Goal: Task Accomplishment & Management: Complete application form

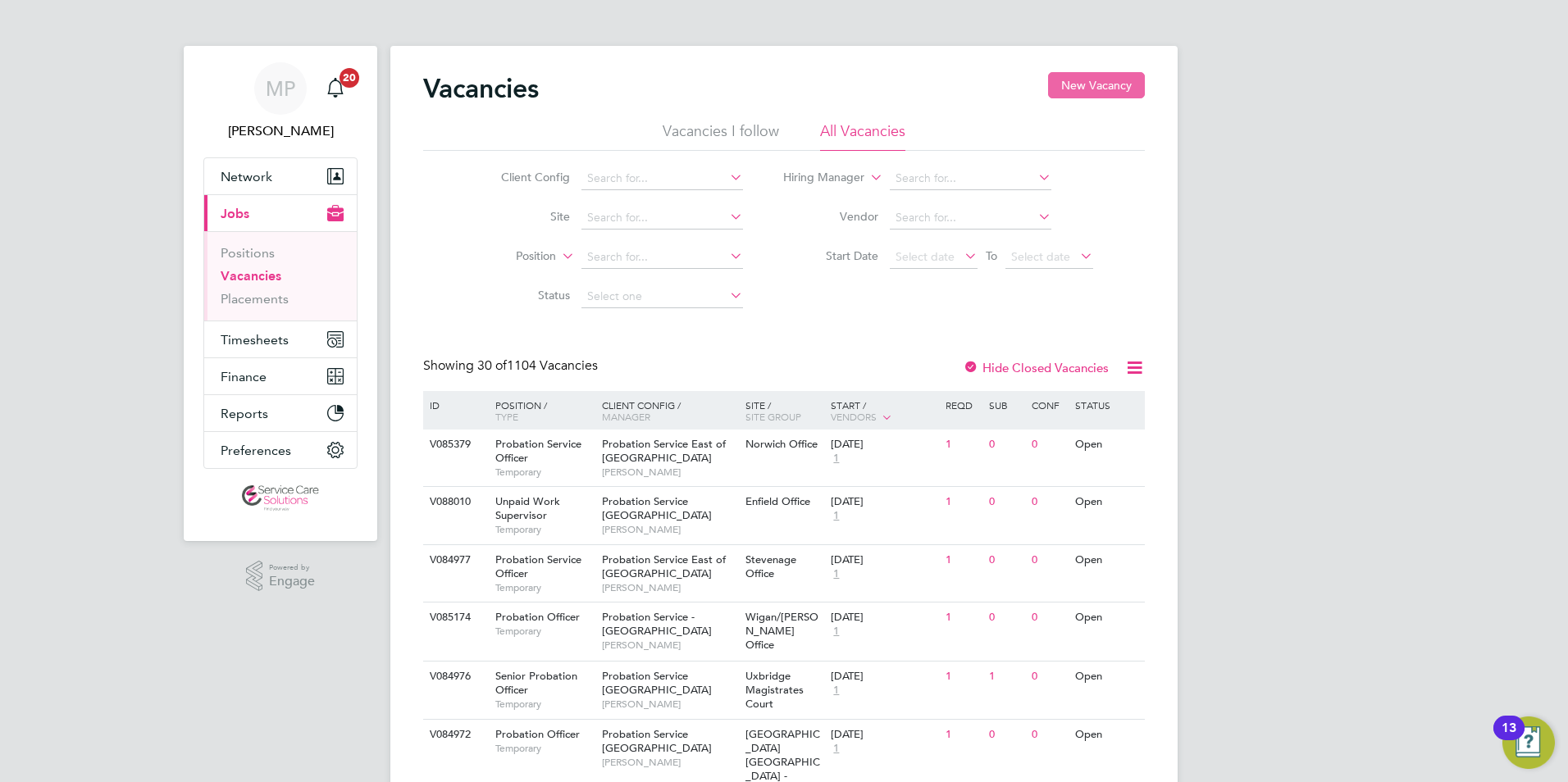
click at [1094, 84] on button "New Vacancy" at bounding box center [1097, 86] width 97 height 27
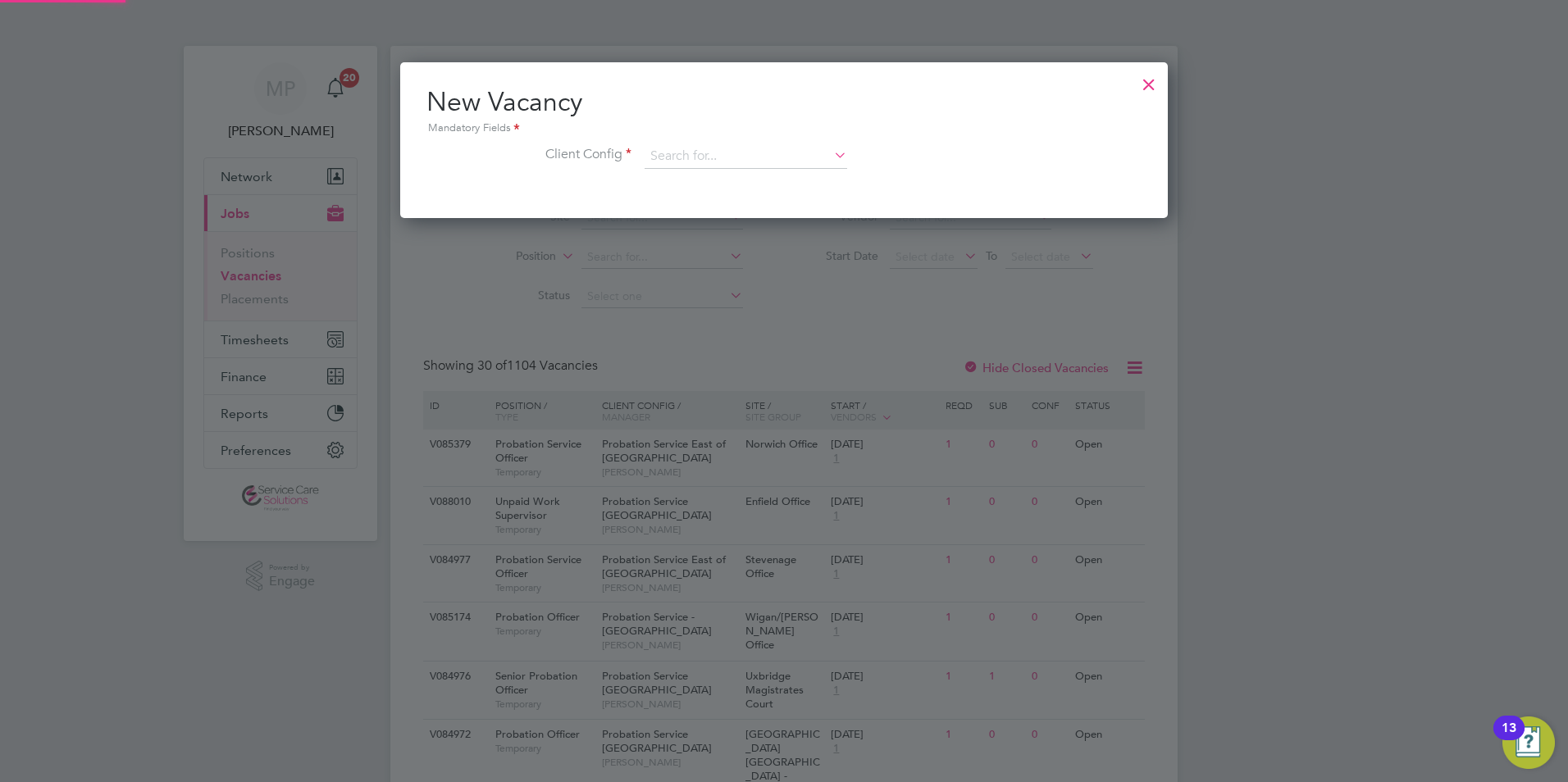
scroll to position [156, 769]
click at [698, 149] on input at bounding box center [745, 157] width 202 height 25
click at [706, 204] on li "Probation Service Londo n" at bounding box center [746, 201] width 204 height 22
type input "Probation Service London"
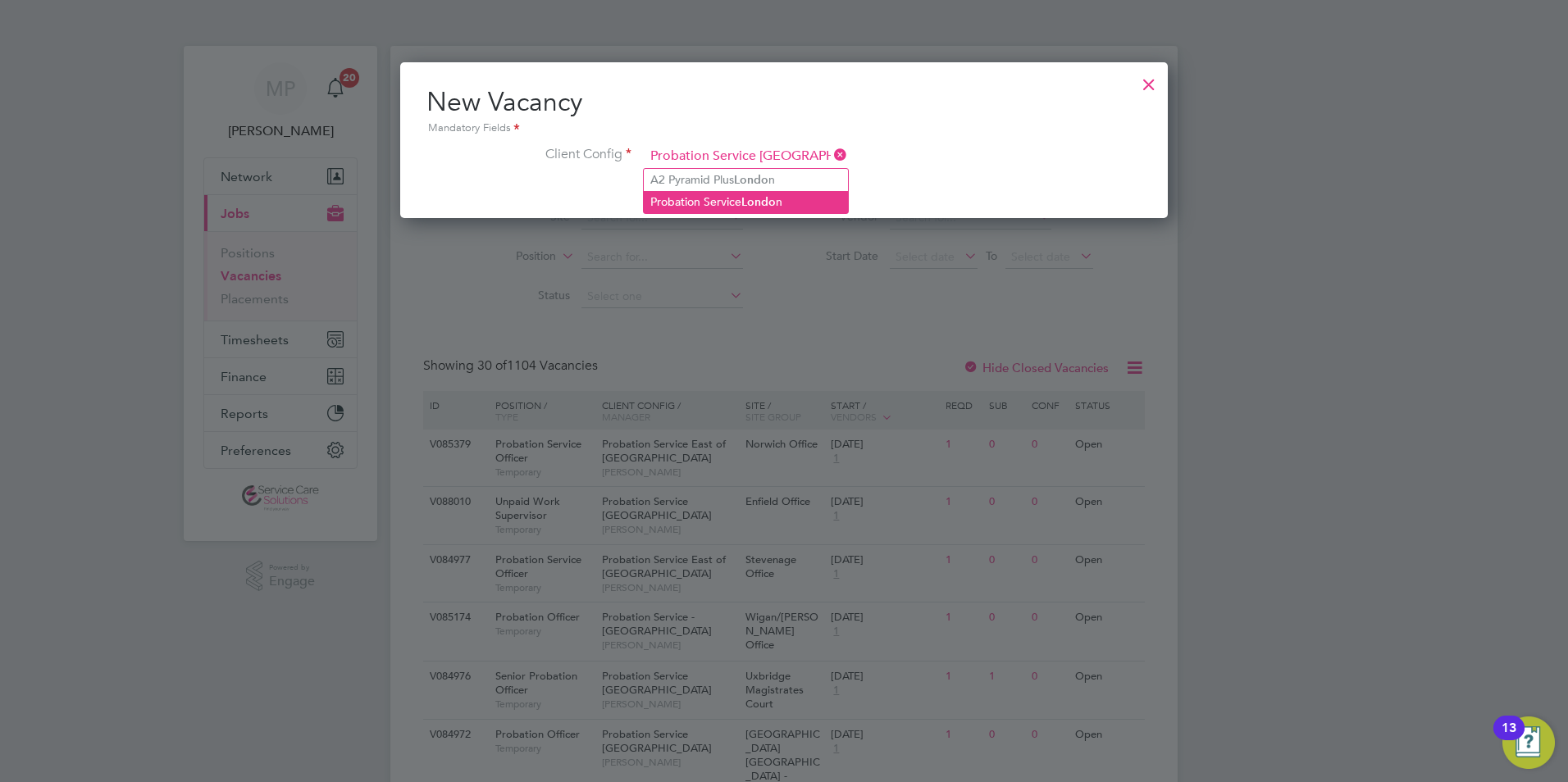
scroll to position [277, 769]
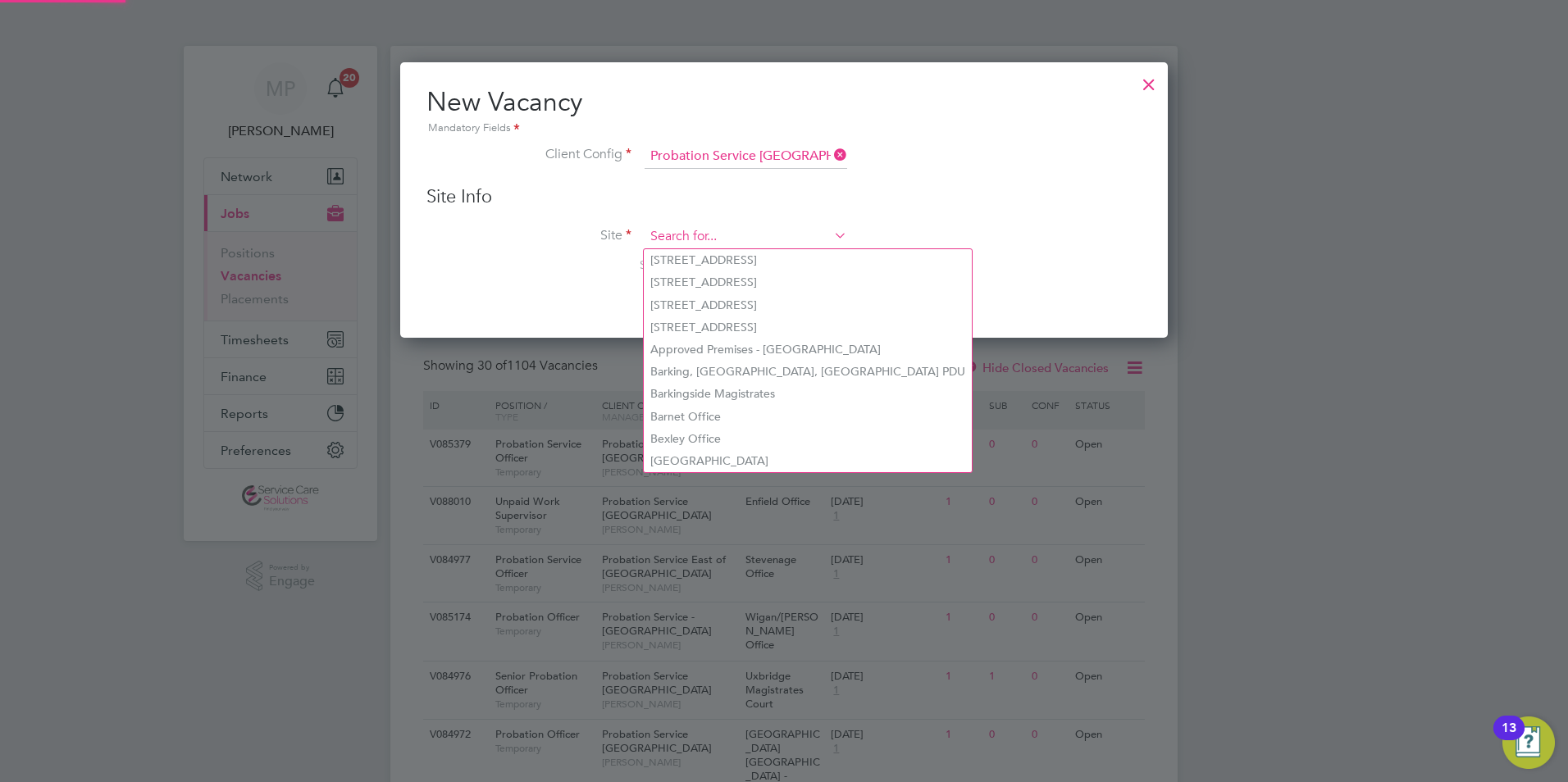
click at [689, 242] on input at bounding box center [745, 238] width 202 height 25
click at [795, 235] on input at bounding box center [745, 238] width 202 height 25
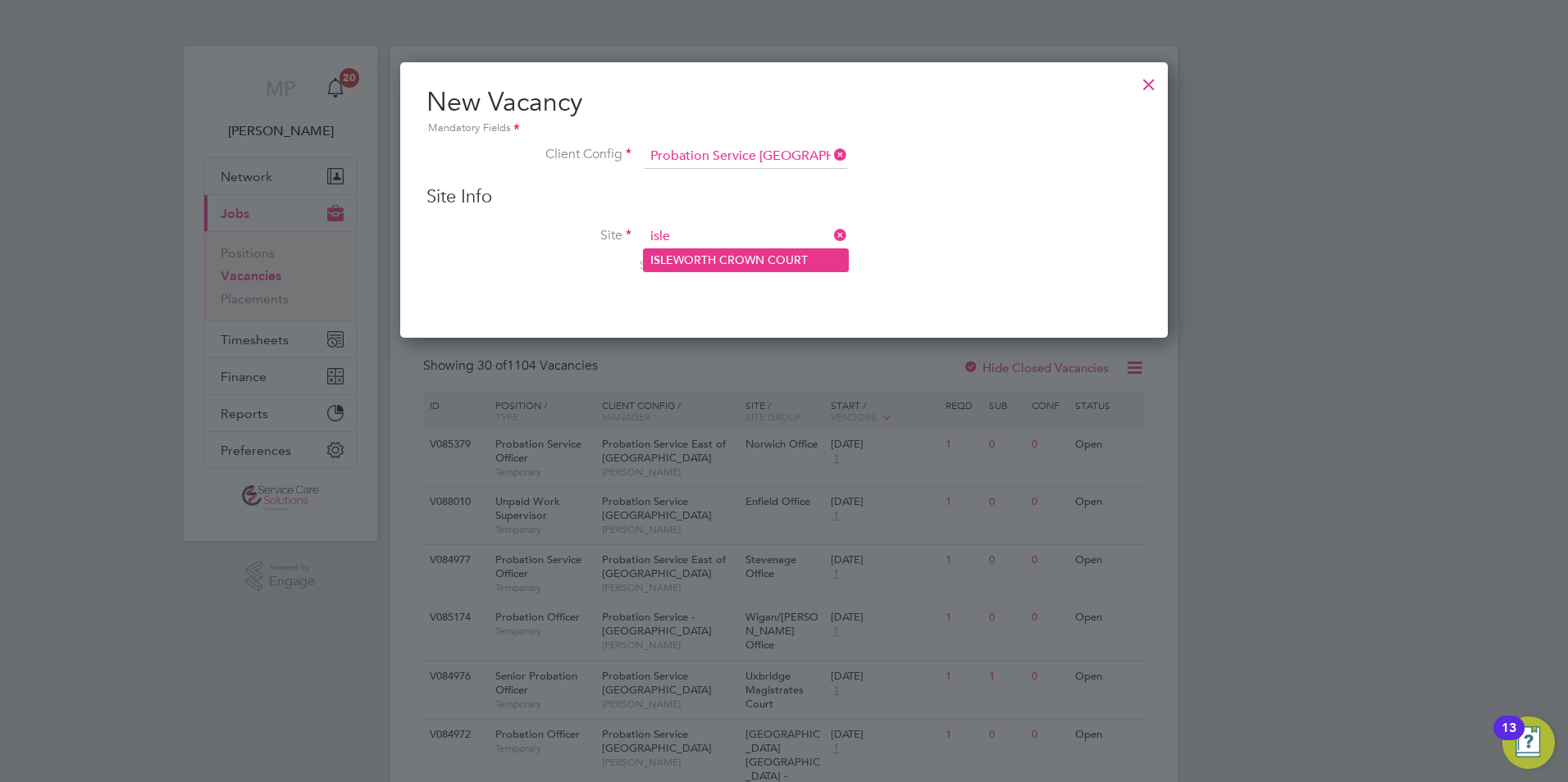
click at [768, 255] on li "ISLE WORTH CROWN COURT" at bounding box center [746, 259] width 204 height 22
type input "ISLEWORTH CROWN COURT"
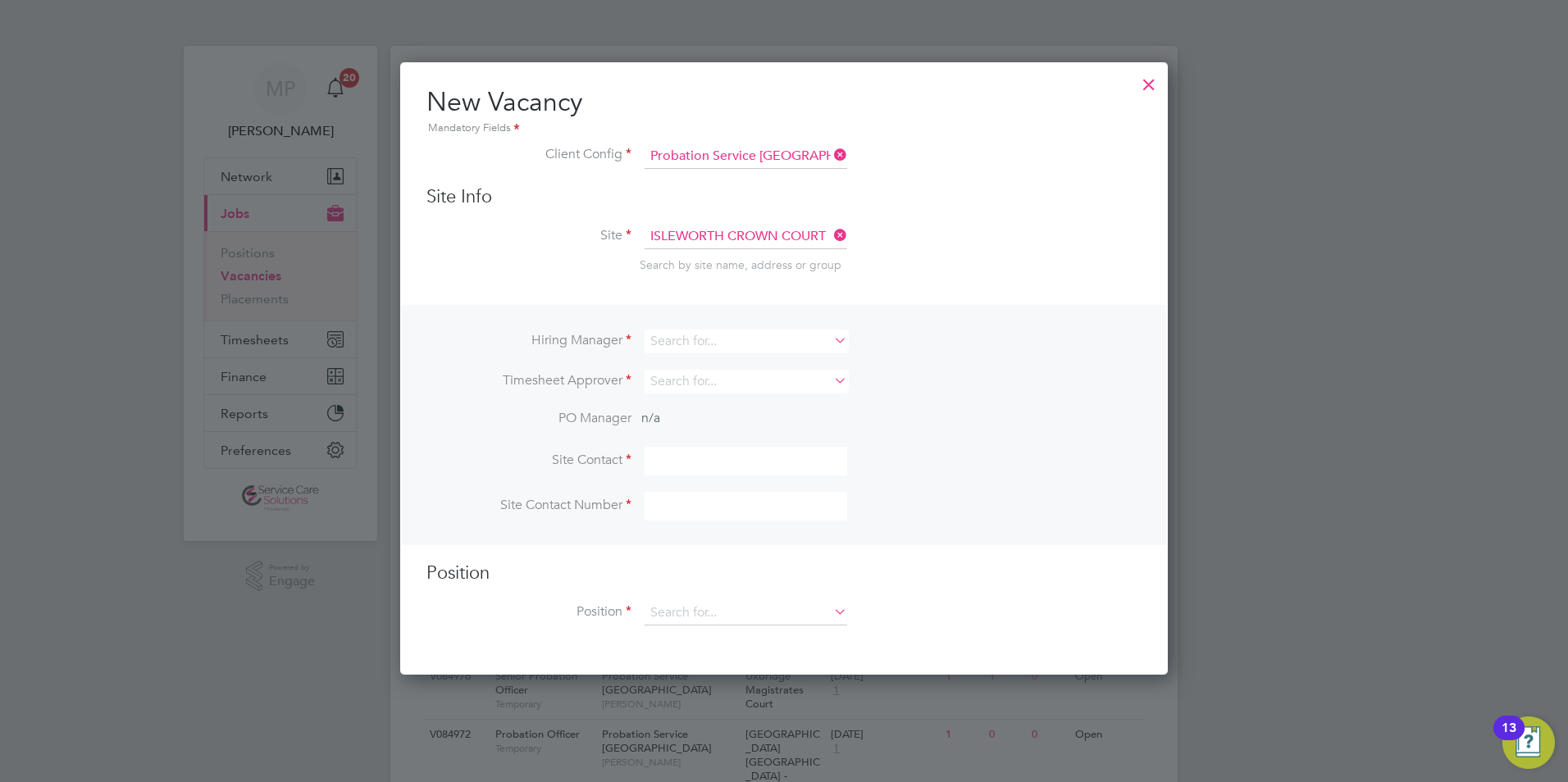
scroll to position [615, 769]
click at [687, 342] on input at bounding box center [745, 341] width 202 height 24
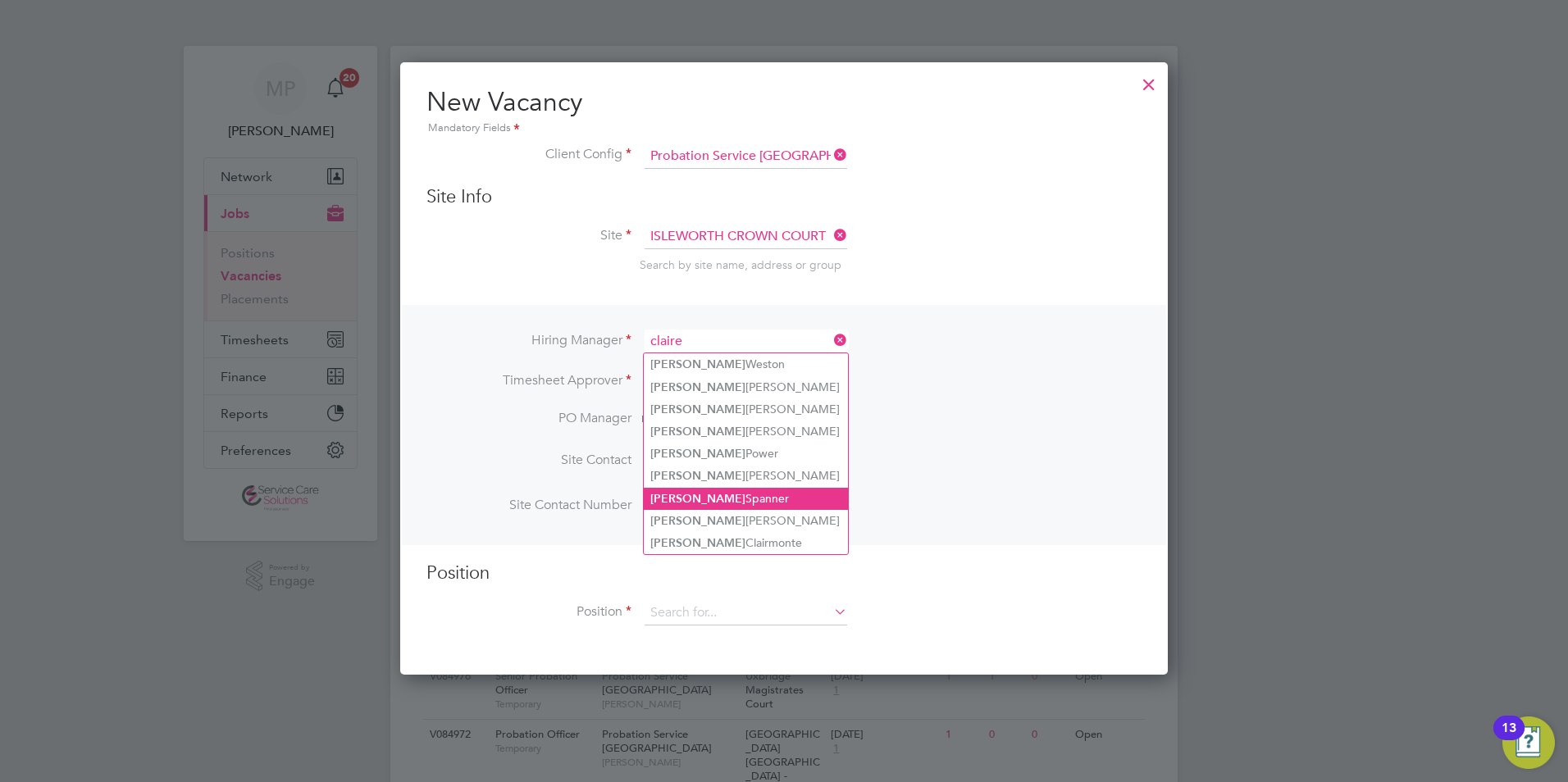
click at [706, 496] on li "Claire Spanner" at bounding box center [746, 499] width 204 height 22
type input "Claire Spanner"
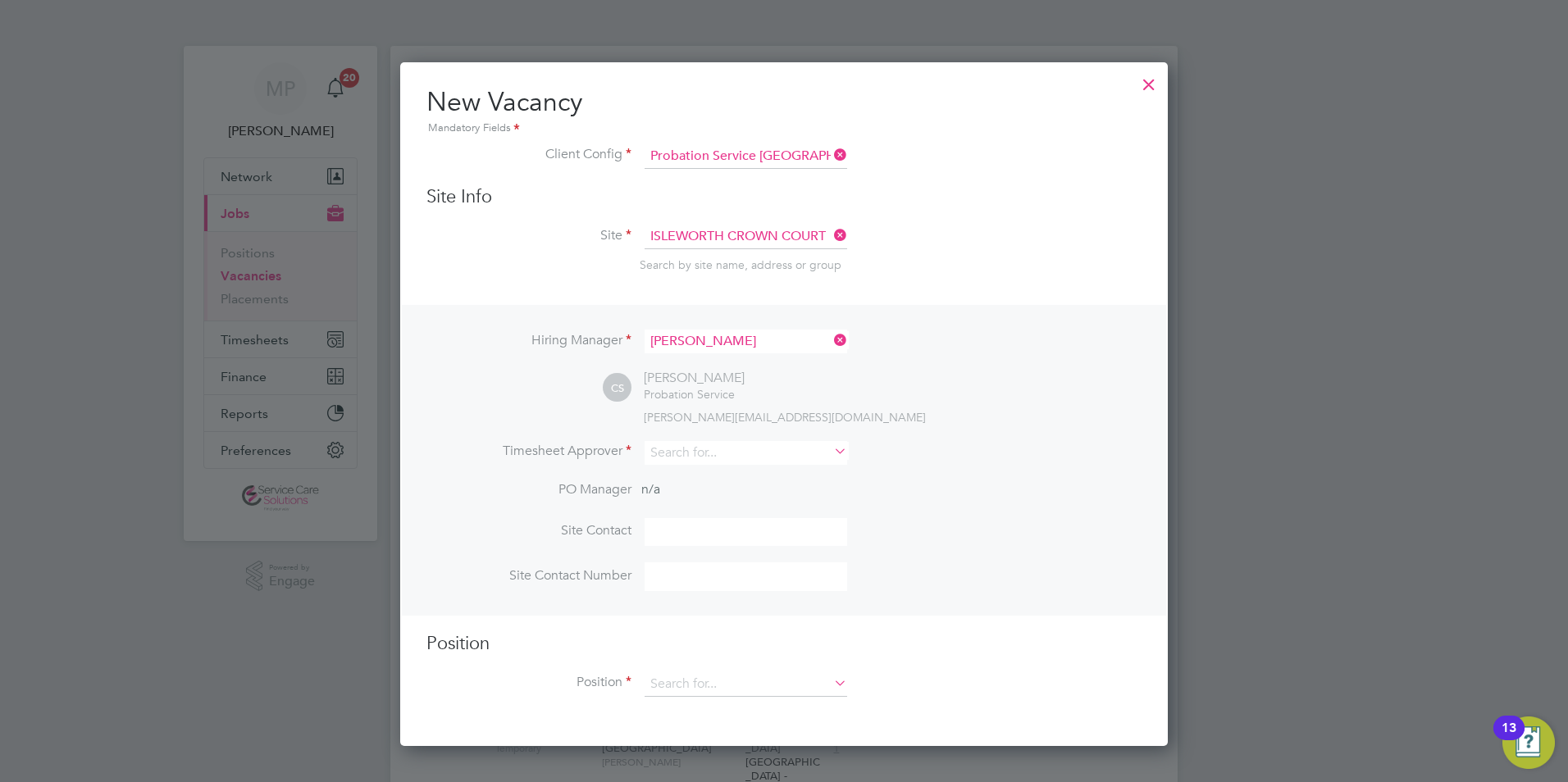
scroll to position [686, 769]
click at [692, 453] on input at bounding box center [745, 452] width 202 height 24
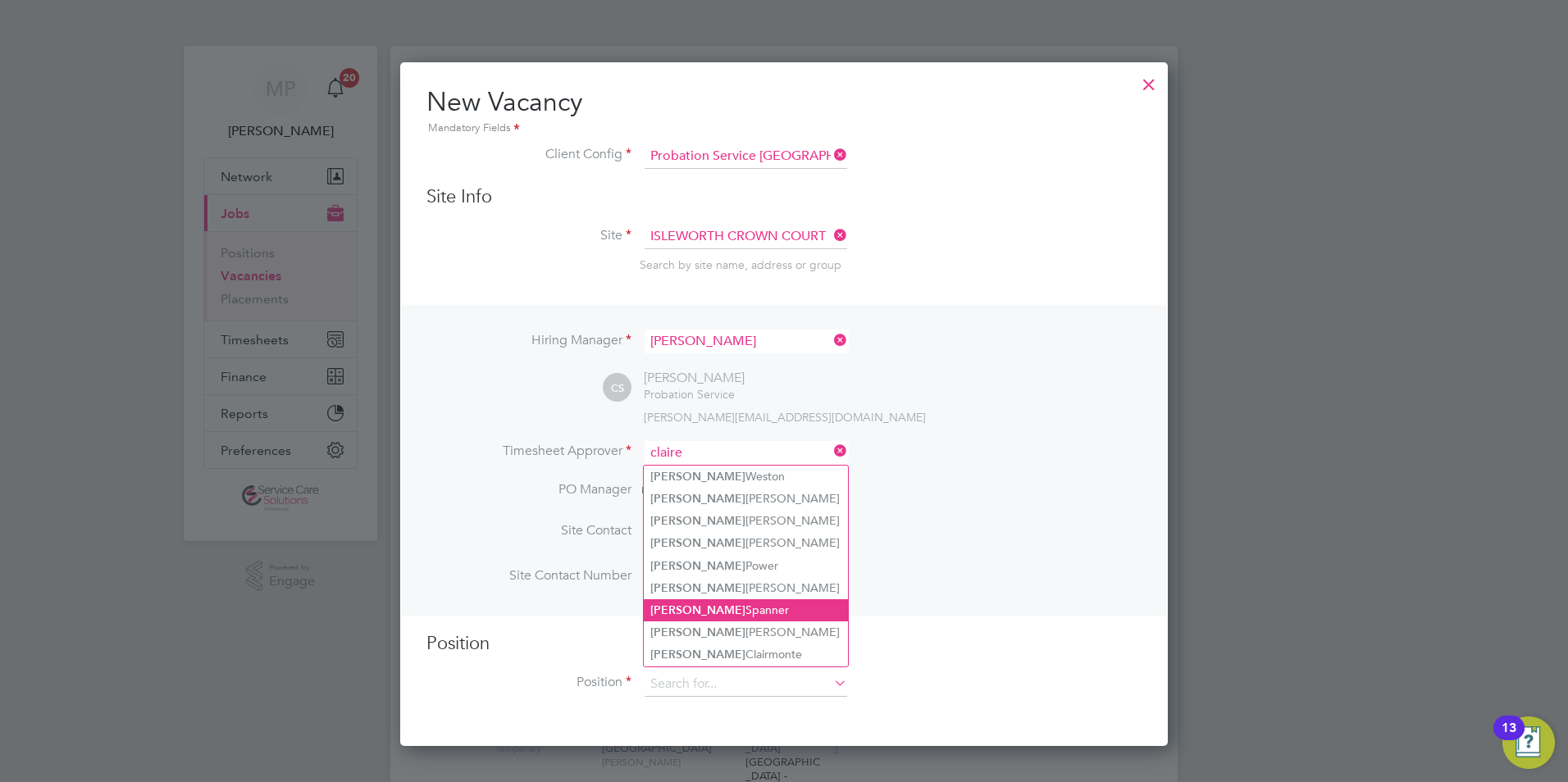
click at [732, 601] on li "Claire Spanner" at bounding box center [746, 610] width 204 height 22
type input "[PERSON_NAME]"
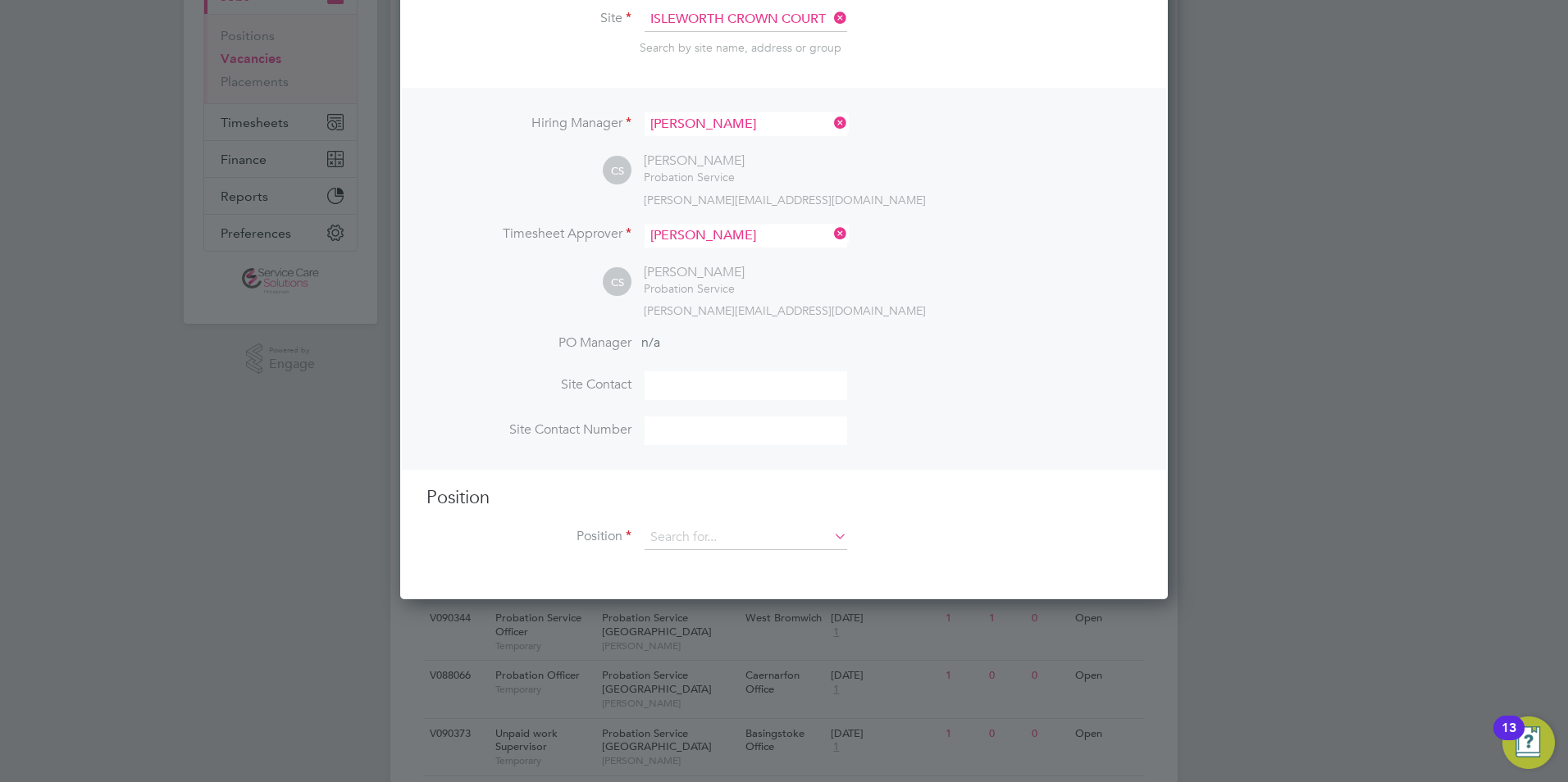
scroll to position [246, 0]
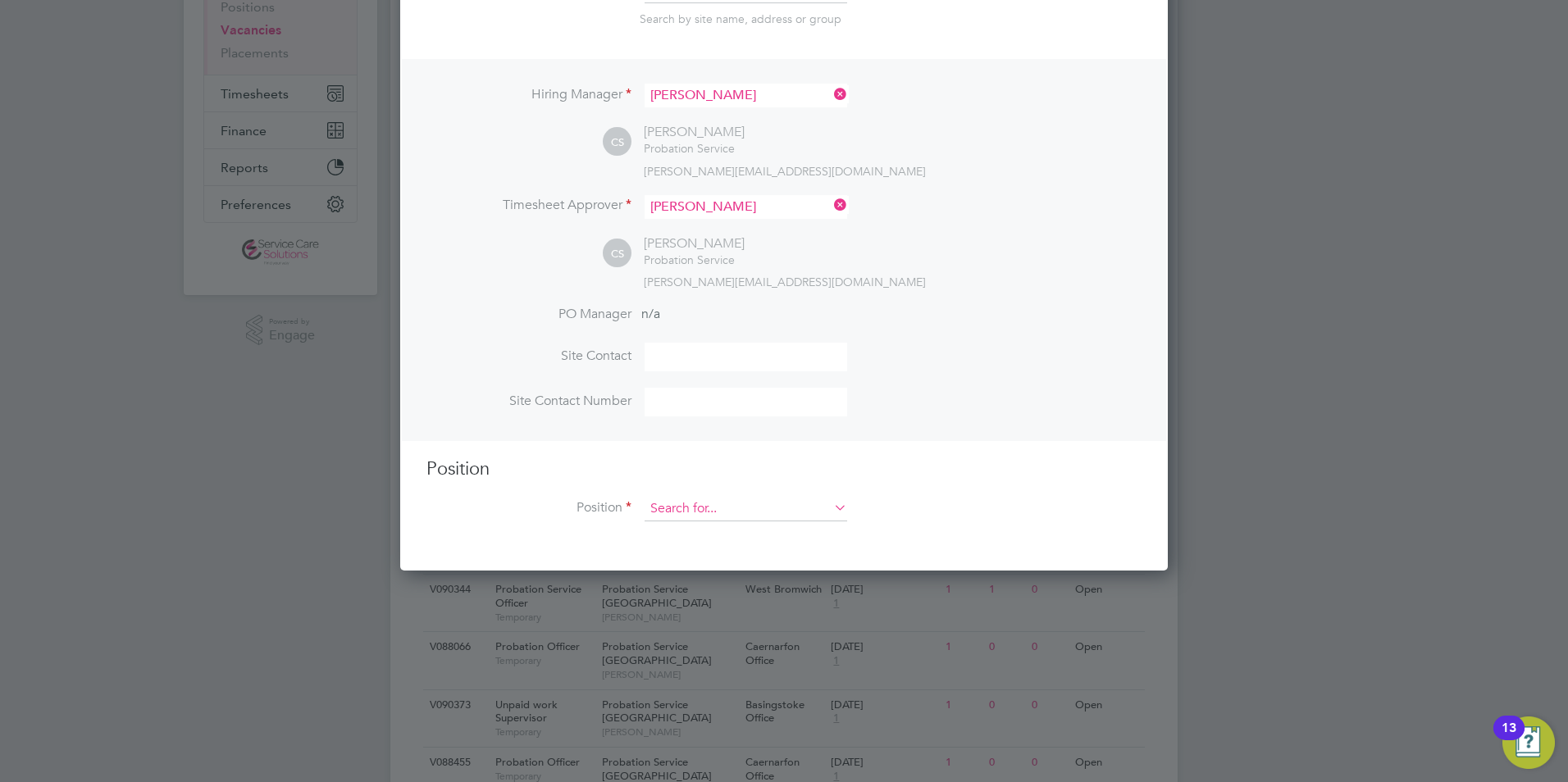
click at [695, 513] on input at bounding box center [745, 509] width 202 height 25
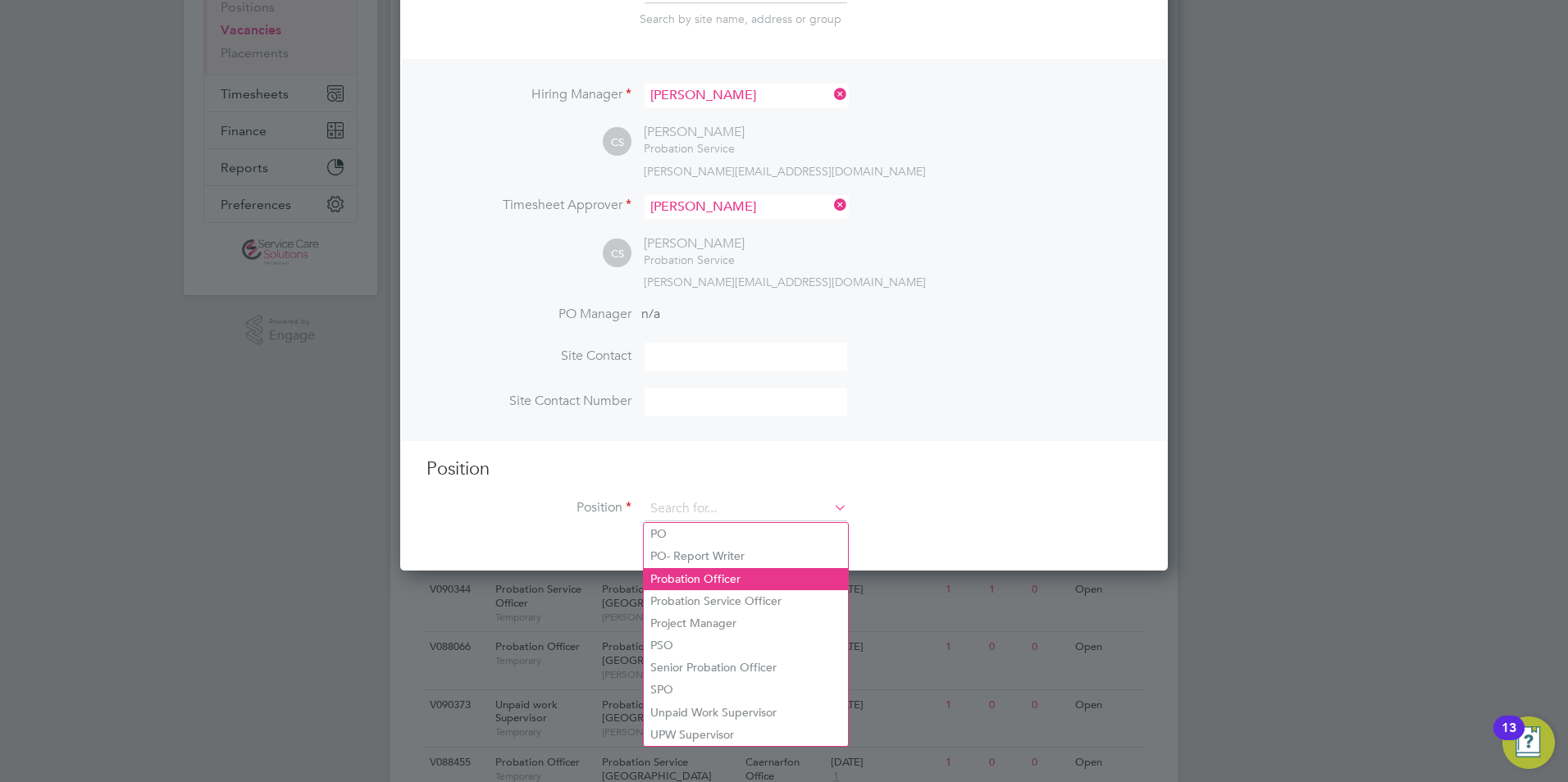
click at [691, 571] on li "Probation Officer" at bounding box center [746, 579] width 204 height 22
type input "Probation Officer"
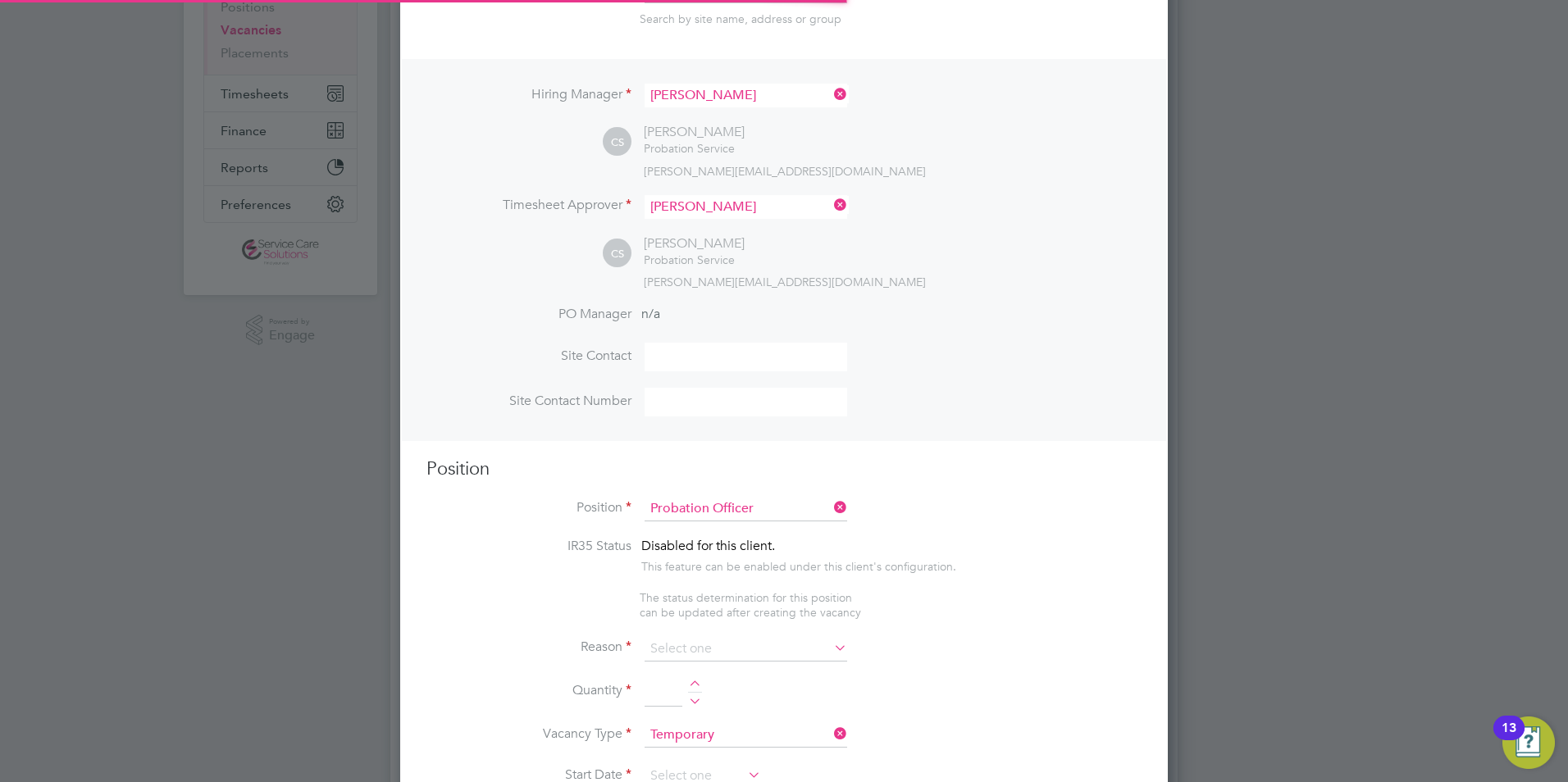
type textarea "Qualified Probation Officer"
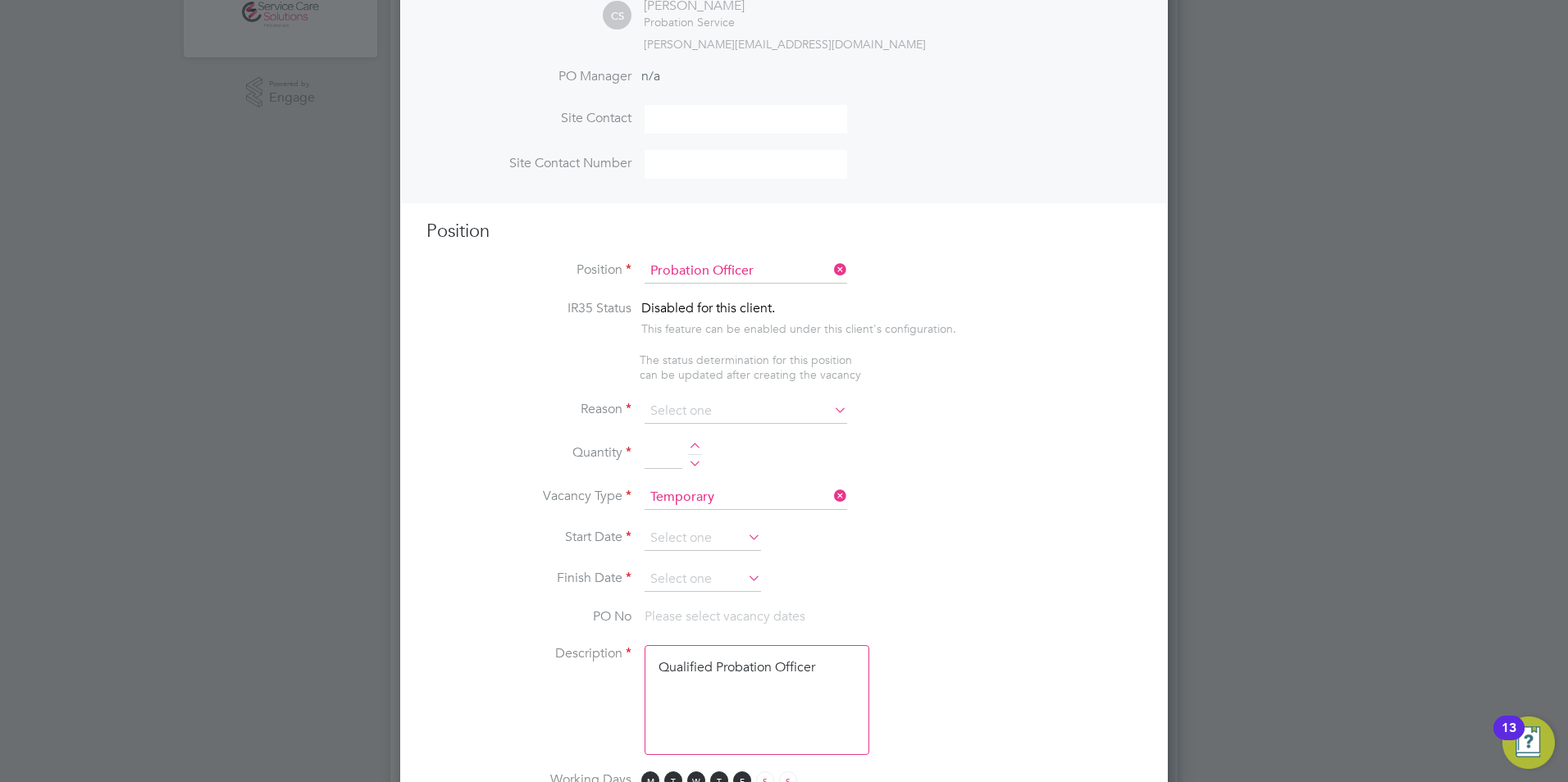
scroll to position [492, 0]
click at [679, 407] on input at bounding box center [745, 404] width 202 height 25
click at [661, 563] on li "Vacant Role" at bounding box center [746, 557] width 204 height 21
type input "Vacant Role"
click at [693, 441] on div at bounding box center [695, 440] width 14 height 11
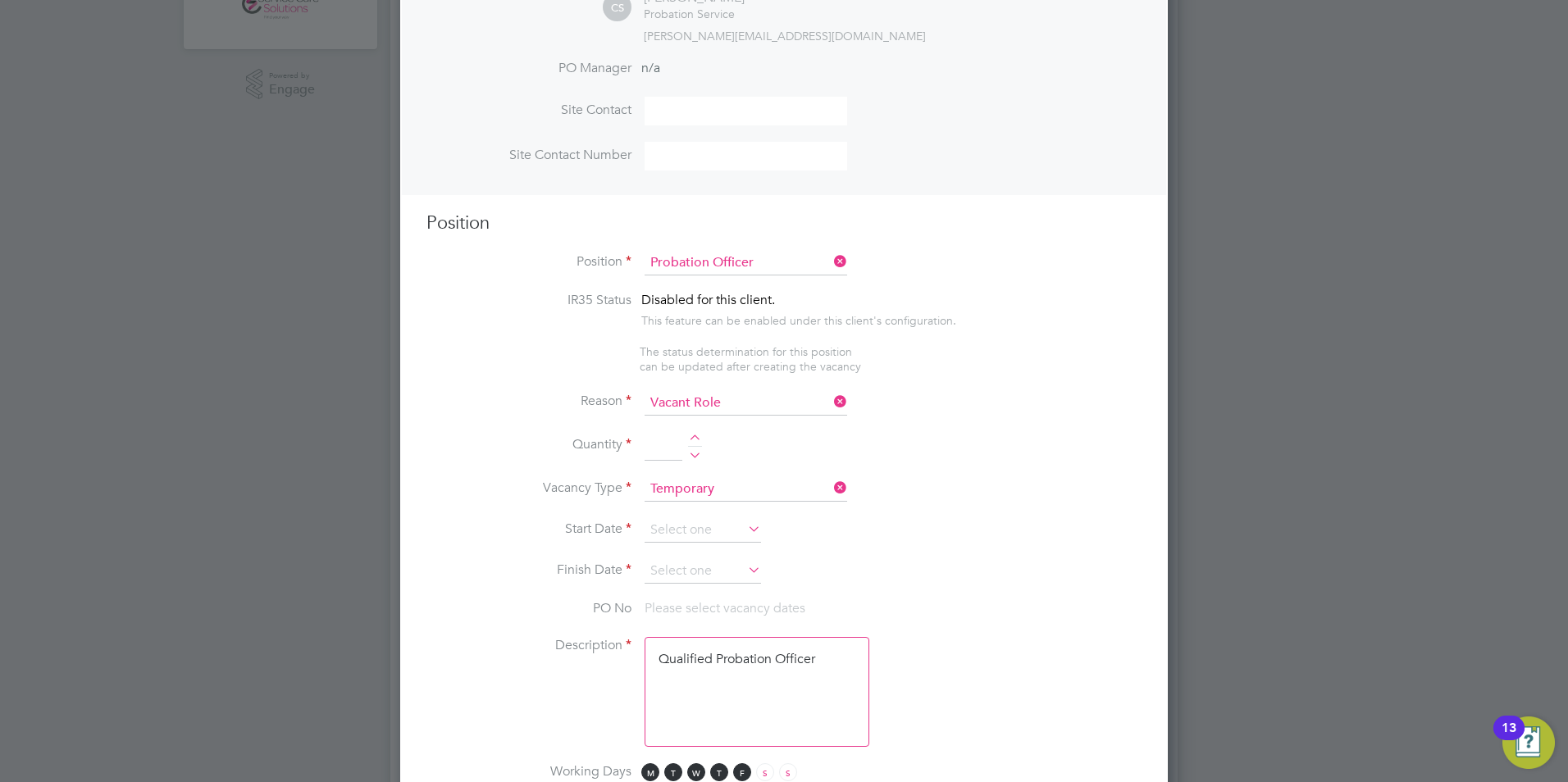
type input "1"
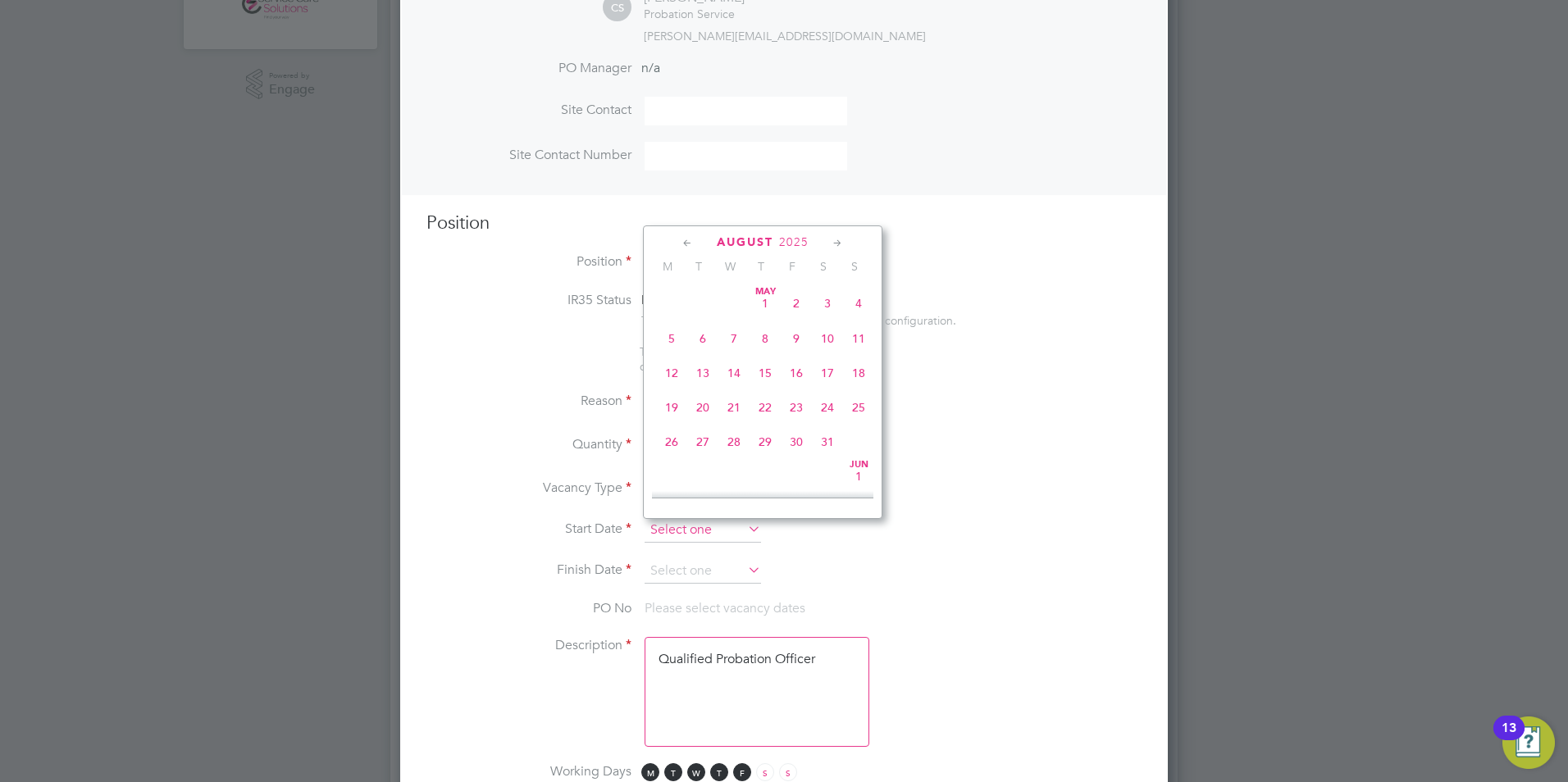
click at [651, 532] on input at bounding box center [702, 531] width 117 height 25
click at [662, 405] on span "18" at bounding box center [672, 393] width 31 height 31
type input "18 Aug 2025"
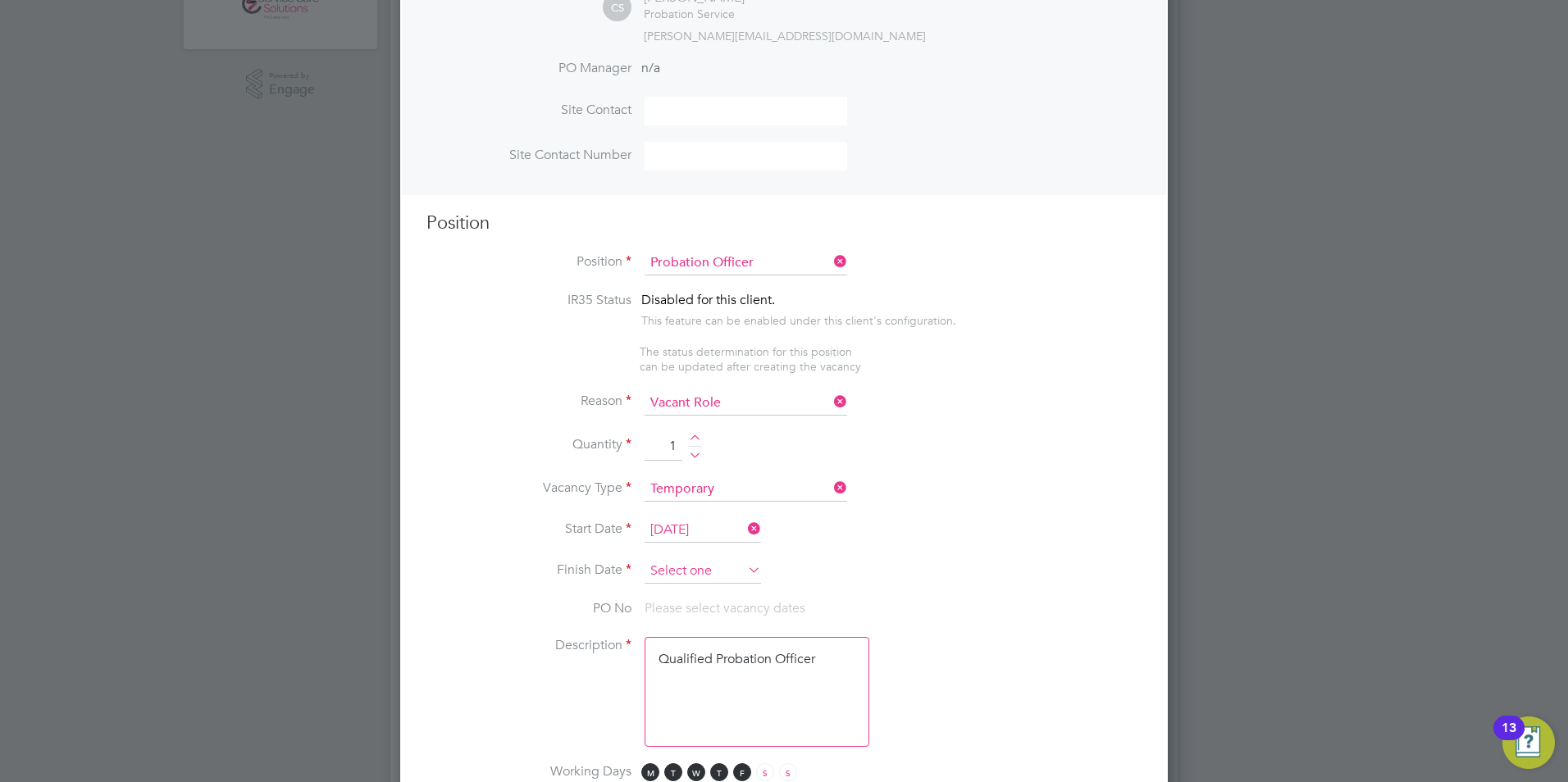
click at [668, 566] on input at bounding box center [702, 572] width 117 height 25
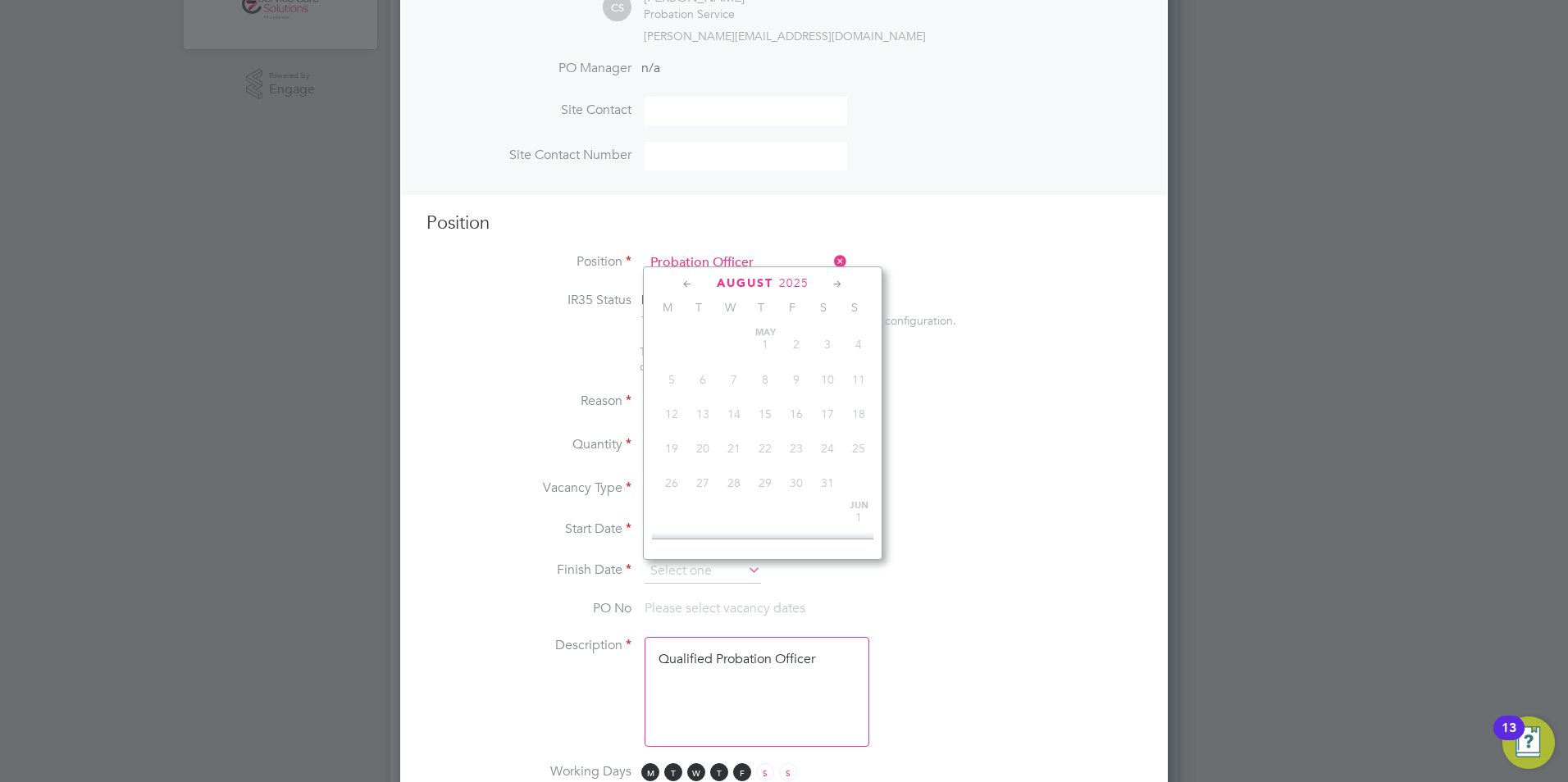
scroll to position [603, 0]
click at [841, 285] on icon at bounding box center [838, 284] width 15 height 18
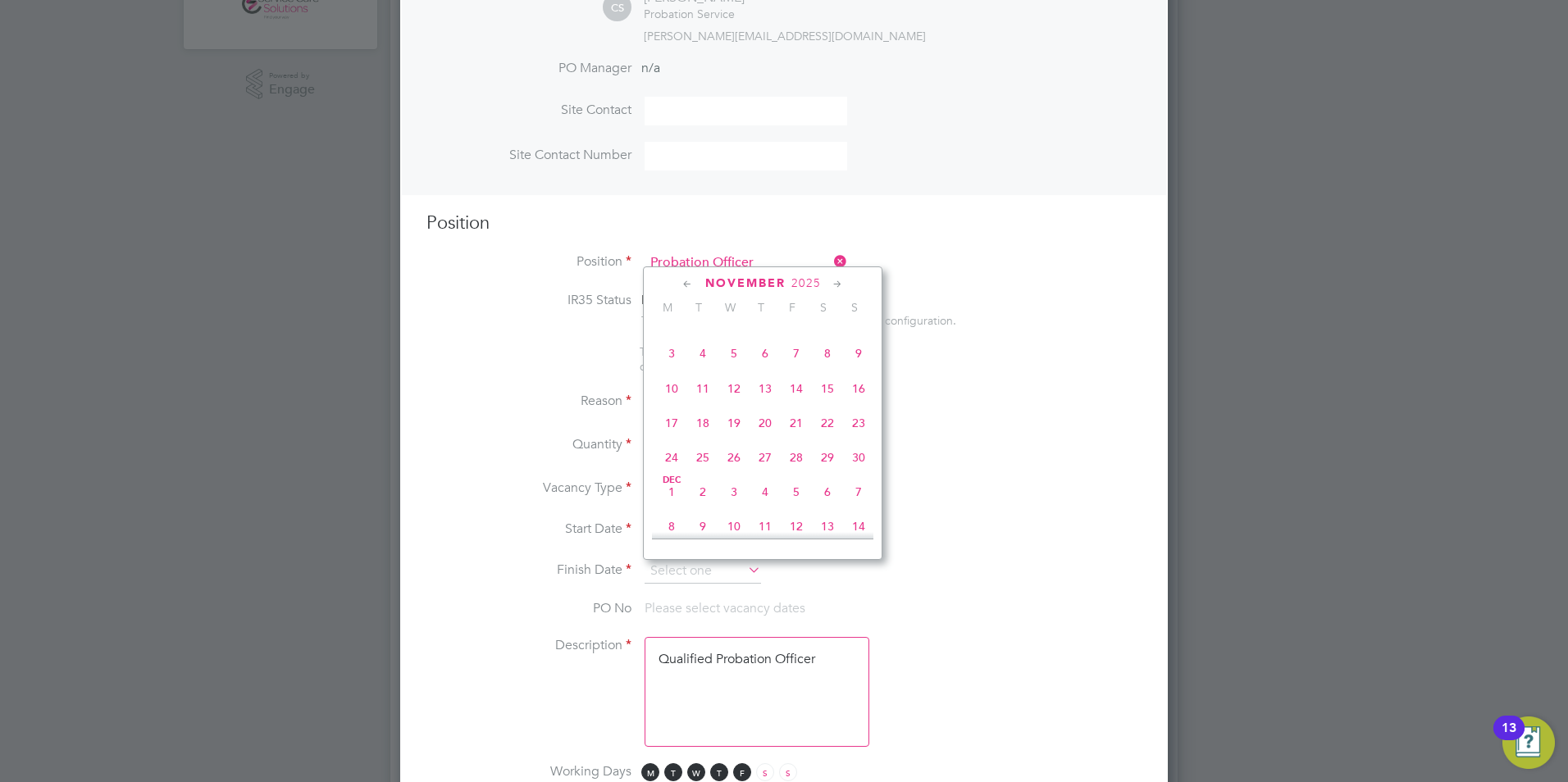
click at [860, 473] on span "30" at bounding box center [858, 457] width 31 height 31
type input "30 Nov 2025"
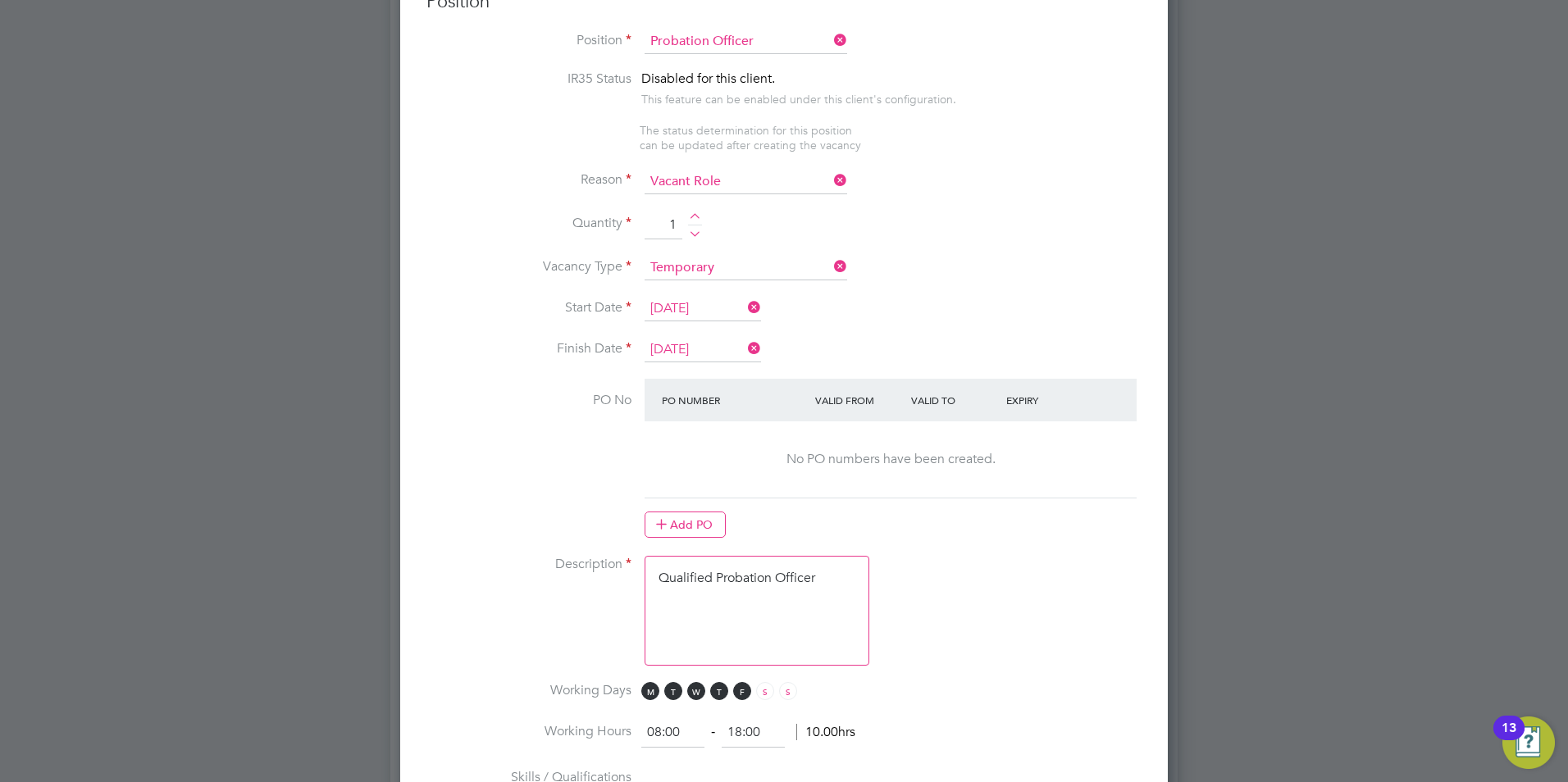
scroll to position [738, 0]
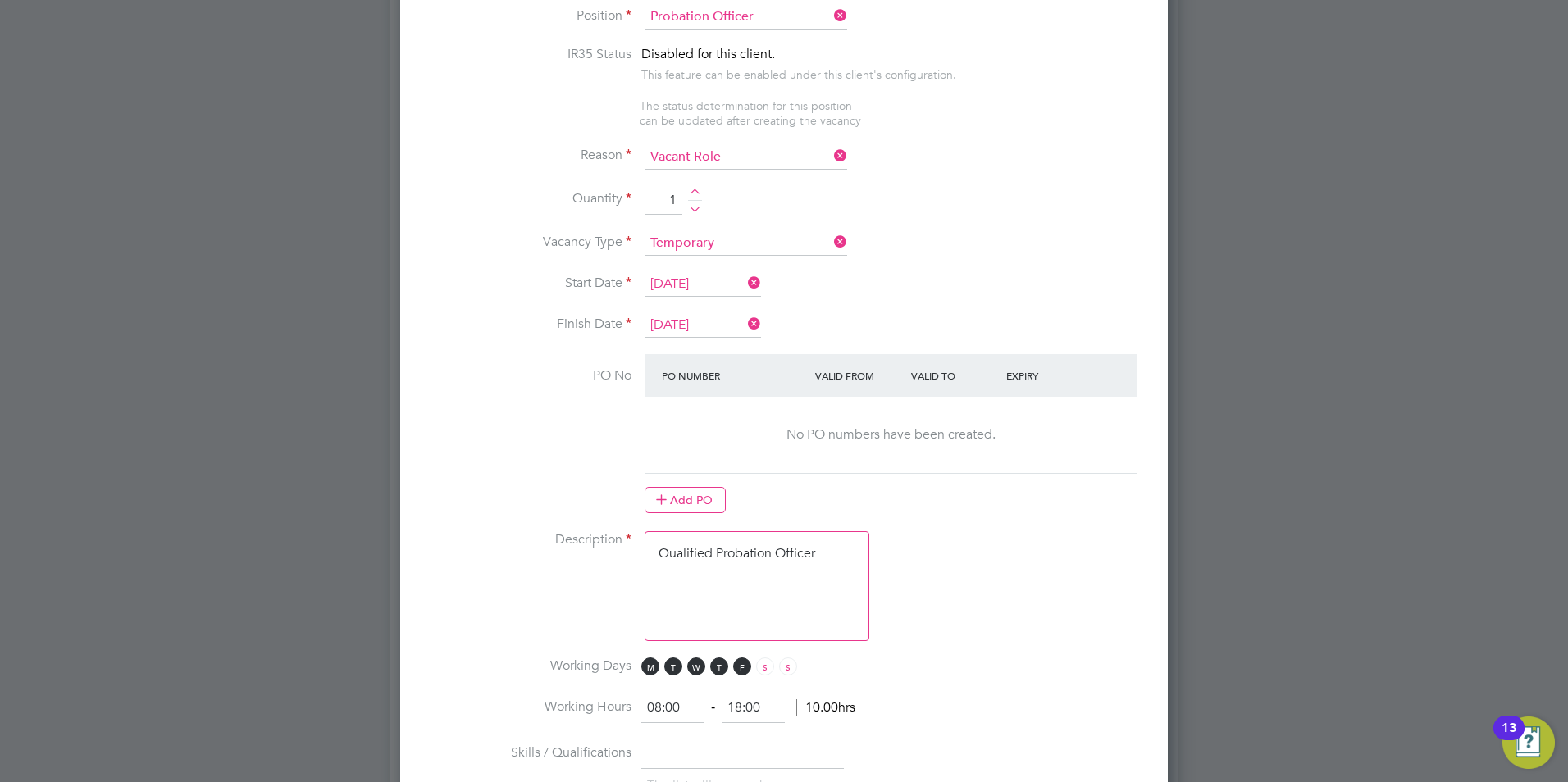
drag, startPoint x: 734, startPoint y: 587, endPoint x: 771, endPoint y: 571, distance: 40.3
click at [735, 587] on textarea "Qualified Probation Officer" at bounding box center [756, 586] width 225 height 110
drag, startPoint x: 832, startPoint y: 553, endPoint x: 626, endPoint y: 561, distance: 206.2
click at [628, 561] on li "Description Qualified Probation Officer" at bounding box center [784, 594] width 716 height 126
paste textarea "The tracking number for this OP1 request is: " 2282B" Yes Question Answer Proba…"
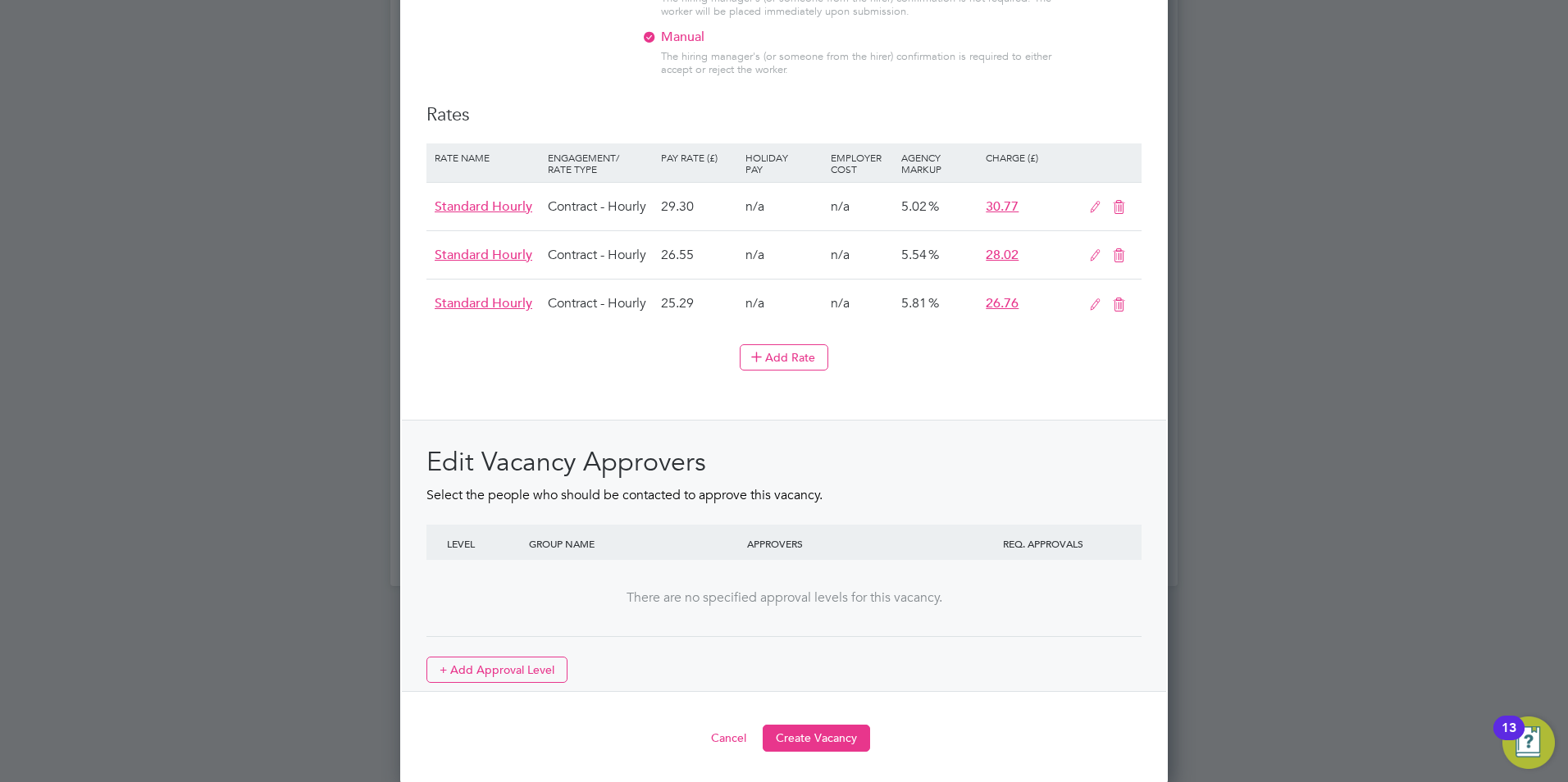
scroll to position [1835, 0]
type textarea "The tracking number for this OP1 request is: " 2282B" Yes Question Answer Proba…"
click at [836, 739] on button "Create Vacancy" at bounding box center [816, 735] width 107 height 27
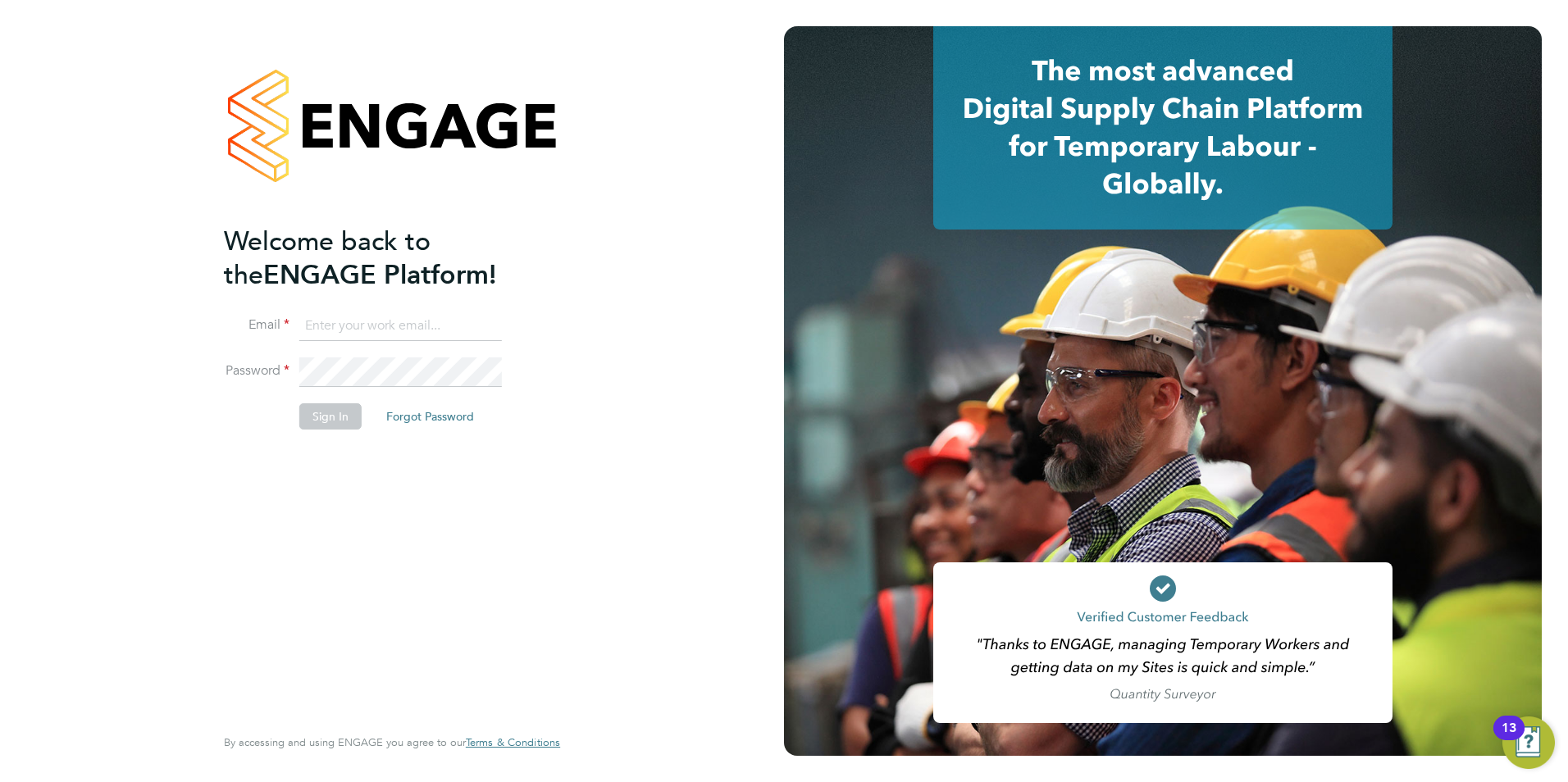
type input "michael.potts@servicecare.org.uk"
click at [319, 415] on button "Sign In" at bounding box center [331, 417] width 63 height 27
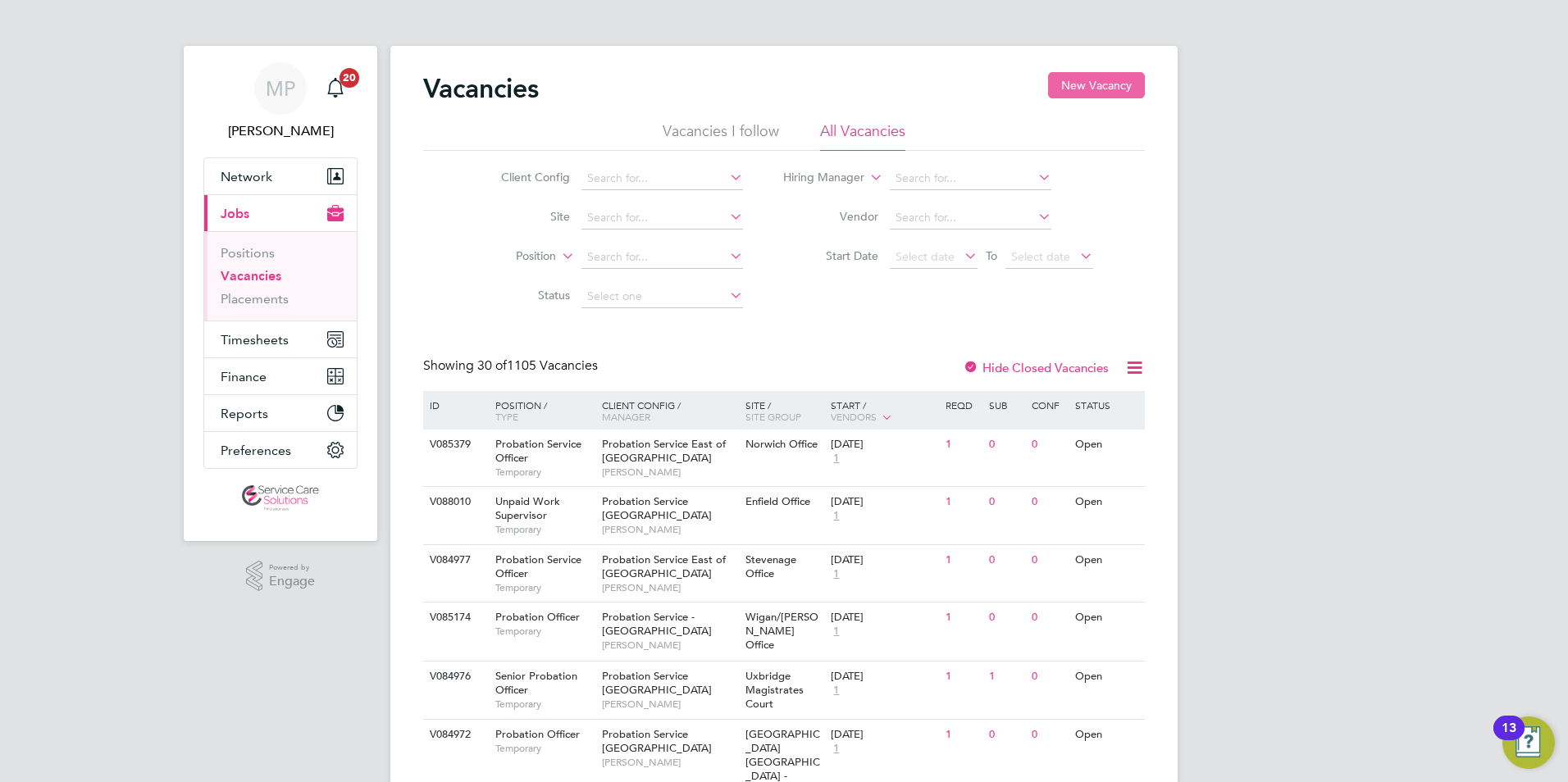
click at [1093, 89] on button "New Vacancy" at bounding box center [1097, 86] width 97 height 27
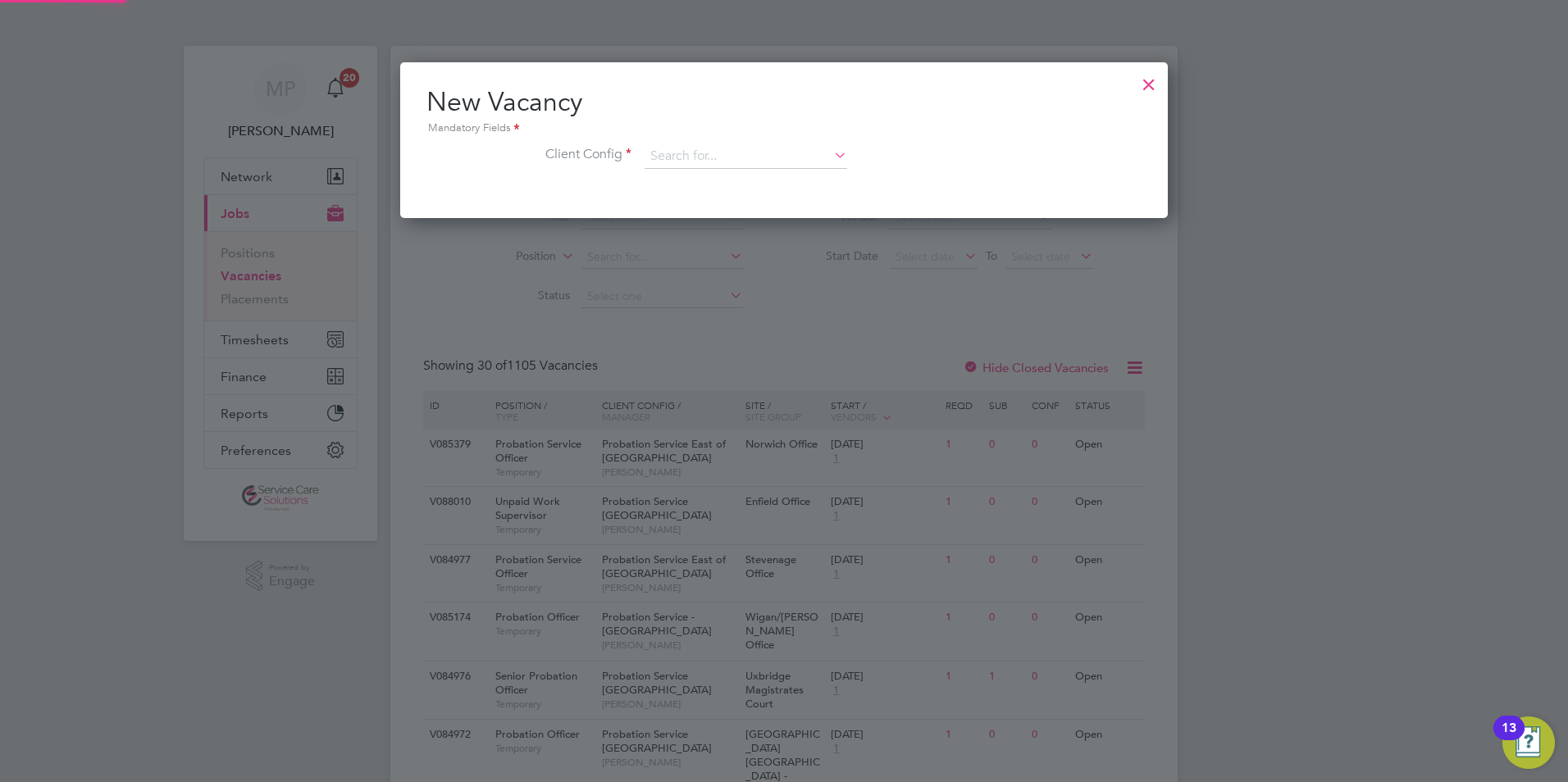
scroll to position [156, 769]
click at [695, 145] on input at bounding box center [745, 157] width 202 height 25
click at [753, 174] on b "East" at bounding box center [753, 180] width 23 height 14
type input "Probation Service East Midlands"
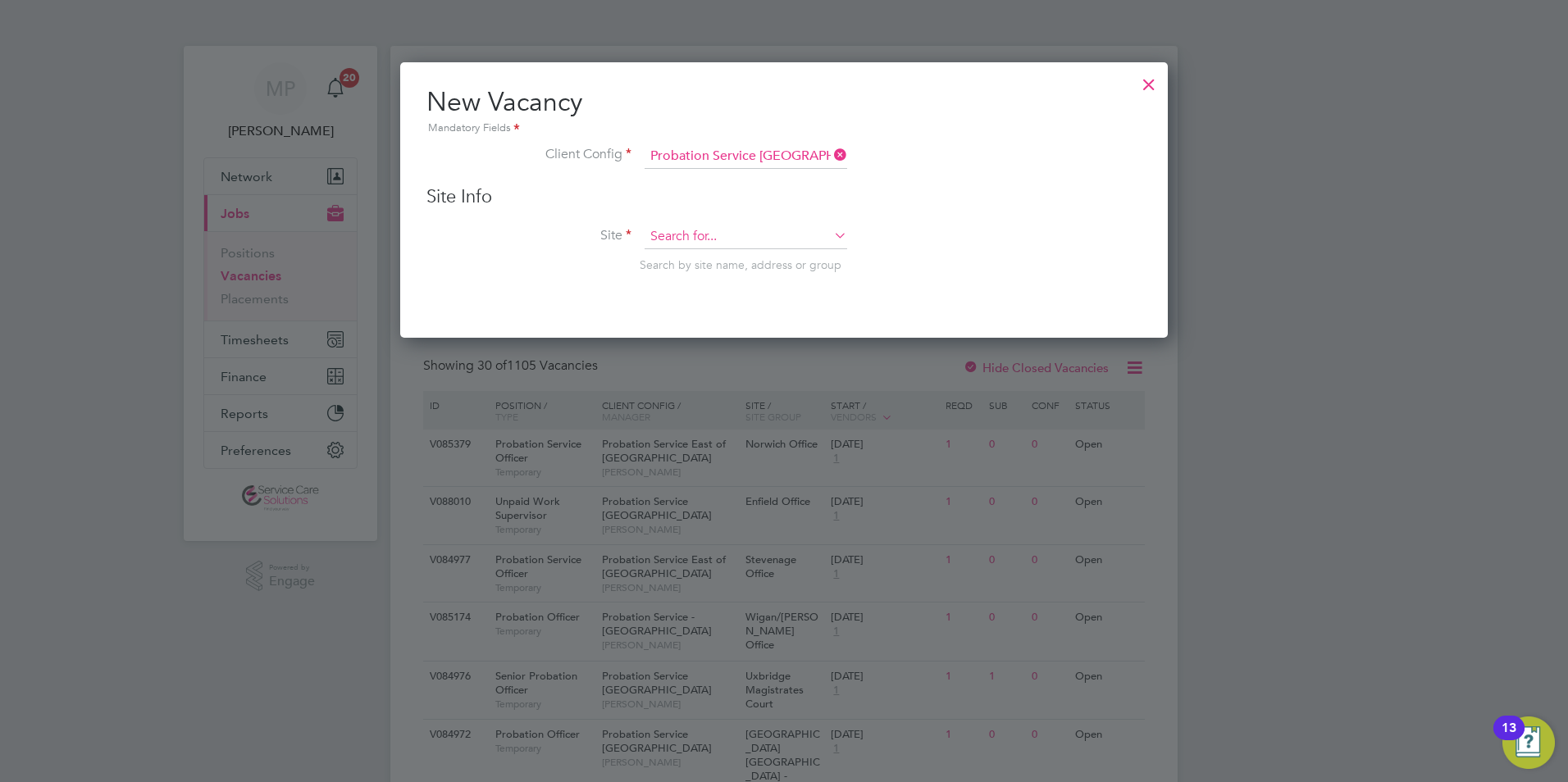
click at [774, 242] on input at bounding box center [745, 238] width 202 height 25
click at [715, 230] on input at bounding box center [745, 238] width 202 height 25
click at [729, 294] on li "Nottin ghamshire PDU" at bounding box center [746, 304] width 204 height 22
type input "Nottinghamshire PDU"
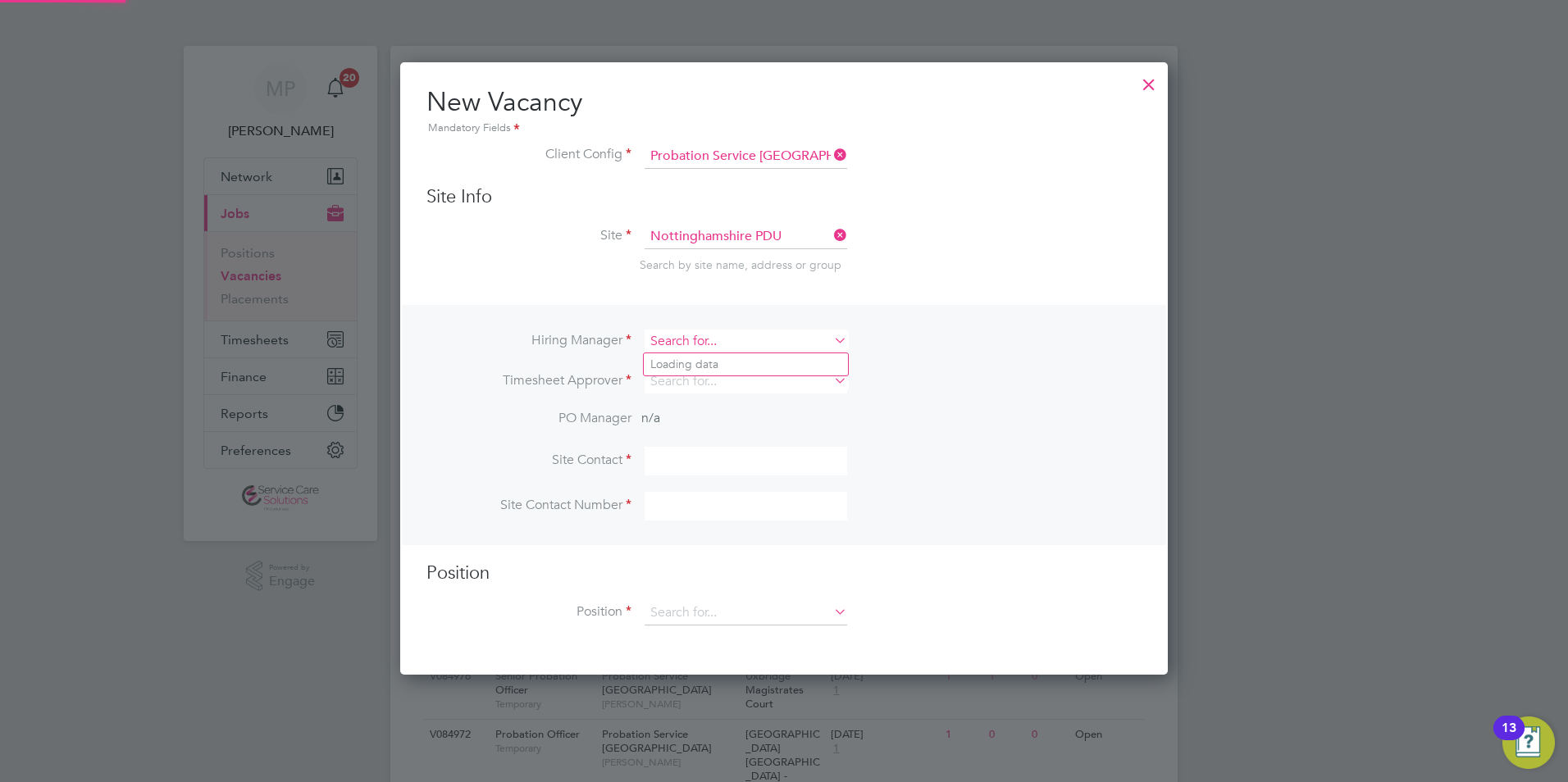
click at [691, 345] on input at bounding box center [745, 341] width 202 height 24
type input "h"
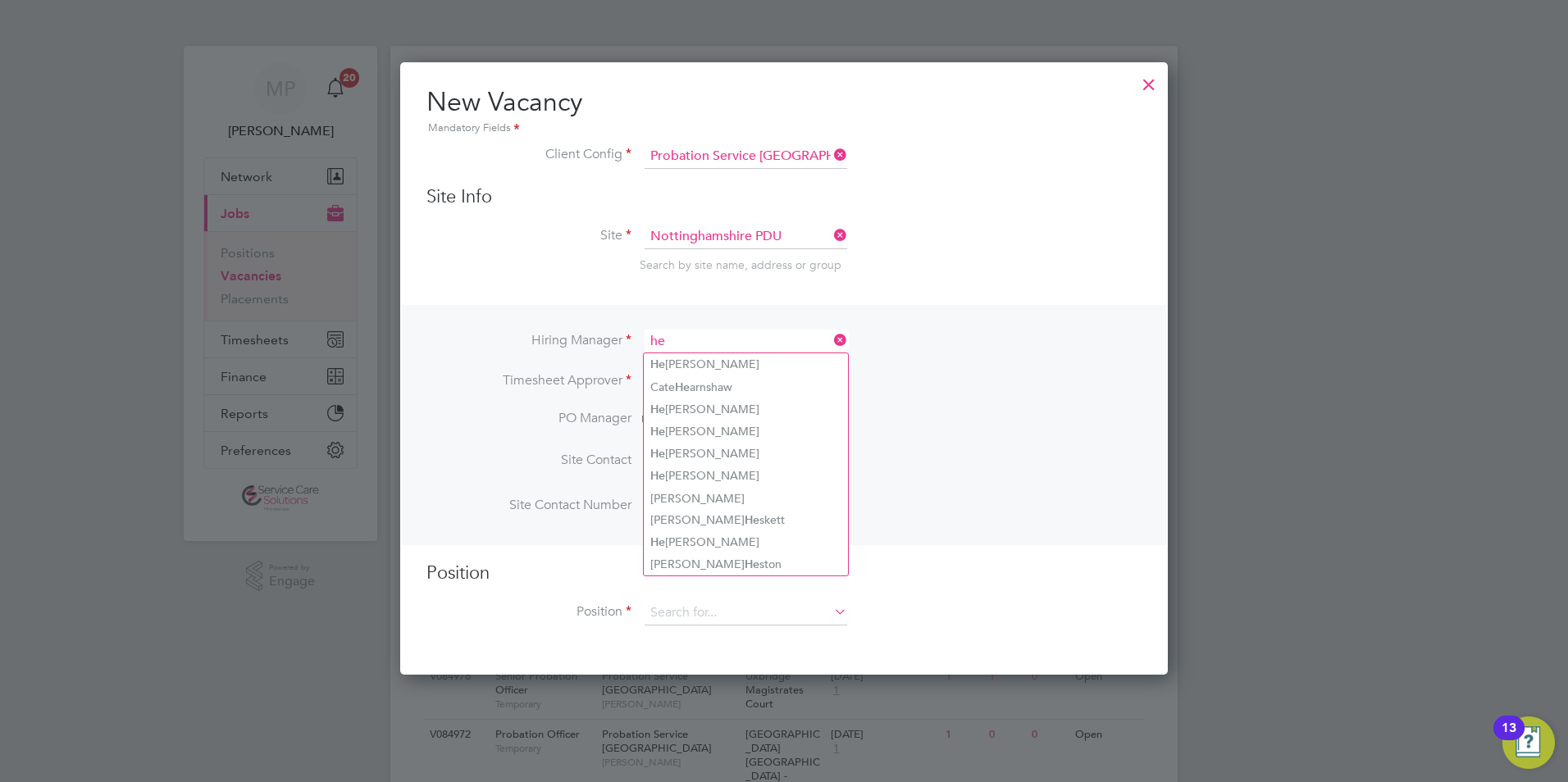
type input "he"
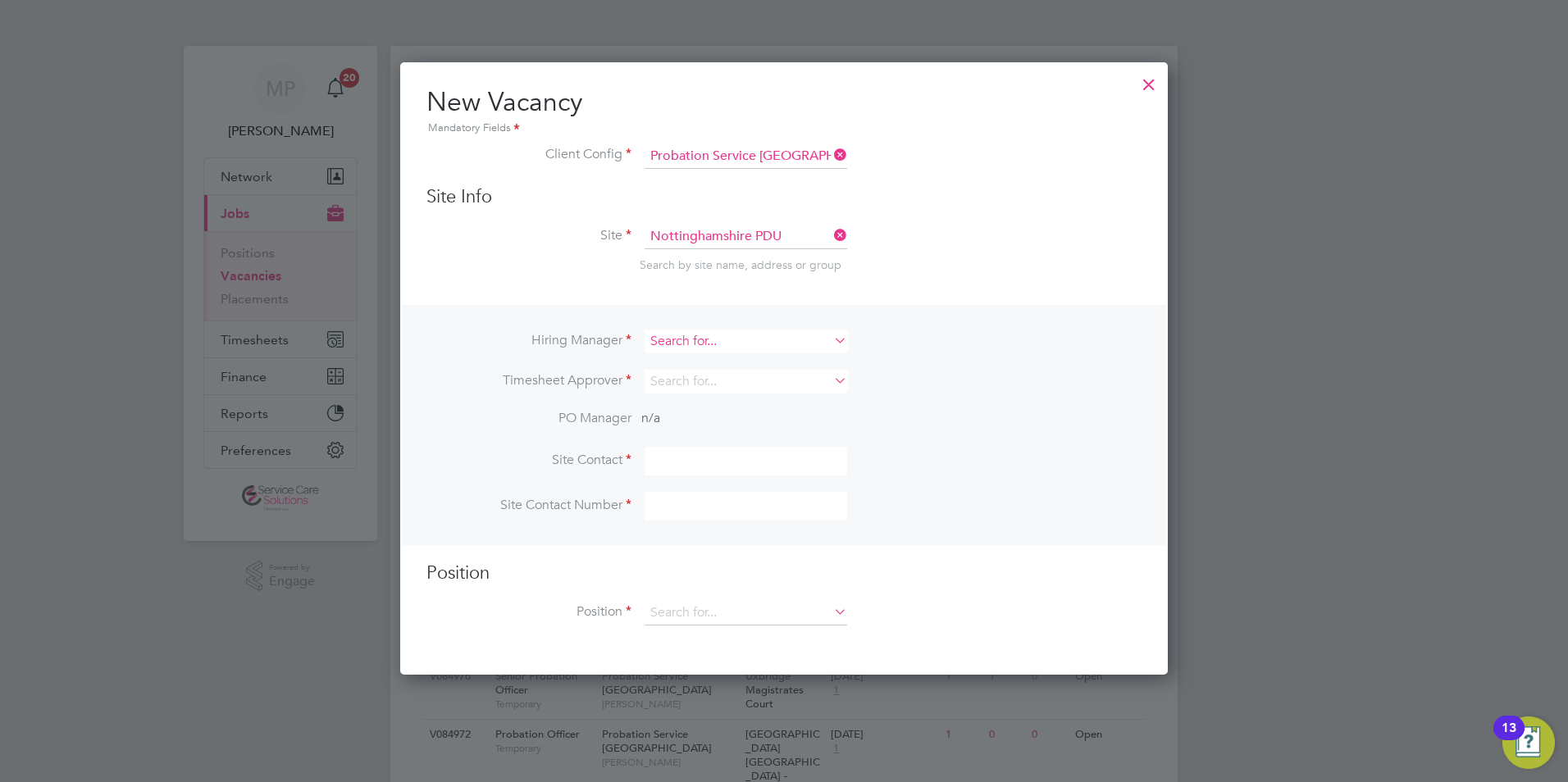
click at [765, 345] on input at bounding box center [745, 341] width 202 height 24
type input "Tamar Henry"
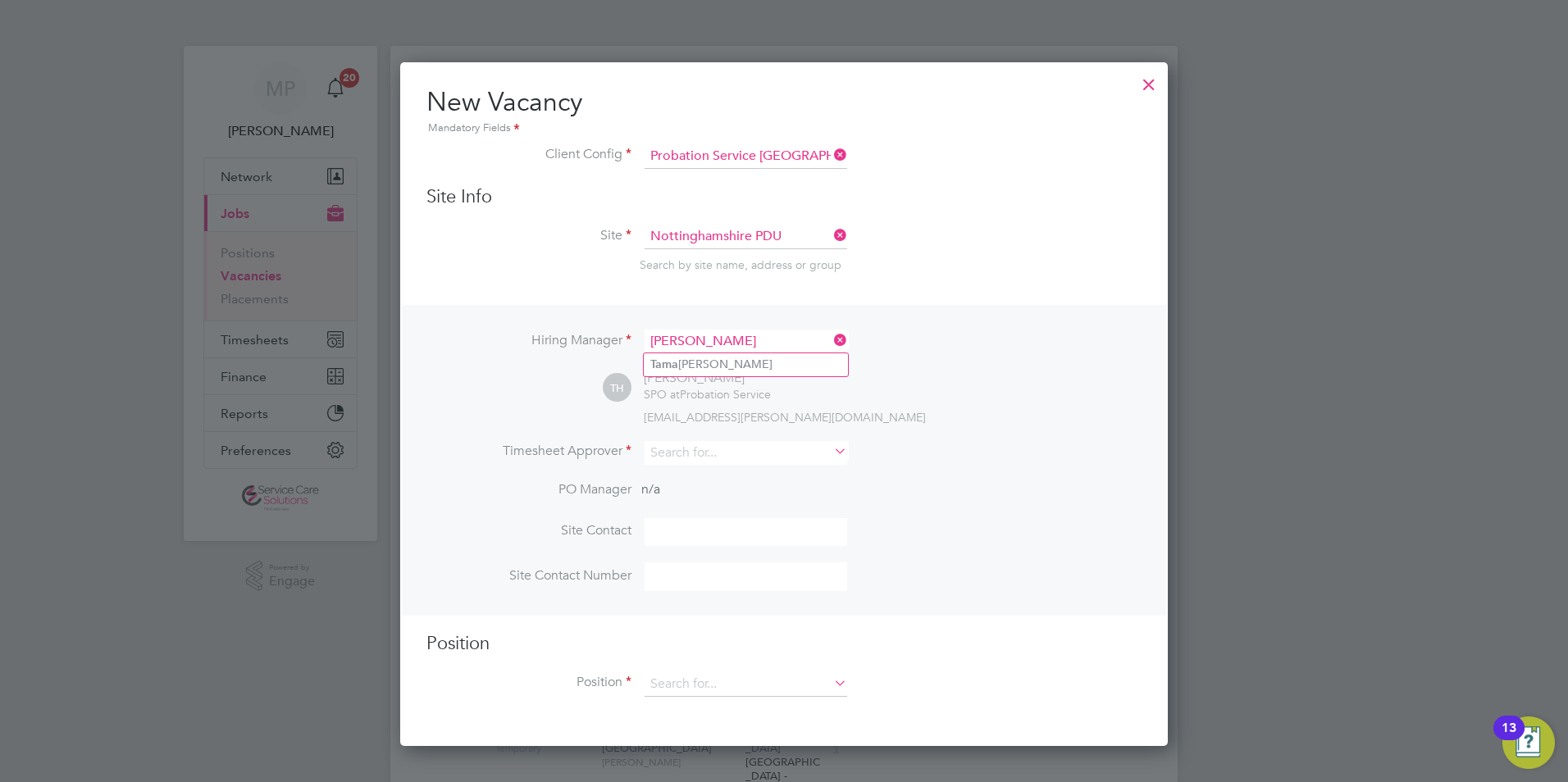
scroll to position [686, 769]
type input "tama"
drag, startPoint x: 670, startPoint y: 487, endPoint x: 668, endPoint y: 458, distance: 29.1
click at [668, 458] on input at bounding box center [745, 452] width 202 height 24
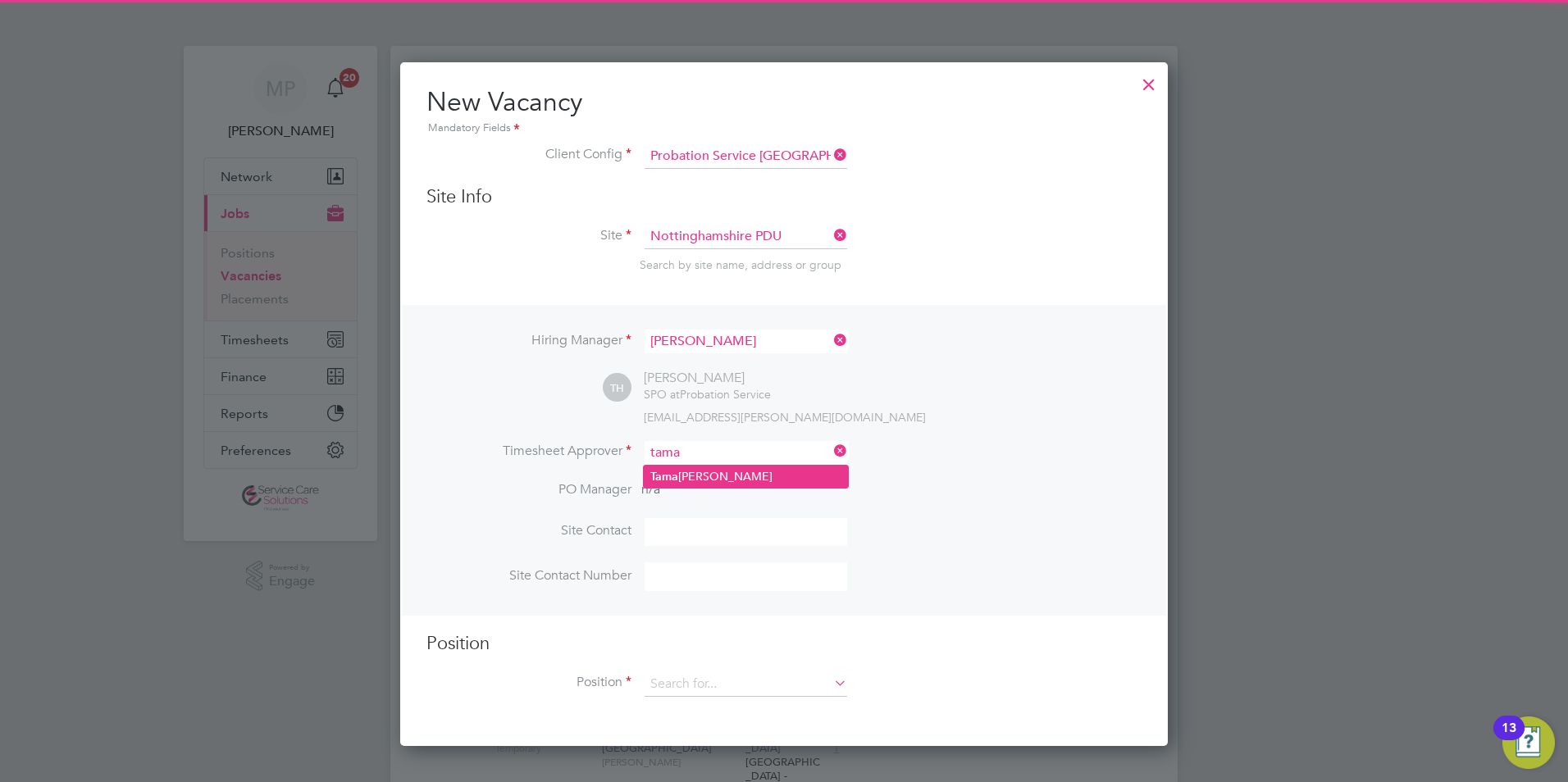
click at [708, 476] on li "Tama r Henry" at bounding box center [746, 476] width 204 height 22
type input "Tamar Henry"
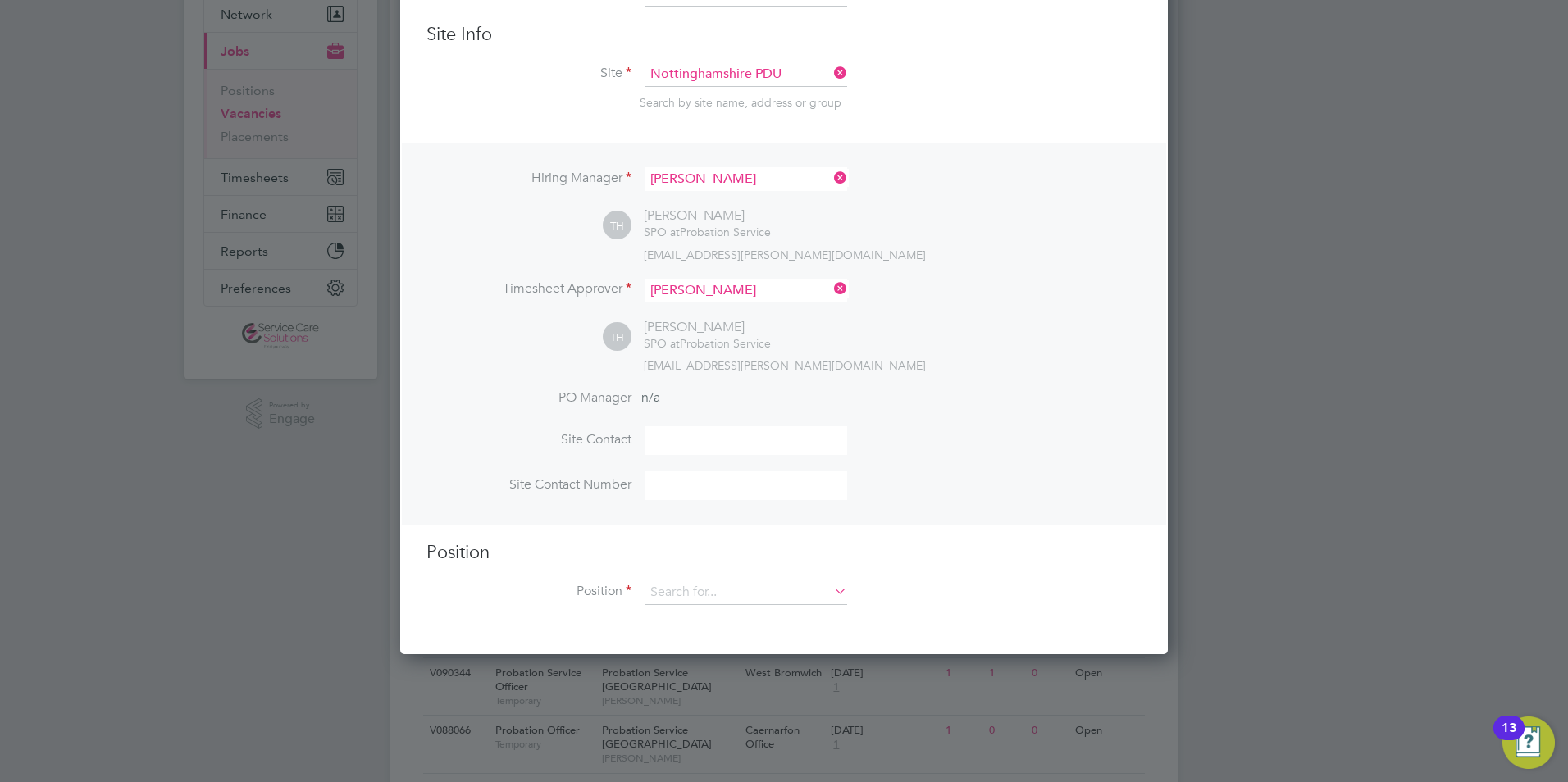
scroll to position [164, 0]
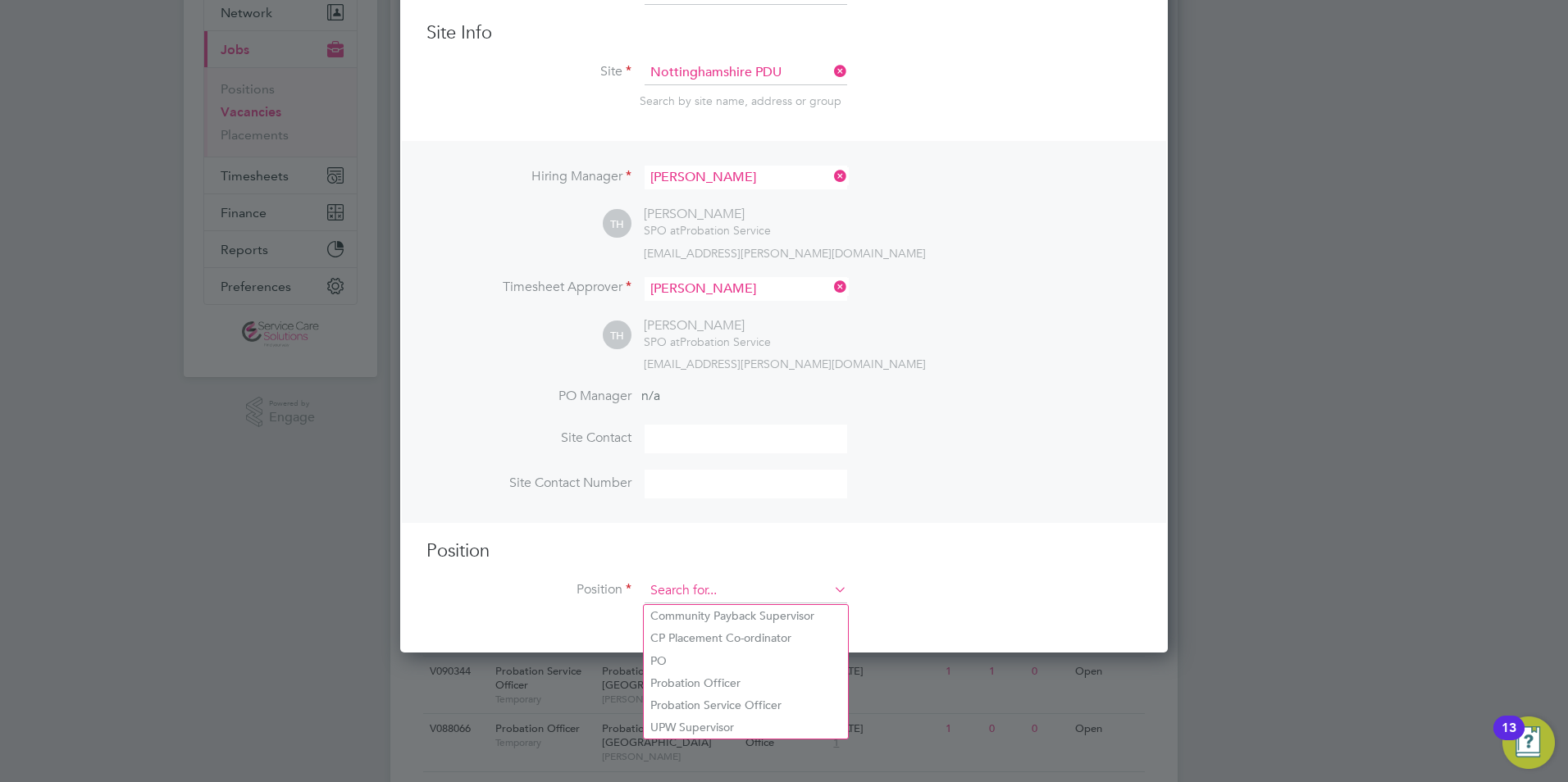
click at [667, 594] on input at bounding box center [745, 591] width 202 height 25
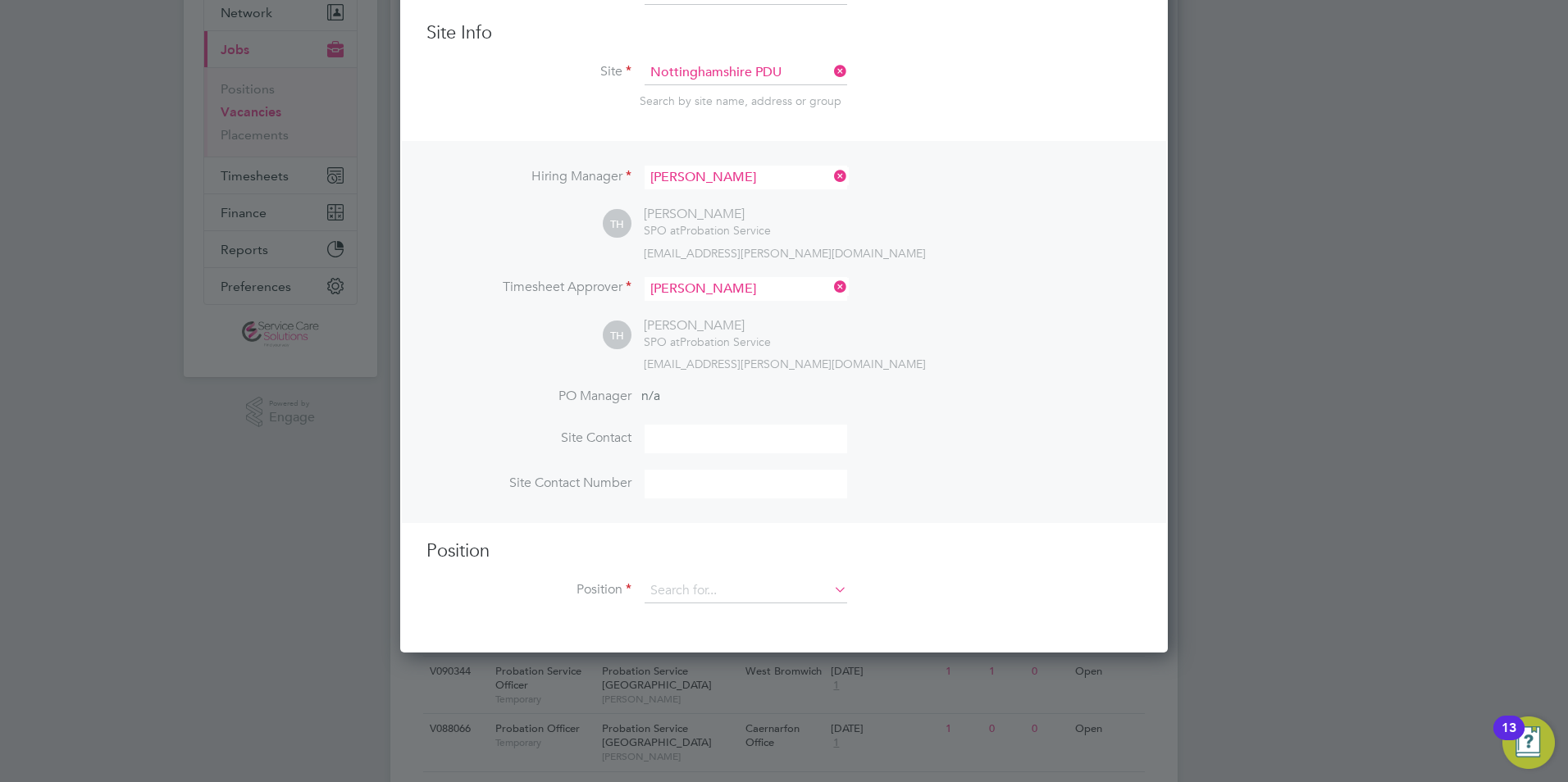
click at [719, 675] on li "Probation Officer" at bounding box center [746, 683] width 204 height 22
type input "Probation Officer"
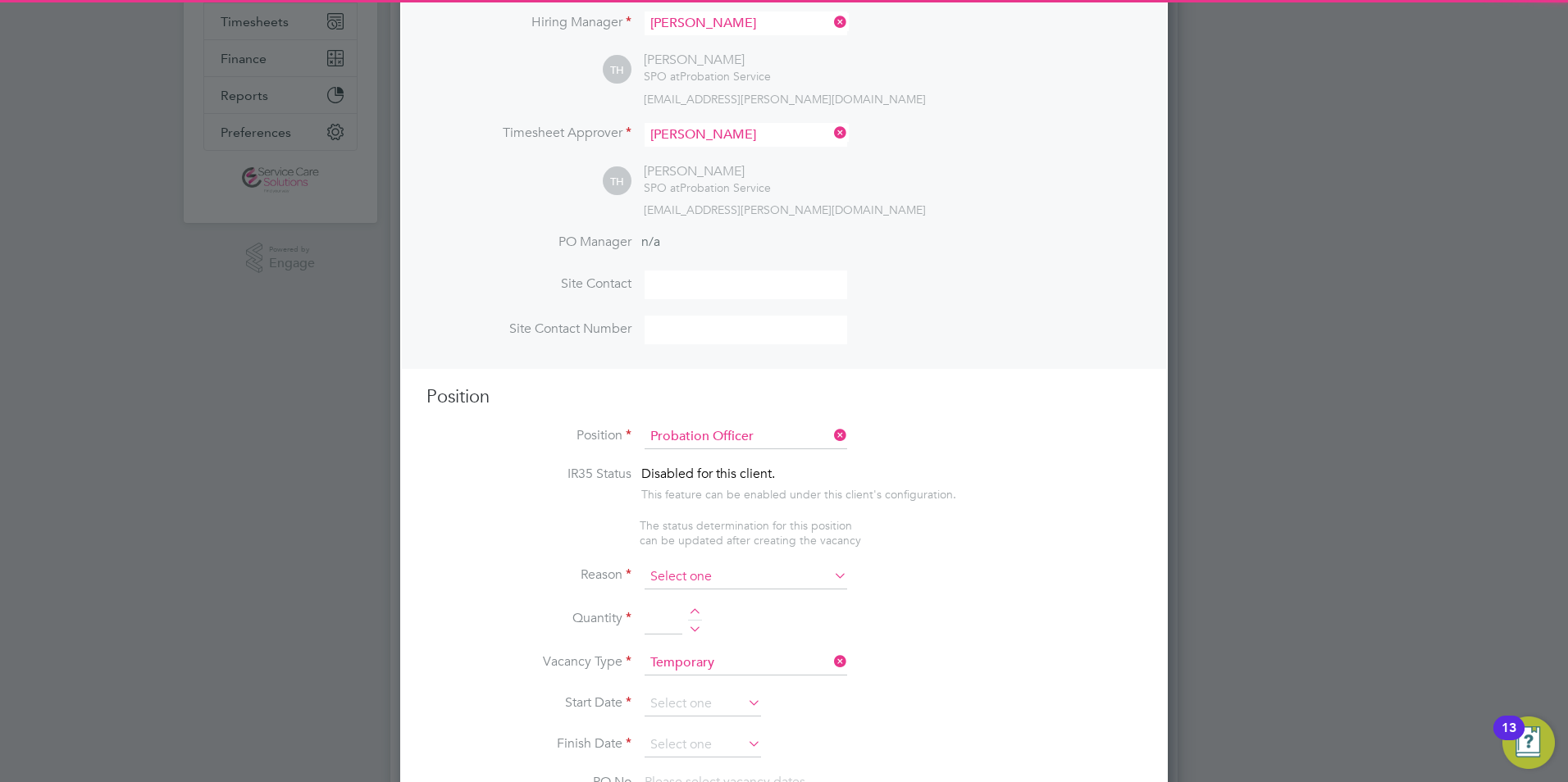
scroll to position [0, 0]
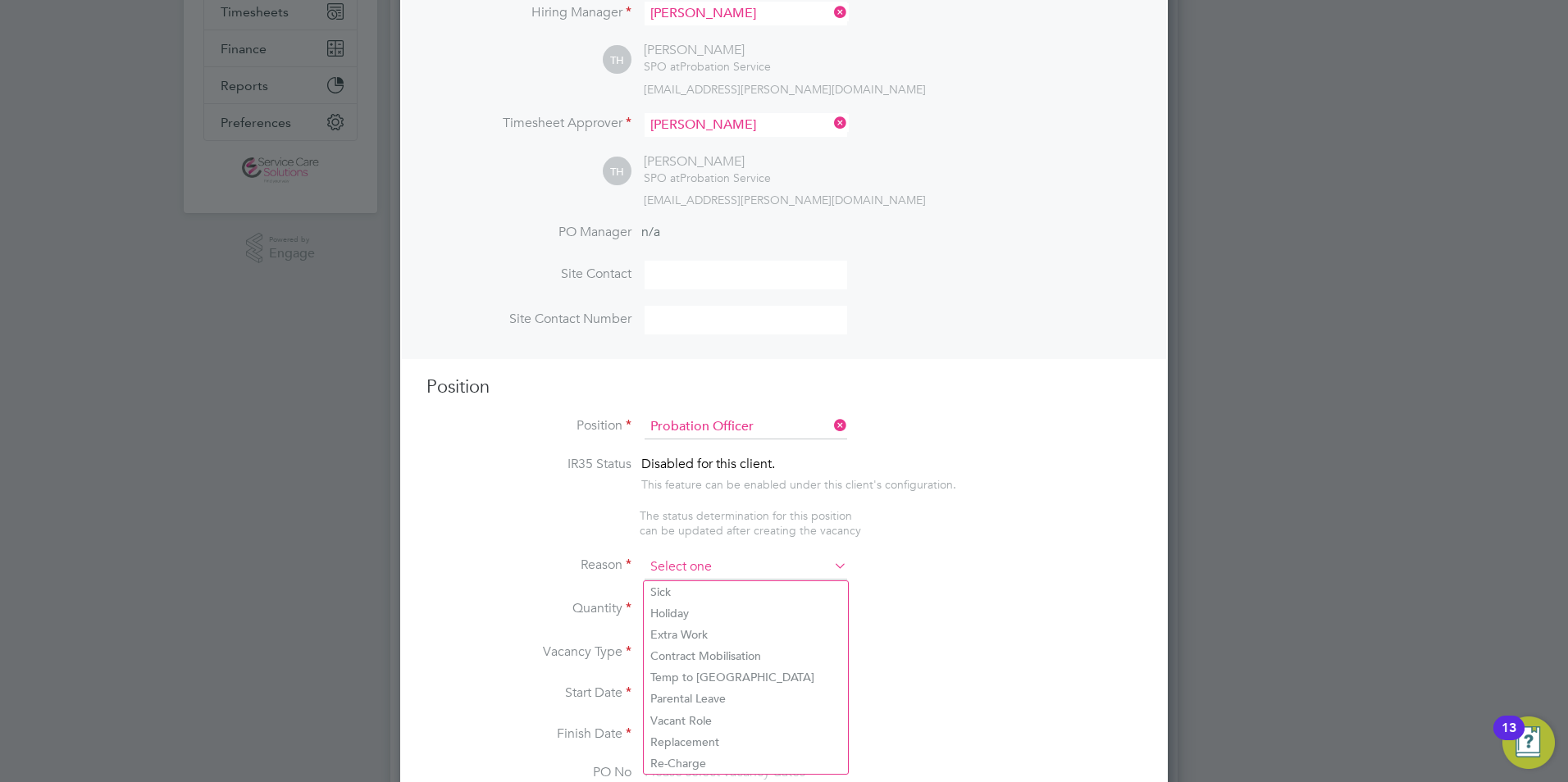
click at [698, 563] on input at bounding box center [745, 567] width 202 height 25
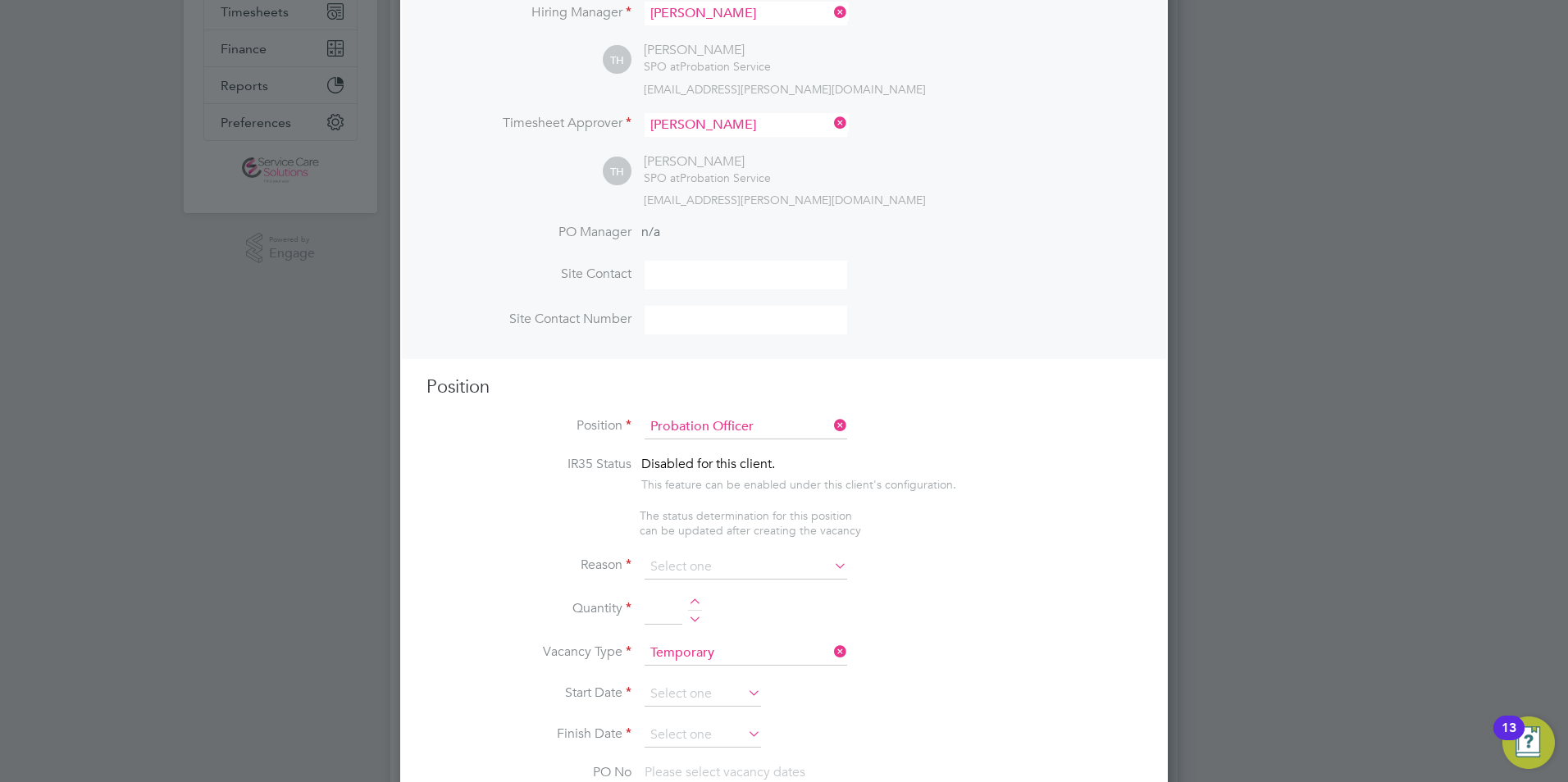
click at [702, 723] on li "Vacant Role" at bounding box center [746, 721] width 204 height 21
type input "Vacant Role"
click at [693, 601] on div at bounding box center [695, 604] width 14 height 11
type input "1"
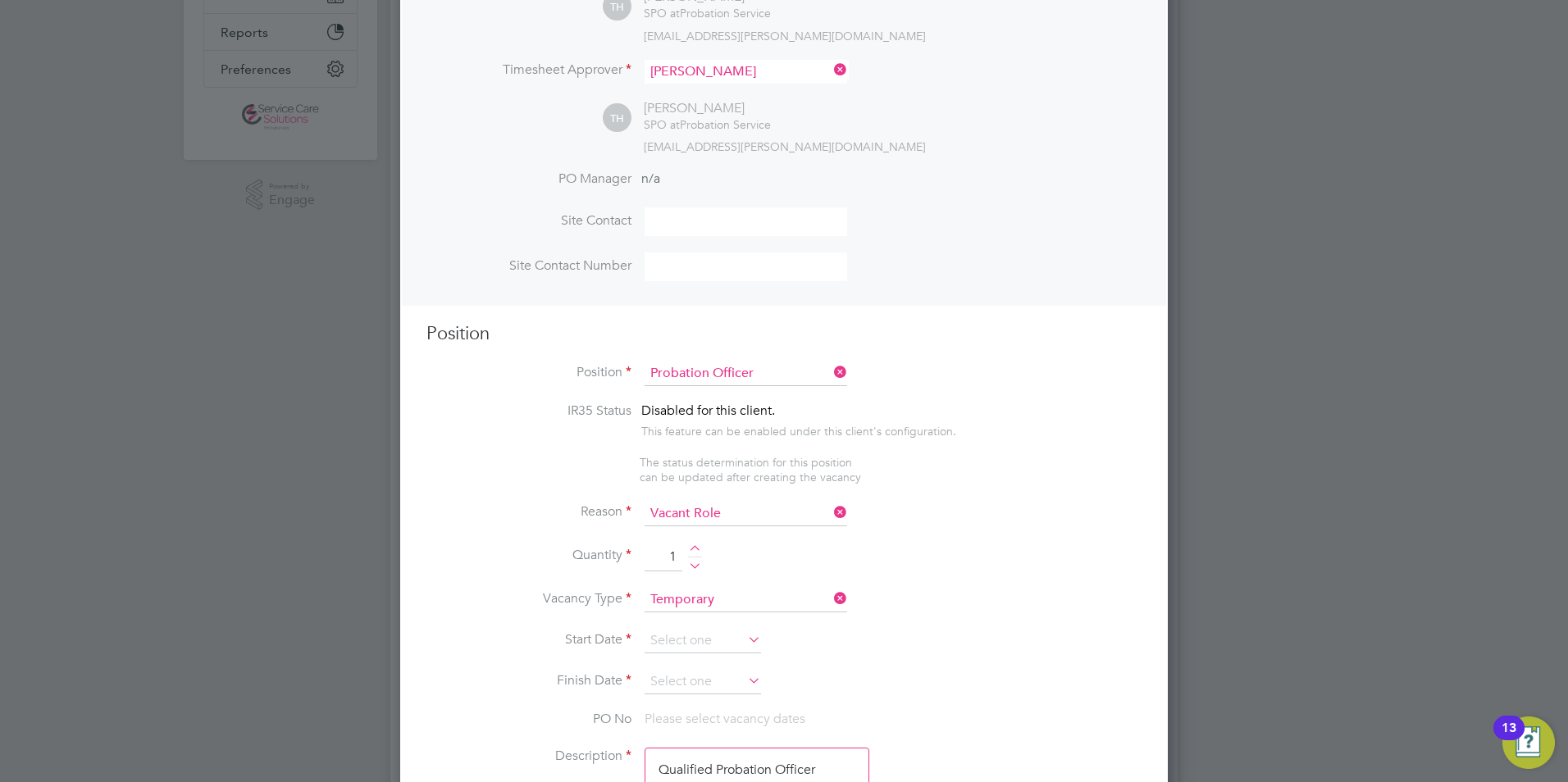
scroll to position [410, 0]
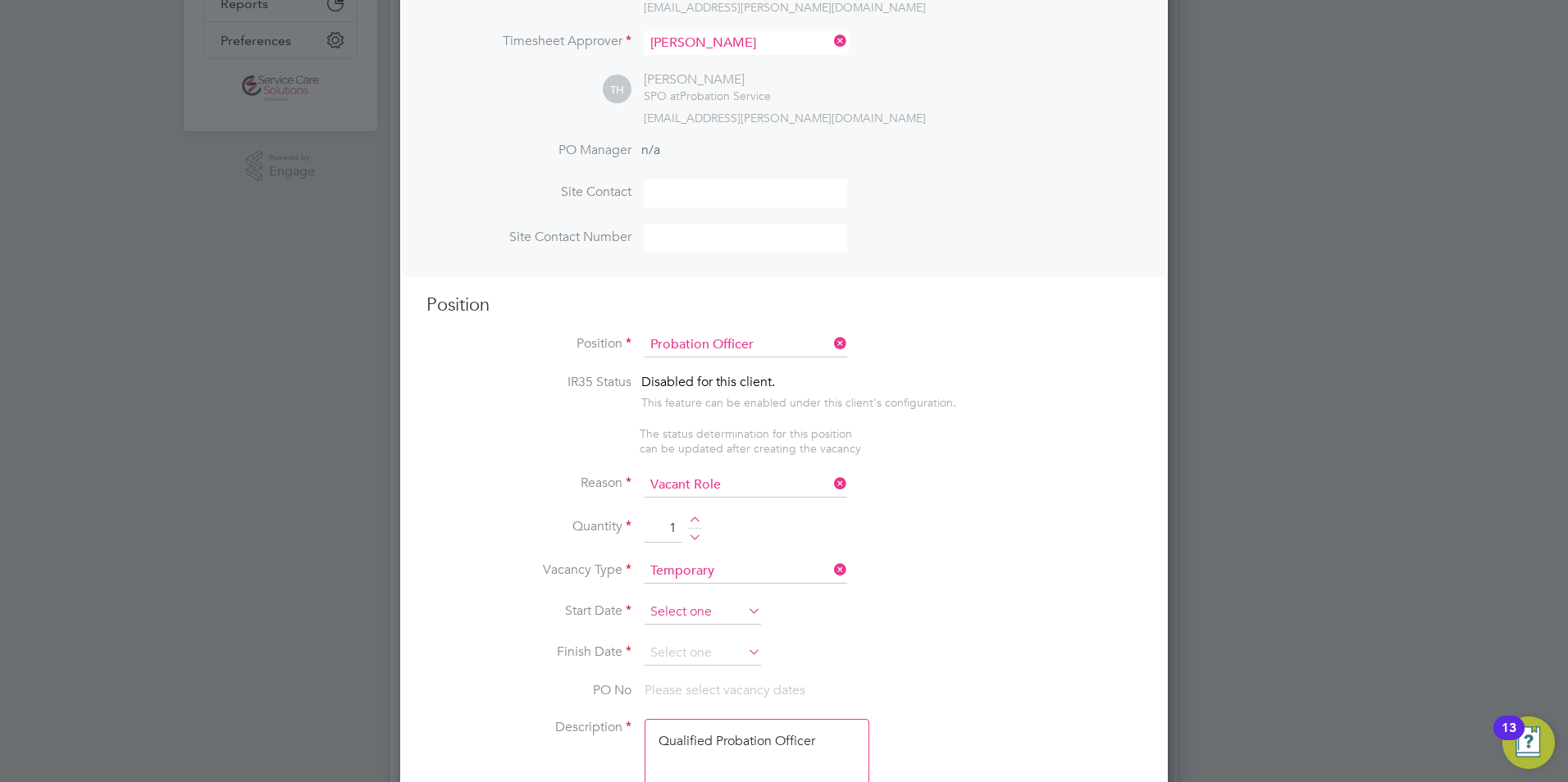
click at [677, 610] on input at bounding box center [702, 613] width 117 height 25
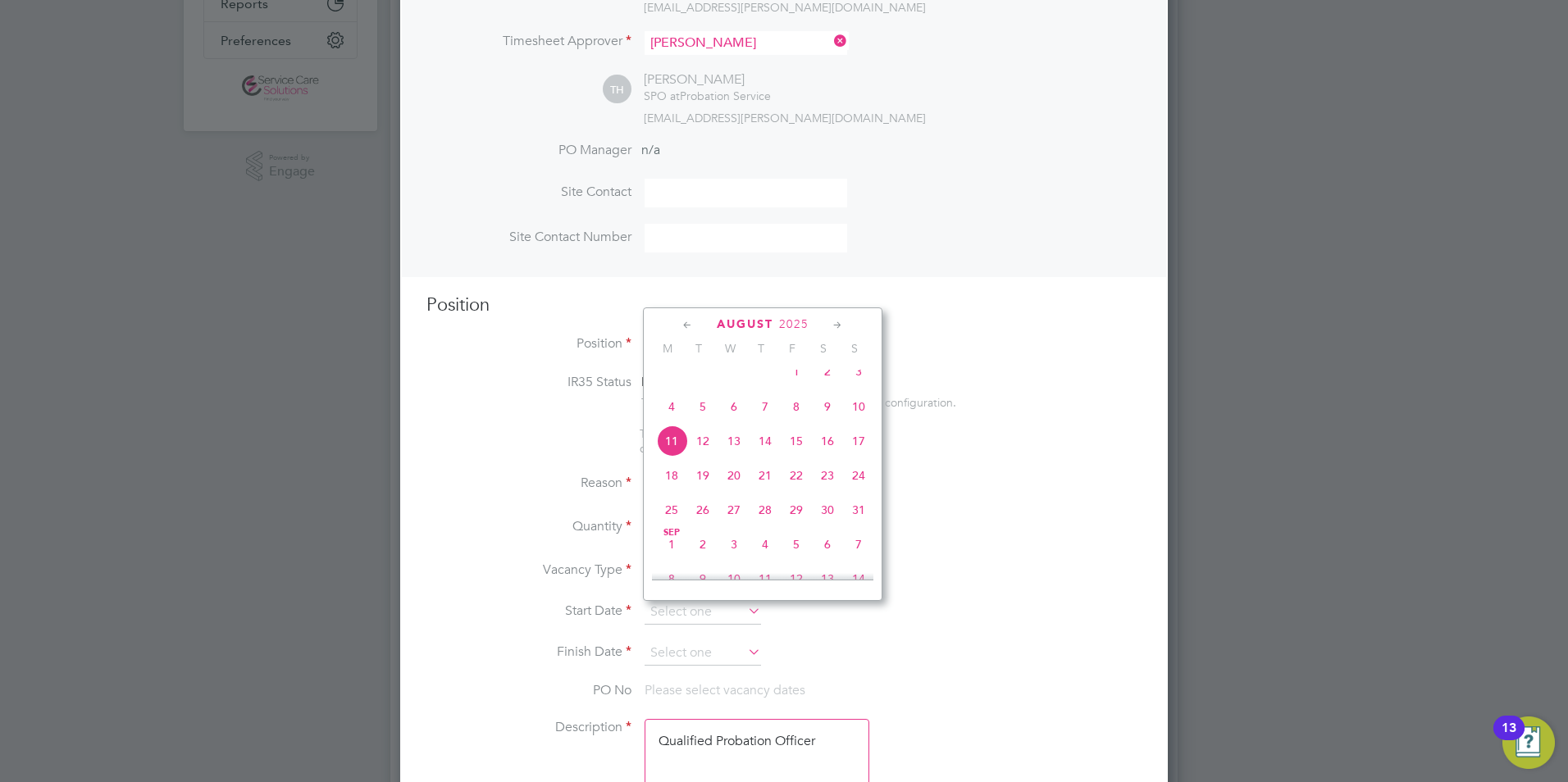
click at [671, 559] on span "Sep 1" at bounding box center [672, 544] width 31 height 31
type input "01 Sep 2025"
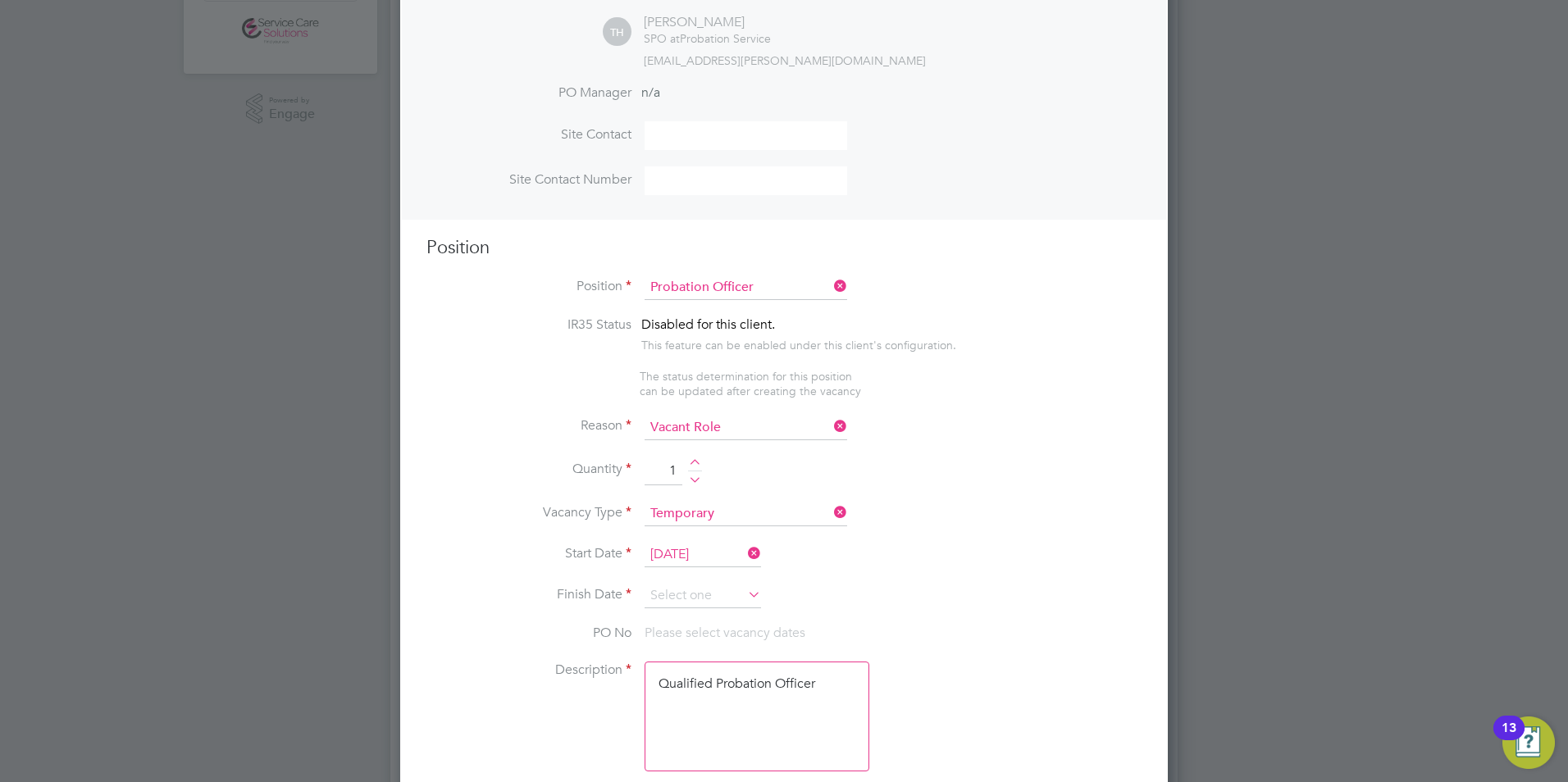
scroll to position [574, 0]
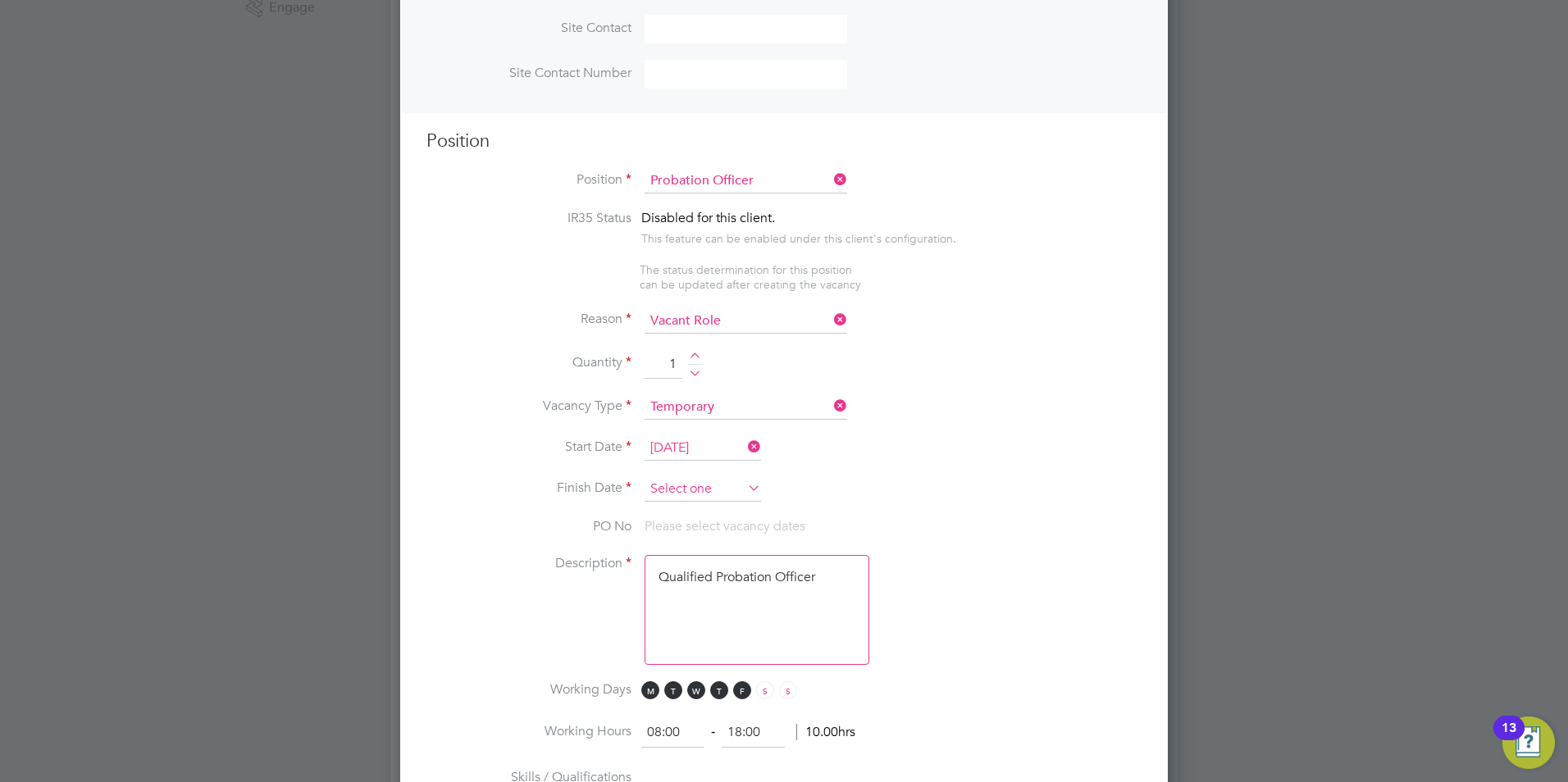
click at [661, 489] on input at bounding box center [702, 489] width 117 height 25
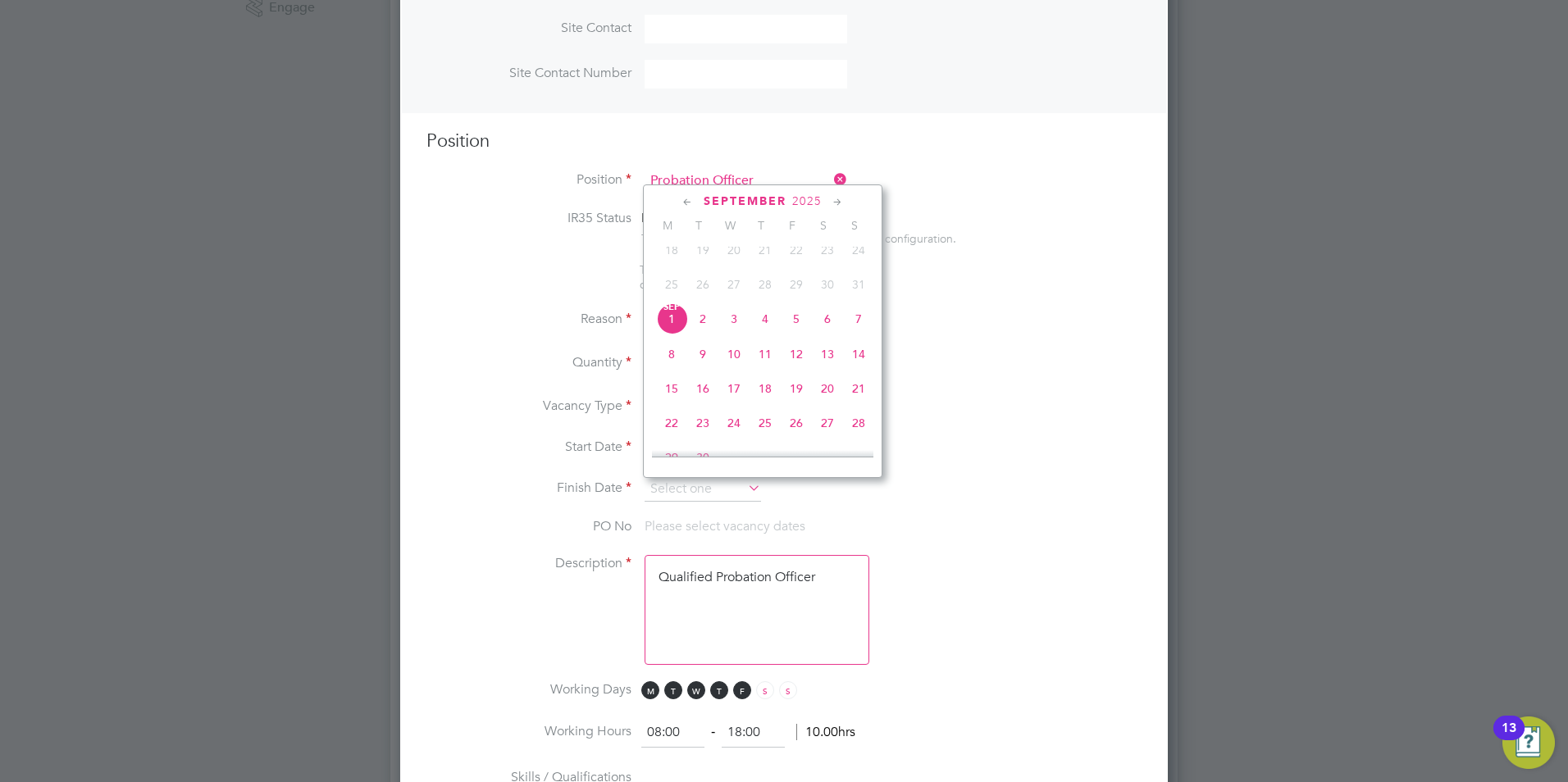
click at [836, 200] on icon at bounding box center [838, 202] width 15 height 18
click at [836, 201] on icon at bounding box center [838, 202] width 15 height 18
click at [854, 356] on span "28" at bounding box center [858, 341] width 31 height 31
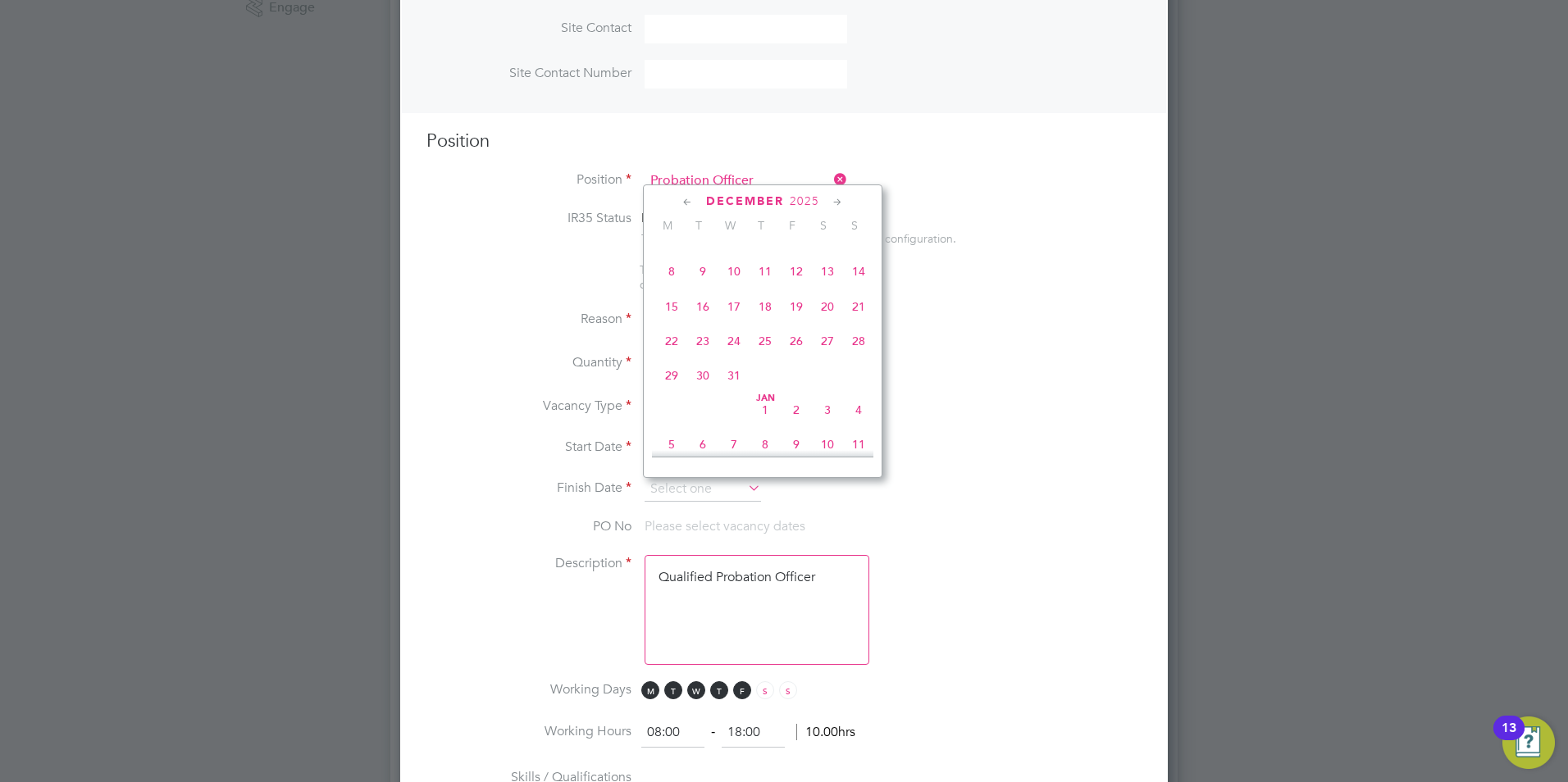
type input "28 Dec 2025"
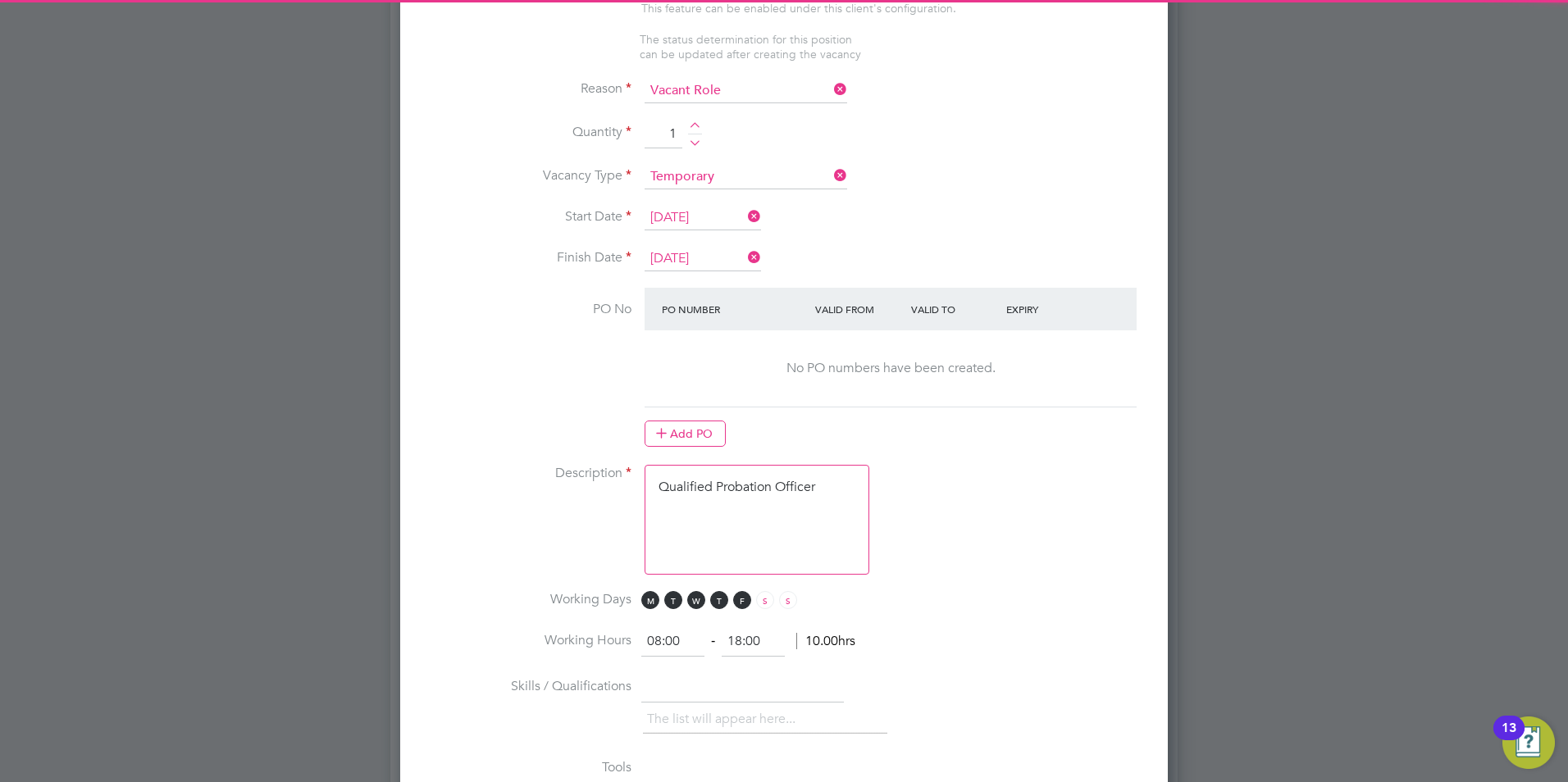
scroll to position [820, 0]
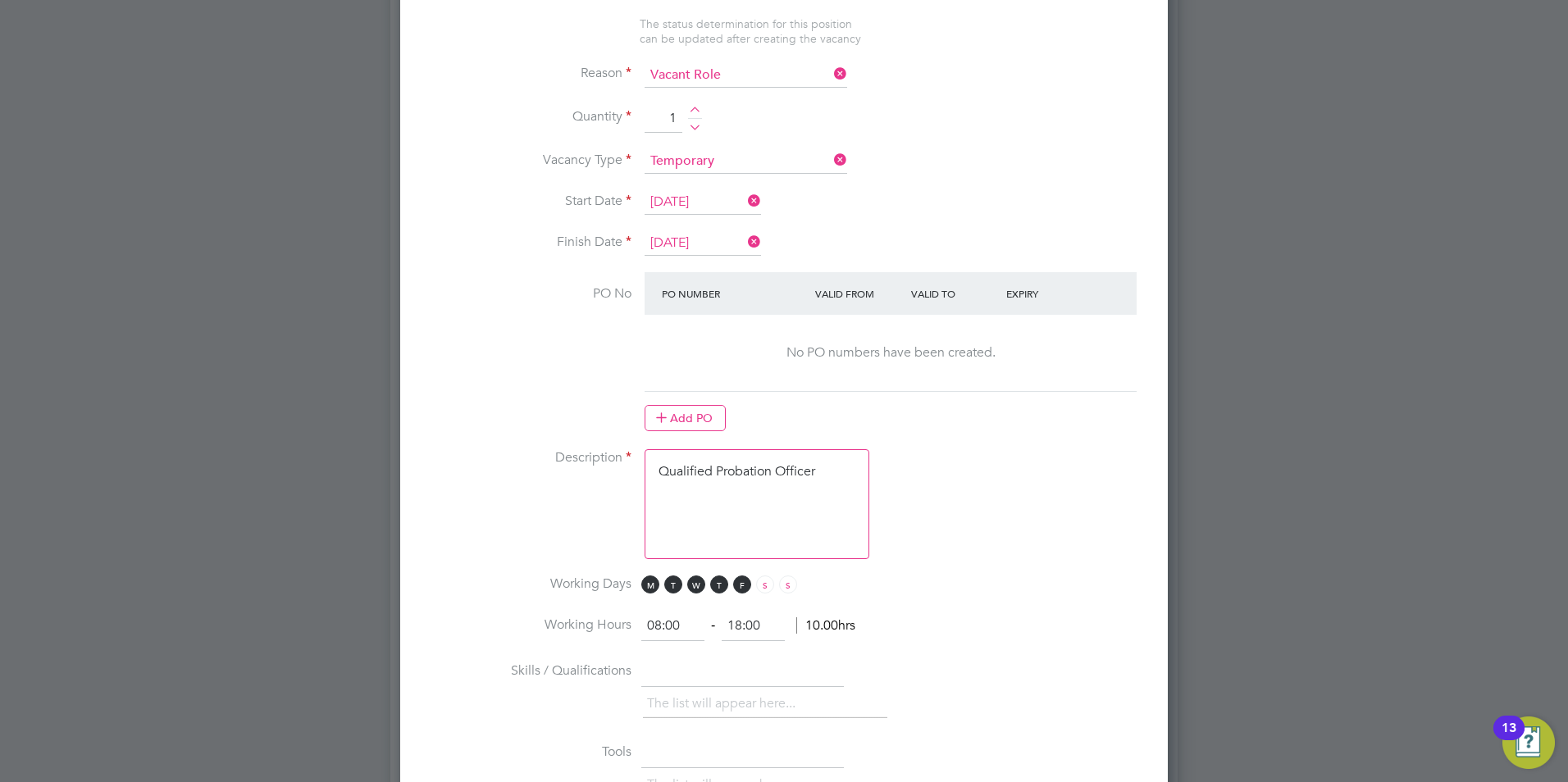
drag, startPoint x: 772, startPoint y: 510, endPoint x: 782, endPoint y: 517, distance: 12.2
click at [774, 512] on textarea "Qualified Probation Officer" at bounding box center [756, 505] width 225 height 110
drag, startPoint x: 786, startPoint y: 529, endPoint x: 791, endPoint y: 501, distance: 28.4
click at [786, 525] on textarea "Qualified Probation Officer" at bounding box center [756, 505] width 225 height 110
drag, startPoint x: 816, startPoint y: 473, endPoint x: 633, endPoint y: 466, distance: 183.1
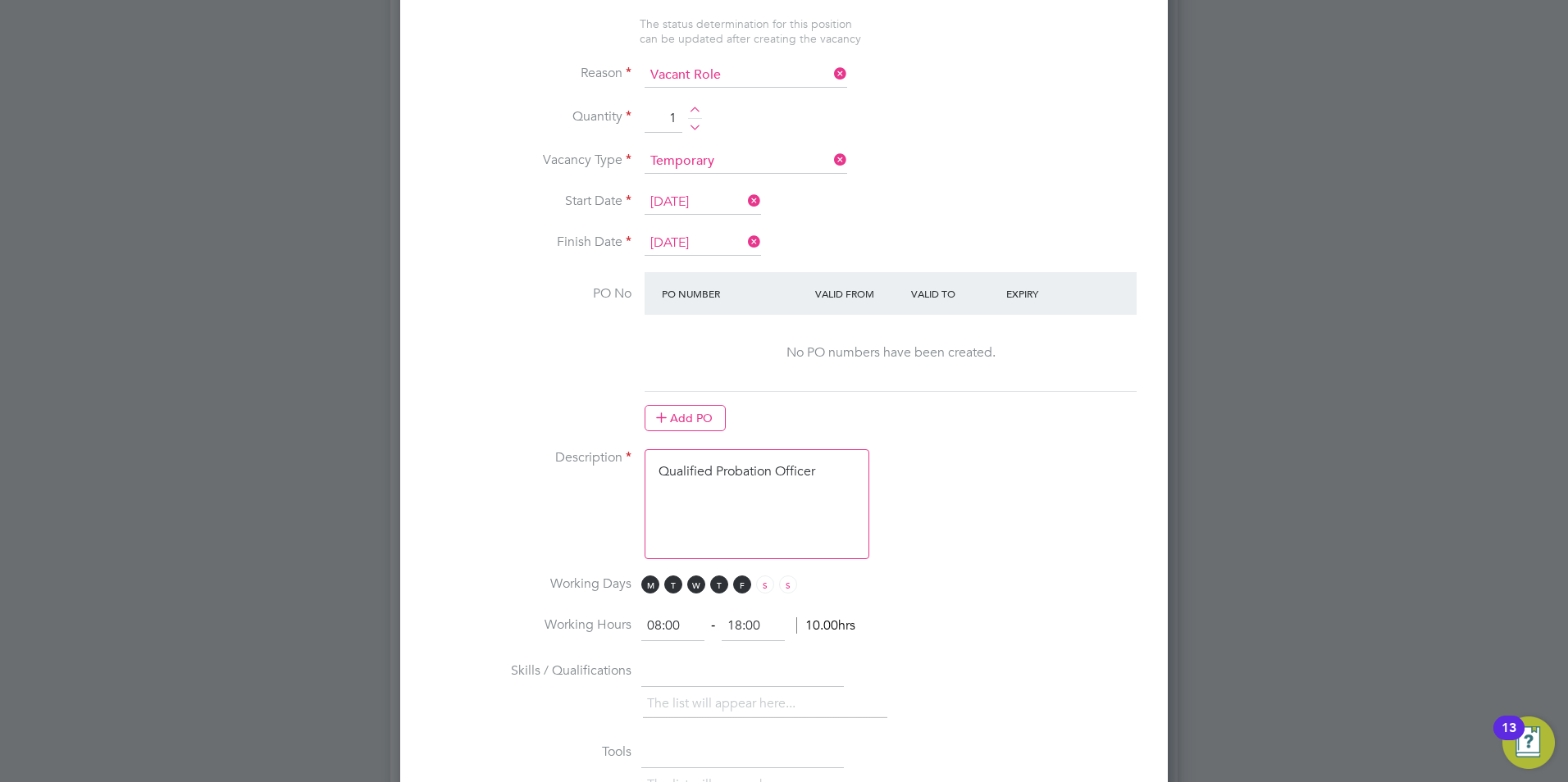
click at [633, 466] on li "Description Qualified Probation Officer" at bounding box center [784, 512] width 716 height 126
paste textarea "The tracking number for this OP1 request is: " 2283B" Yes Question Answer Proba…"
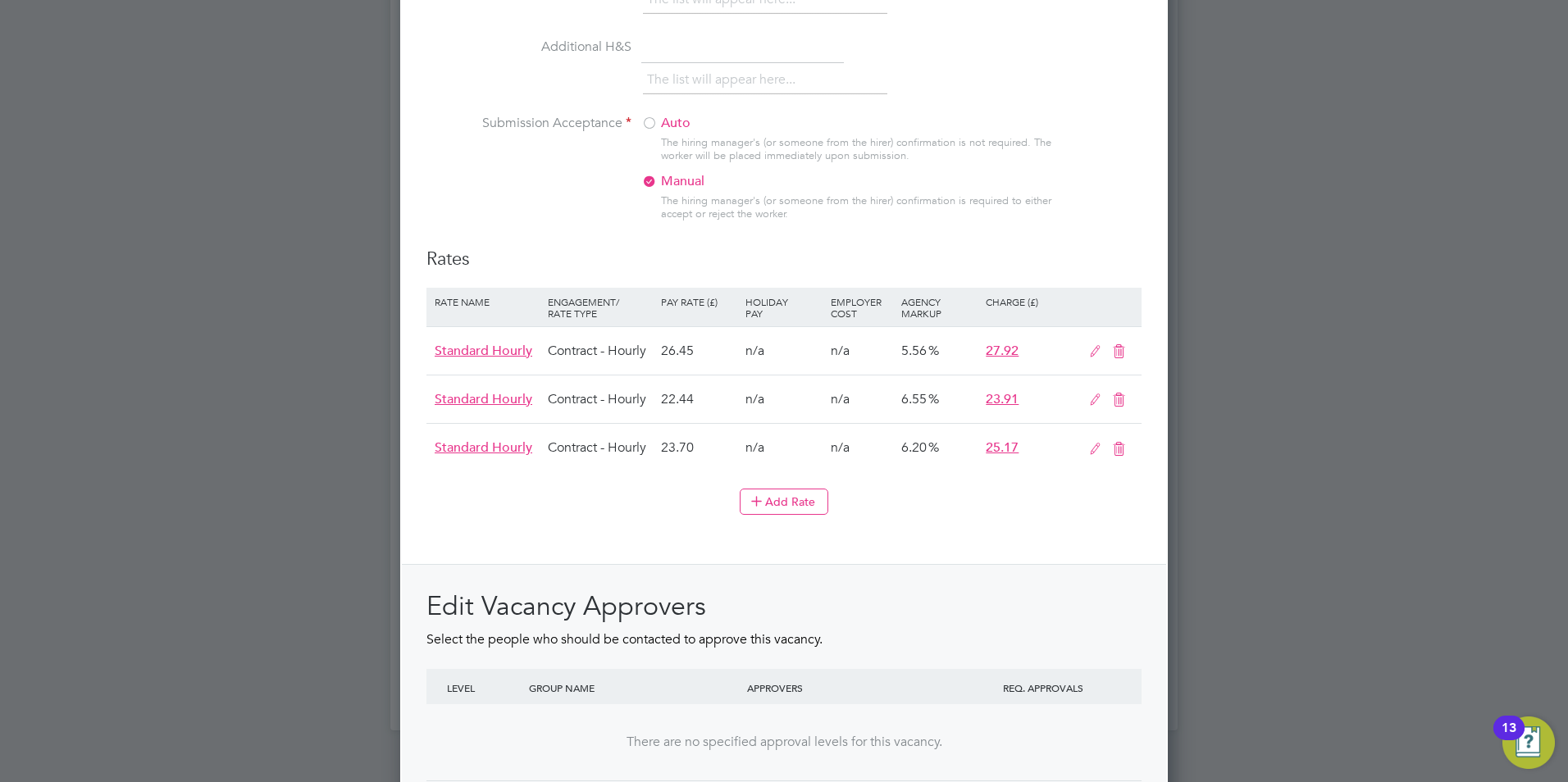
scroll to position [1835, 0]
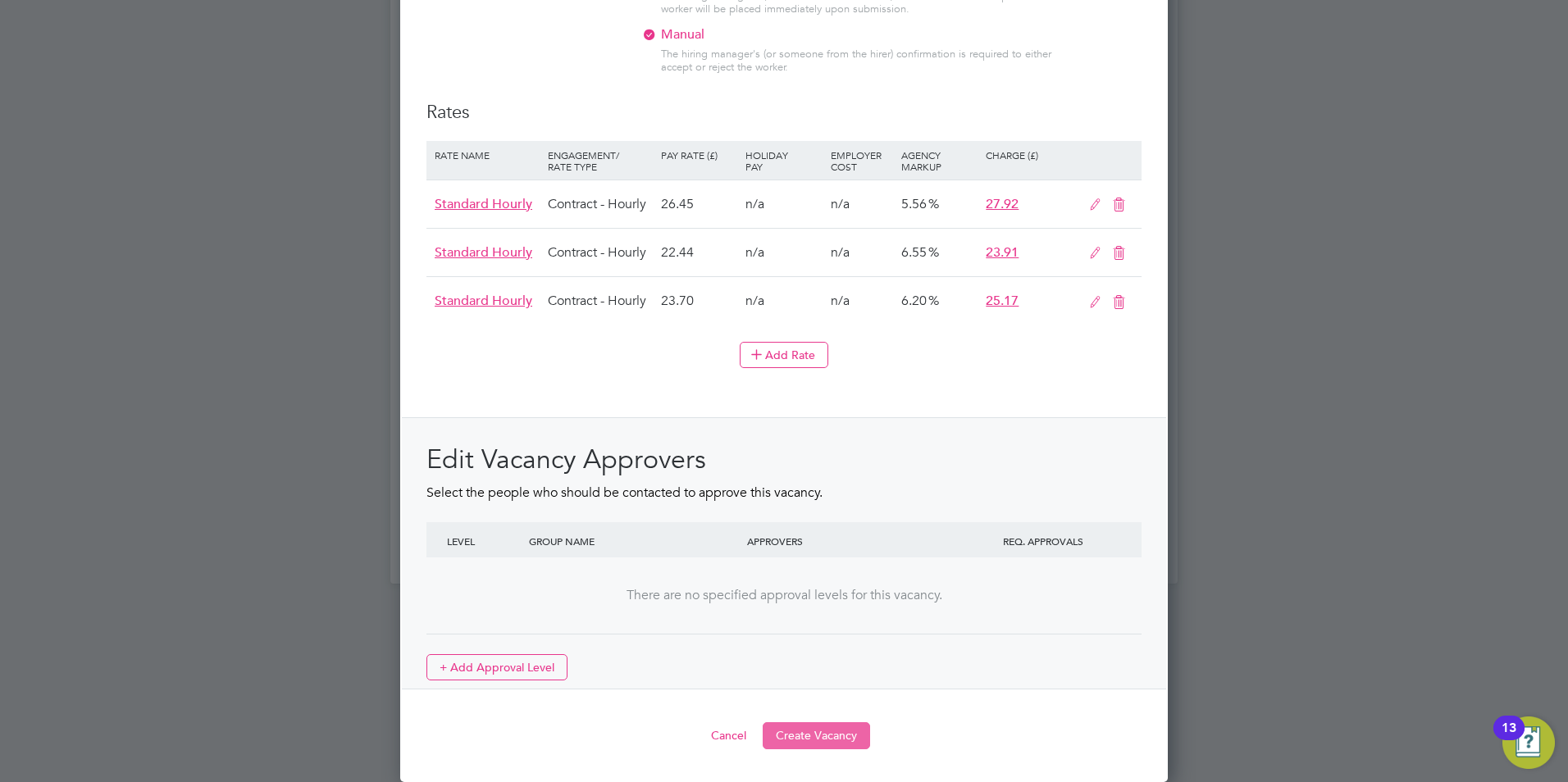
type textarea "The tracking number for this OP1 request is: " 2283B" Yes Question Answer Proba…"
click at [839, 734] on button "Create Vacancy" at bounding box center [816, 735] width 107 height 27
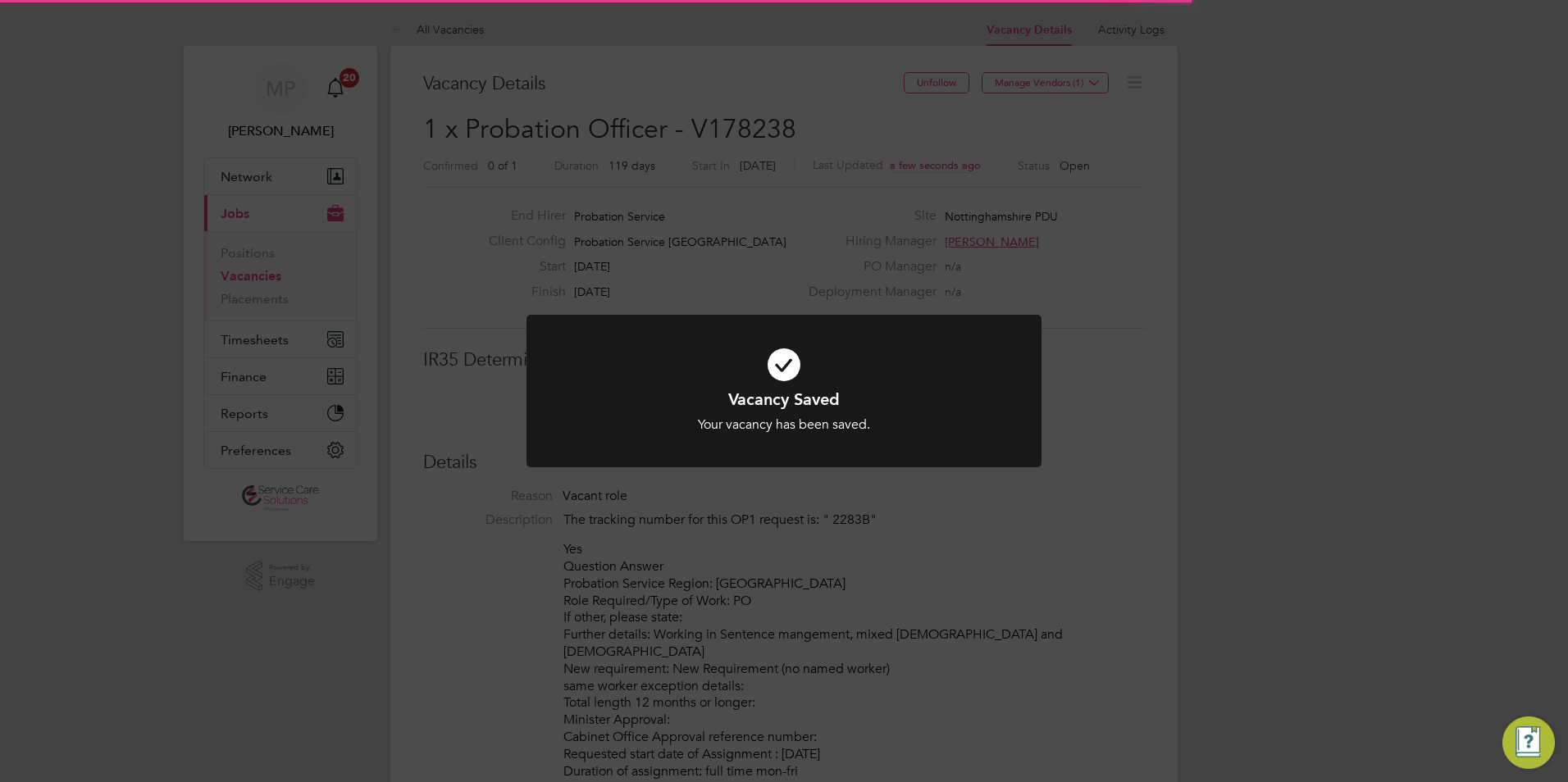
scroll to position [27, 324]
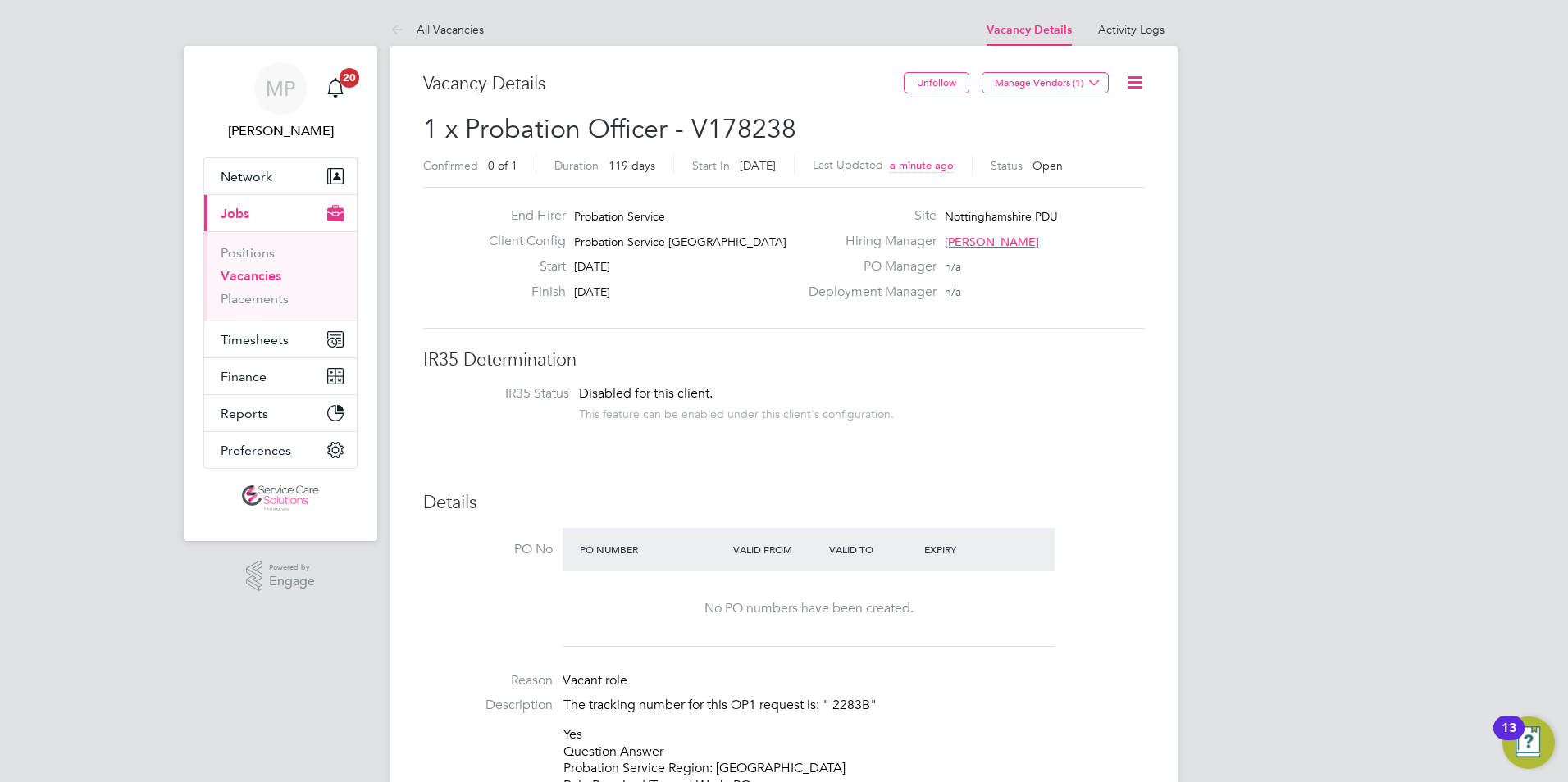
click at [963, 421] on li "IR35 Status Disabled for this client. This feature can be enabled under this cl…" at bounding box center [784, 406] width 689 height 40
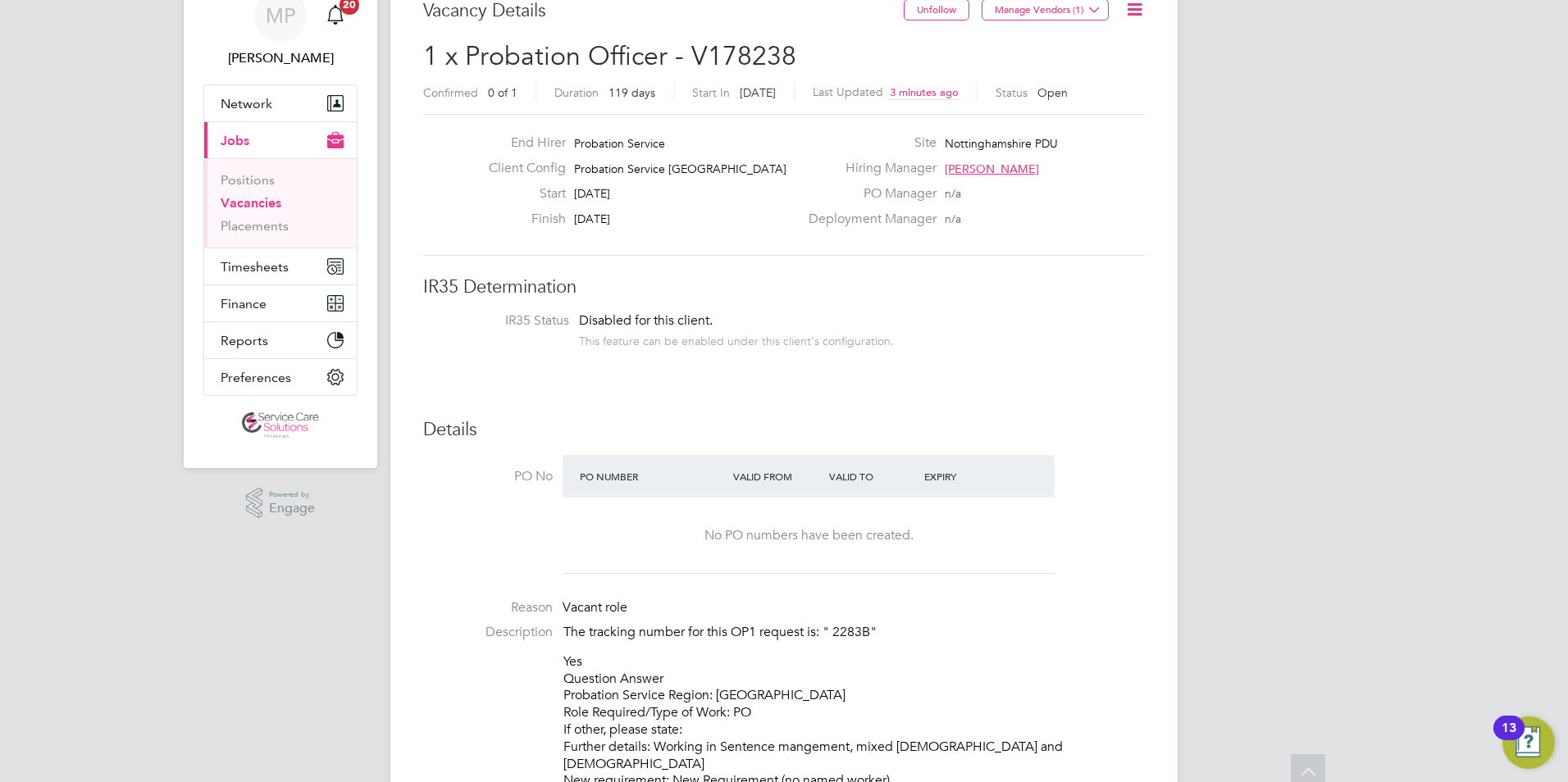
scroll to position [0, 0]
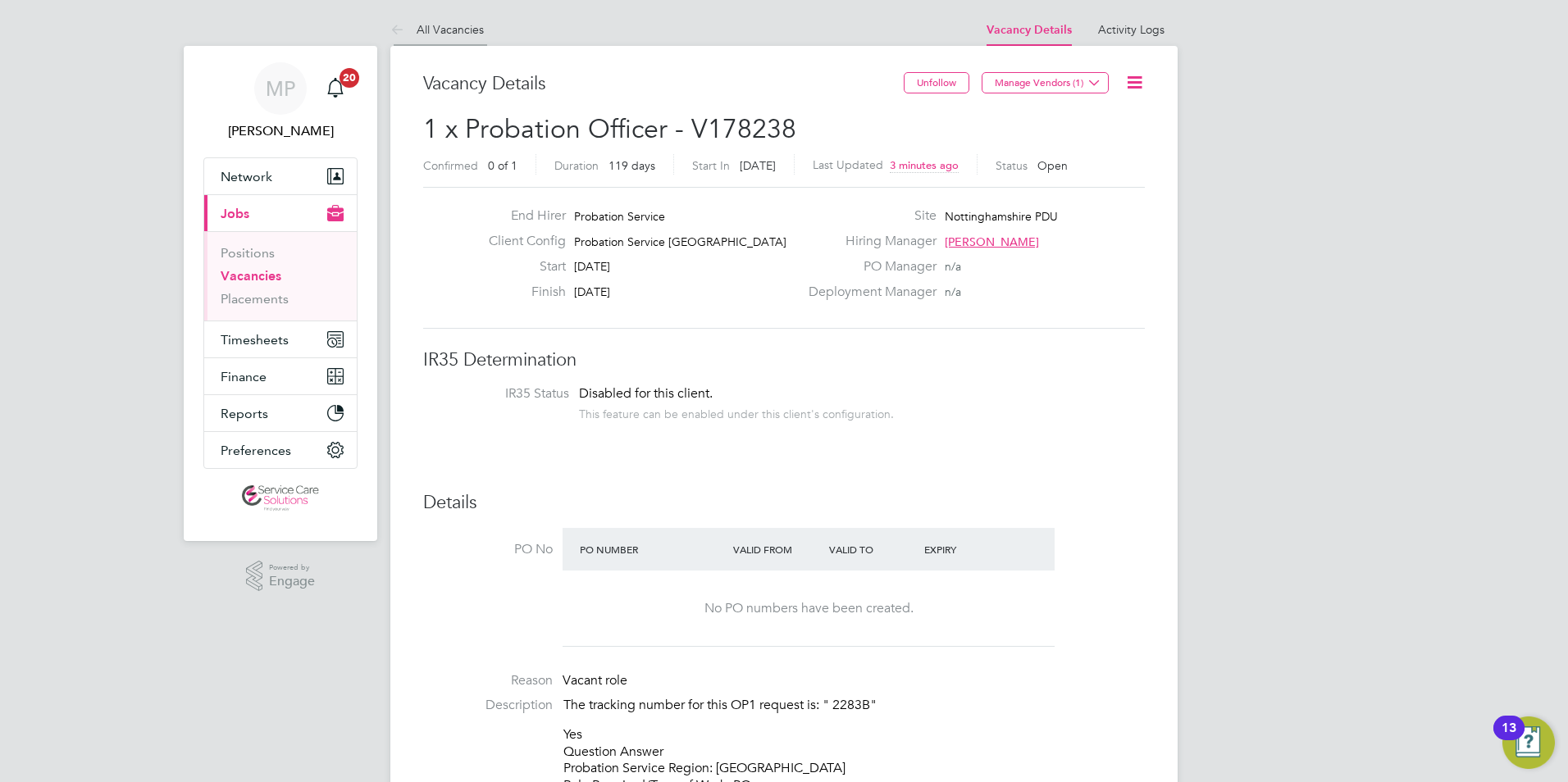
click at [402, 25] on icon at bounding box center [401, 31] width 21 height 21
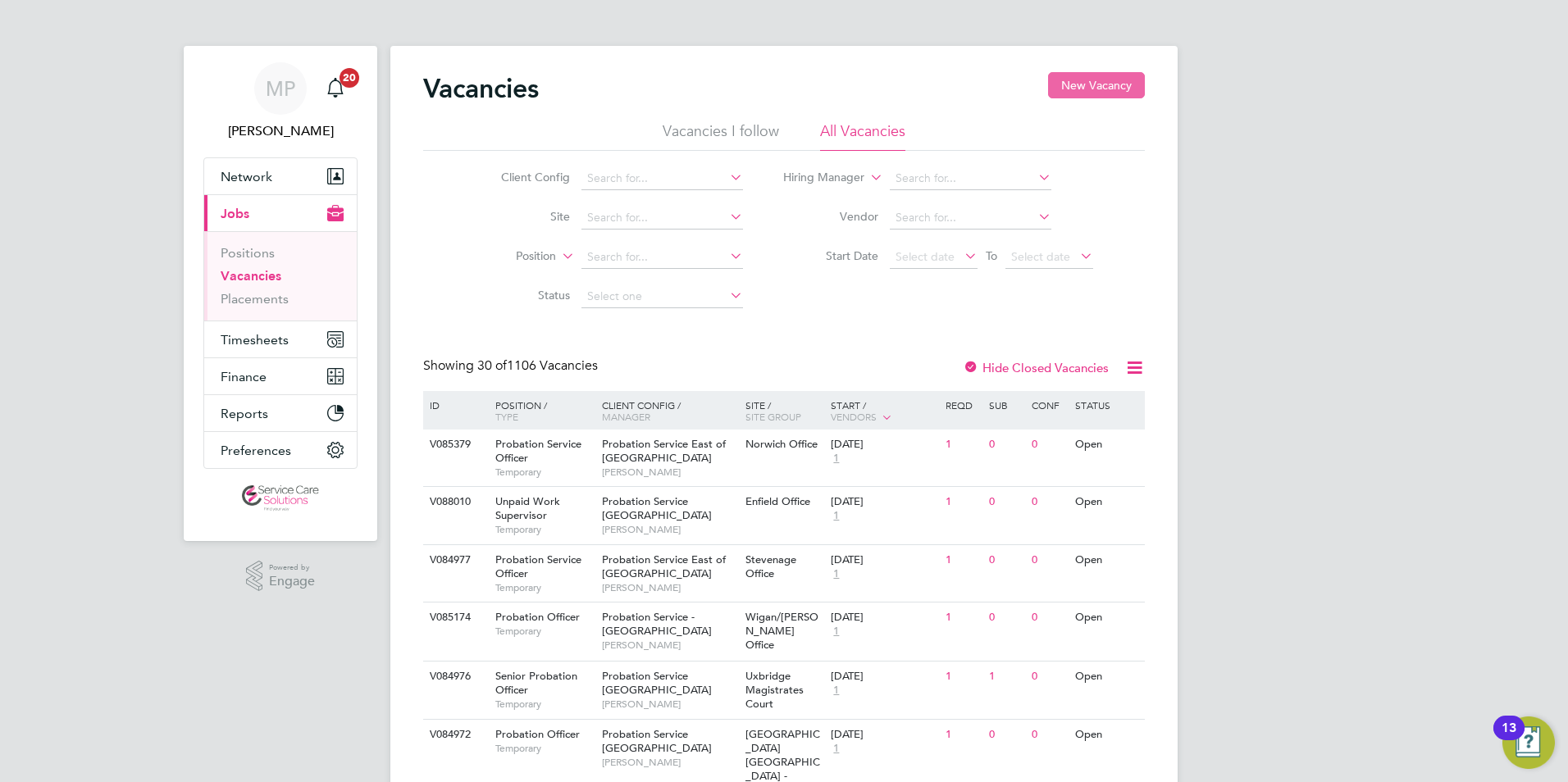
click at [1106, 88] on button "New Vacancy" at bounding box center [1097, 86] width 97 height 27
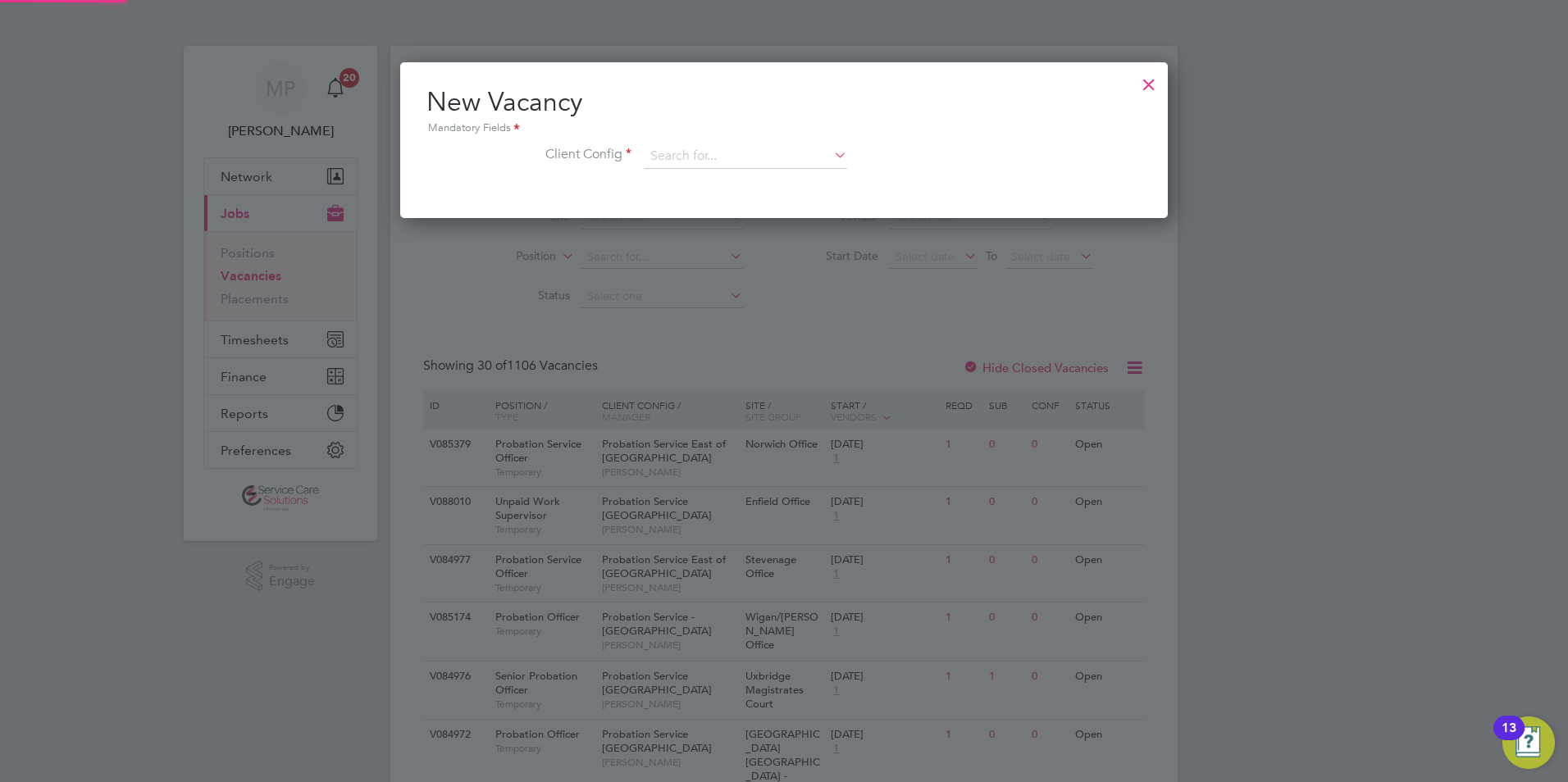
scroll to position [156, 769]
click at [665, 161] on input at bounding box center [745, 157] width 202 height 25
click at [695, 200] on li "Probation Service Lond on" at bounding box center [746, 201] width 204 height 22
type input "Probation Service London"
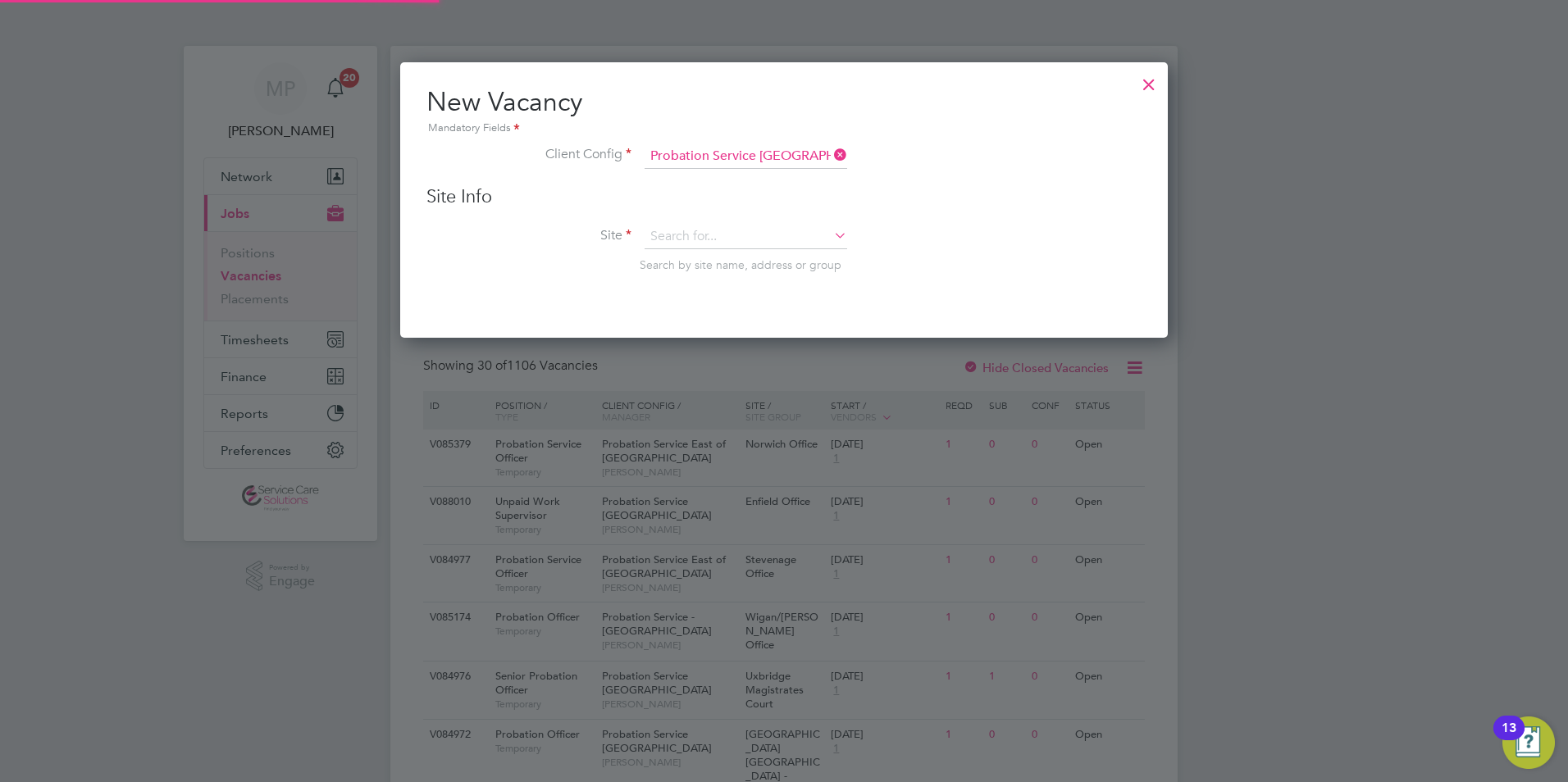
scroll to position [277, 769]
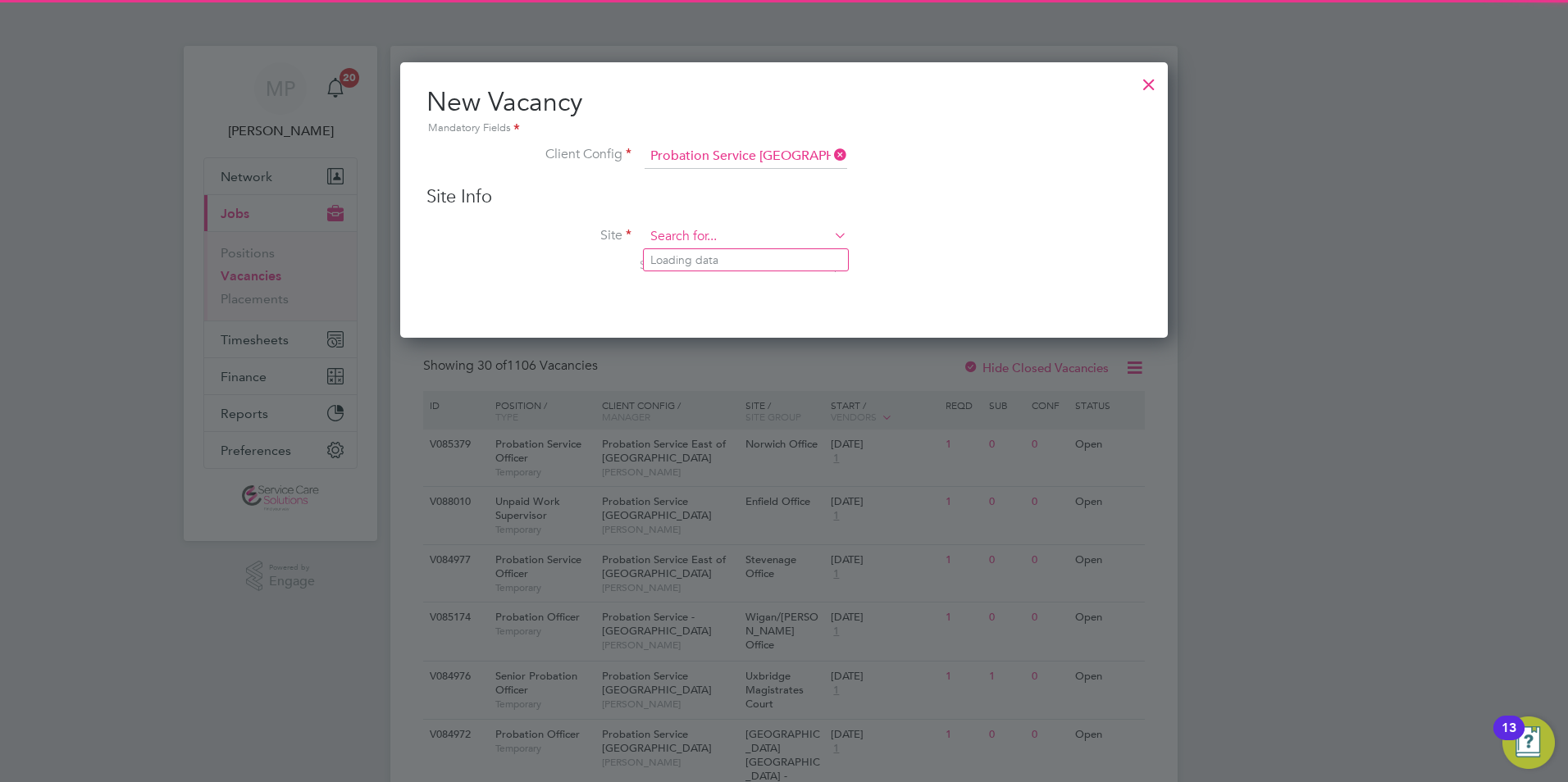
click at [680, 238] on input at bounding box center [745, 238] width 202 height 25
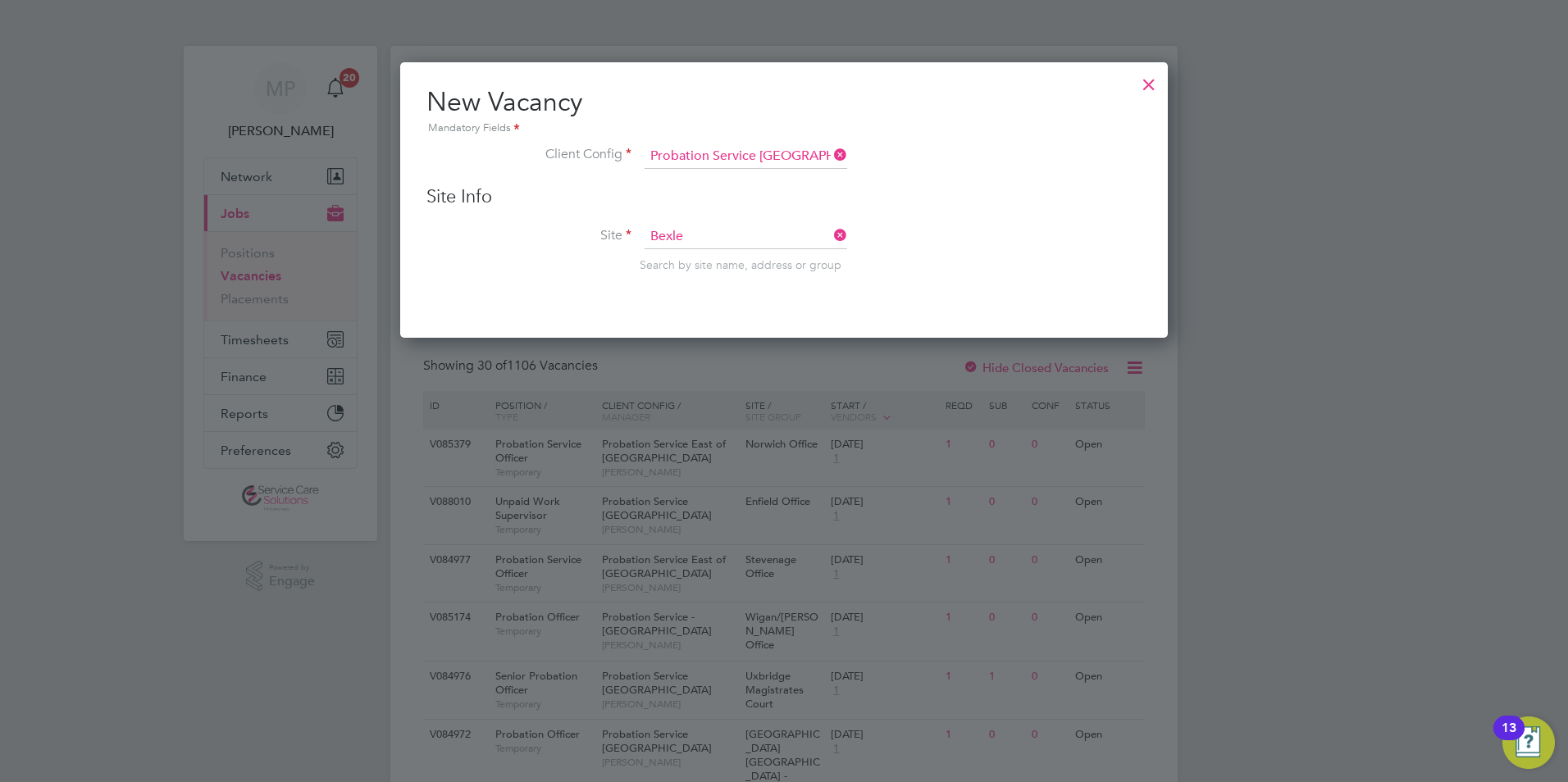
click at [704, 257] on li "Bexle y Office" at bounding box center [746, 259] width 204 height 22
type input "Bexley Office"
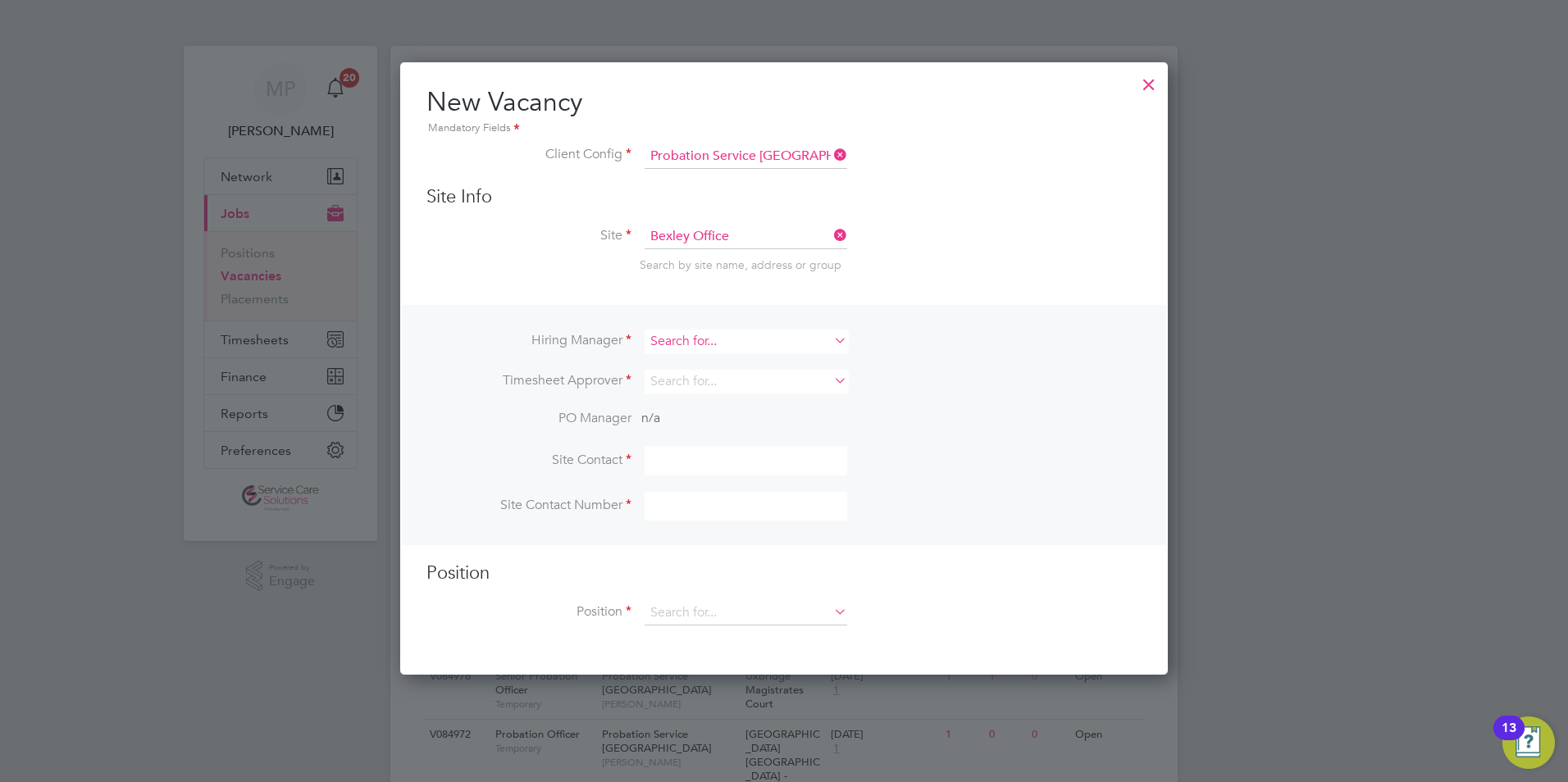
click at [684, 339] on input at bounding box center [745, 341] width 202 height 24
click at [691, 363] on li "Eric Beckford" at bounding box center [746, 364] width 204 height 22
type input "Eric Beckford"
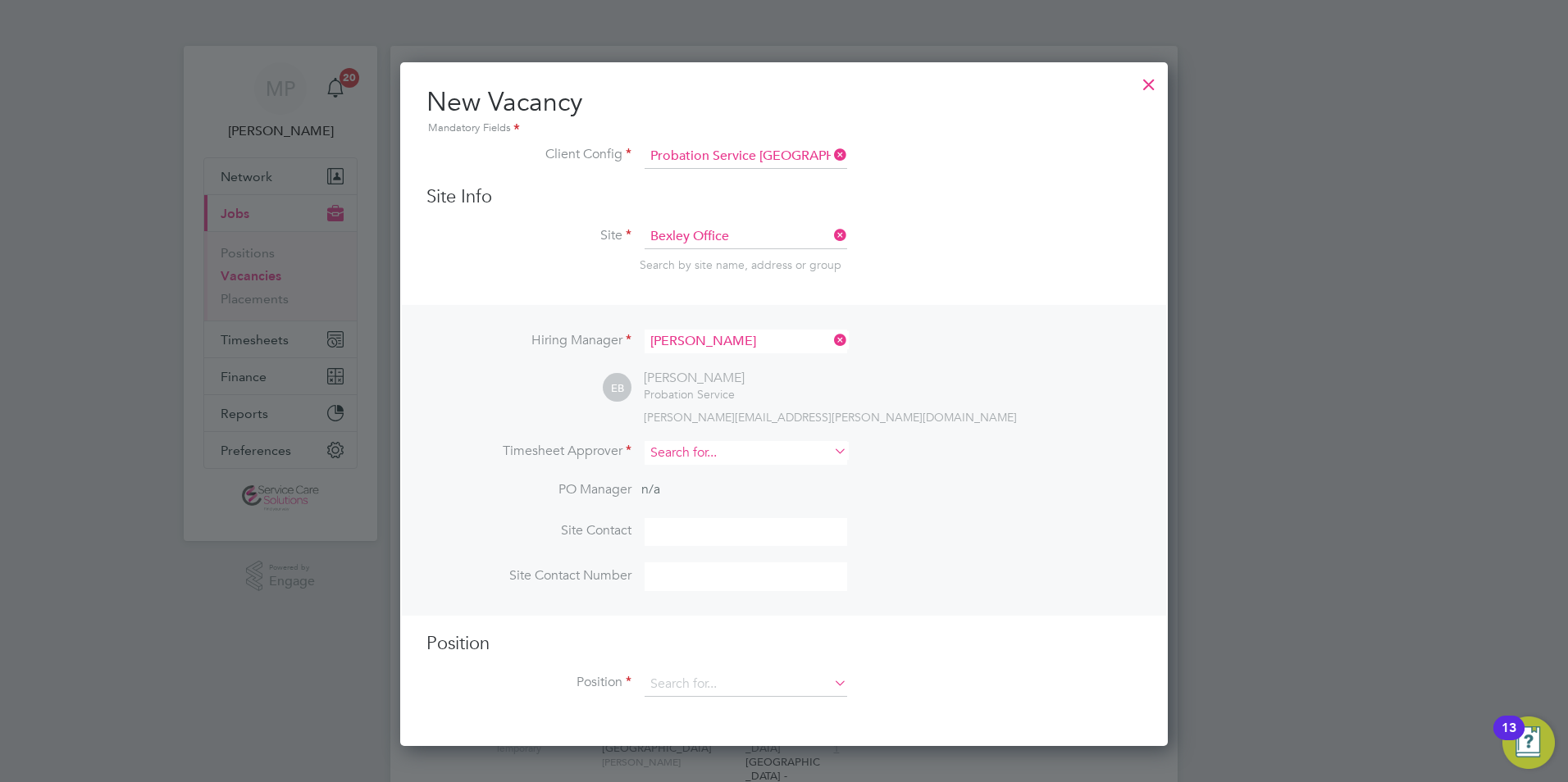
click at [665, 463] on input at bounding box center [745, 452] width 202 height 24
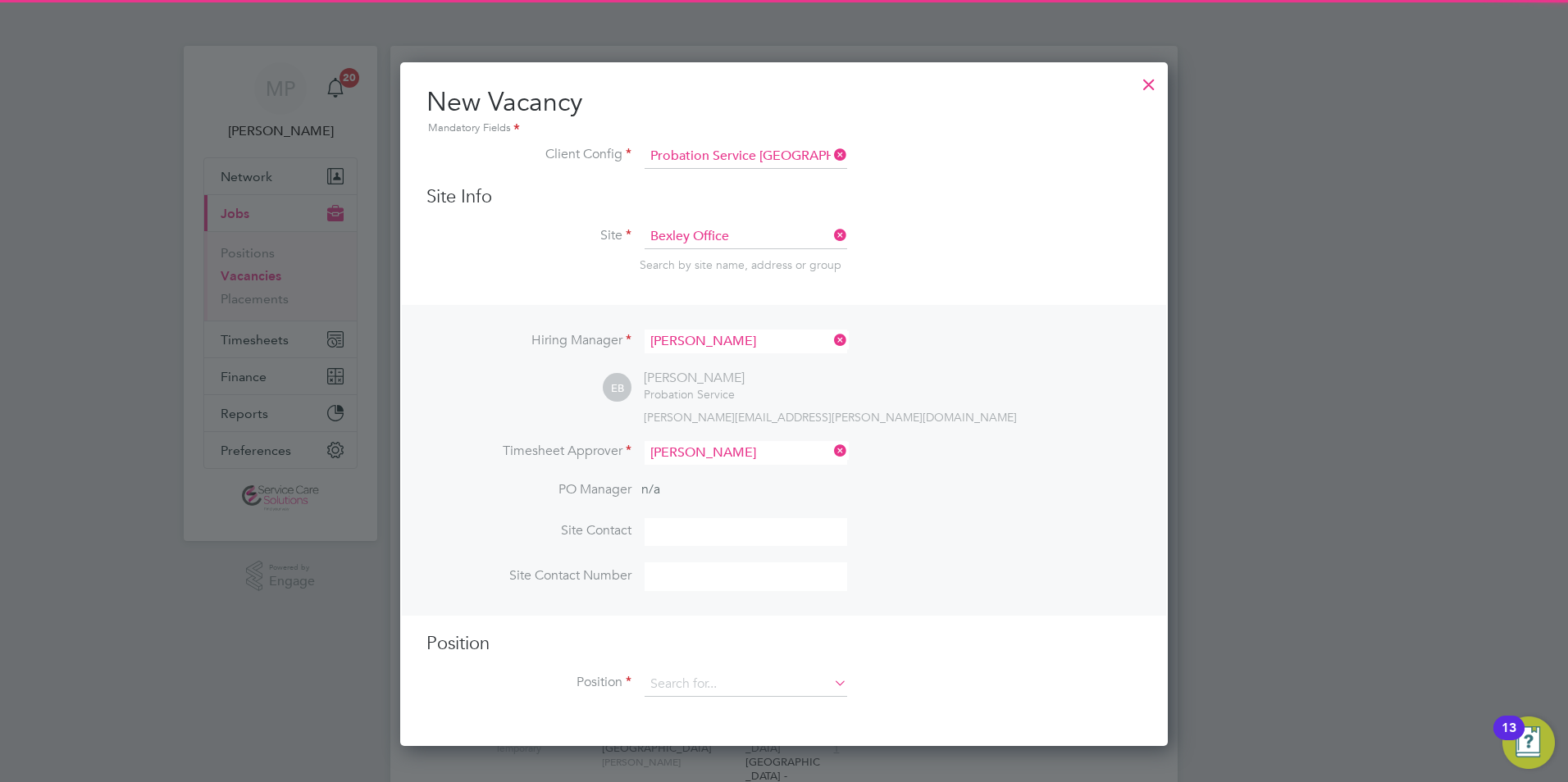
click at [677, 474] on li "Eric Beckford" at bounding box center [746, 476] width 204 height 22
type input "Eric Beckford"
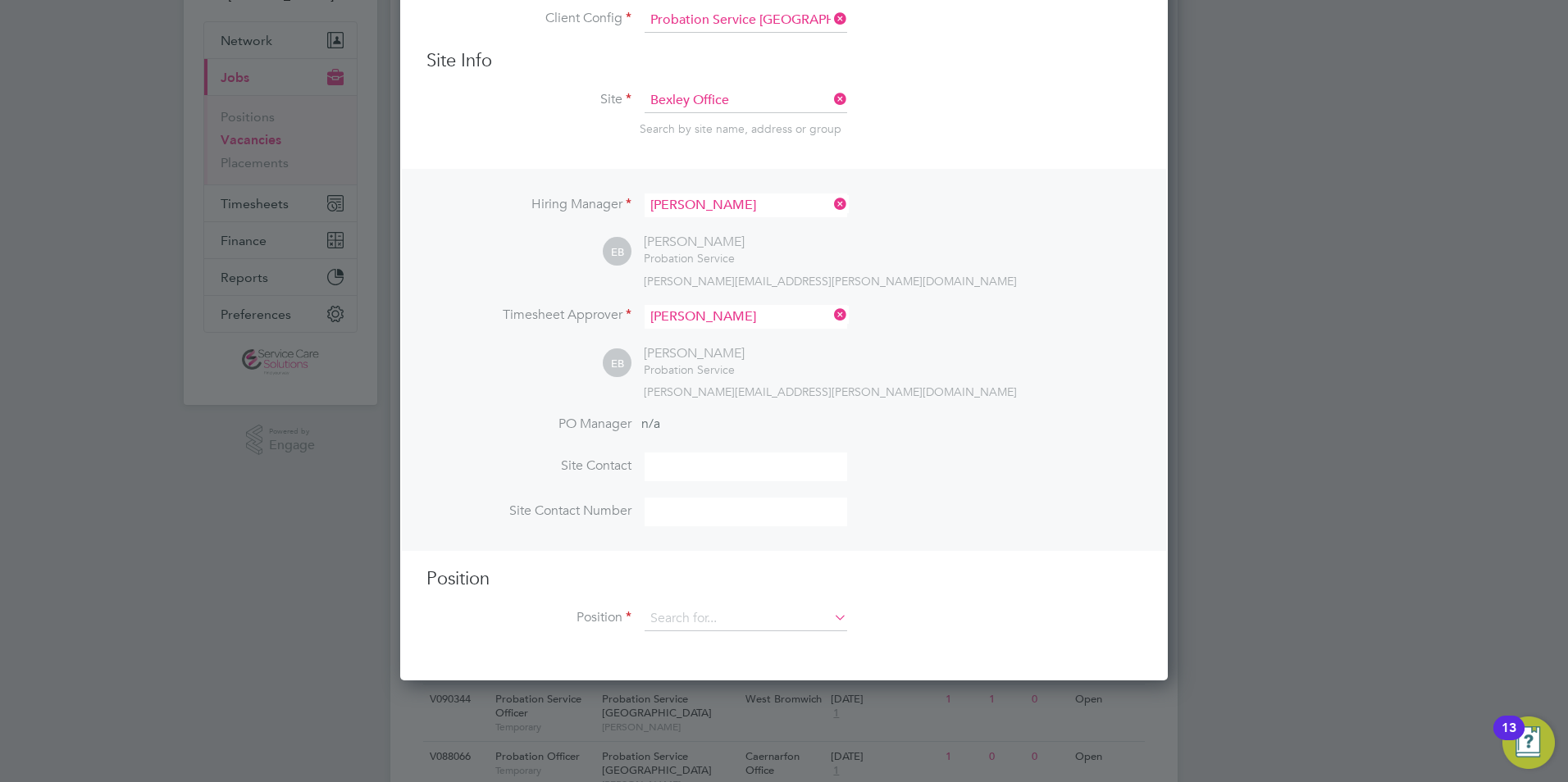
scroll to position [246, 0]
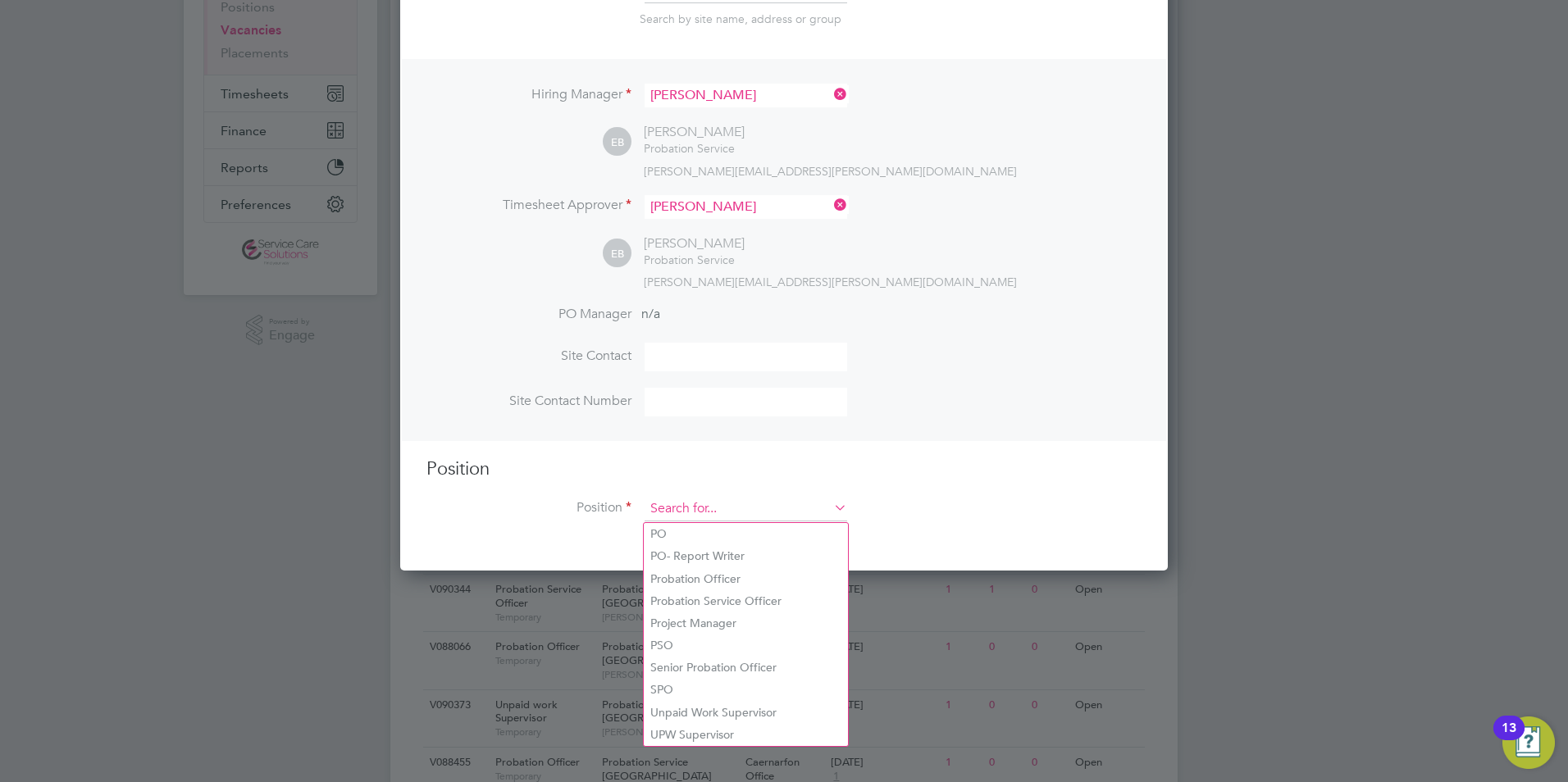
click at [698, 511] on input at bounding box center [745, 509] width 202 height 25
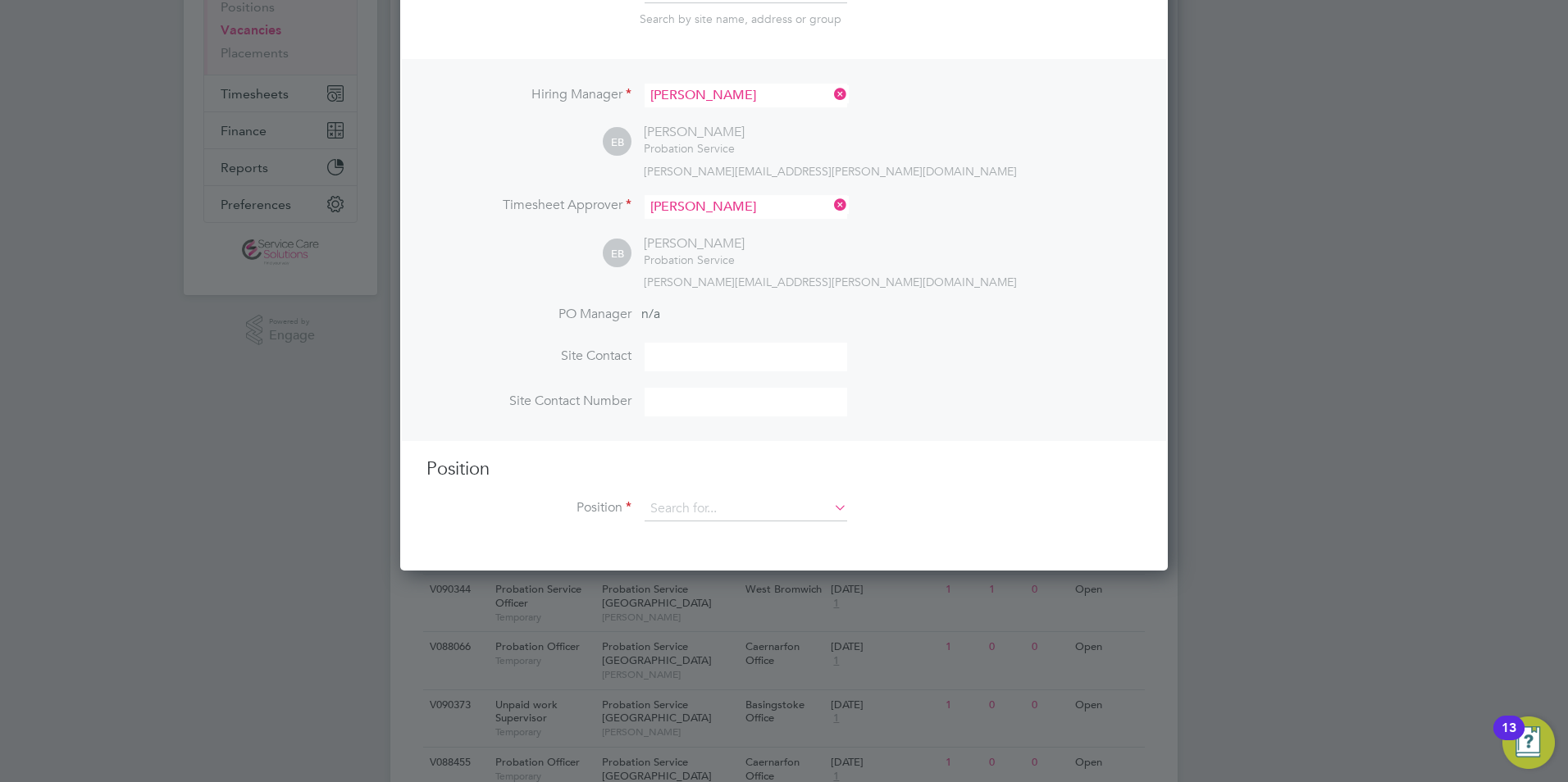
click at [660, 569] on li "Probation Officer" at bounding box center [746, 579] width 204 height 22
type input "Probation Officer"
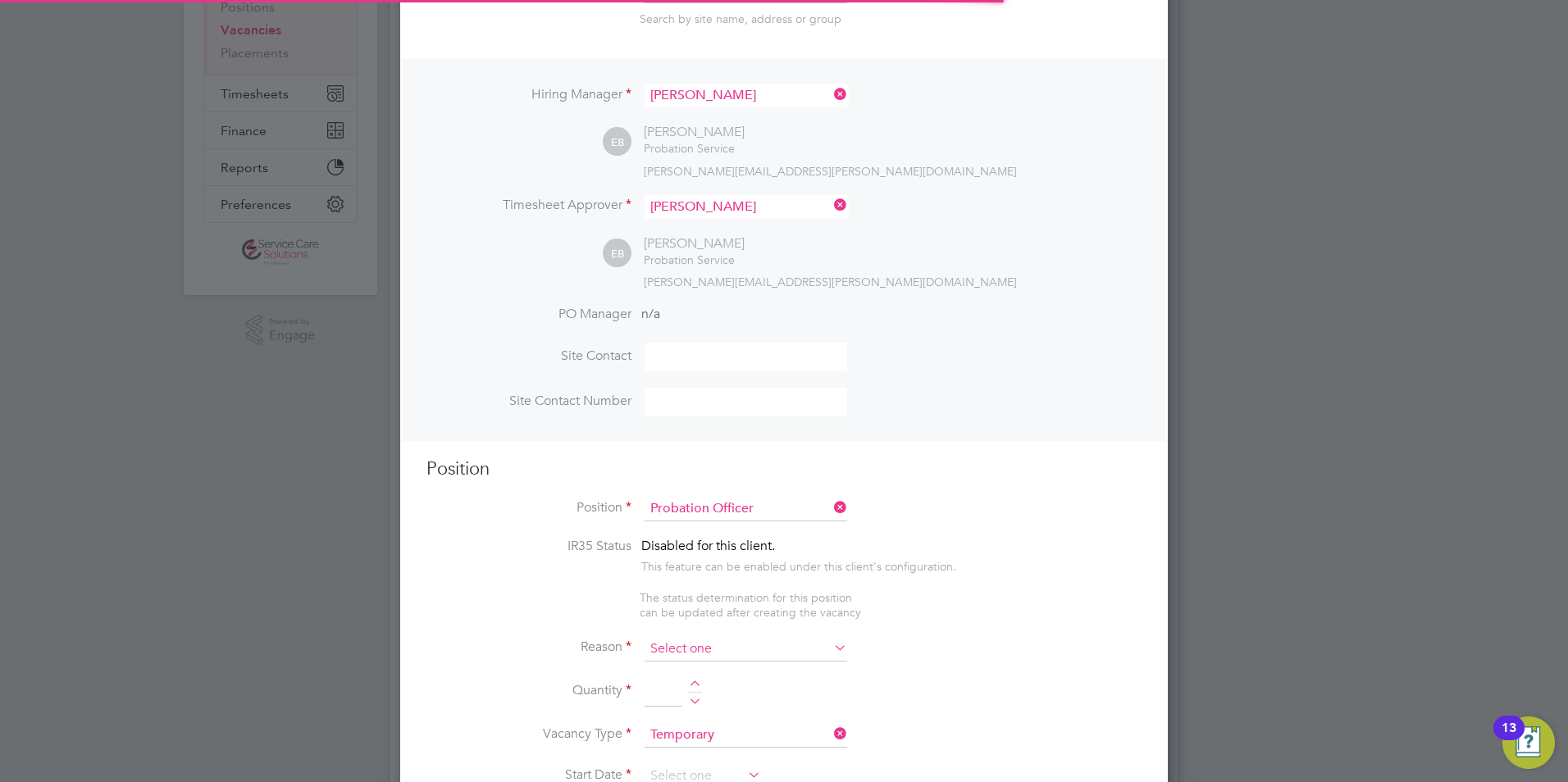
scroll to position [48, 114]
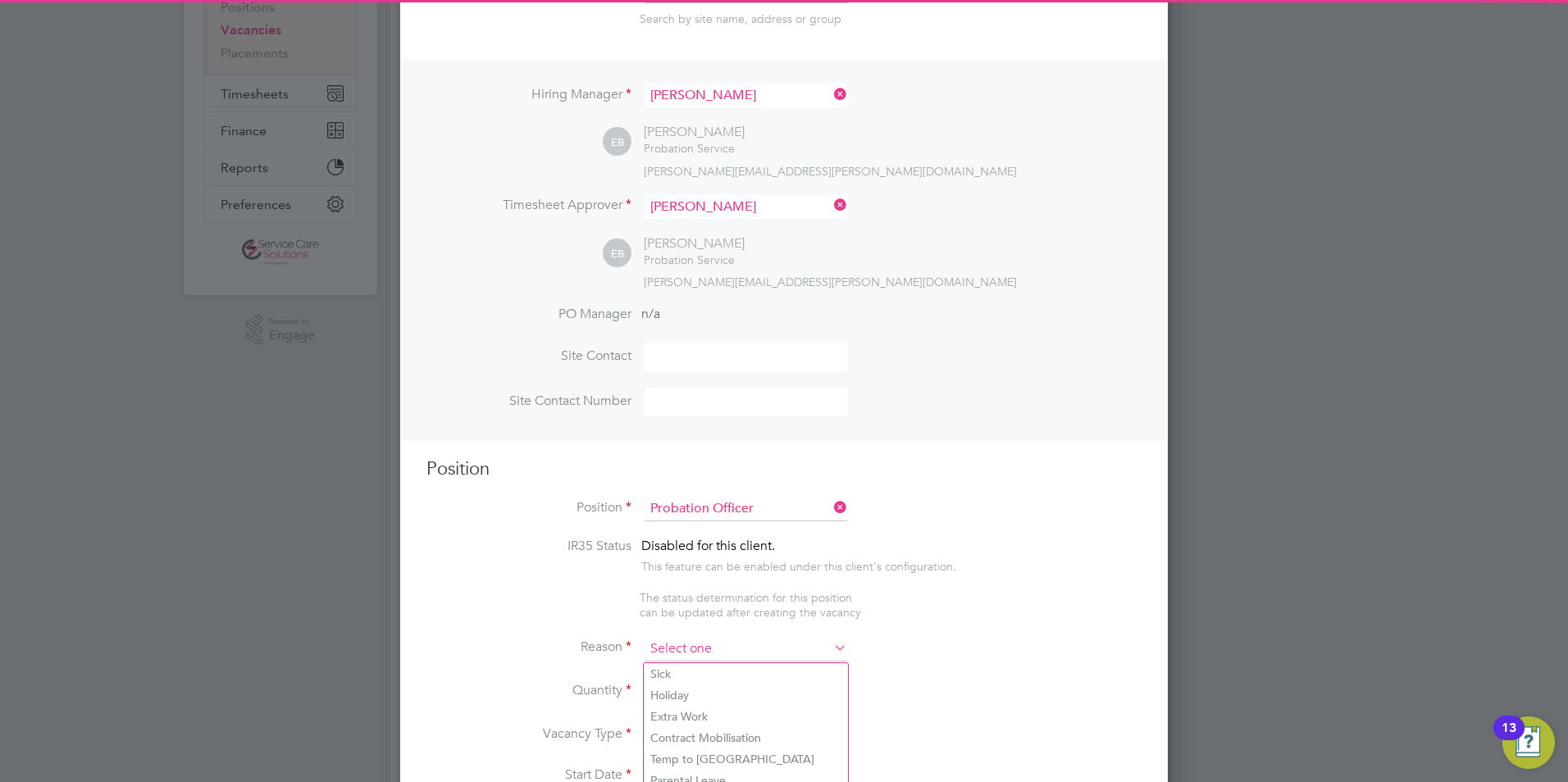
click at [672, 659] on input at bounding box center [745, 650] width 202 height 25
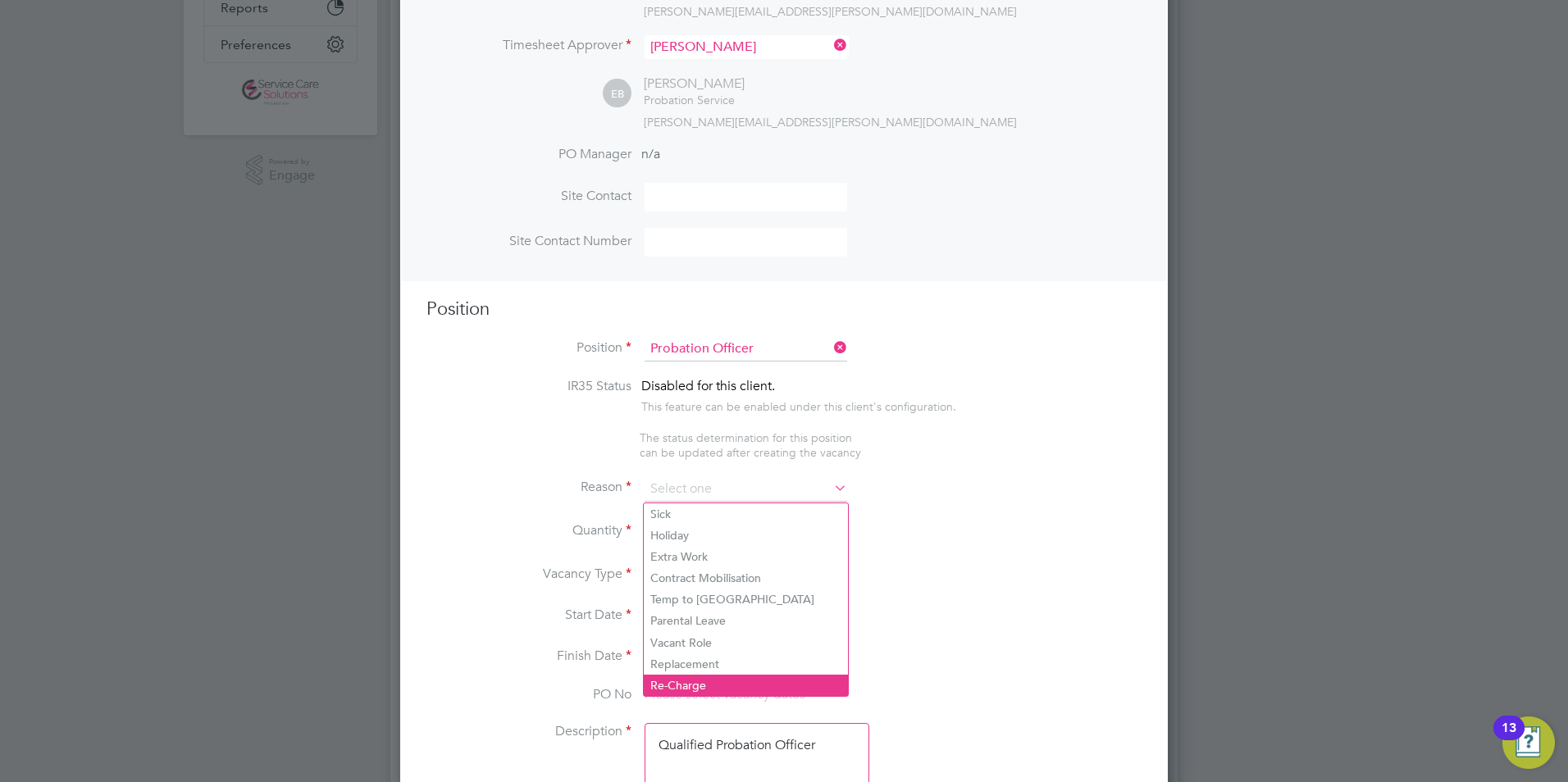
scroll to position [410, 0]
click at [680, 650] on li "Replacement" at bounding box center [746, 660] width 204 height 21
type input "Replacement"
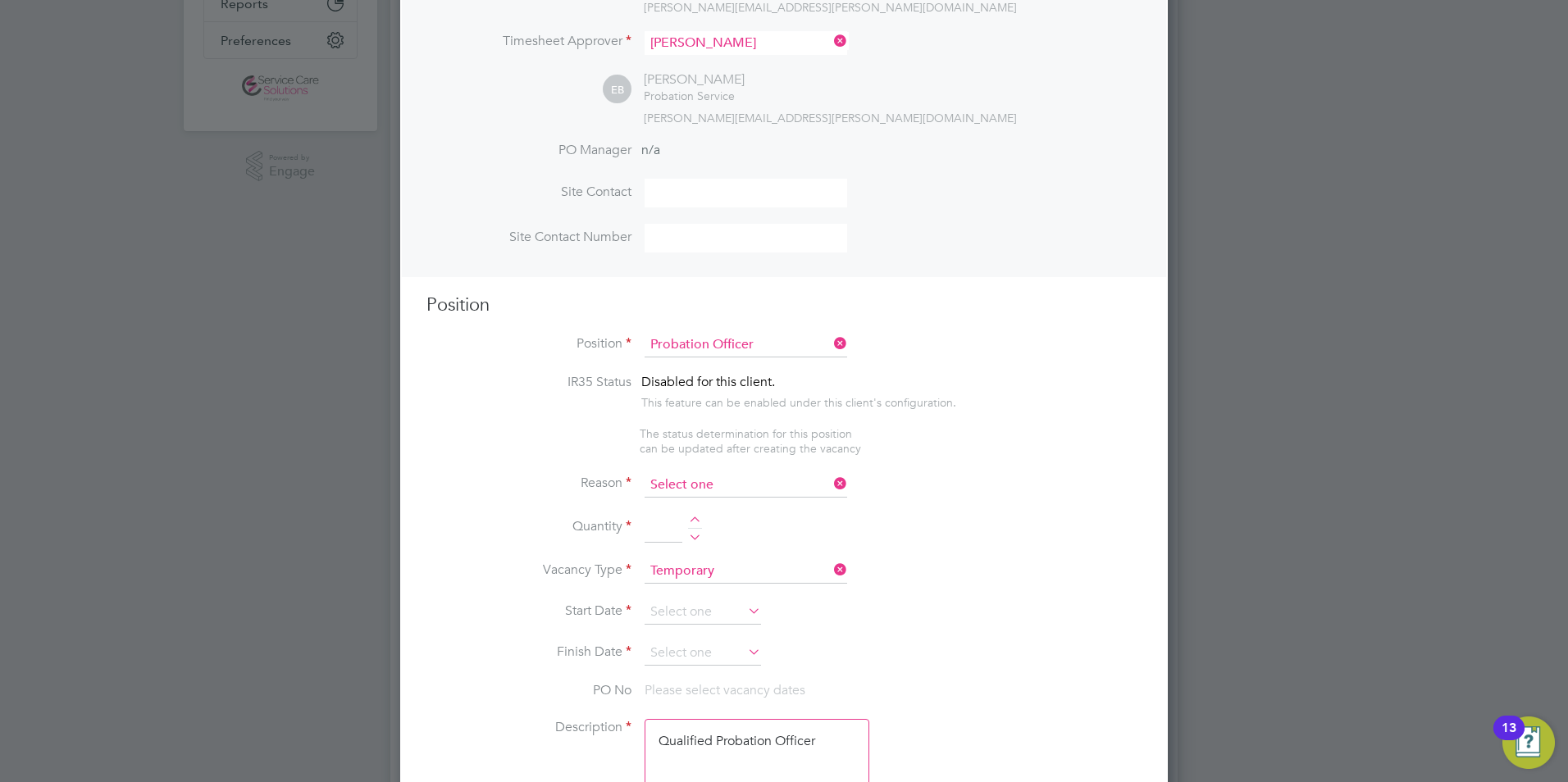
click at [726, 488] on input at bounding box center [745, 486] width 202 height 25
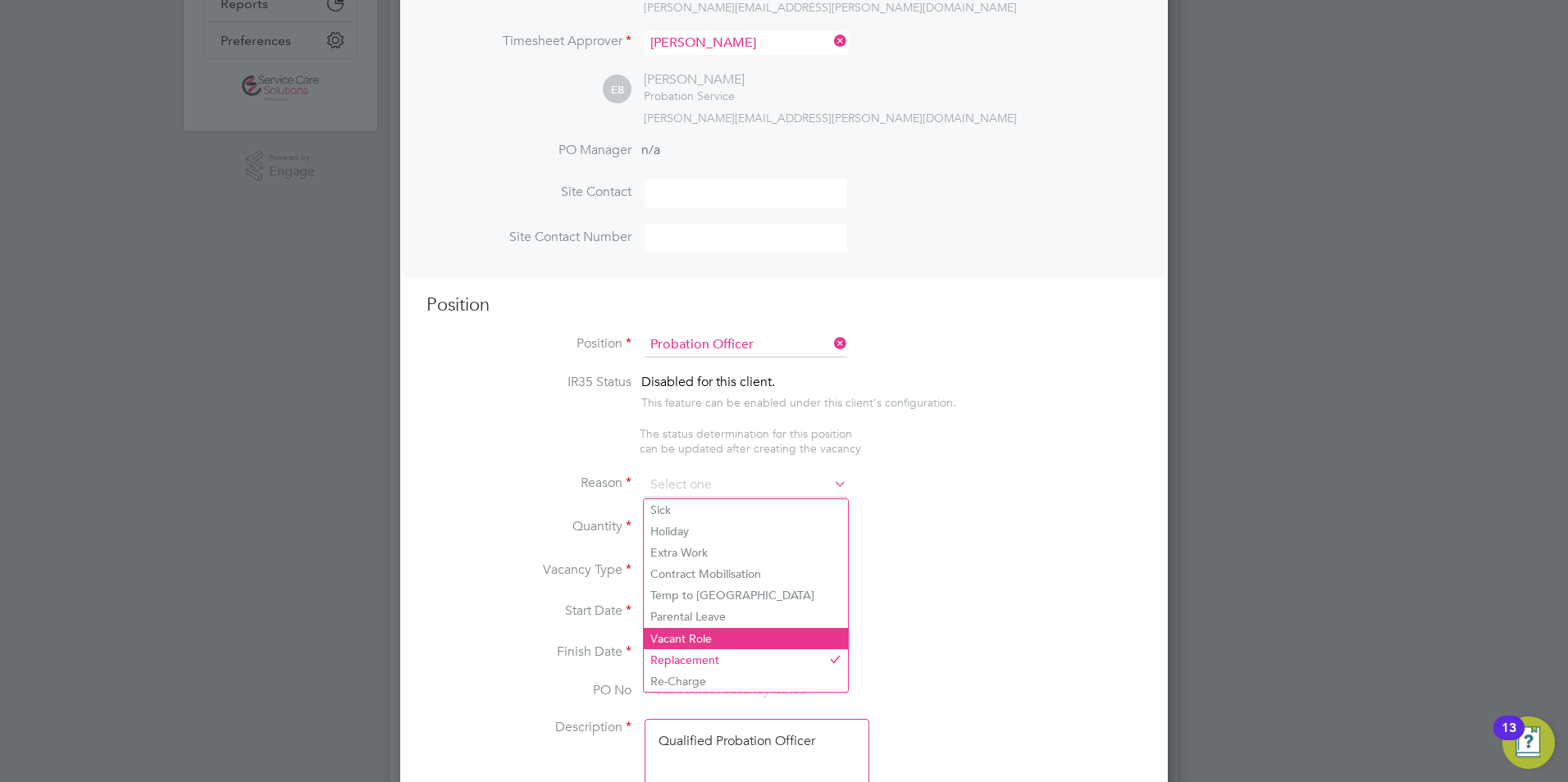
click at [689, 641] on li "Vacant Role" at bounding box center [746, 639] width 204 height 21
type input "Vacant Role"
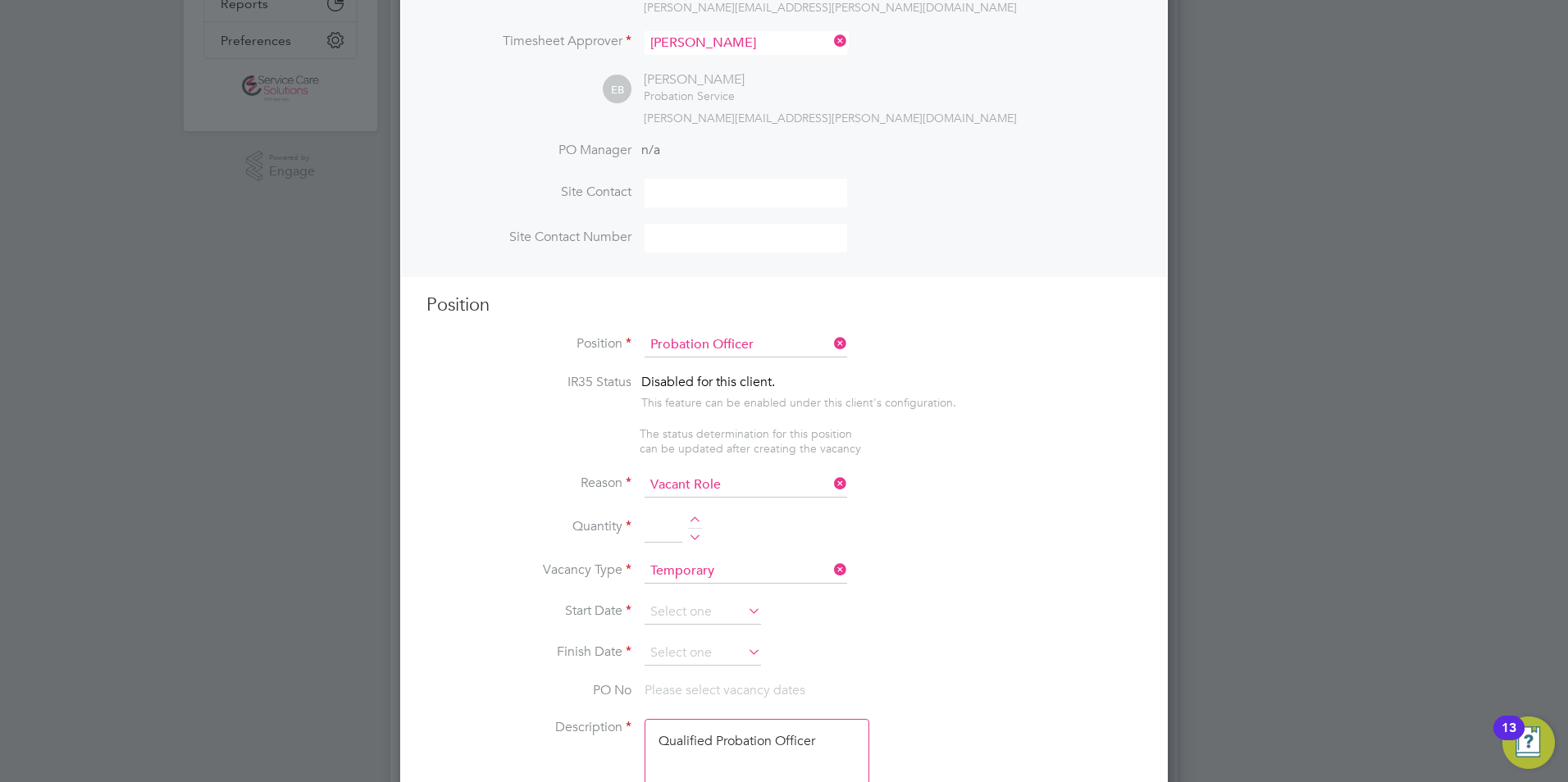
click at [698, 523] on div at bounding box center [695, 523] width 14 height 11
type input "1"
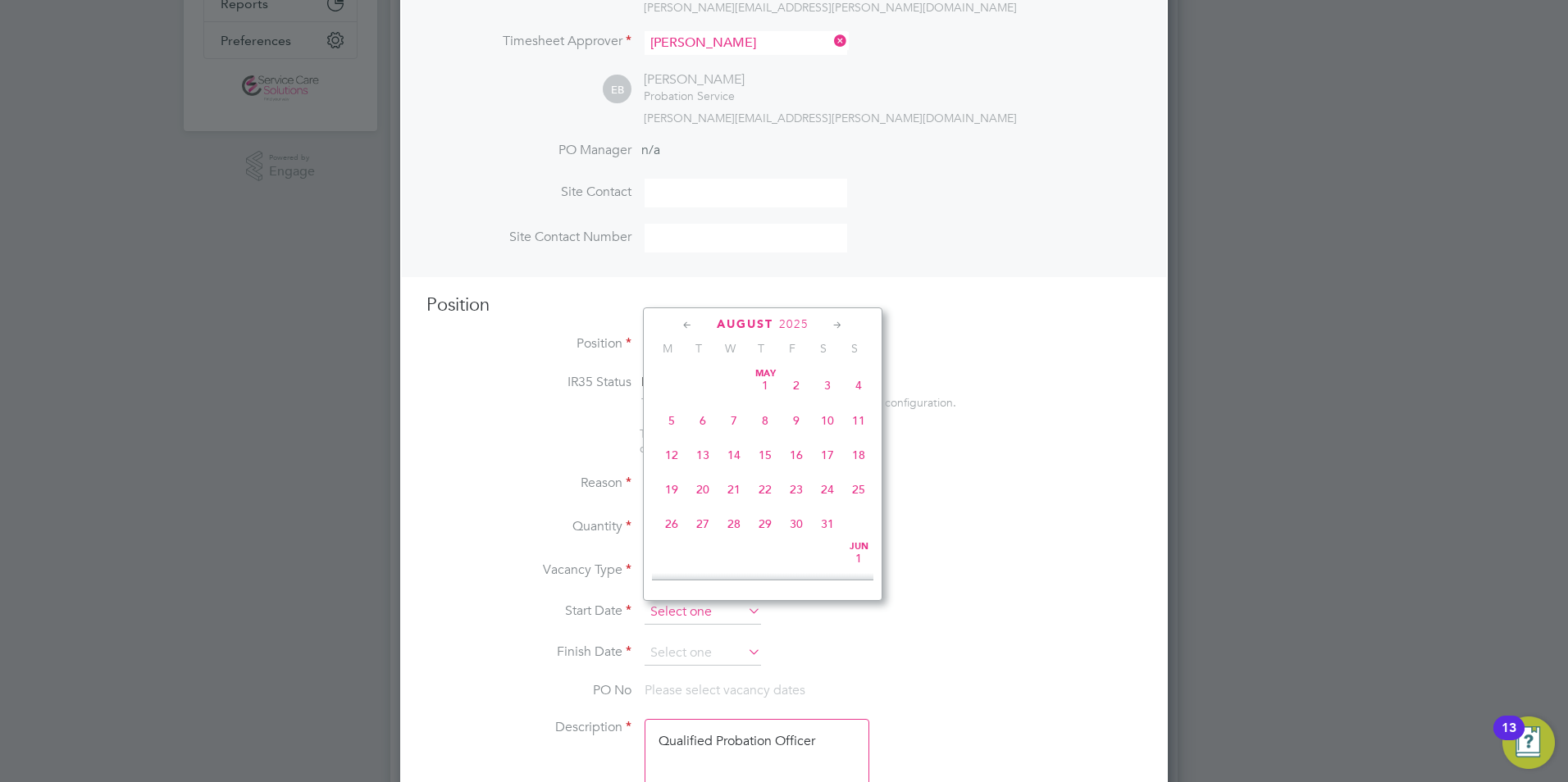
click at [684, 608] on input at bounding box center [702, 613] width 117 height 25
drag, startPoint x: 668, startPoint y: 457, endPoint x: 666, endPoint y: 467, distance: 10.2
click at [668, 456] on span "11" at bounding box center [672, 441] width 31 height 31
type input "11 Aug 2025"
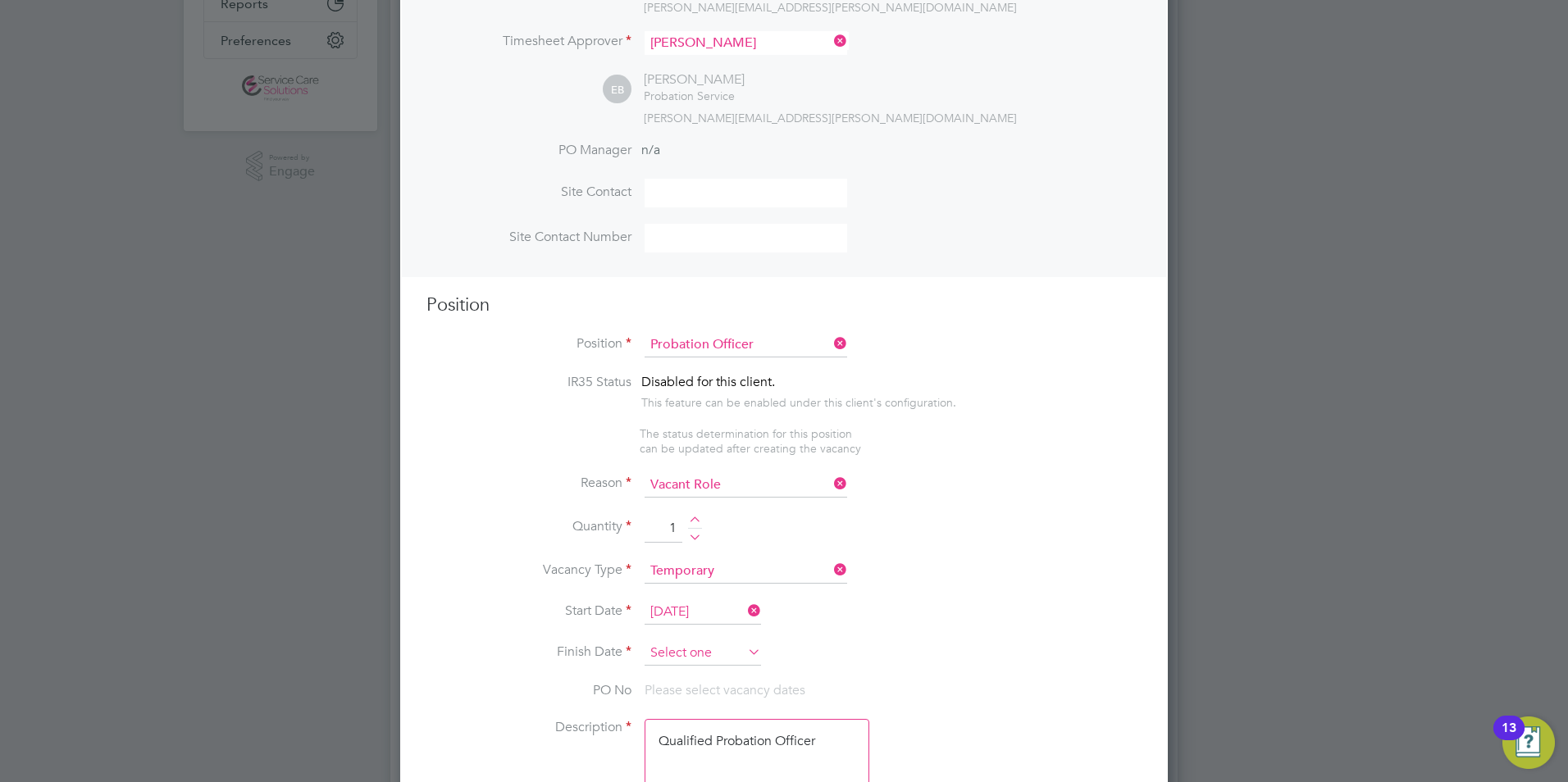
click at [667, 651] on input at bounding box center [702, 654] width 117 height 25
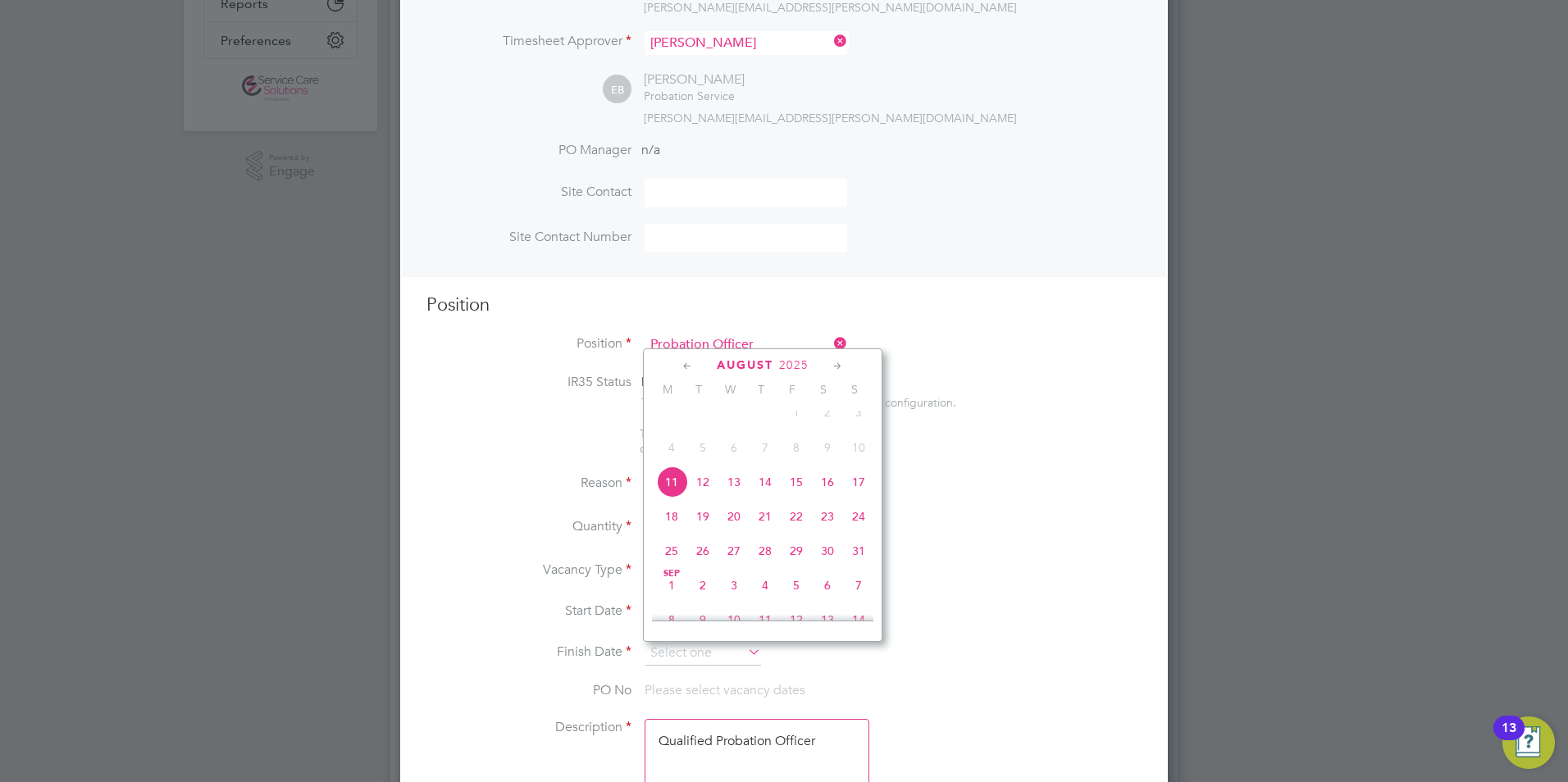
click at [843, 365] on icon at bounding box center [838, 366] width 15 height 18
click at [835, 366] on icon at bounding box center [838, 366] width 15 height 18
click at [873, 555] on span "30" at bounding box center [858, 540] width 31 height 31
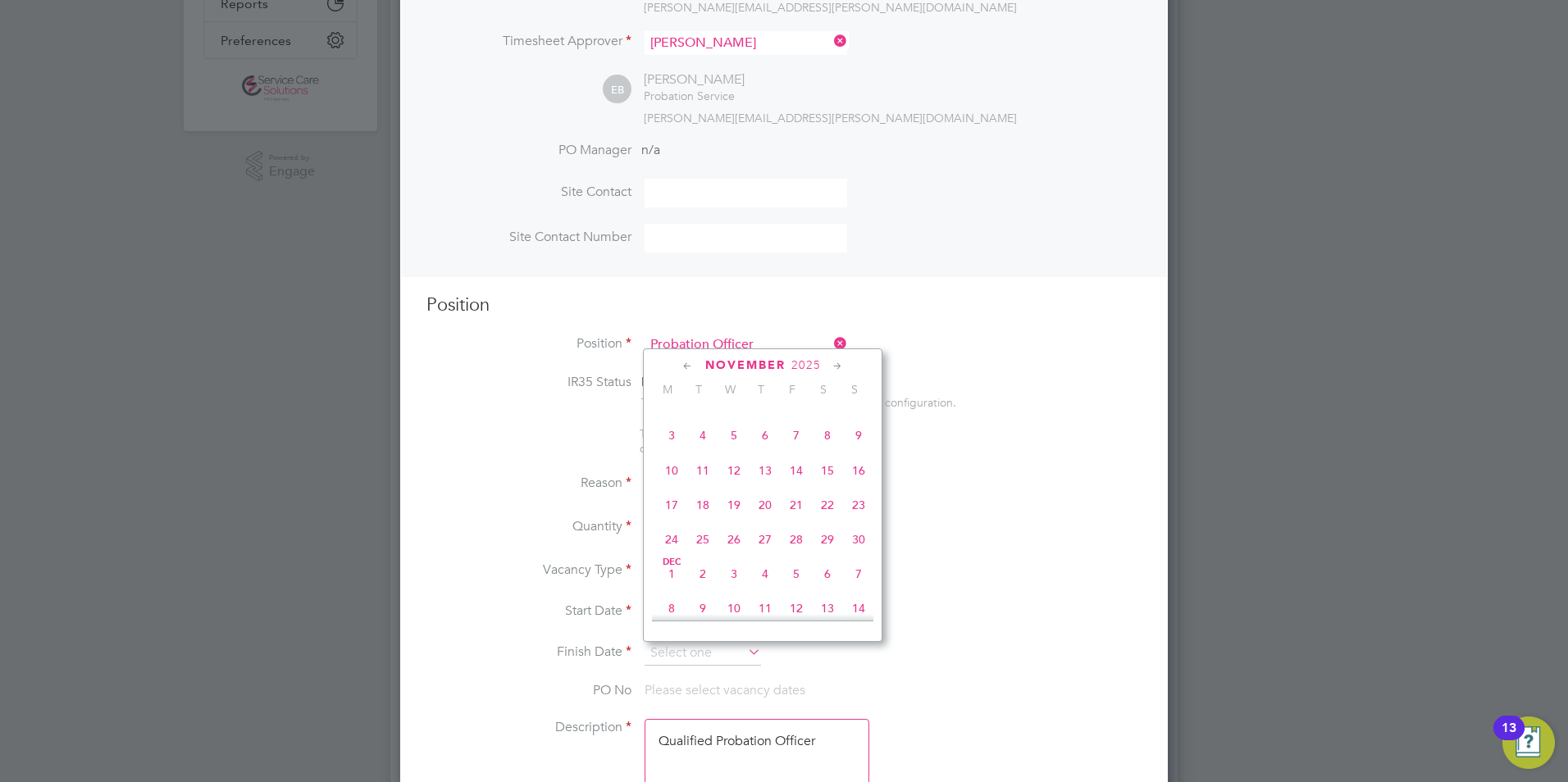
type input "30 Nov 2025"
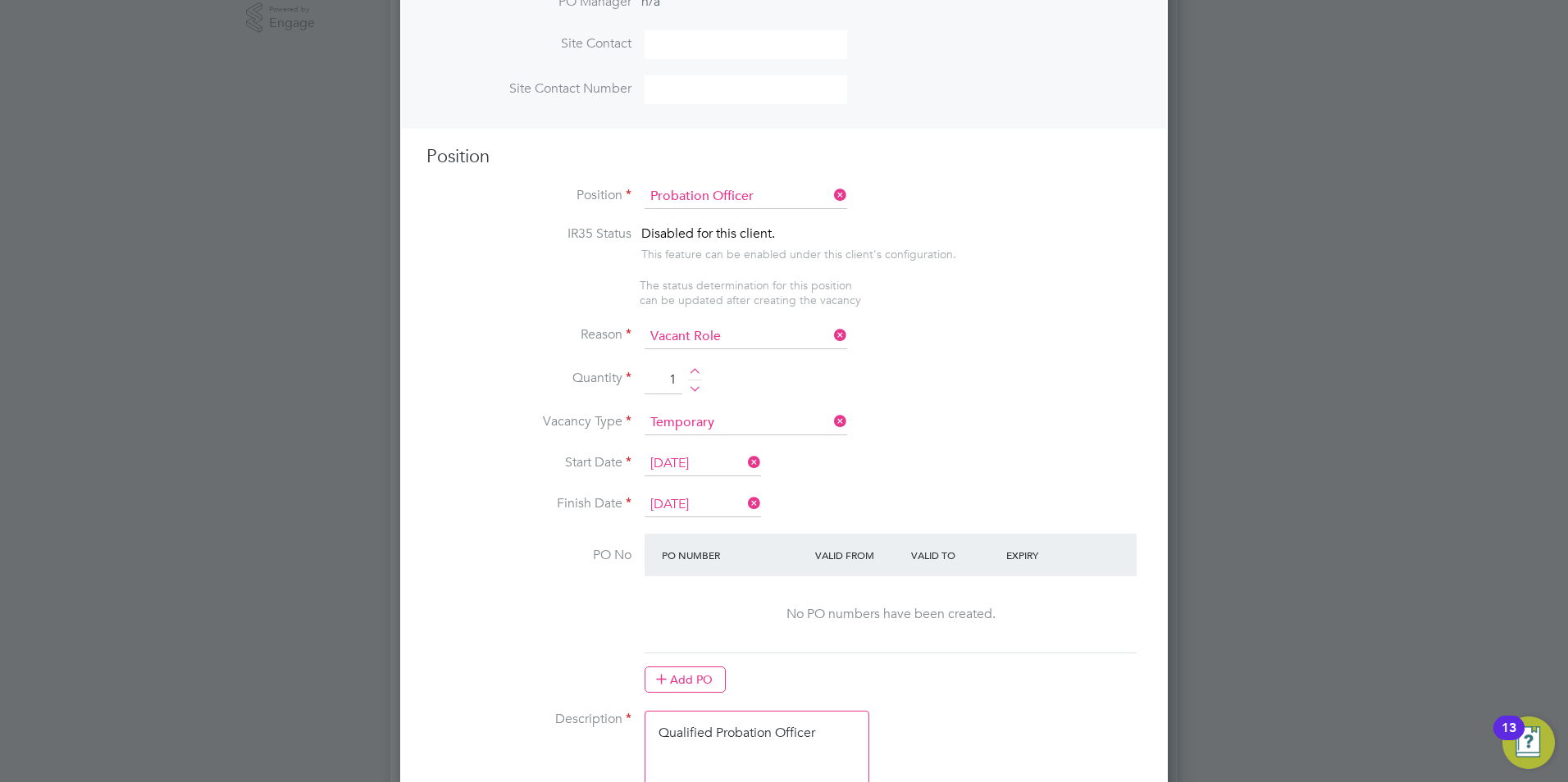
scroll to position [820, 0]
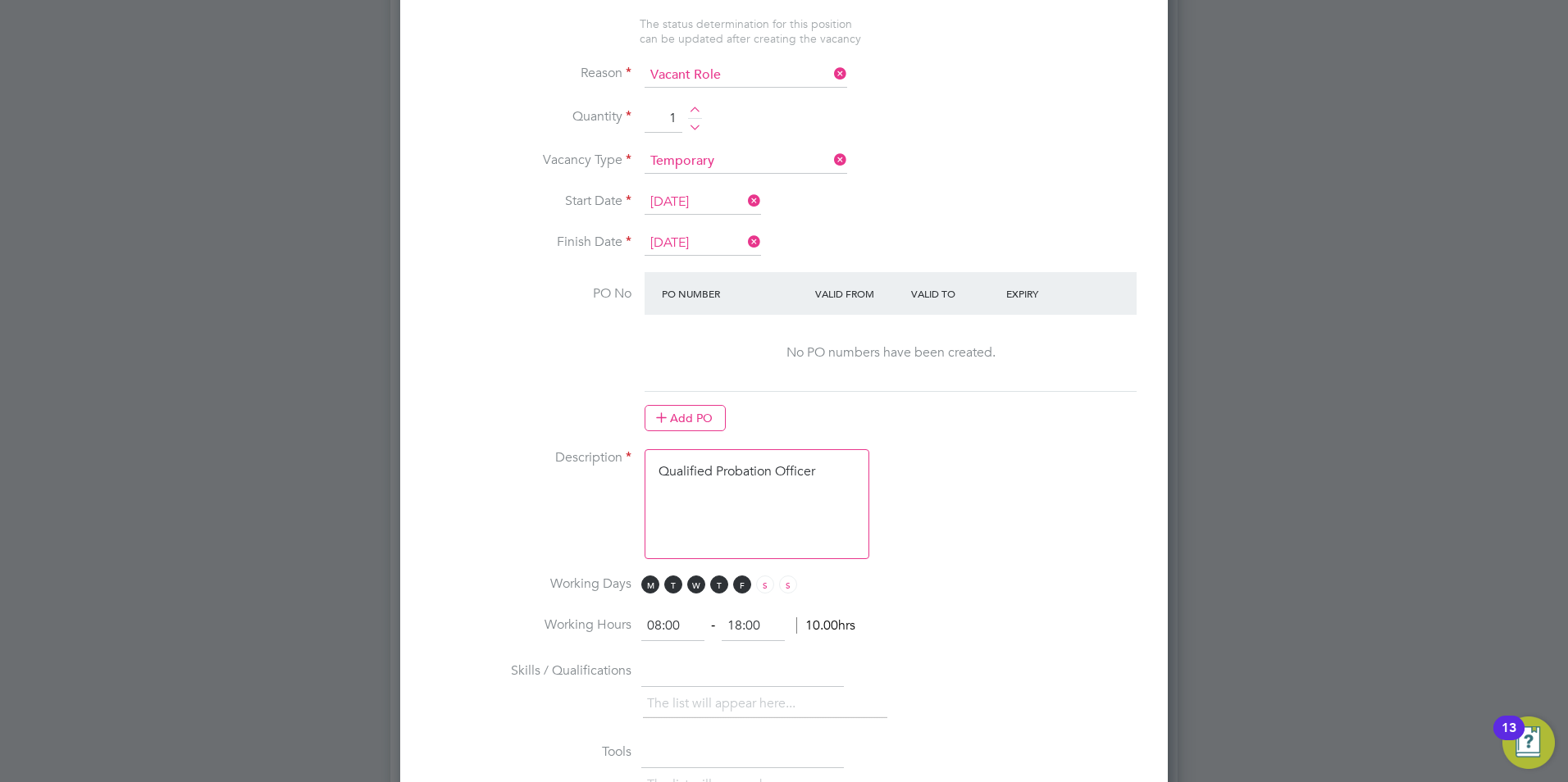
click at [703, 509] on textarea "Qualified Probation Officer" at bounding box center [756, 505] width 225 height 110
click at [813, 499] on textarea "Qualified Probation Officer" at bounding box center [756, 505] width 225 height 110
click at [818, 493] on textarea "Qualified Probation Officer" at bounding box center [756, 505] width 225 height 110
drag, startPoint x: 823, startPoint y: 472, endPoint x: 602, endPoint y: 467, distance: 221.1
click at [603, 468] on li "Description Qualified Probation Officer" at bounding box center [784, 512] width 716 height 126
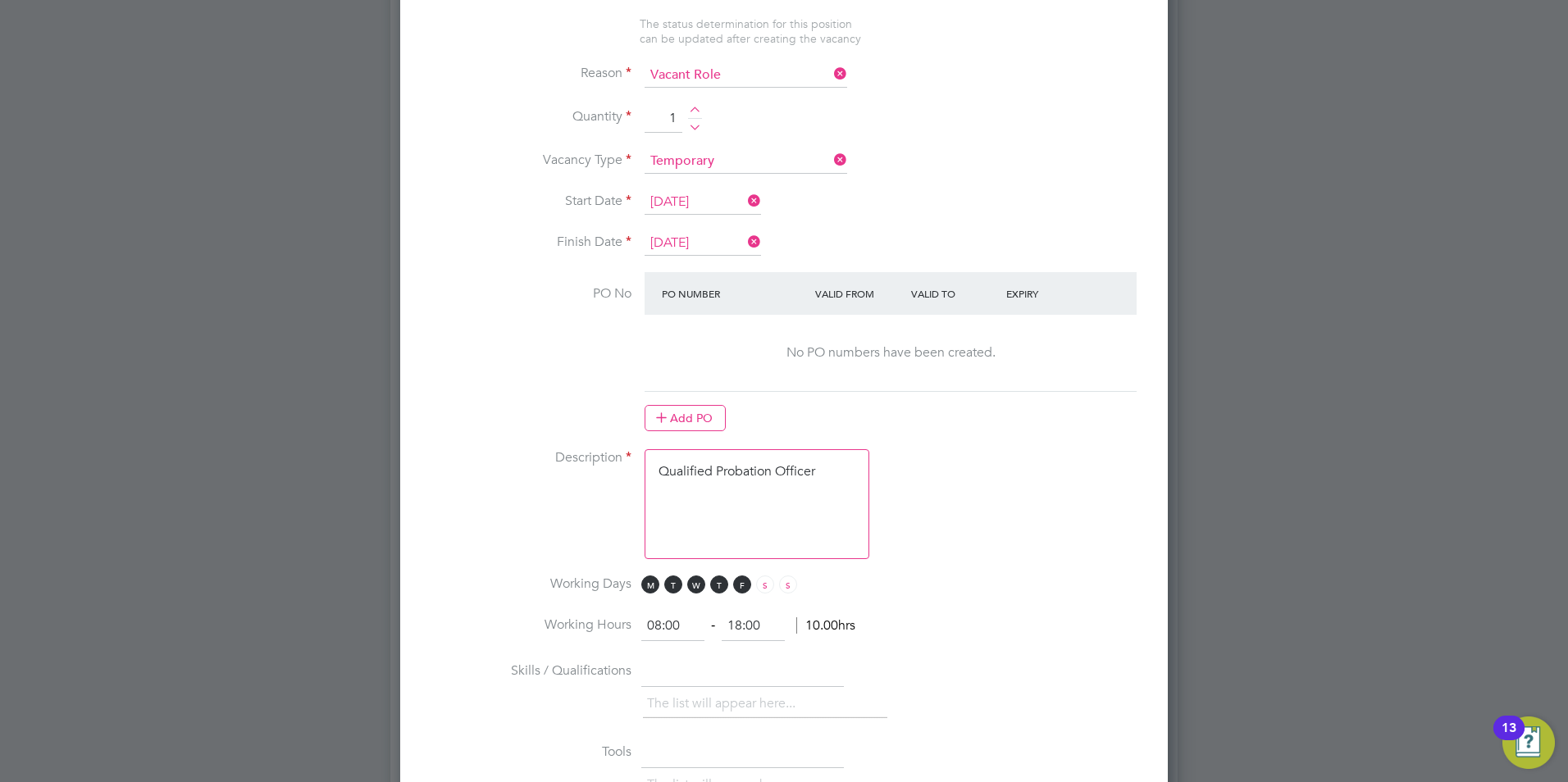
paste textarea "The tracking number for this OP1 request is: " 2284B" Yes Question Answer Proba…"
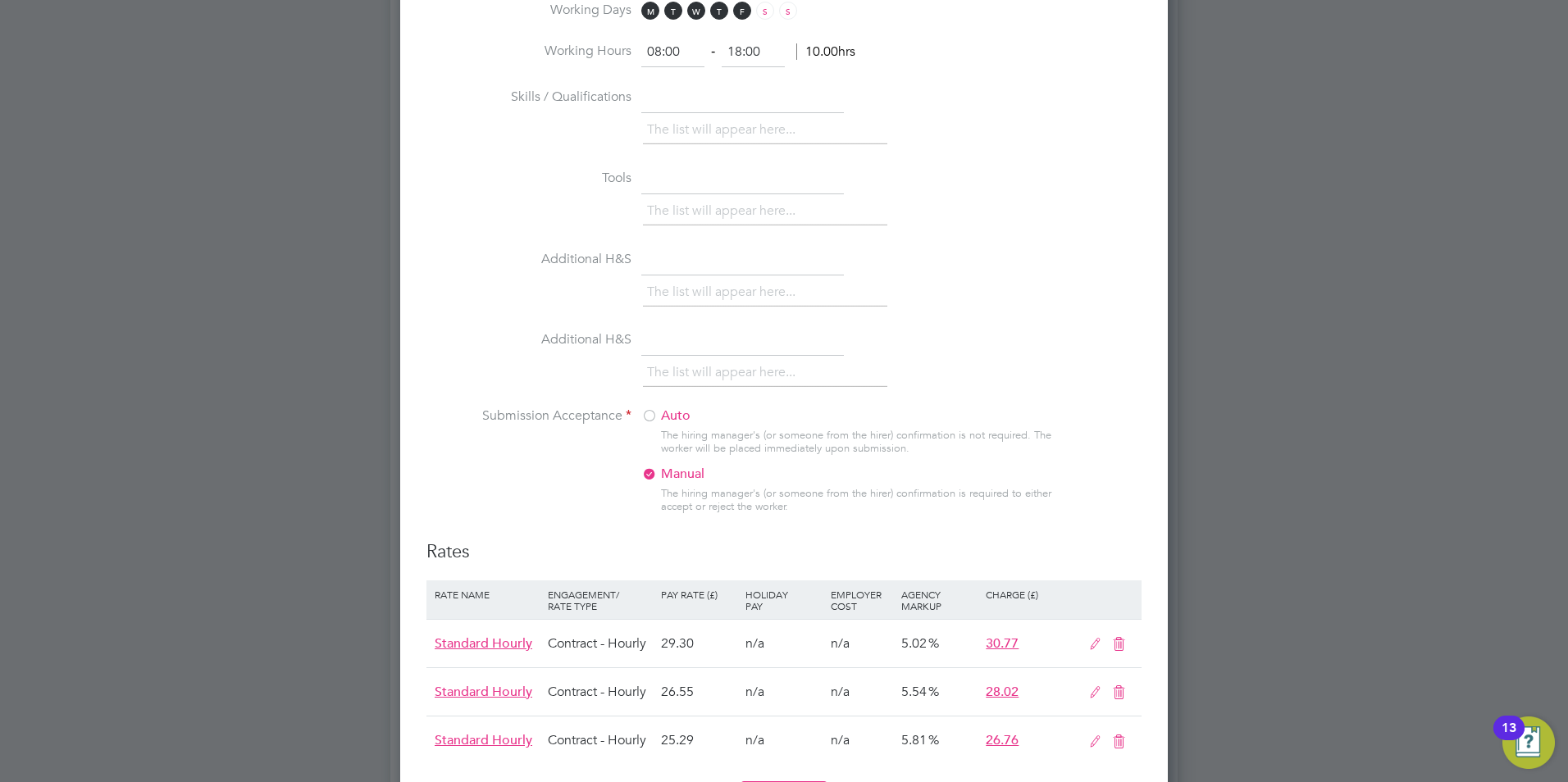
scroll to position [1835, 0]
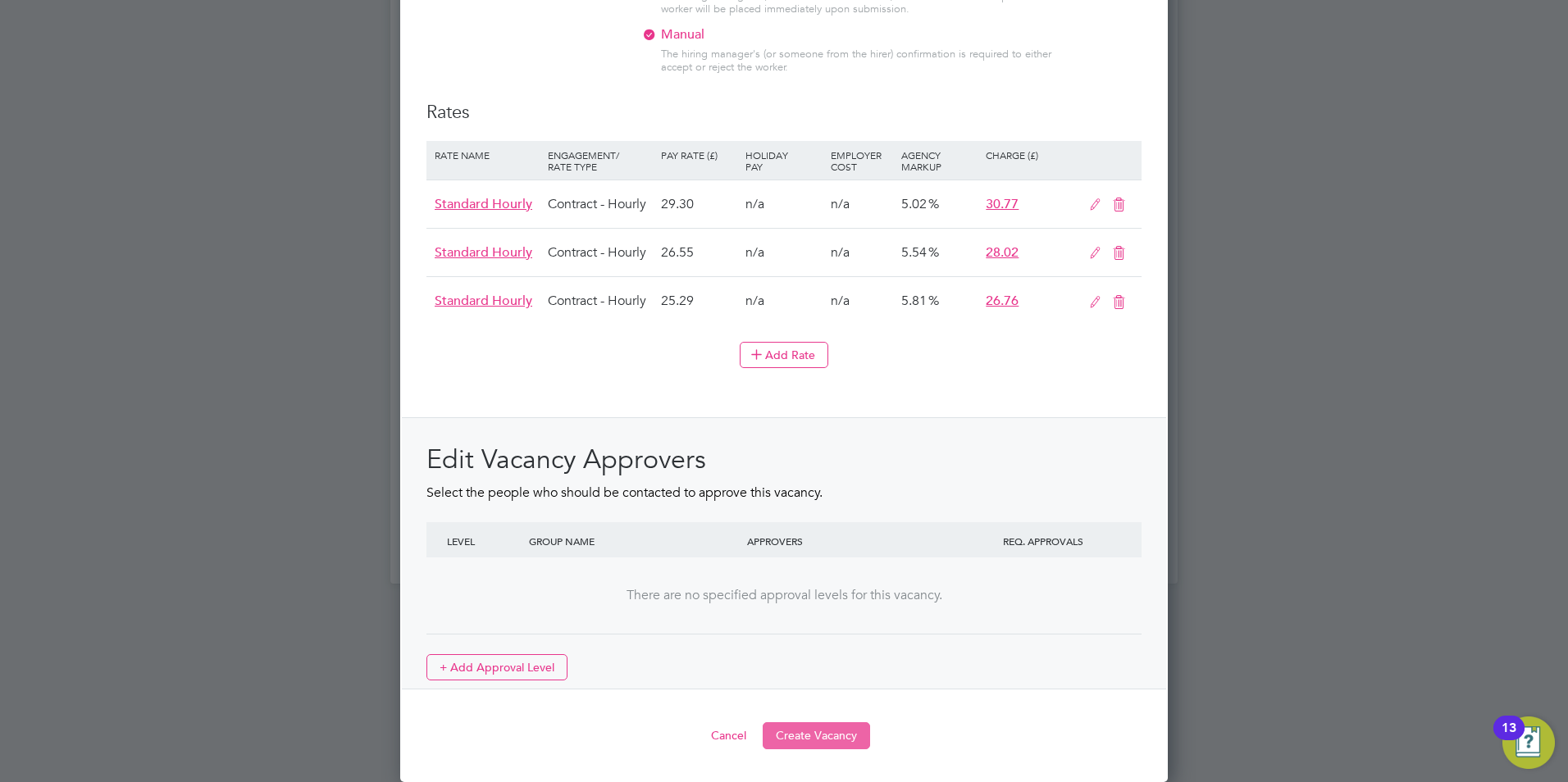
type textarea "The tracking number for this OP1 request is: " 2284B" Yes Question Answer Proba…"
click at [806, 734] on button "Create Vacancy" at bounding box center [816, 735] width 107 height 27
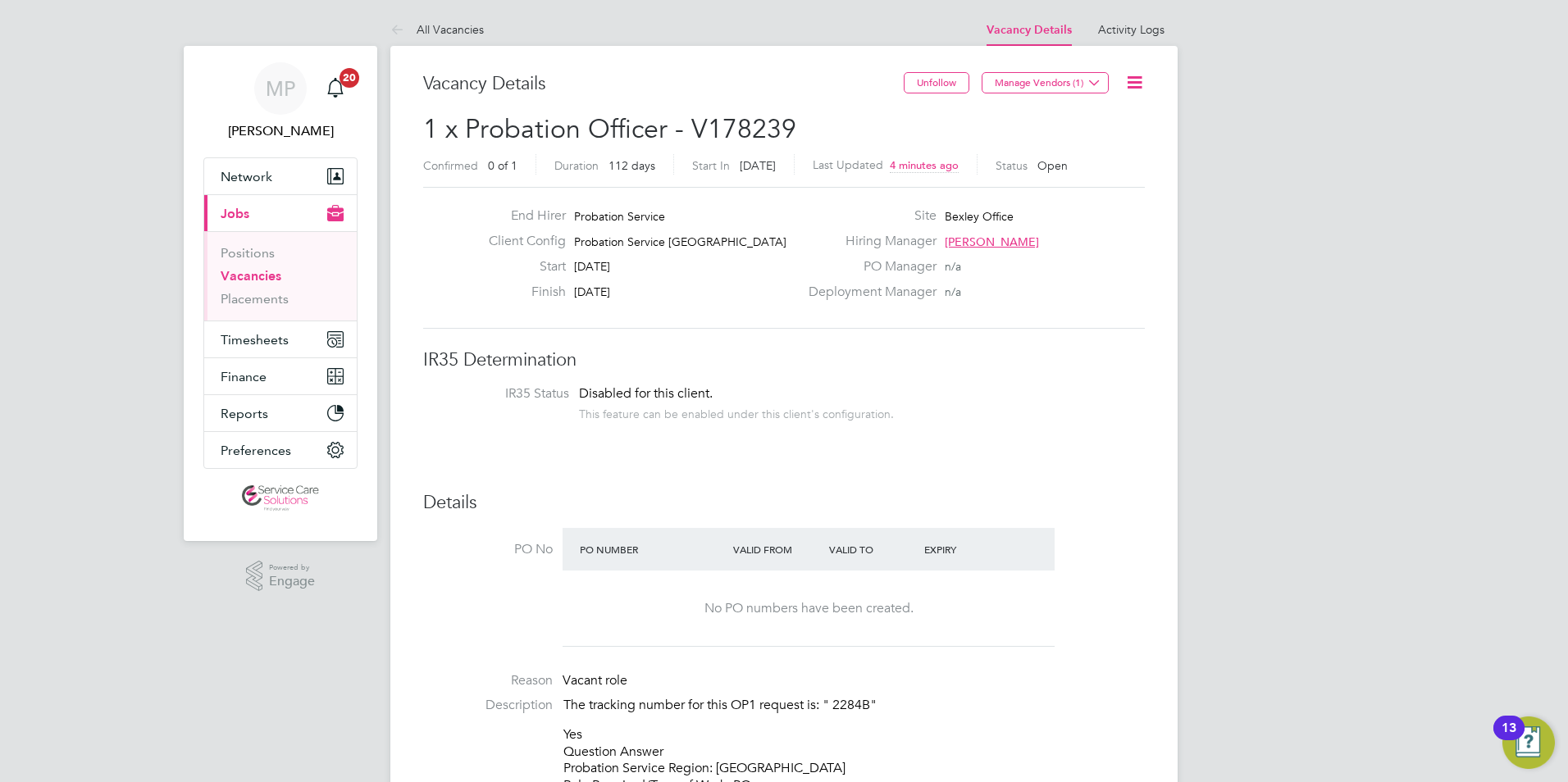
click at [257, 273] on link "Vacancies" at bounding box center [251, 276] width 61 height 15
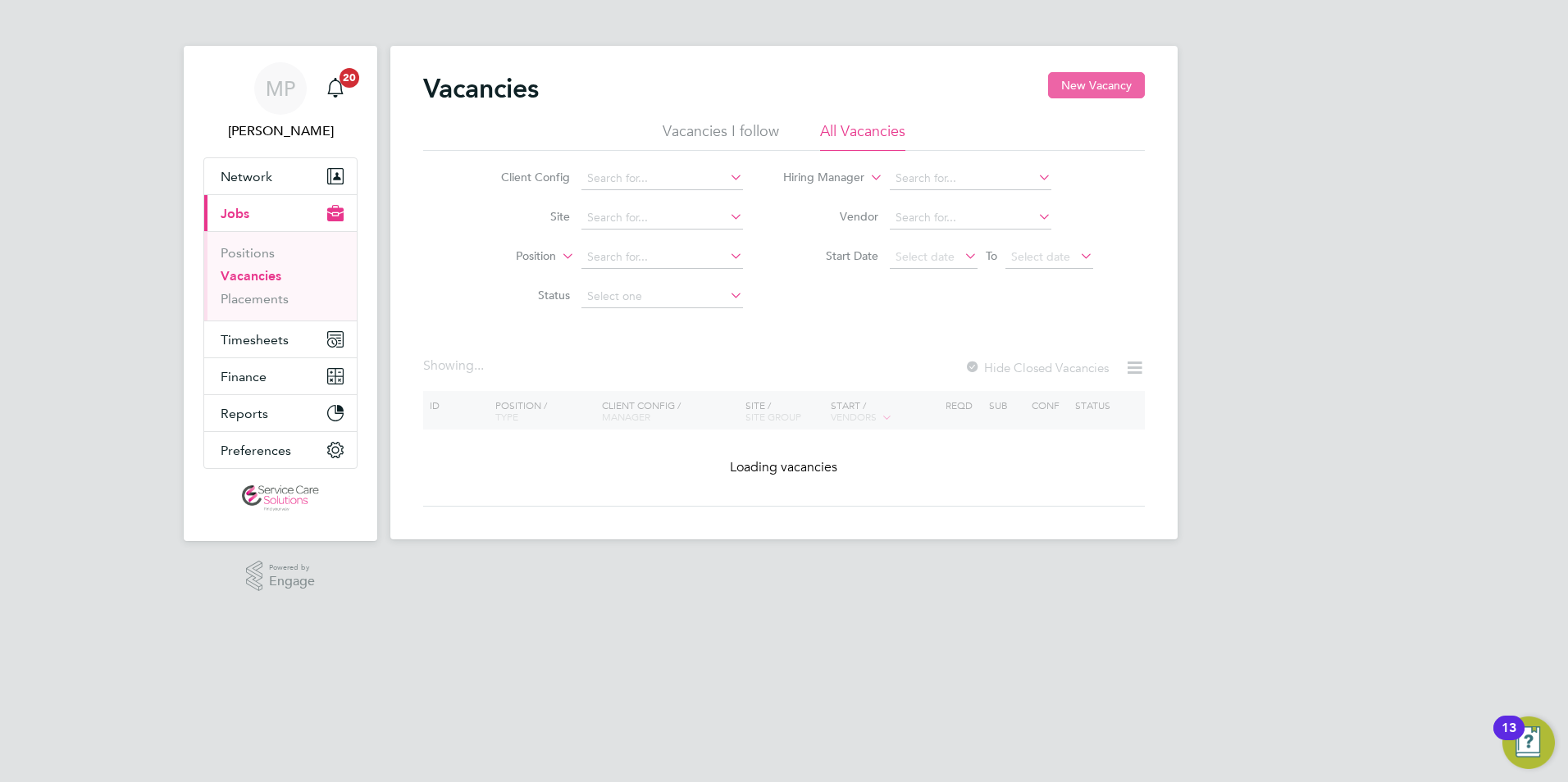
click at [1112, 96] on button "New Vacancy" at bounding box center [1097, 86] width 97 height 27
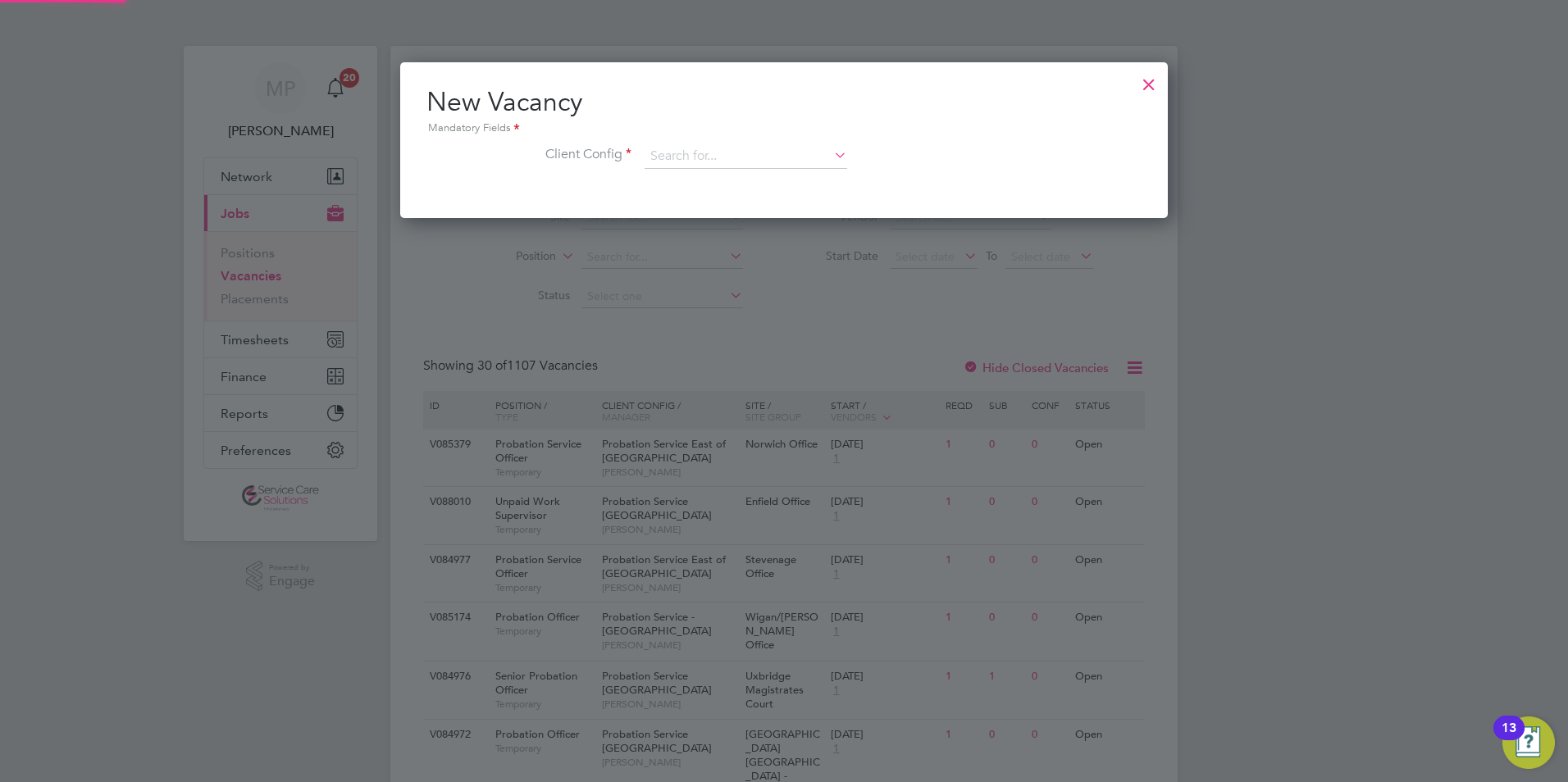
scroll to position [156, 769]
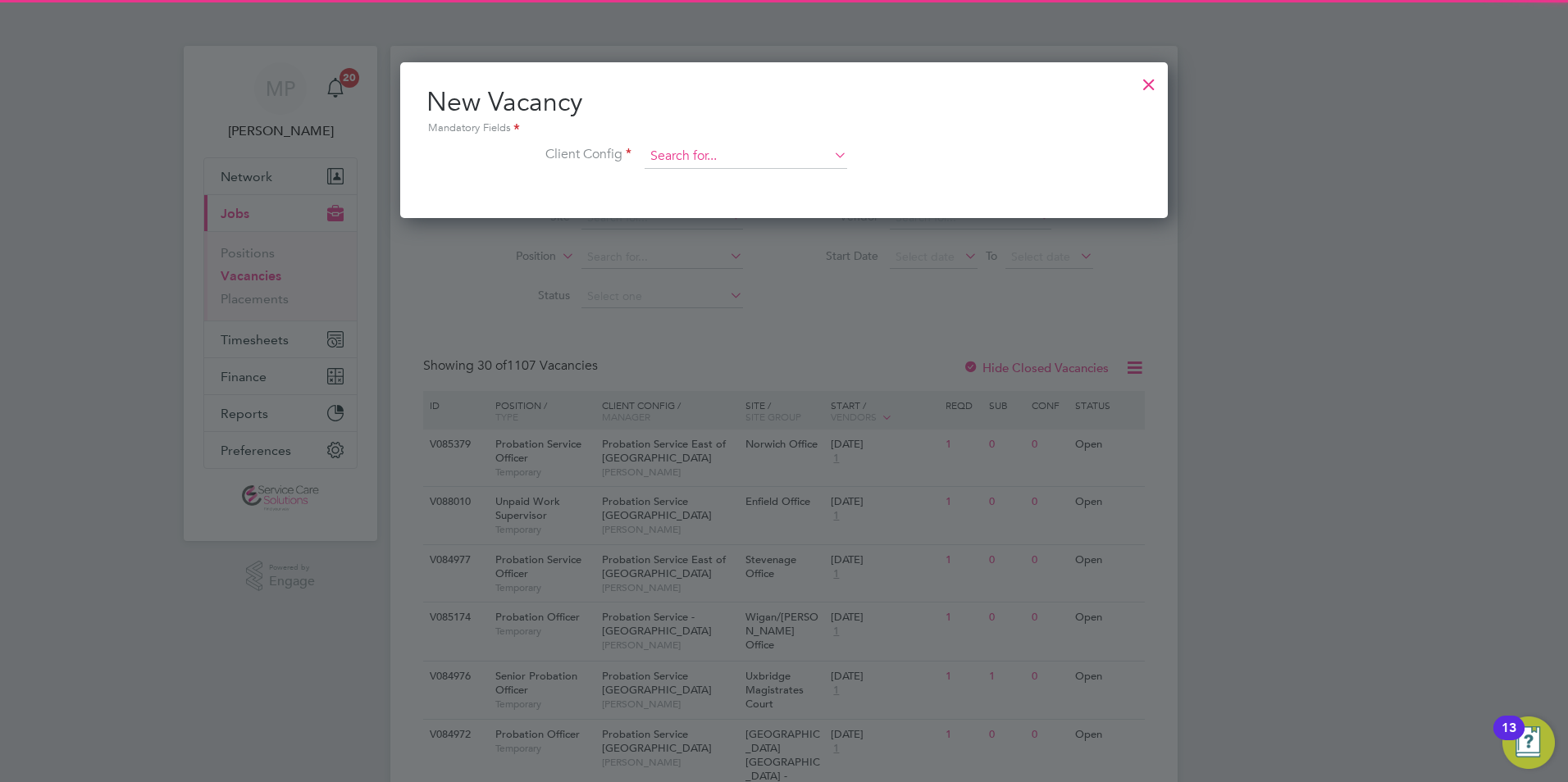
click at [727, 154] on input at bounding box center [745, 157] width 202 height 25
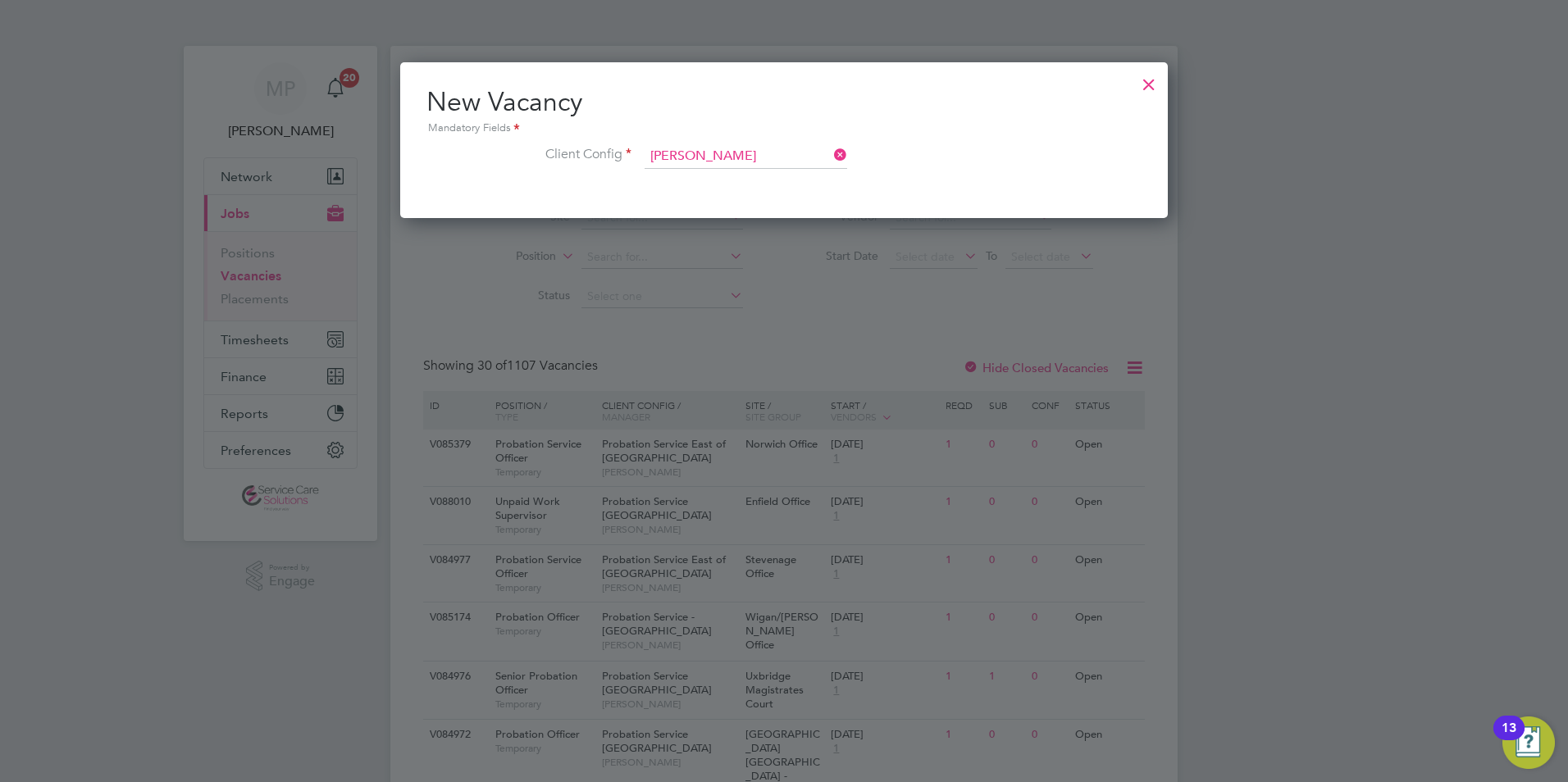
click at [743, 176] on li "Probation Service Ken t, Surrey and Sussex" at bounding box center [880, 180] width 472 height 22
type input "Probation Service Kent, Surrey and Sussex"
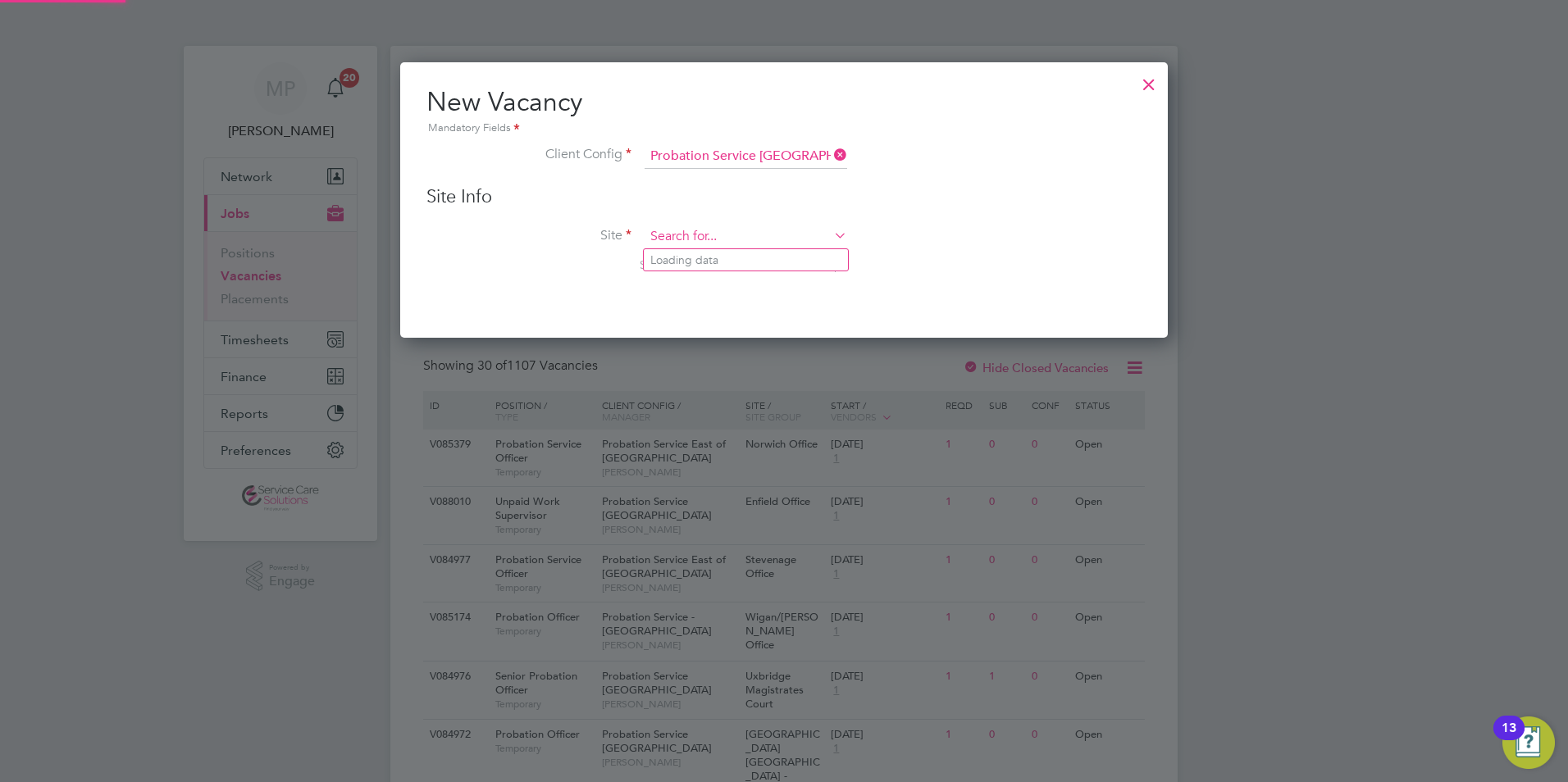
click at [737, 237] on input at bounding box center [745, 238] width 202 height 25
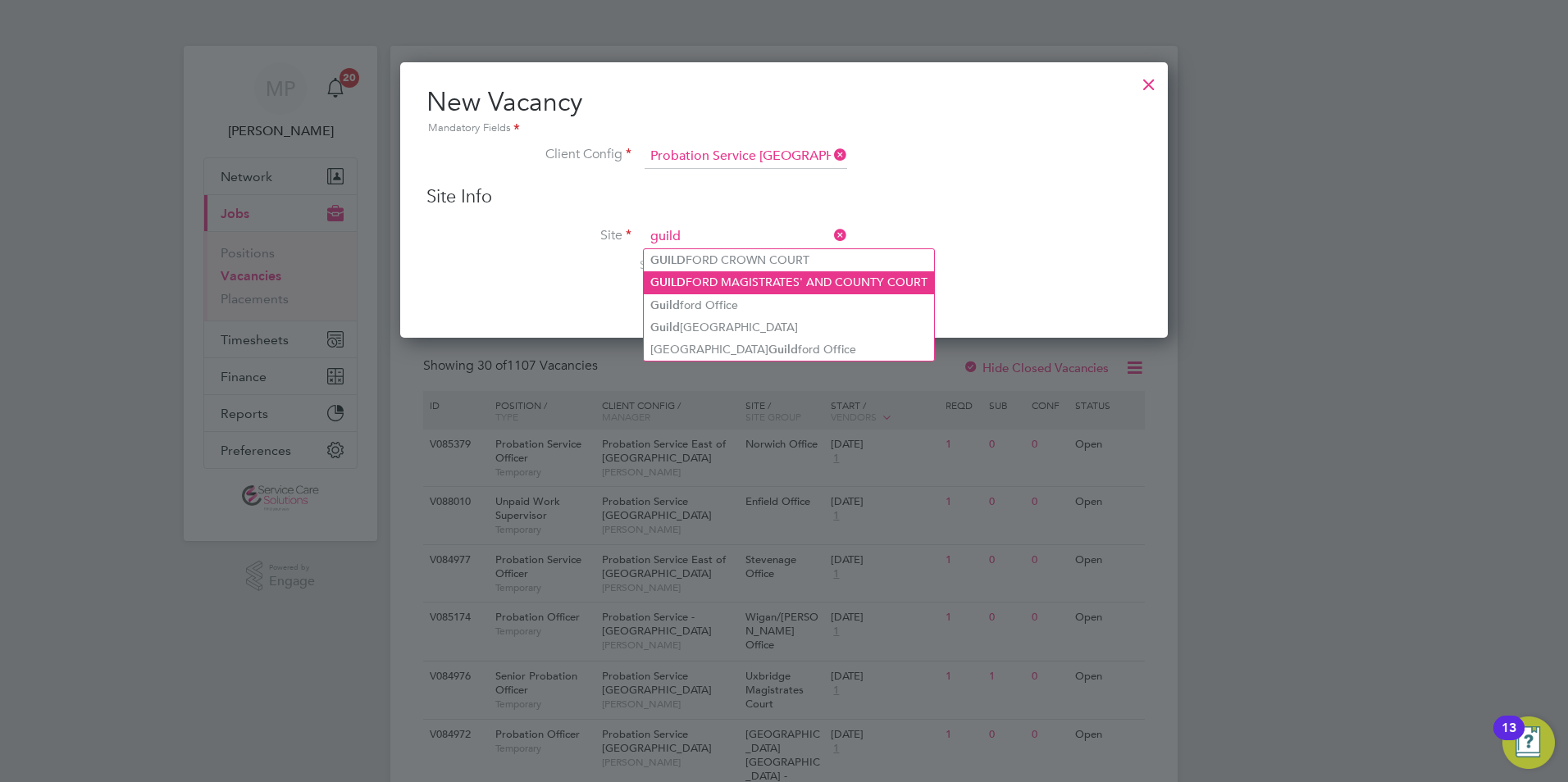
click at [748, 273] on li "GUILD FORD MAGISTRATES' AND COUNTY COURT" at bounding box center [790, 282] width 291 height 22
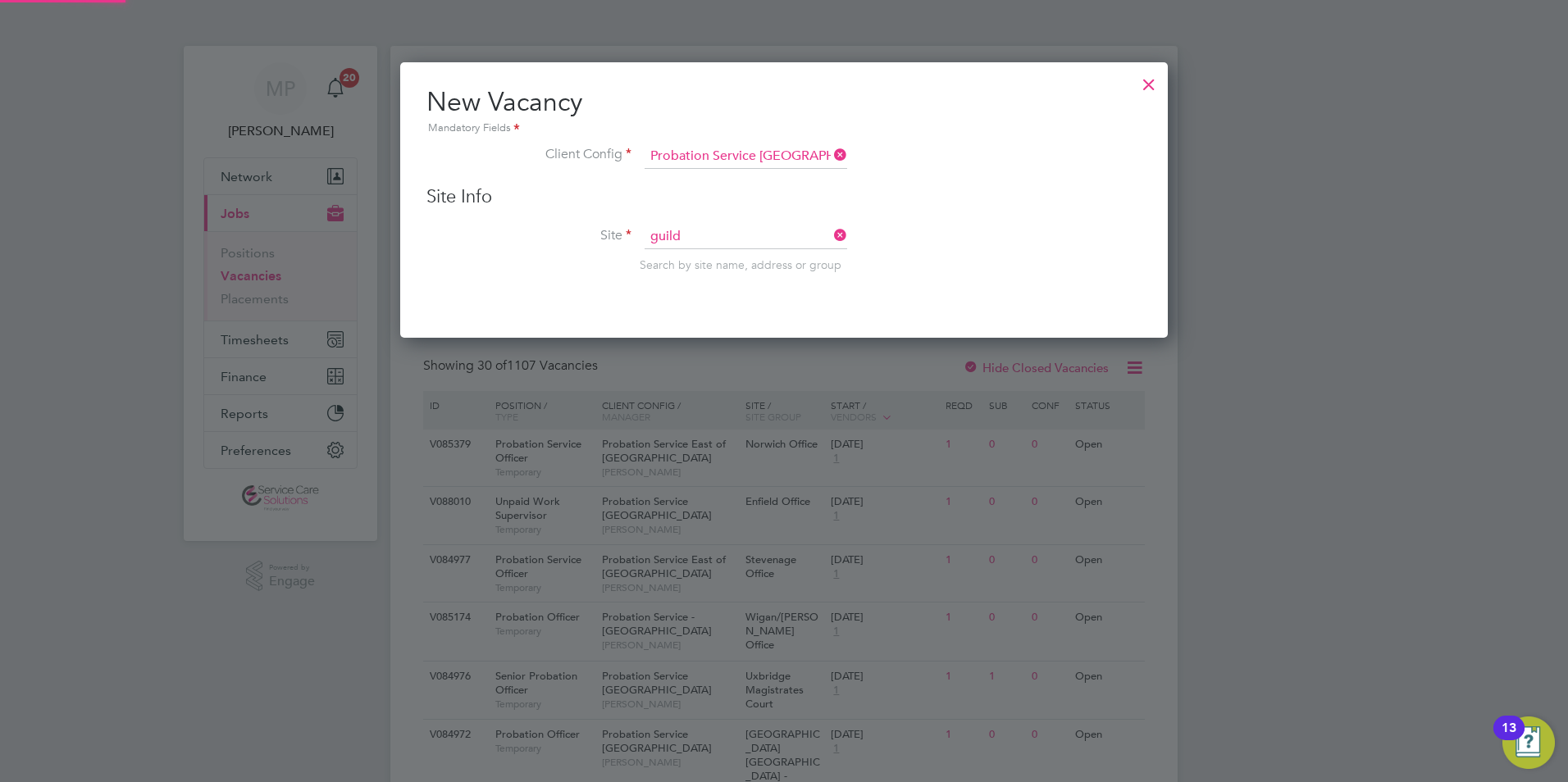
type input "GUILDFORD MAGISTRATES' AND COUNTY COURT"
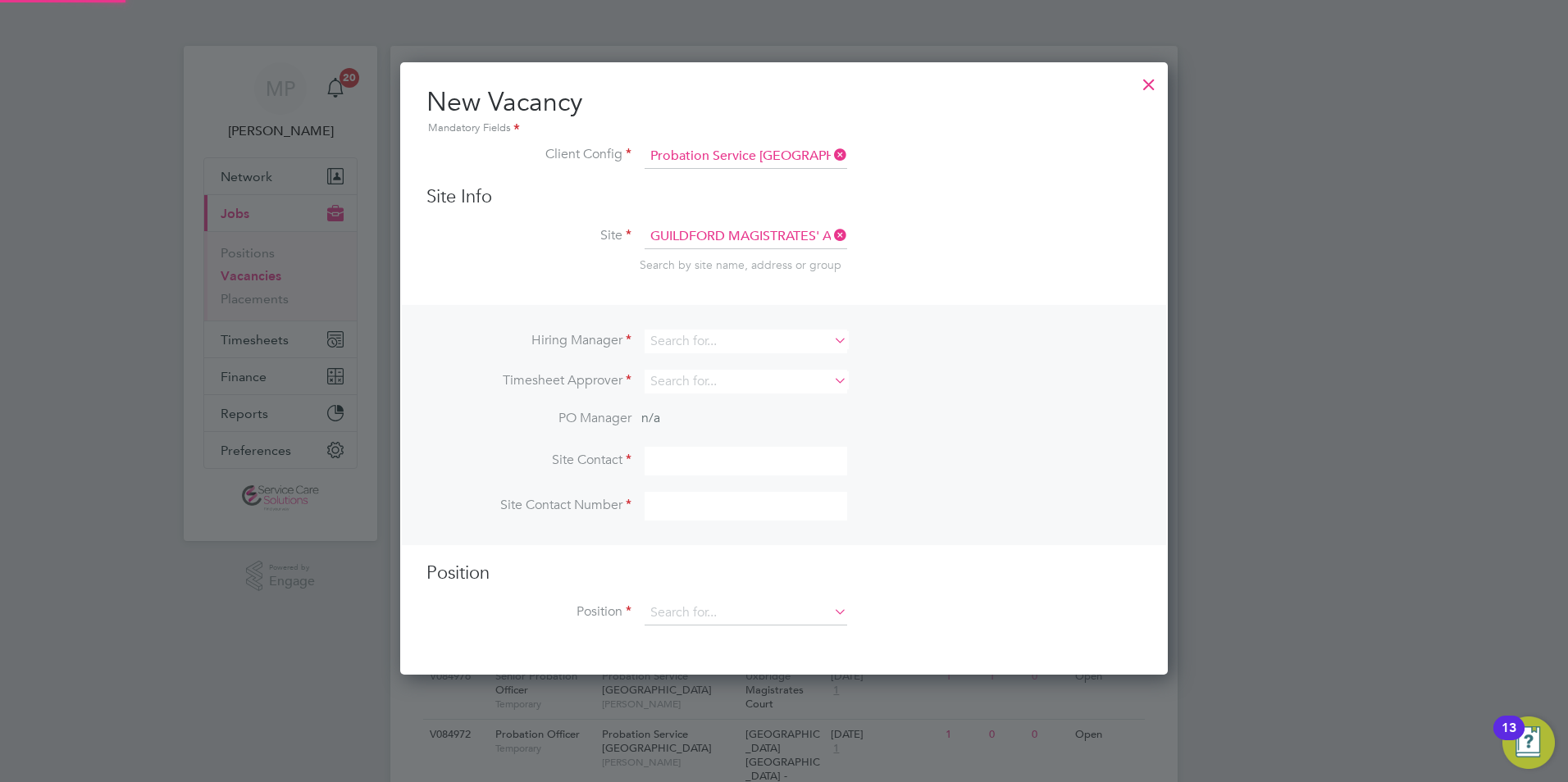
scroll to position [615, 769]
click at [693, 342] on input at bounding box center [745, 341] width 202 height 24
click at [719, 433] on li "Fiona Oshea" at bounding box center [746, 431] width 204 height 22
type input "Fiona Oshea"
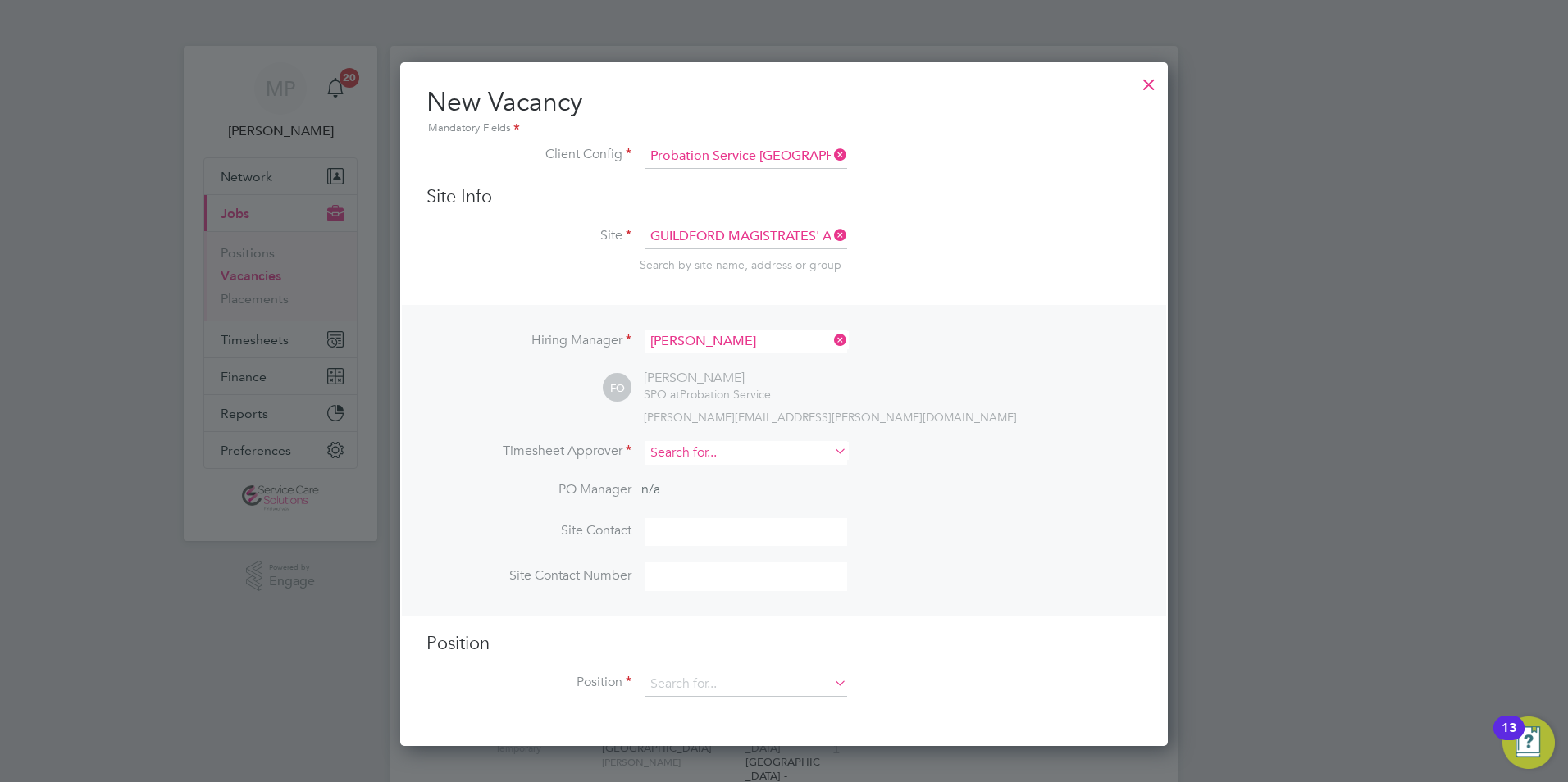
click at [687, 452] on input at bounding box center [745, 452] width 202 height 24
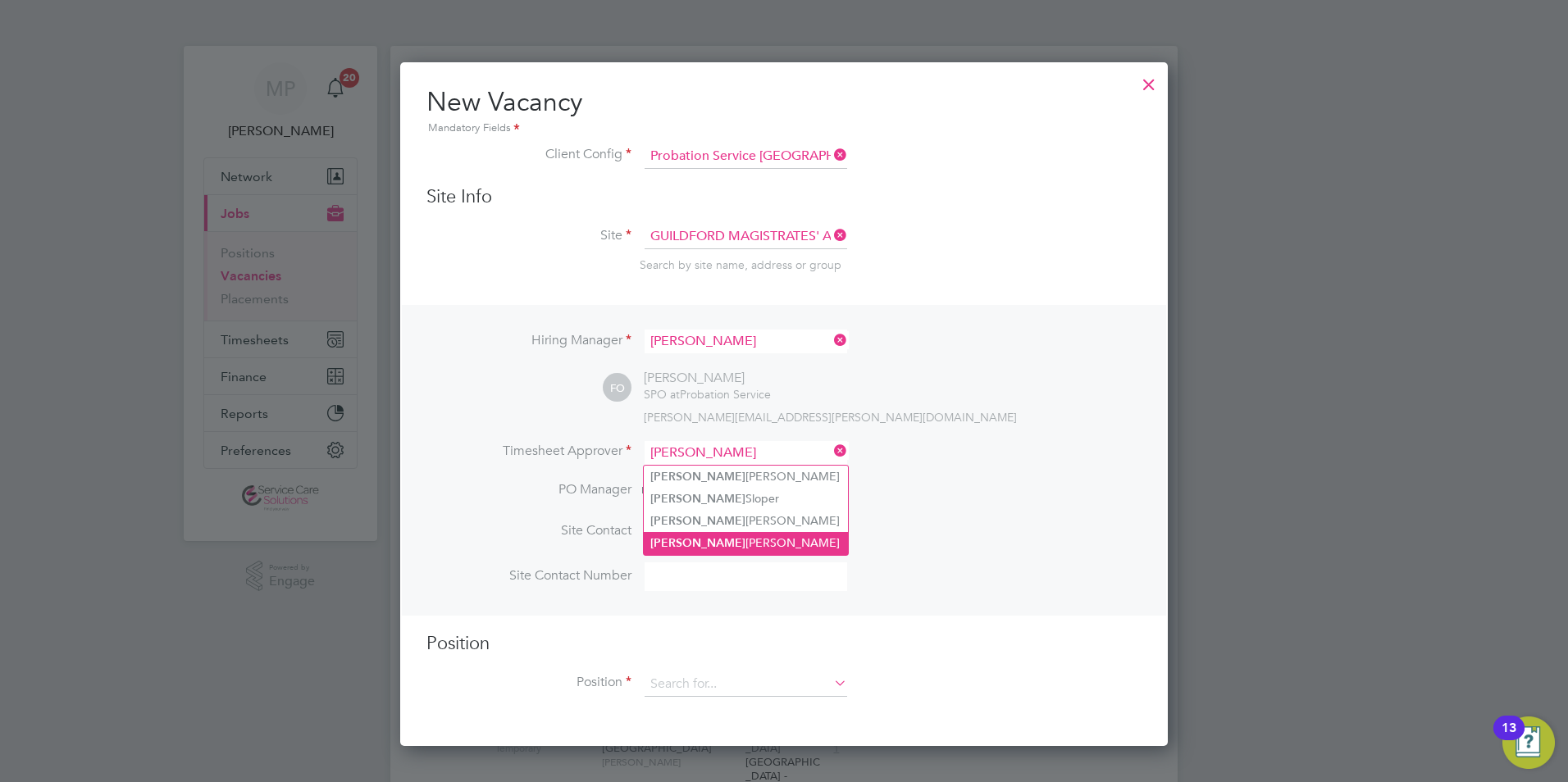
click at [719, 541] on li "Fiona Oshea" at bounding box center [746, 543] width 204 height 22
type input "Fiona Oshea"
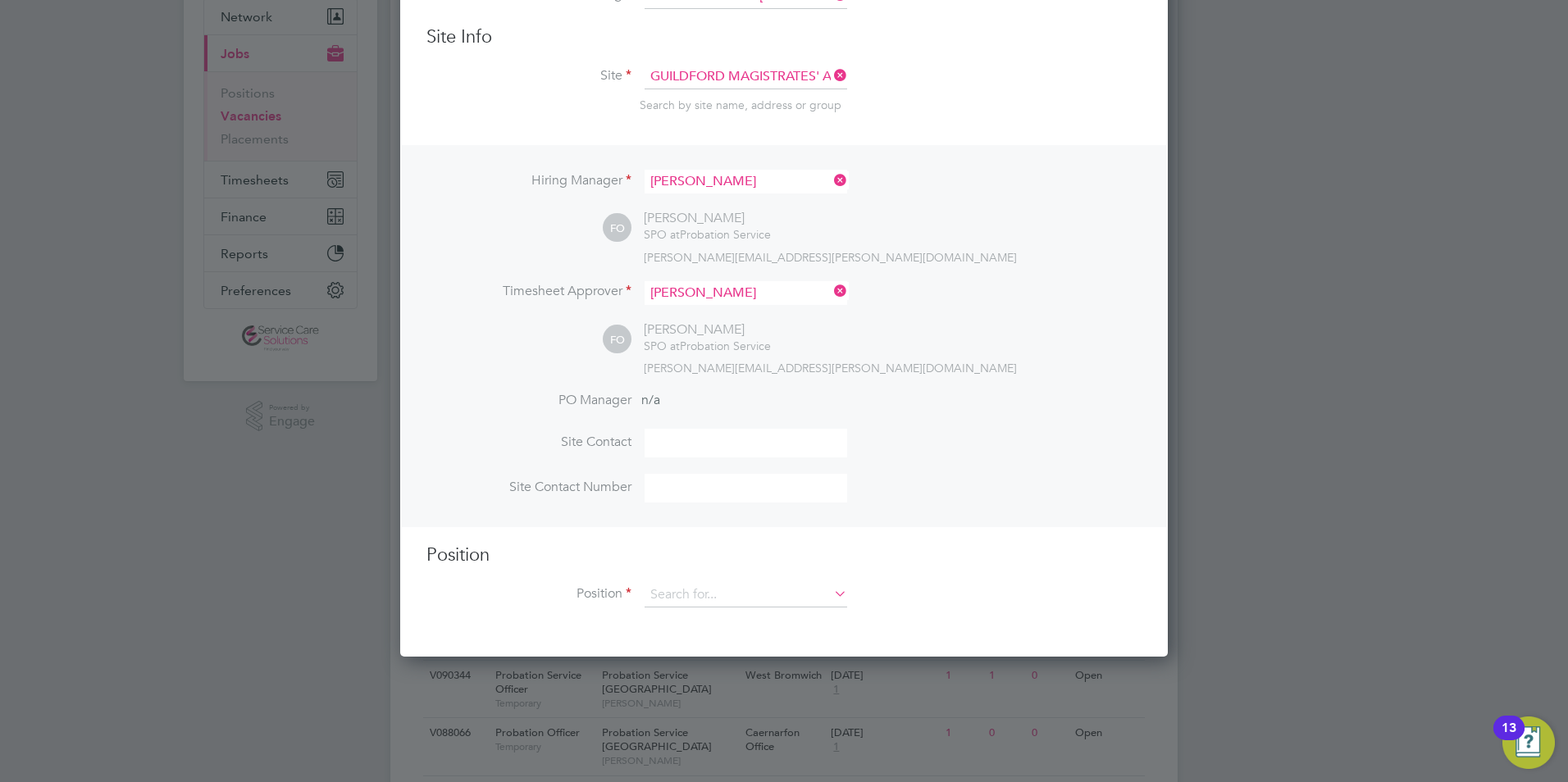
scroll to position [164, 0]
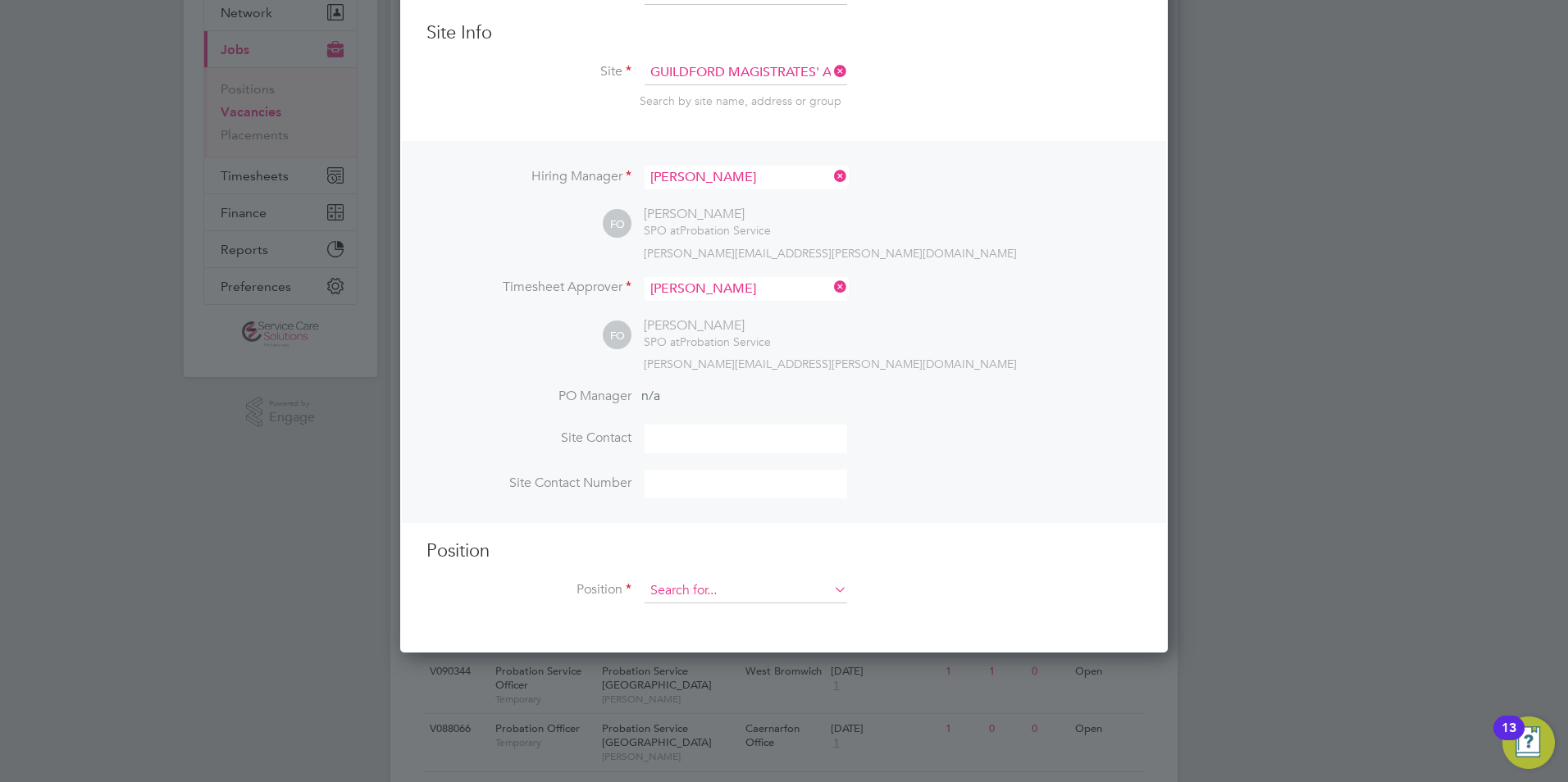
click at [681, 596] on input at bounding box center [745, 591] width 202 height 25
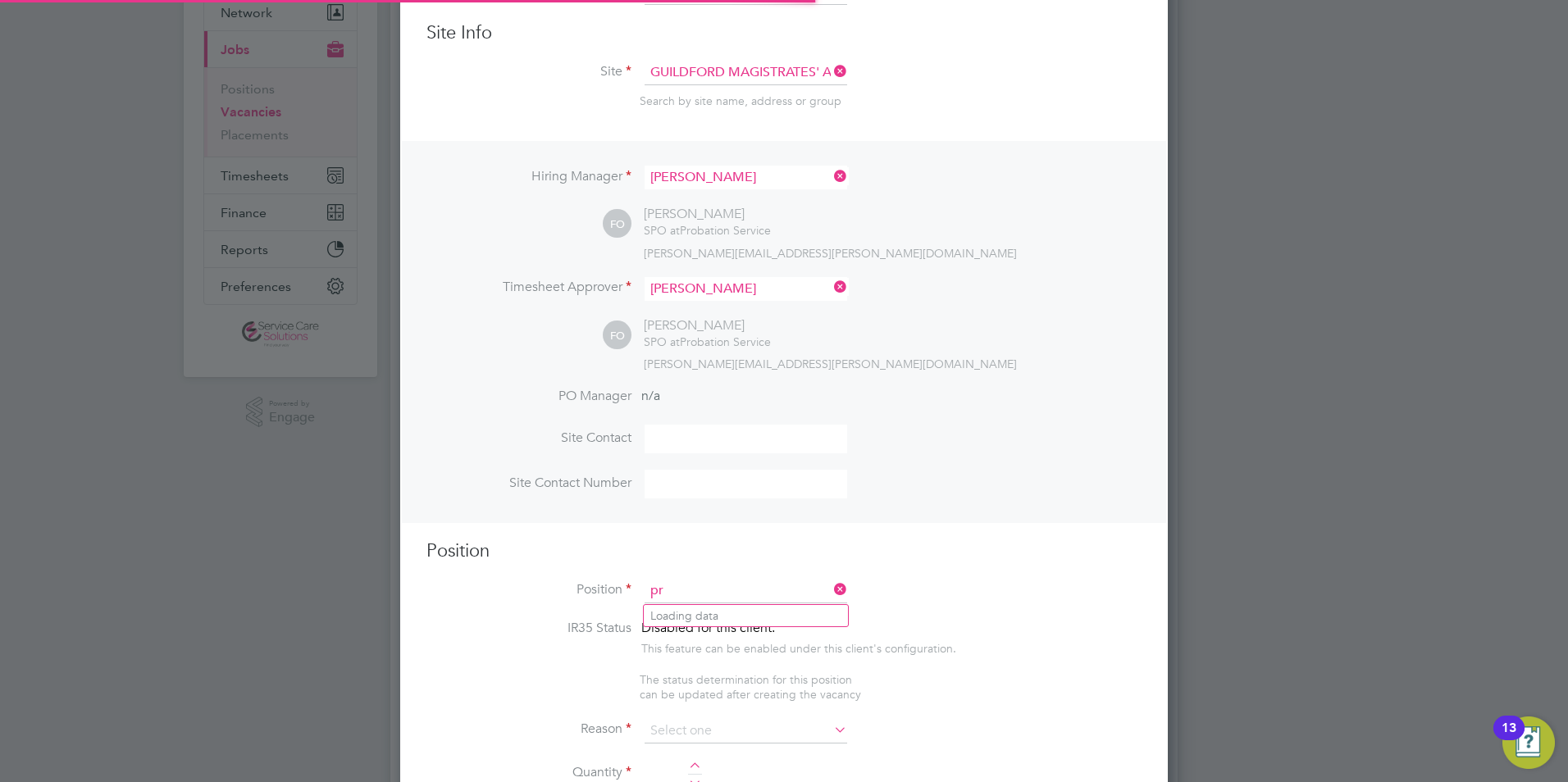
scroll to position [2347, 769]
click at [722, 664] on li "Pro bation Service Officer" at bounding box center [746, 661] width 204 height 22
type input "Probation Service Officer"
type textarea "PSO Role"
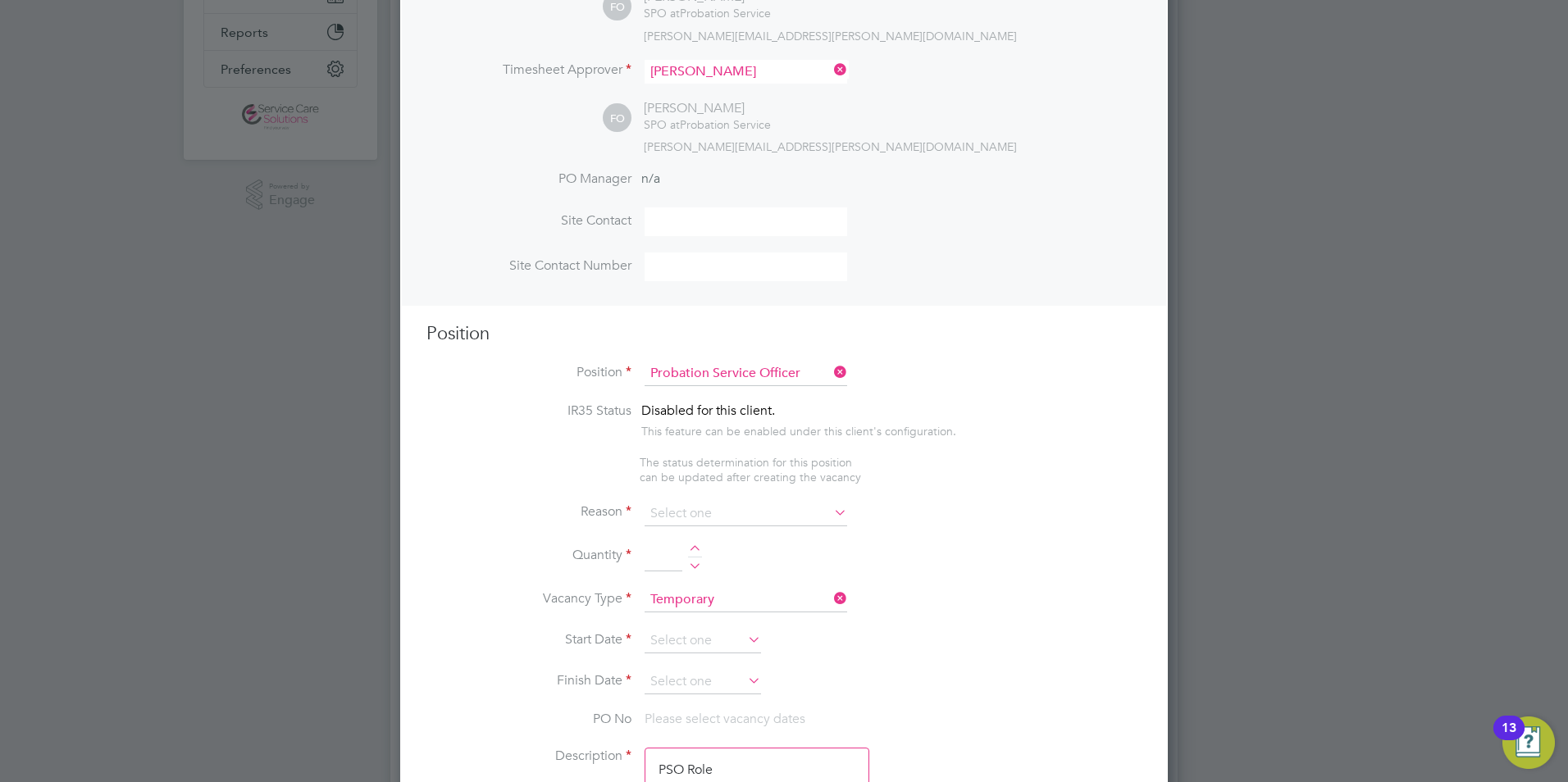
scroll to position [410, 0]
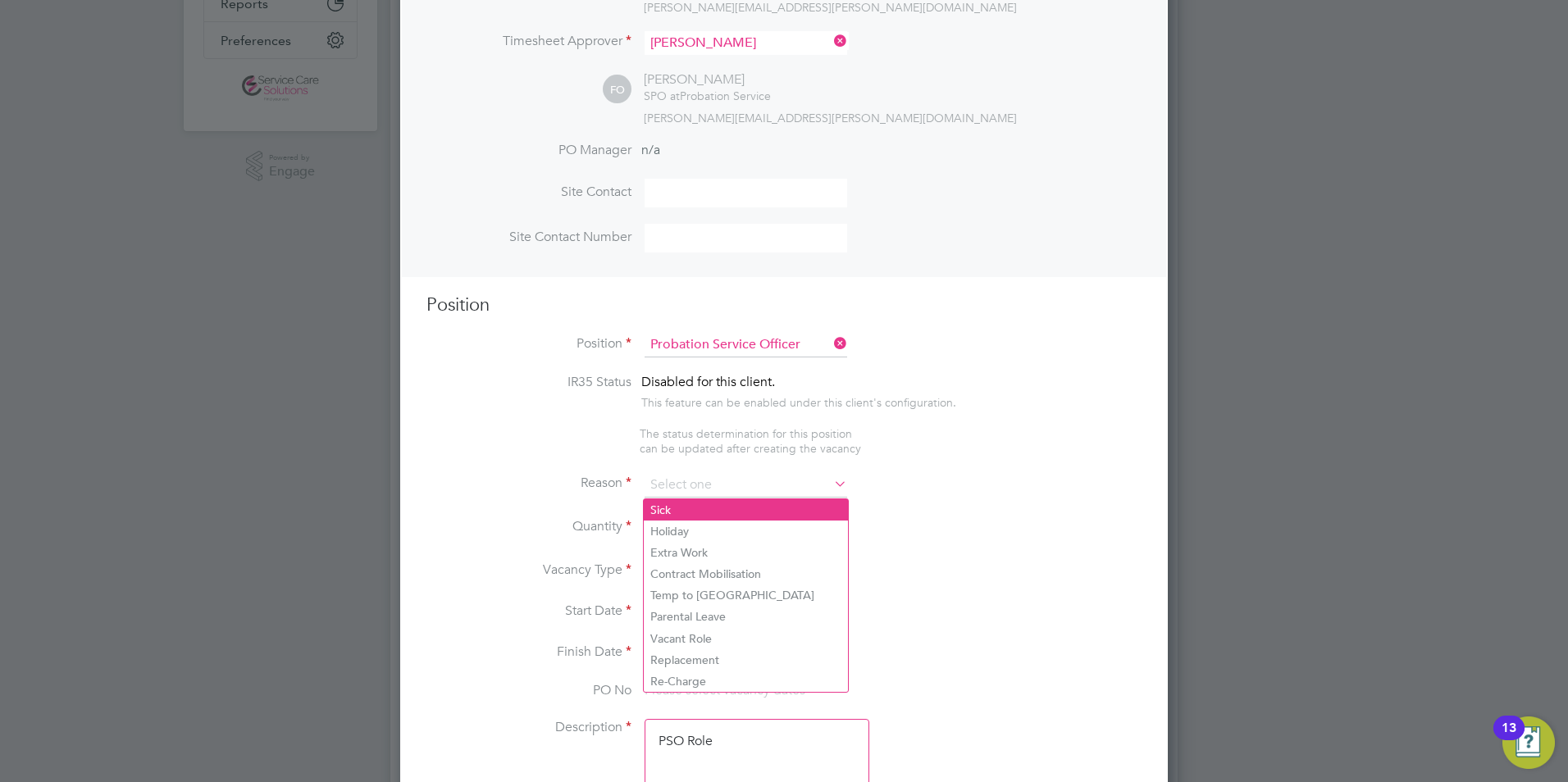
drag, startPoint x: 678, startPoint y: 478, endPoint x: 676, endPoint y: 506, distance: 28.1
click at [677, 479] on input at bounding box center [745, 486] width 202 height 25
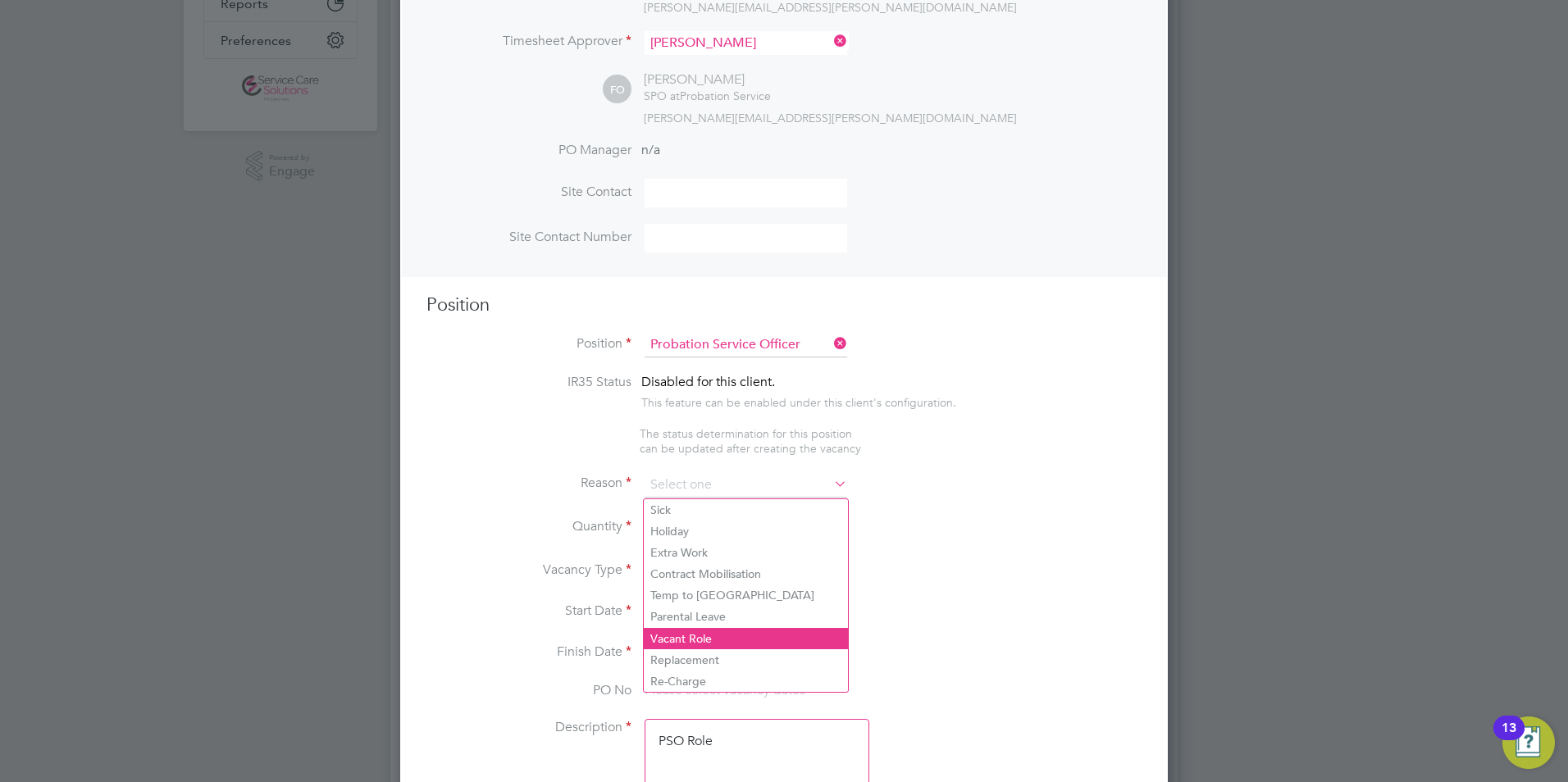
click at [690, 636] on li "Vacant Role" at bounding box center [746, 639] width 204 height 21
type input "Vacant Role"
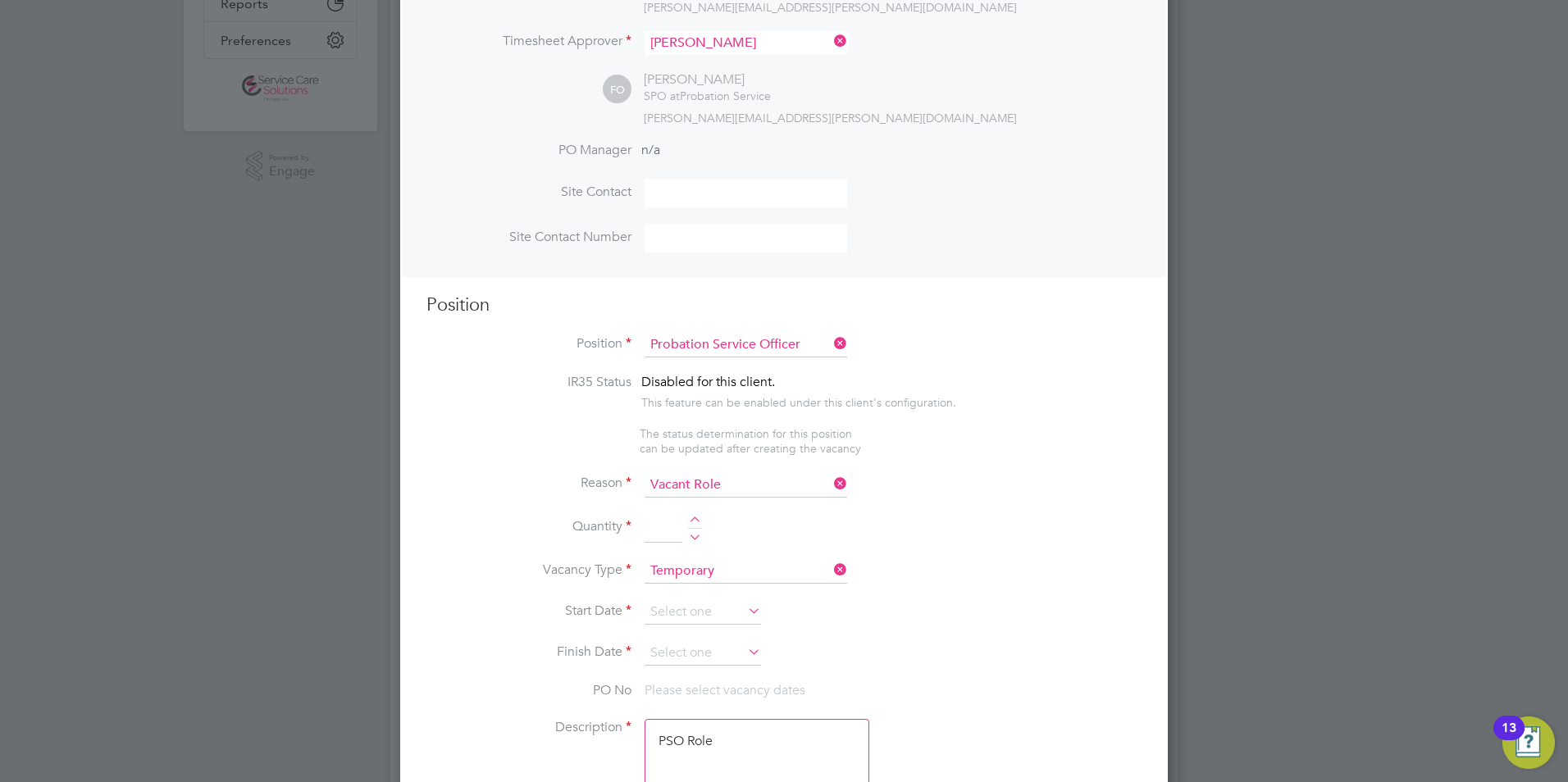
drag, startPoint x: 698, startPoint y: 522, endPoint x: 664, endPoint y: 557, distance: 48.8
click at [698, 524] on div at bounding box center [695, 523] width 14 height 11
type input "1"
click at [684, 621] on input at bounding box center [702, 613] width 117 height 25
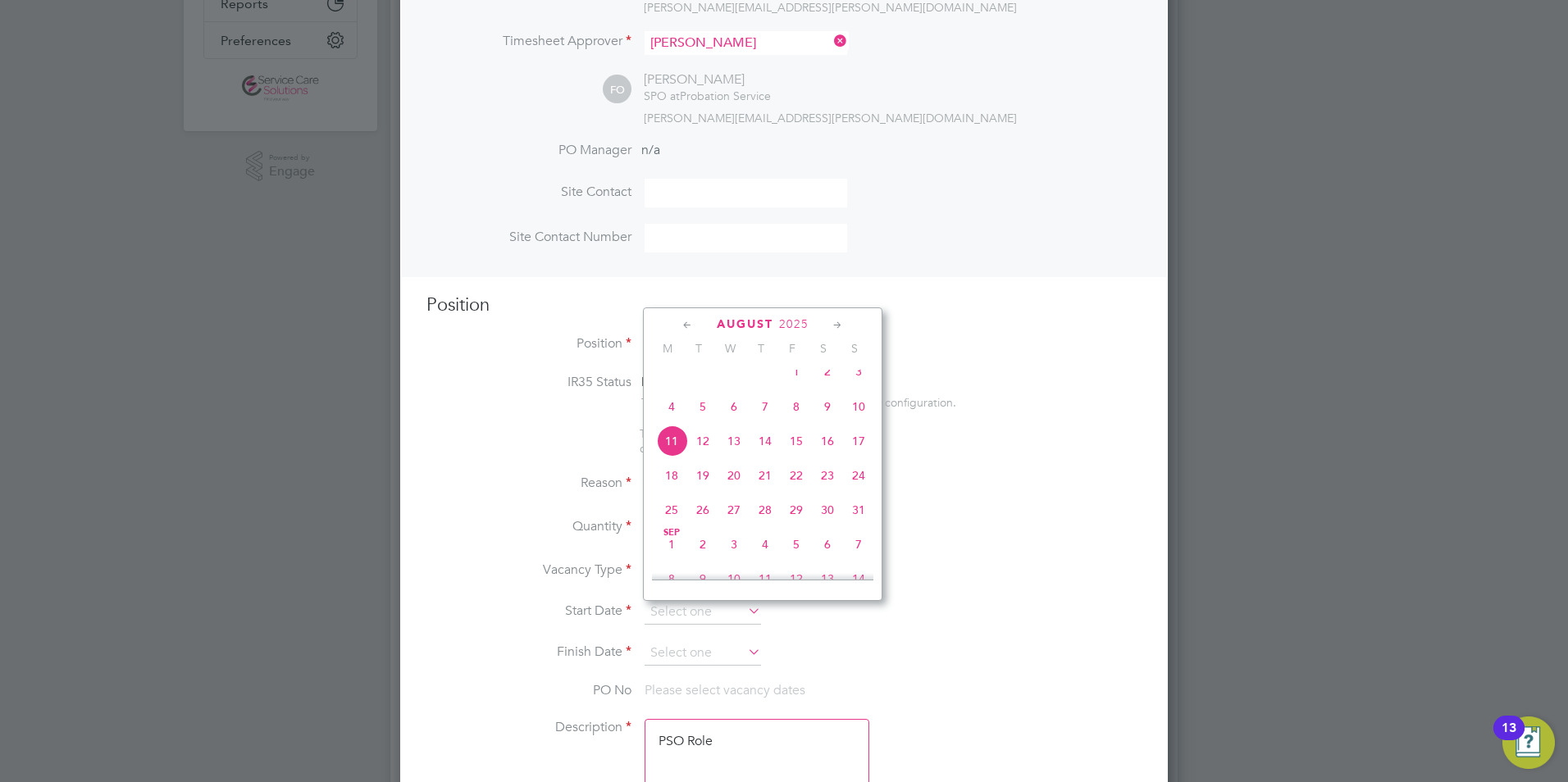
click at [664, 489] on span "18" at bounding box center [672, 475] width 31 height 31
type input "18 Aug 2025"
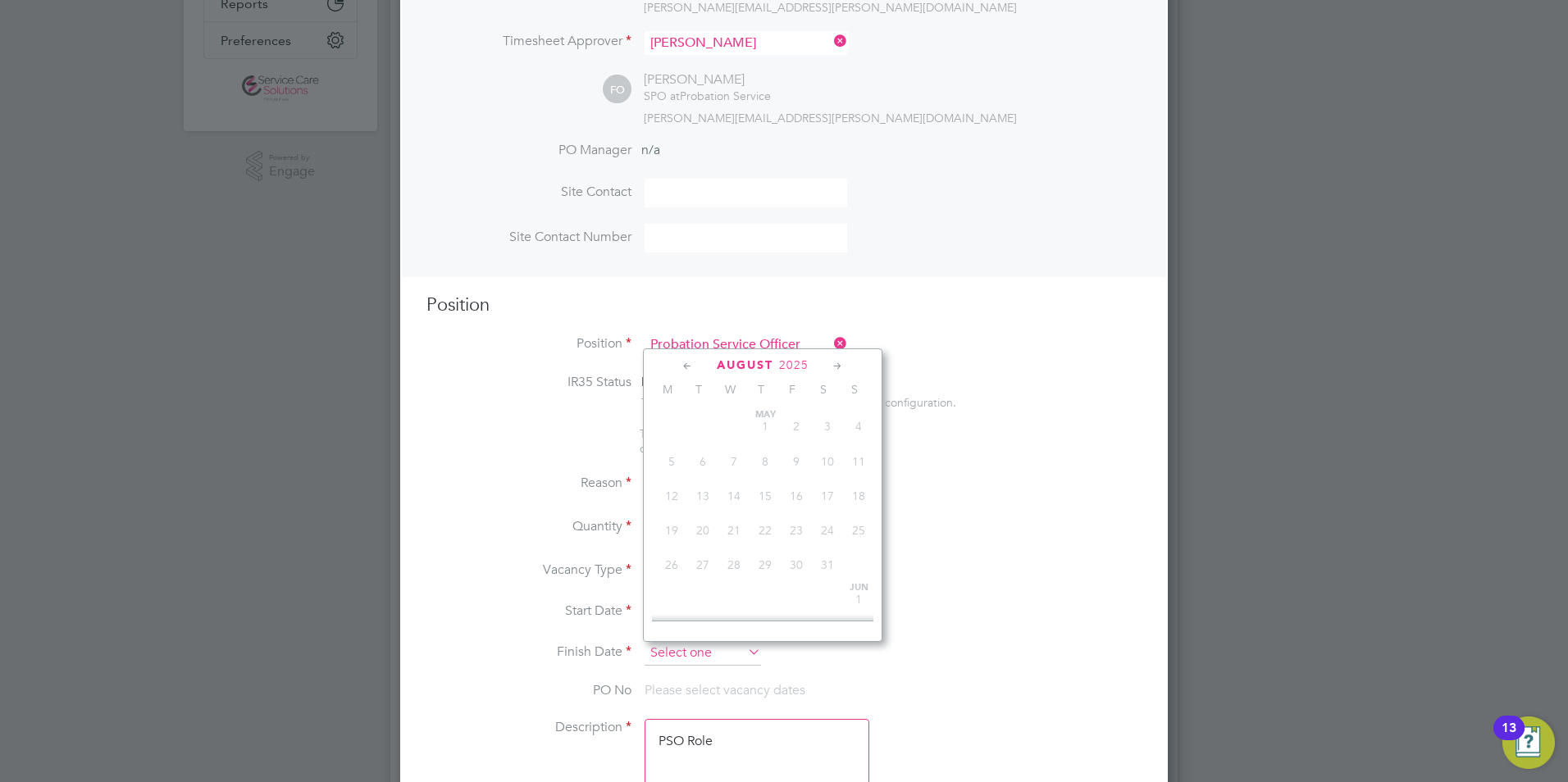
click at [691, 651] on input at bounding box center [702, 654] width 117 height 25
click at [836, 367] on icon at bounding box center [838, 366] width 15 height 18
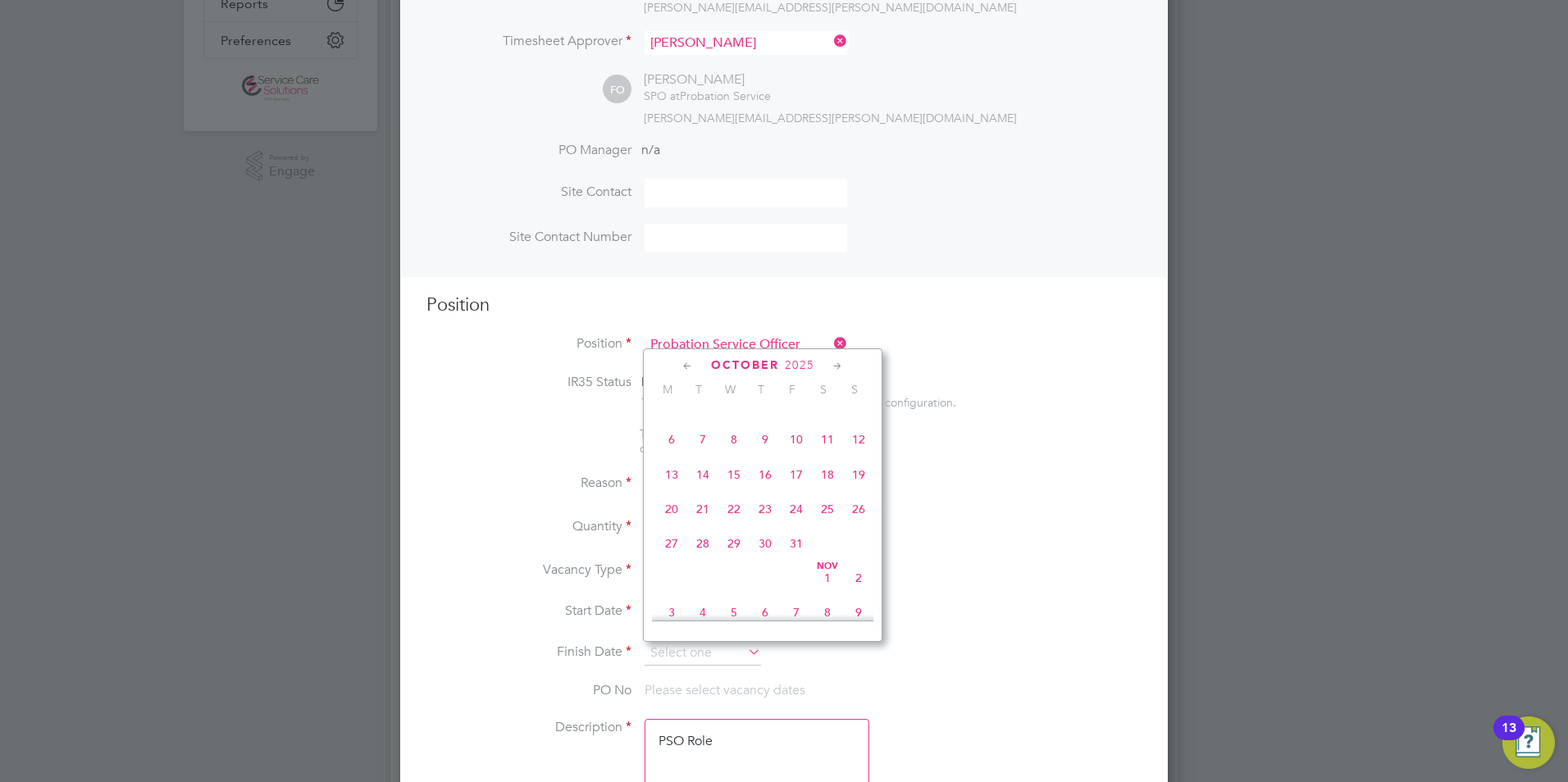
scroll to position [1098, 0]
click at [854, 555] on span "30" at bounding box center [858, 540] width 31 height 31
type input "30 Nov 2025"
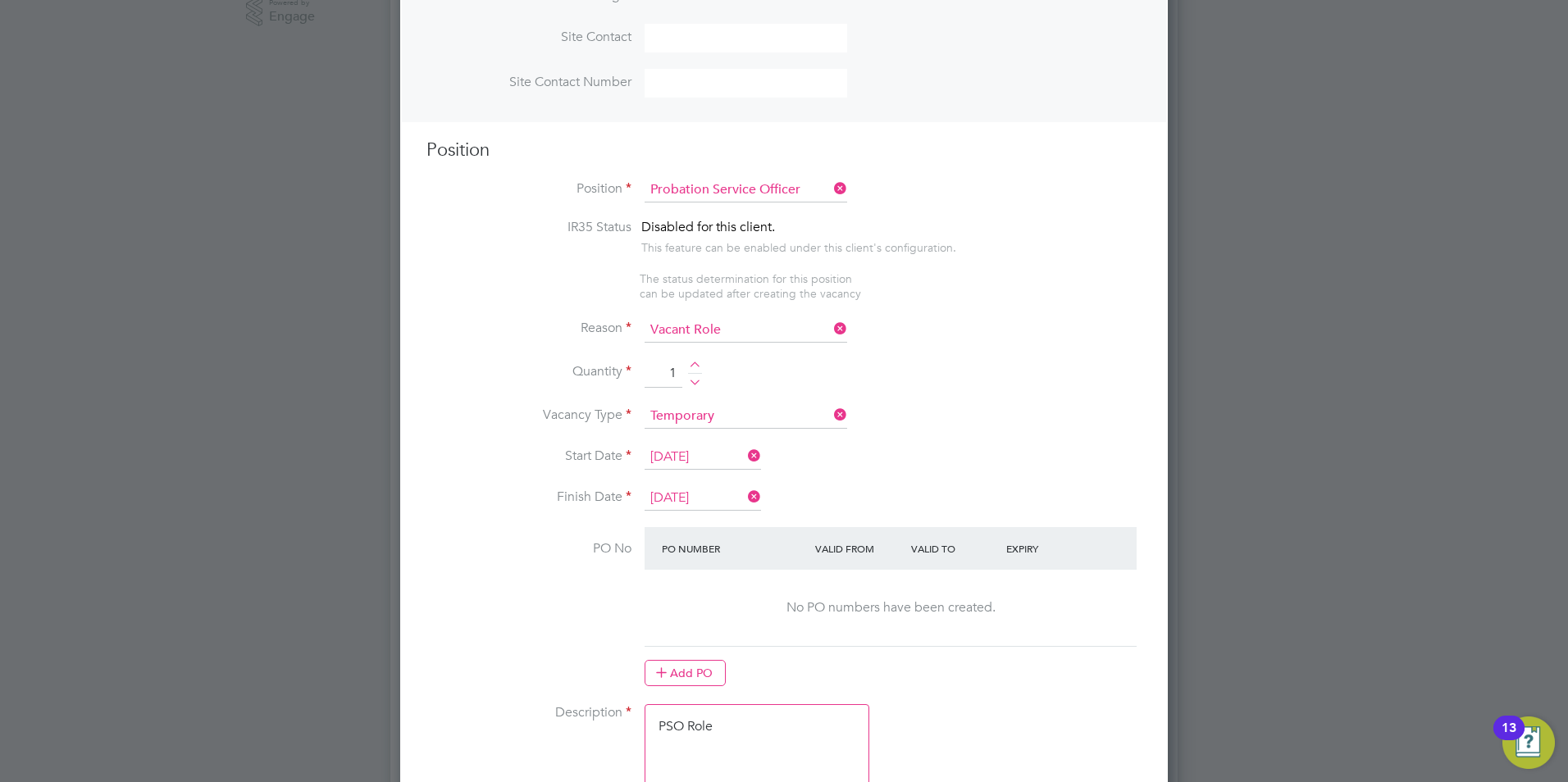
scroll to position [738, 0]
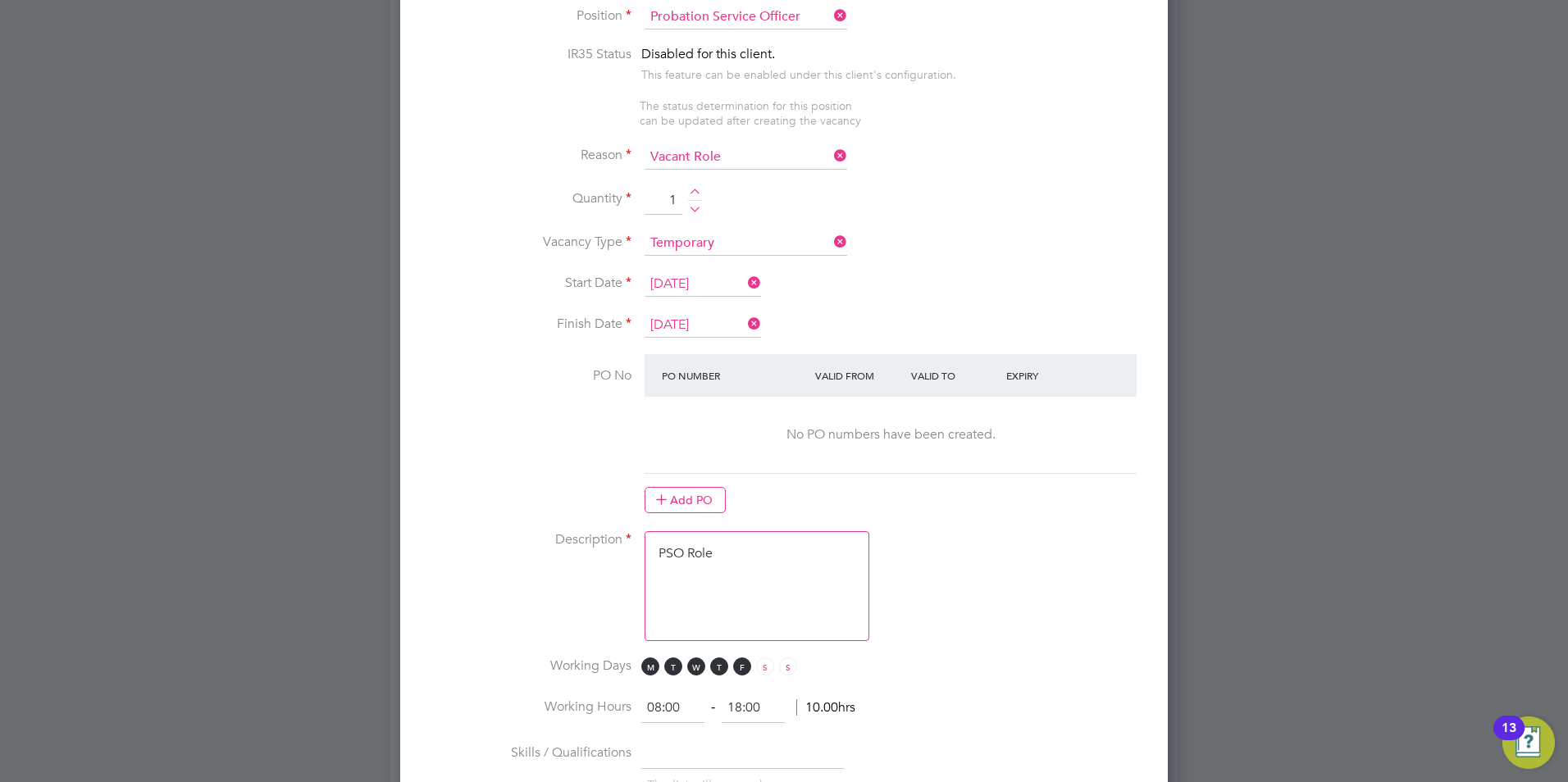
click at [764, 569] on textarea "PSO Role" at bounding box center [756, 586] width 225 height 110
click at [740, 602] on textarea "PSO Role" at bounding box center [756, 586] width 225 height 110
drag, startPoint x: 717, startPoint y: 561, endPoint x: 563, endPoint y: 561, distance: 154.0
click at [563, 561] on li "Description PSO Role" at bounding box center [784, 594] width 716 height 126
paste textarea "The tracking number for this OP1 request is: " 2285B" Yes Question Answer Proba…"
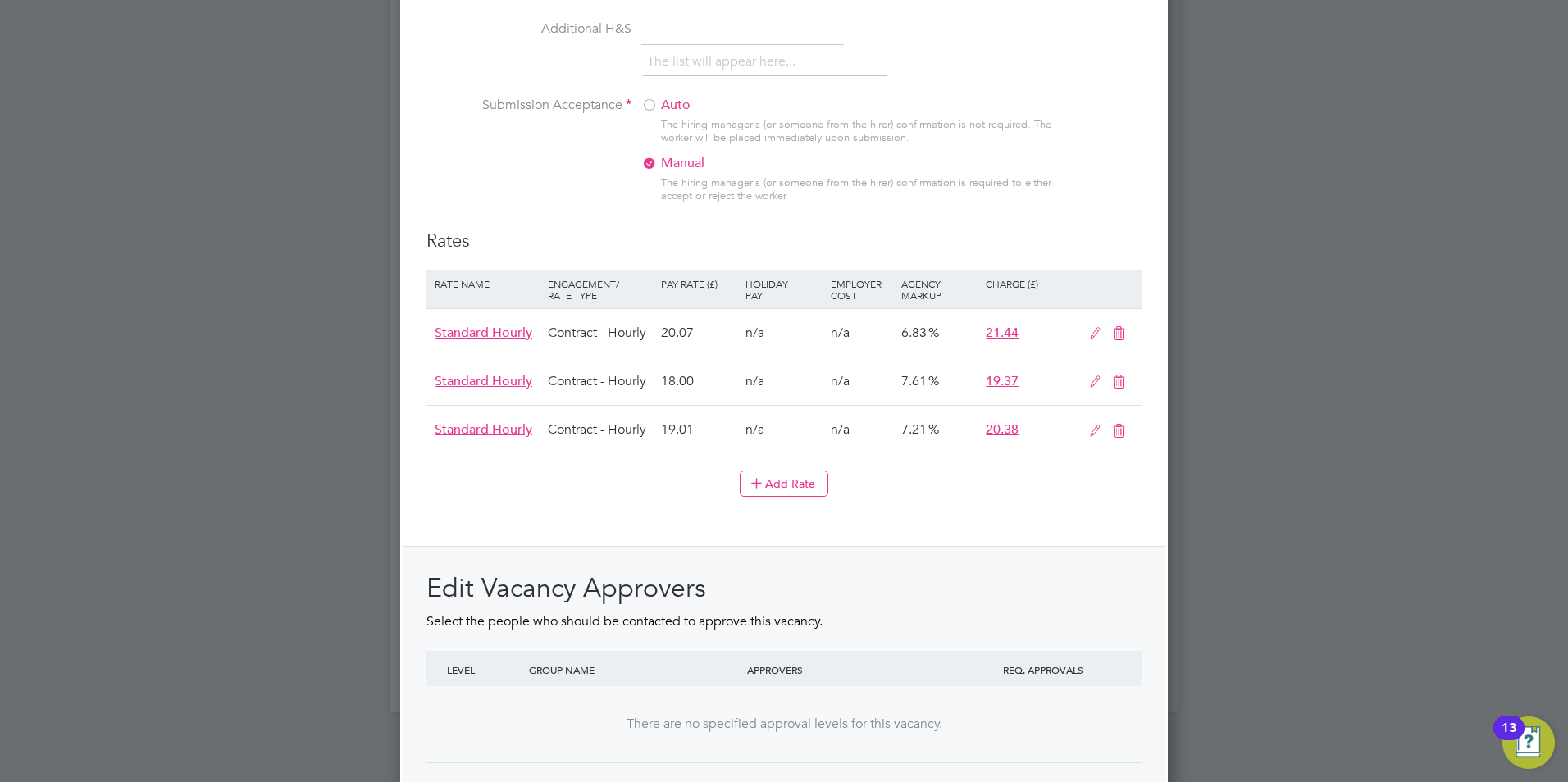
scroll to position [1835, 0]
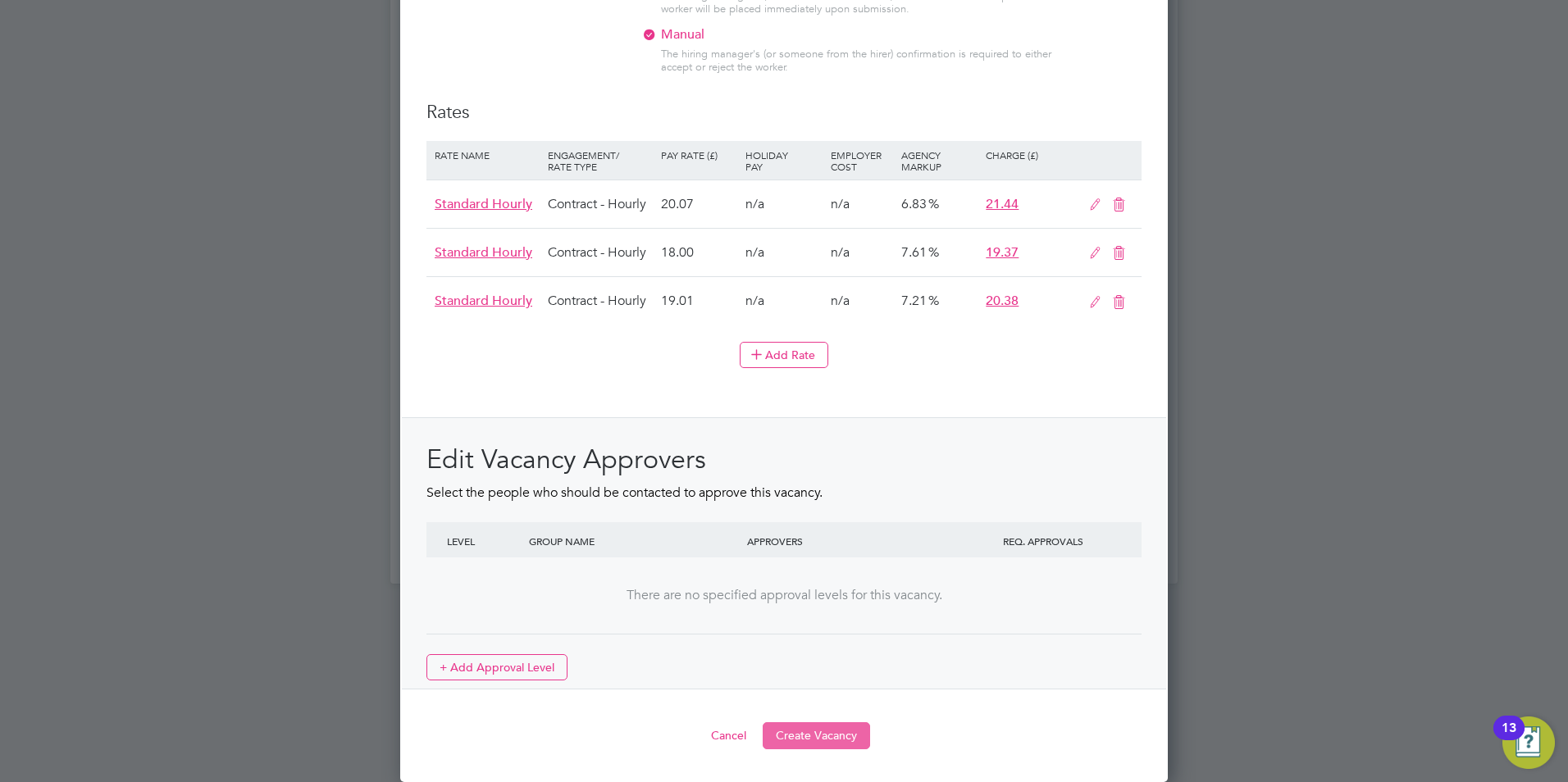
type textarea "The tracking number for this OP1 request is: " 2285B" Yes Question Answer Proba…"
click at [830, 741] on button "Create Vacancy" at bounding box center [816, 735] width 107 height 27
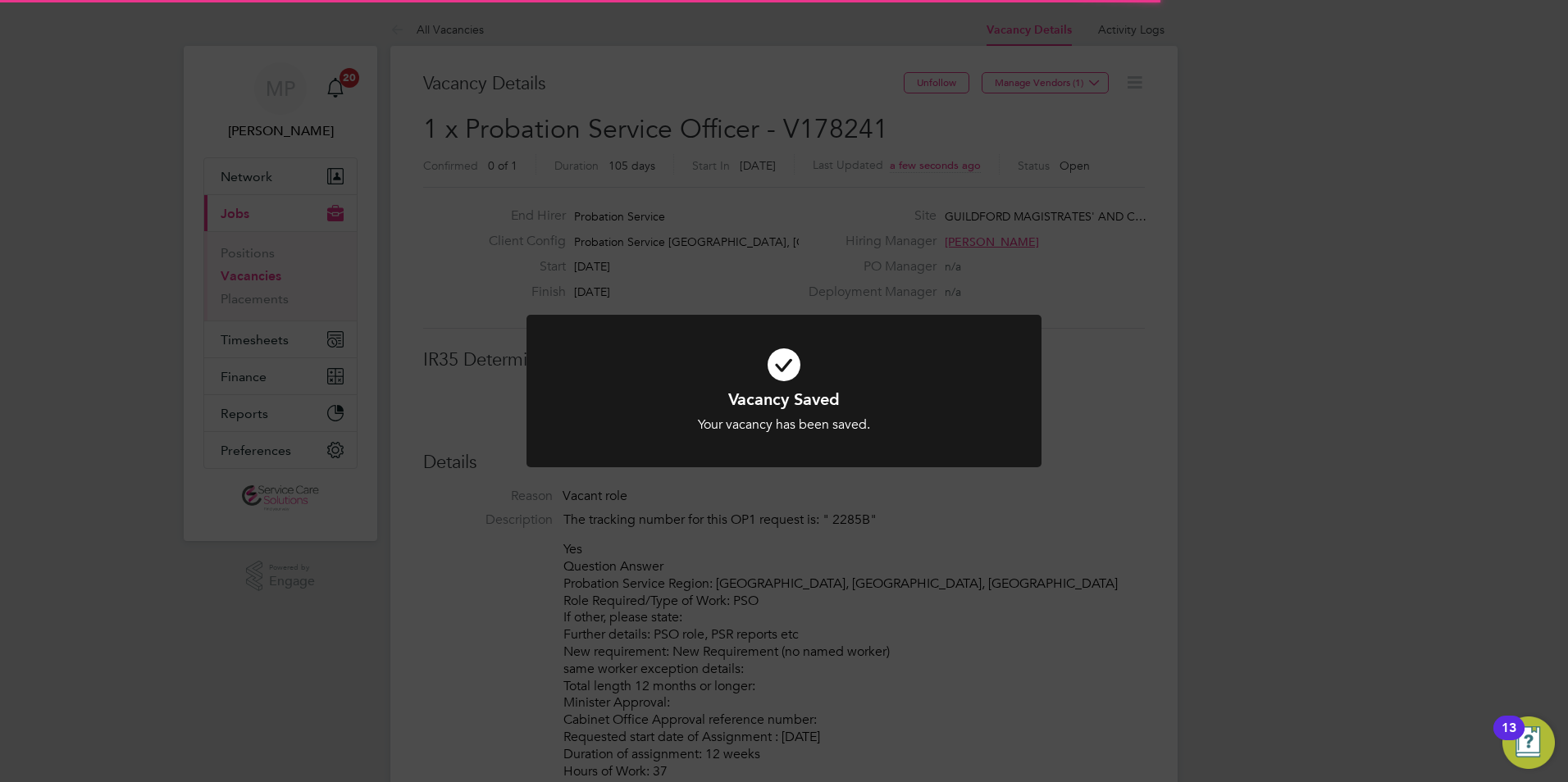
scroll to position [9, 9]
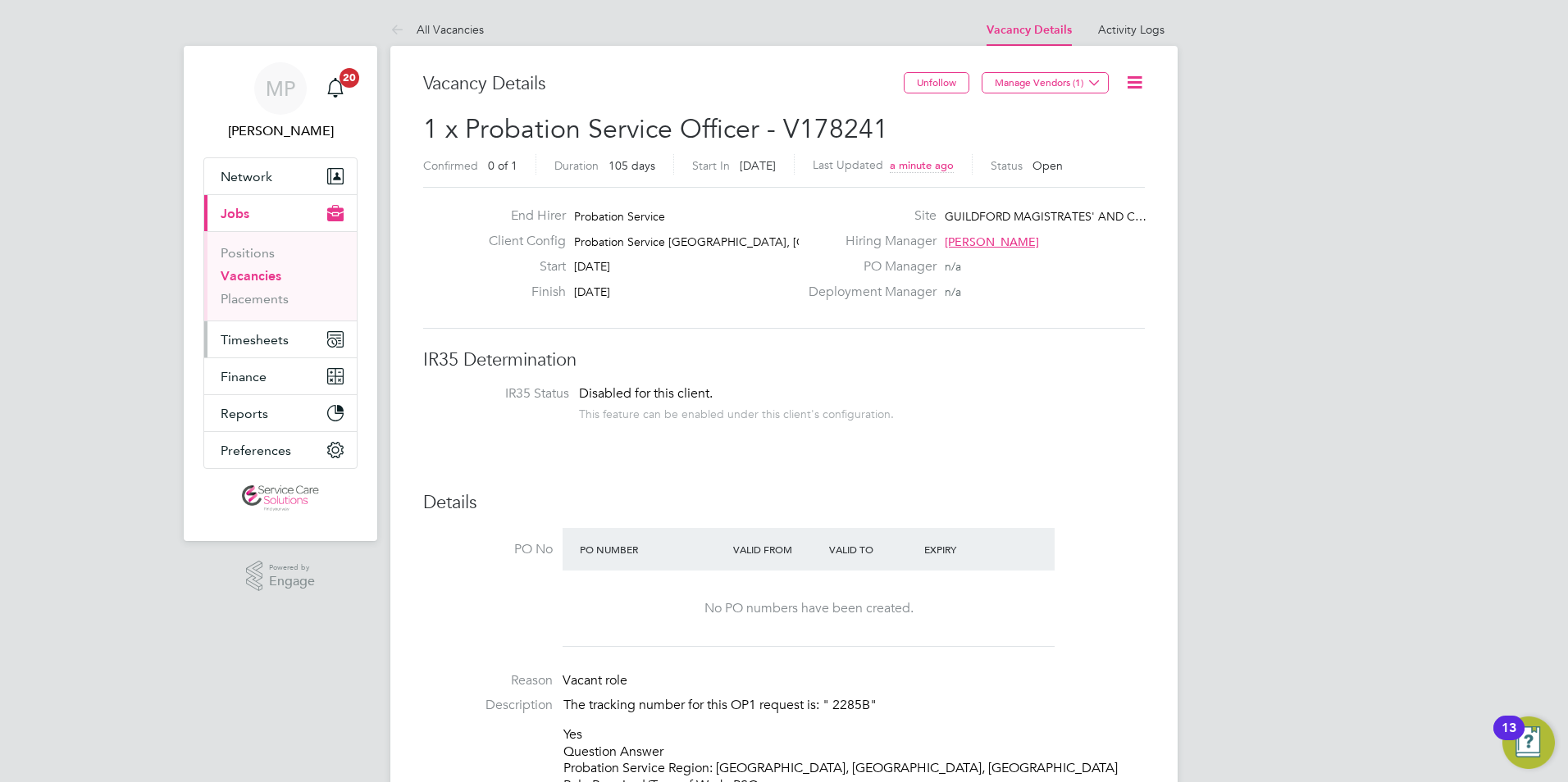
click at [252, 336] on span "Timesheets" at bounding box center [255, 340] width 68 height 15
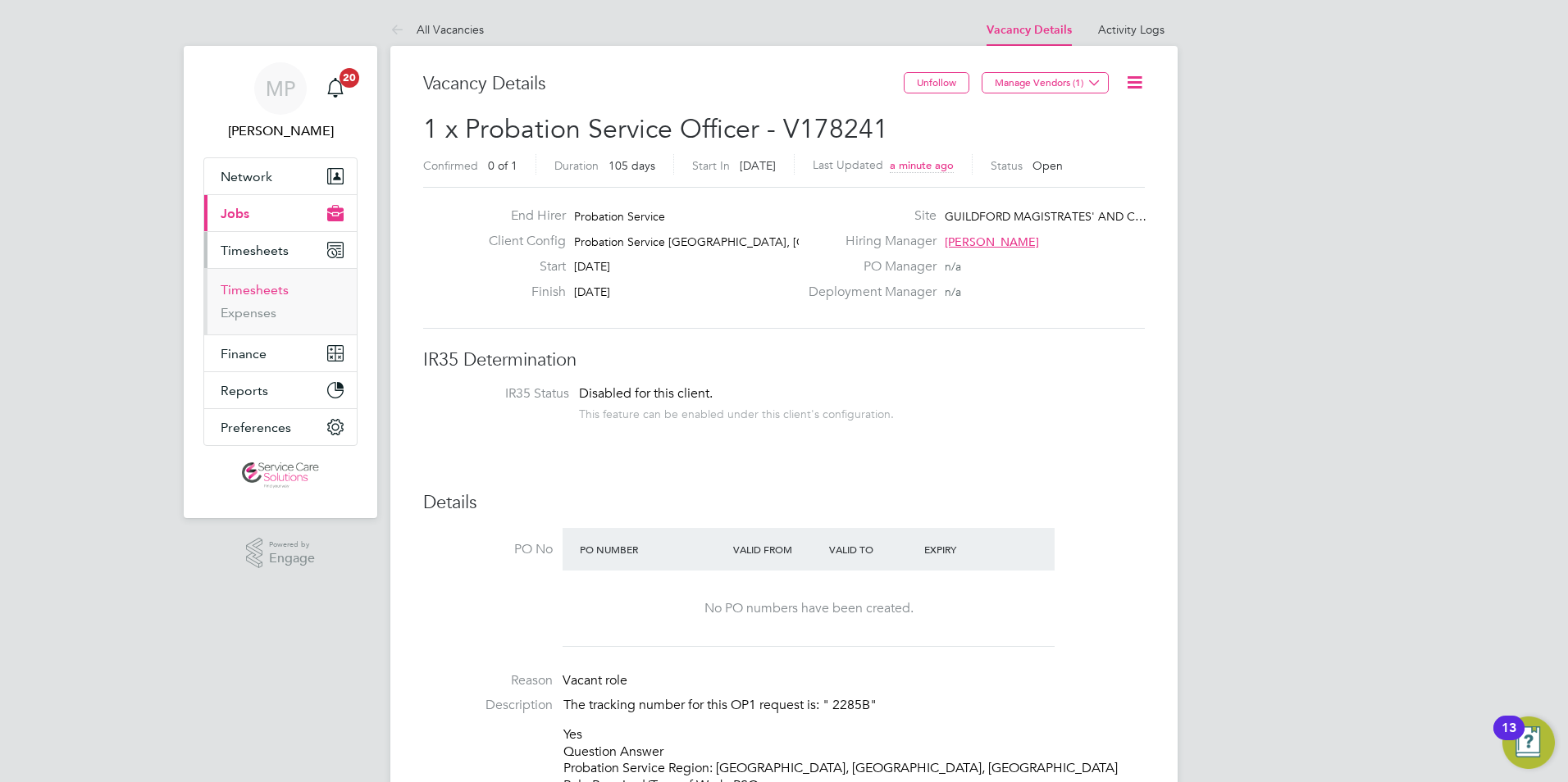
click at [258, 296] on link "Timesheets" at bounding box center [255, 290] width 68 height 15
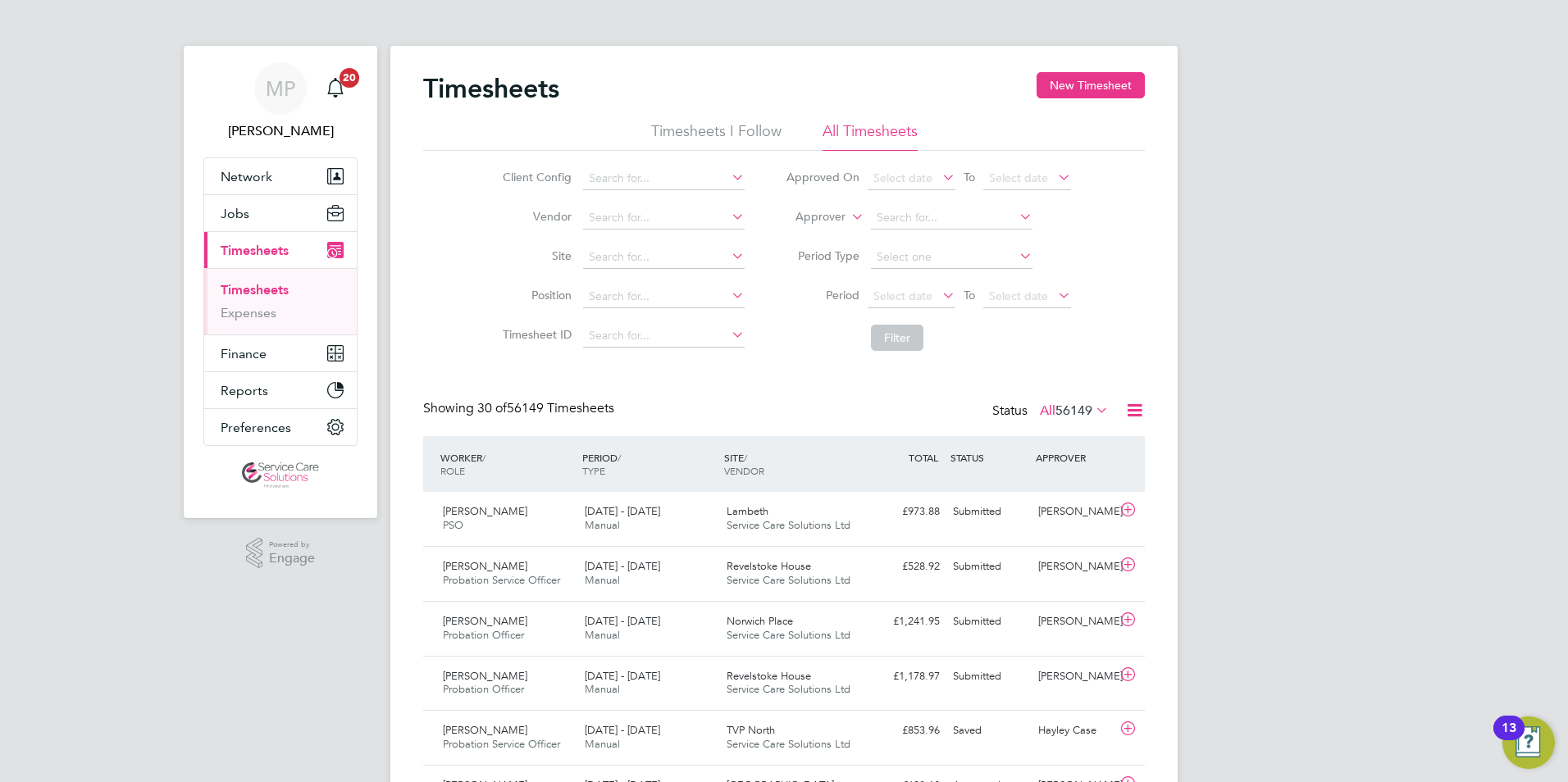
scroll to position [42, 143]
click at [849, 219] on icon at bounding box center [849, 213] width 0 height 15
click at [816, 237] on li "Worker" at bounding box center [804, 236] width 81 height 21
click at [884, 223] on input at bounding box center [952, 219] width 162 height 23
click at [938, 363] on li "Dor othy Lilliard" at bounding box center [951, 373] width 163 height 22
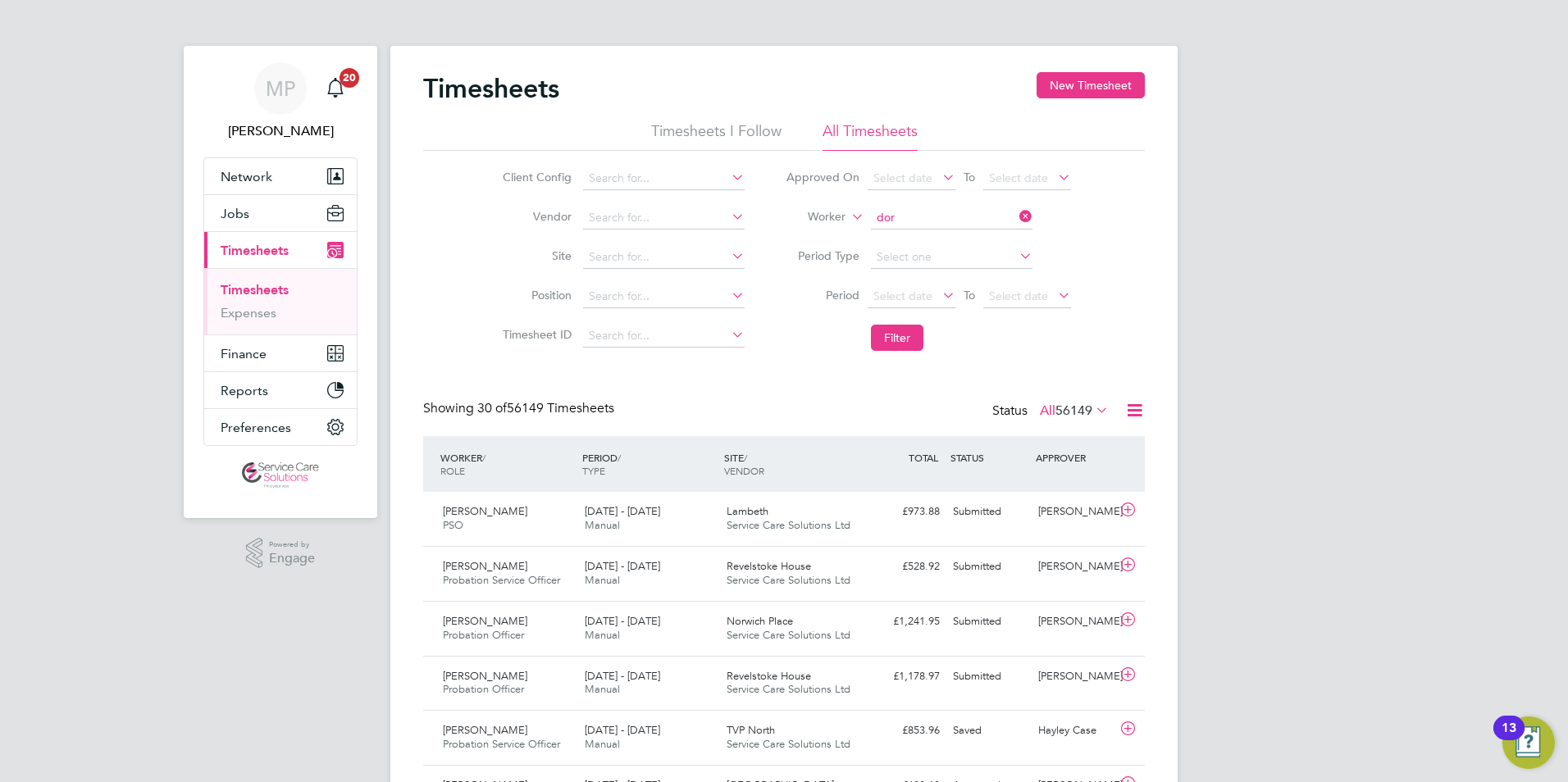
type input "Dorothy Lilliard"
click at [900, 329] on button "Filter" at bounding box center [897, 338] width 52 height 27
click at [260, 244] on span "Timesheets" at bounding box center [255, 251] width 68 height 15
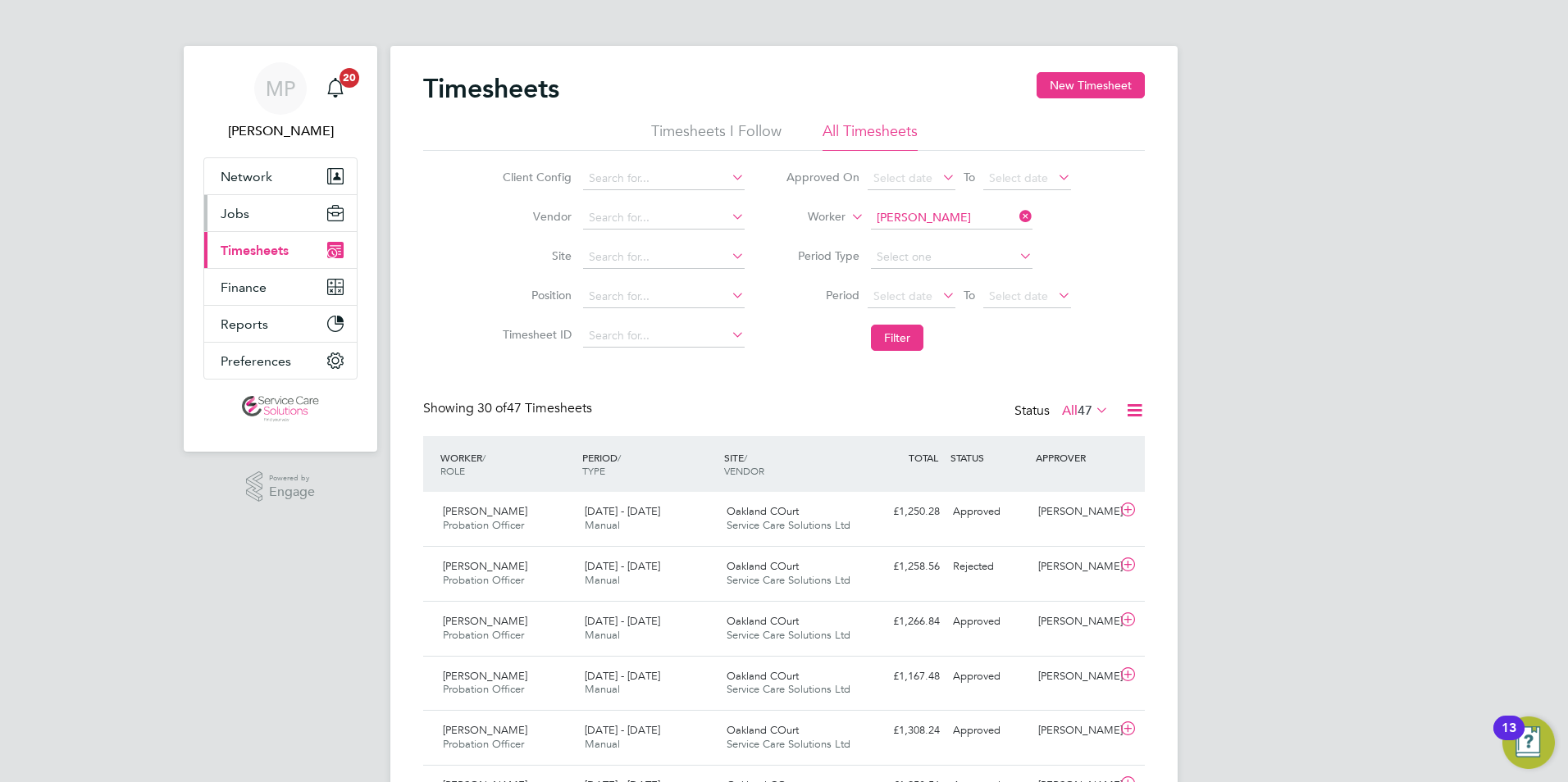
click at [240, 218] on span "Jobs" at bounding box center [235, 214] width 29 height 15
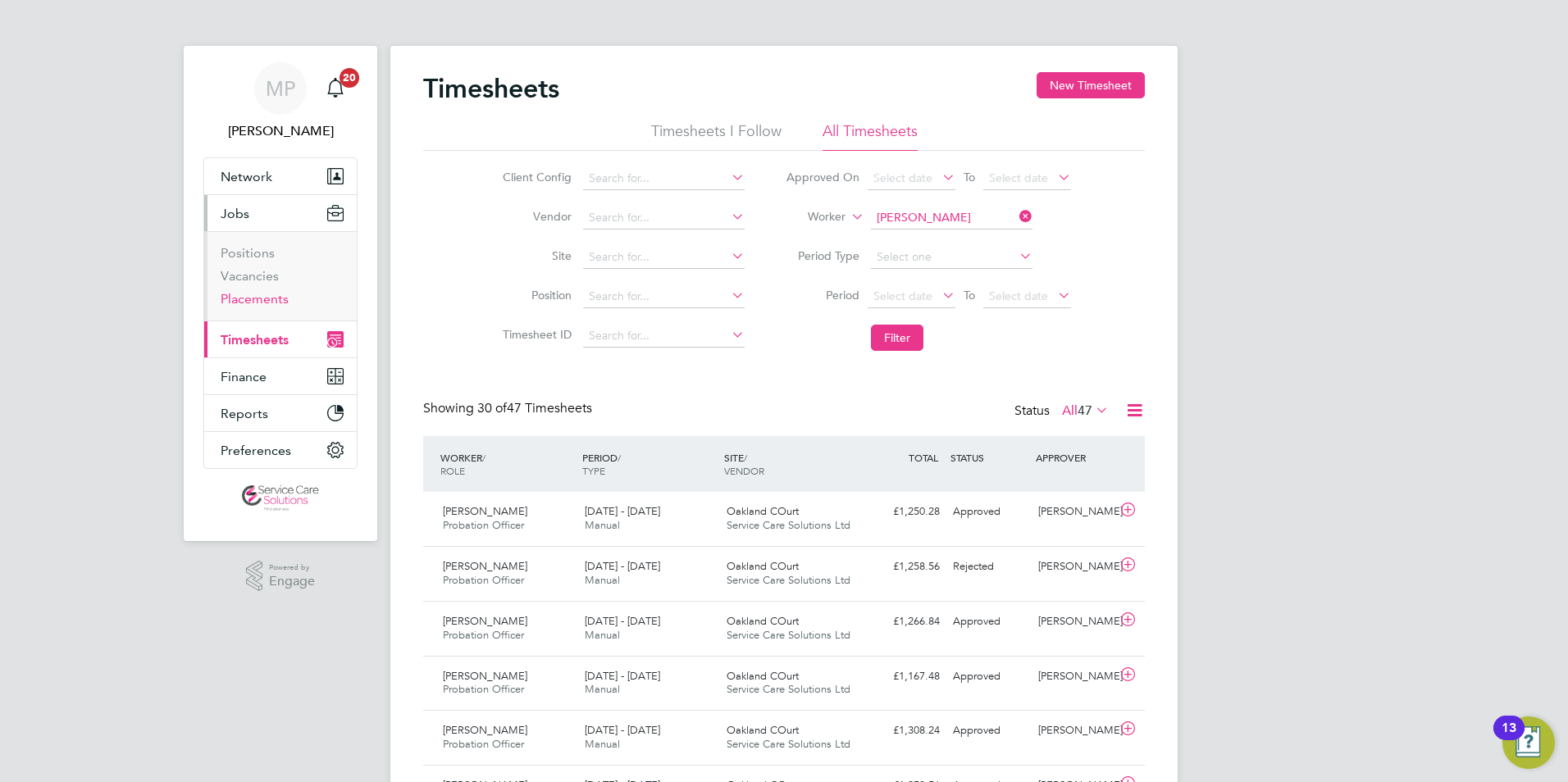
click at [276, 298] on link "Placements" at bounding box center [255, 298] width 68 height 15
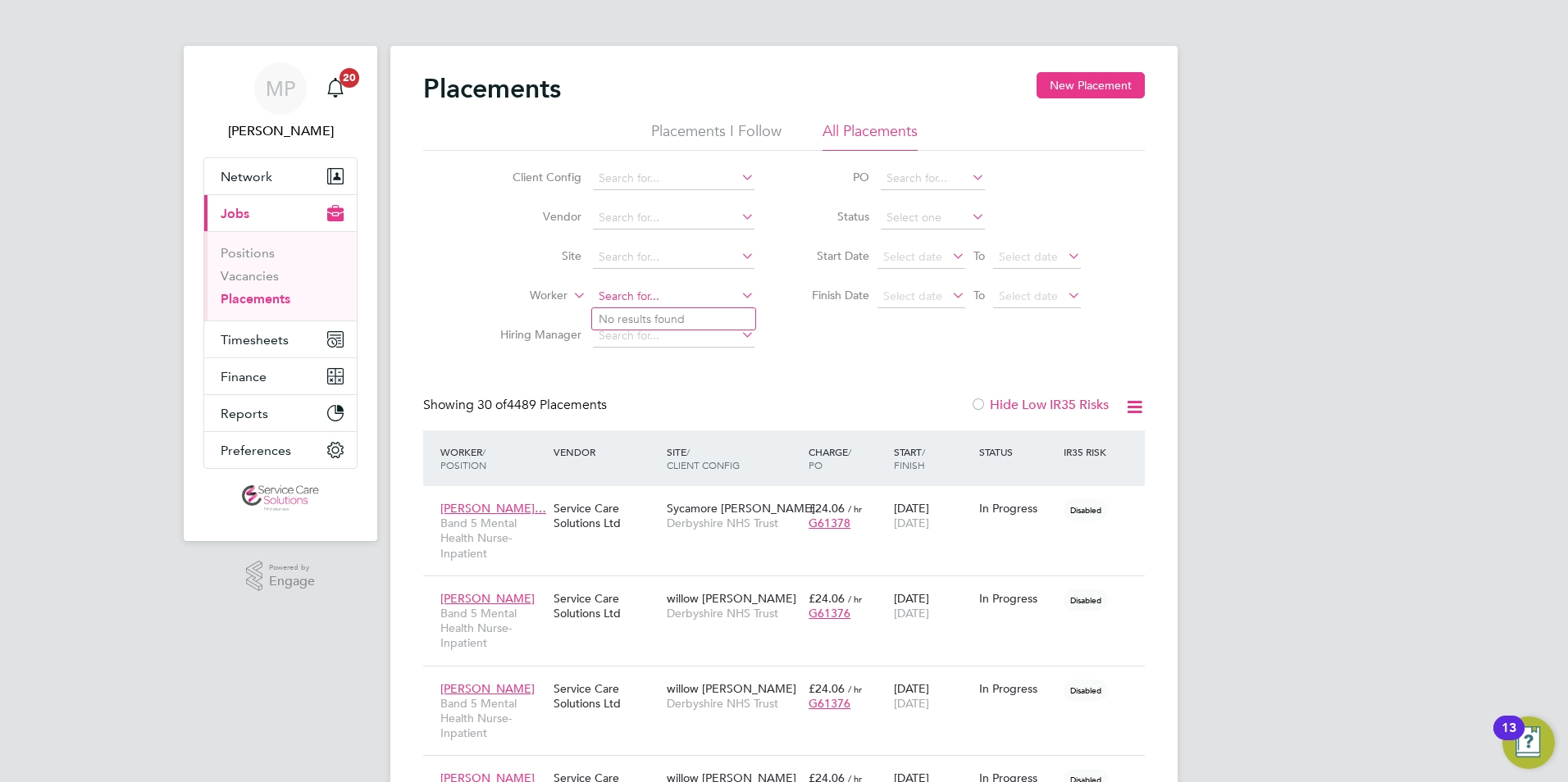
click at [630, 291] on input at bounding box center [674, 296] width 162 height 23
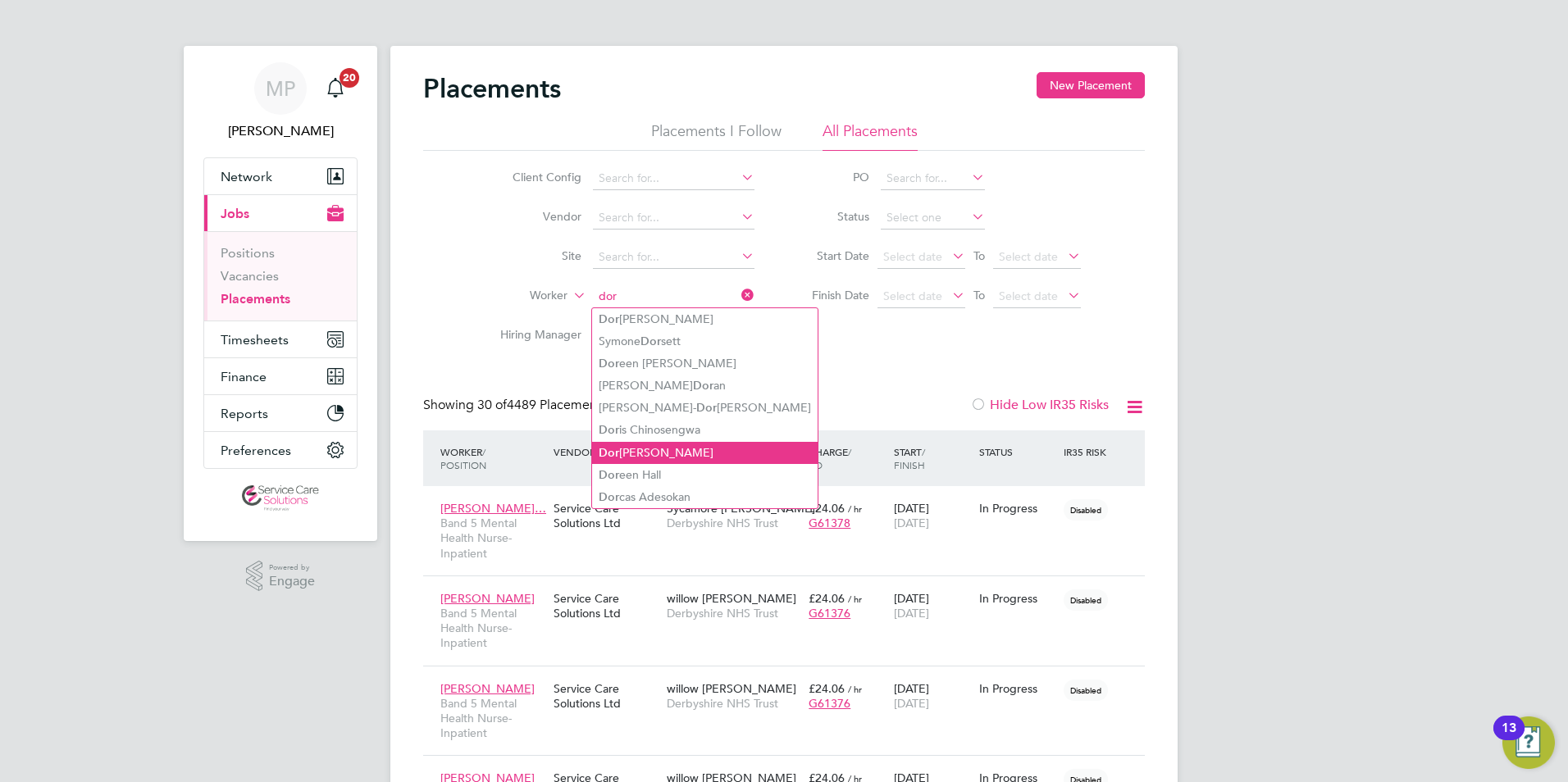
click at [669, 447] on li "Dor othy Lilliard" at bounding box center [704, 452] width 225 height 22
type input "Dorothy Lilliard"
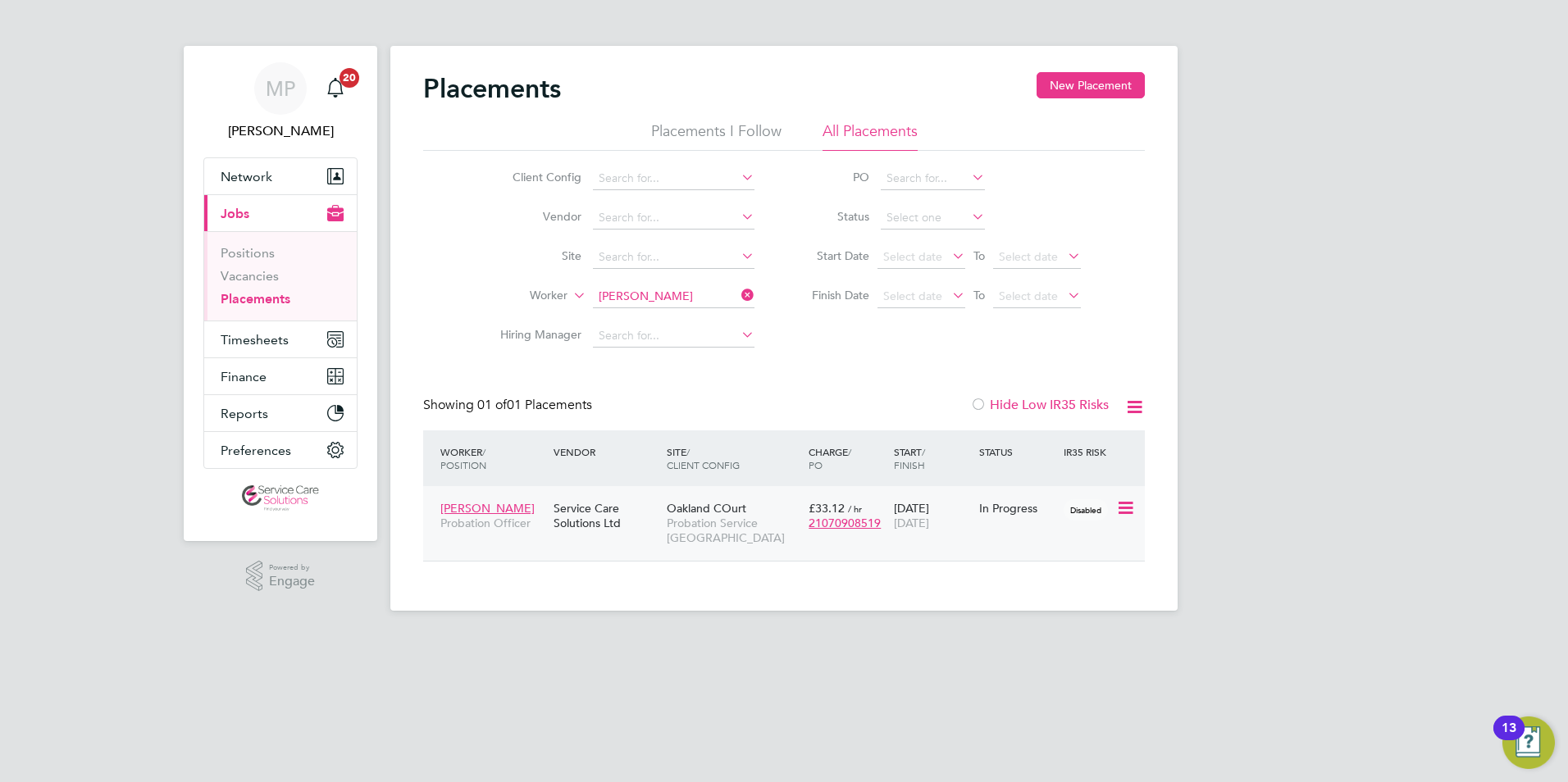
click at [940, 536] on div "23 Sep 2024 31 Mar 2026" at bounding box center [933, 516] width 86 height 46
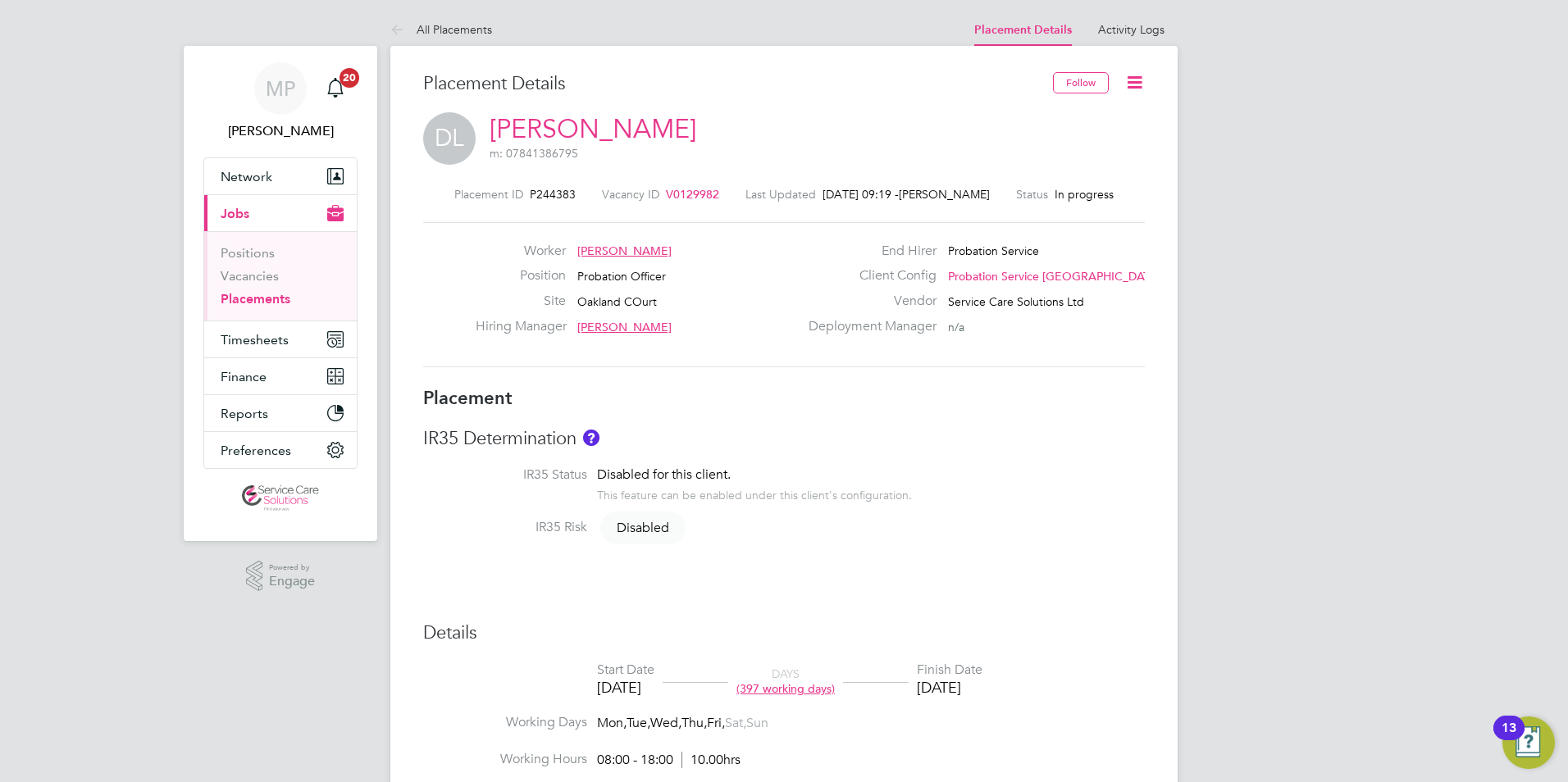
click at [1145, 82] on icon at bounding box center [1135, 83] width 21 height 21
click at [1074, 117] on li "Edit Placement e" at bounding box center [1081, 122] width 121 height 23
type input "Dionne Roye"
type input "23 Sep 2024"
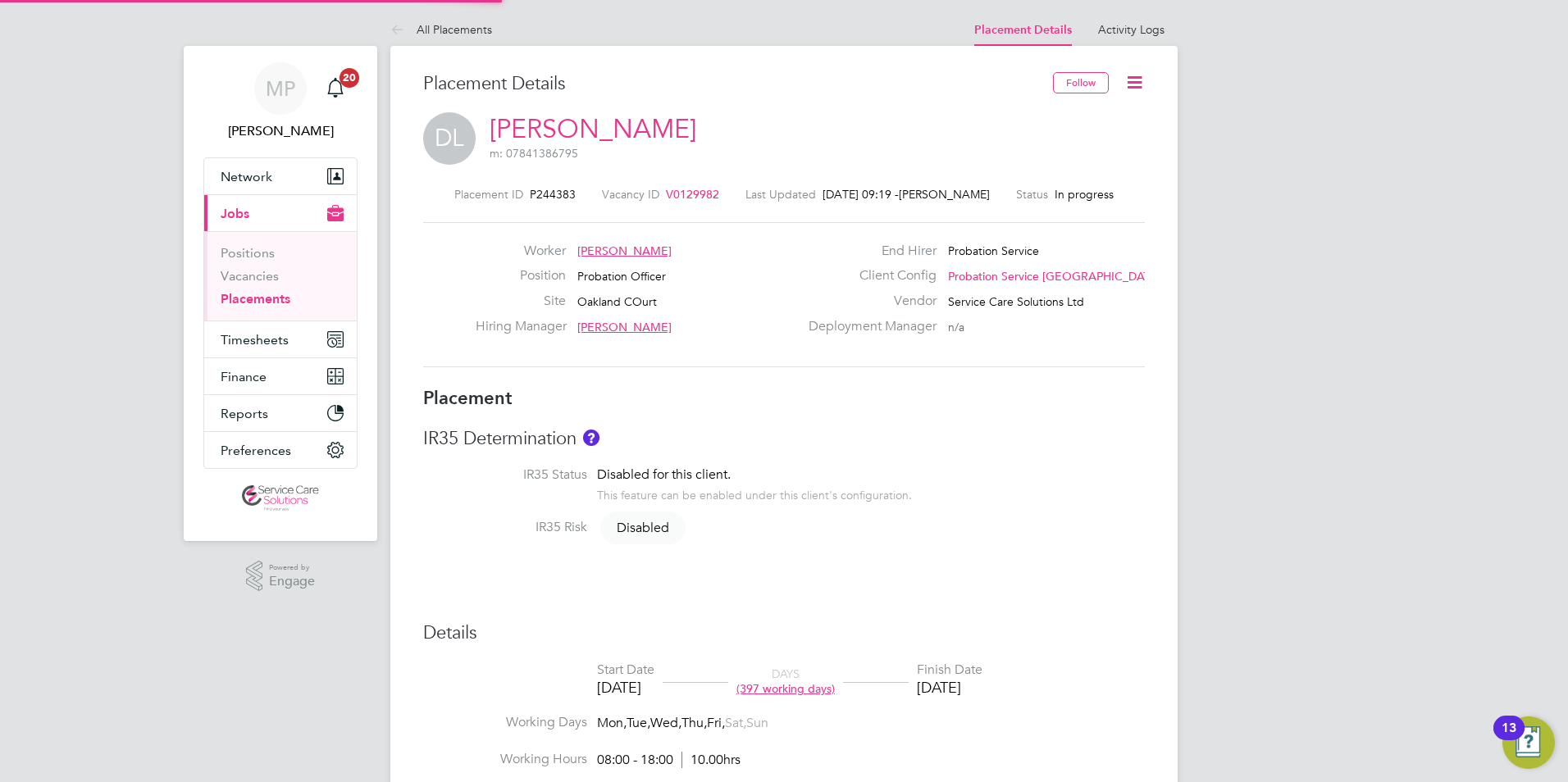
type input "31 Mar 2026"
type input "08:00"
type input "18:00"
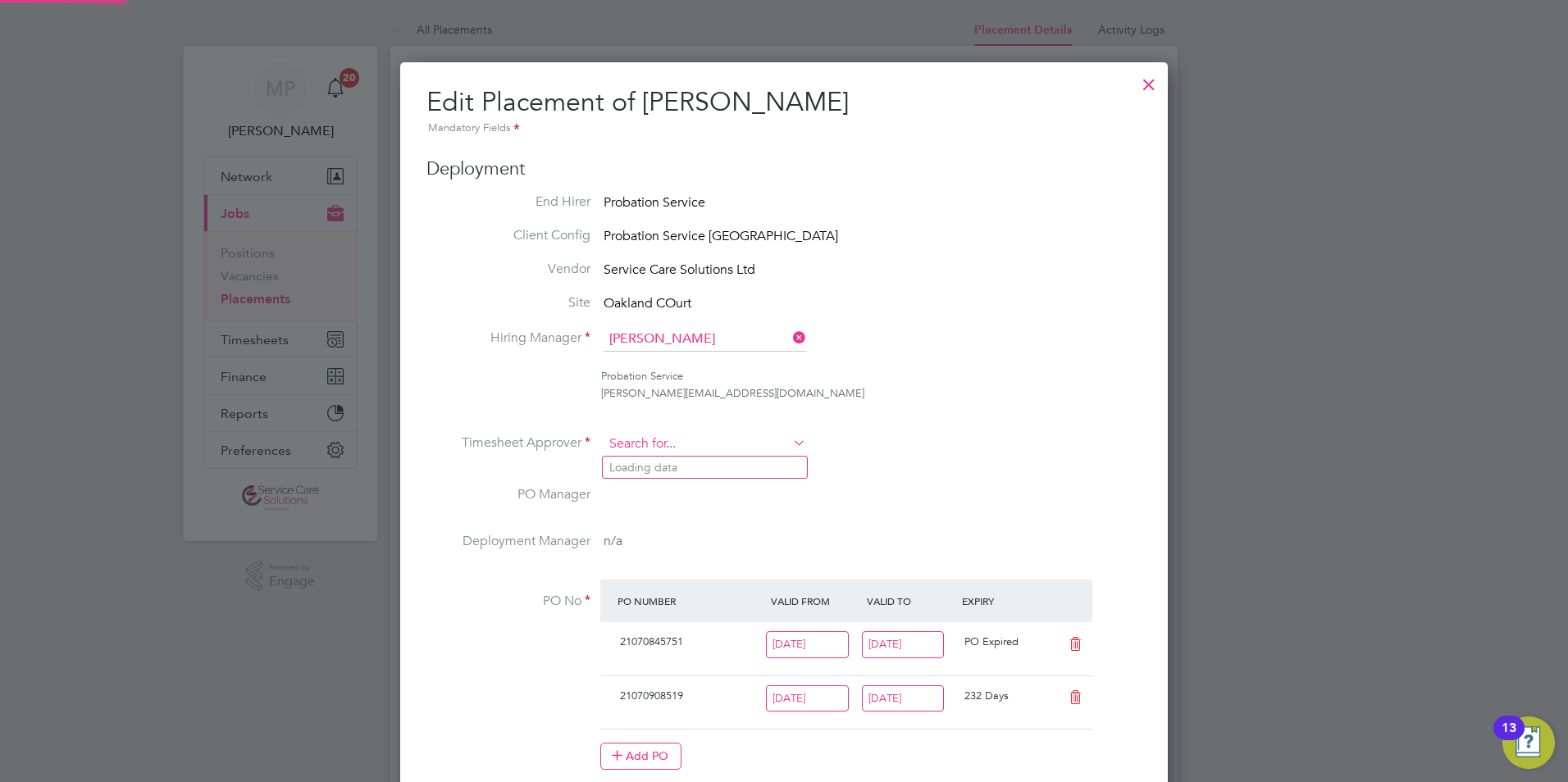
click at [730, 449] on input at bounding box center [704, 445] width 202 height 25
click at [689, 464] on li "Roc helle Robinson" at bounding box center [704, 467] width 204 height 22
type input "Rochelle Robinson"
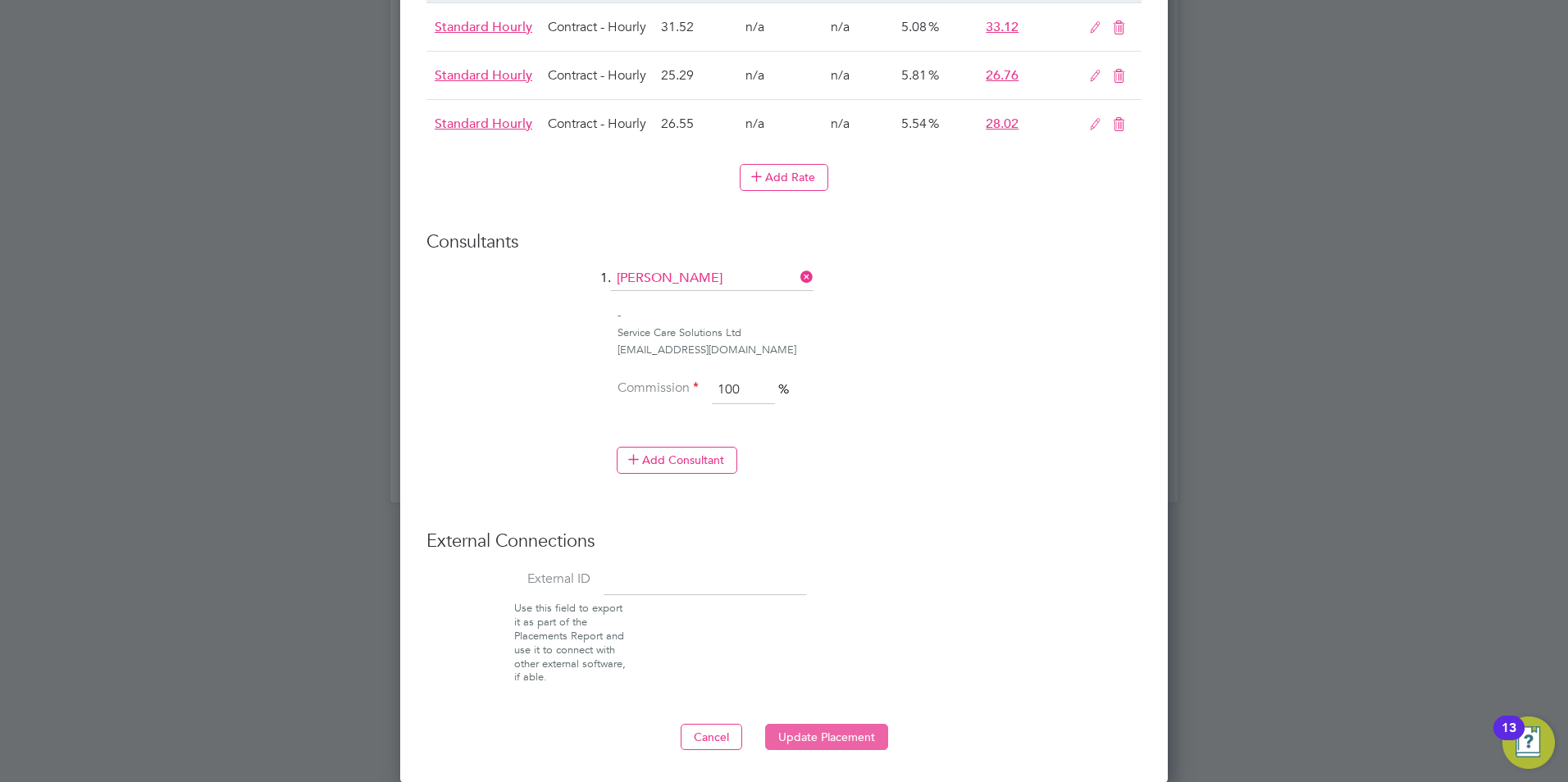
click at [864, 733] on button "Update Placement" at bounding box center [826, 737] width 123 height 27
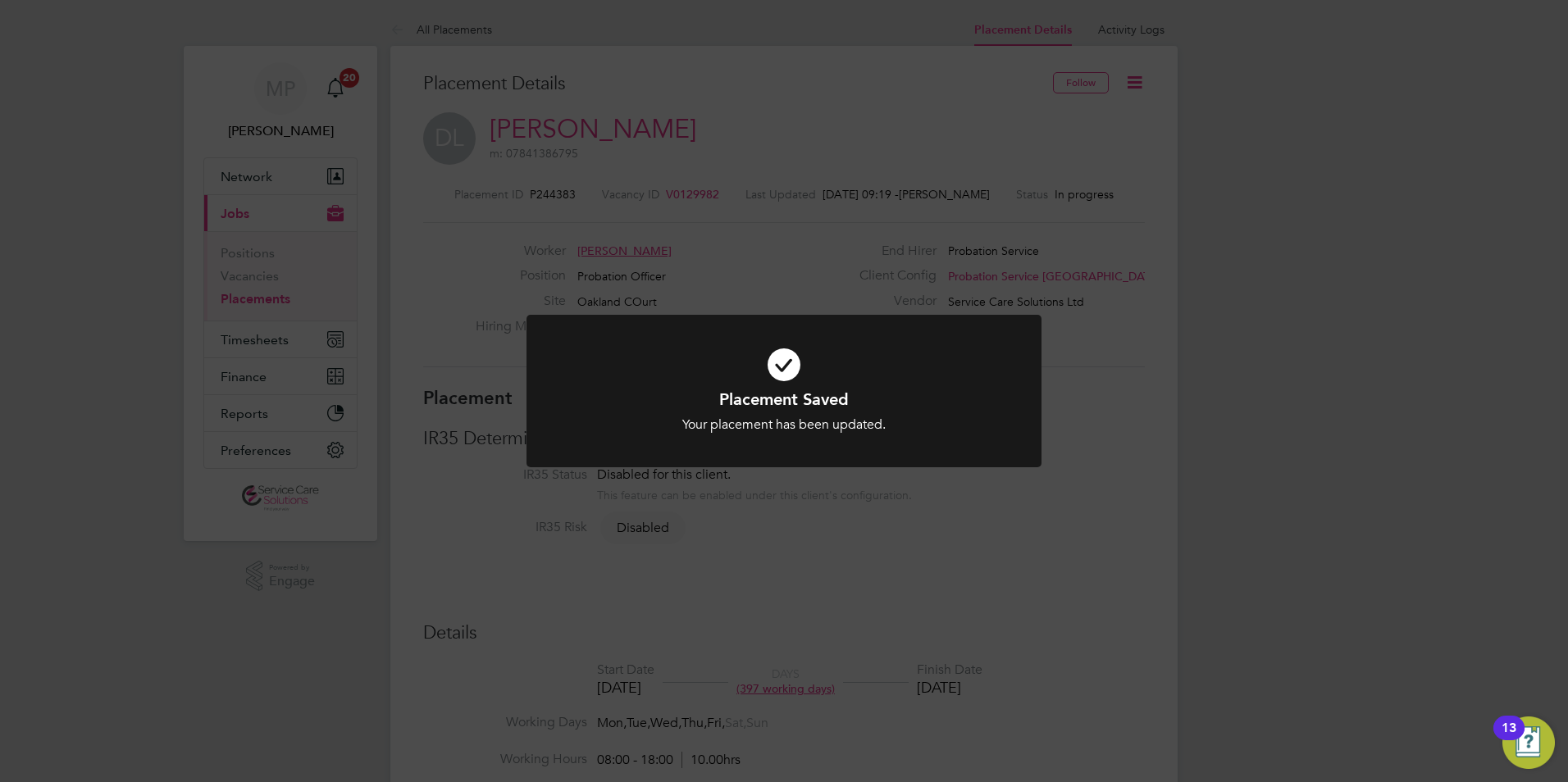
click at [851, 123] on div "Placement Saved Your placement has been updated. Cancel Okay" at bounding box center [784, 391] width 1568 height 782
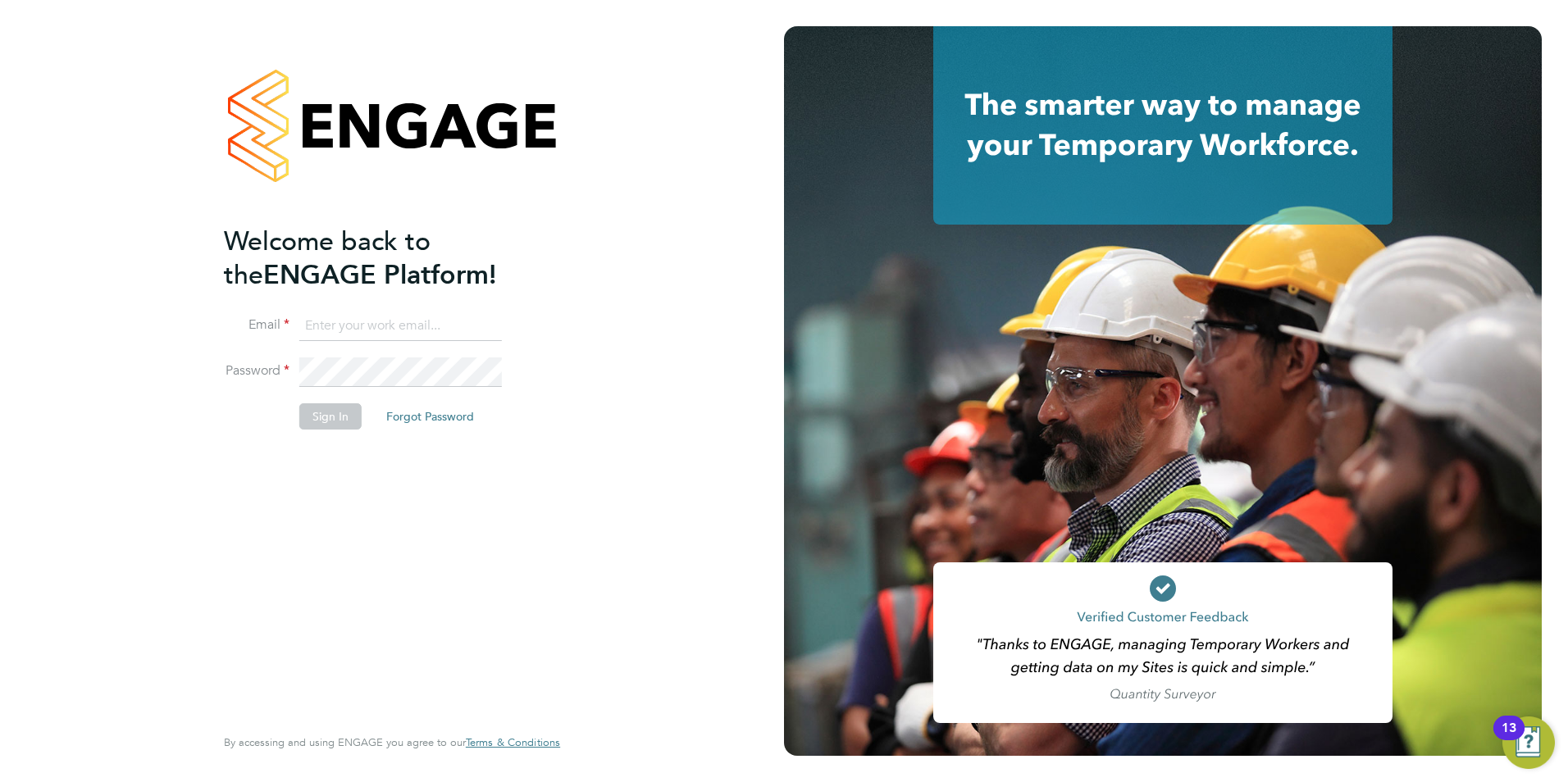
type input "[PERSON_NAME][EMAIL_ADDRESS][PERSON_NAME][DOMAIN_NAME]"
click at [302, 419] on button "Sign In" at bounding box center [331, 417] width 63 height 27
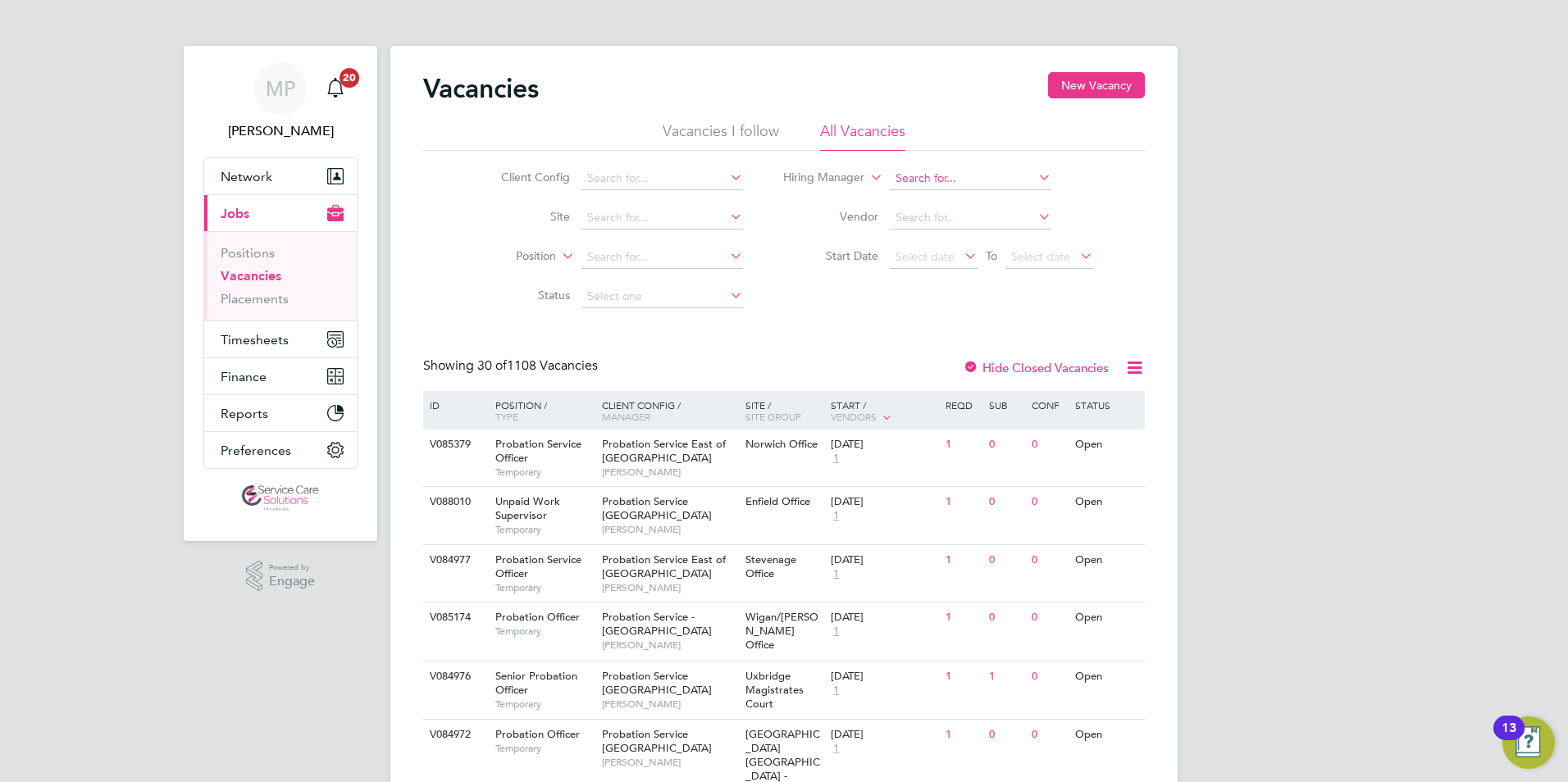
click at [936, 187] on input at bounding box center [971, 179] width 162 height 23
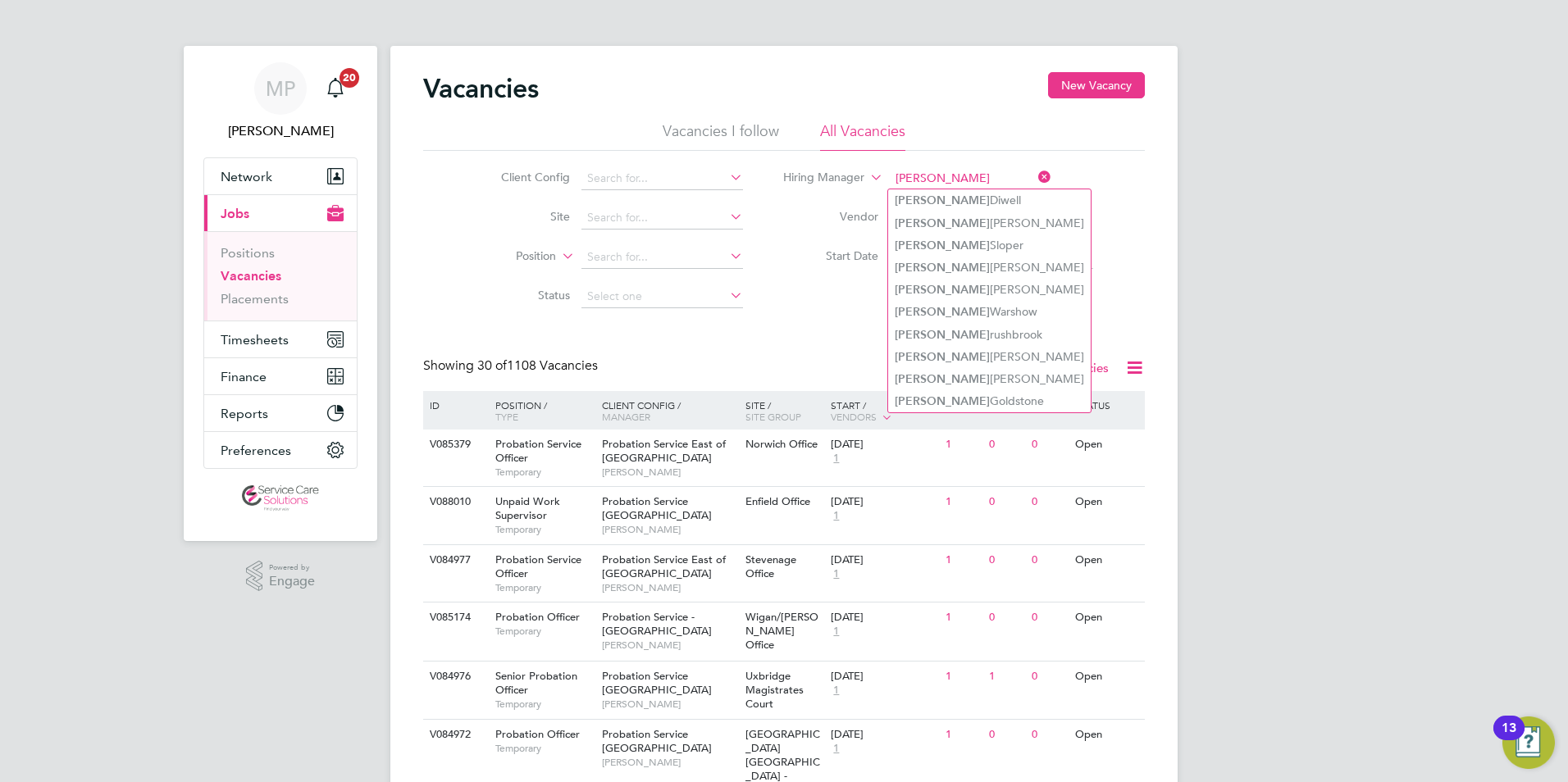
drag, startPoint x: 908, startPoint y: 282, endPoint x: 863, endPoint y: 315, distance: 55.8
click at [908, 283] on b "[PERSON_NAME]" at bounding box center [943, 290] width 95 height 14
type input "[PERSON_NAME]"
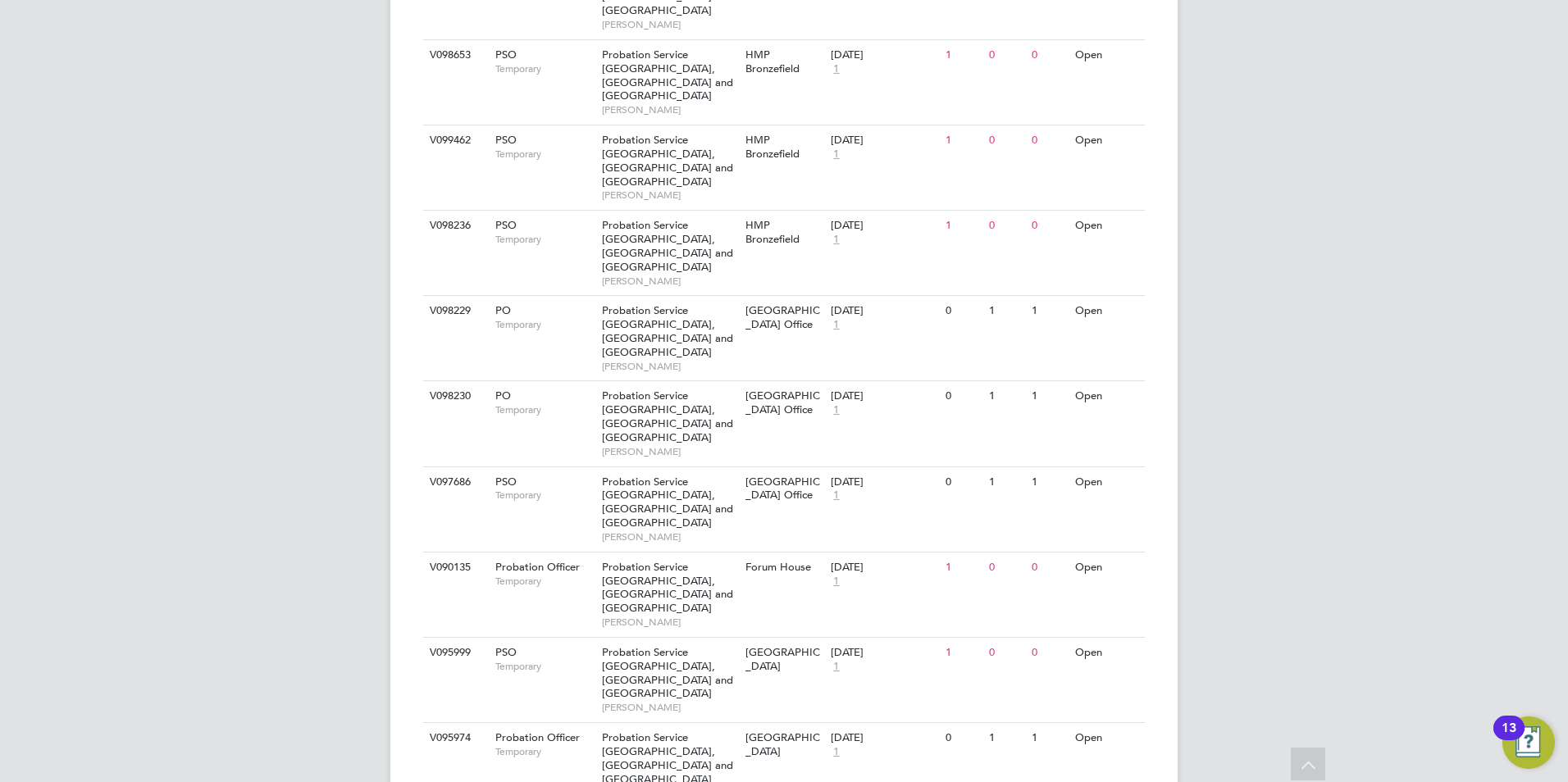
scroll to position [1542, 0]
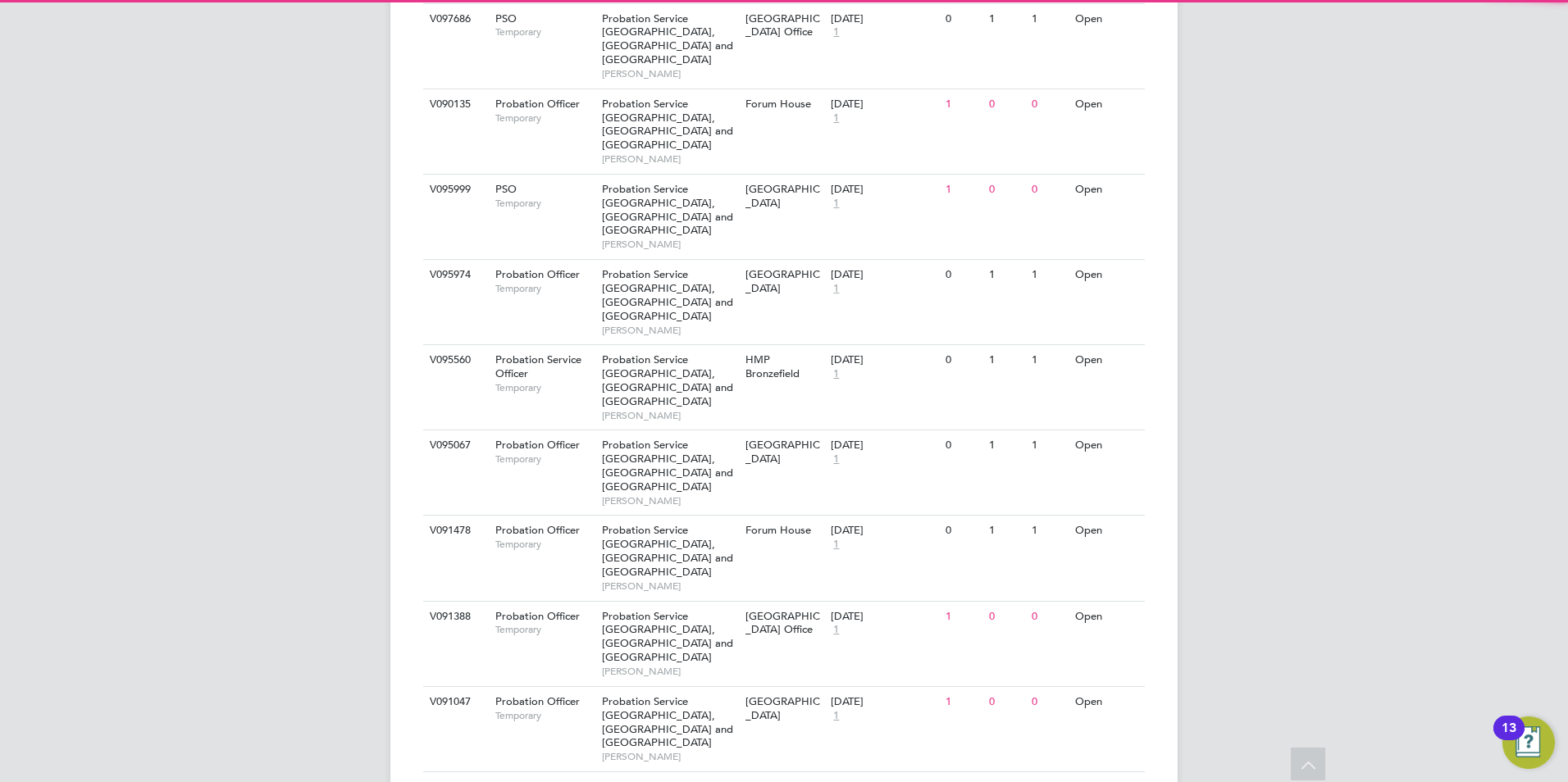
scroll to position [1932, 0]
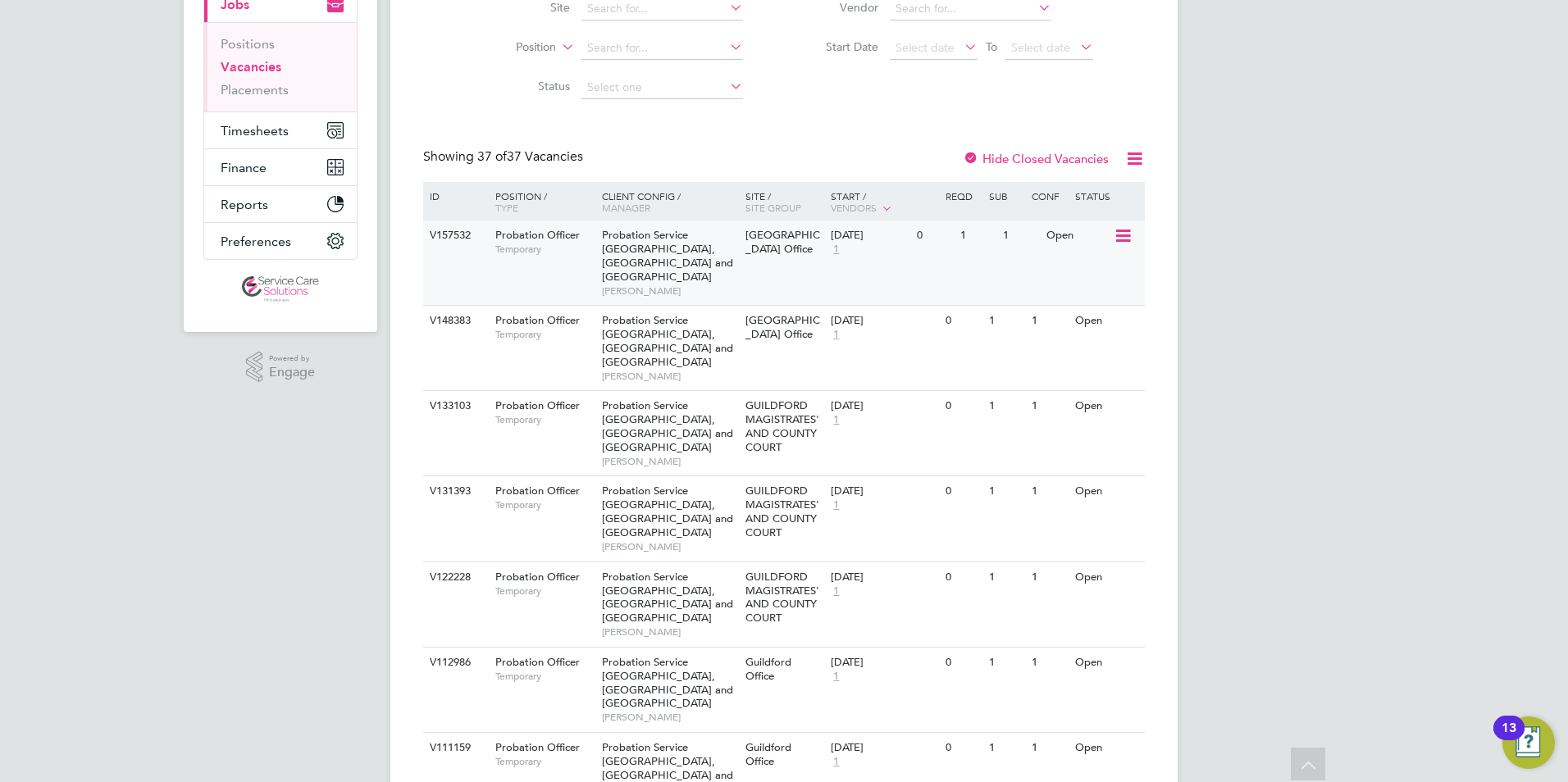
scroll to position [0, 0]
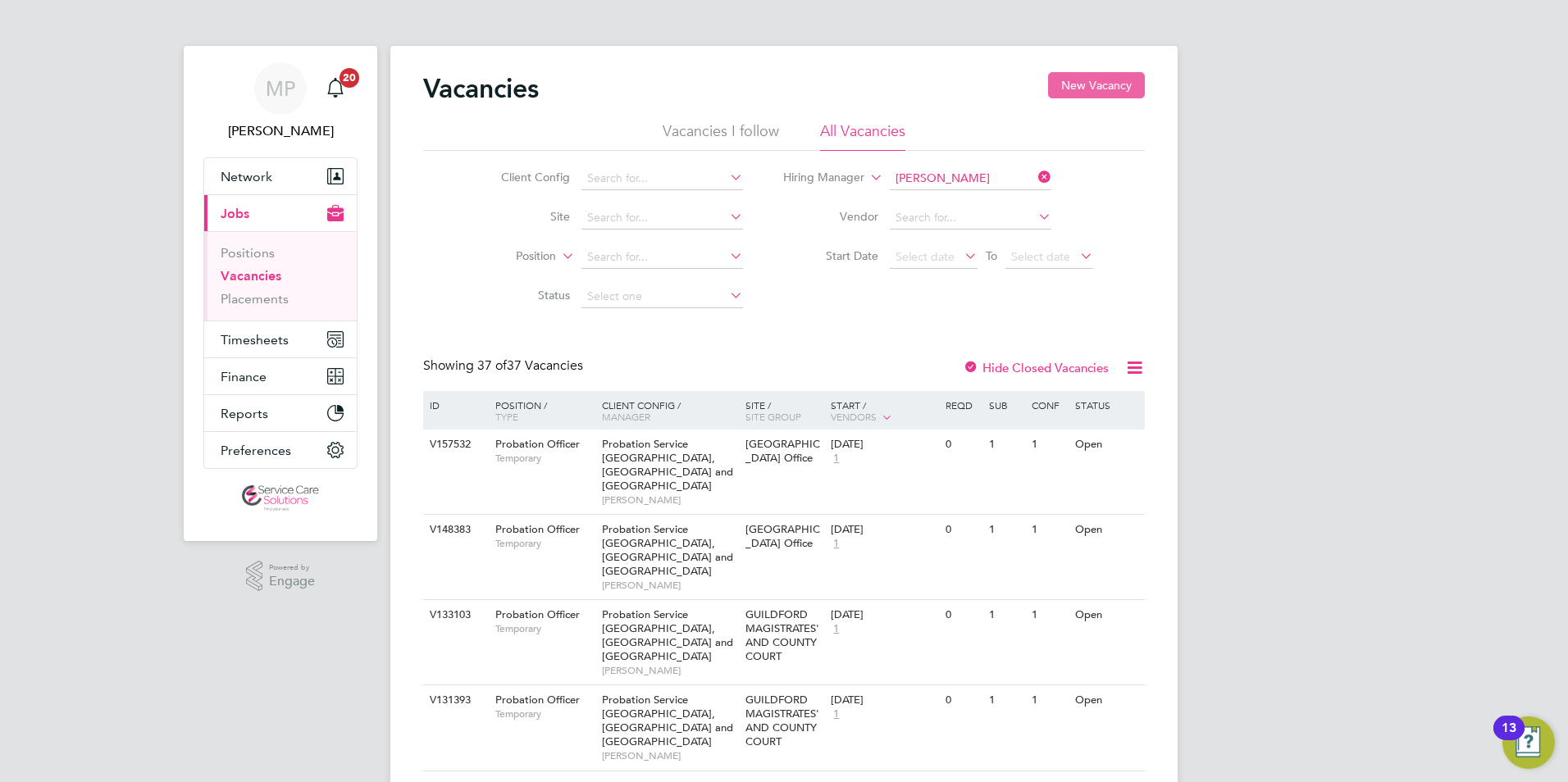
click at [1112, 88] on button "New Vacancy" at bounding box center [1097, 86] width 97 height 27
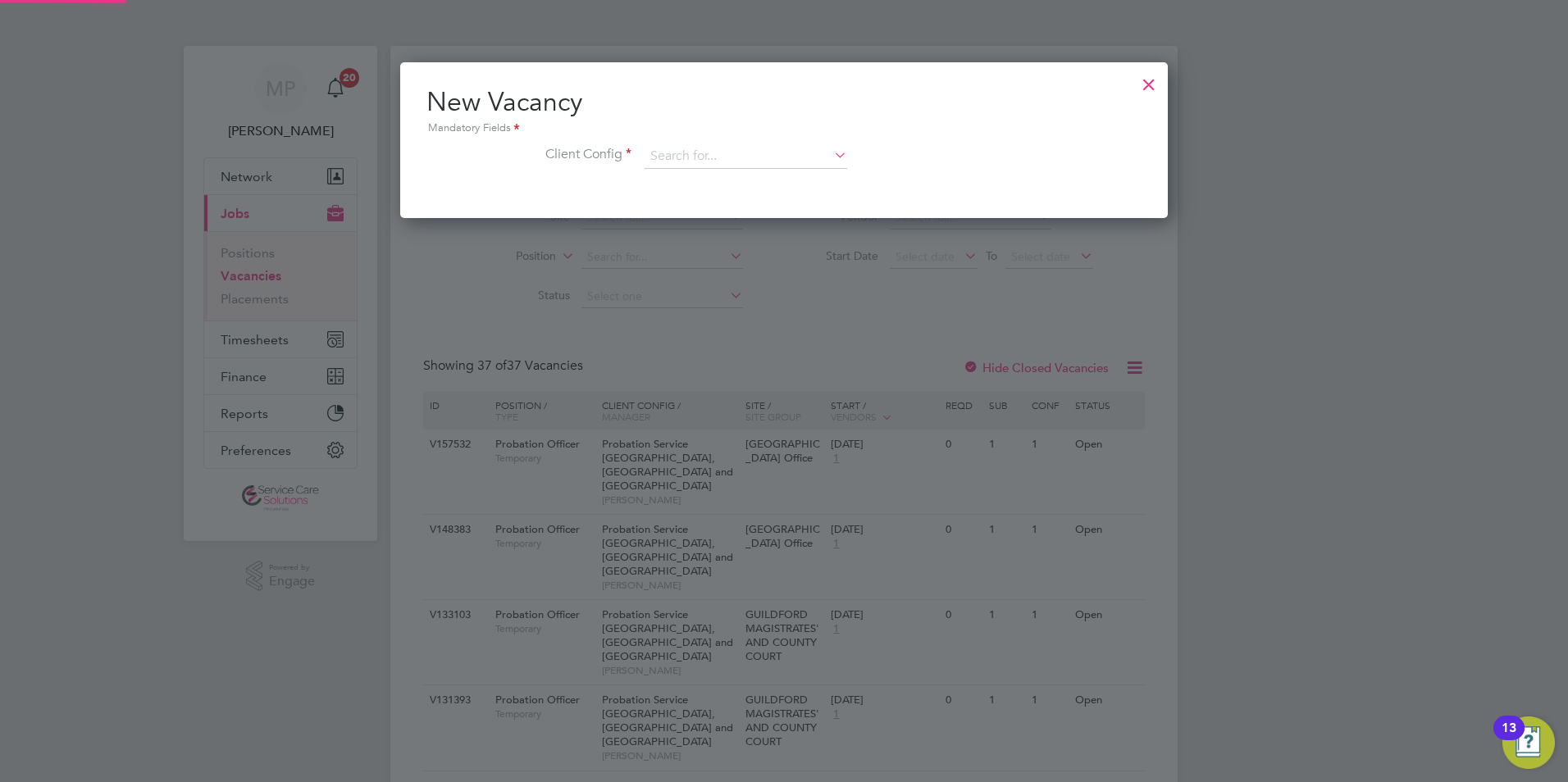
scroll to position [156, 769]
click at [716, 163] on input at bounding box center [745, 157] width 202 height 25
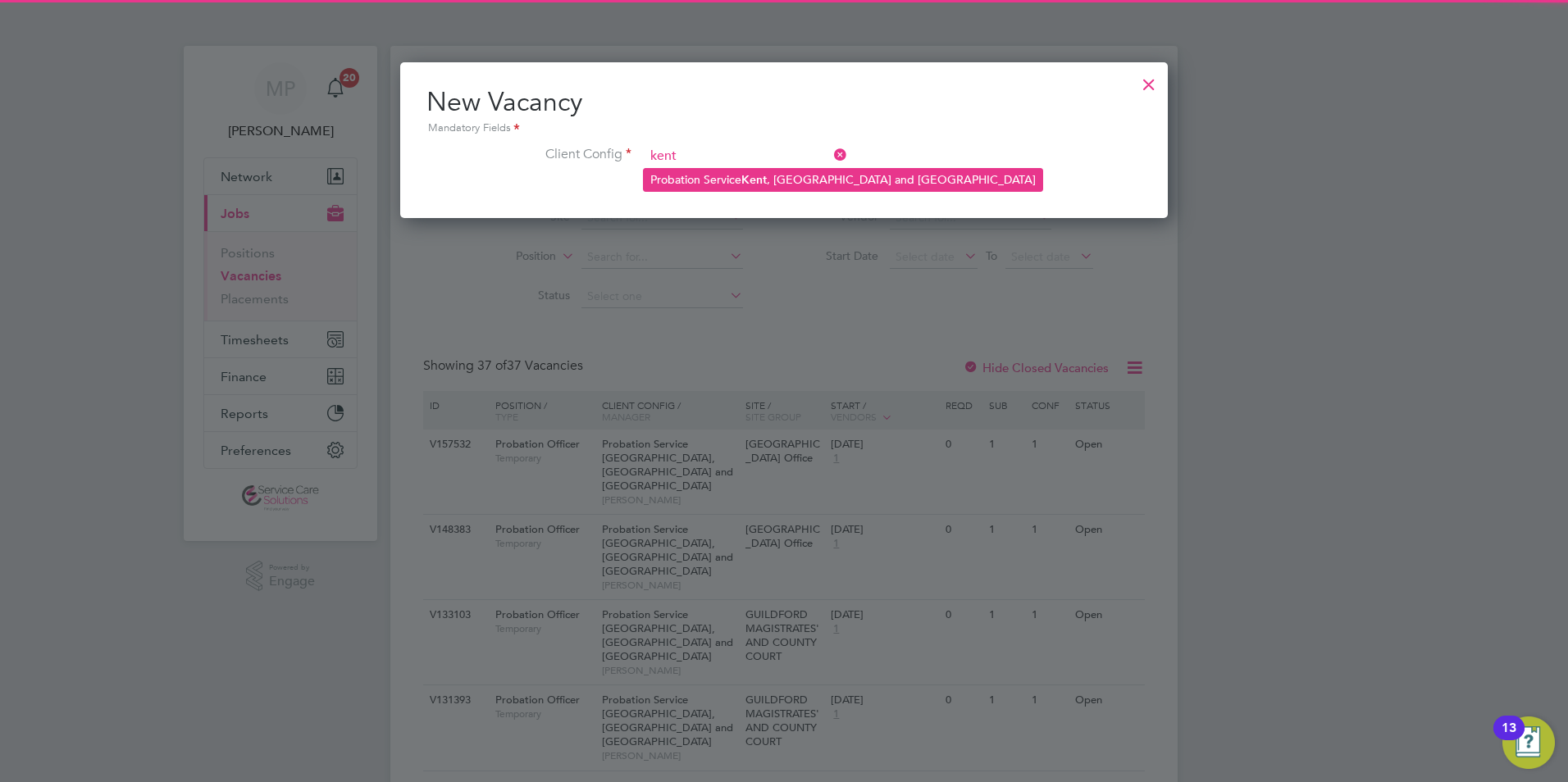
click at [730, 183] on li "Probation Service Kent , Surrey and Sussex" at bounding box center [844, 180] width 399 height 22
type input "Probation Service Kent, Surrey and Sussex"
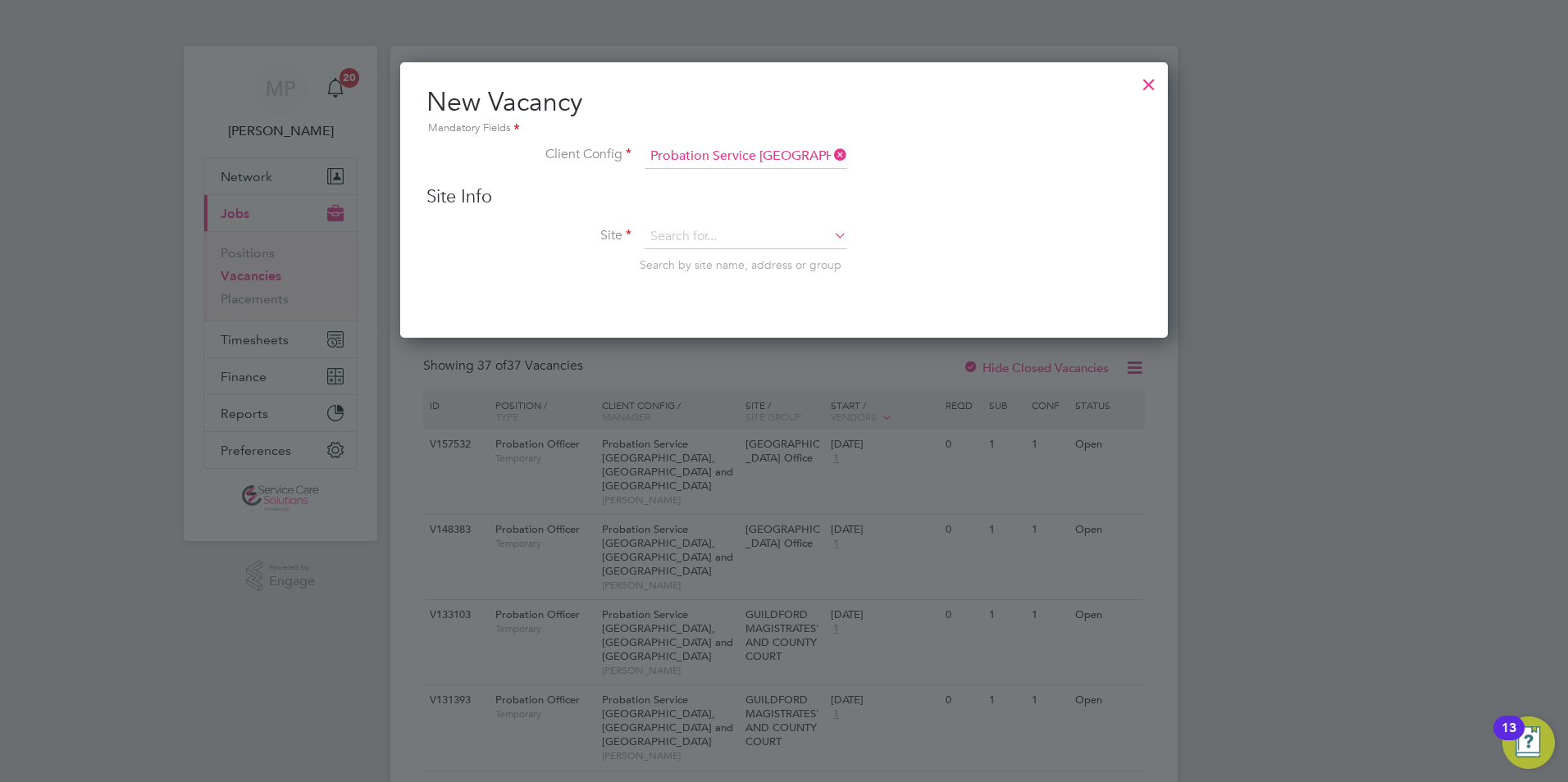
scroll to position [277, 769]
click at [704, 232] on input at bounding box center [745, 238] width 202 height 25
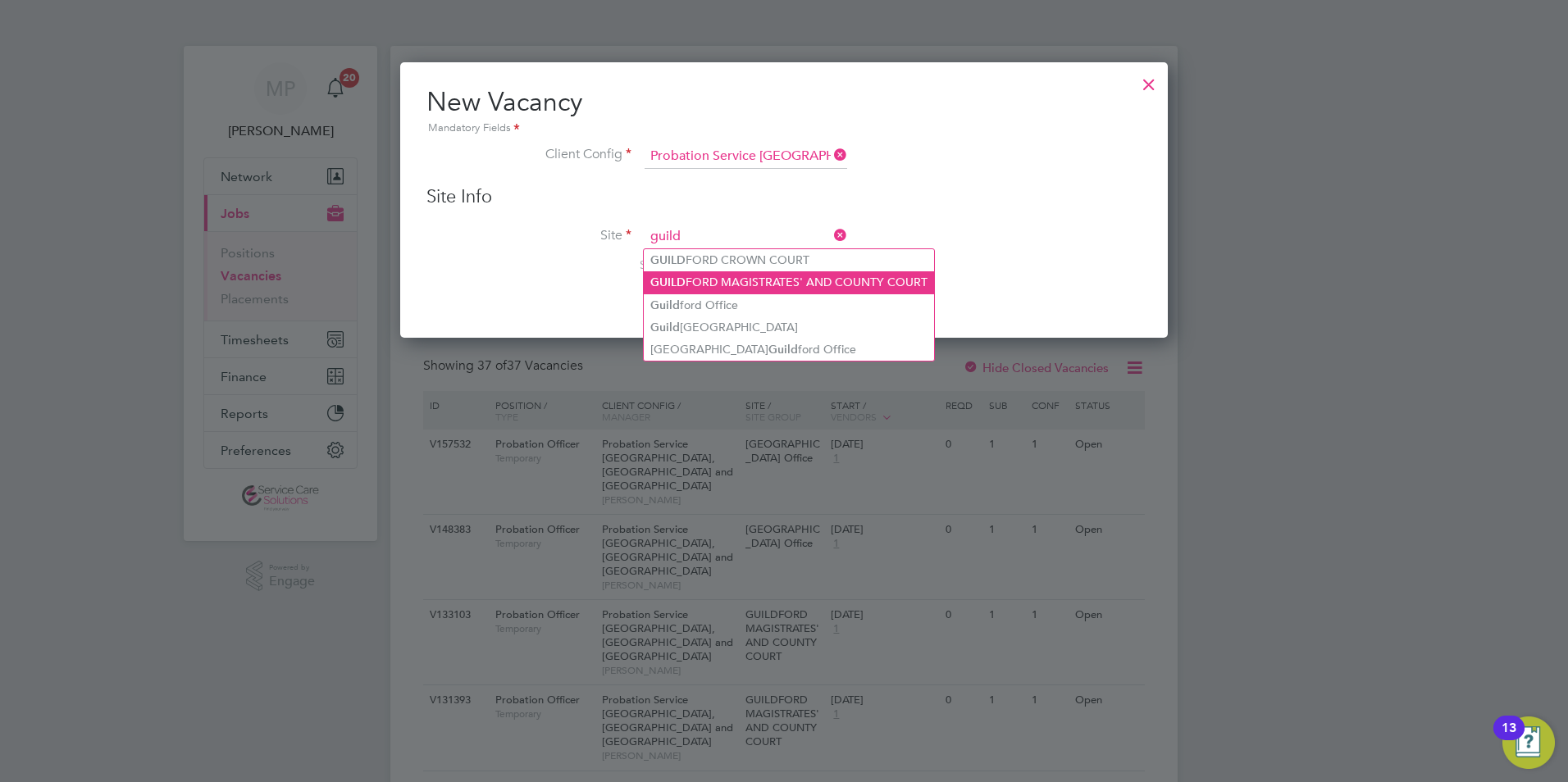
click at [782, 274] on li "GUILD FORD MAGISTRATES' AND COUNTY COURT" at bounding box center [790, 282] width 291 height 22
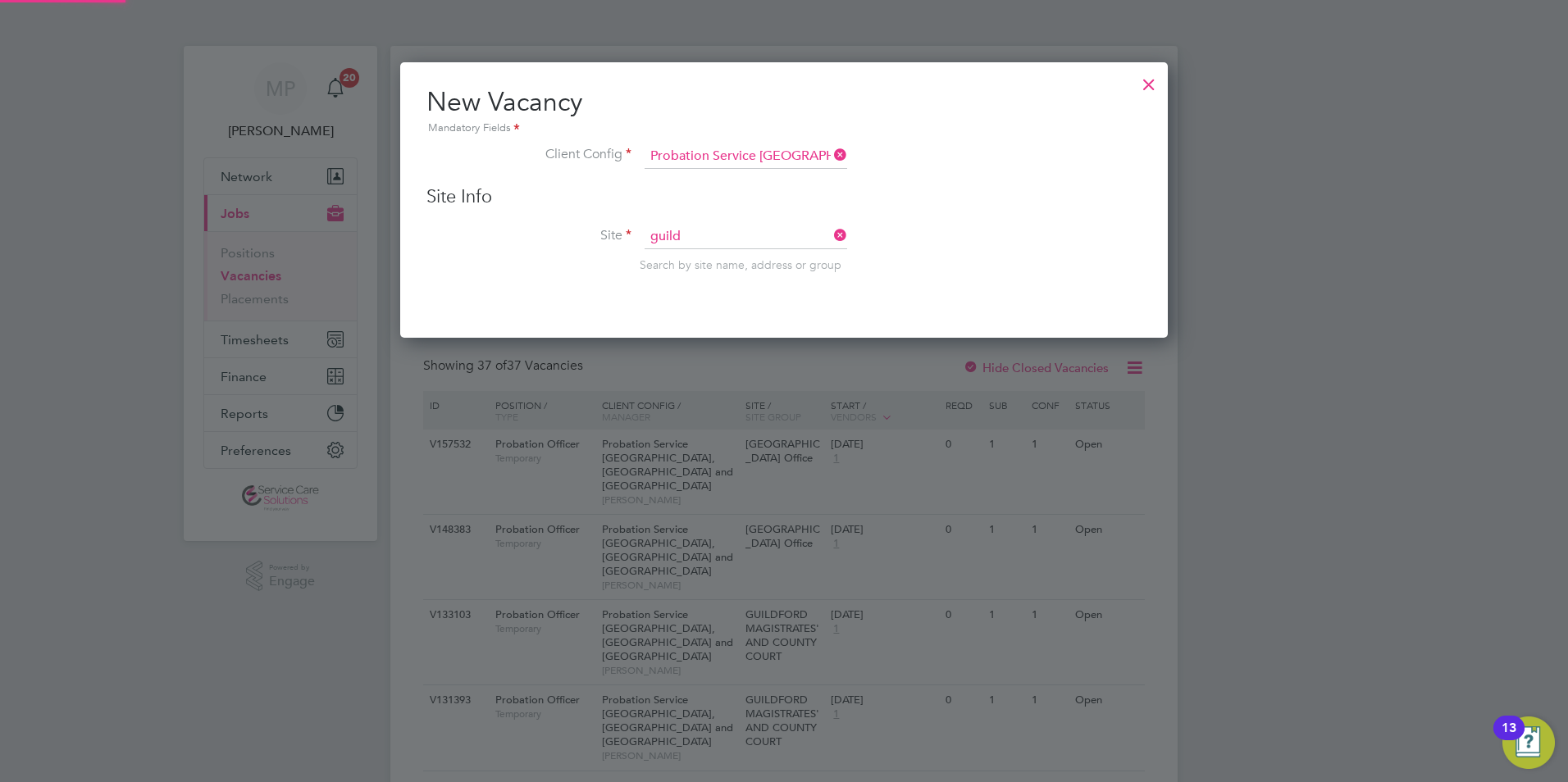
type input "GUILDFORD MAGISTRATES' AND COUNTY COURT"
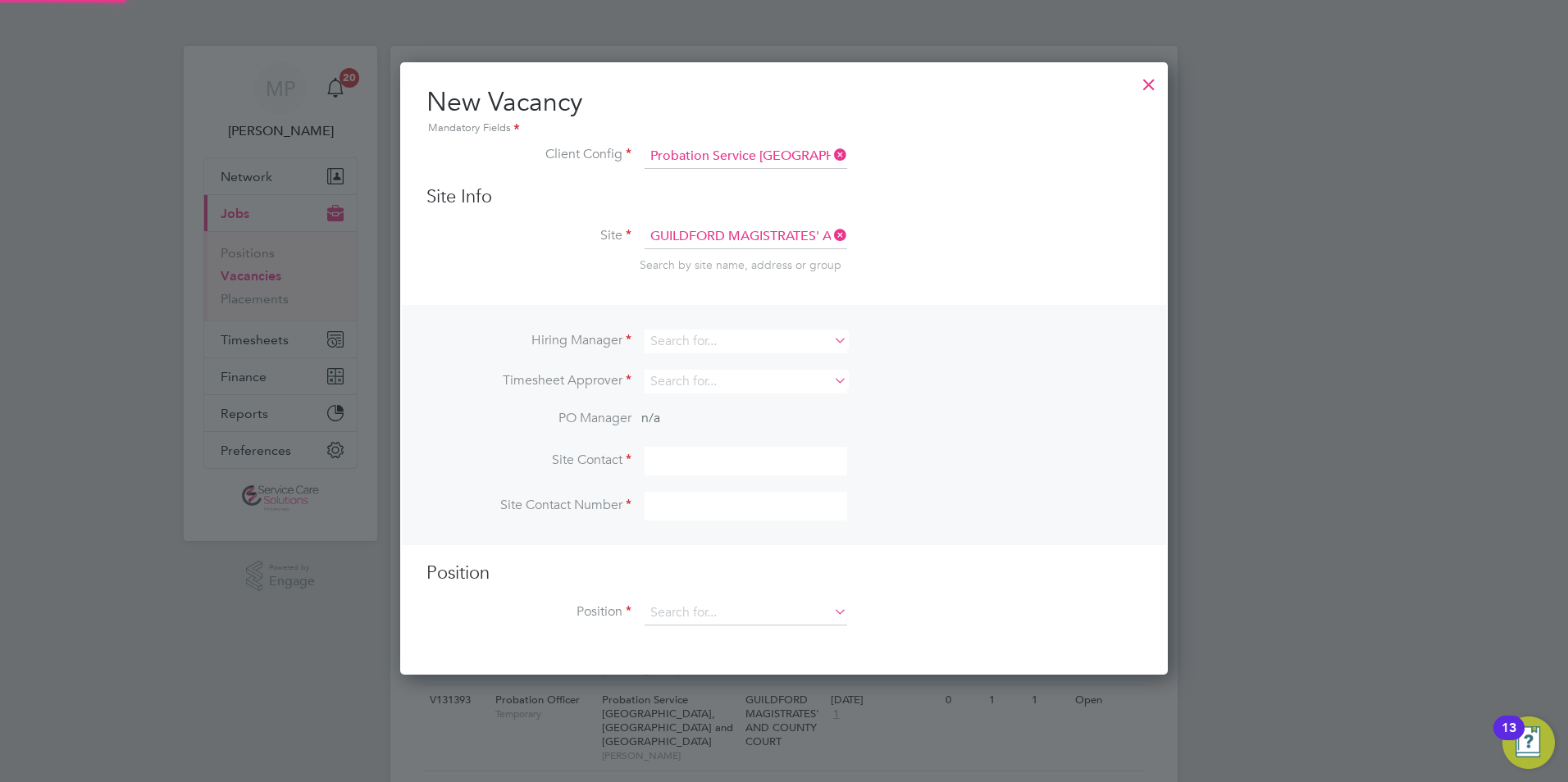
scroll to position [615, 769]
click at [741, 340] on input at bounding box center [745, 341] width 202 height 24
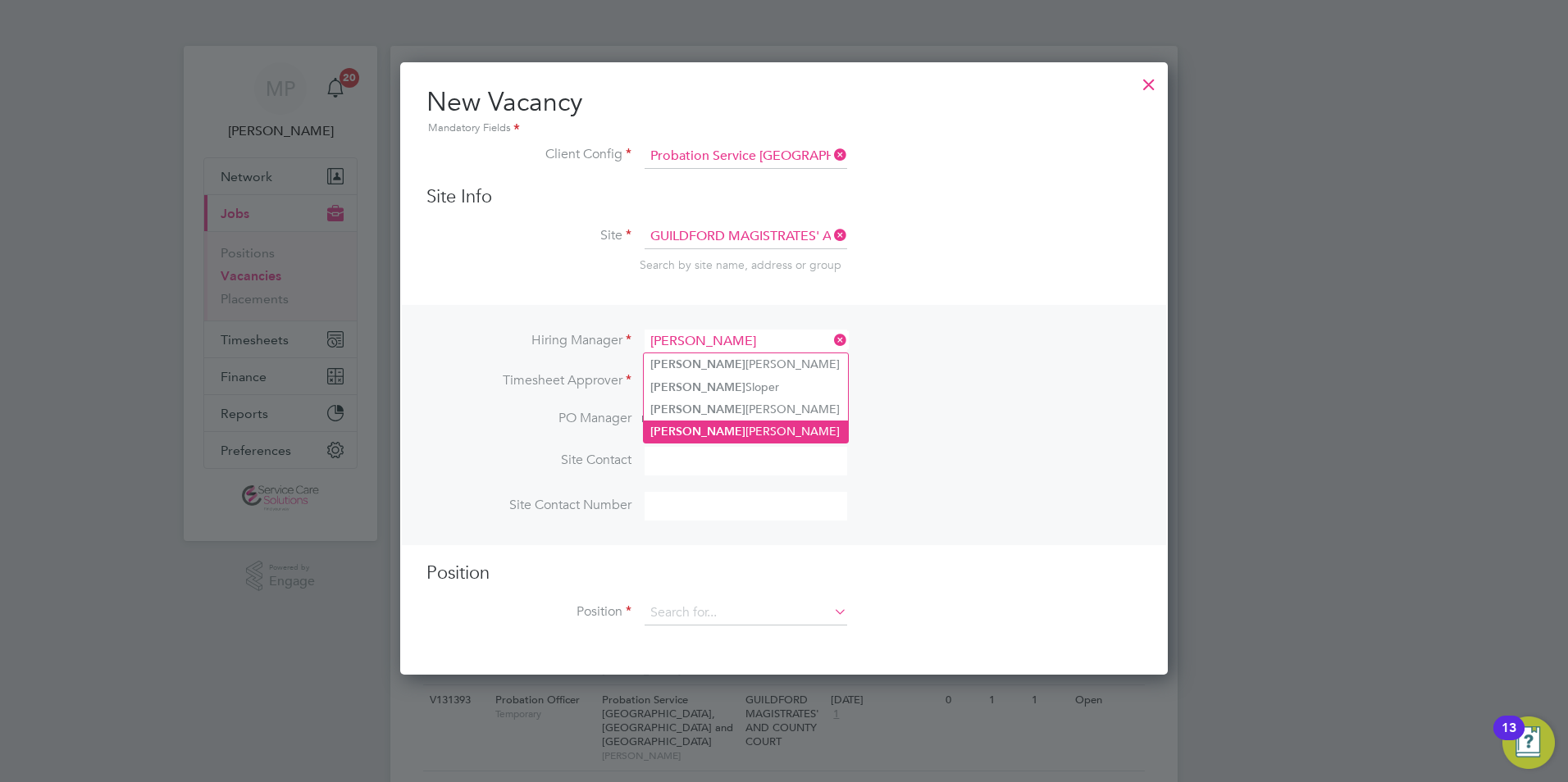
click at [717, 423] on li "Fiona Oshea" at bounding box center [746, 431] width 204 height 22
type input "Fiona Oshea"
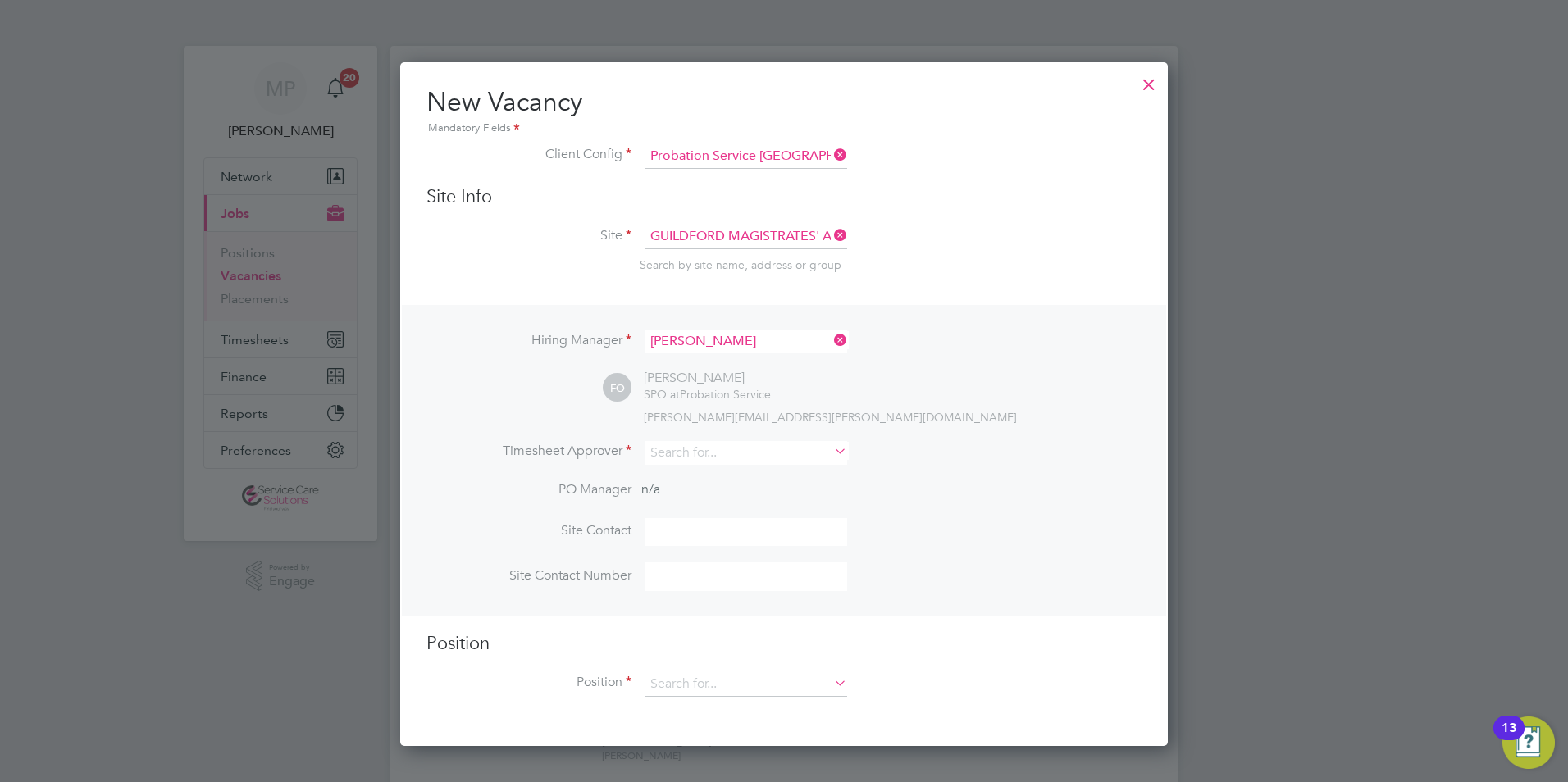
scroll to position [686, 769]
click at [686, 454] on input at bounding box center [745, 452] width 202 height 24
click at [739, 536] on li "Fiona Oshea" at bounding box center [746, 543] width 204 height 22
type input "Fiona Oshea"
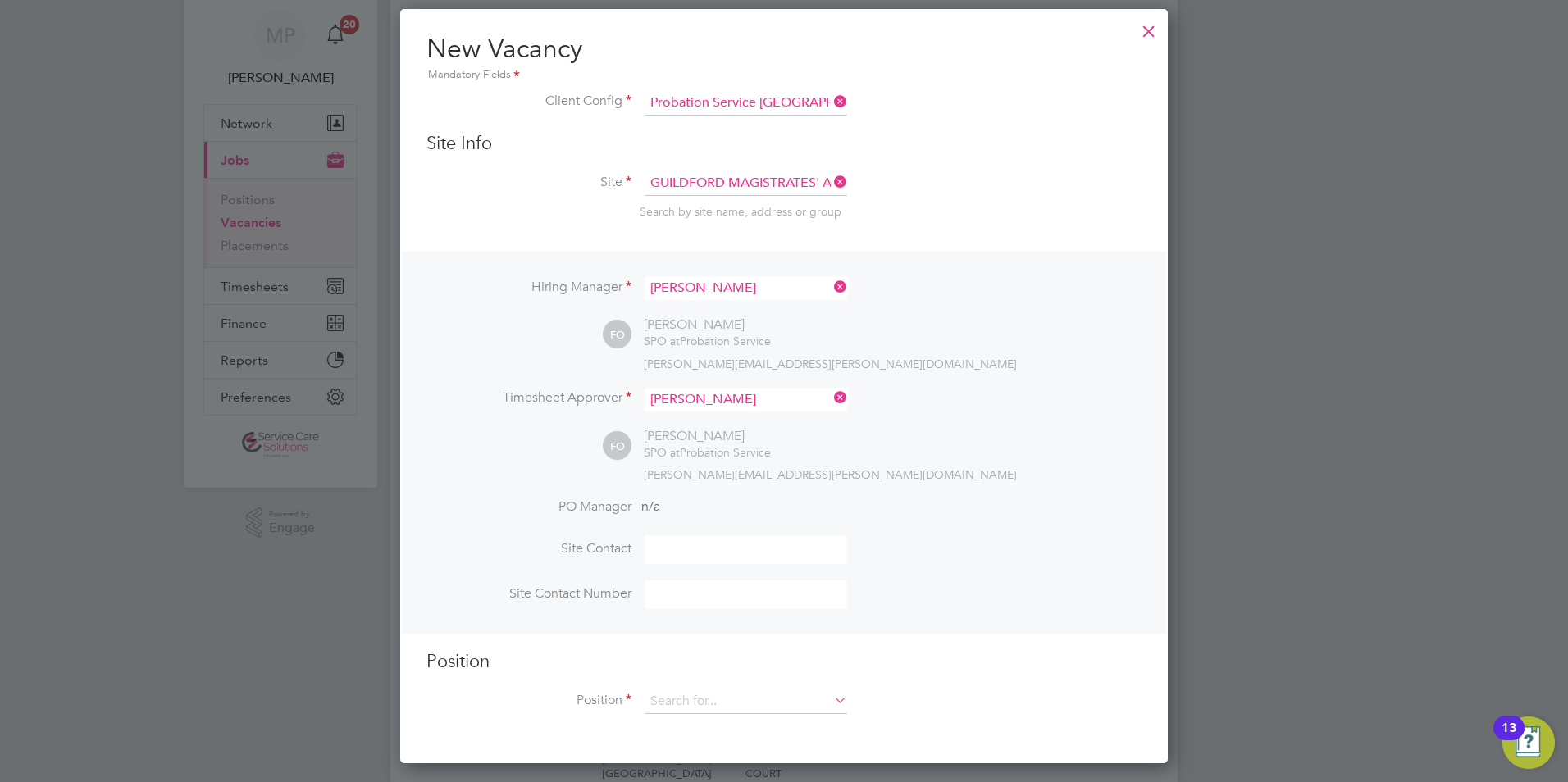
scroll to position [82, 0]
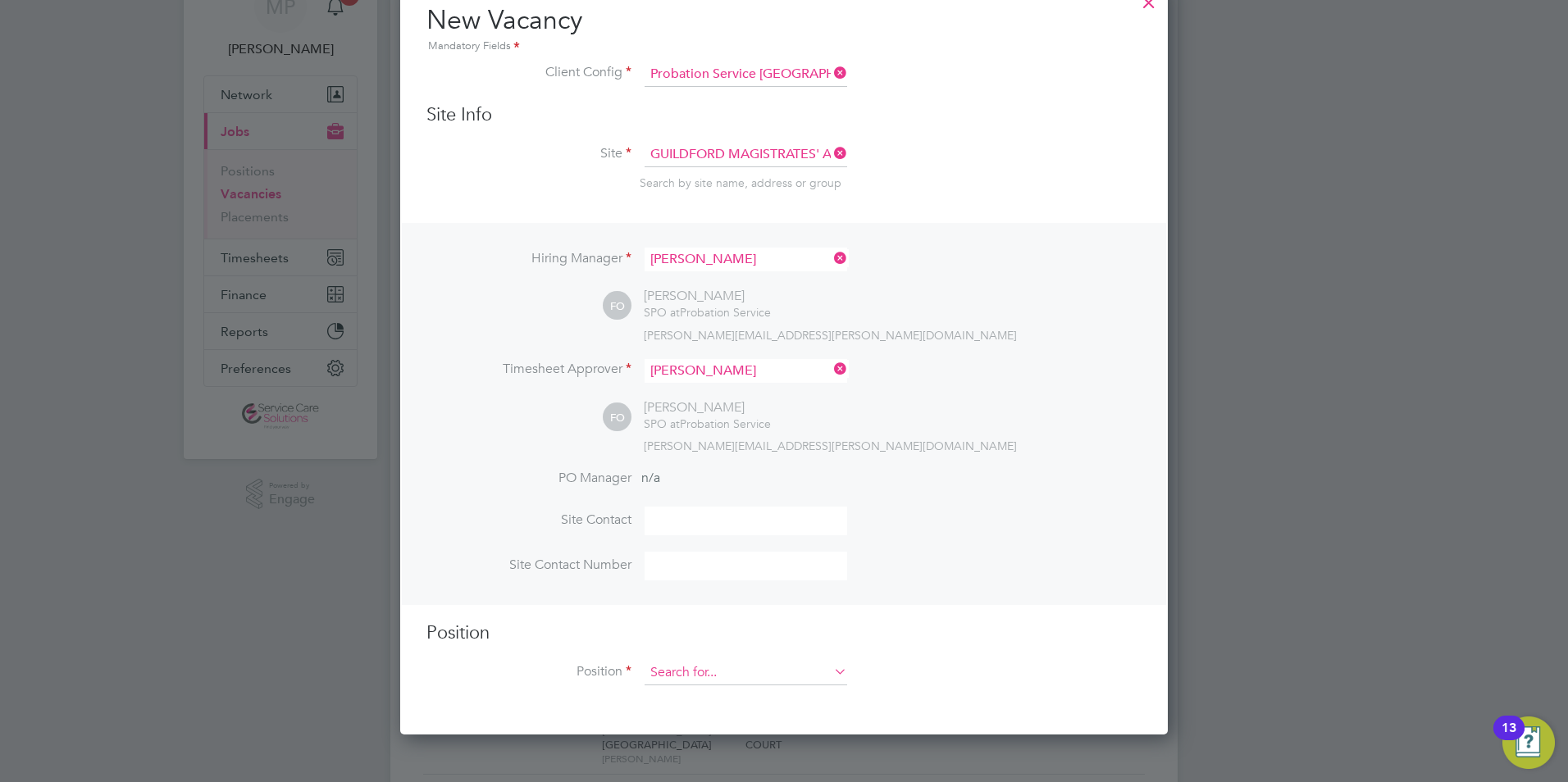
click at [693, 670] on input at bounding box center [745, 674] width 202 height 25
click at [676, 680] on input at bounding box center [745, 674] width 202 height 25
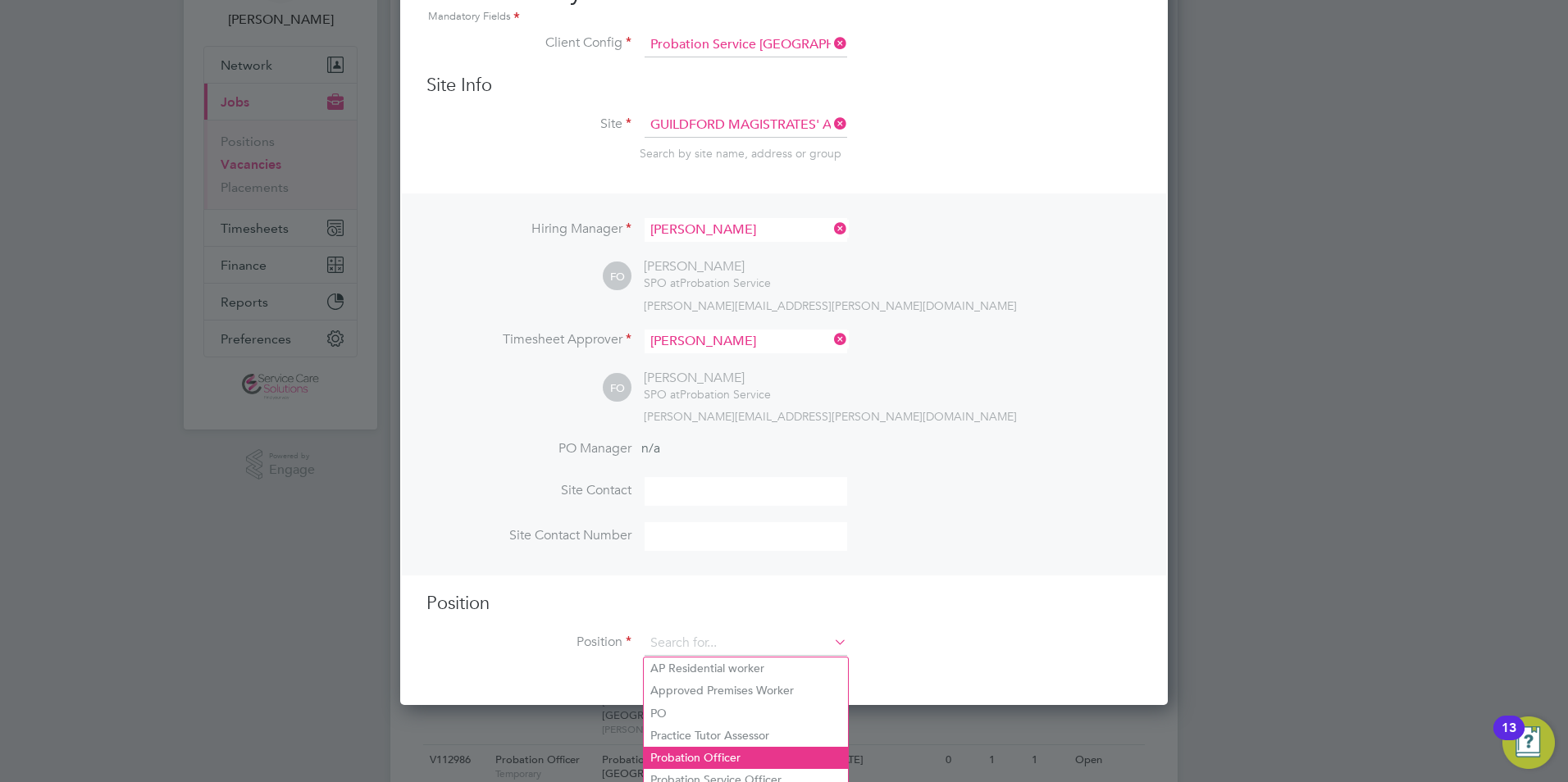
scroll to position [164, 0]
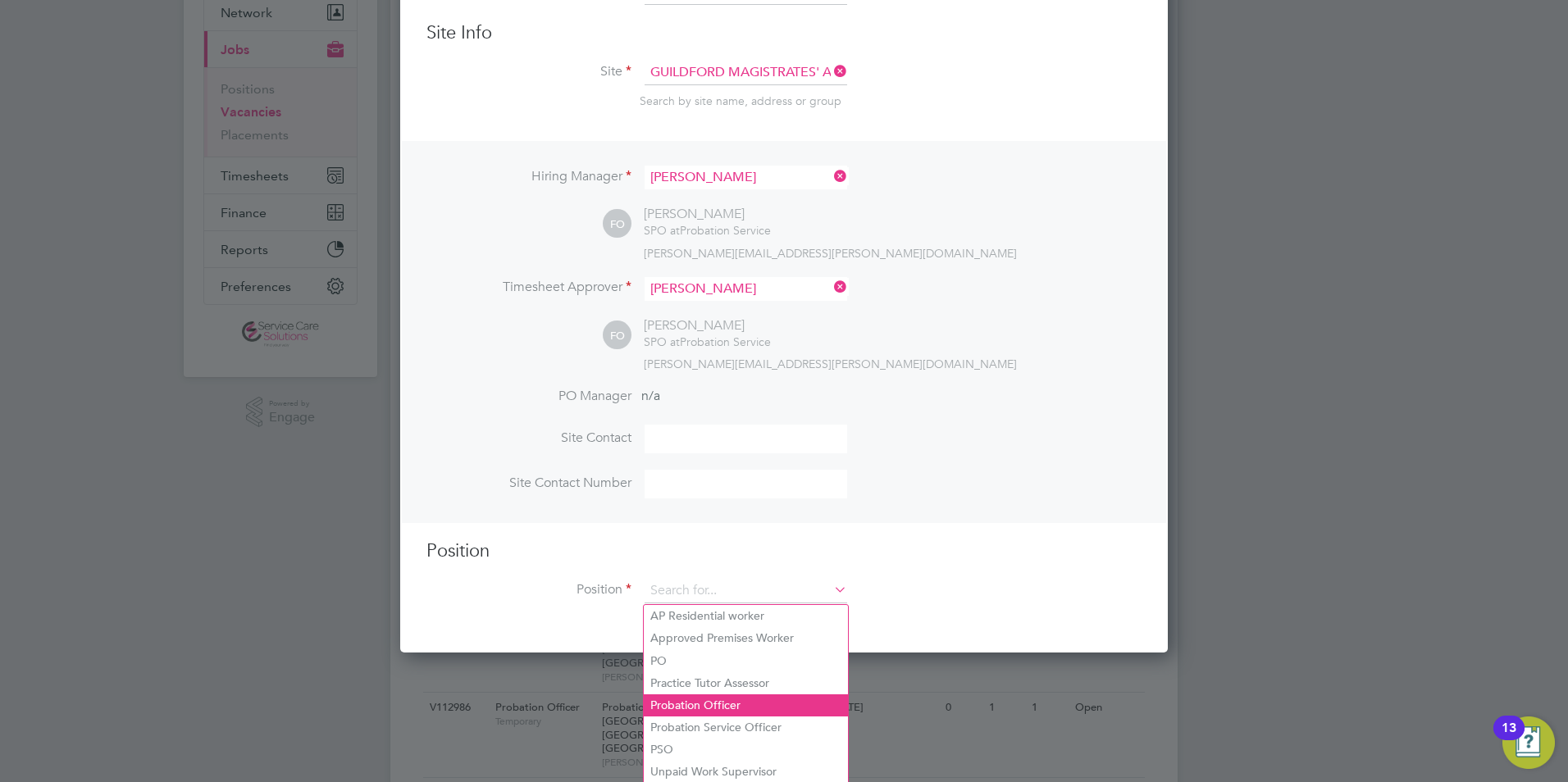
click at [702, 722] on li "Probation Service Officer" at bounding box center [746, 727] width 204 height 22
type input "Probation Service Officer"
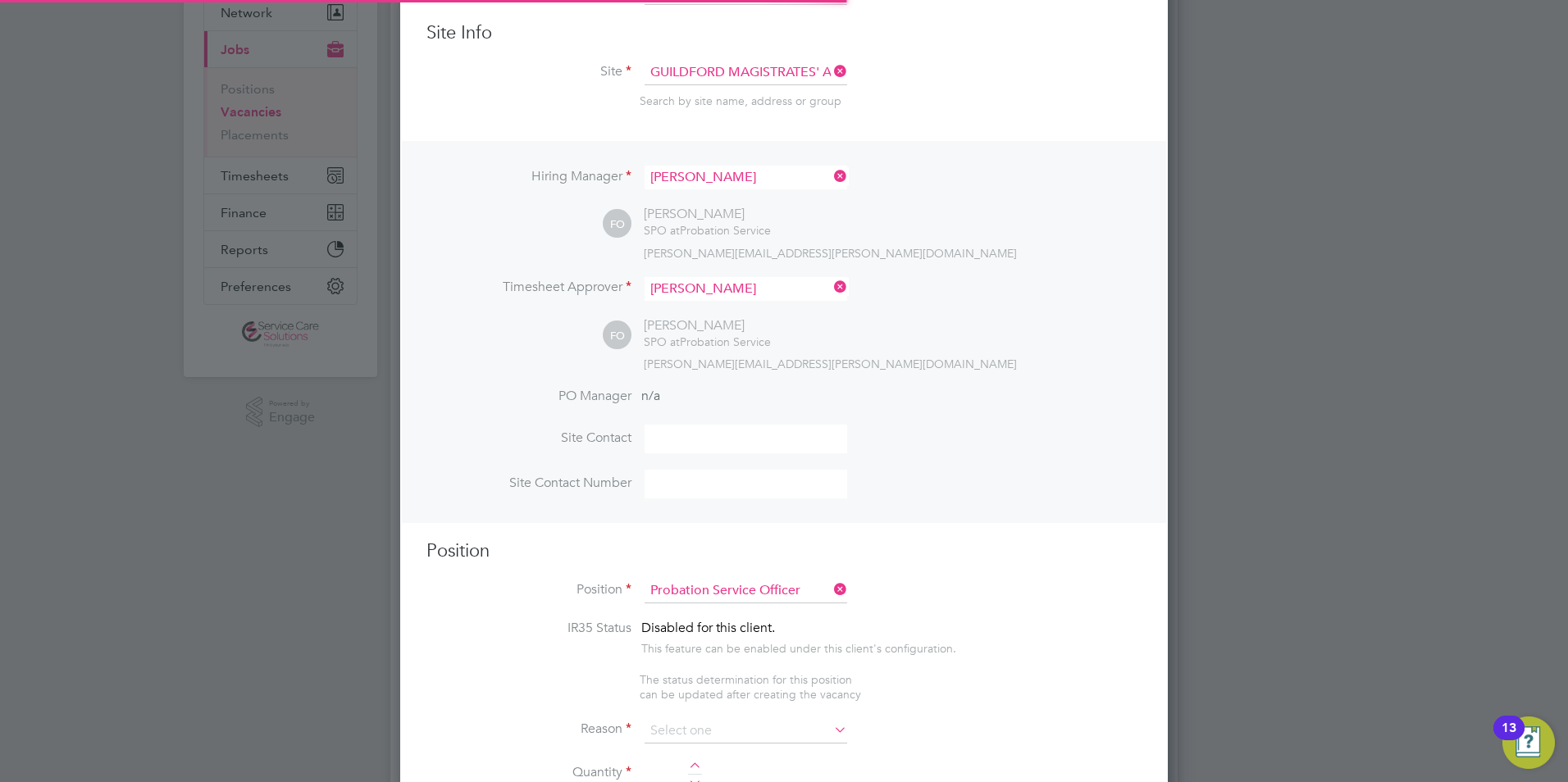
type textarea "PSO Role"
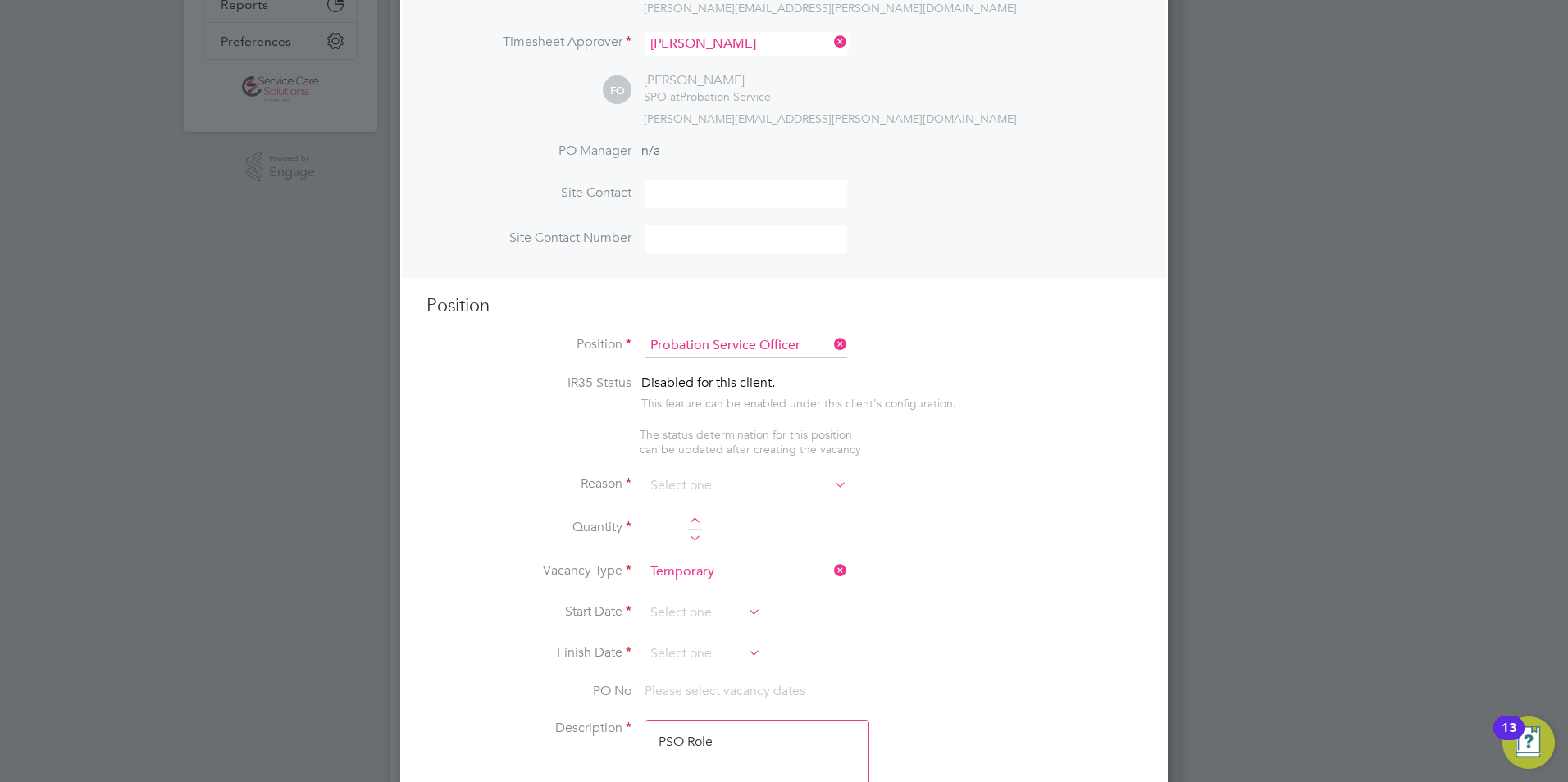
scroll to position [410, 0]
click at [679, 486] on input at bounding box center [745, 486] width 202 height 25
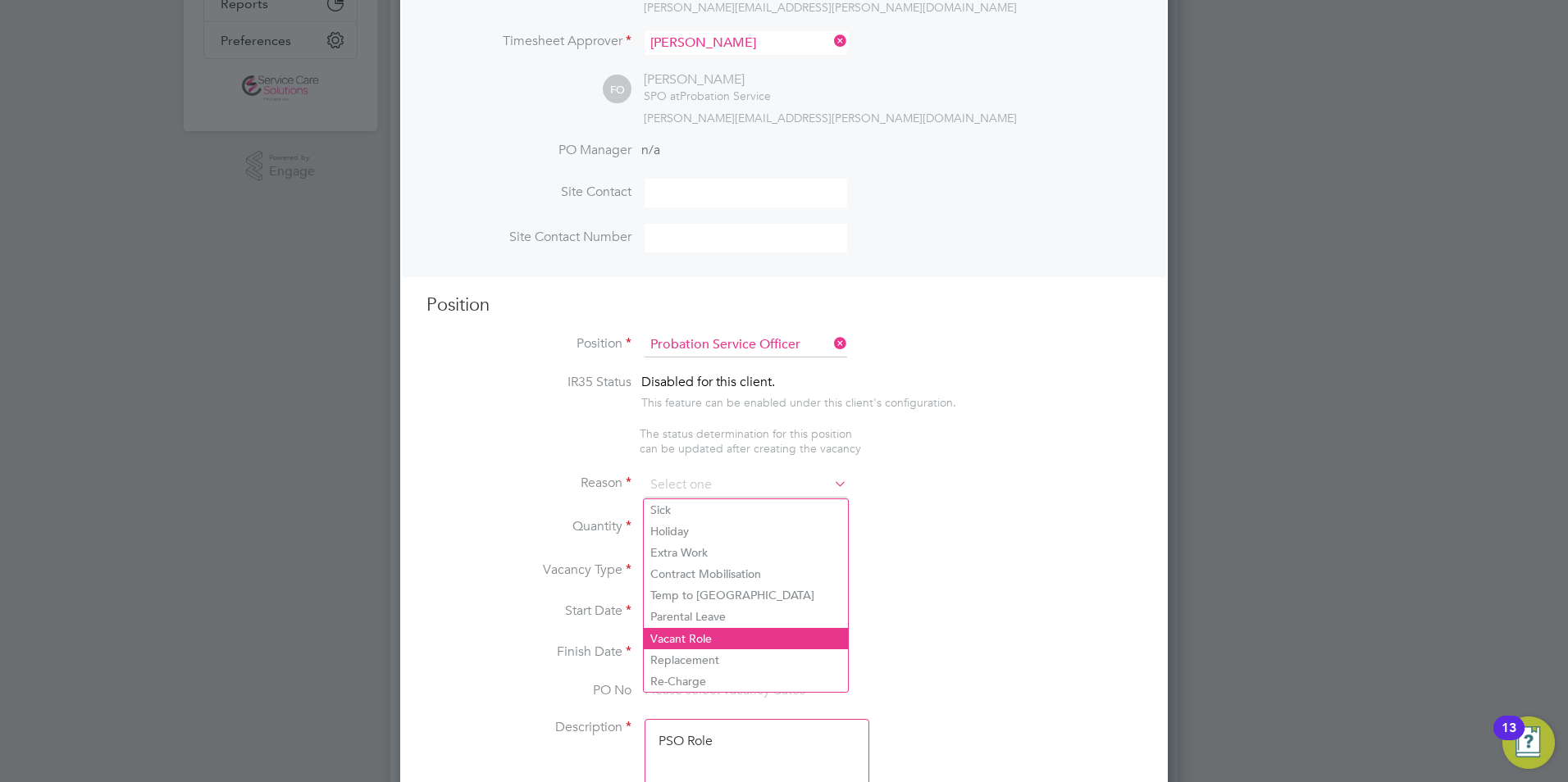
click at [675, 646] on li "Vacant Role" at bounding box center [746, 639] width 204 height 21
type input "Vacant Role"
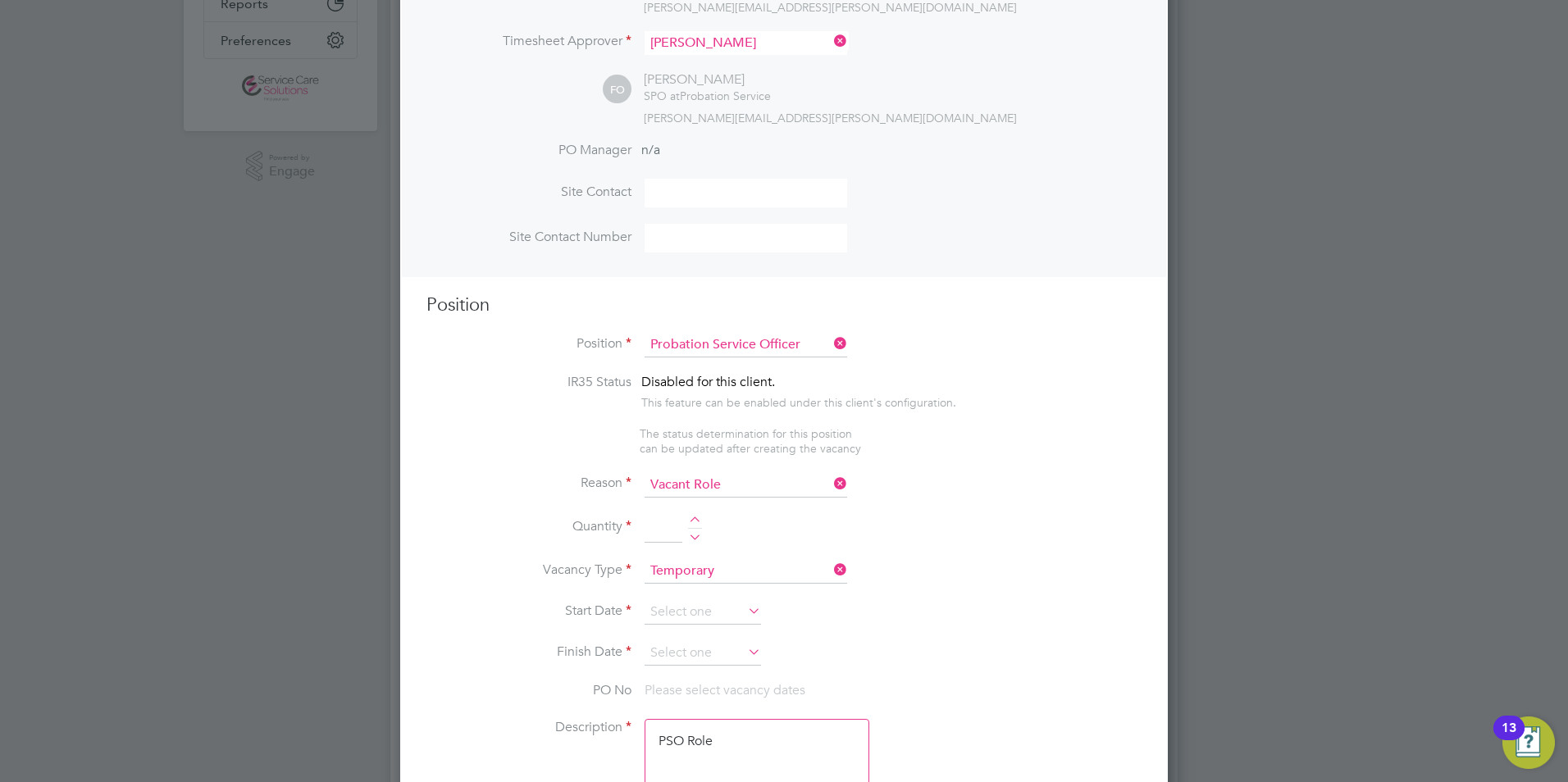
drag, startPoint x: 693, startPoint y: 522, endPoint x: 665, endPoint y: 612, distance: 94.3
click at [693, 523] on div at bounding box center [695, 523] width 14 height 11
type input "1"
click at [667, 611] on input at bounding box center [702, 613] width 117 height 25
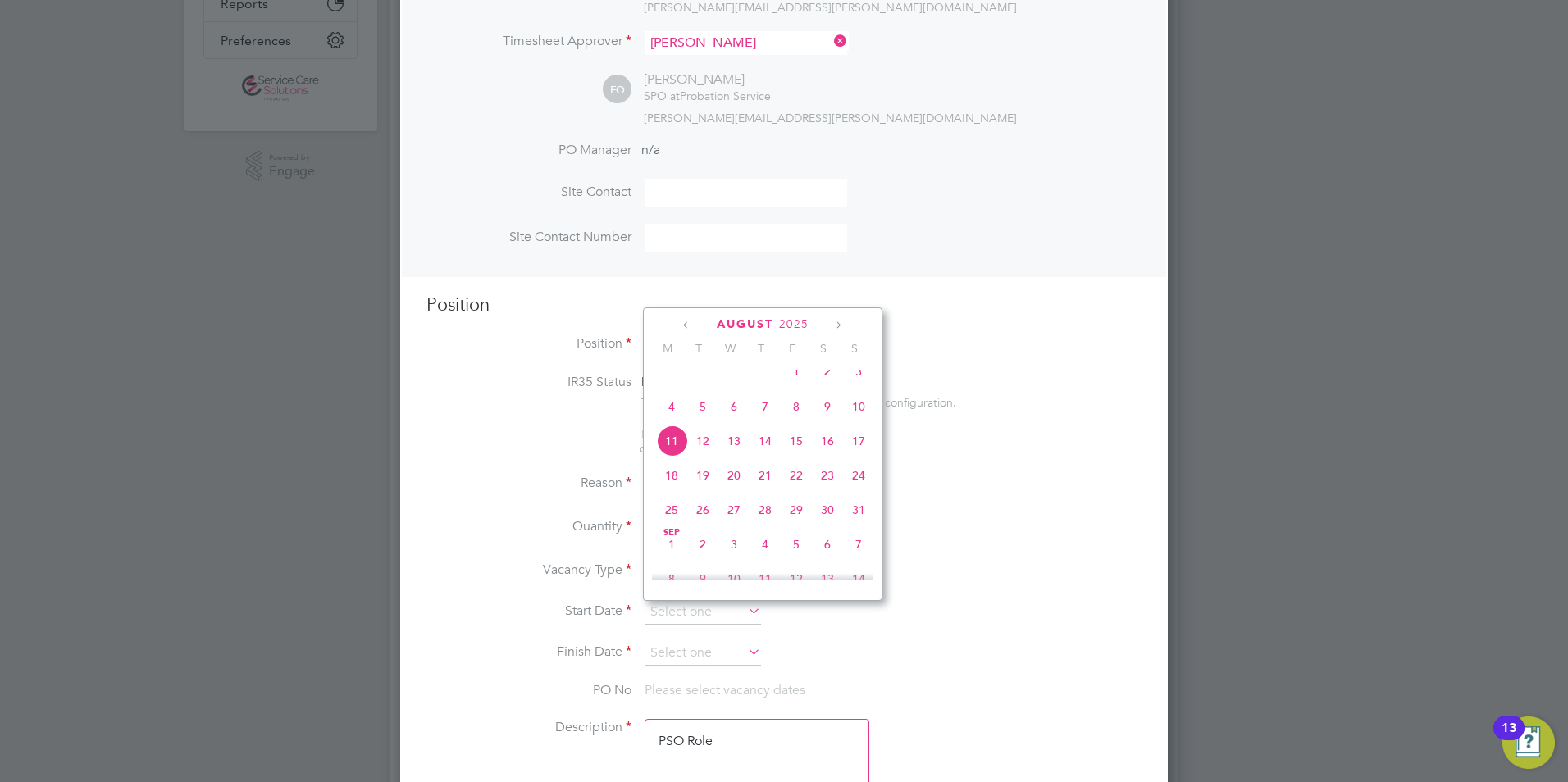
click at [671, 489] on span "18" at bounding box center [672, 475] width 31 height 31
type input "18 Aug 2025"
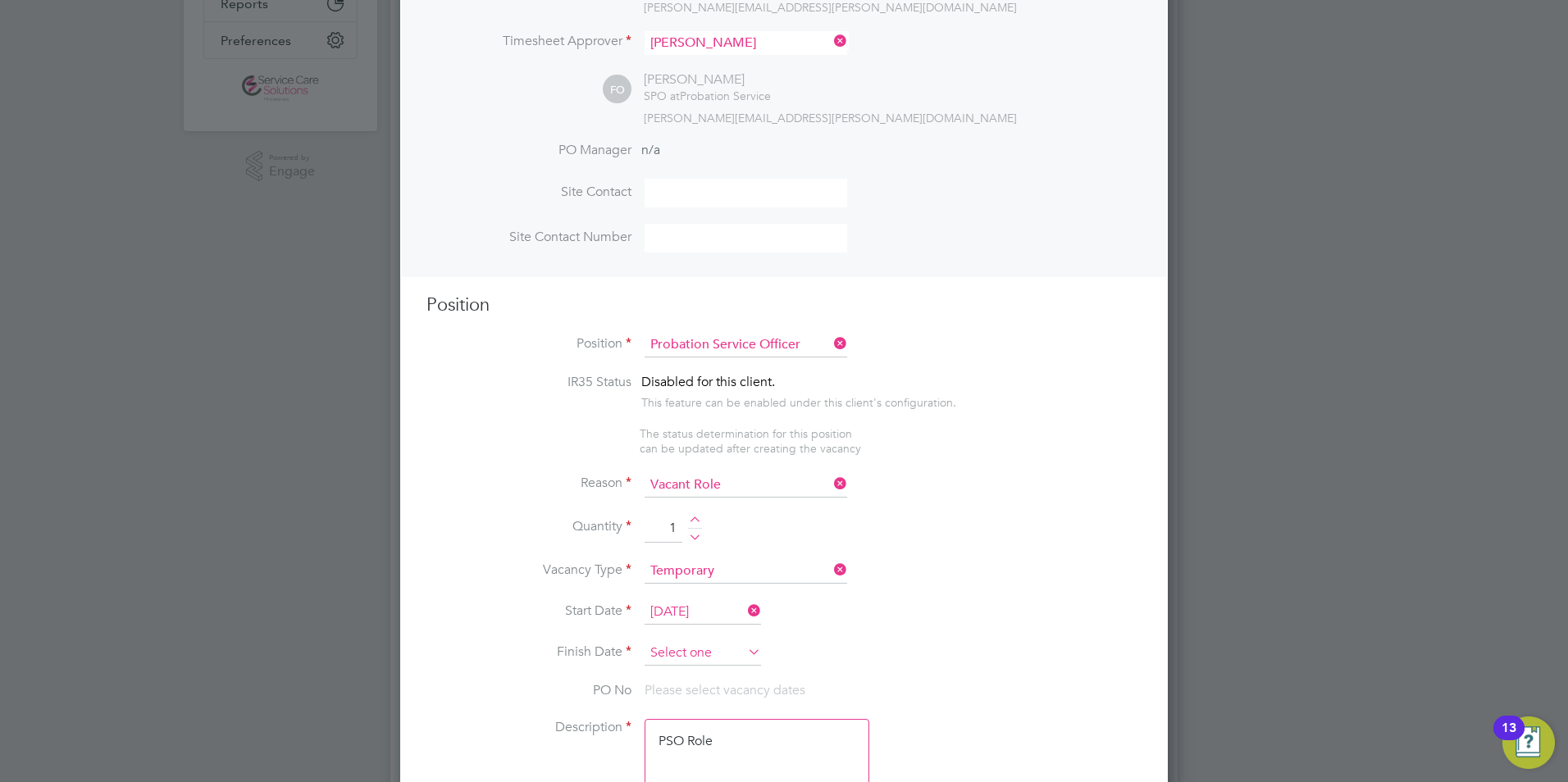
click at [677, 659] on input at bounding box center [702, 654] width 117 height 25
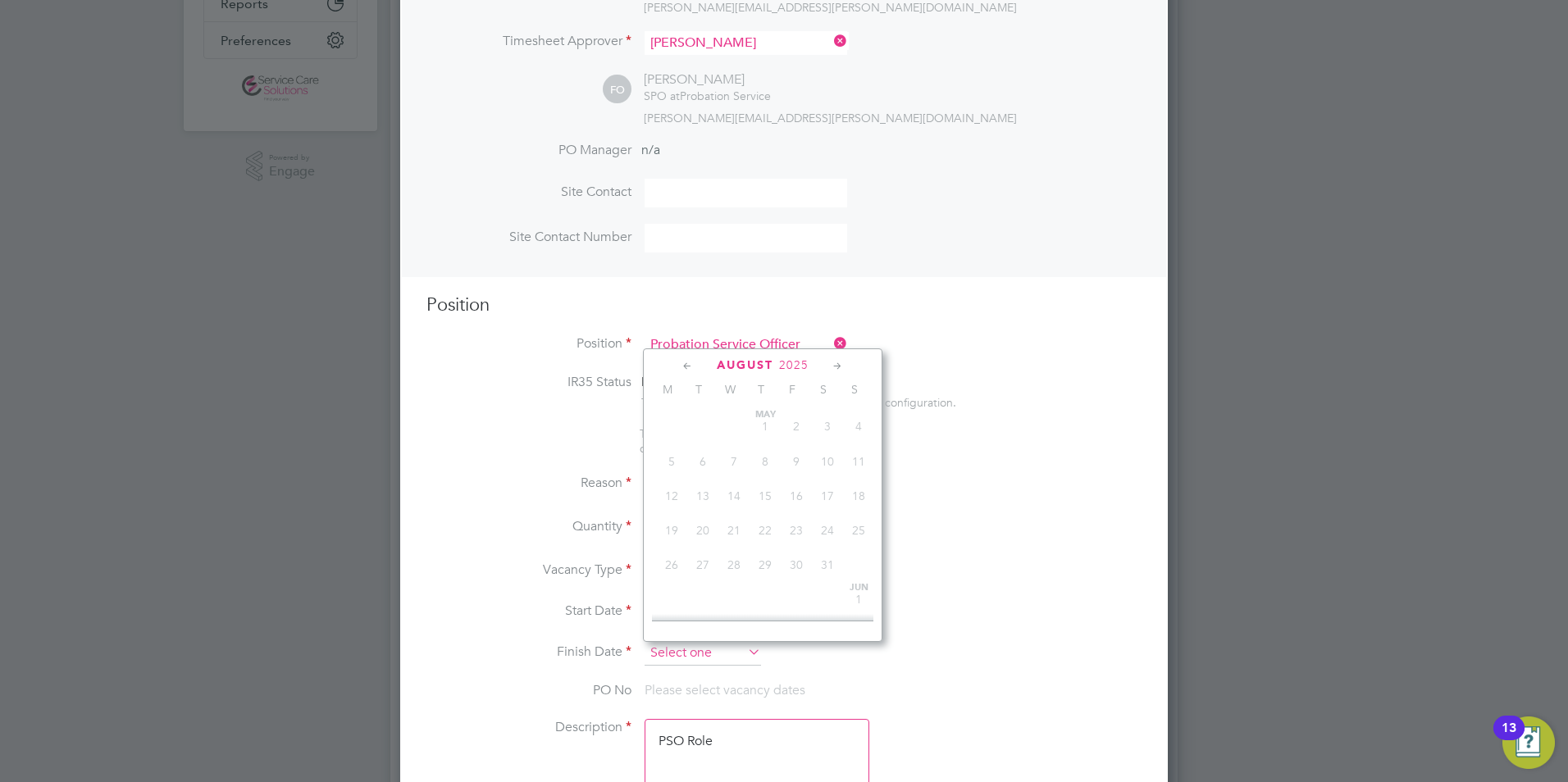
scroll to position [603, 0]
click at [841, 363] on icon at bounding box center [838, 366] width 15 height 18
click at [839, 363] on icon at bounding box center [838, 366] width 15 height 18
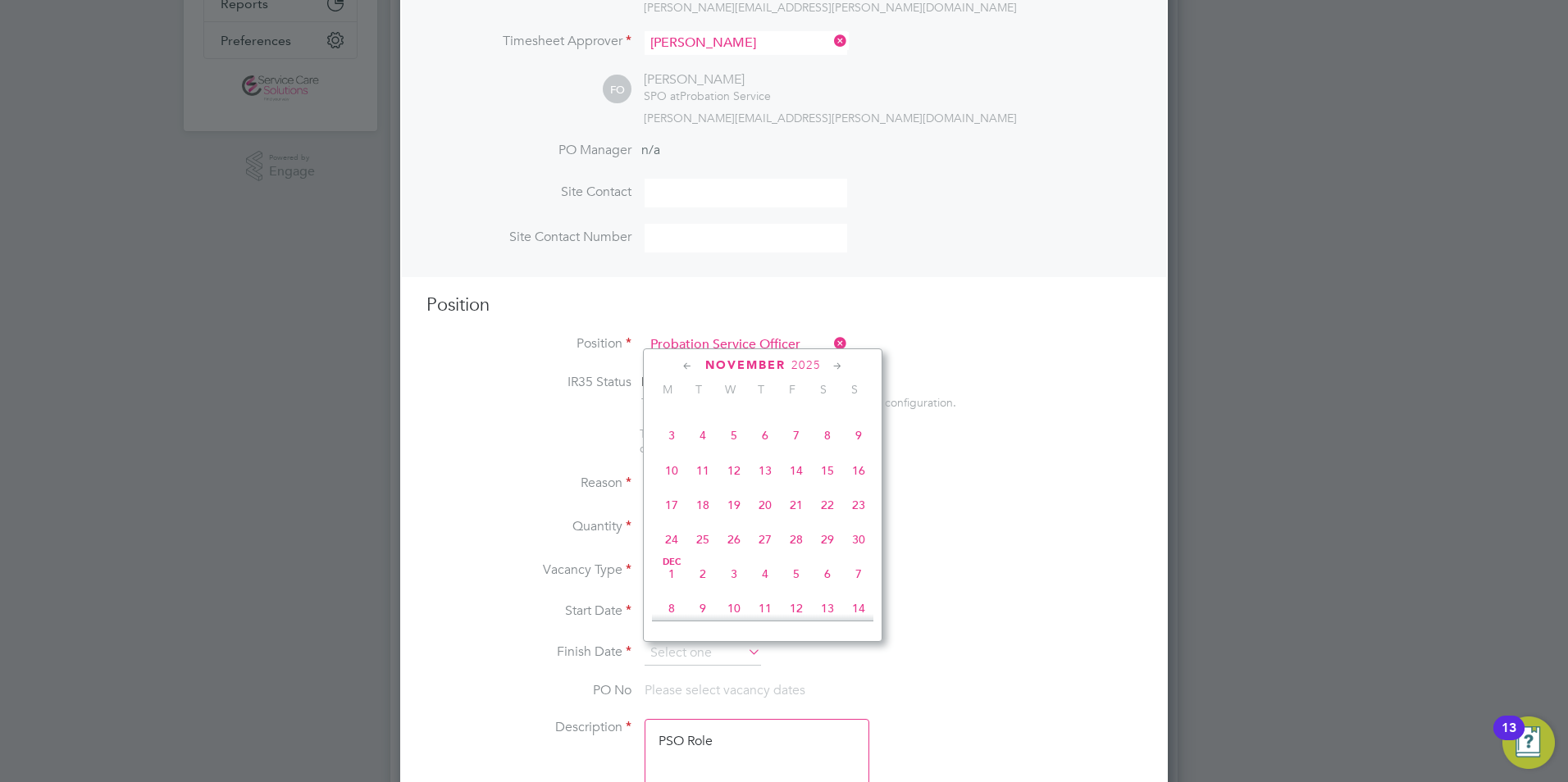
click at [855, 555] on span "30" at bounding box center [858, 540] width 31 height 31
type input "30 Nov 2025"
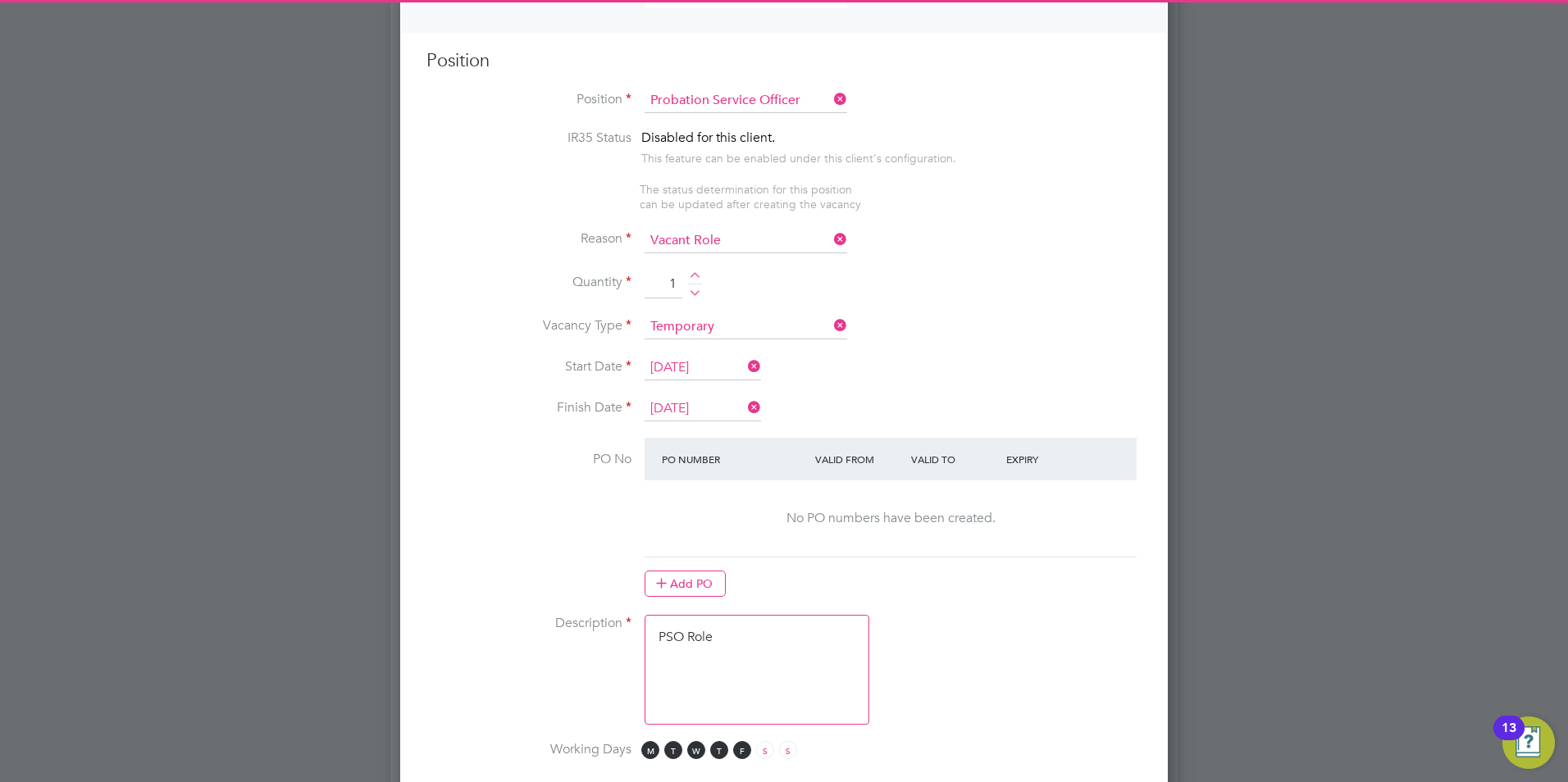
scroll to position [657, 0]
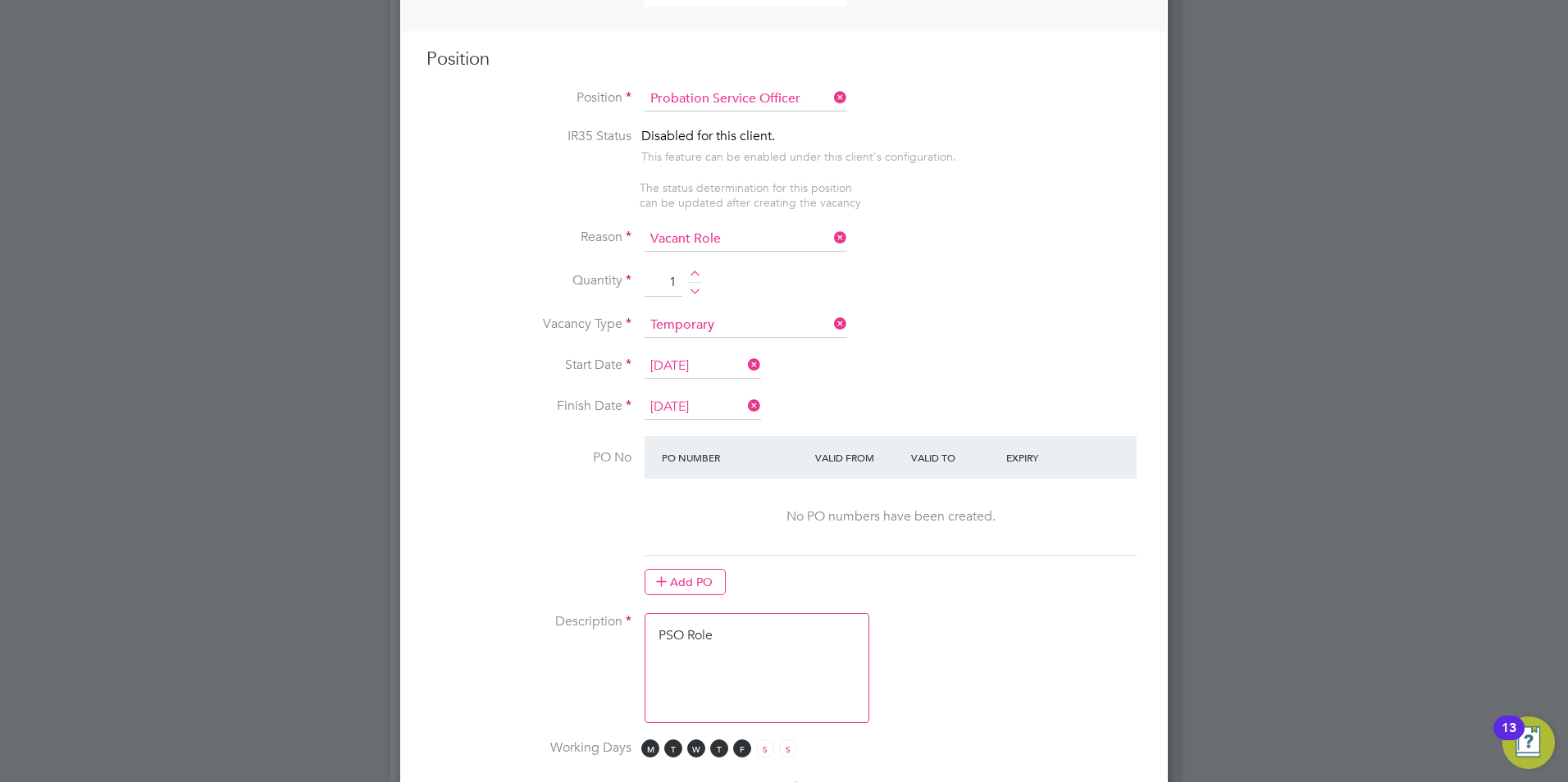
click at [758, 657] on textarea "PSO Role" at bounding box center [756, 669] width 225 height 110
click at [728, 670] on textarea "PSO Role" at bounding box center [756, 669] width 225 height 110
drag, startPoint x: 732, startPoint y: 644, endPoint x: 543, endPoint y: 639, distance: 189.1
click at [543, 639] on li "Description PSO Role" at bounding box center [784, 677] width 716 height 126
paste textarea "The tracking number for this OP1 request is: " 2286B" Yes Question Answer Proba…"
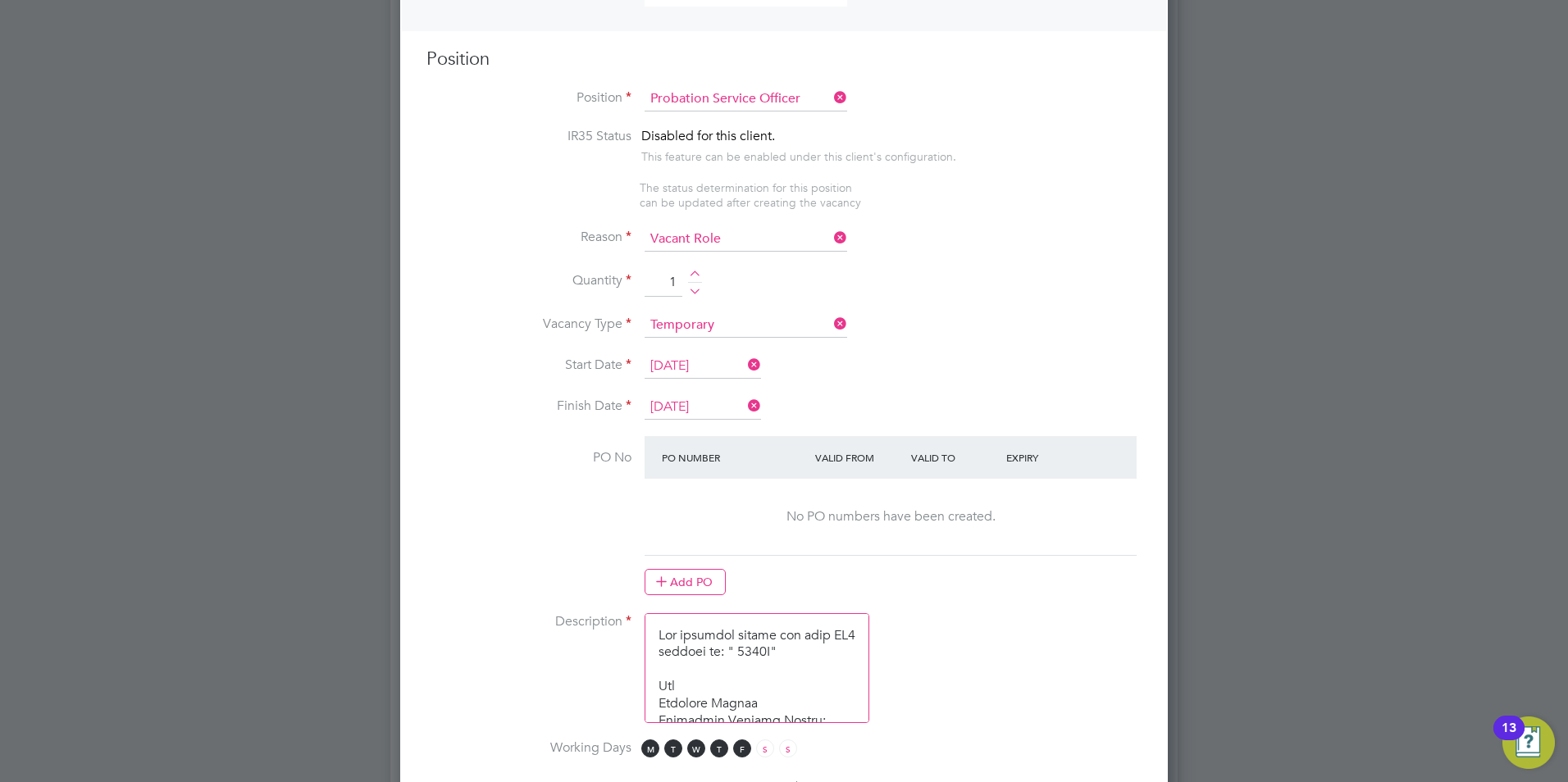
scroll to position [1030, 0]
type textarea "The tracking number for this OP1 request is: " 2286B" Yes Question Answer Proba…"
click at [542, 532] on li "PO No PO Number Valid From Valid To Expiry No PO numbers have been created. Add…" at bounding box center [784, 525] width 716 height 177
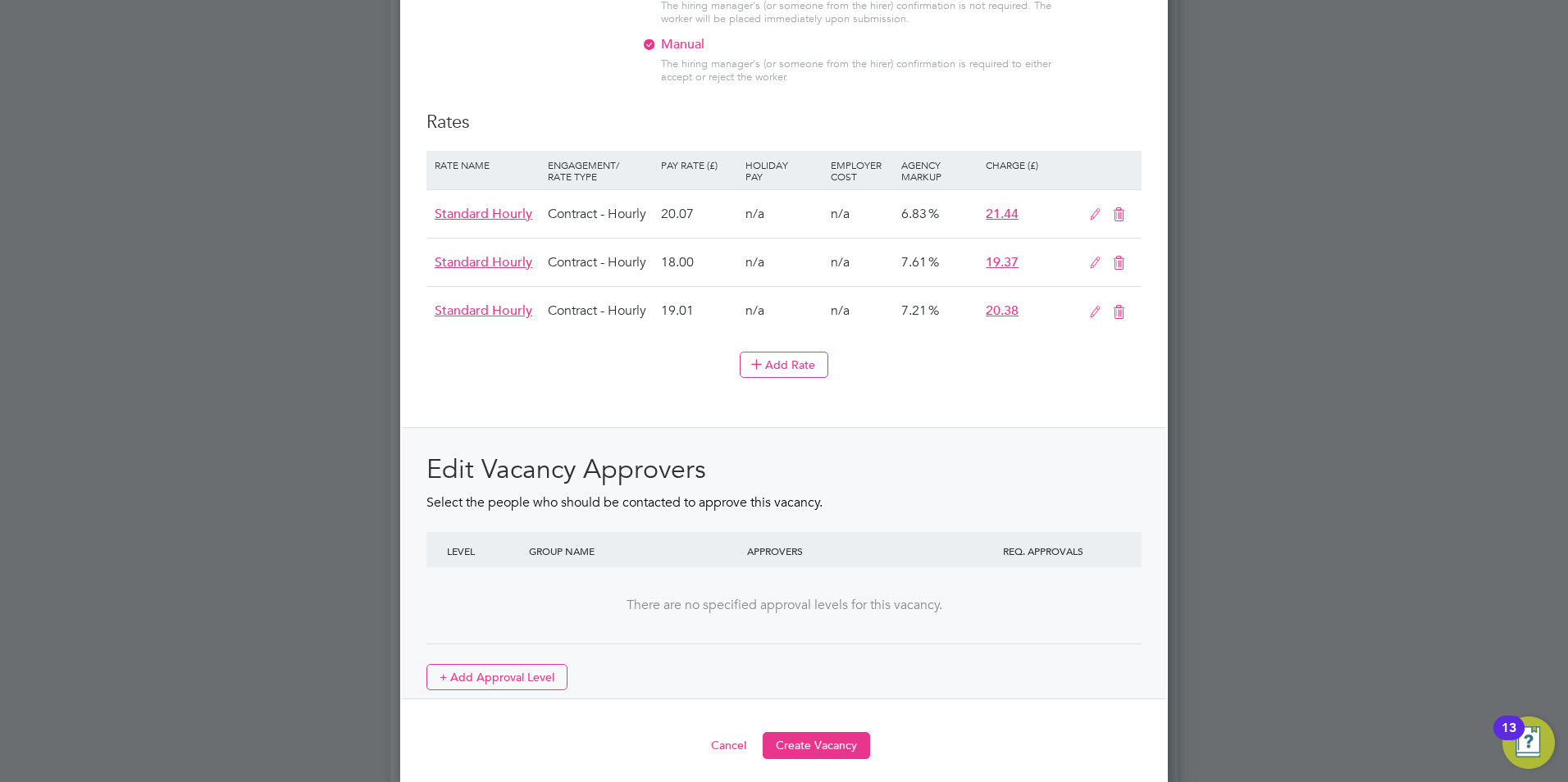
scroll to position [1932, 0]
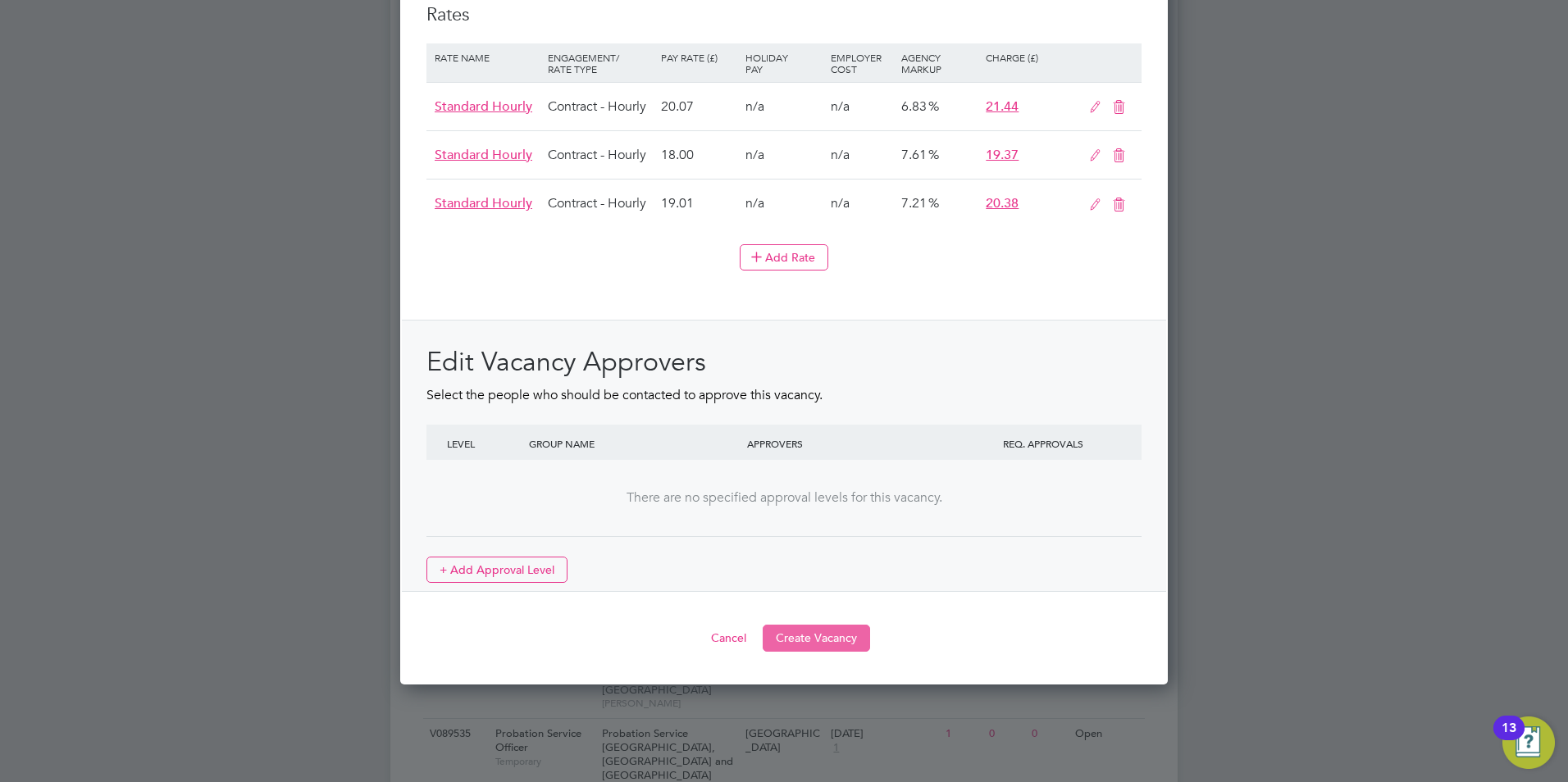
click at [808, 635] on button "Create Vacancy" at bounding box center [816, 639] width 107 height 27
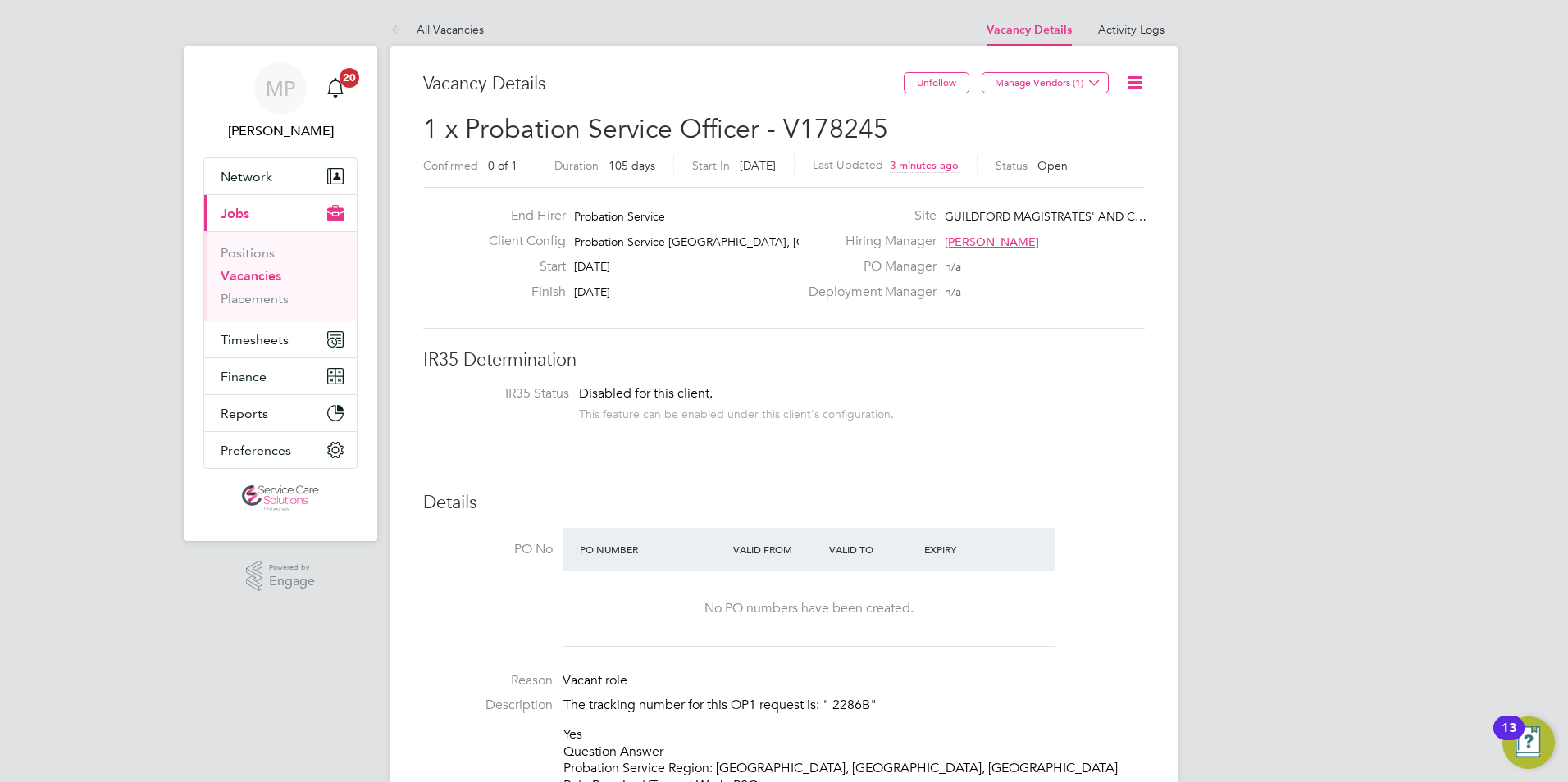
click at [259, 275] on link "Vacancies" at bounding box center [251, 276] width 61 height 15
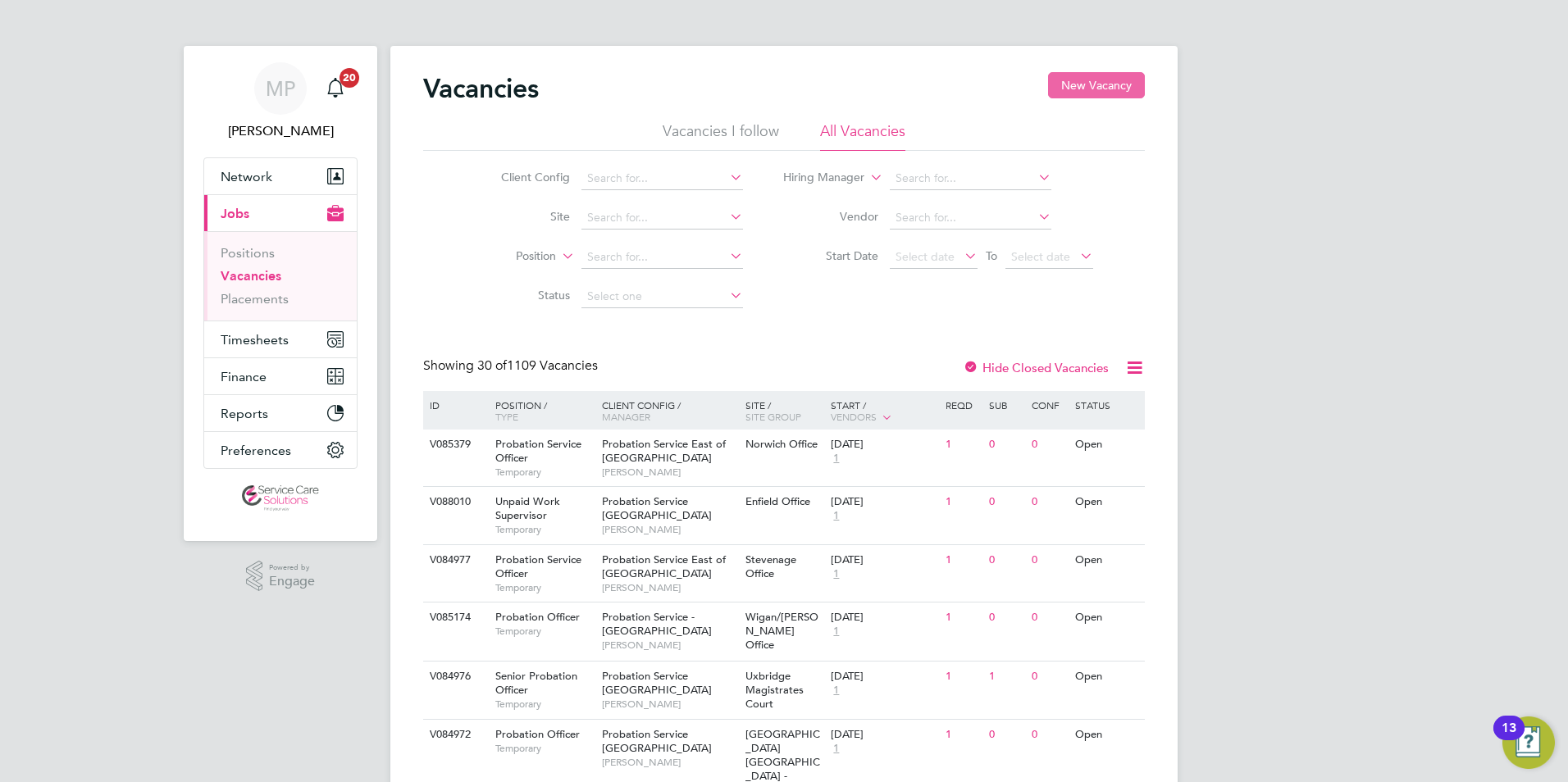
click at [1095, 81] on button "New Vacancy" at bounding box center [1097, 86] width 97 height 27
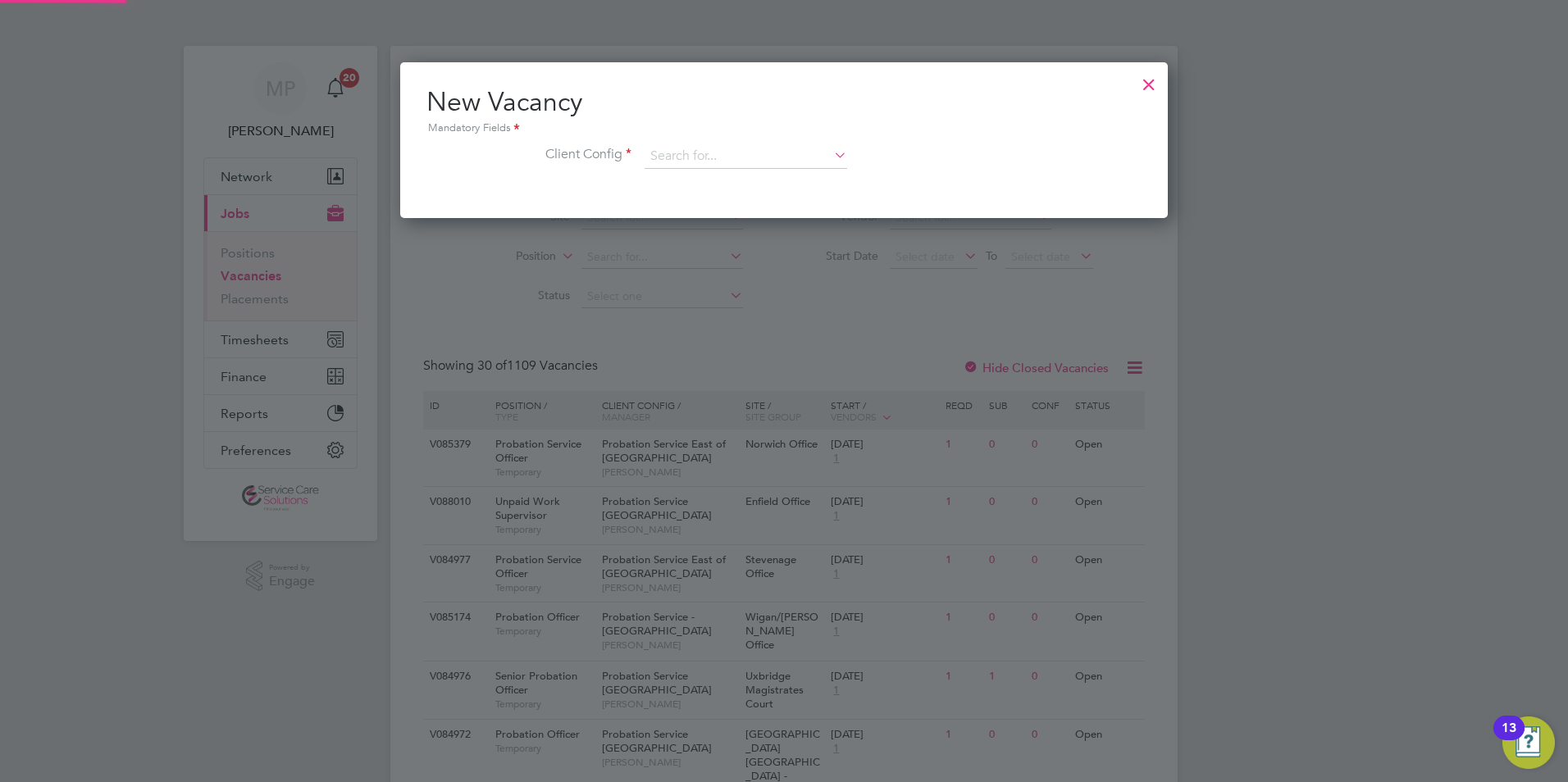
scroll to position [156, 769]
click at [736, 162] on input at bounding box center [745, 157] width 202 height 25
click at [740, 194] on li "Probation Service Londo n" at bounding box center [746, 201] width 204 height 22
type input "Probation Service London"
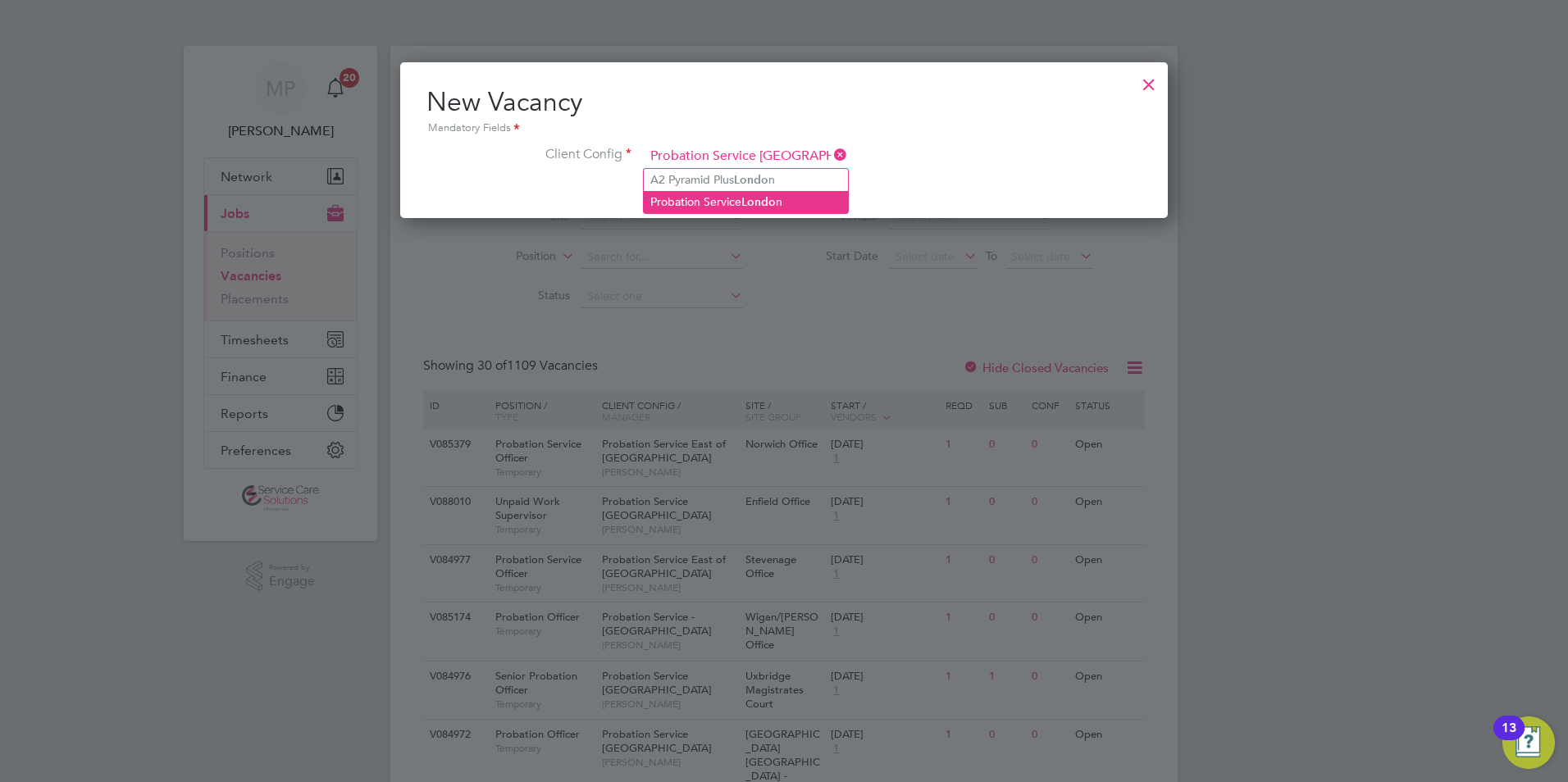
scroll to position [277, 769]
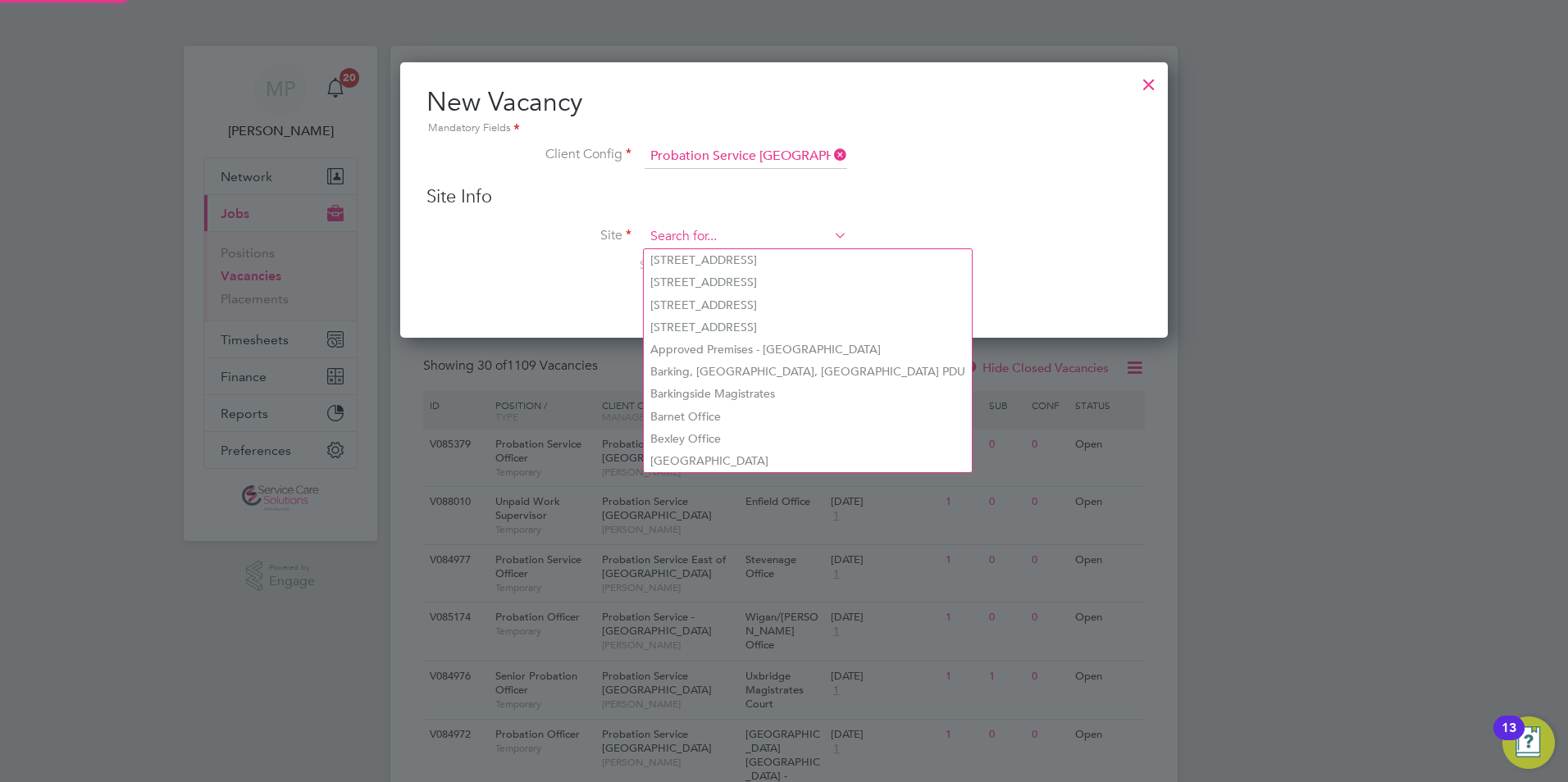
click at [688, 233] on input at bounding box center [745, 238] width 202 height 25
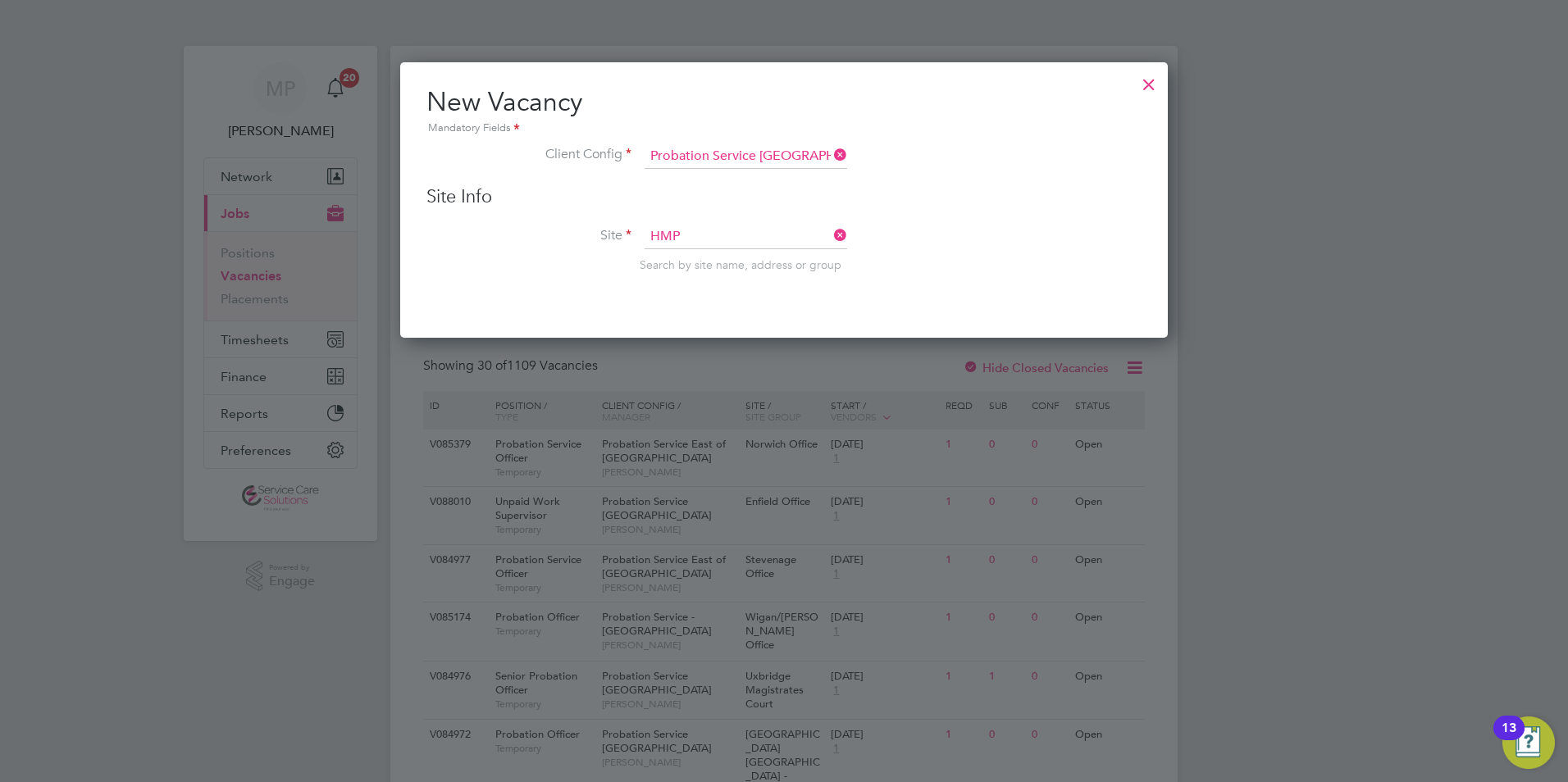
drag, startPoint x: 690, startPoint y: 326, endPoint x: 682, endPoint y: 341, distance: 17.0
click at [689, 326] on li "HMP Highdown" at bounding box center [746, 327] width 204 height 22
type input "HMP Highdown"
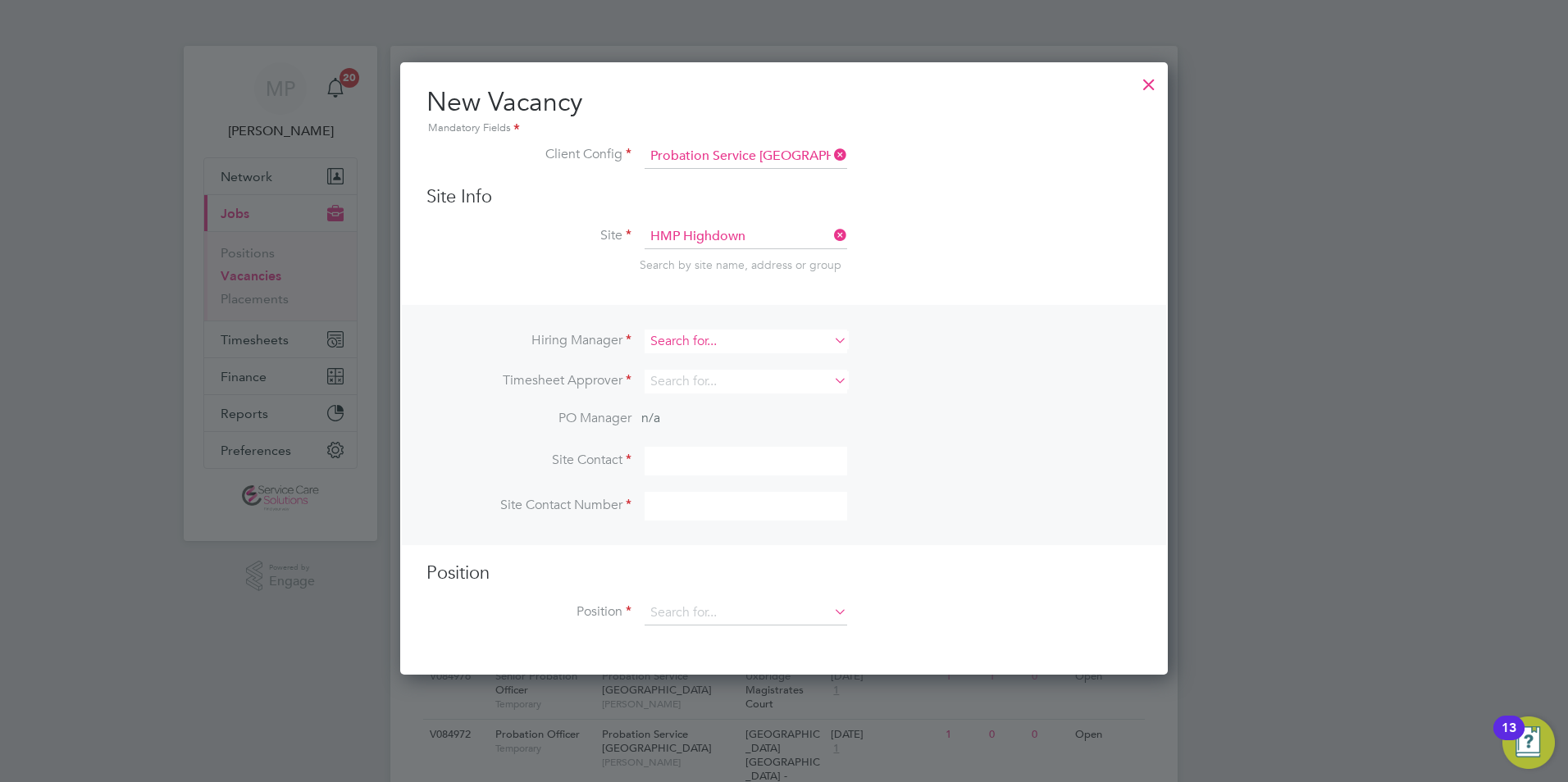
click at [729, 347] on input at bounding box center [745, 341] width 202 height 24
click at [717, 365] on li "Same er Stephens" at bounding box center [746, 364] width 204 height 22
type input "Sameer Stephens"
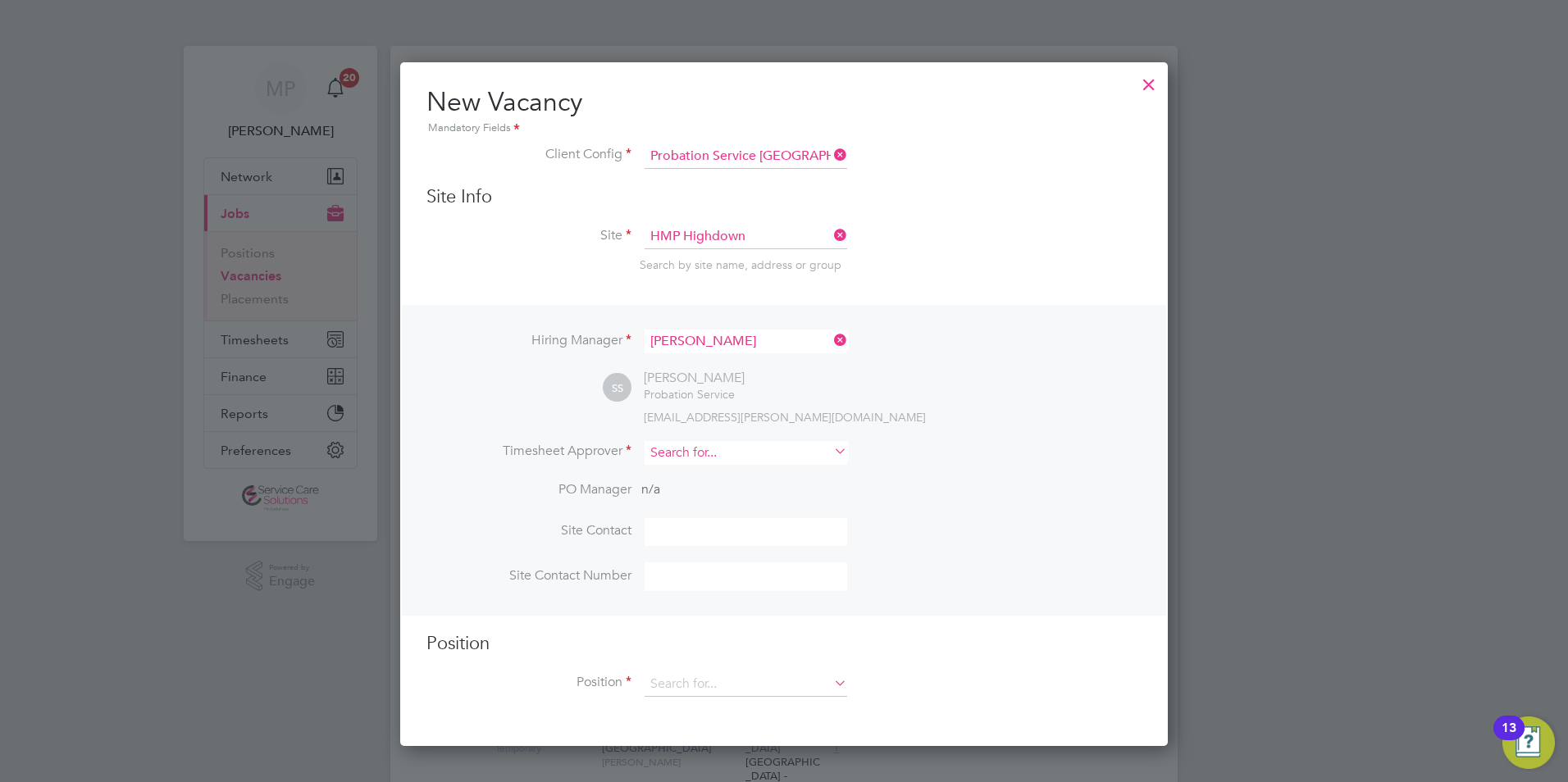
click at [680, 450] on input at bounding box center [745, 452] width 202 height 24
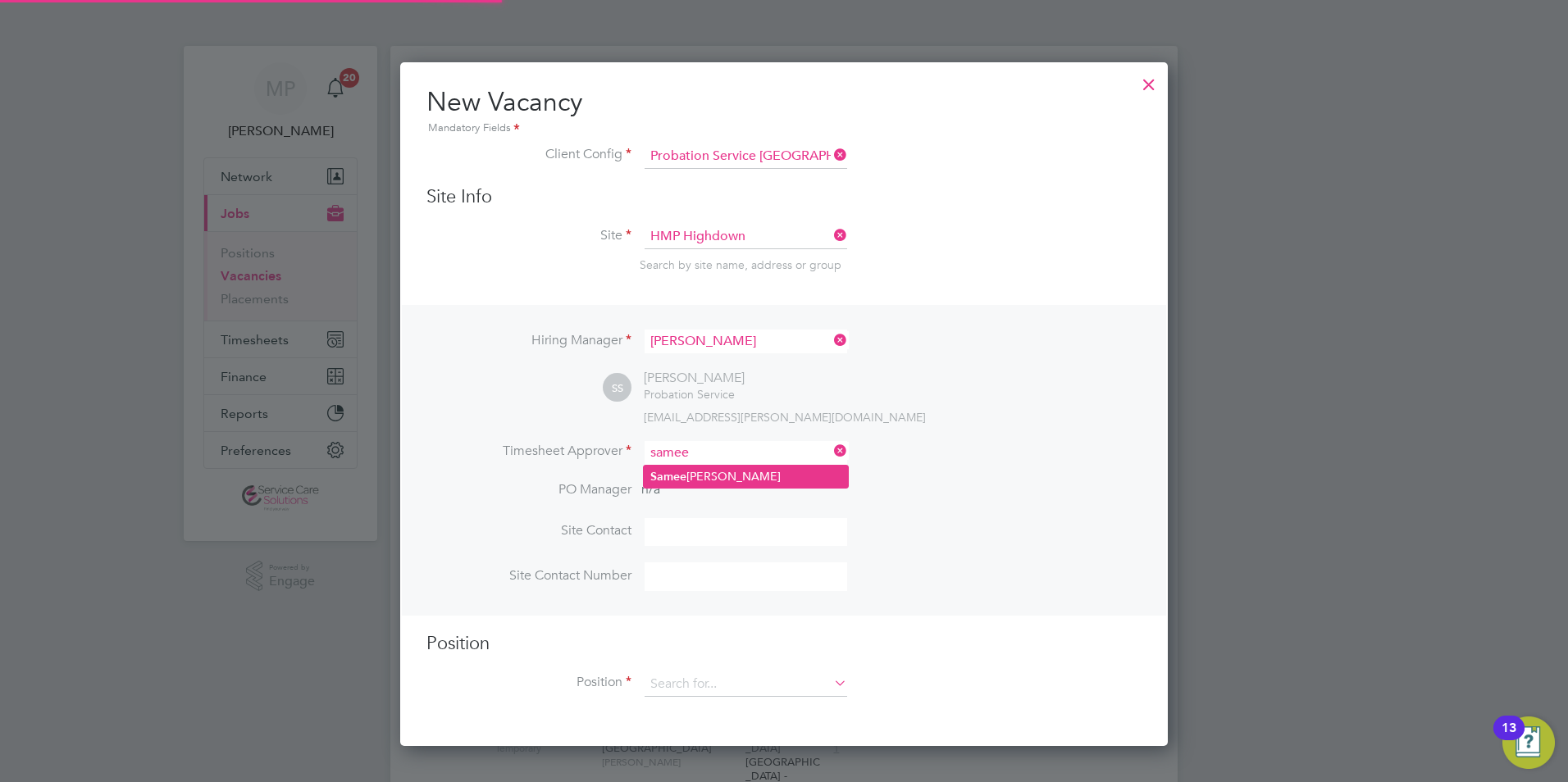
click at [723, 471] on li "Samee r Stephens" at bounding box center [746, 476] width 204 height 22
type input "Sameer Stephens"
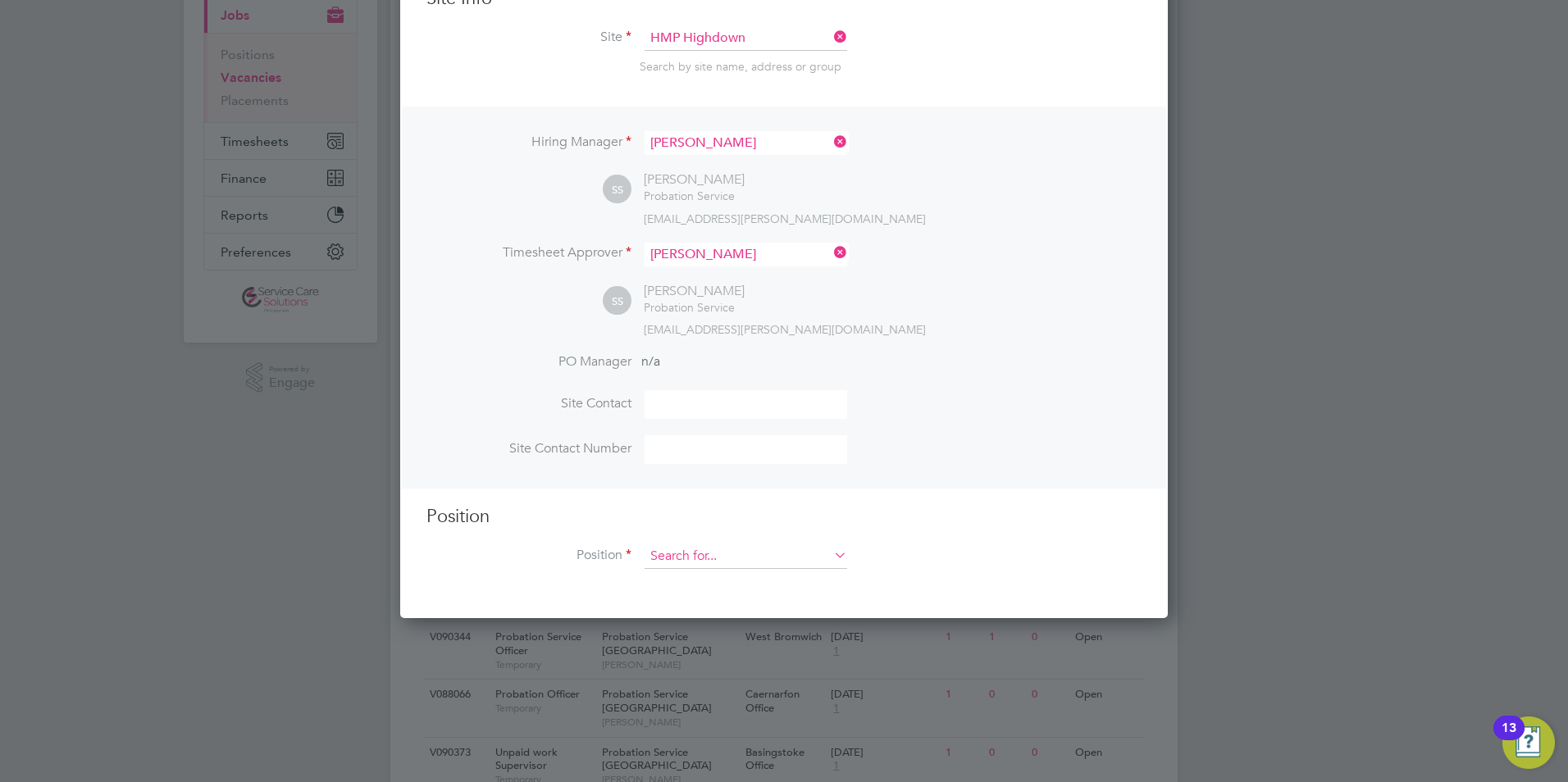
scroll to position [246, 0]
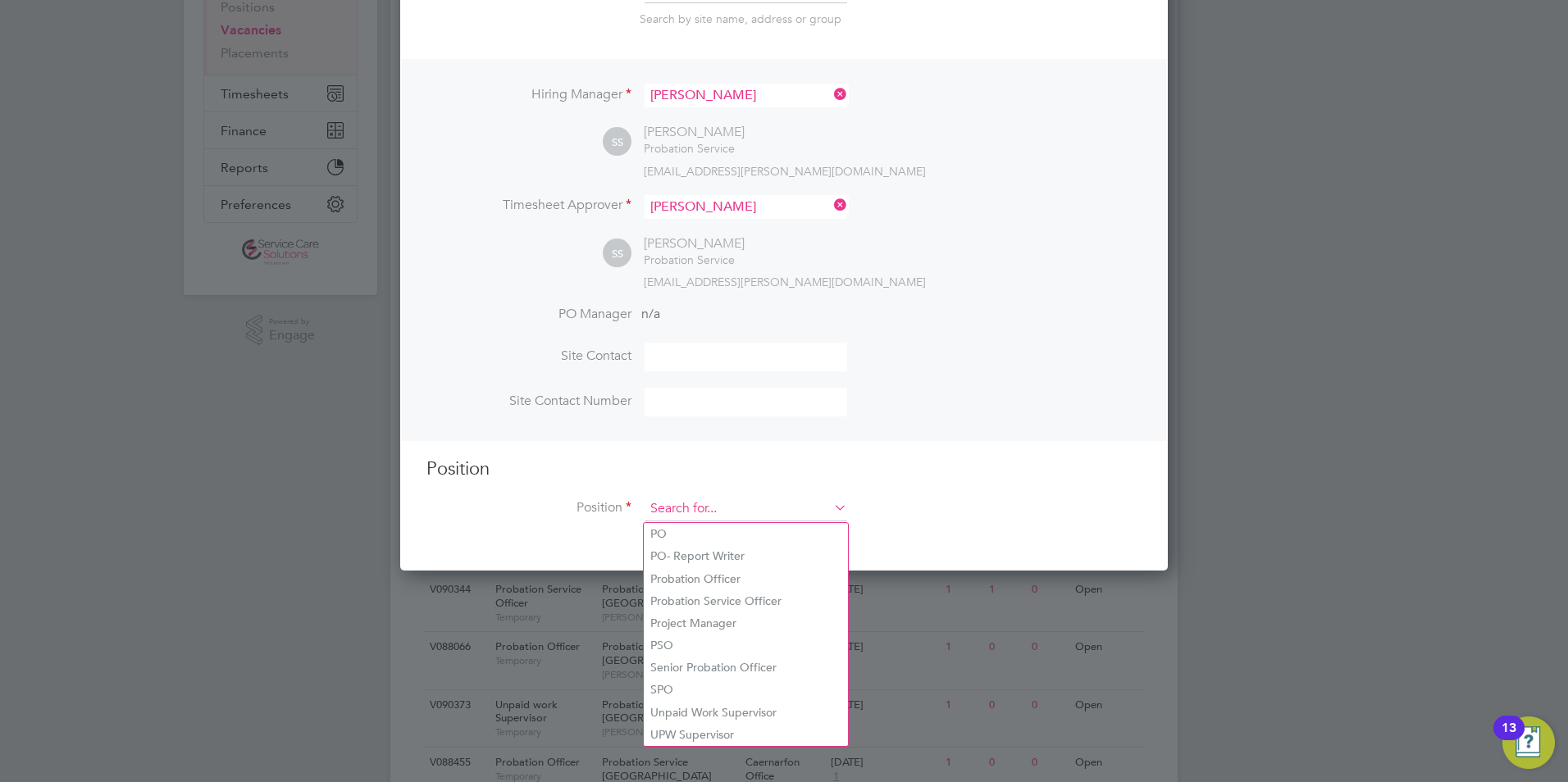
click at [687, 512] on input at bounding box center [745, 509] width 202 height 25
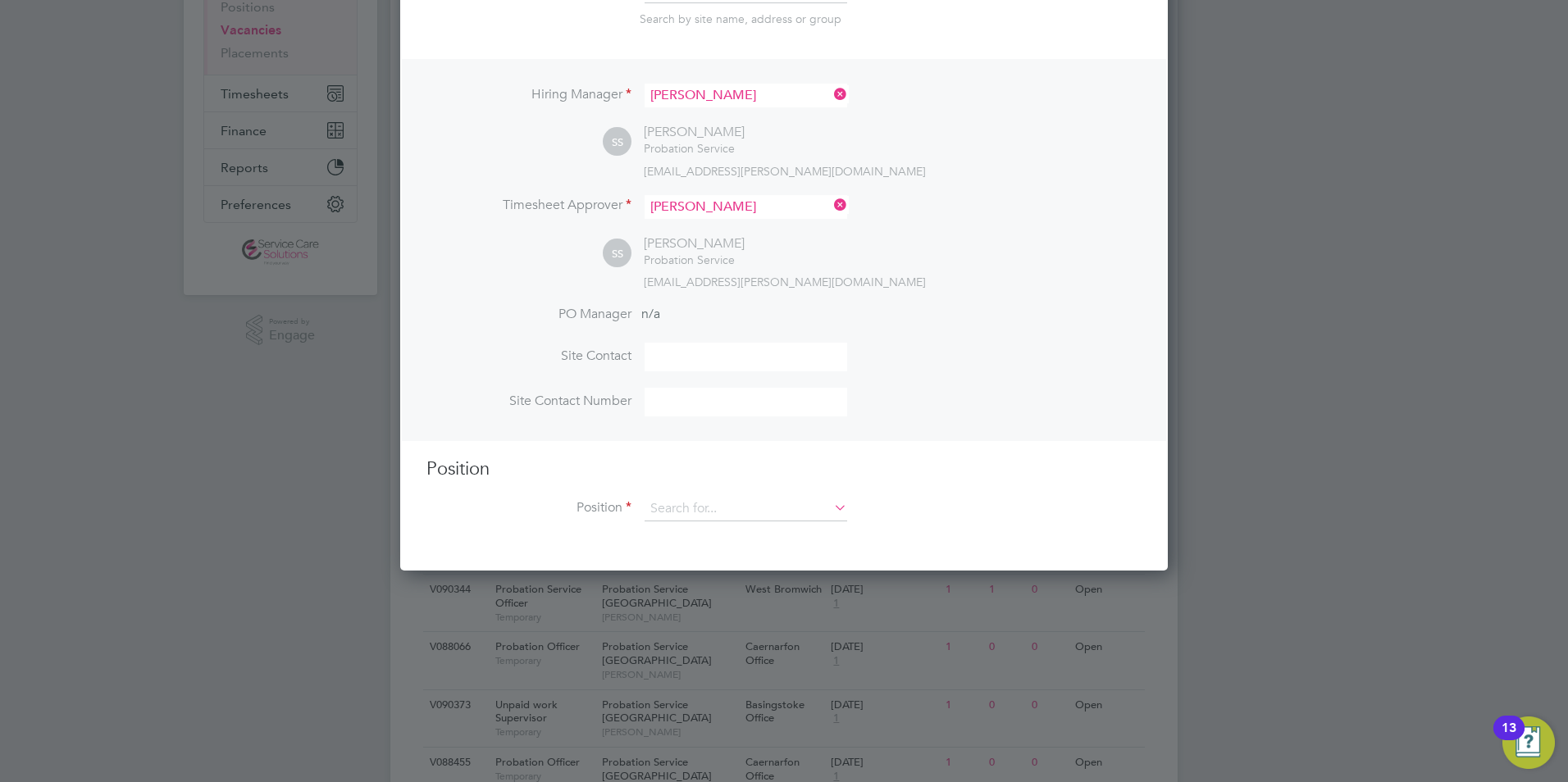
click at [782, 573] on li "Probation Officer" at bounding box center [746, 579] width 204 height 22
type input "Probation Officer"
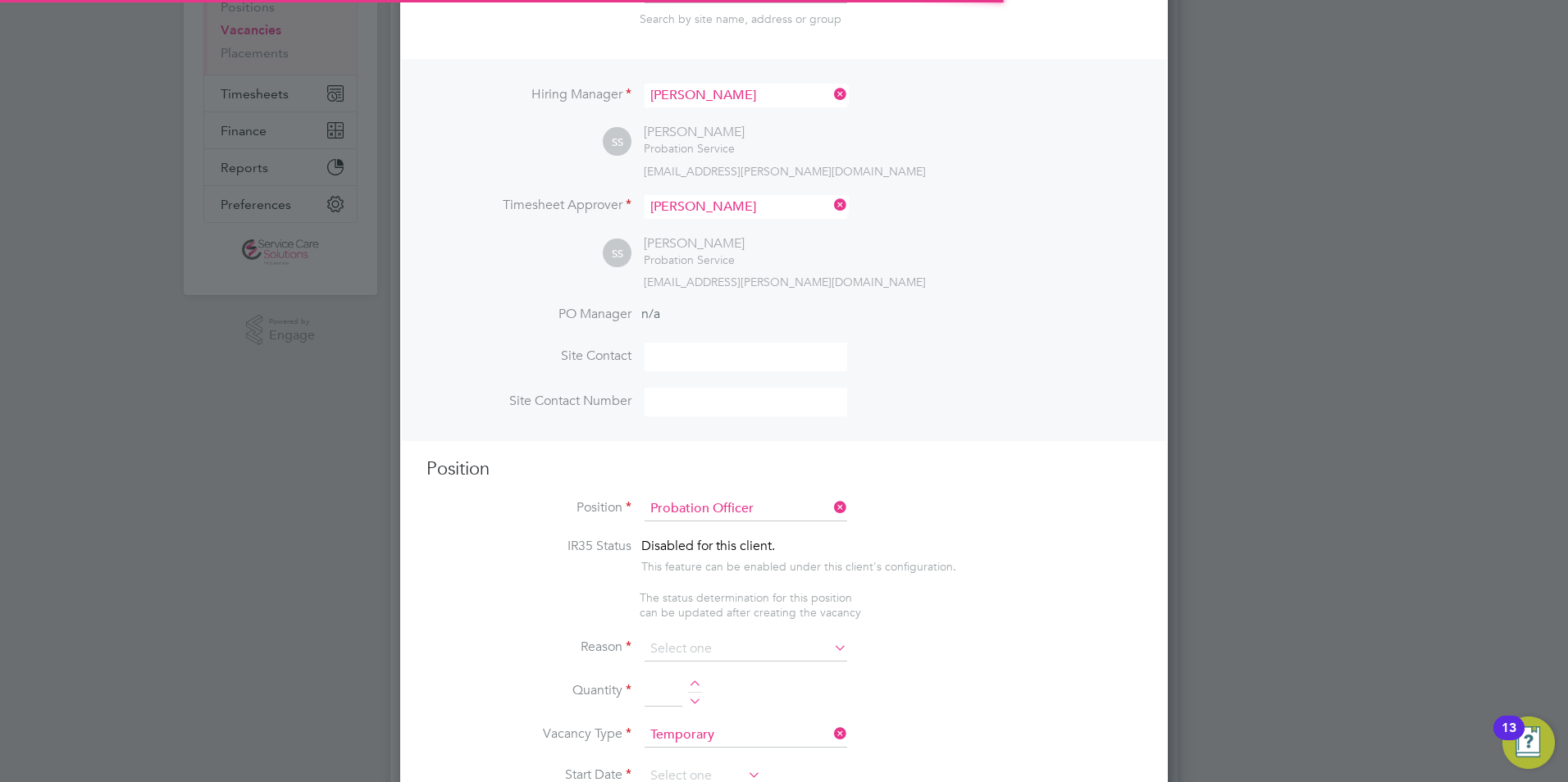
scroll to position [2416, 769]
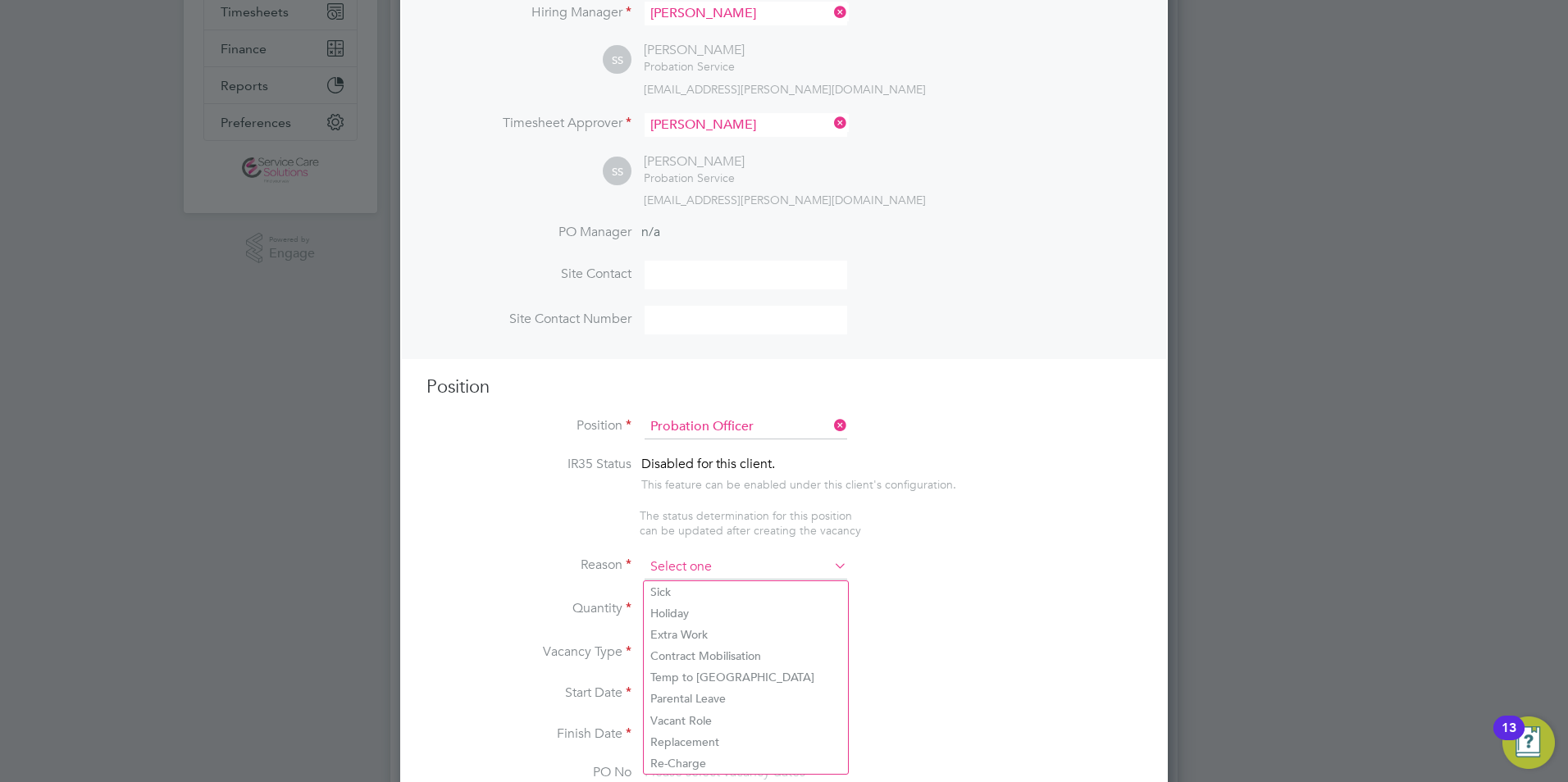
click at [693, 715] on li "Vacant Role" at bounding box center [746, 721] width 204 height 21
type input "Vacant Role"
click at [691, 604] on div at bounding box center [695, 604] width 14 height 11
type input "1"
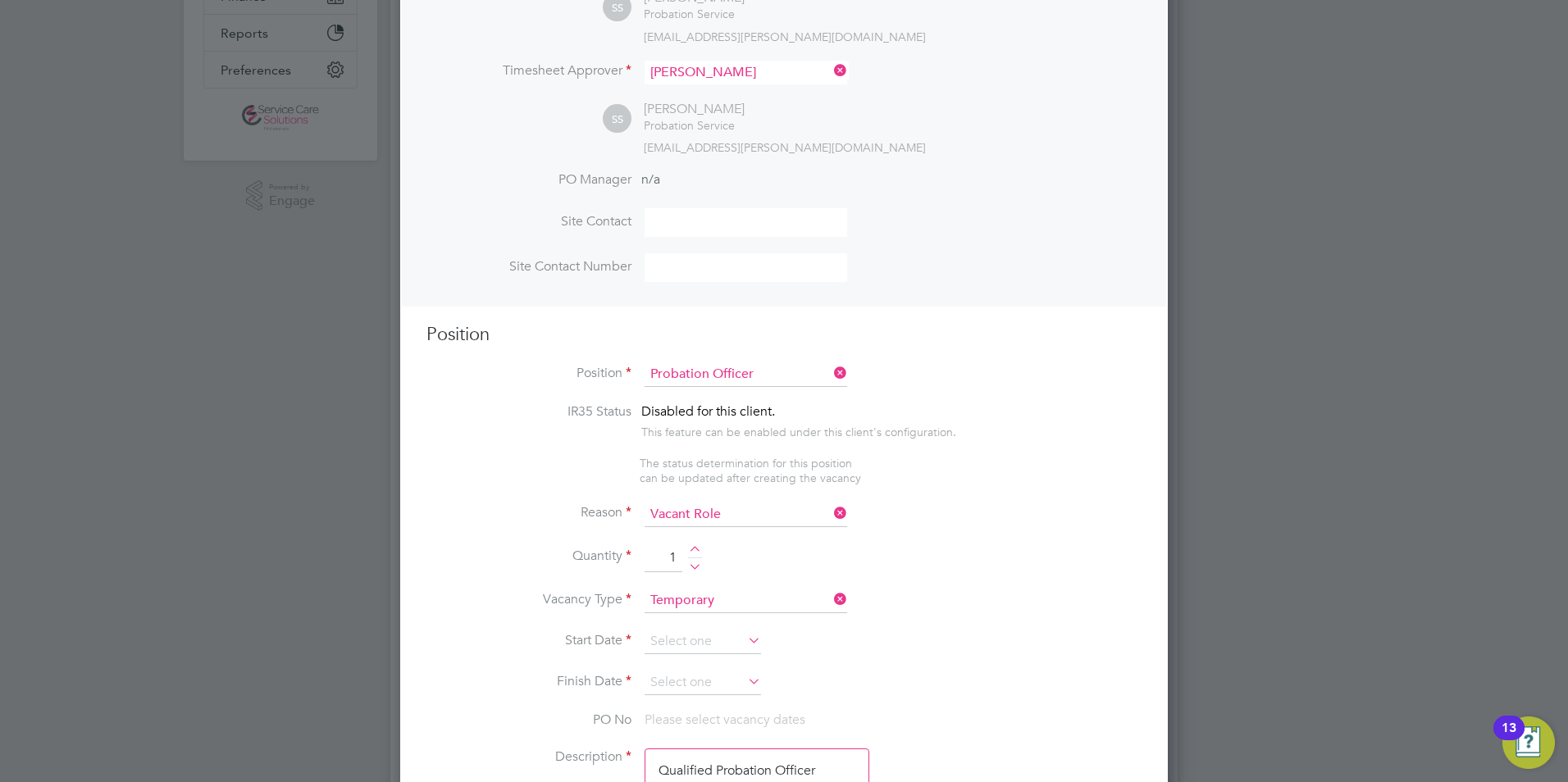
scroll to position [492, 0]
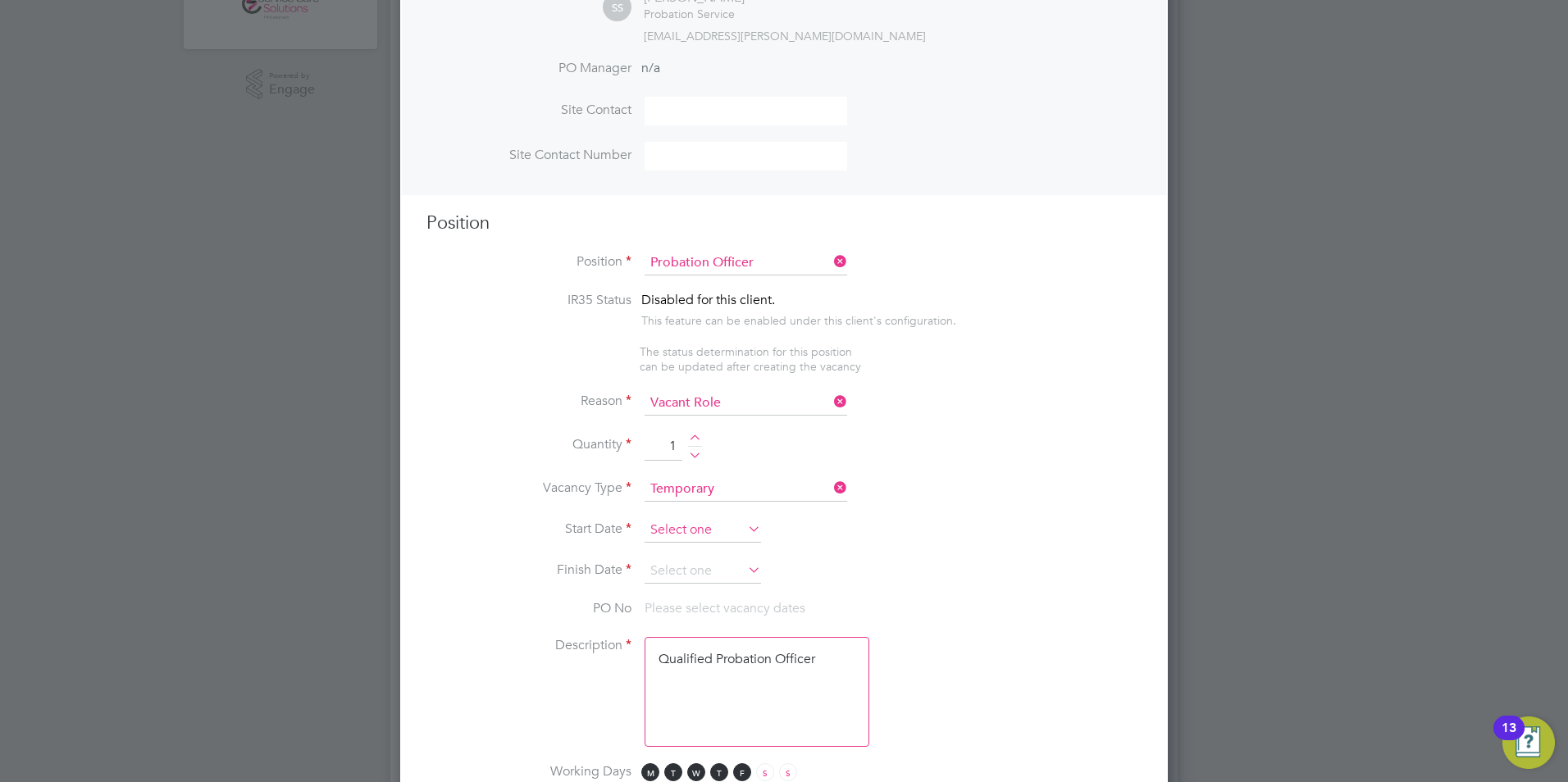
click at [660, 530] on input at bounding box center [702, 531] width 117 height 25
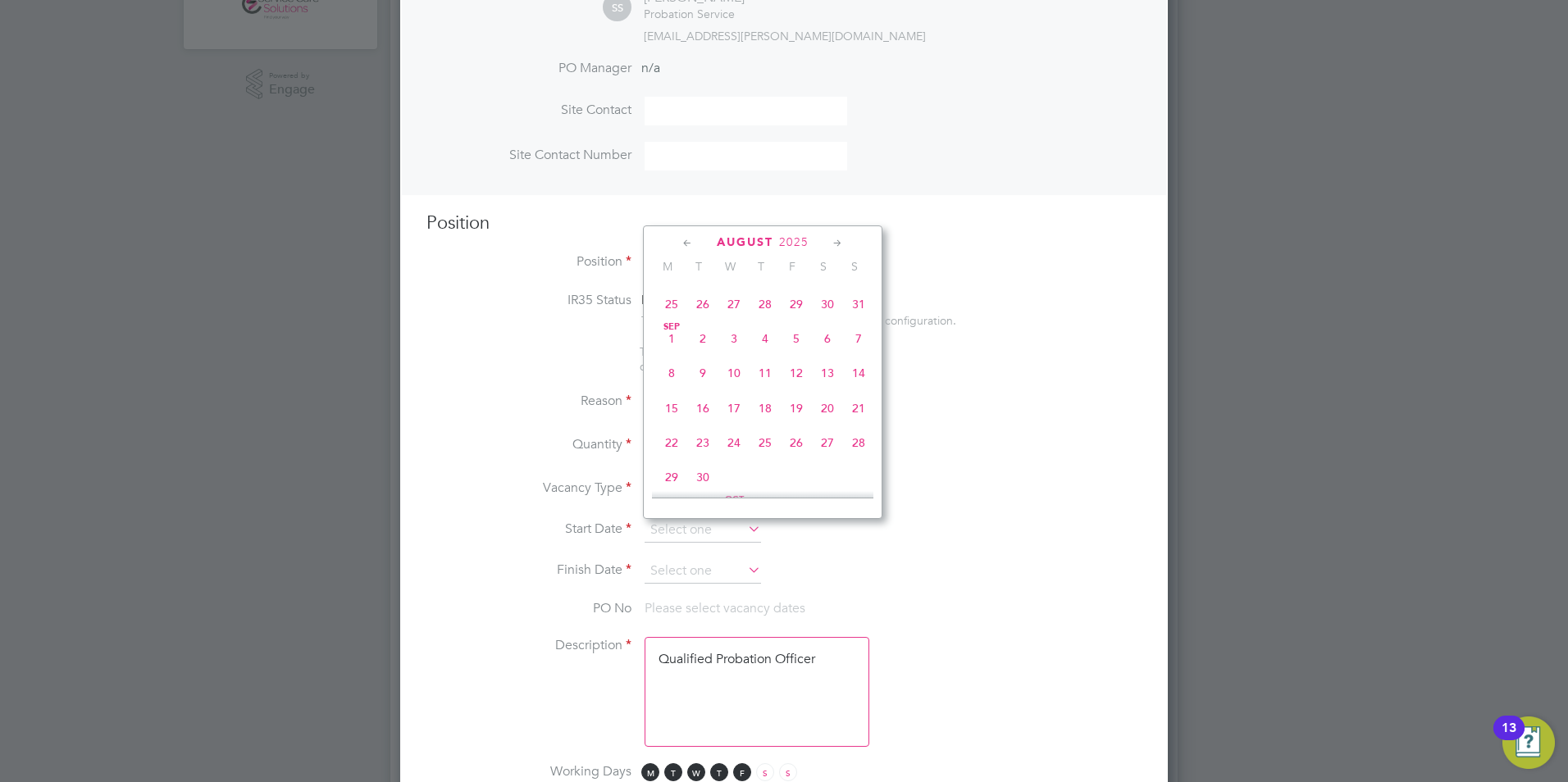
scroll to position [732, 0]
click at [671, 349] on span "8" at bounding box center [672, 333] width 31 height 31
type input "08 Sep 2025"
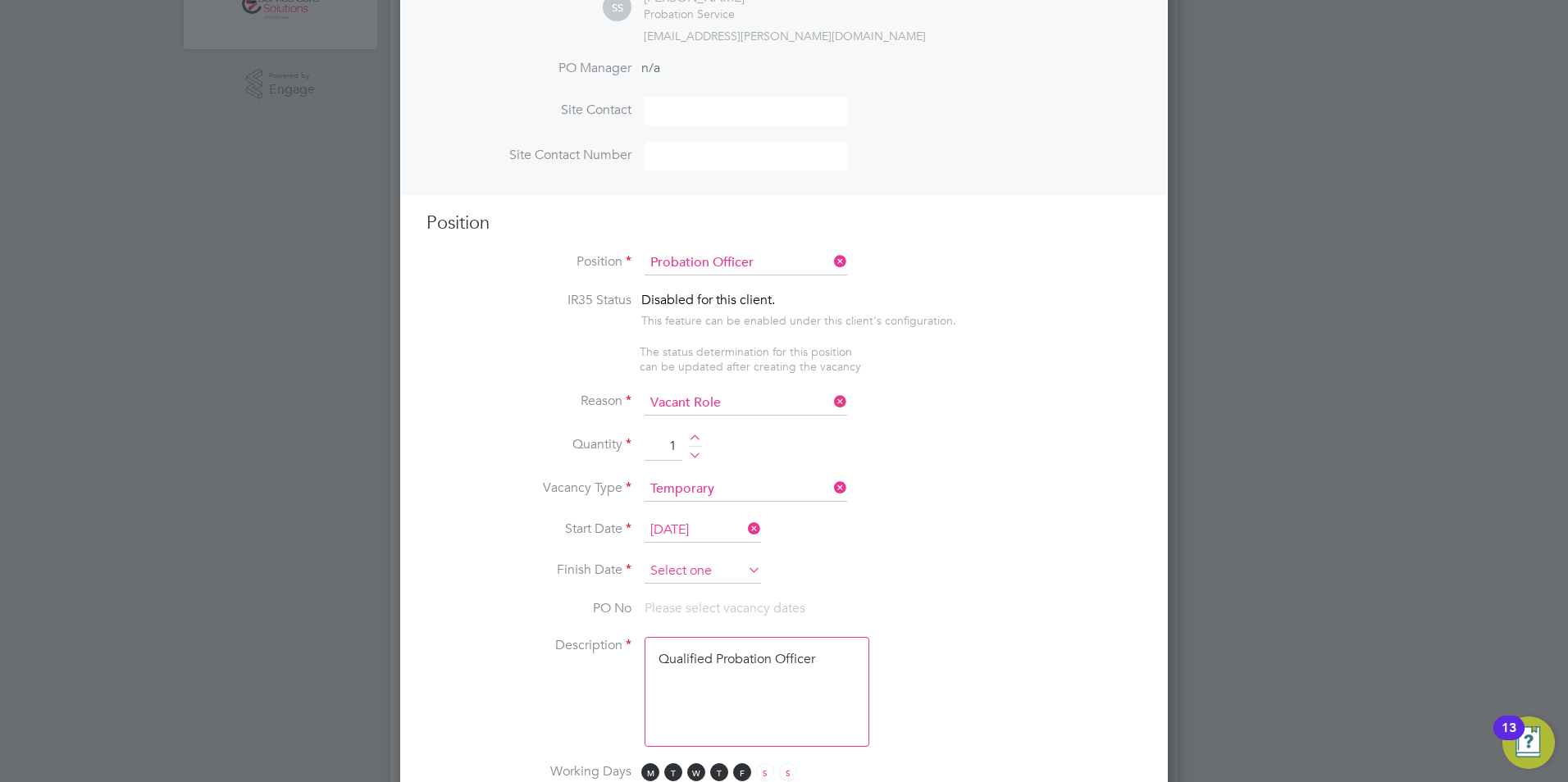
click at [676, 574] on input at bounding box center [702, 572] width 117 height 25
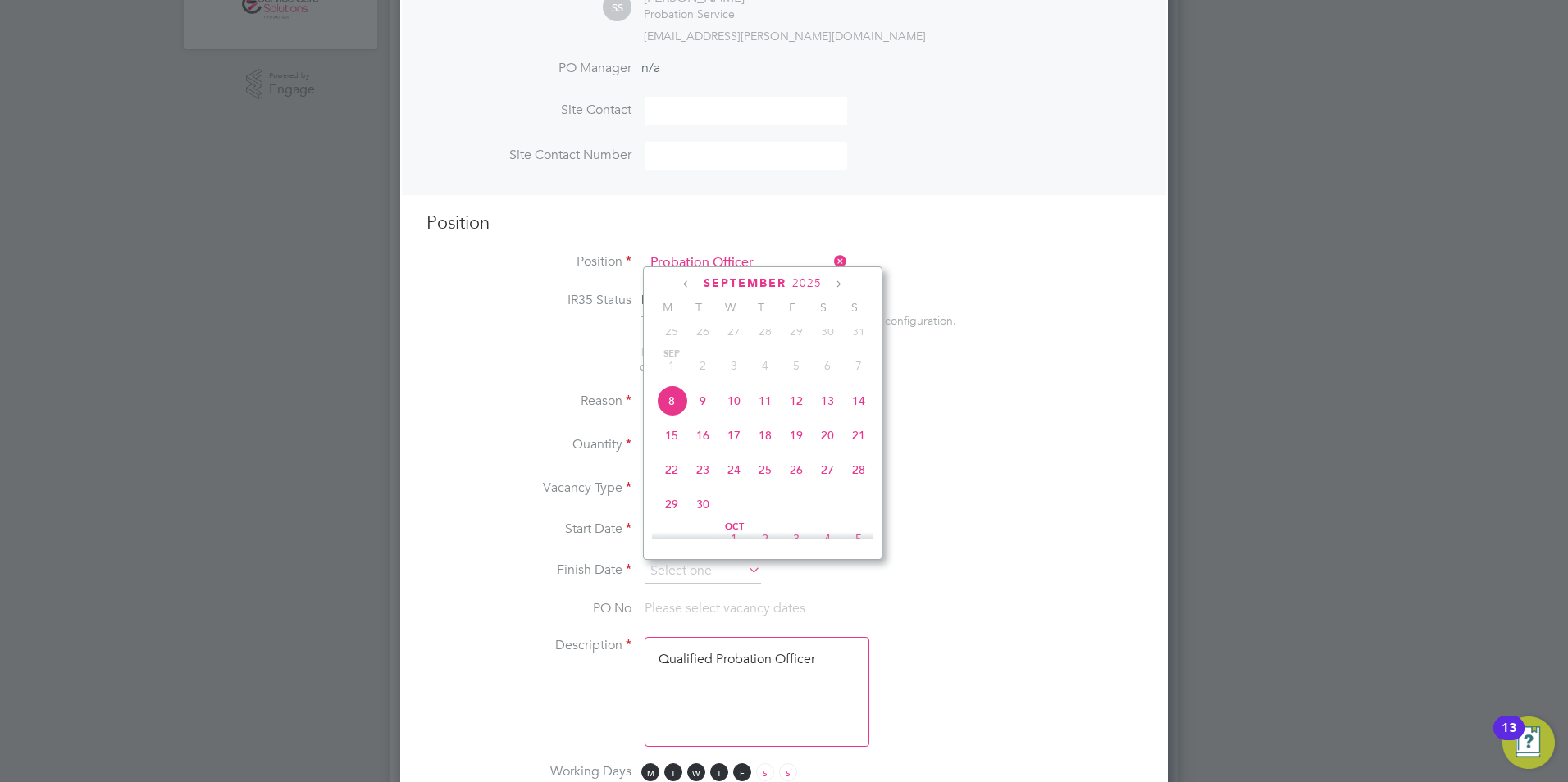
click at [842, 283] on icon at bounding box center [838, 284] width 15 height 18
click at [861, 439] on span "28" at bounding box center [858, 423] width 31 height 31
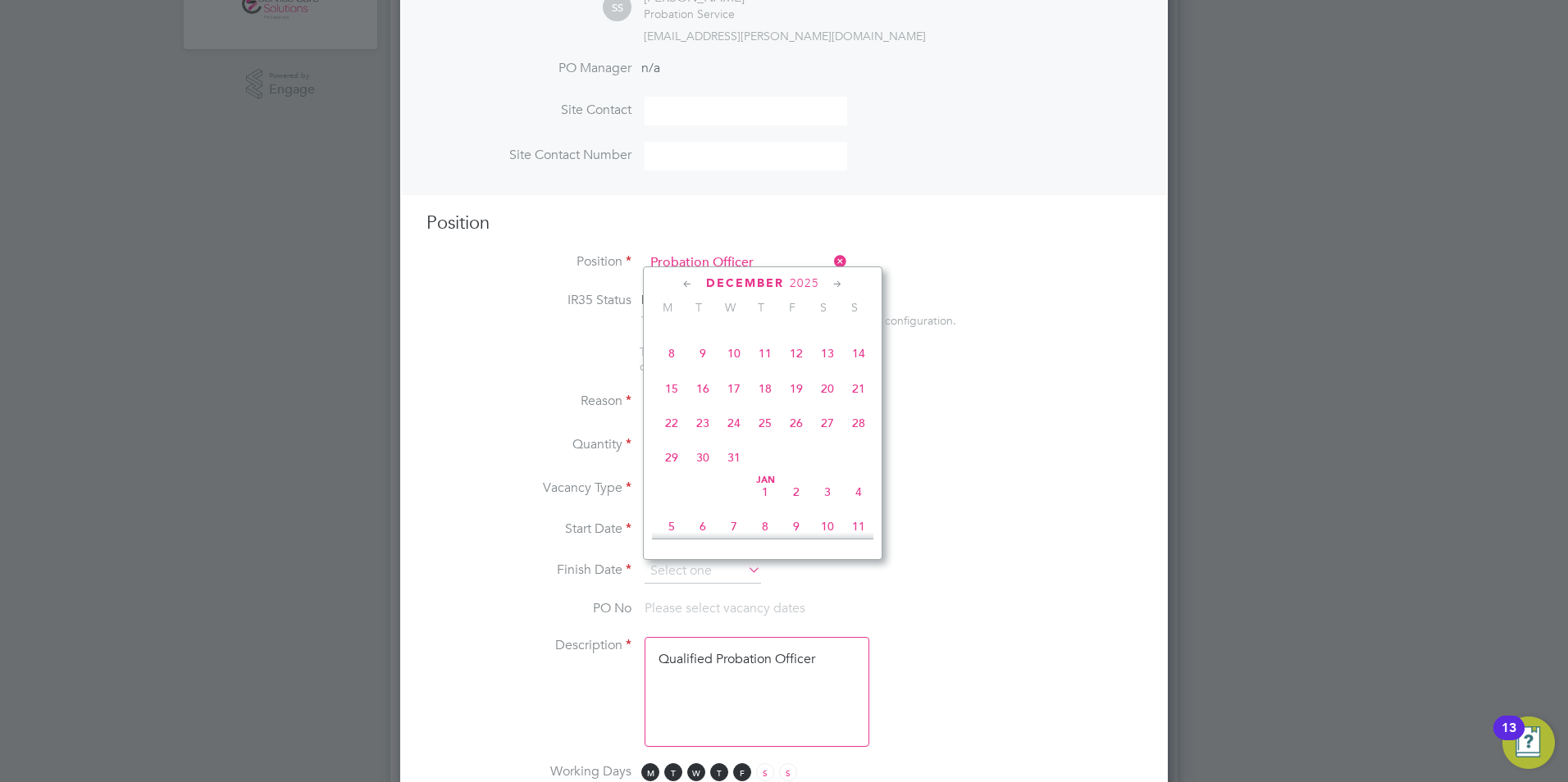
type input "28 Dec 2025"
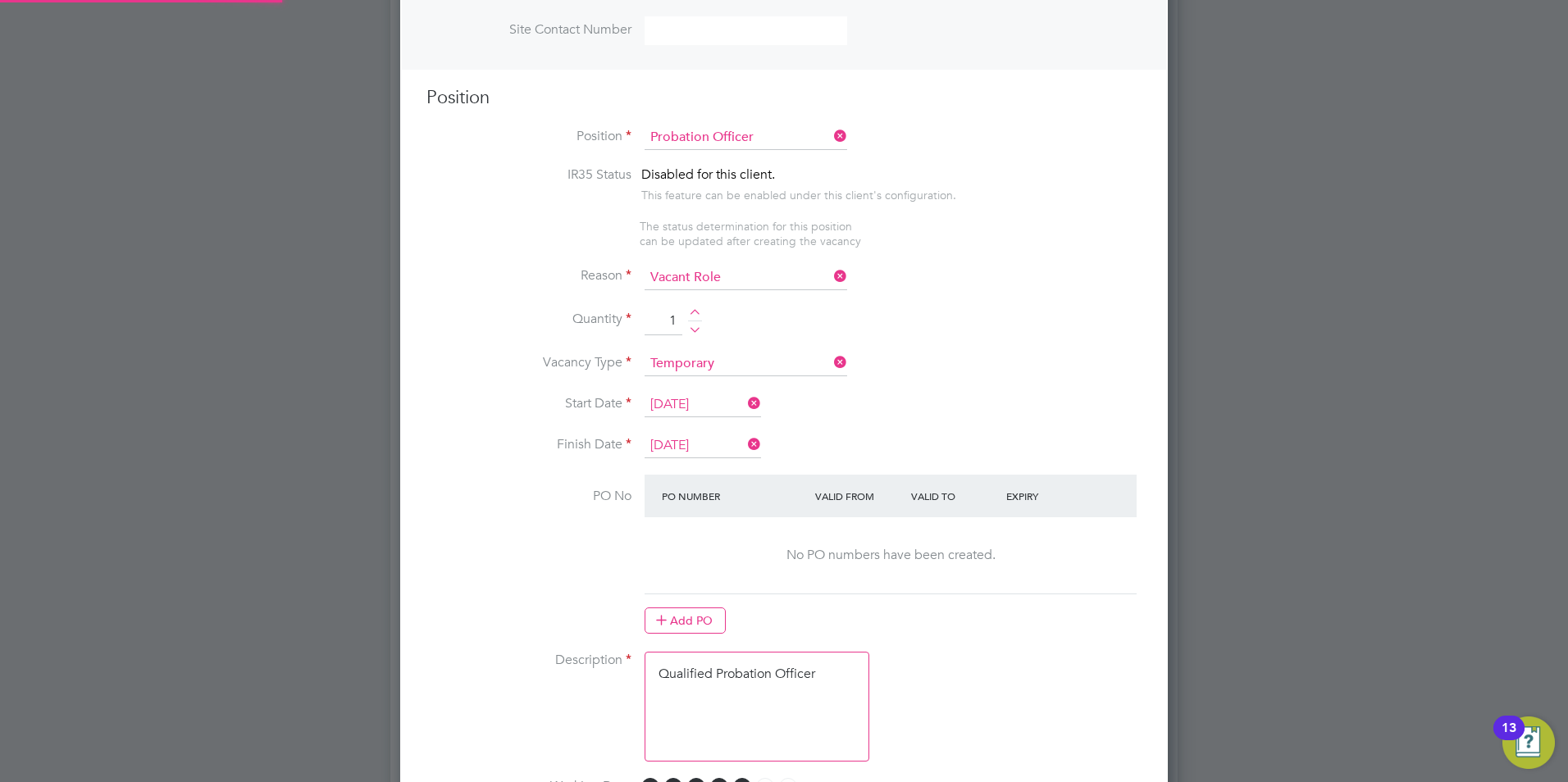
scroll to position [820, 0]
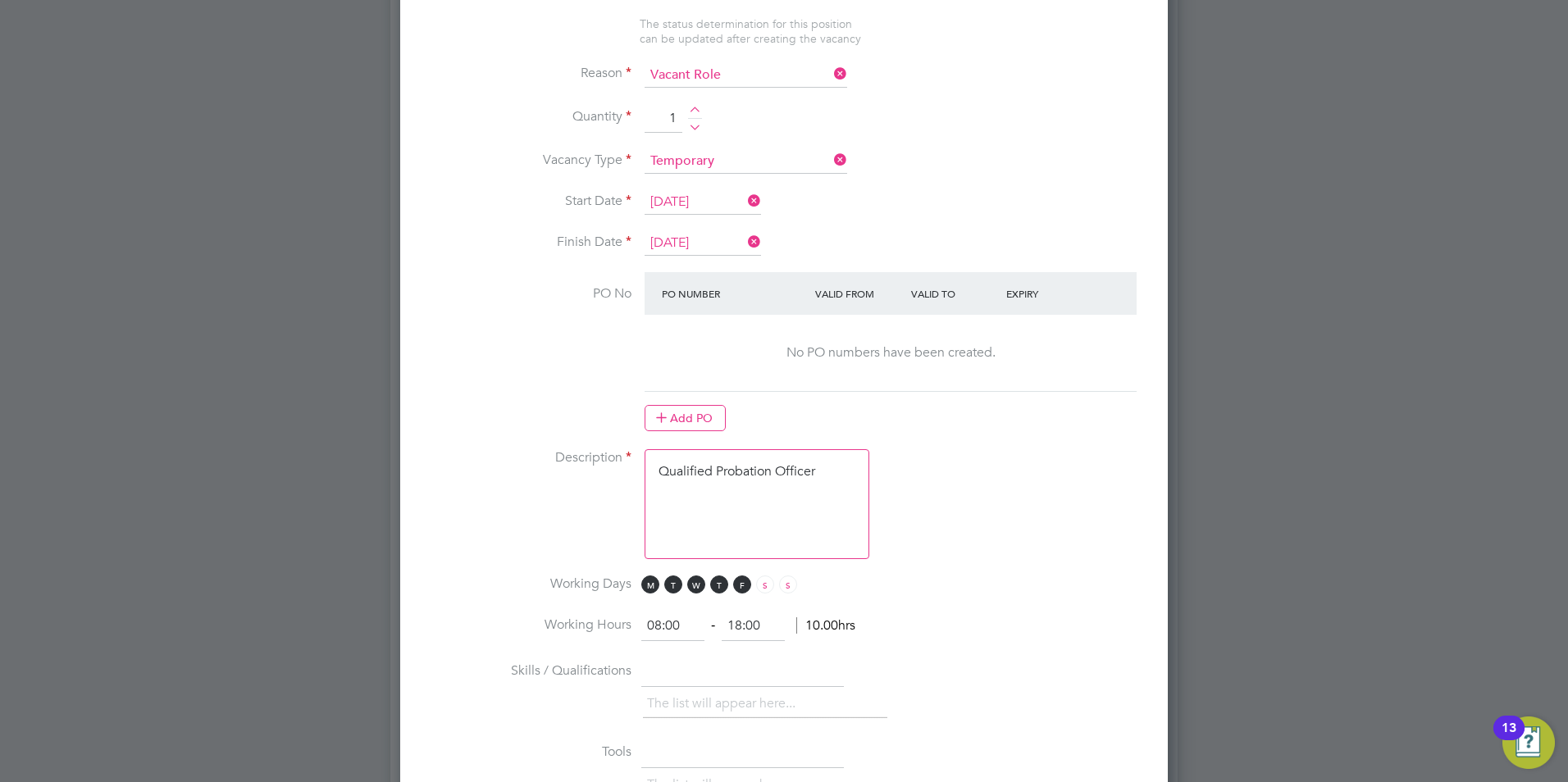
click at [746, 507] on textarea "Qualified Probation Officer" at bounding box center [756, 505] width 225 height 110
drag, startPoint x: 794, startPoint y: 498, endPoint x: 802, endPoint y: 489, distance: 12.0
click at [794, 498] on textarea "Qualified Probation Officer" at bounding box center [756, 505] width 225 height 110
drag, startPoint x: 847, startPoint y: 465, endPoint x: 584, endPoint y: 455, distance: 263.2
click at [586, 456] on li "Description Qualified Probation Officer" at bounding box center [784, 512] width 716 height 126
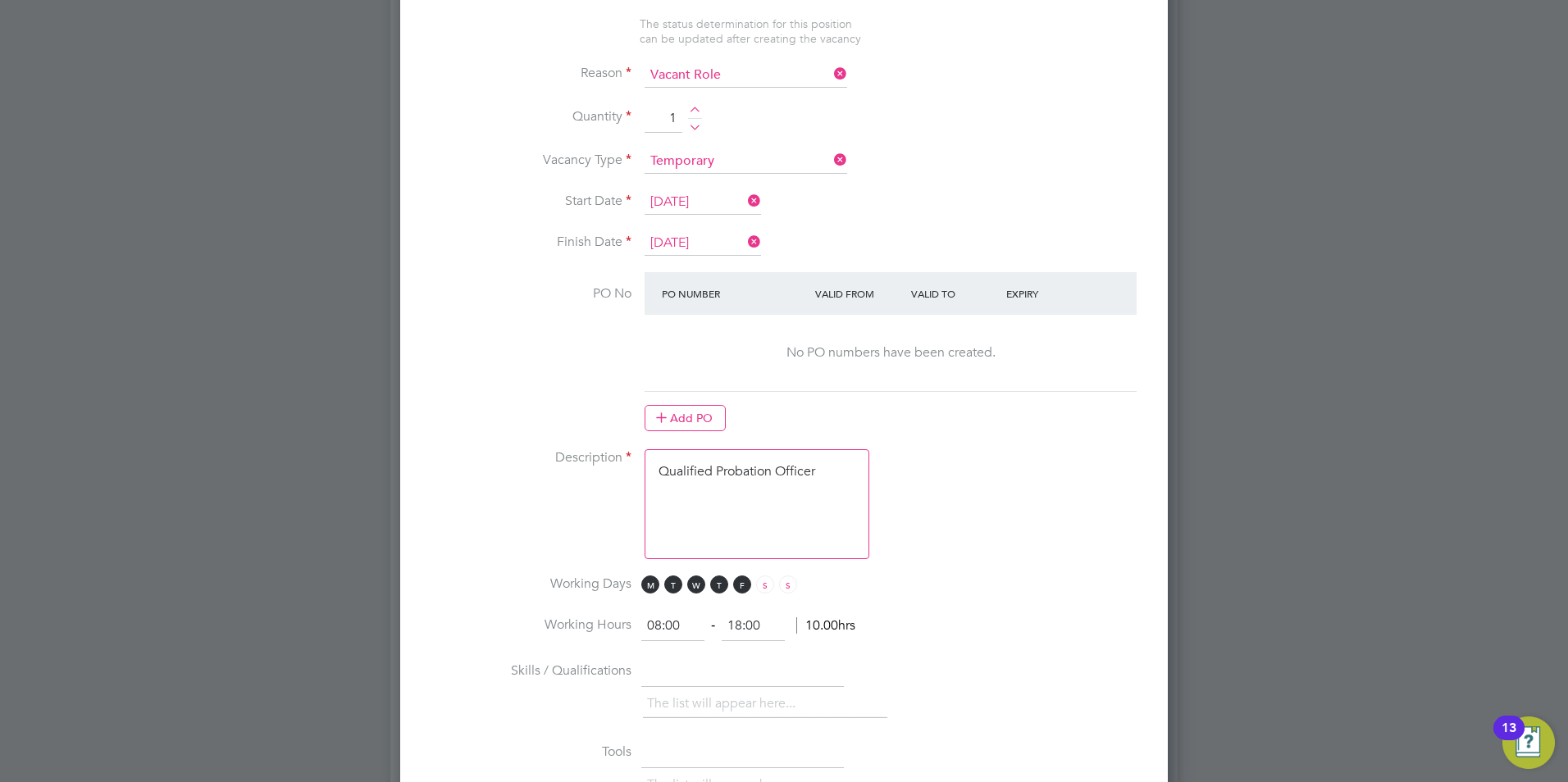
paste textarea "The tracking number for this OP1 request is: " 2287B" Yes Question Answer Proba…"
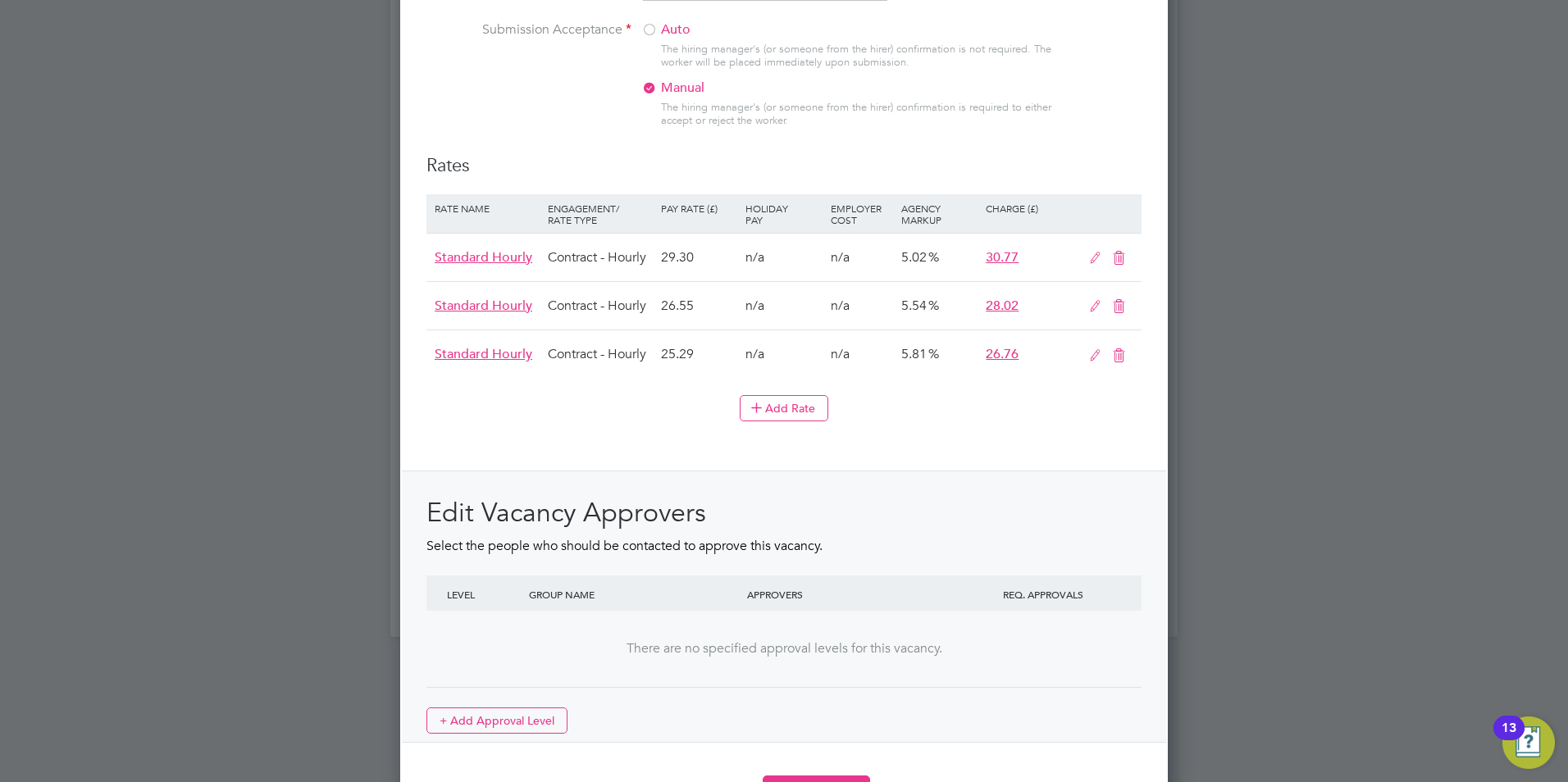
scroll to position [1835, 0]
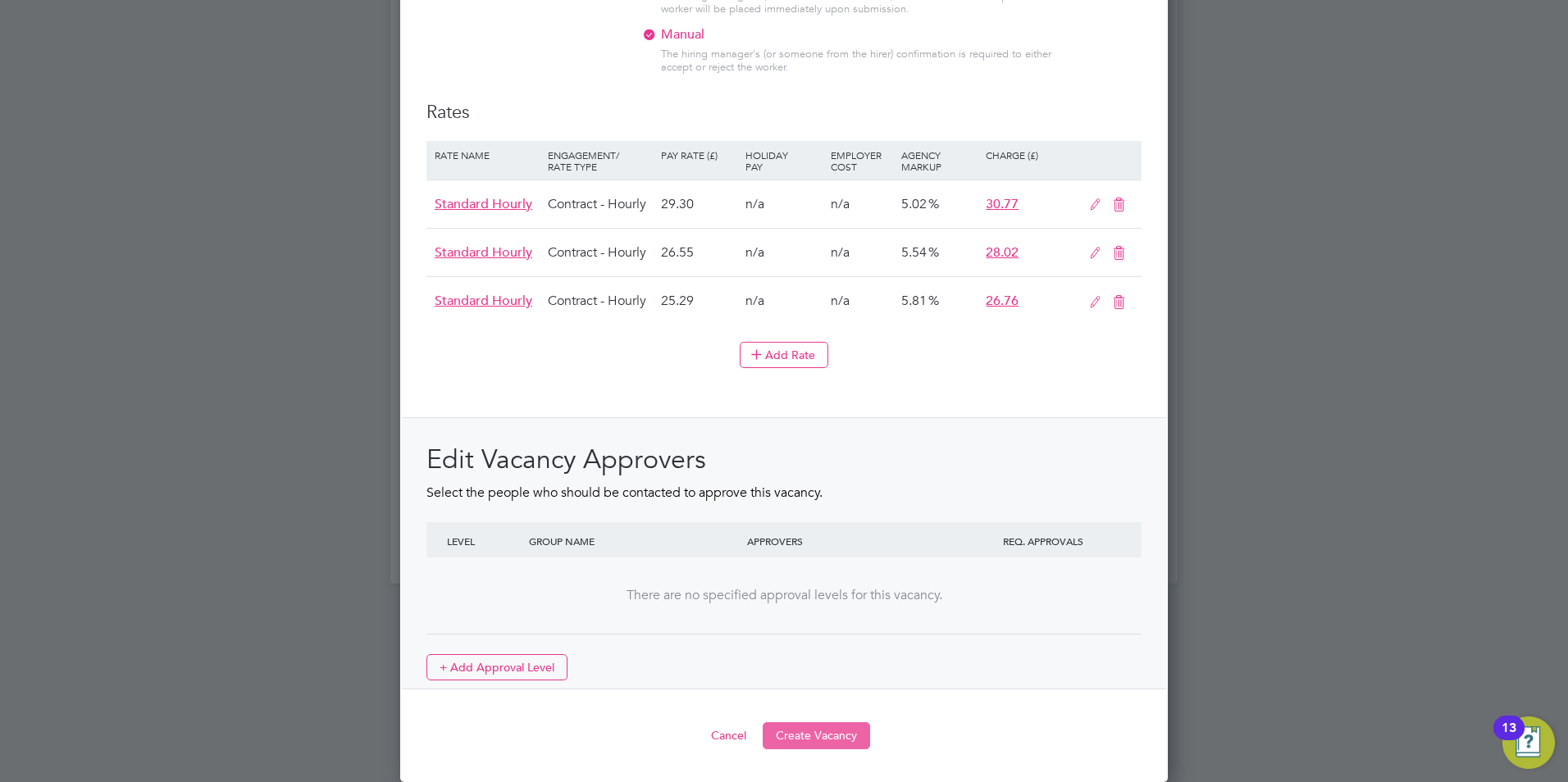
type textarea "The tracking number for this OP1 request is: " 2287B" Yes Question Answer Proba…"
click at [817, 729] on button "Create Vacancy" at bounding box center [816, 735] width 107 height 27
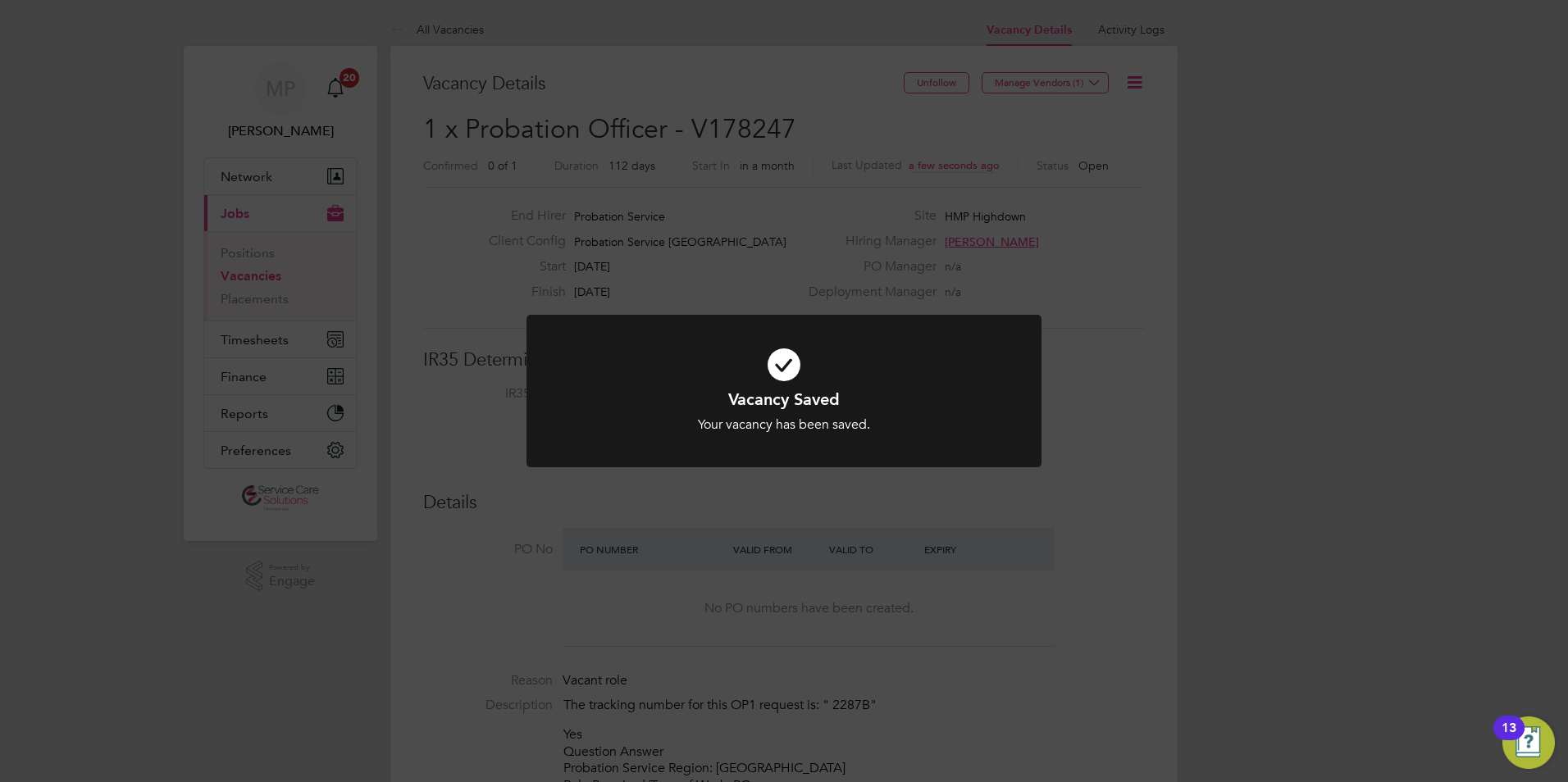
drag, startPoint x: 765, startPoint y: 222, endPoint x: 716, endPoint y: 226, distance: 49.2
click at [763, 222] on div "Vacancy Saved Your vacancy has been saved. Cancel Okay" at bounding box center [784, 391] width 1568 height 782
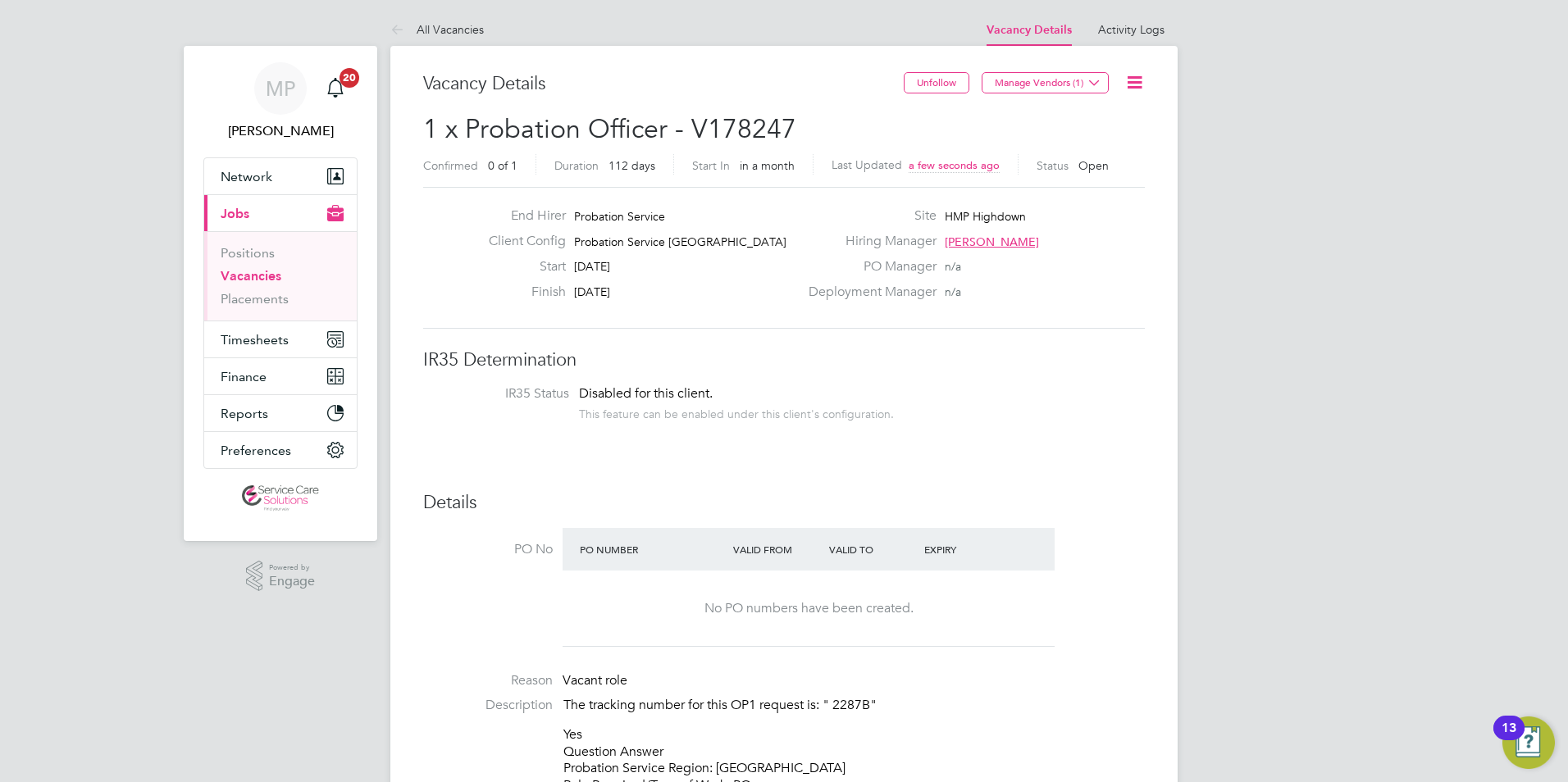
click at [234, 270] on link "Vacancies" at bounding box center [251, 276] width 61 height 15
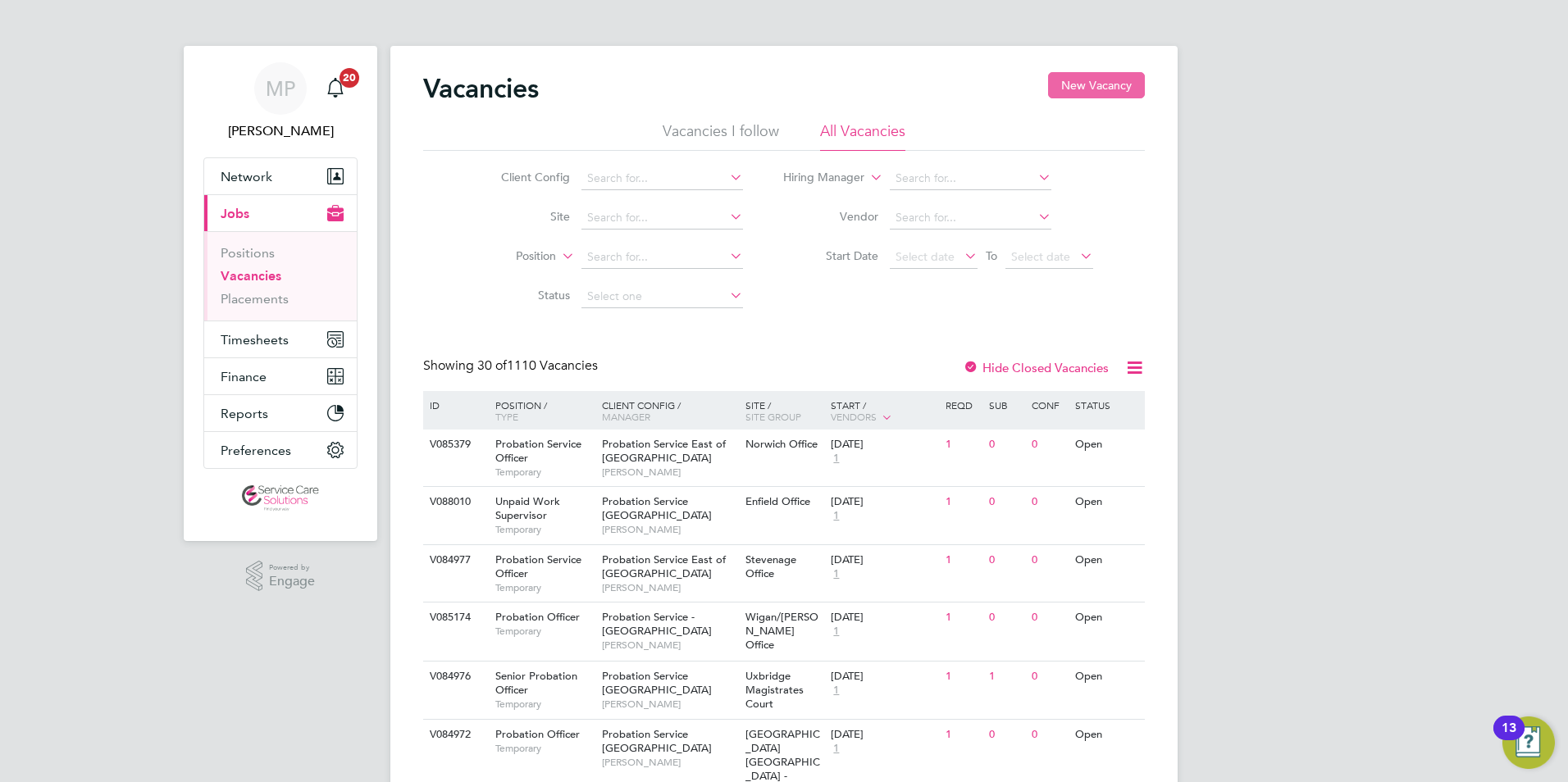
click at [1073, 89] on button "New Vacancy" at bounding box center [1097, 86] width 97 height 27
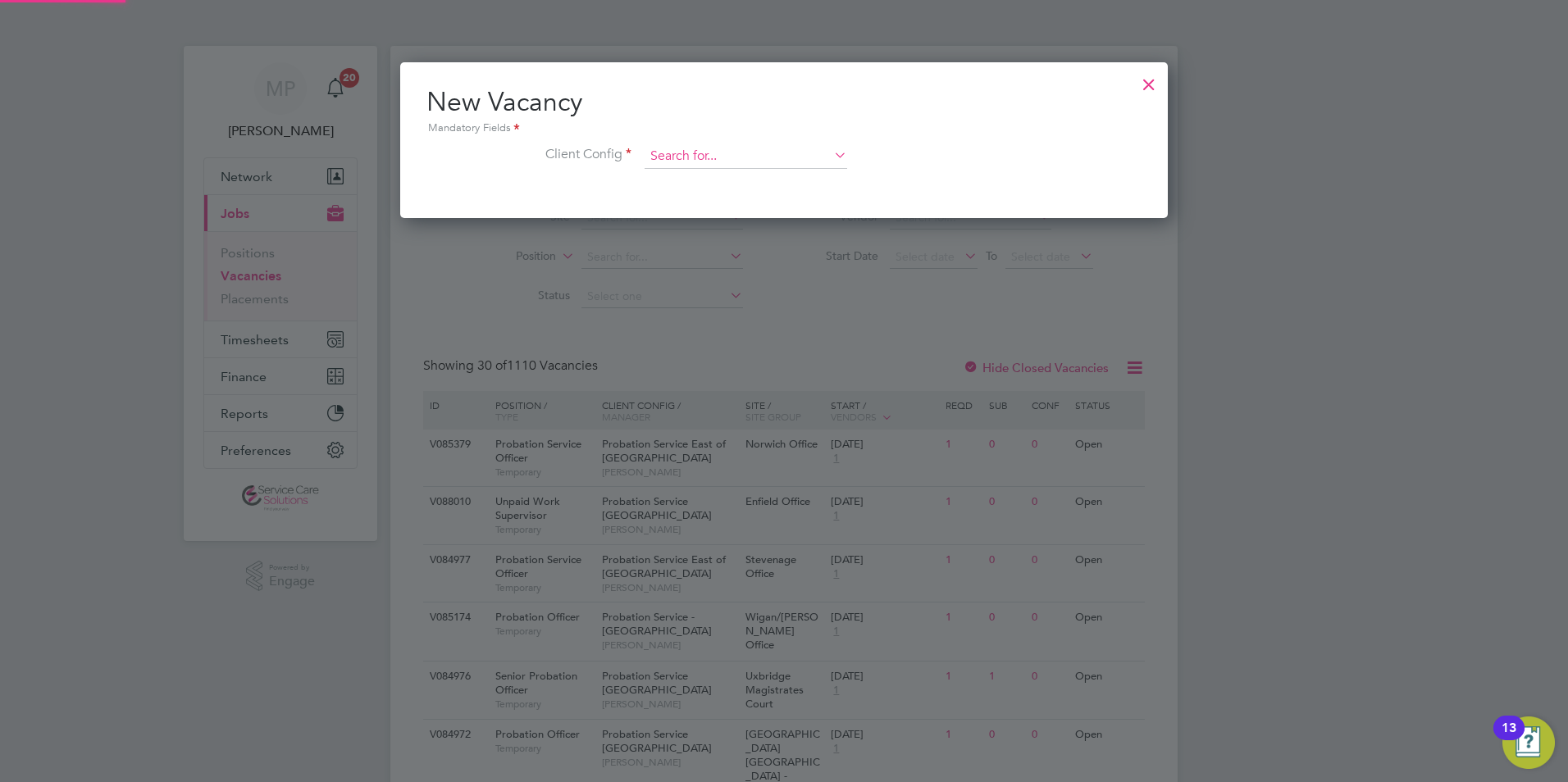
click at [706, 161] on input at bounding box center [745, 157] width 202 height 25
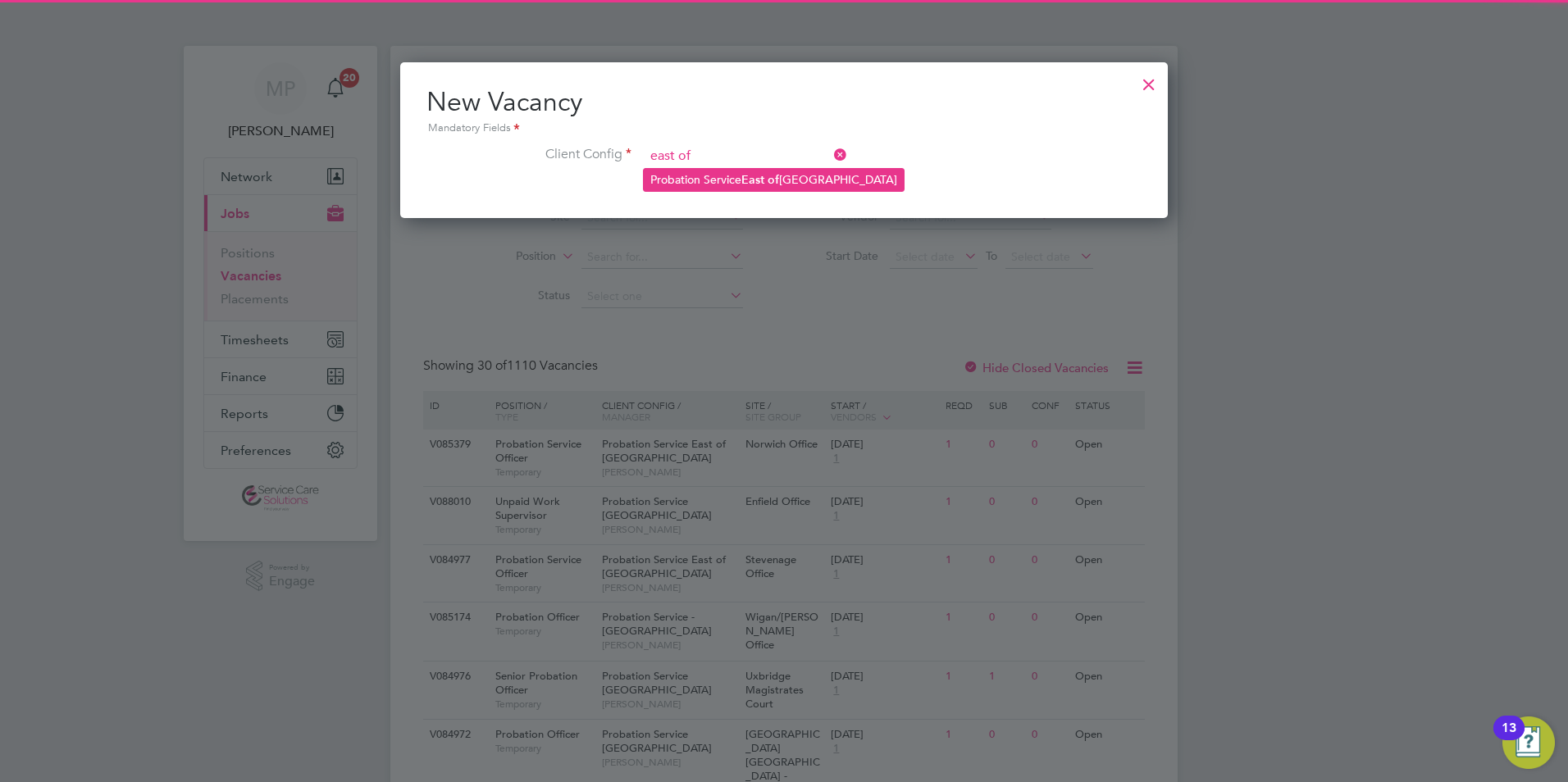
click at [745, 179] on b "East" at bounding box center [753, 180] width 23 height 14
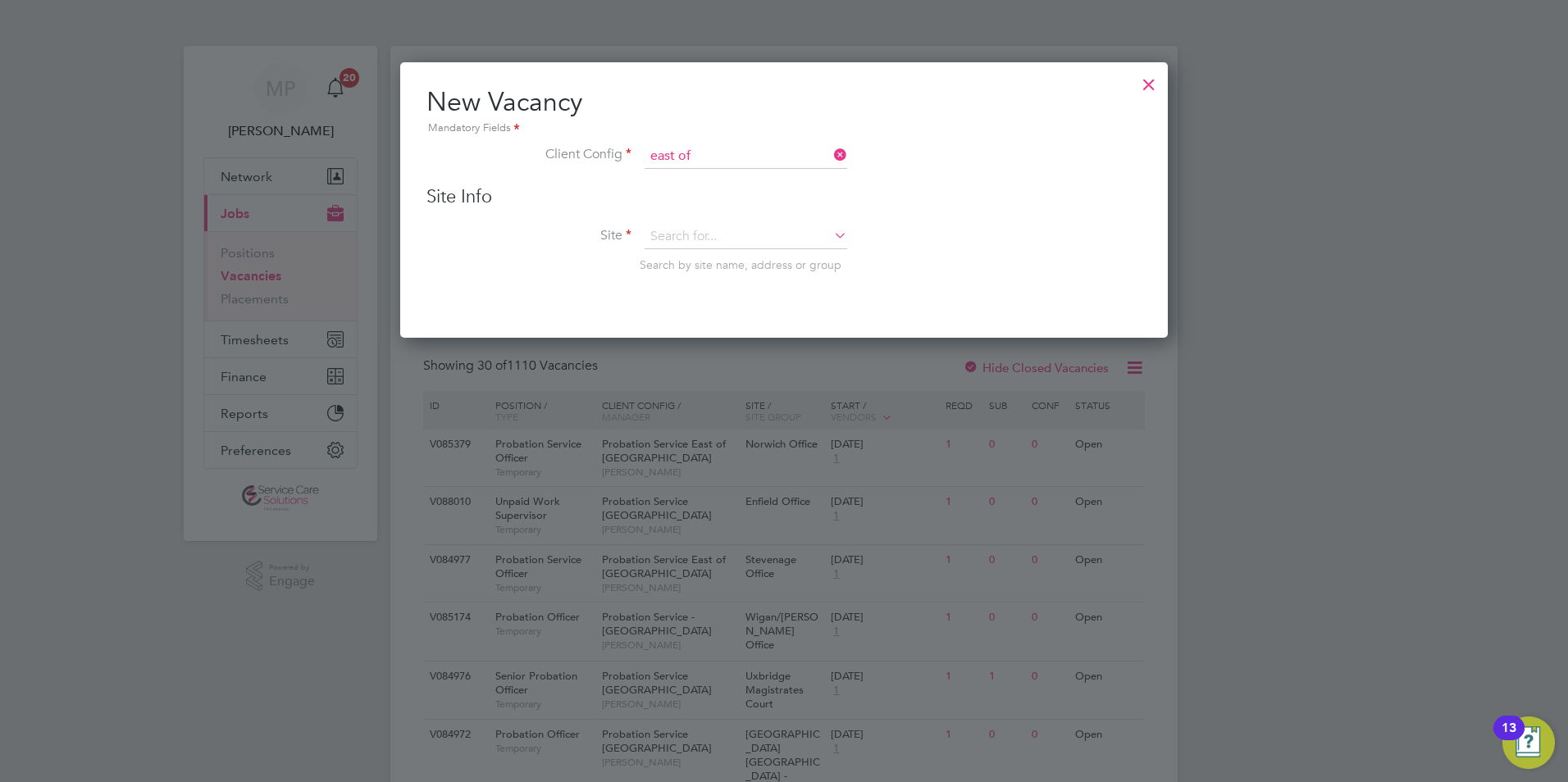
type input "Probation Service East of England"
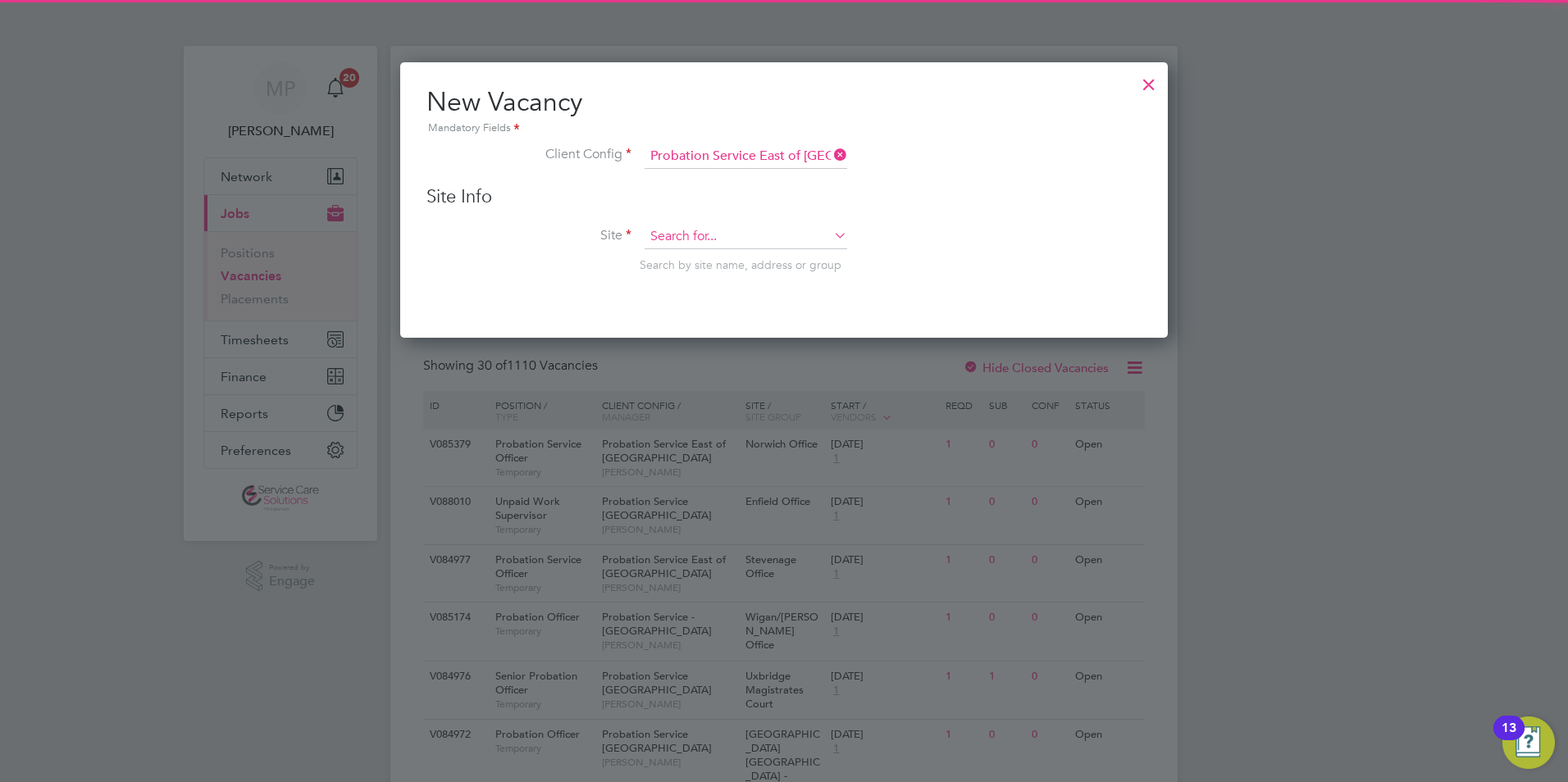
click at [716, 225] on input at bounding box center [745, 238] width 202 height 25
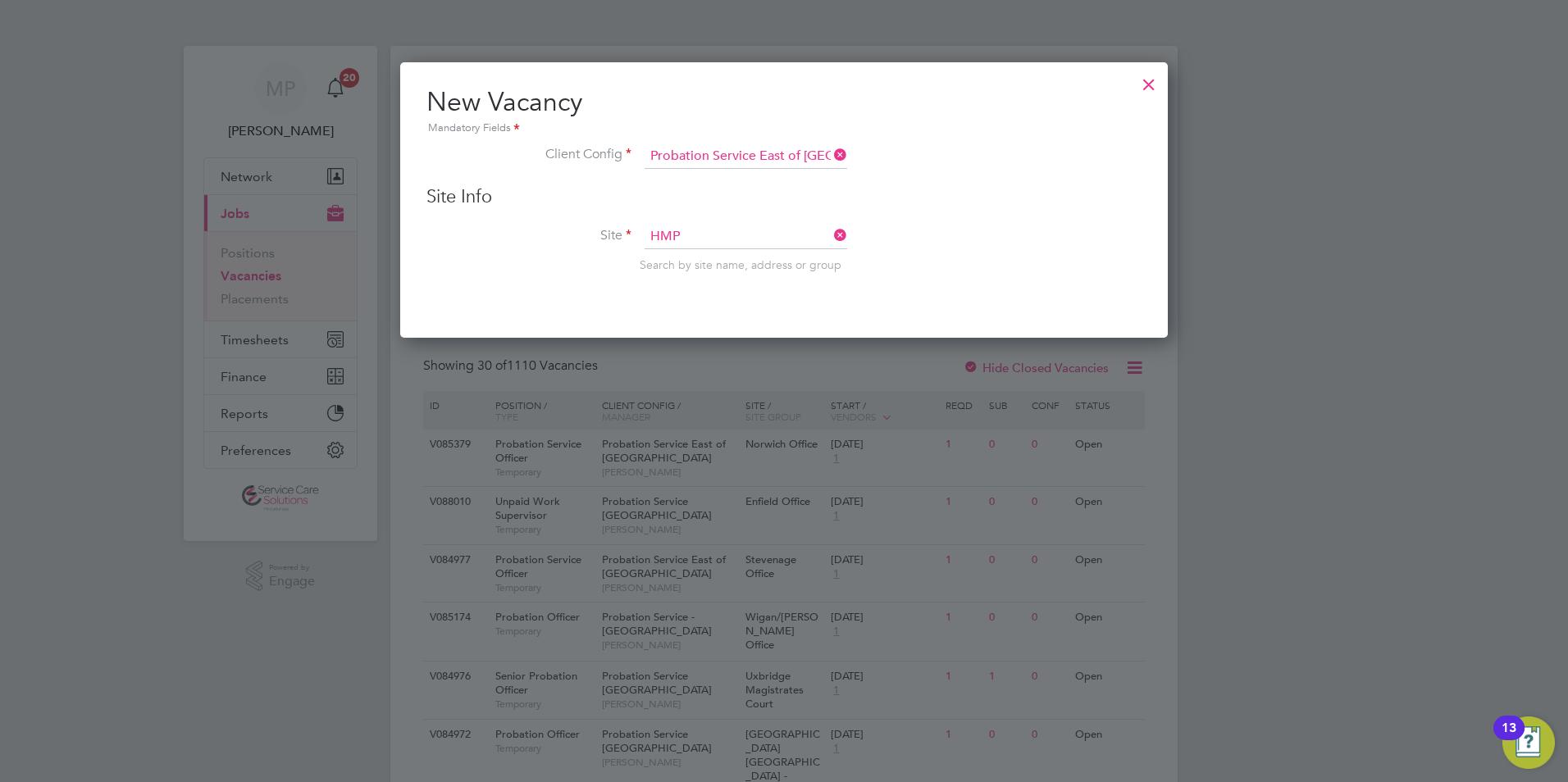
click at [715, 316] on li "HMP The Mount" at bounding box center [746, 327] width 204 height 22
type input "HMP The Mount"
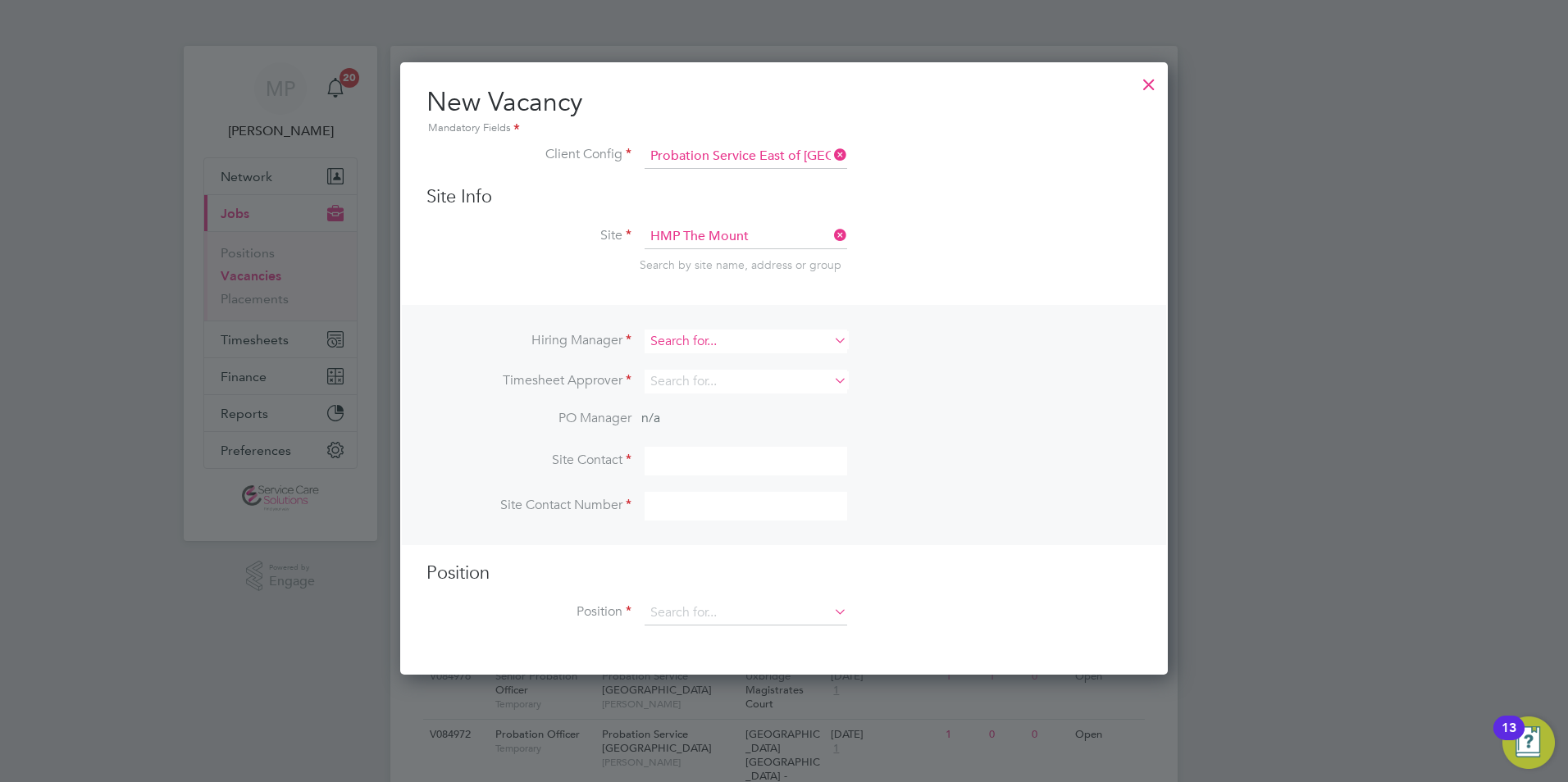
click at [677, 345] on input at bounding box center [745, 341] width 202 height 24
type input "n"
click at [713, 469] on li "Saman tha Hayfield" at bounding box center [746, 475] width 204 height 22
type input "Samantha Hayfield"
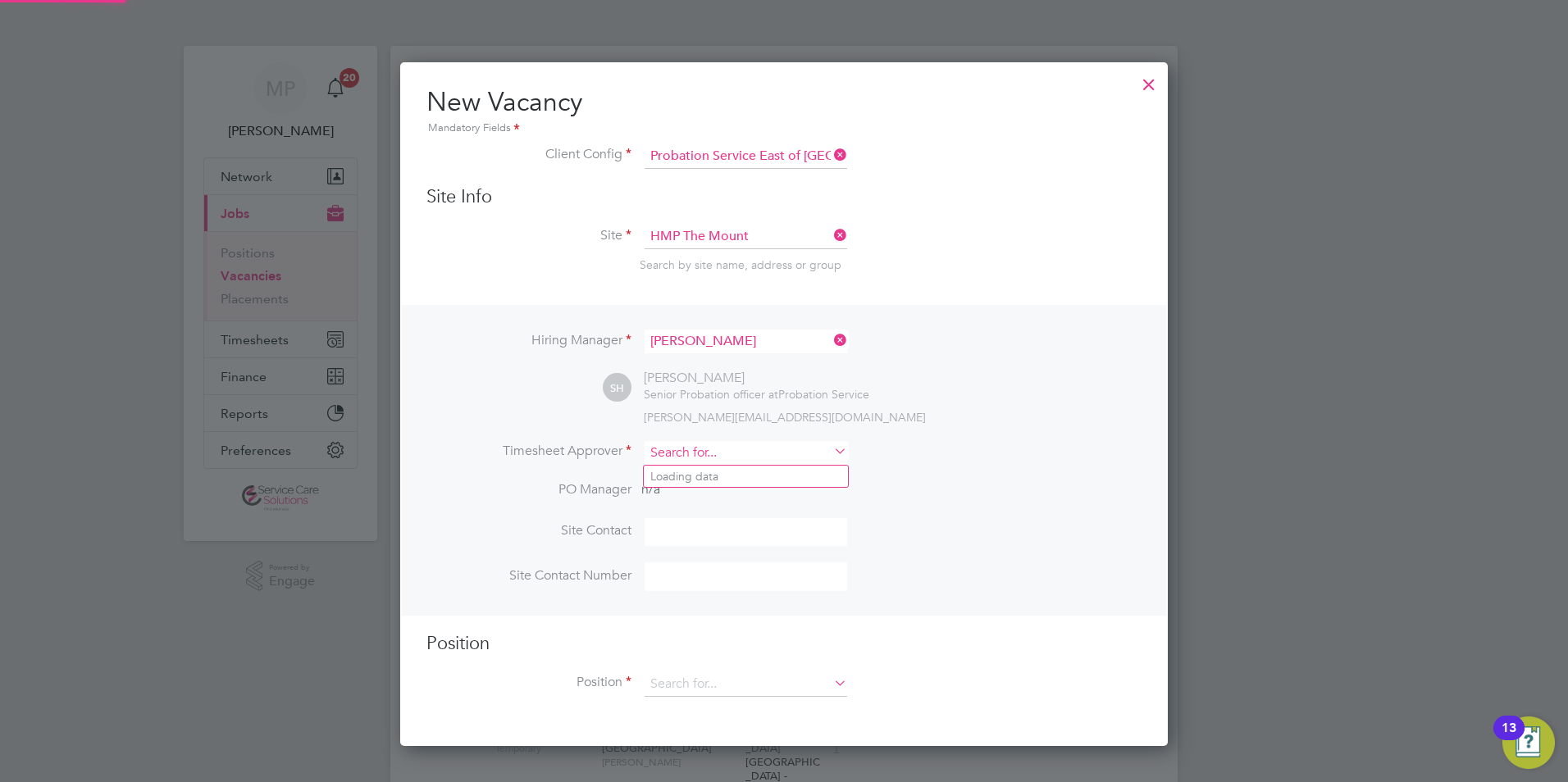
click at [689, 448] on input at bounding box center [745, 452] width 202 height 24
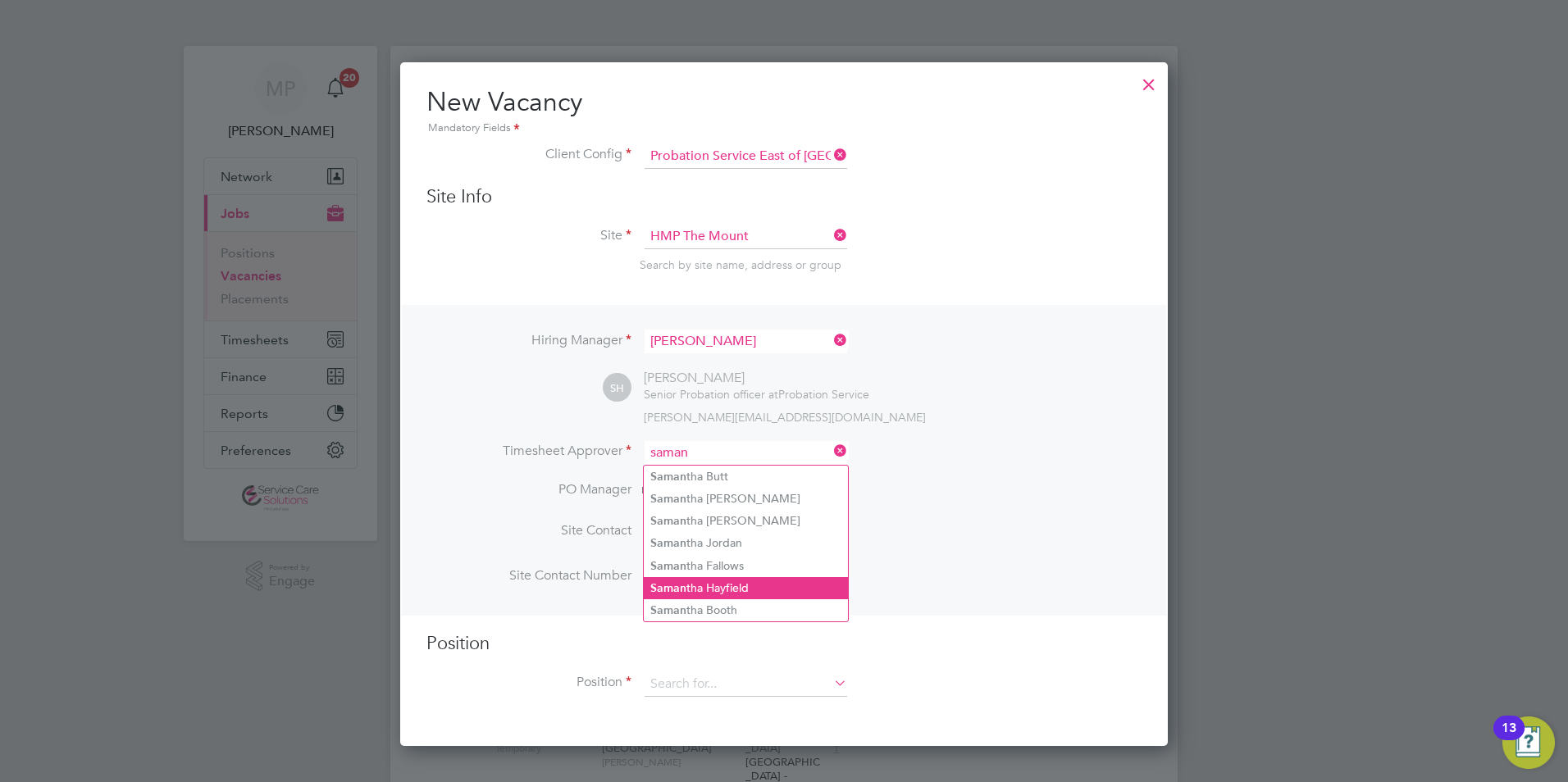
click at [734, 585] on li "Saman tha Hayfield" at bounding box center [746, 588] width 204 height 22
type input "Samantha Hayfield"
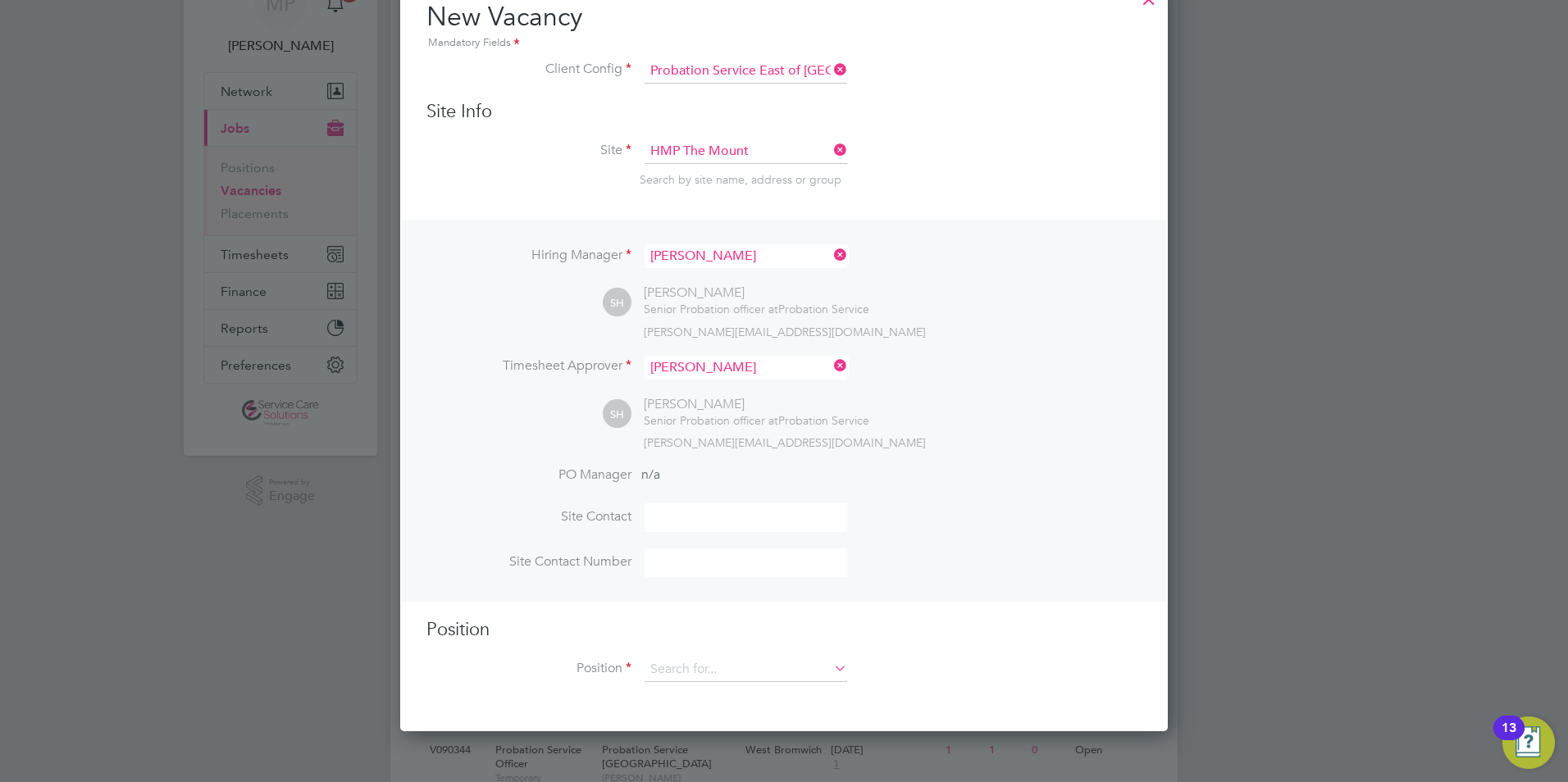
scroll to position [246, 0]
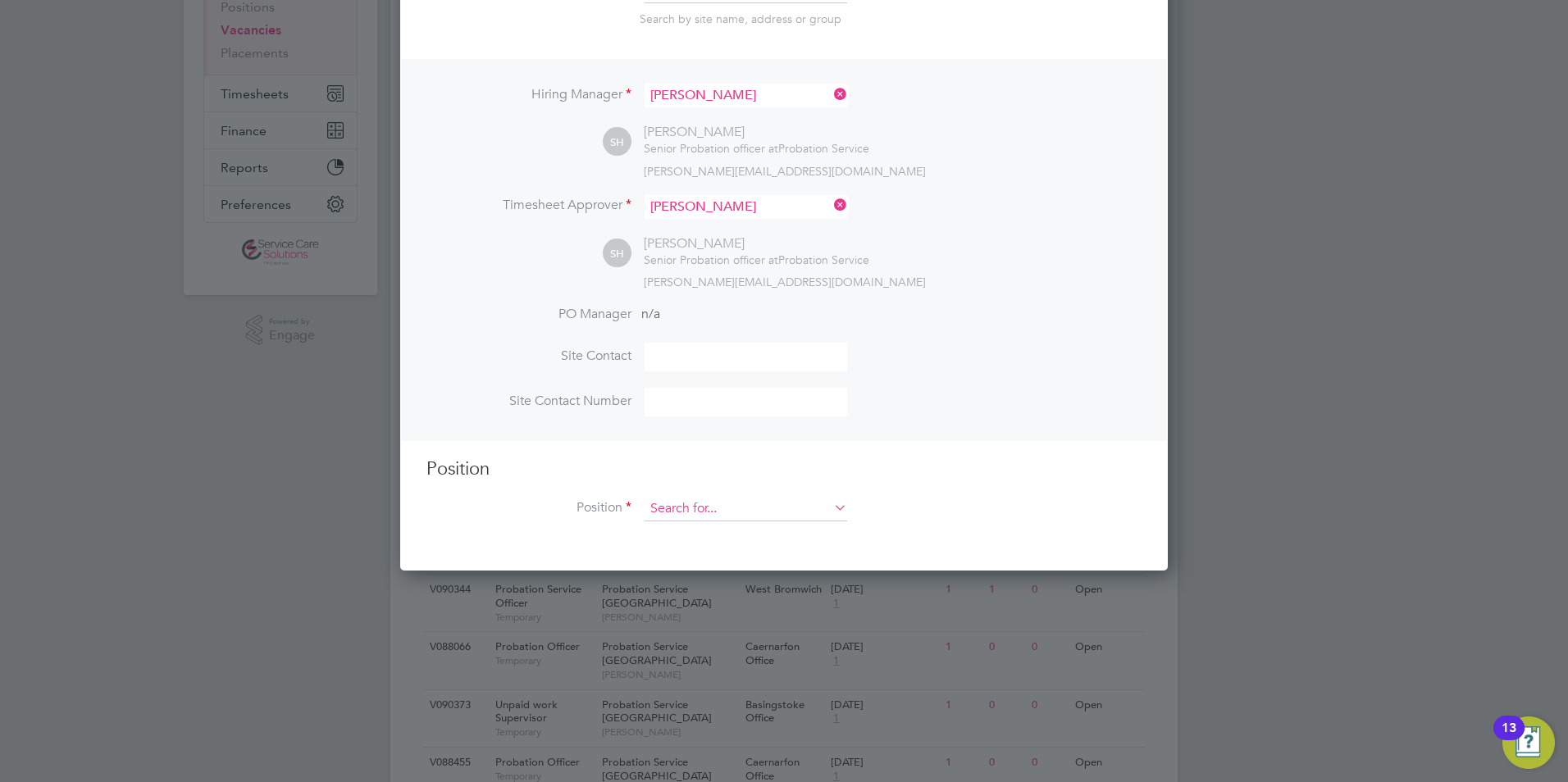
click at [717, 501] on input at bounding box center [745, 509] width 202 height 25
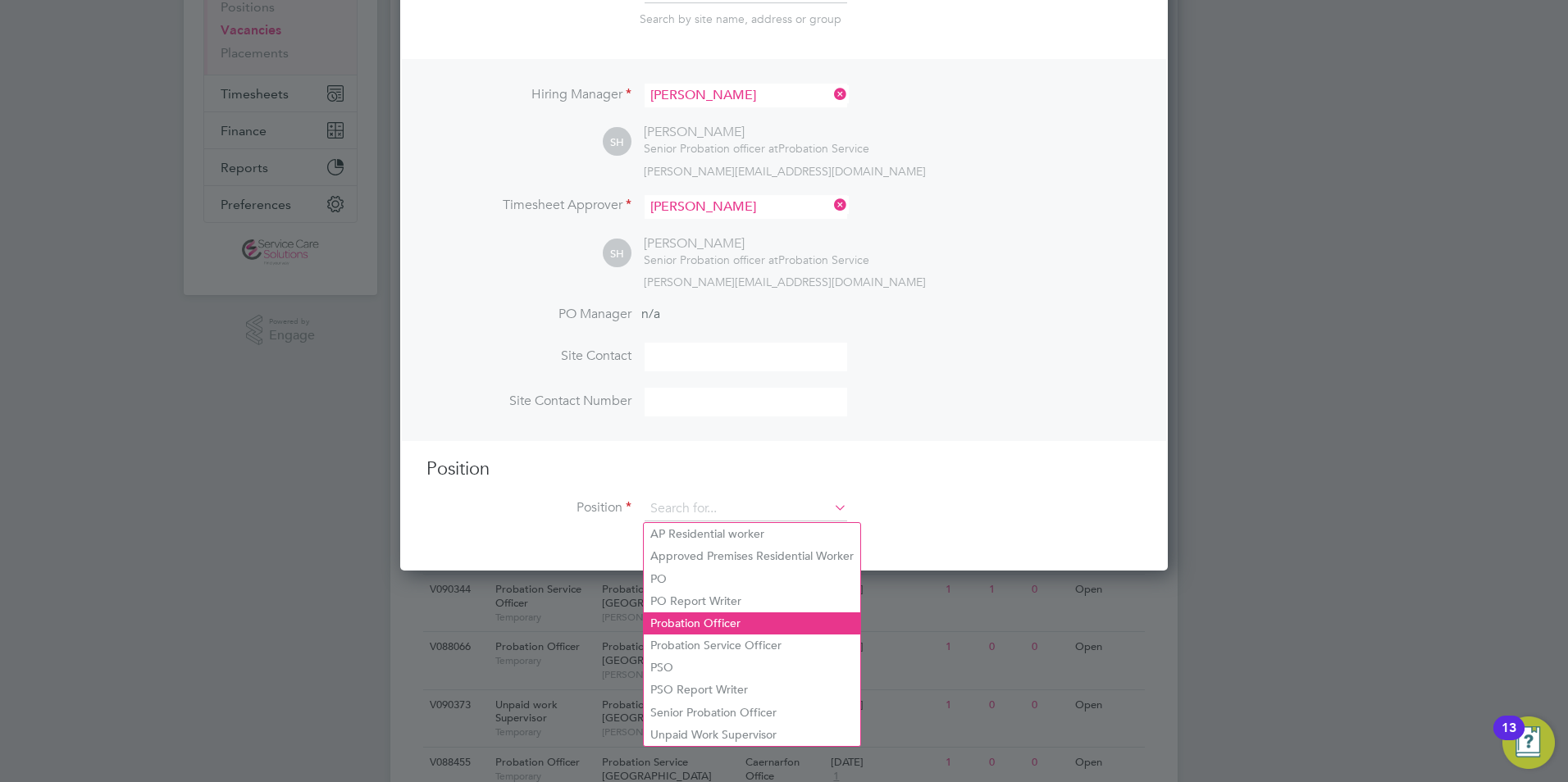
click at [750, 618] on li "Probation Officer" at bounding box center [753, 623] width 217 height 22
type input "Probation Officer"
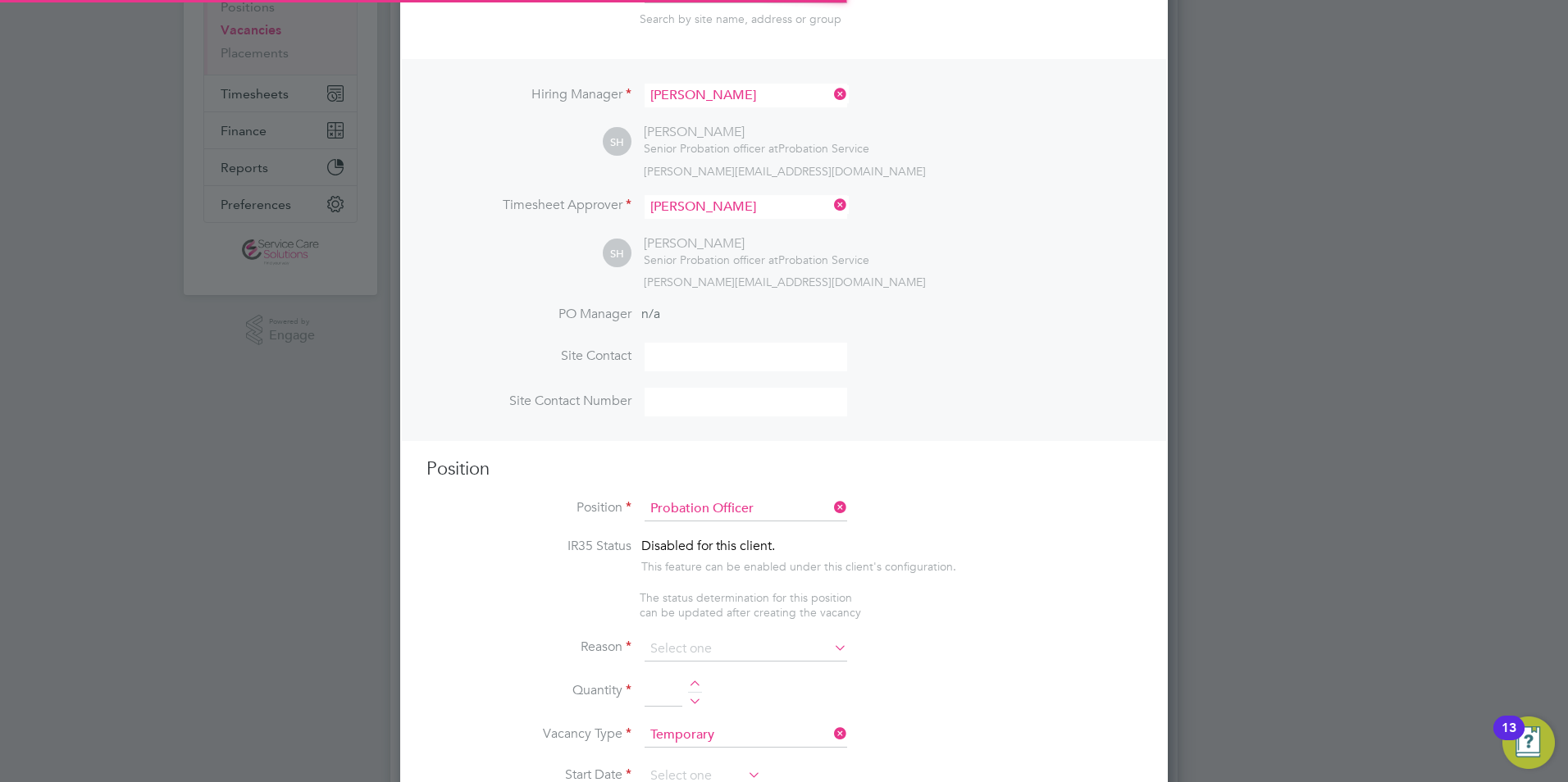
scroll to position [2347, 769]
type textarea "Qualified Probation Officer"
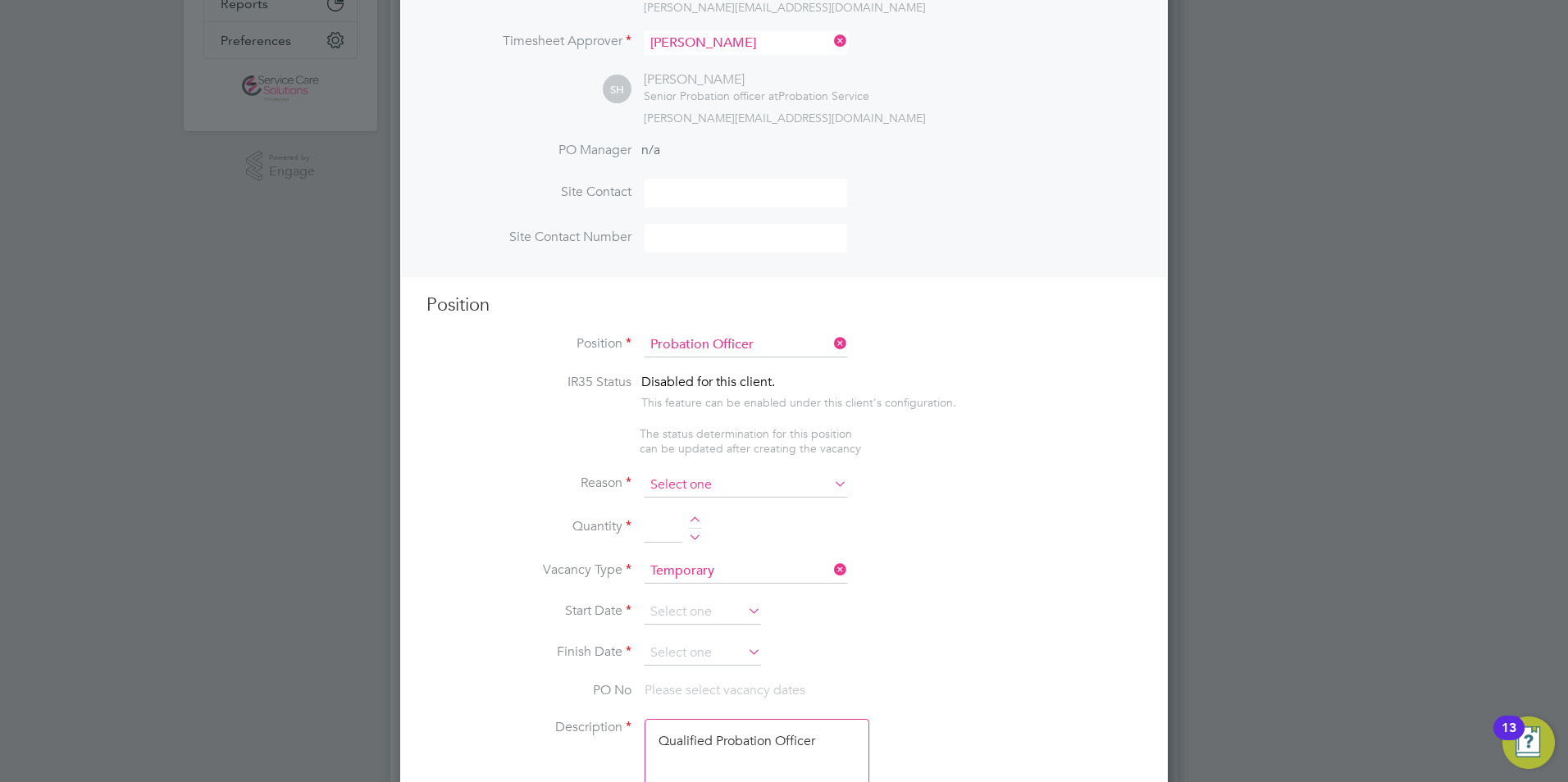
click at [737, 488] on input at bounding box center [745, 486] width 202 height 25
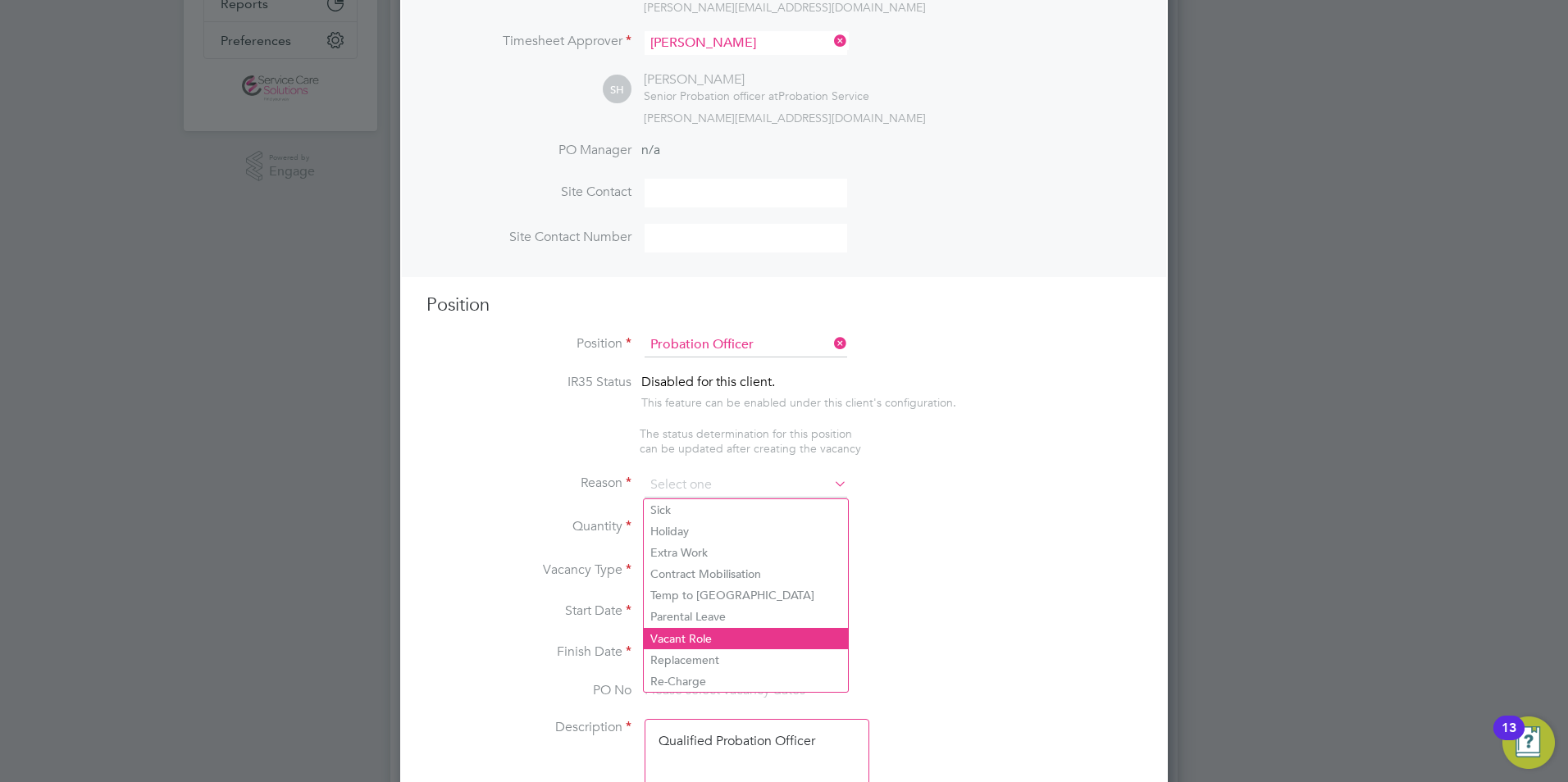
click at [693, 636] on li "Vacant Role" at bounding box center [746, 639] width 204 height 21
type input "Vacant Role"
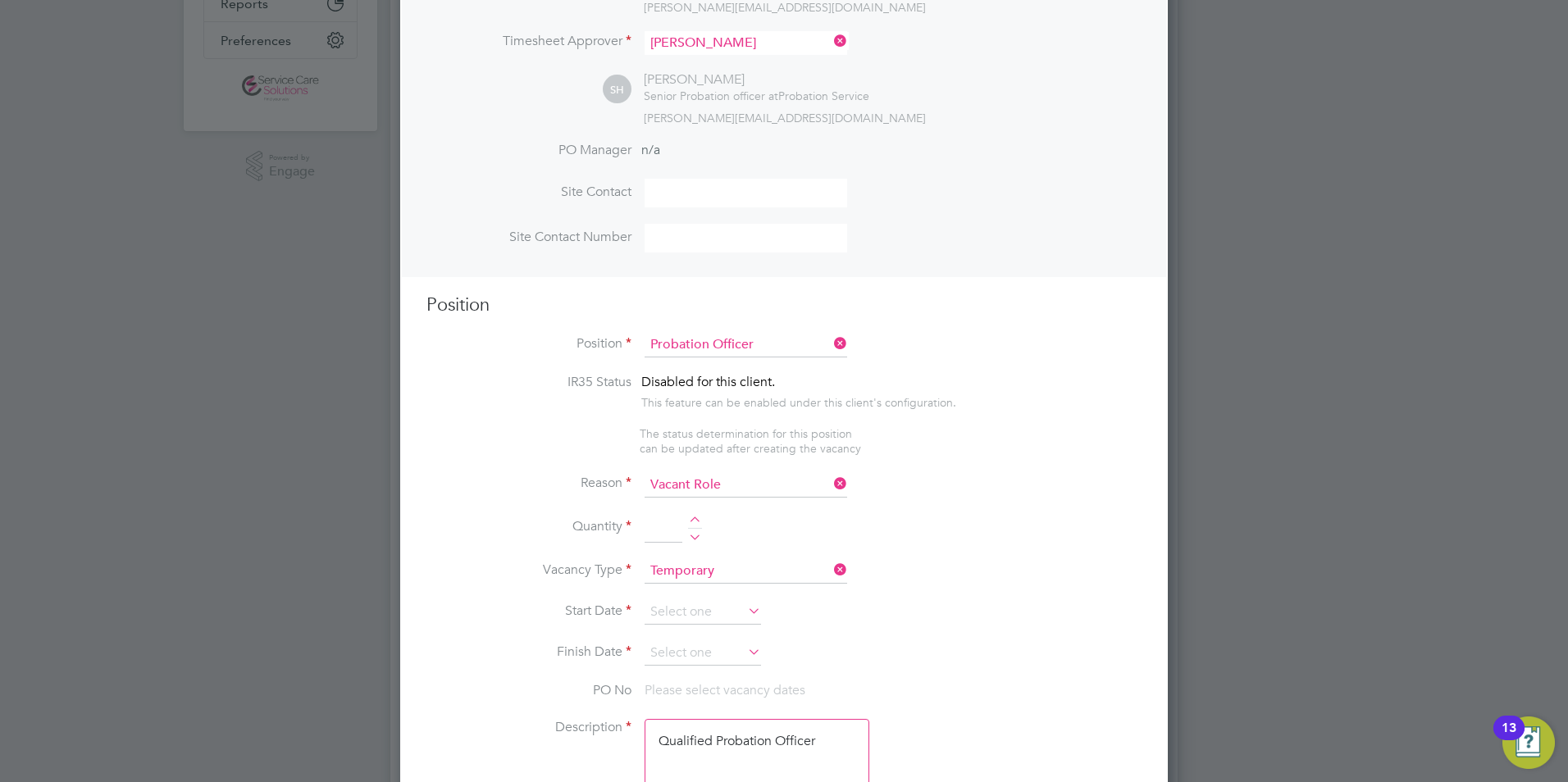
click at [698, 518] on li "Quantity" at bounding box center [784, 537] width 716 height 46
click at [692, 521] on div at bounding box center [695, 523] width 14 height 11
type input "1"
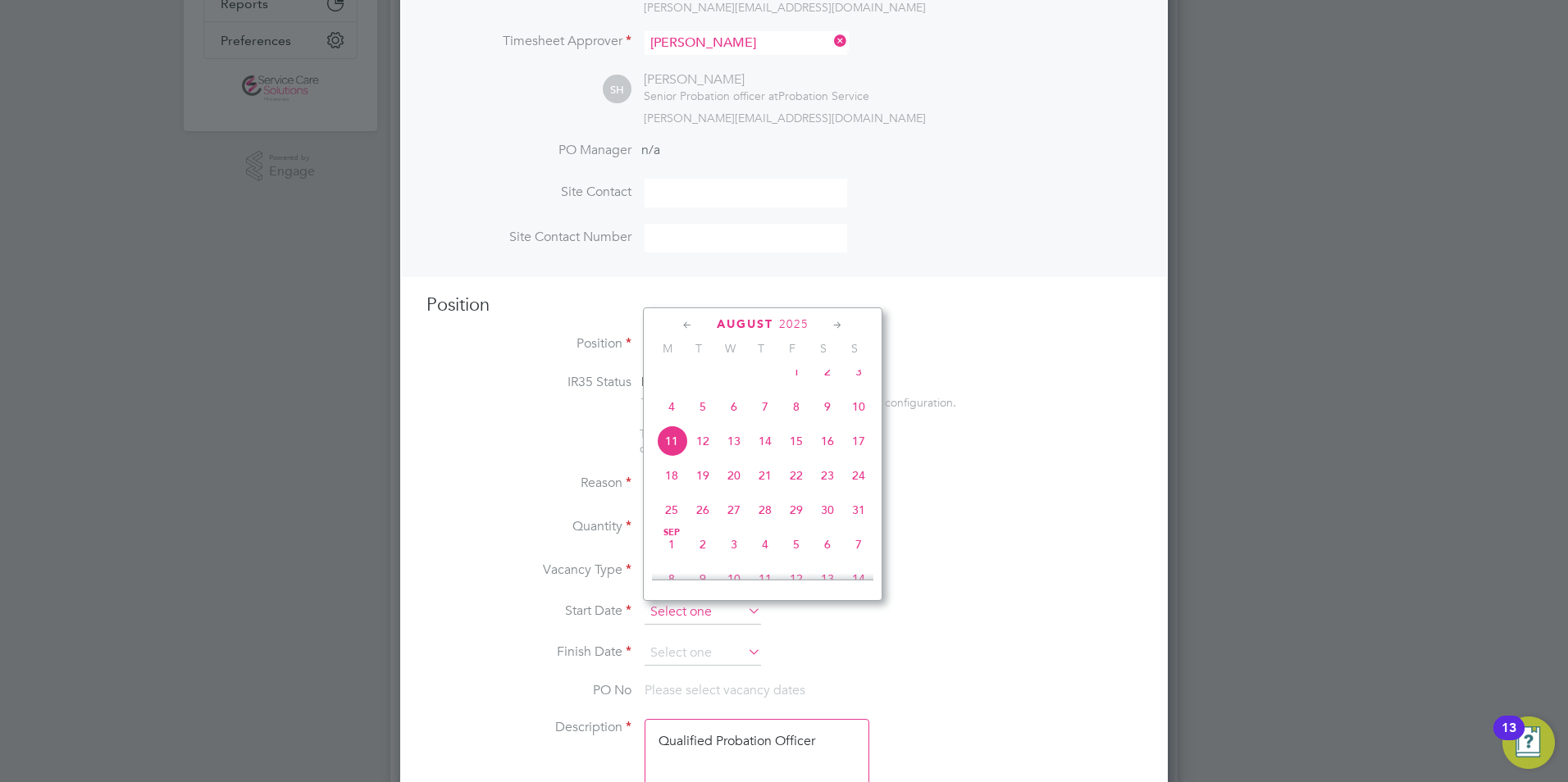
click at [675, 602] on input at bounding box center [702, 613] width 117 height 25
click at [667, 487] on span "18" at bounding box center [672, 475] width 31 height 31
type input "18 Aug 2025"
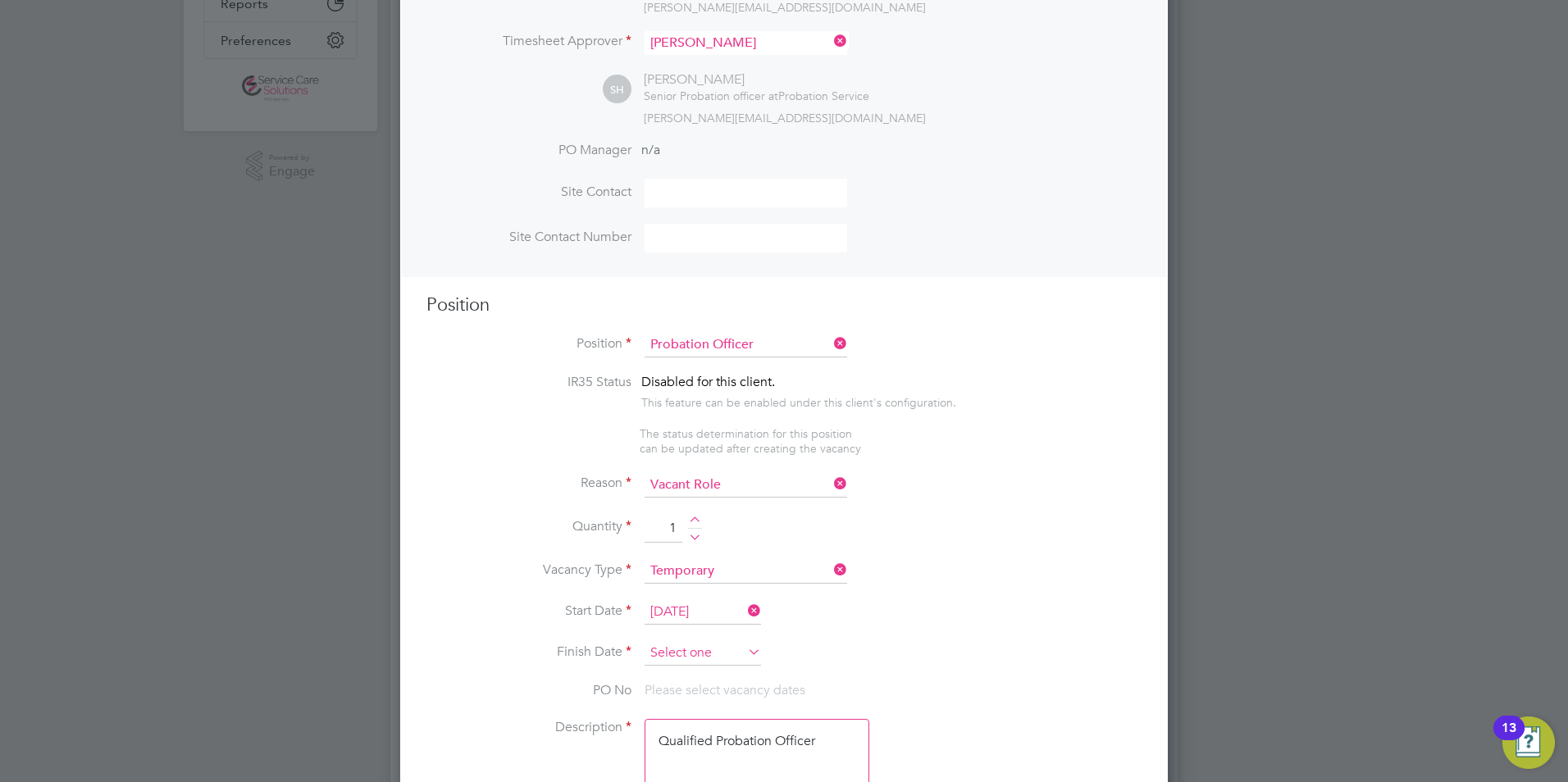
click at [684, 648] on input at bounding box center [702, 654] width 117 height 25
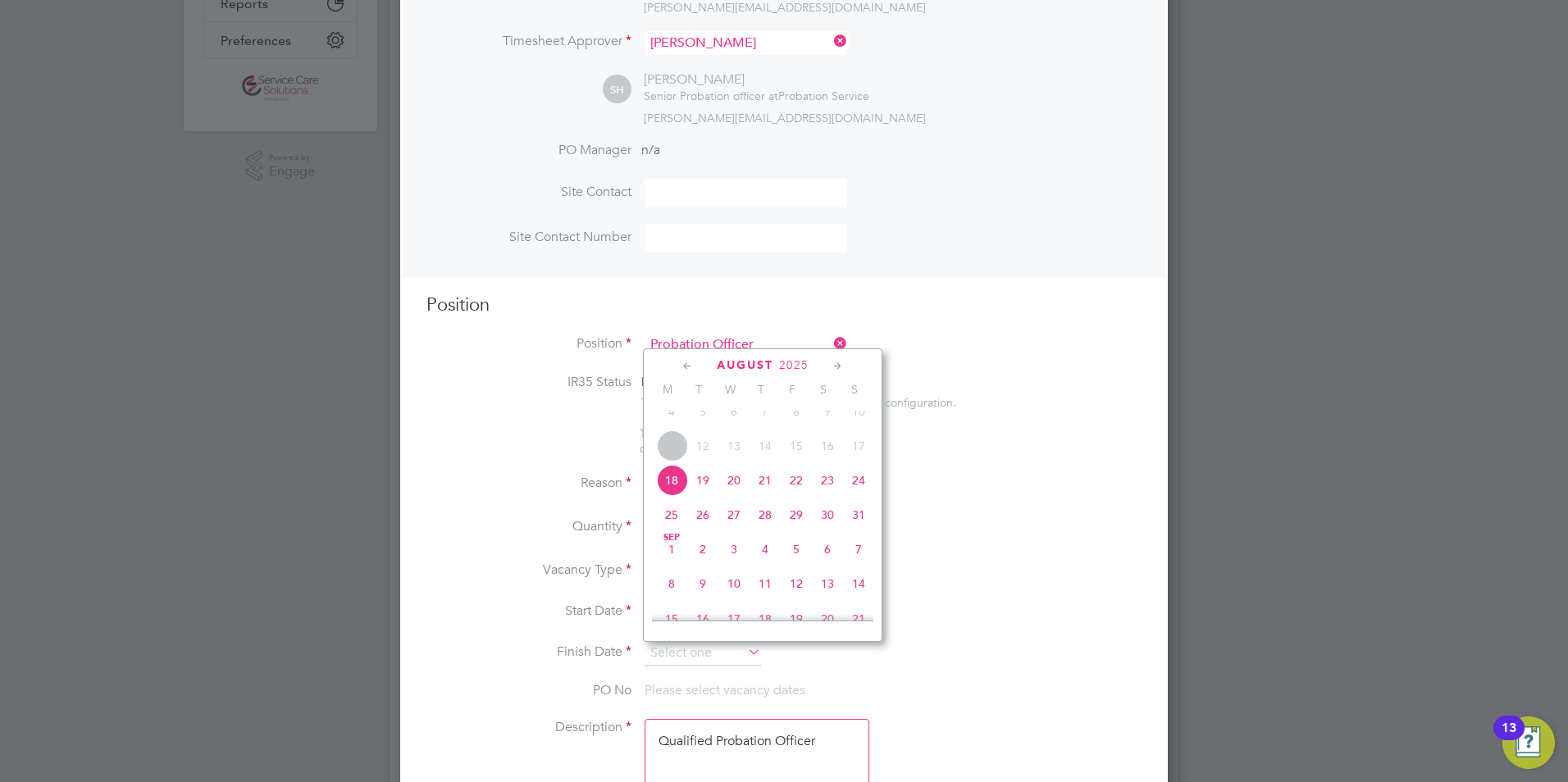
click at [835, 366] on icon at bounding box center [838, 366] width 15 height 18
click at [835, 367] on icon at bounding box center [838, 366] width 15 height 18
click at [858, 555] on span "30" at bounding box center [858, 540] width 31 height 31
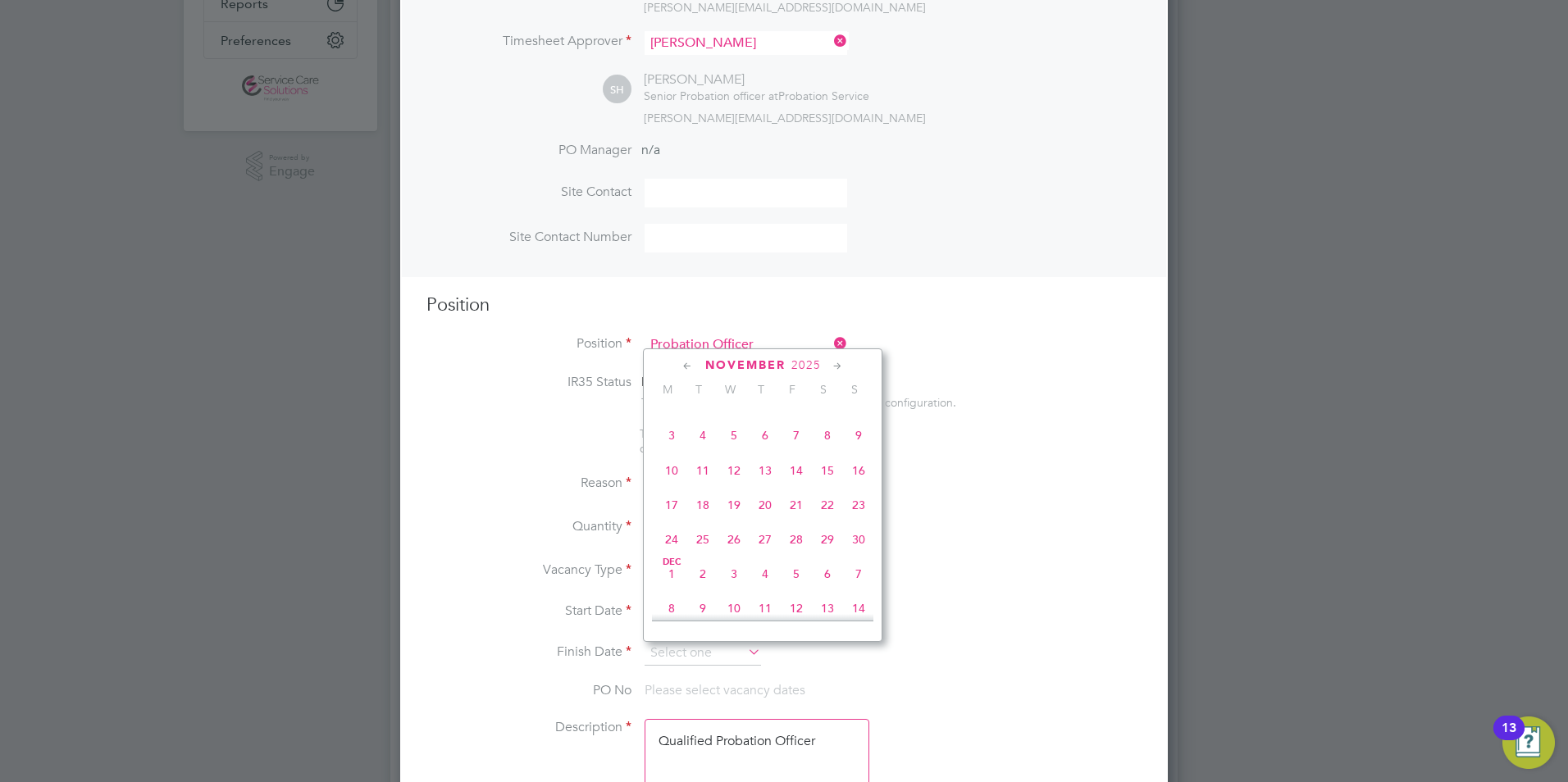
type input "30 Nov 2025"
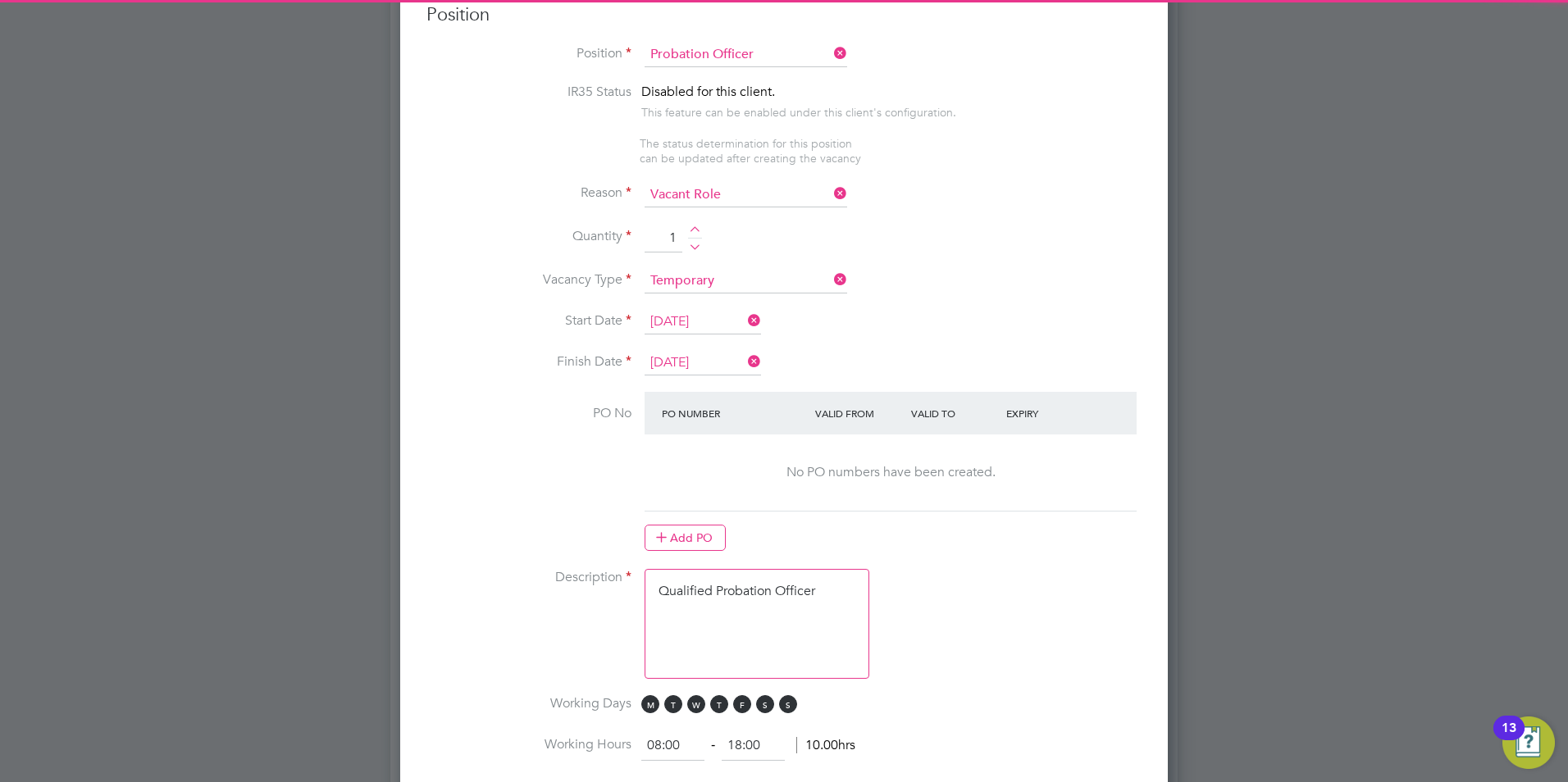
scroll to position [820, 0]
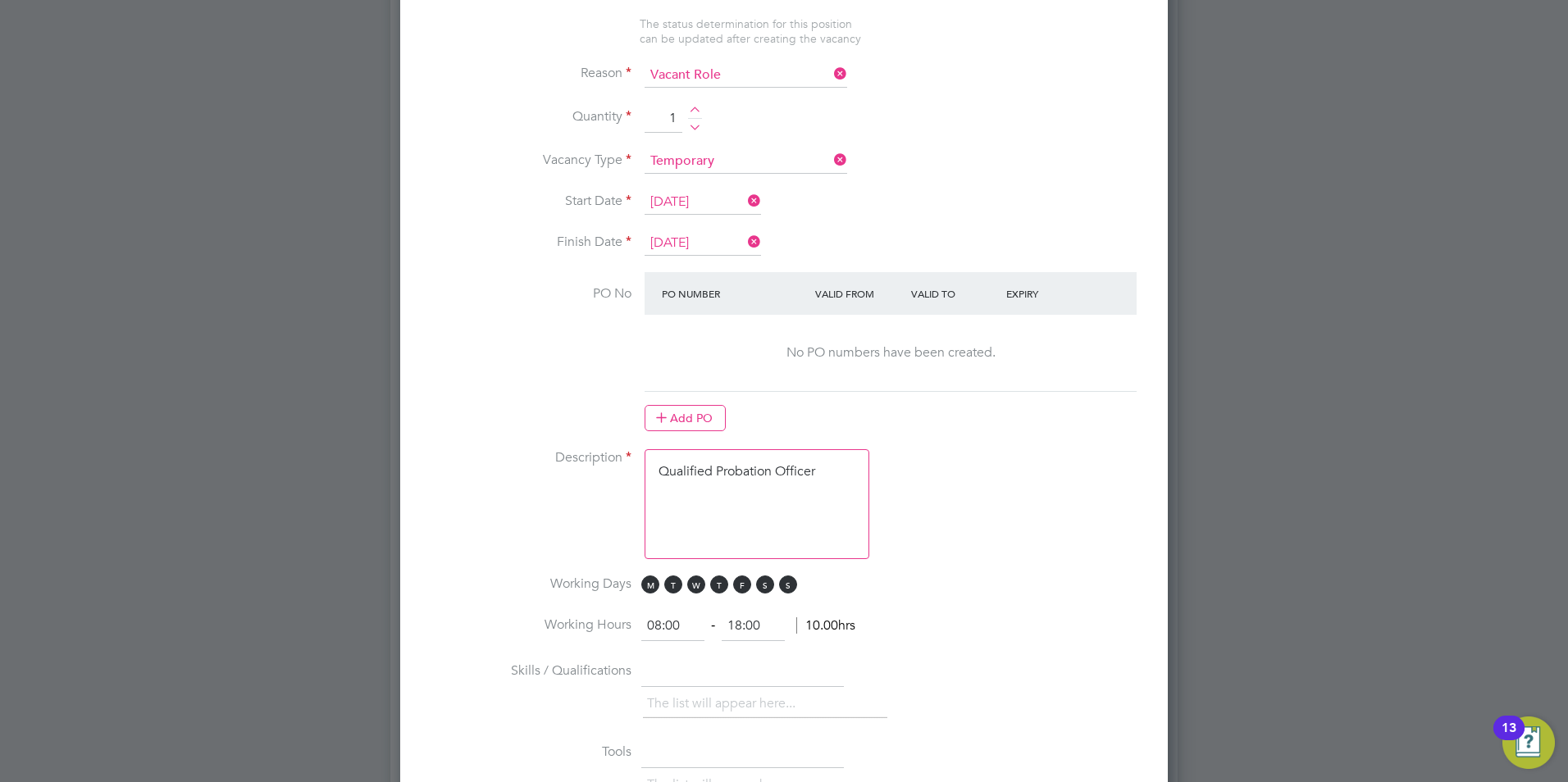
click at [724, 507] on textarea "Qualified Probation Officer" at bounding box center [756, 505] width 225 height 110
click at [799, 487] on textarea "Qualified Probation Officer" at bounding box center [756, 505] width 225 height 110
drag, startPoint x: 821, startPoint y: 466, endPoint x: 602, endPoint y: 448, distance: 219.7
click at [602, 448] on ng-container "IR35 Status Disabled for this client. This feature can be enabled under this cl…" at bounding box center [784, 539] width 716 height 1151
paste textarea "The tracking number for this OP1 request is: " 2288B" Yes Question Answer Proba…"
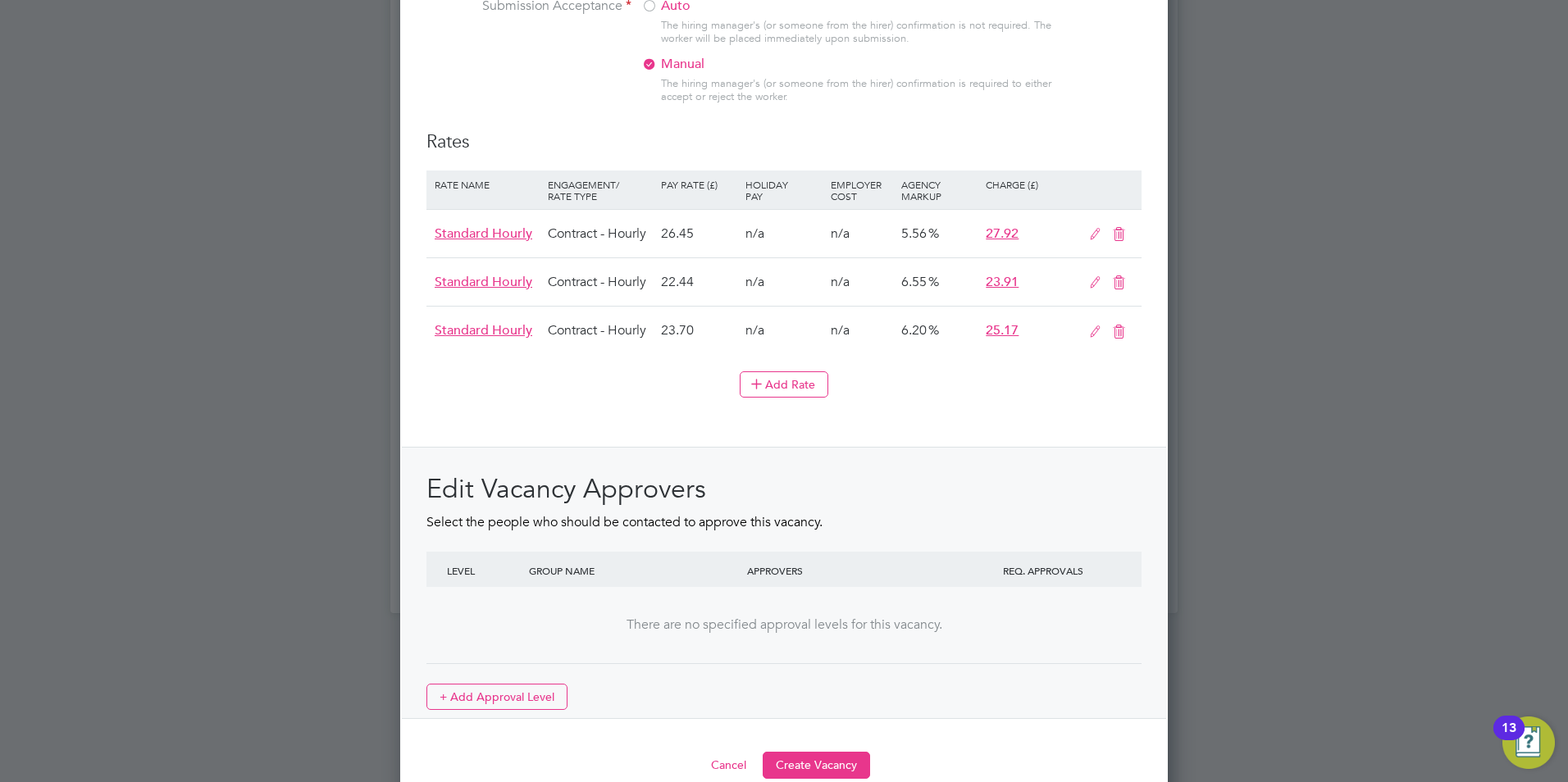
scroll to position [1835, 0]
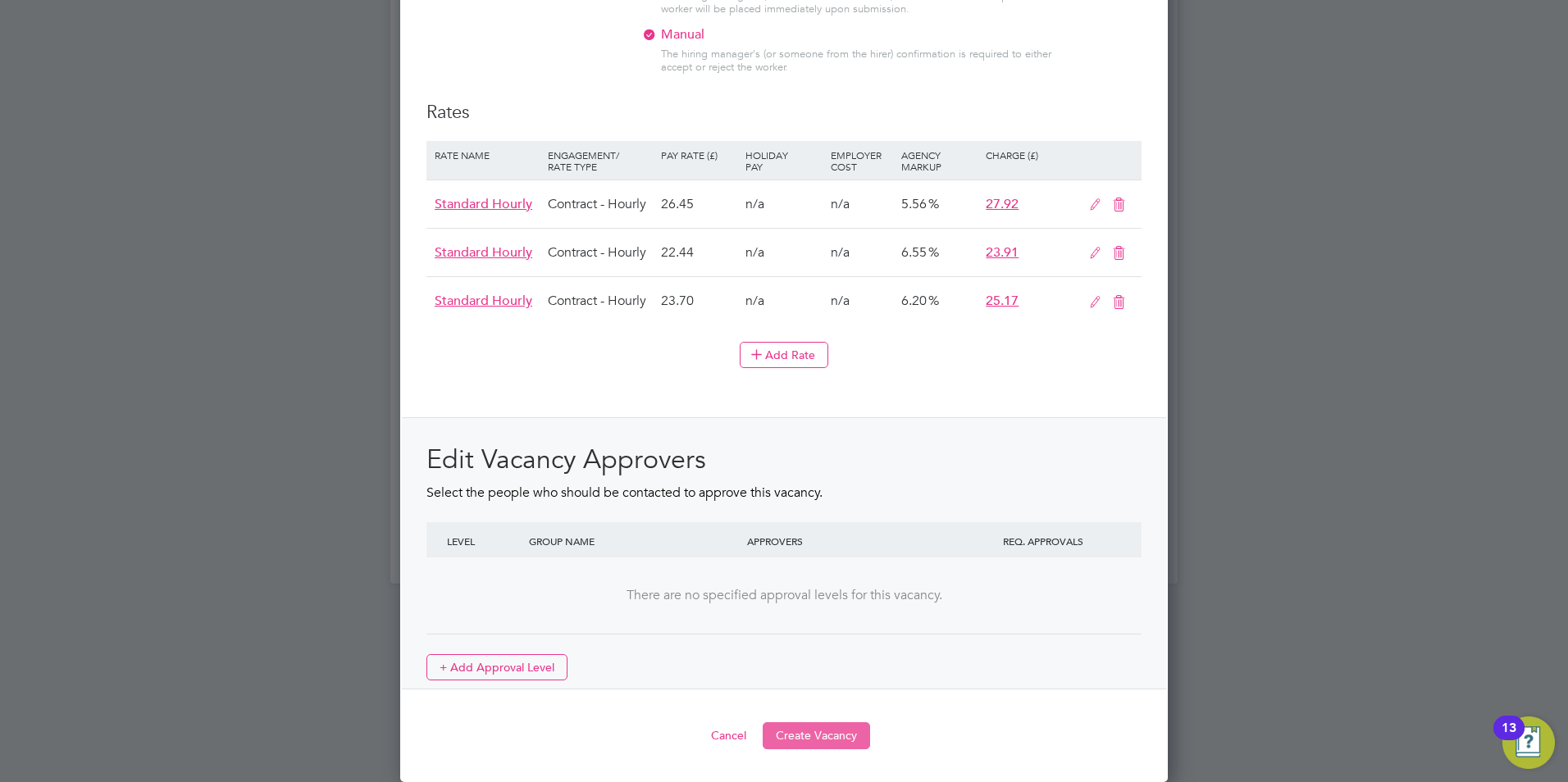
type textarea "The tracking number for this OP1 request is: " 2288B" Yes Question Answer Proba…"
click at [827, 728] on button "Create Vacancy" at bounding box center [816, 735] width 107 height 27
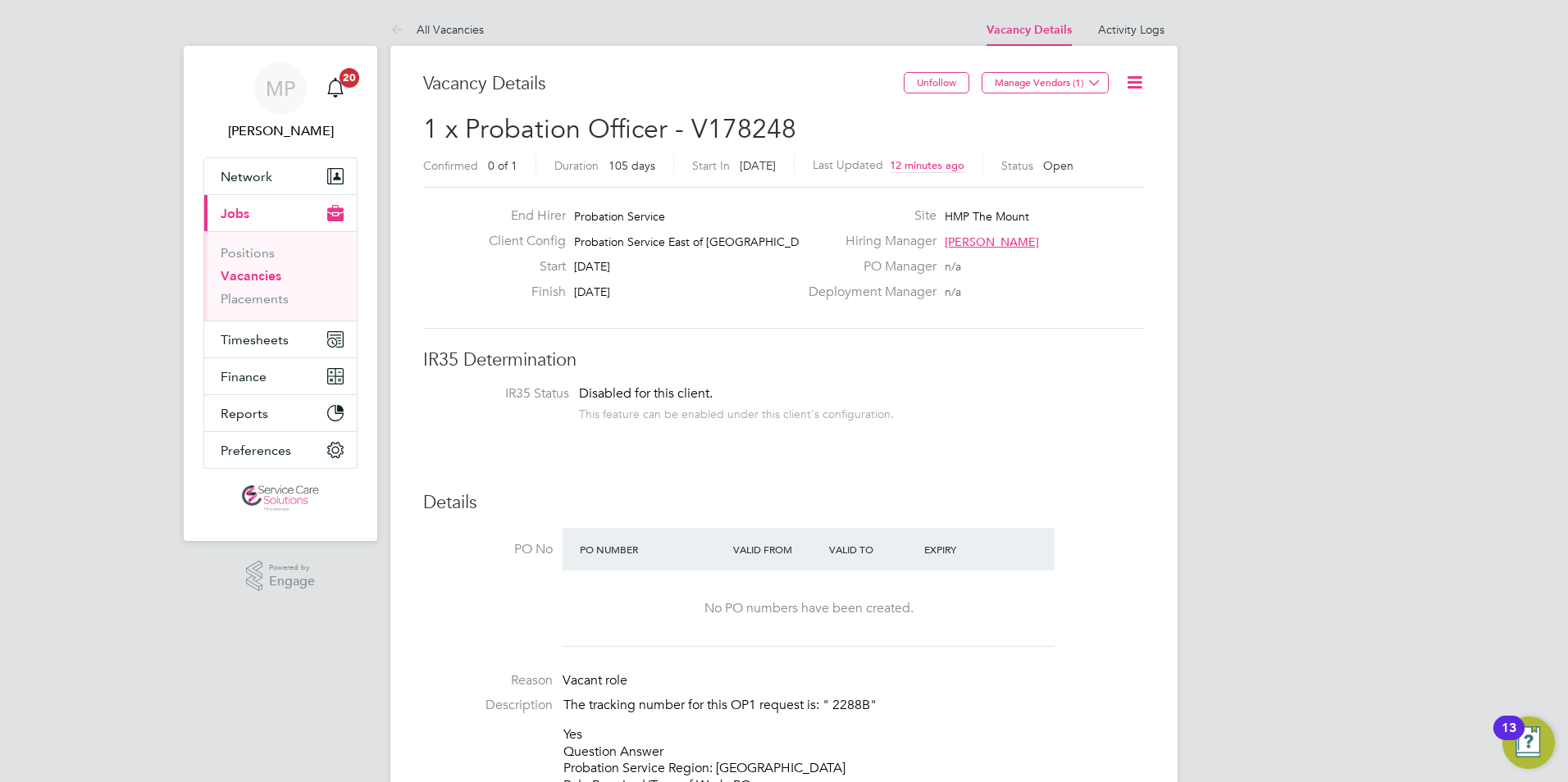
click at [255, 274] on link "Vacancies" at bounding box center [251, 276] width 61 height 15
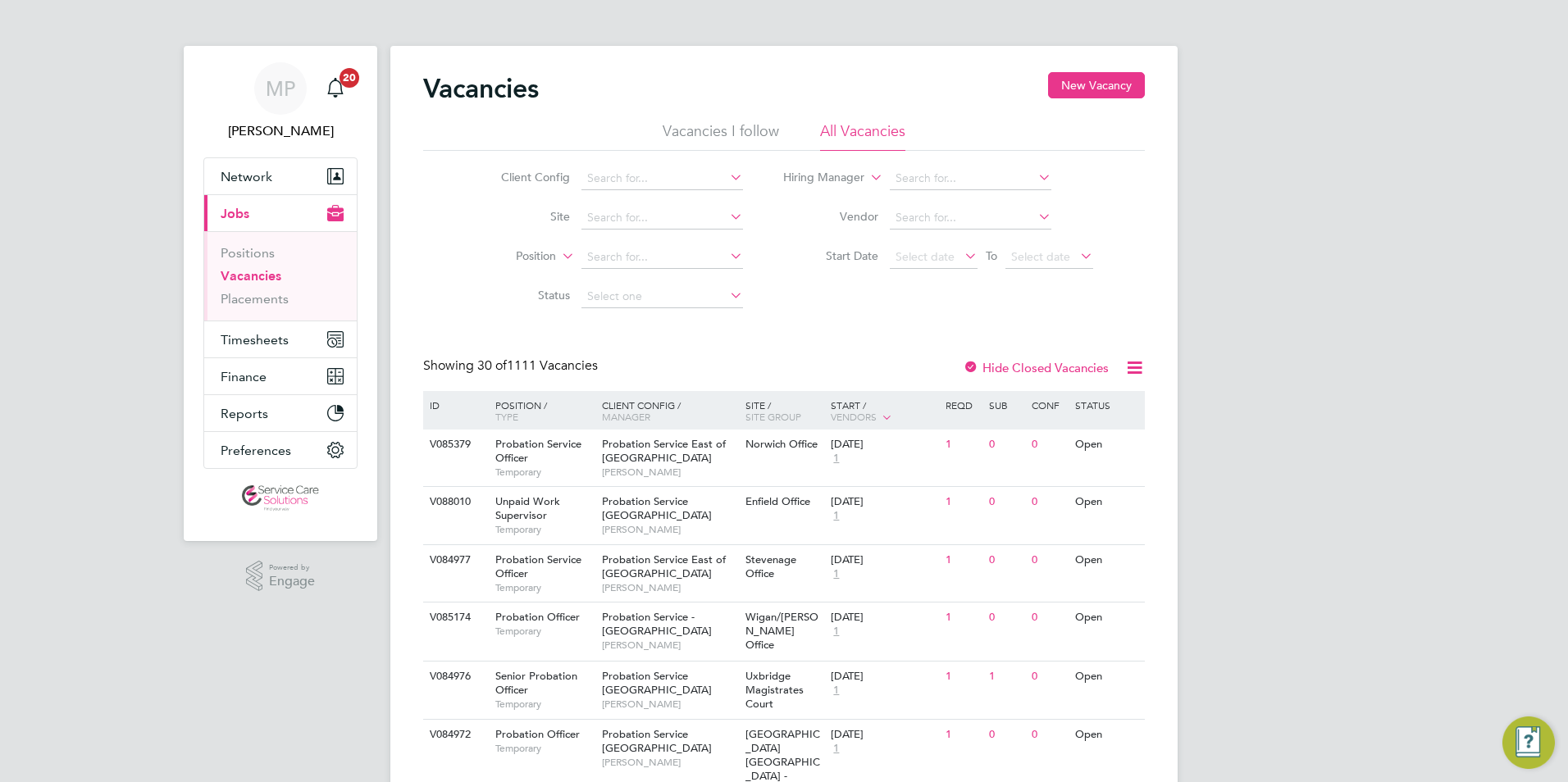
click at [1108, 86] on button "New Vacancy" at bounding box center [1097, 86] width 97 height 27
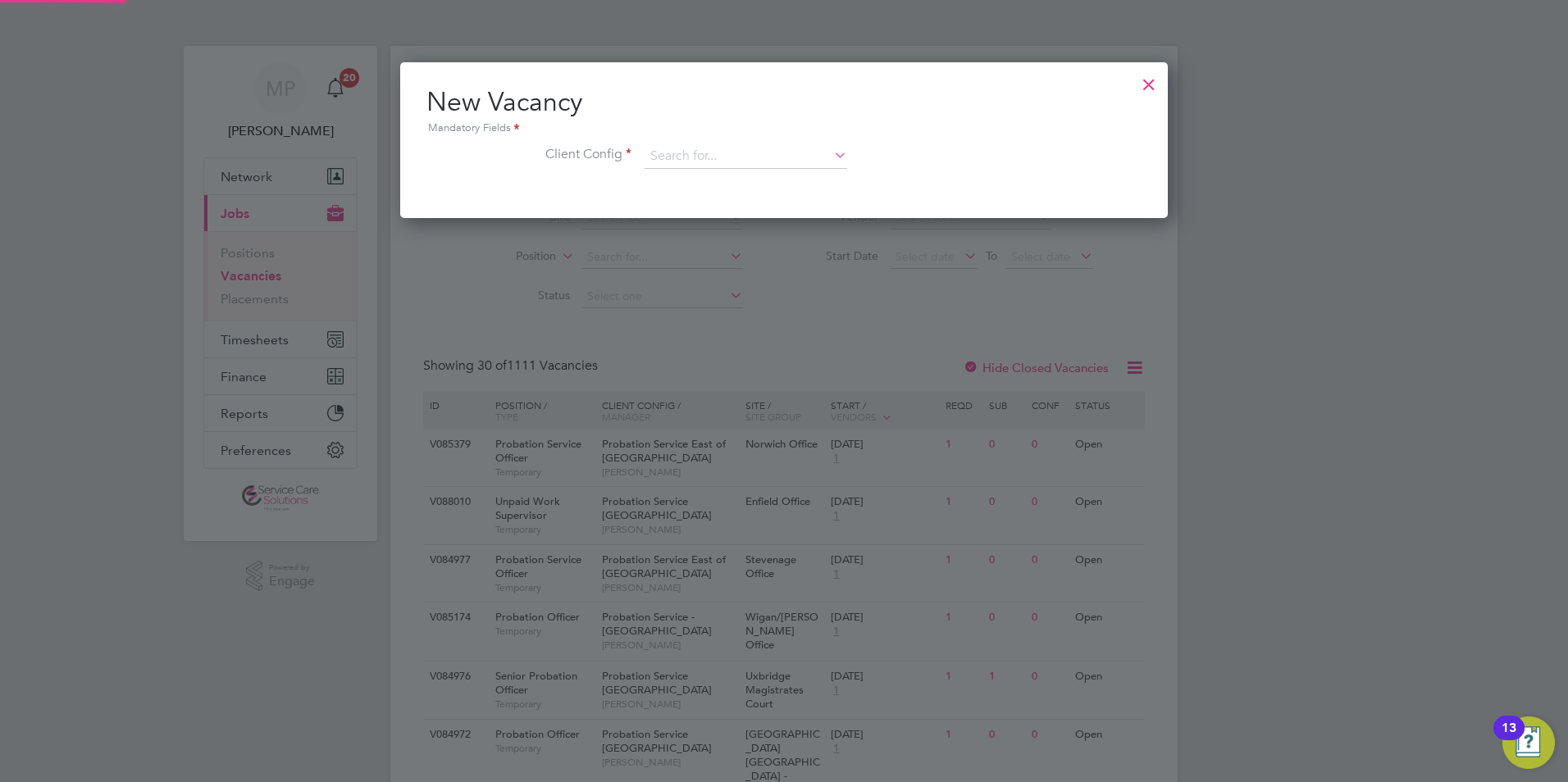
scroll to position [156, 769]
click at [729, 159] on input at bounding box center [745, 157] width 202 height 25
click at [748, 180] on b "Kent" at bounding box center [754, 180] width 26 height 14
type input "Probation Service Kent, Surrey and Sussex"
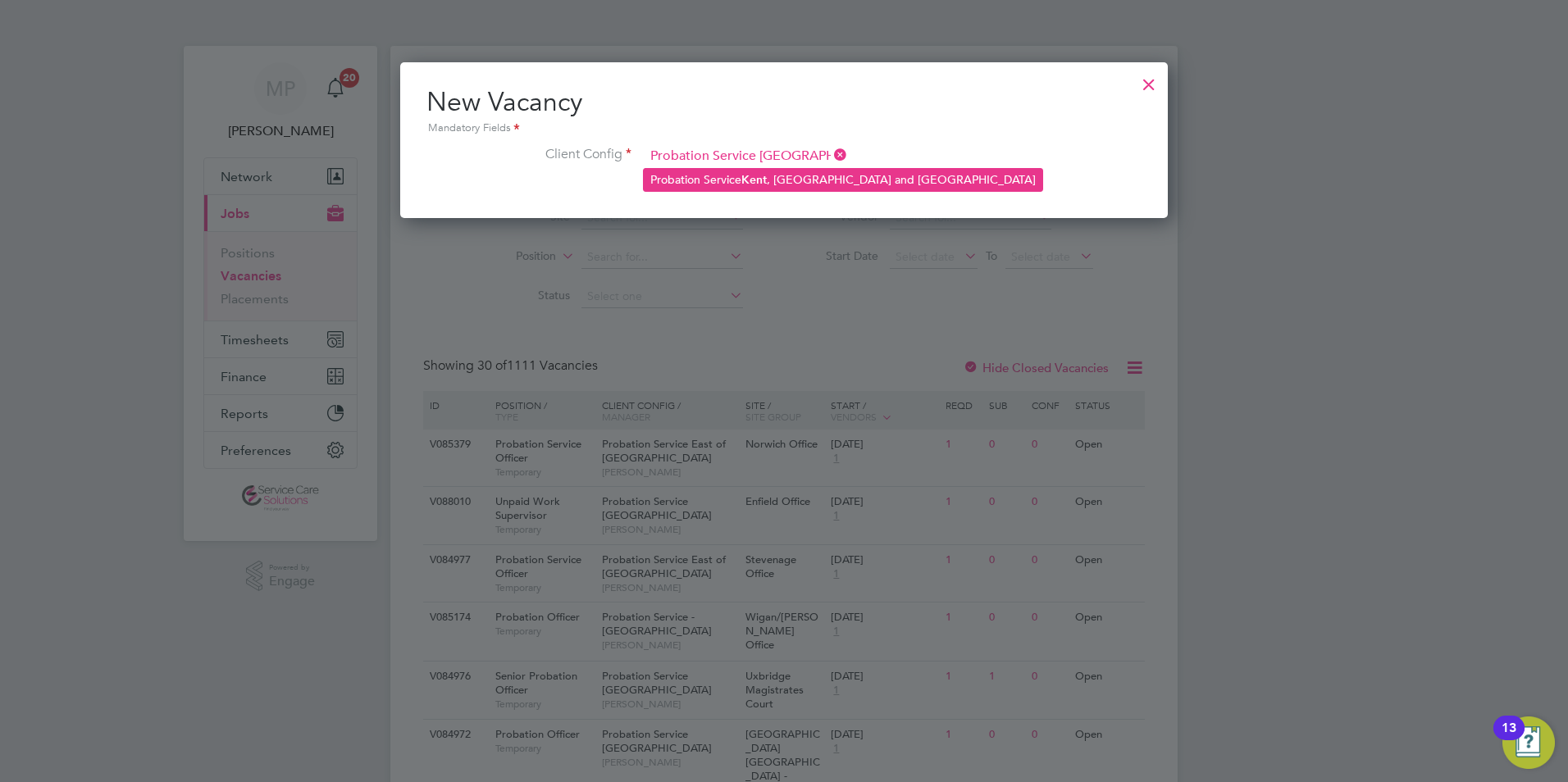
scroll to position [277, 769]
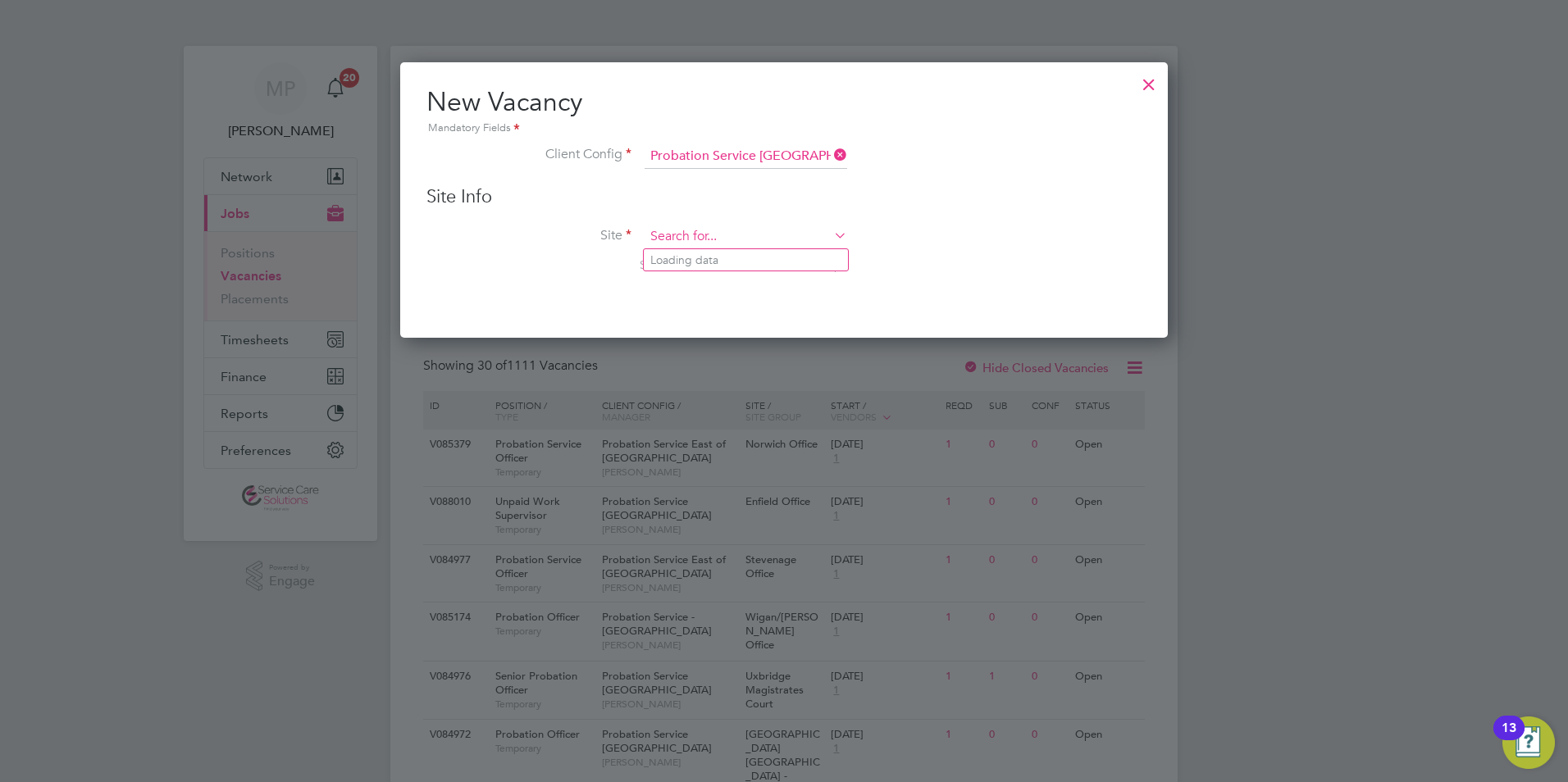
click at [699, 235] on input at bounding box center [745, 238] width 202 height 25
type input "s"
click at [765, 299] on li "Woo dbridge Road Guildford Office" at bounding box center [762, 303] width 237 height 22
type input "Woodbridge Road Guildford Office"
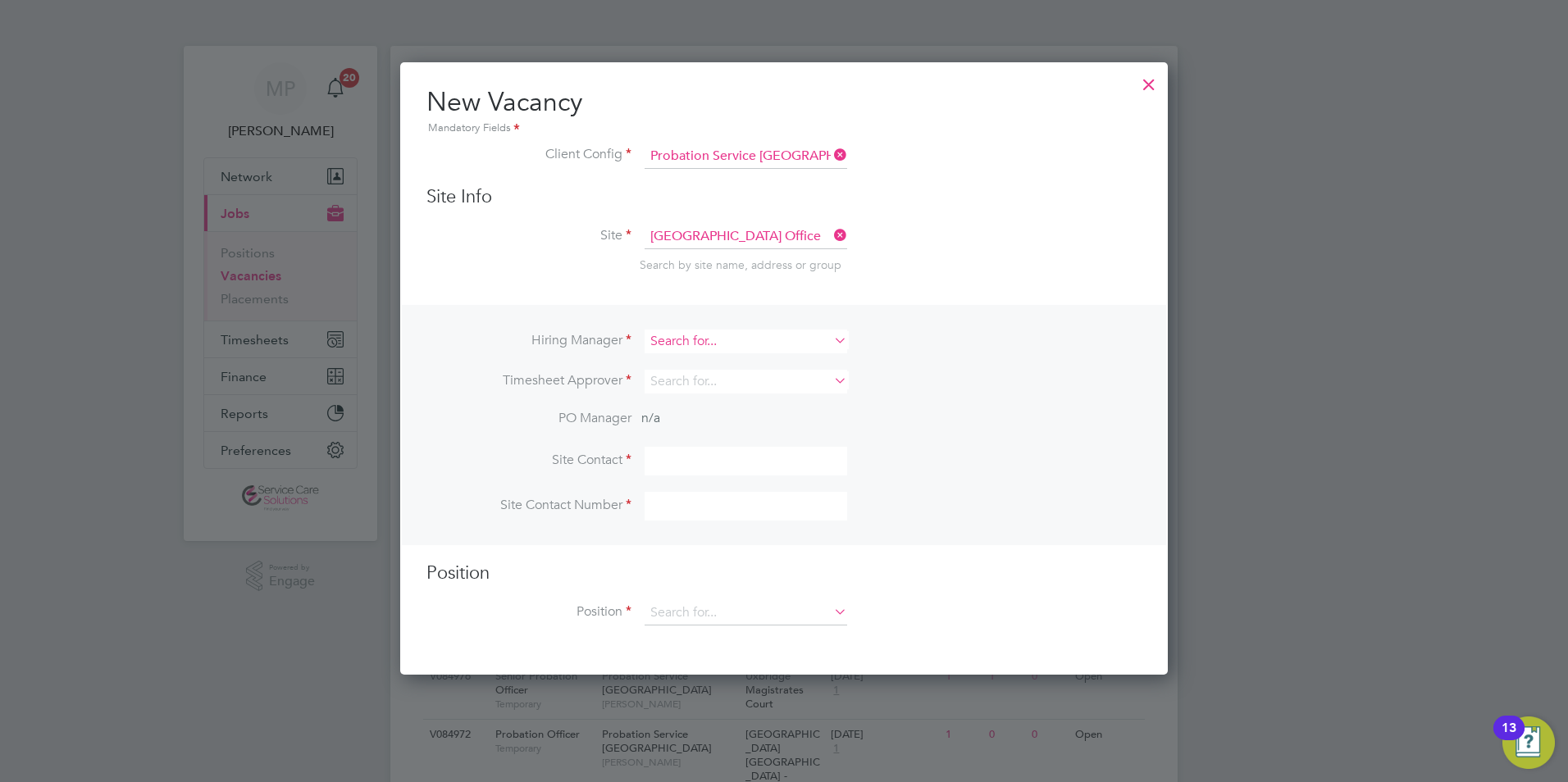
click at [757, 351] on input at bounding box center [745, 341] width 202 height 24
click at [1047, 373] on li "Timesheet Approver" at bounding box center [784, 390] width 716 height 40
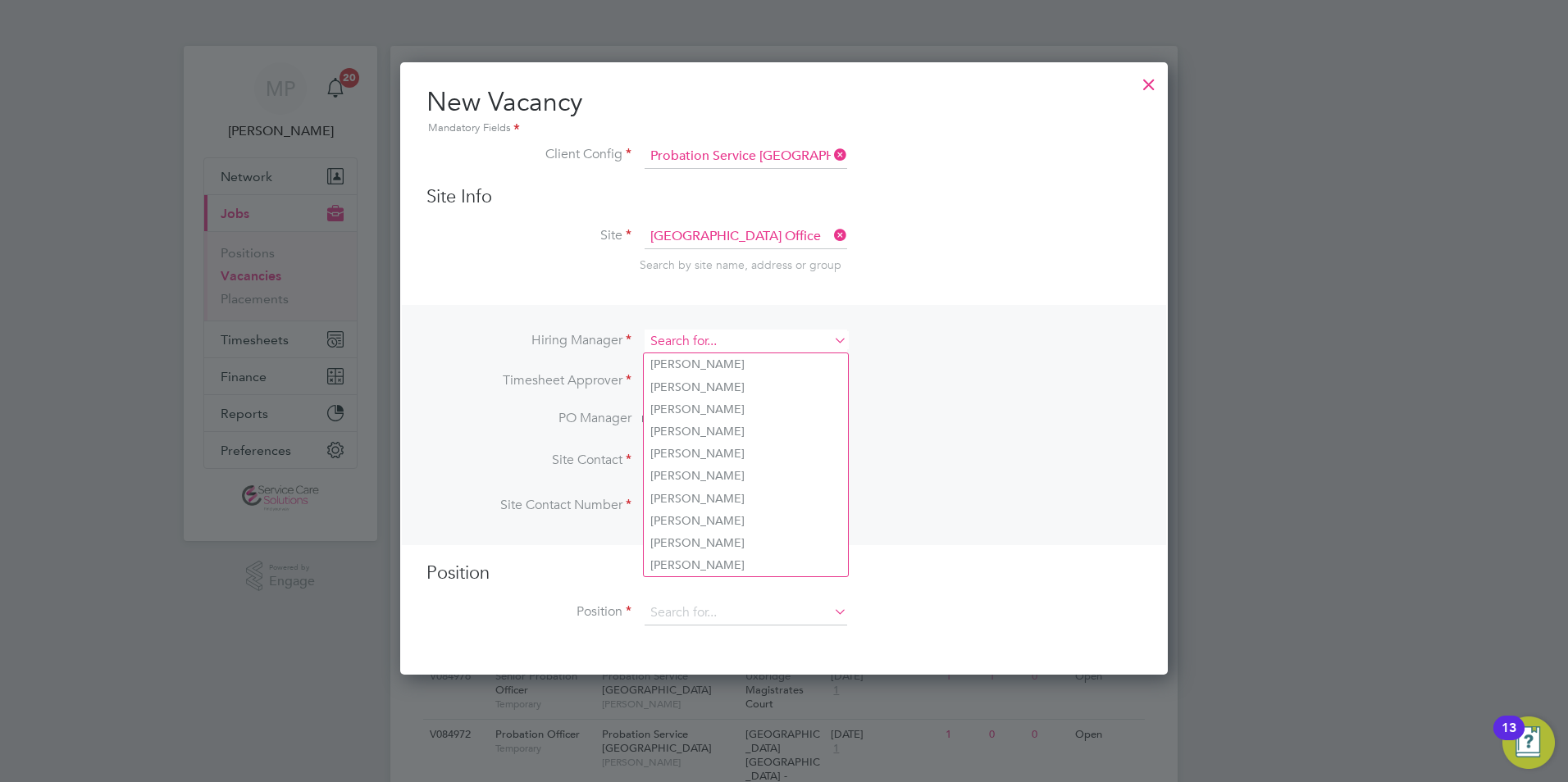
click at [704, 335] on input at bounding box center [745, 341] width 202 height 24
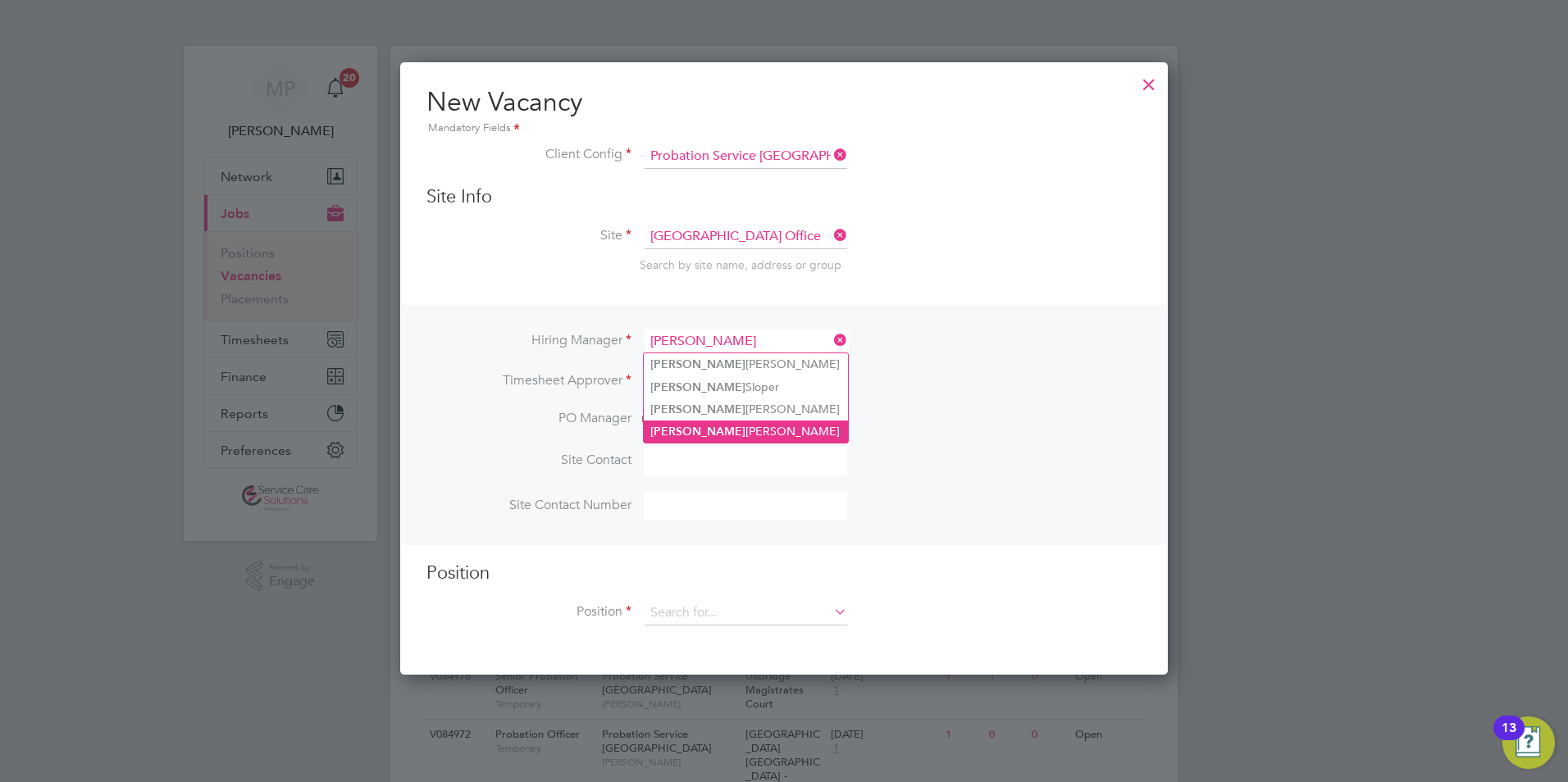
click at [704, 423] on li "Fiona Oshea" at bounding box center [746, 431] width 204 height 22
type input "Fiona Oshea"
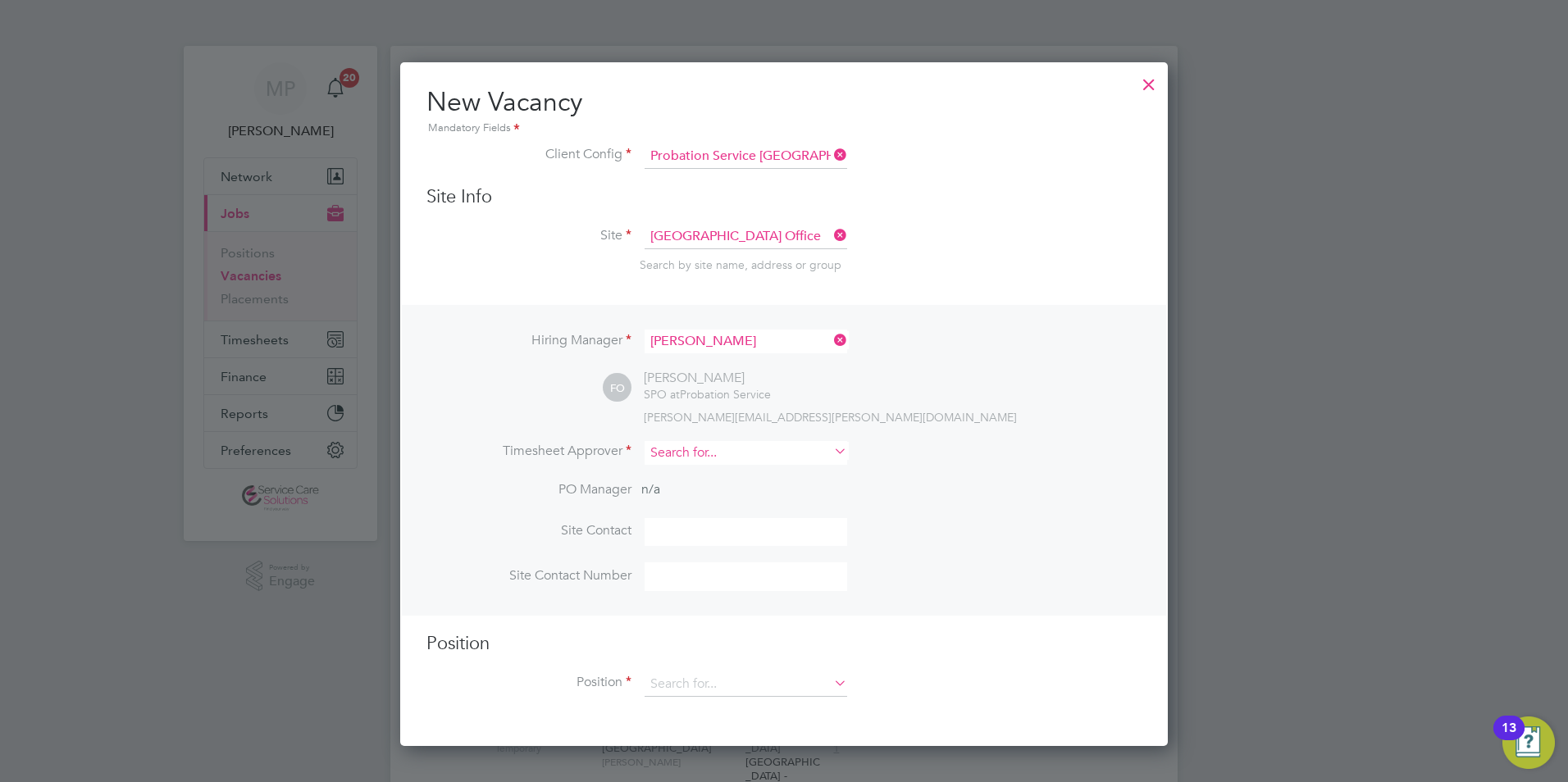
click at [671, 456] on input at bounding box center [745, 452] width 202 height 24
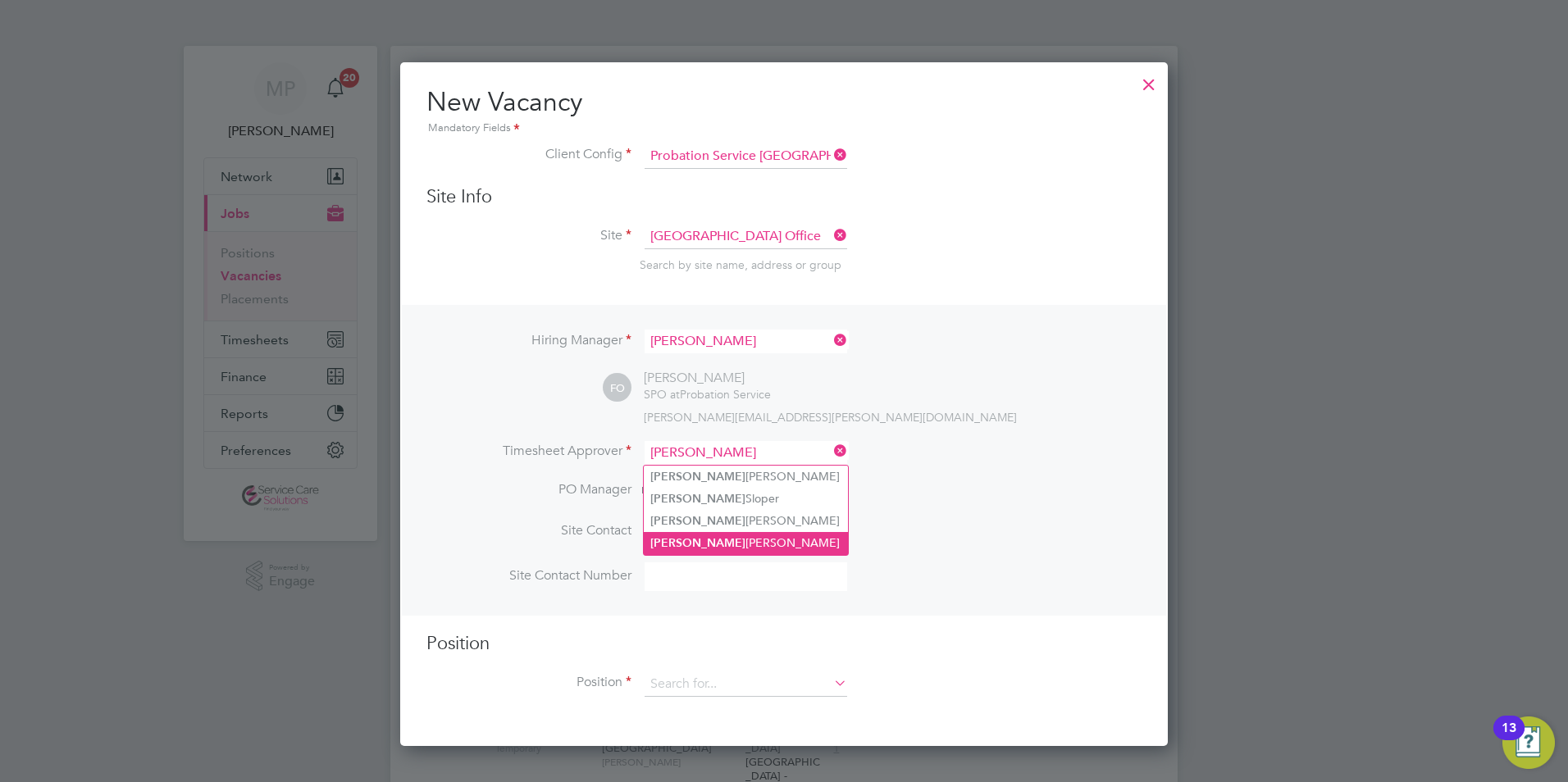
click at [694, 535] on li "Fiona Oshea" at bounding box center [746, 543] width 204 height 22
type input "Fiona Oshea"
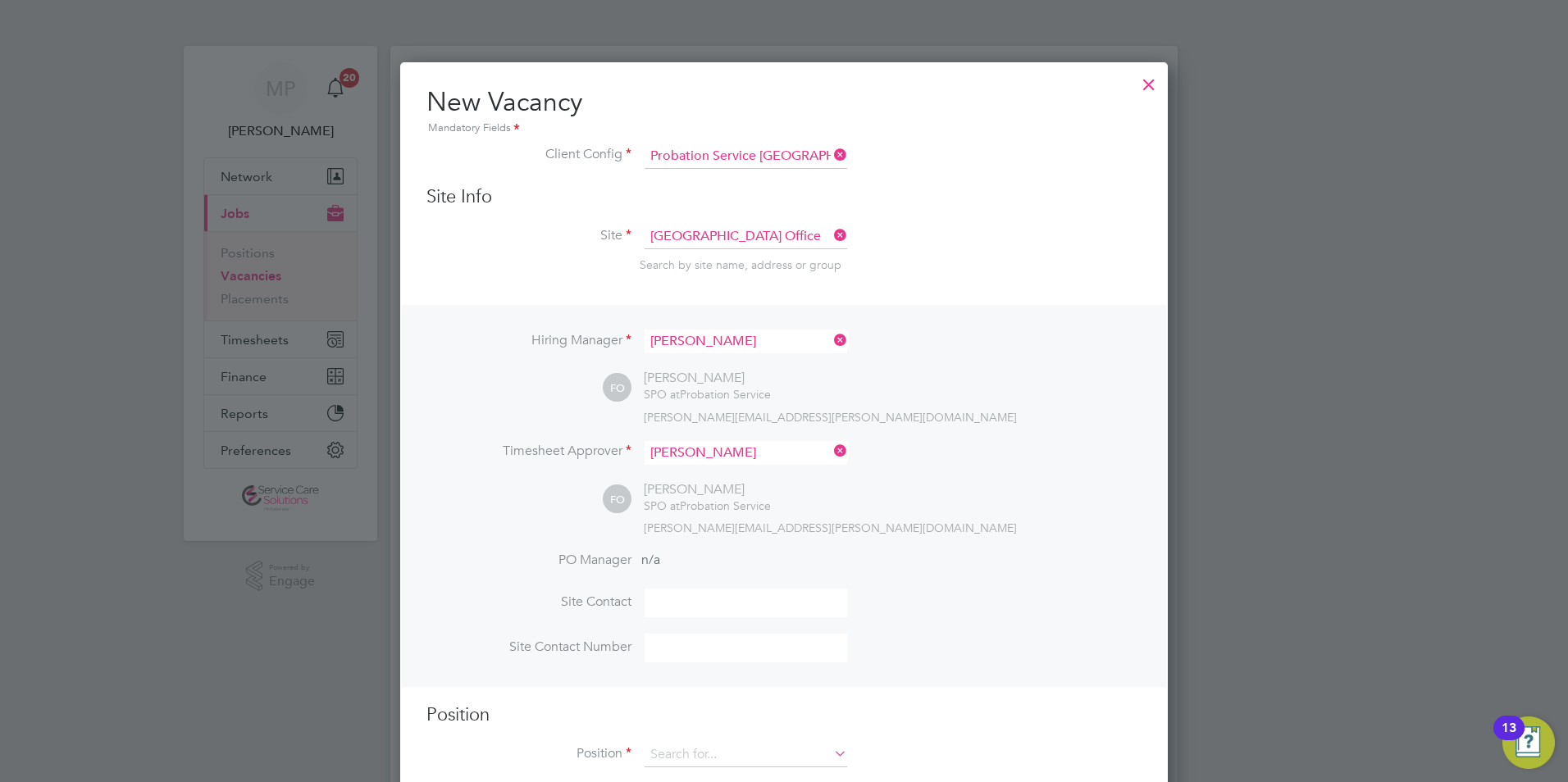
scroll to position [757, 769]
click at [695, 758] on input at bounding box center [745, 755] width 202 height 25
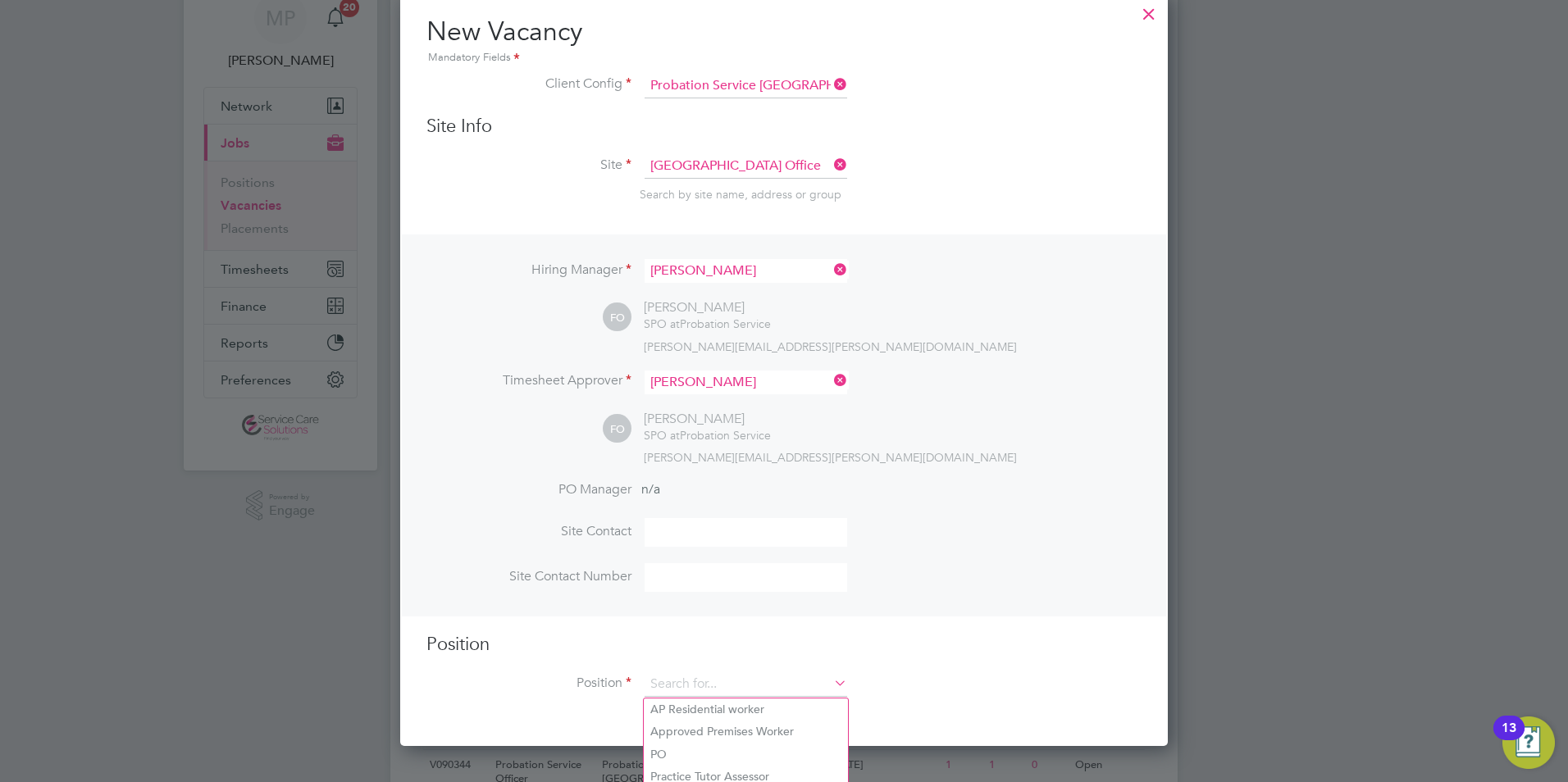
scroll to position [246, 0]
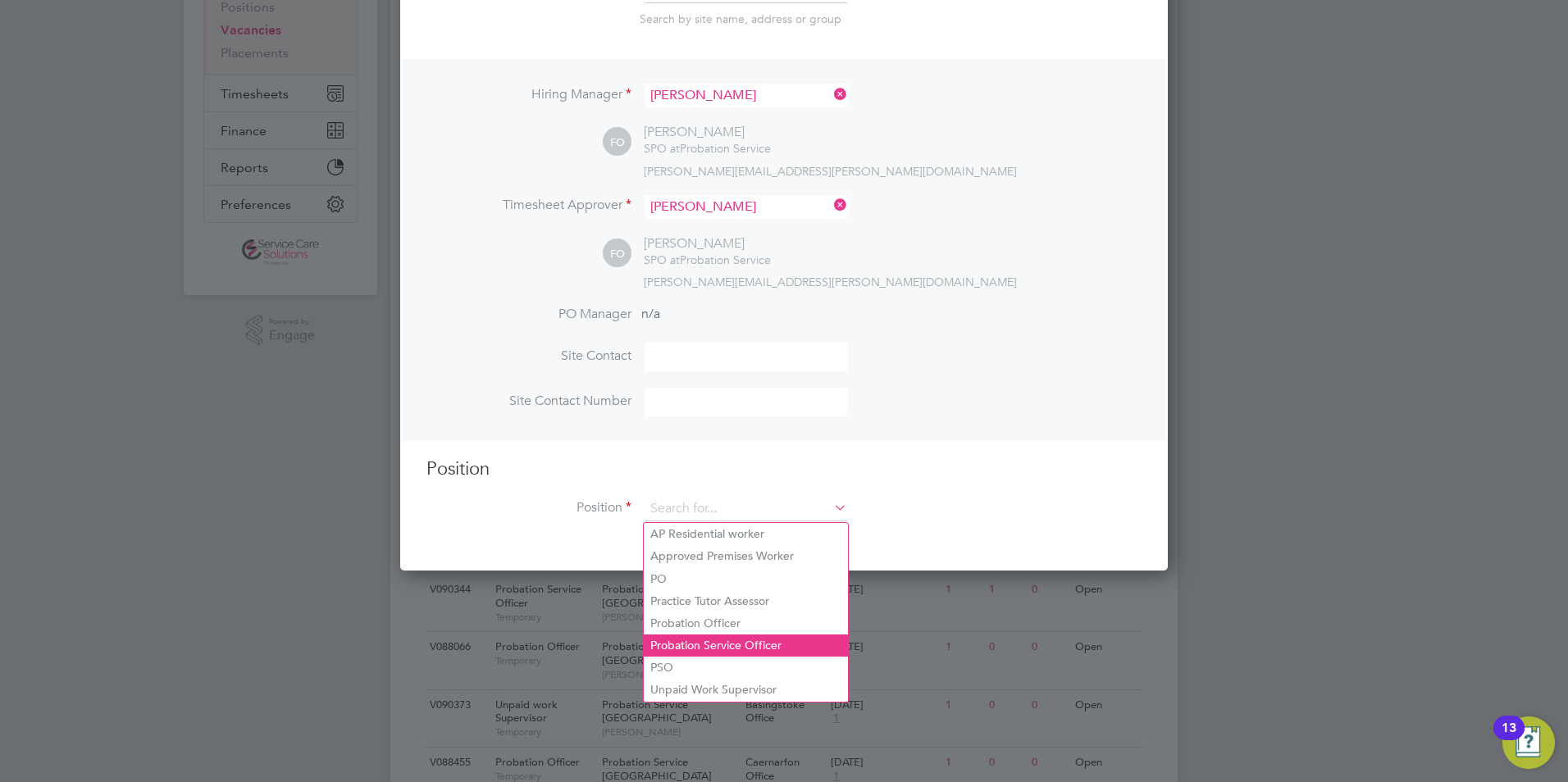
click at [693, 636] on li "Probation Service Officer" at bounding box center [746, 645] width 204 height 22
type input "Probation Service Officer"
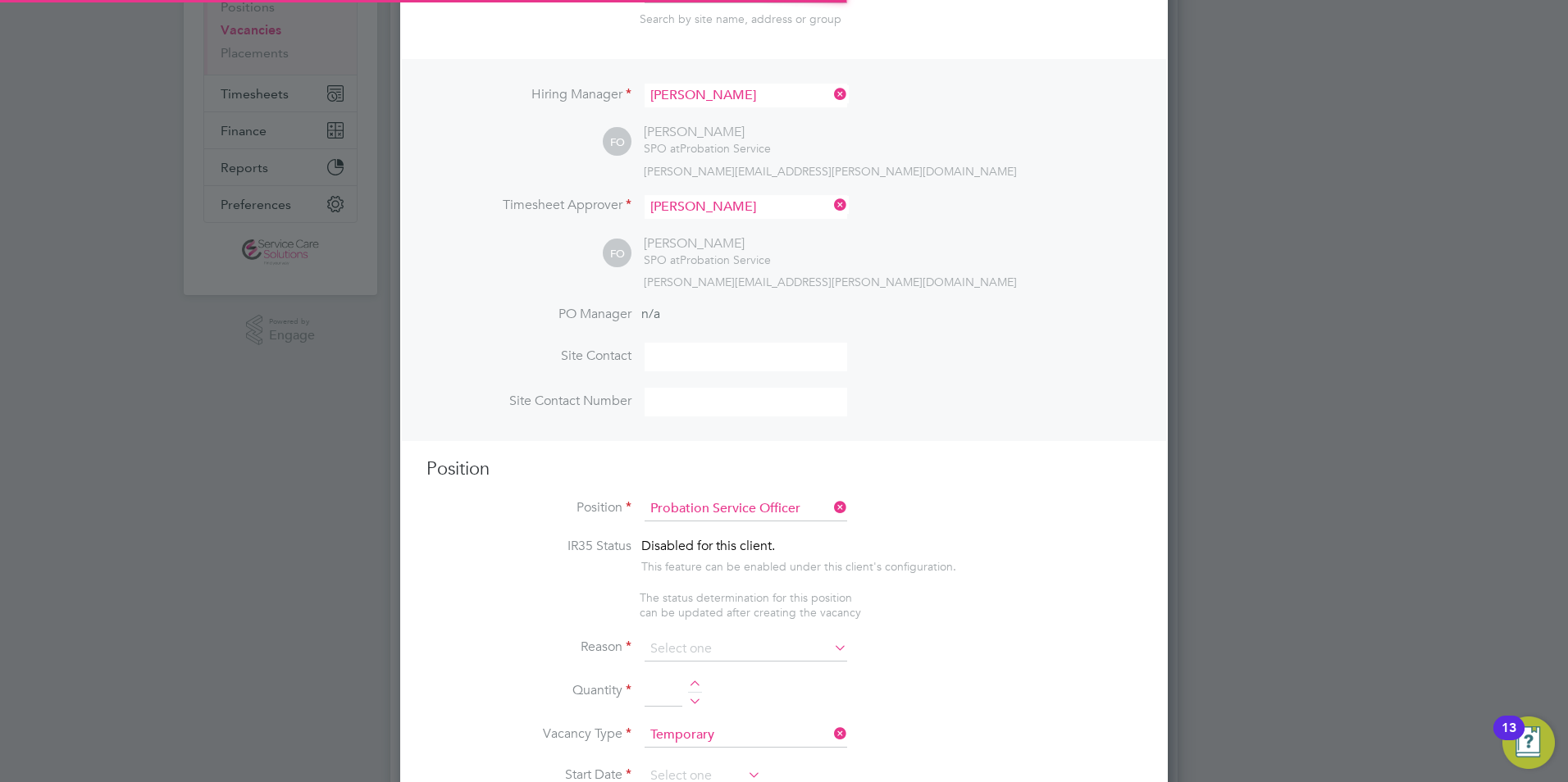
type textarea "PSO Role"
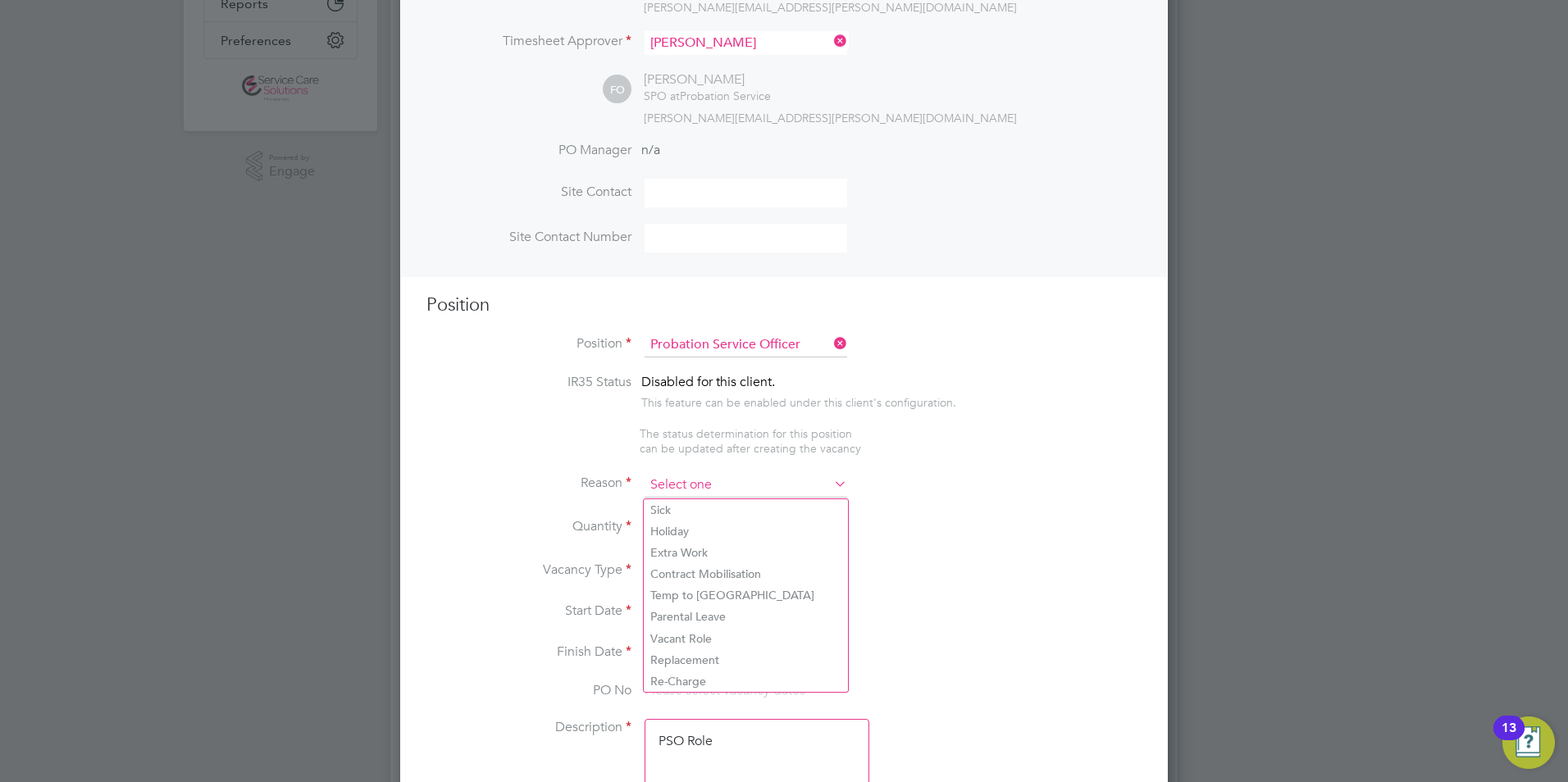
click at [671, 487] on input at bounding box center [745, 486] width 202 height 25
click at [679, 636] on li "Vacant Role" at bounding box center [746, 639] width 204 height 21
type input "Vacant Role"
click at [693, 517] on li "Quantity" at bounding box center [784, 537] width 716 height 46
click at [698, 523] on div at bounding box center [695, 523] width 14 height 11
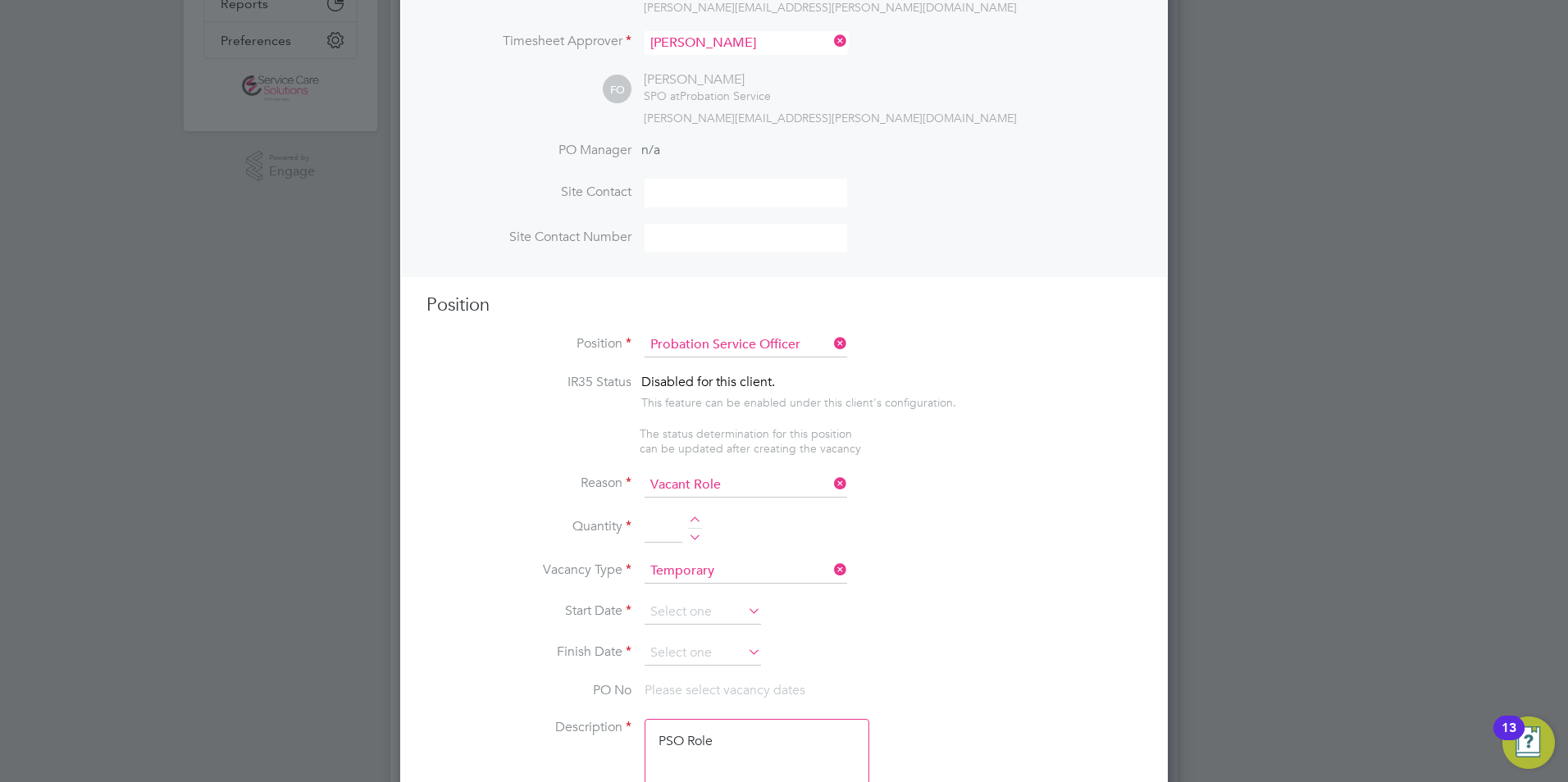
type input "1"
click at [684, 608] on input at bounding box center [702, 613] width 117 height 25
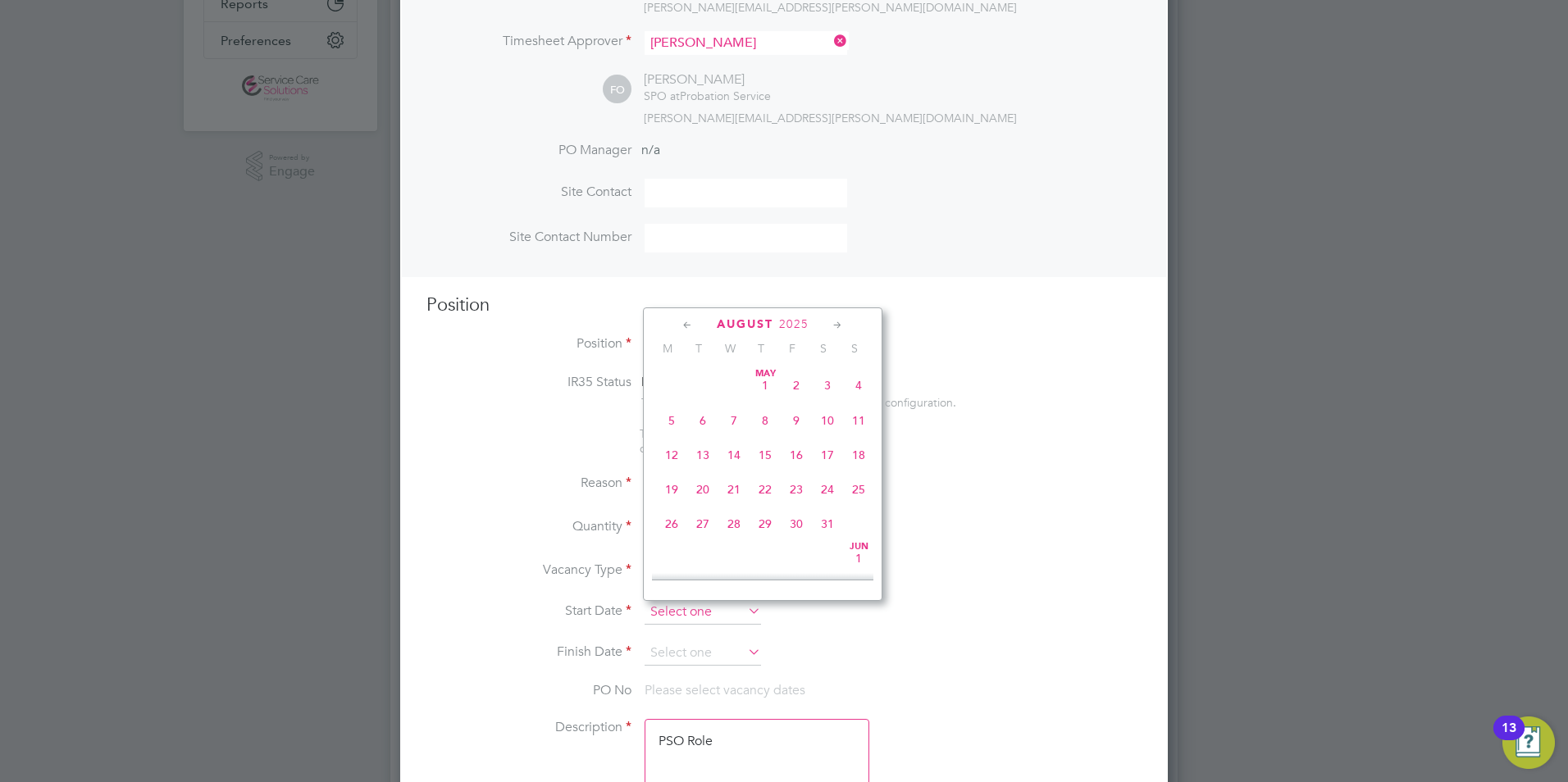
scroll to position [567, 0]
click at [672, 490] on span "18" at bounding box center [672, 475] width 31 height 31
type input "18 Aug 2025"
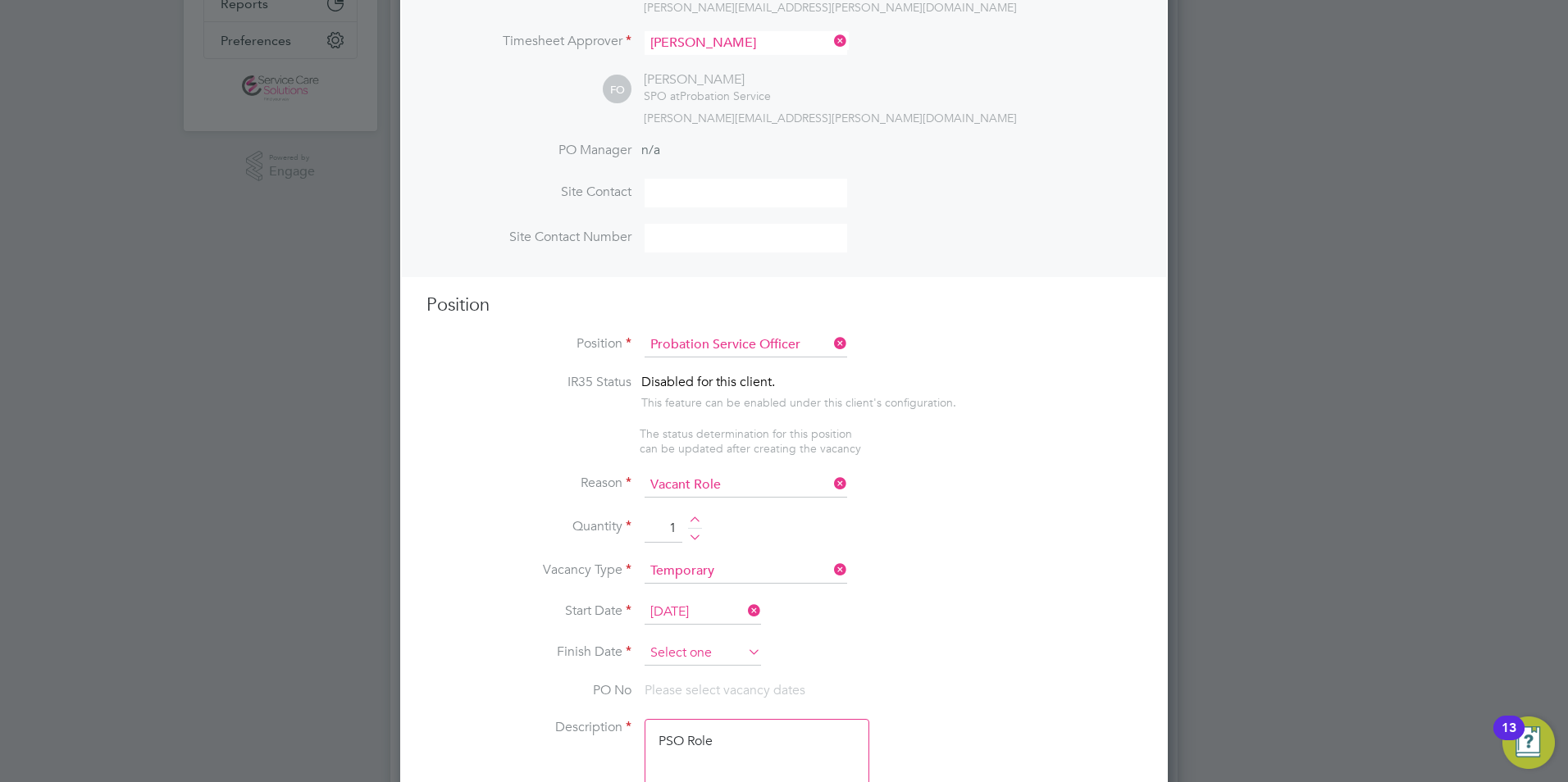
click at [682, 658] on input at bounding box center [702, 654] width 117 height 25
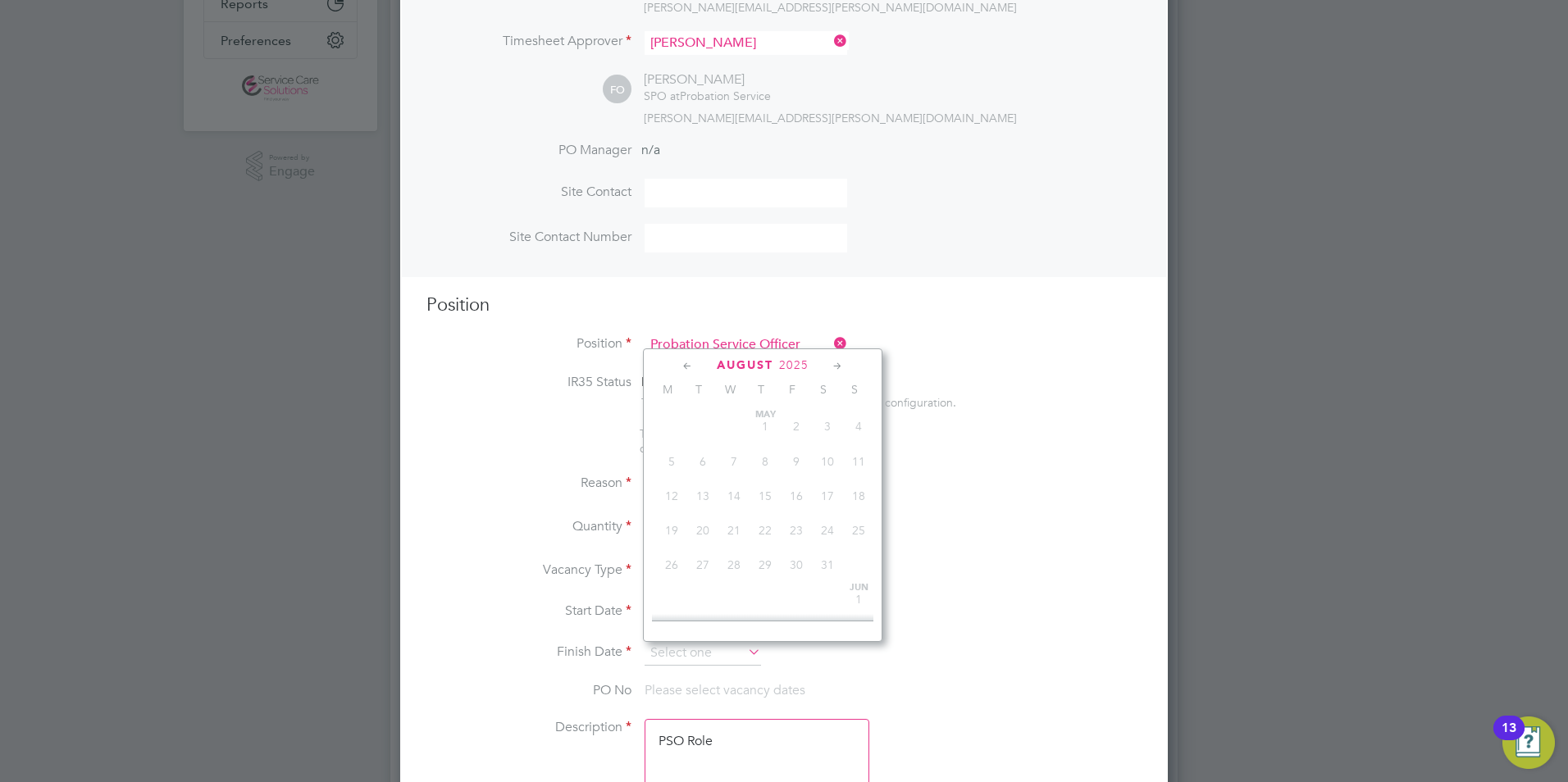
scroll to position [603, 0]
click at [836, 361] on icon at bounding box center [838, 366] width 15 height 18
click at [836, 364] on icon at bounding box center [838, 366] width 15 height 18
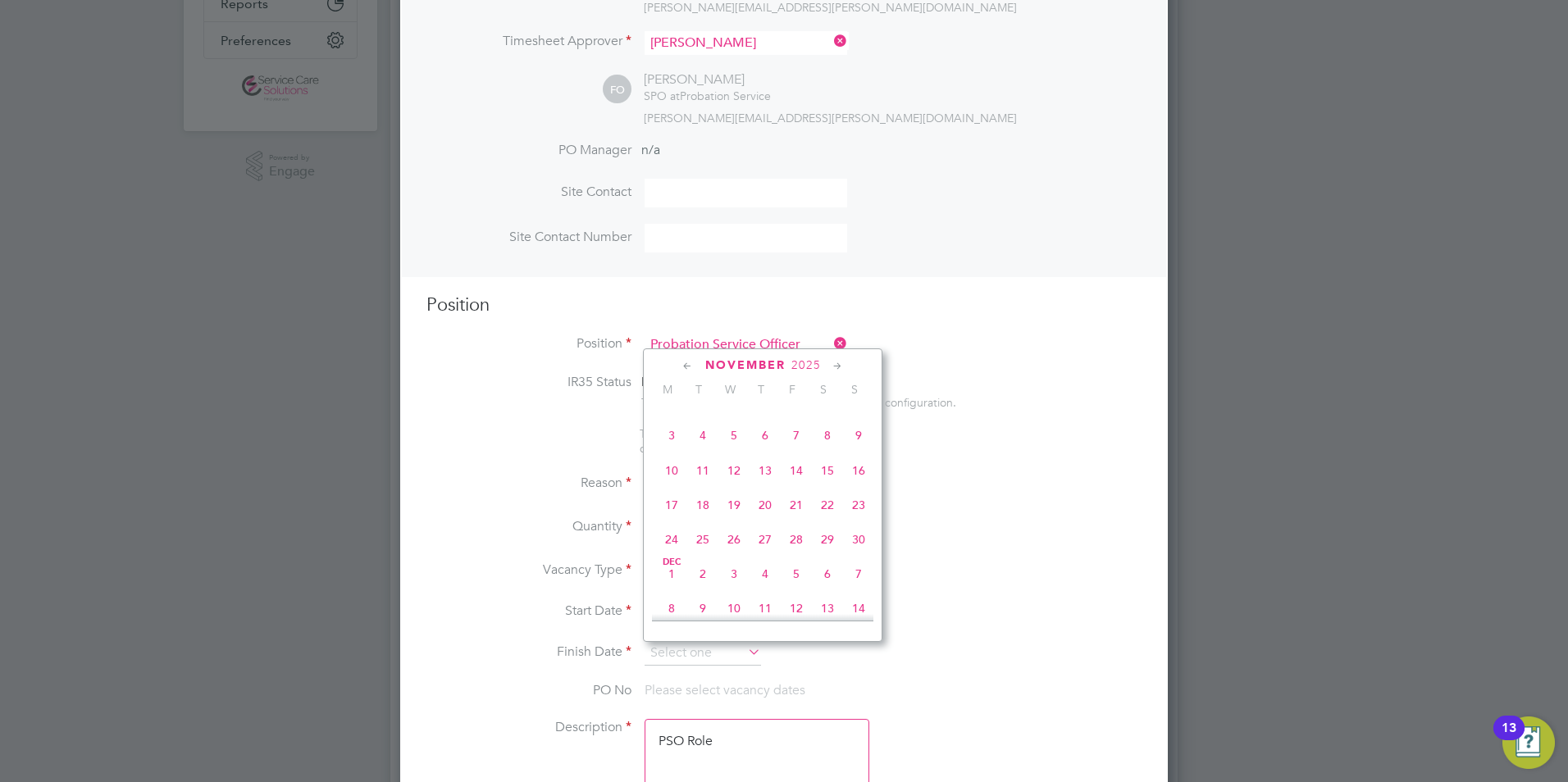
click at [861, 555] on span "30" at bounding box center [858, 540] width 31 height 31
type input "30 Nov 2025"
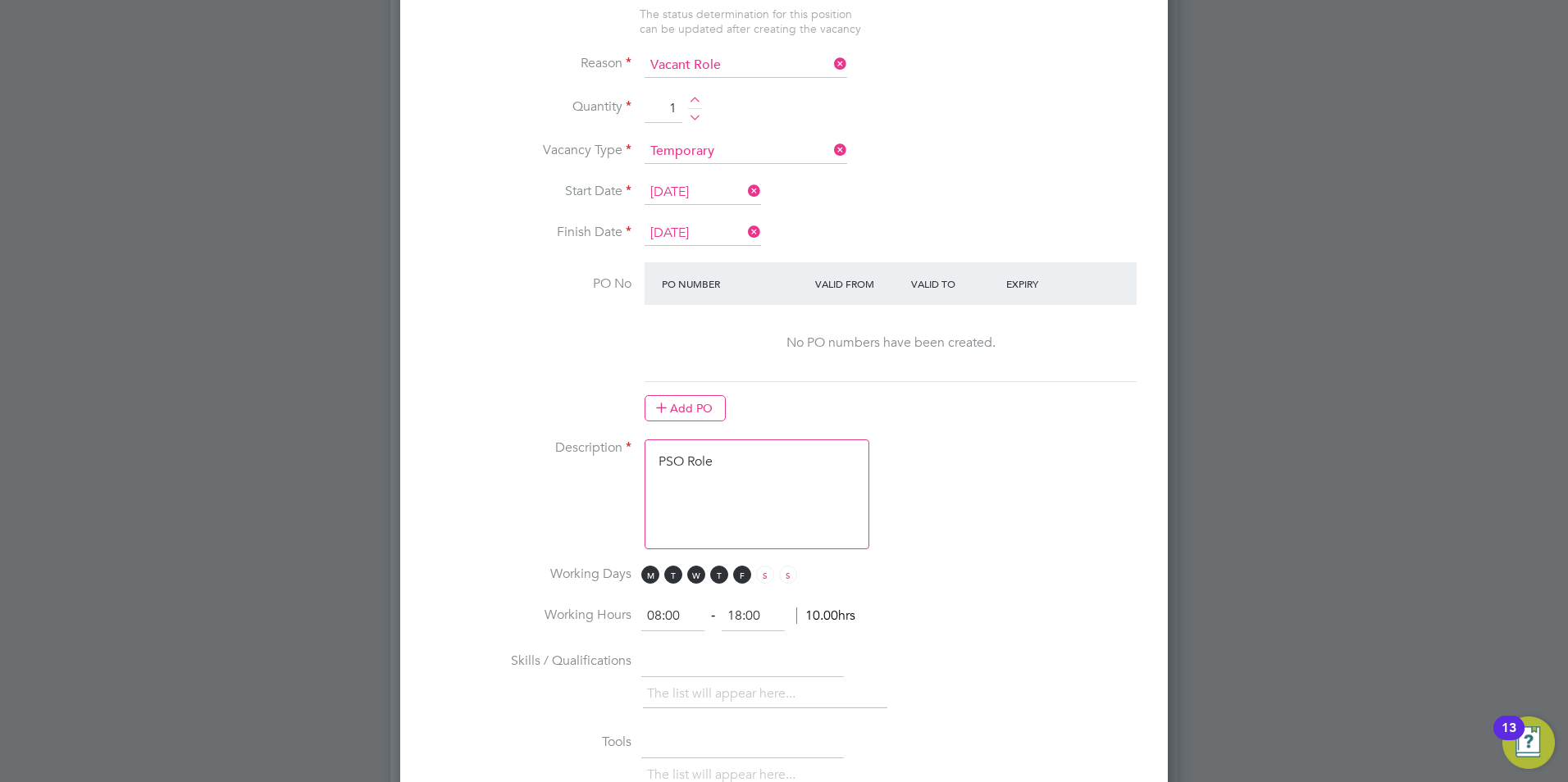
scroll to position [902, 0]
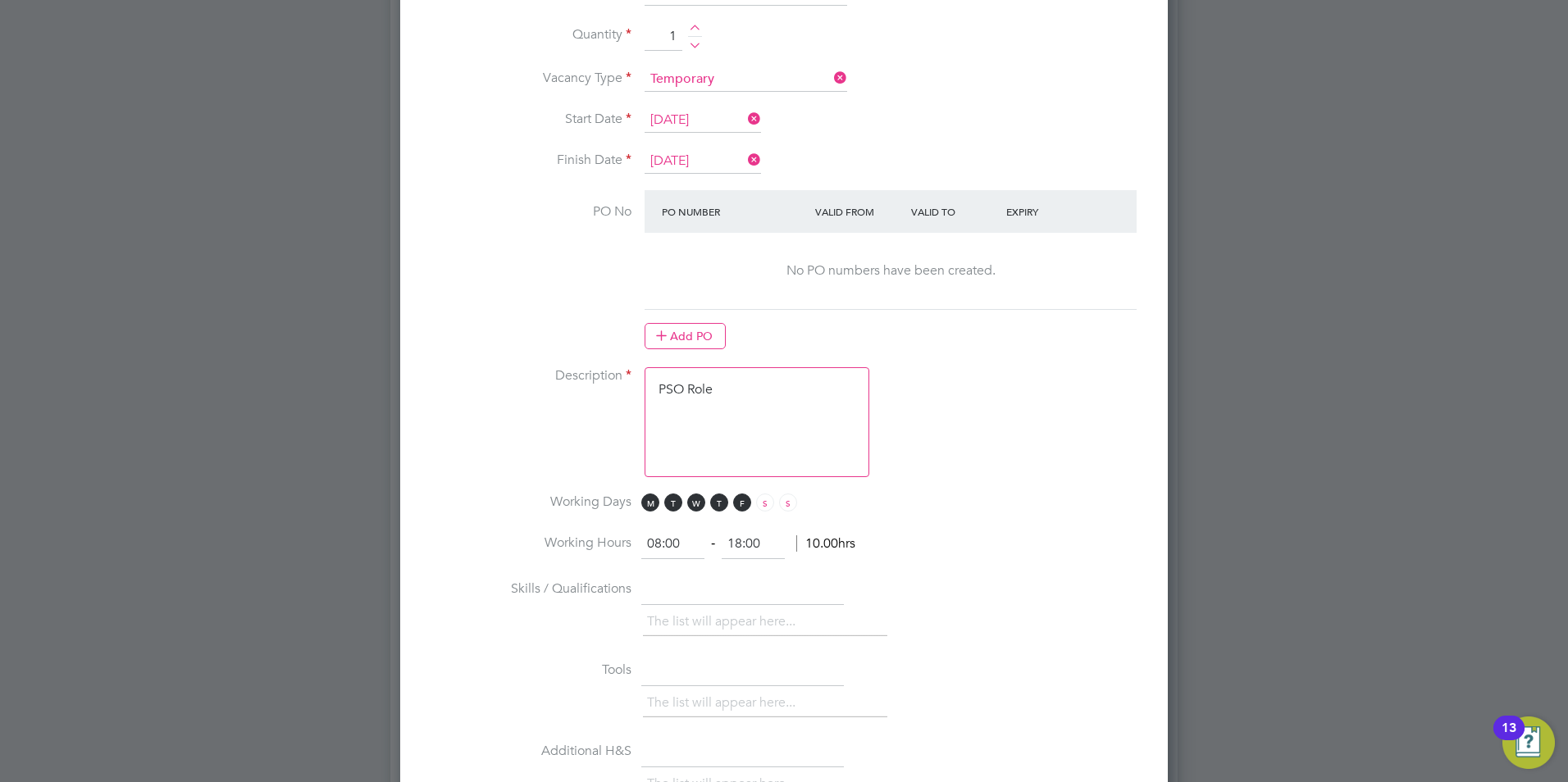
click at [706, 433] on textarea "PSO Role" at bounding box center [756, 423] width 225 height 110
click at [770, 388] on textarea "PSO Role" at bounding box center [756, 423] width 225 height 110
drag, startPoint x: 755, startPoint y: 381, endPoint x: 574, endPoint y: 374, distance: 181.1
click at [579, 377] on li "Description PSO Role" at bounding box center [784, 430] width 716 height 126
click at [742, 394] on textarea "PSO Role" at bounding box center [756, 423] width 225 height 110
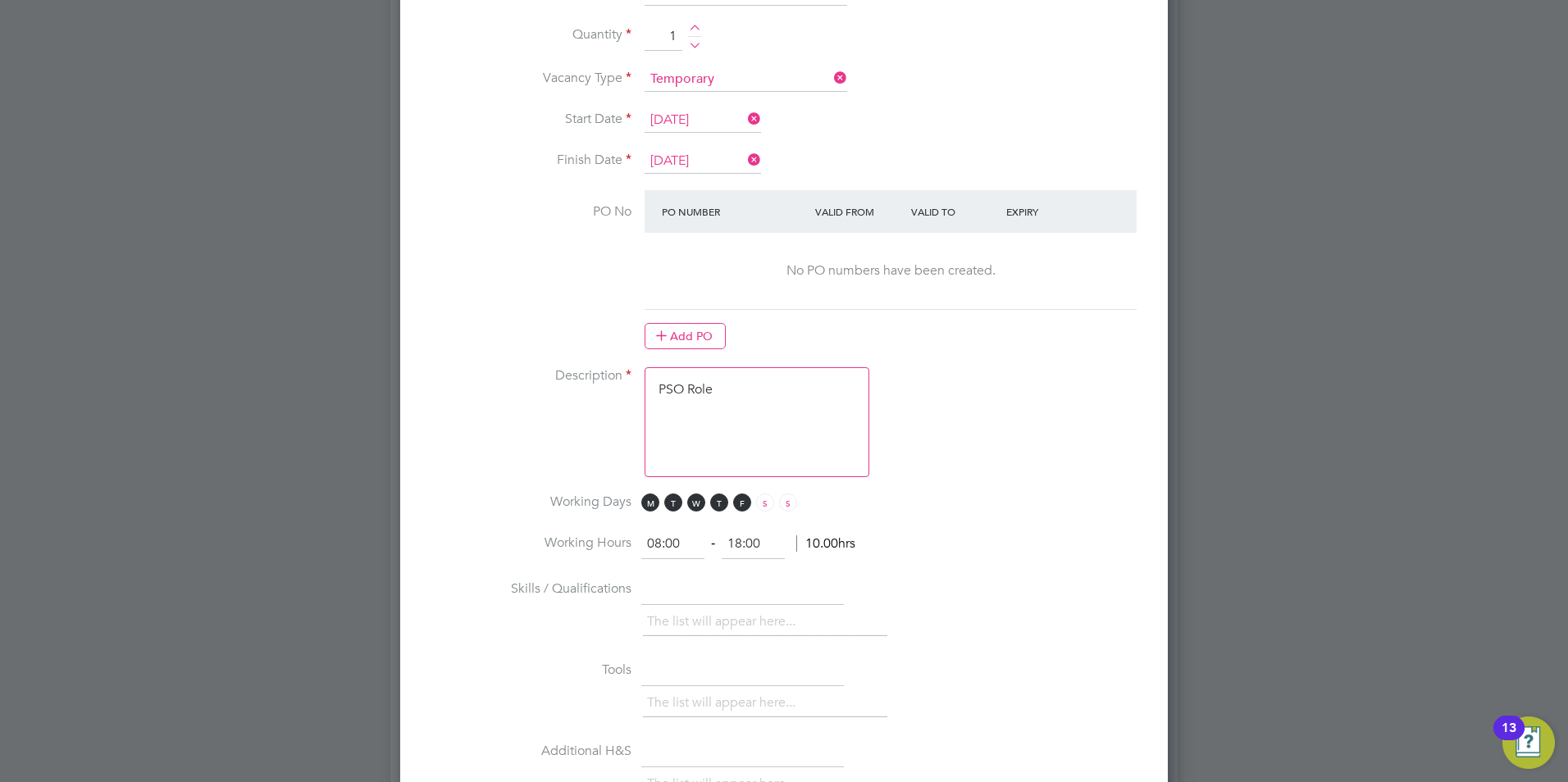
drag, startPoint x: 735, startPoint y: 392, endPoint x: 583, endPoint y: 375, distance: 152.9
click at [584, 376] on li "Description PSO Role" at bounding box center [784, 430] width 716 height 126
click at [782, 468] on textarea "PSO Role" at bounding box center [756, 423] width 225 height 110
click at [733, 420] on textarea "PSO Role" at bounding box center [756, 423] width 225 height 110
drag, startPoint x: 721, startPoint y: 395, endPoint x: 573, endPoint y: 378, distance: 149.0
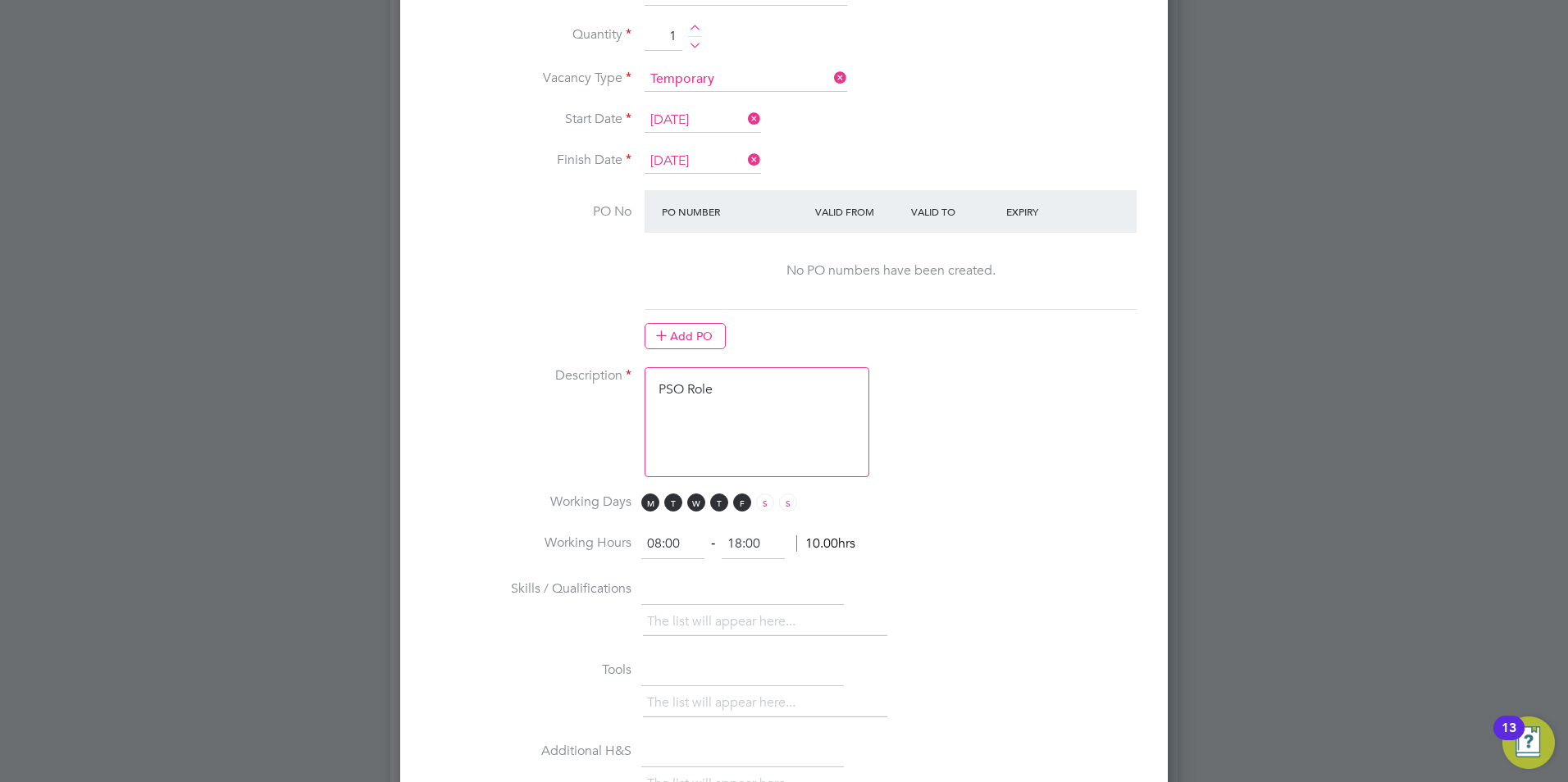
click at [574, 379] on li "Description PSO Role" at bounding box center [784, 430] width 716 height 126
paste textarea "The tracking number for this OP1 request is: " 2288B" Yes Question Answer Proba…"
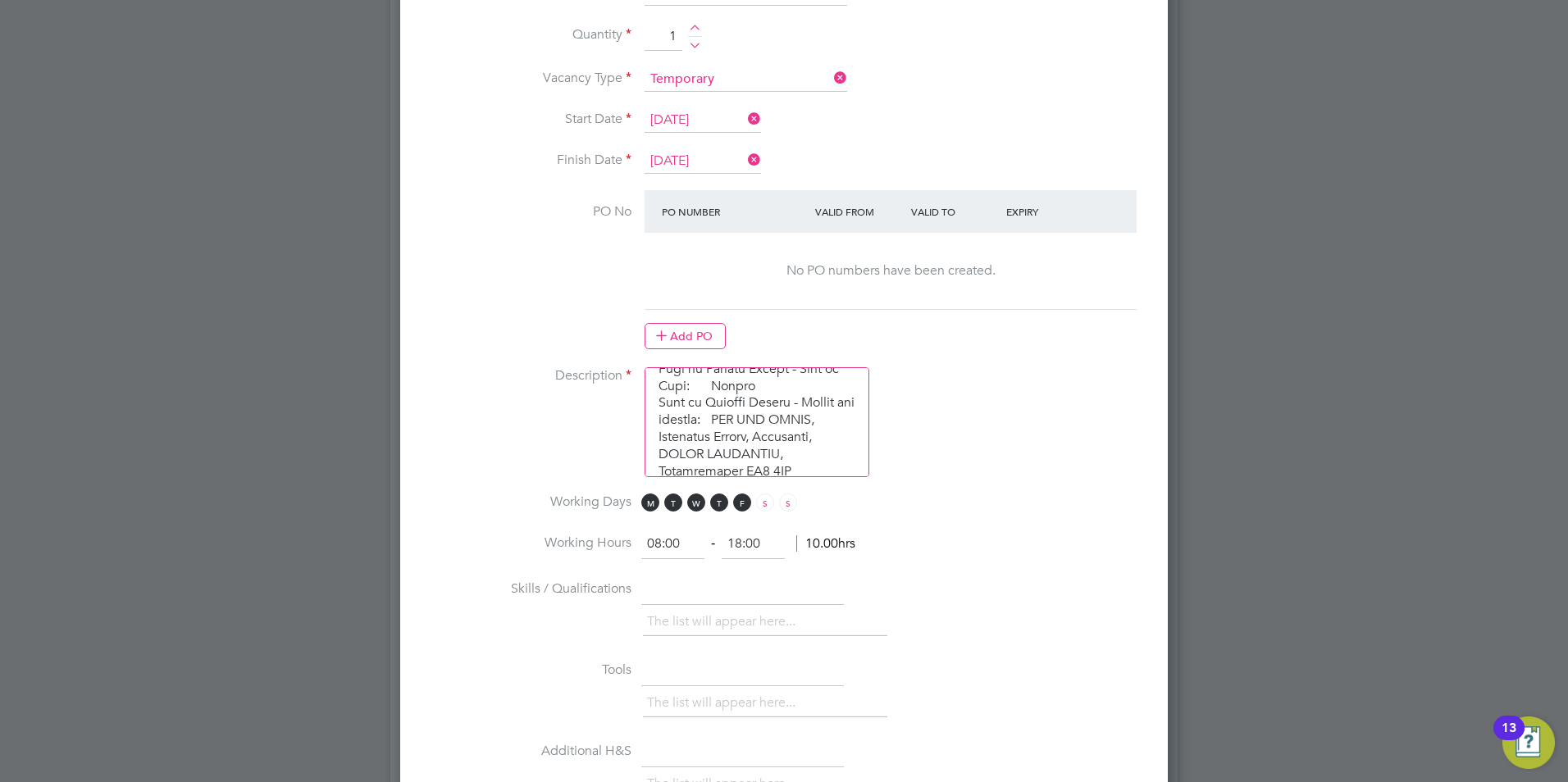
click at [693, 456] on textarea at bounding box center [756, 423] width 225 height 110
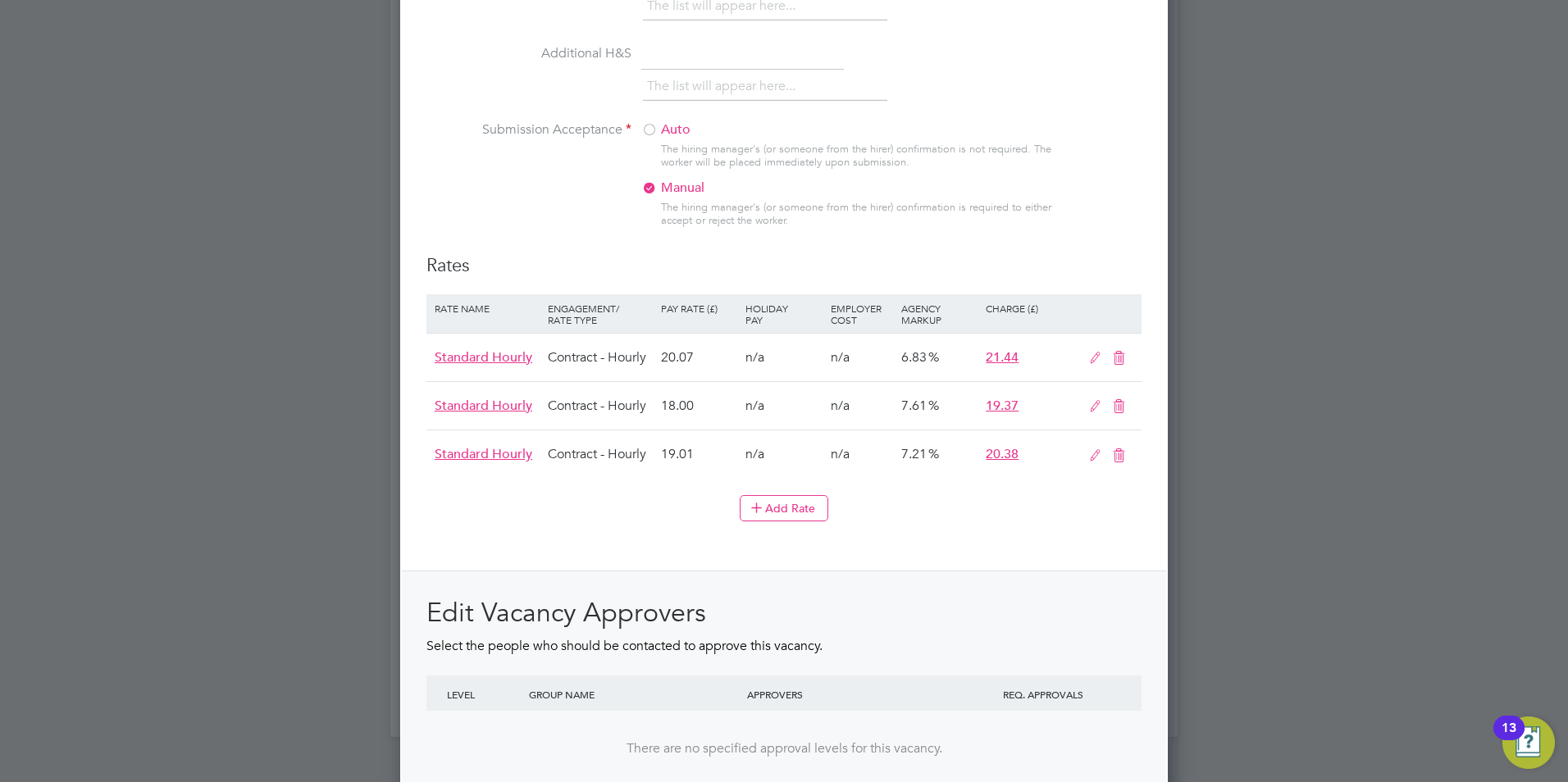
scroll to position [1835, 0]
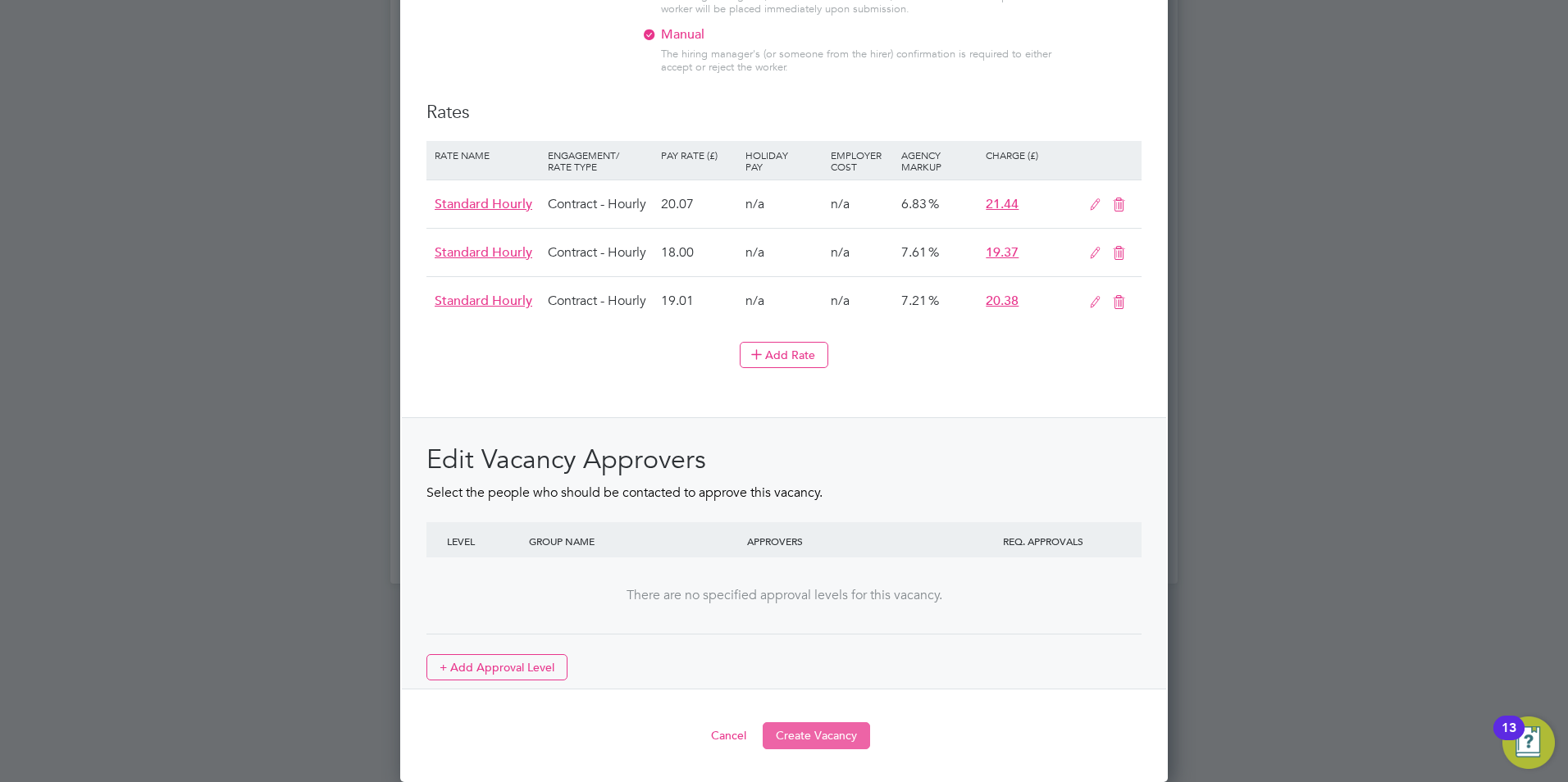
type textarea "The tracking number for this OP1 request is: " 2288B" Yes Question Answer Proba…"
click at [826, 736] on button "Create Vacancy" at bounding box center [816, 735] width 107 height 27
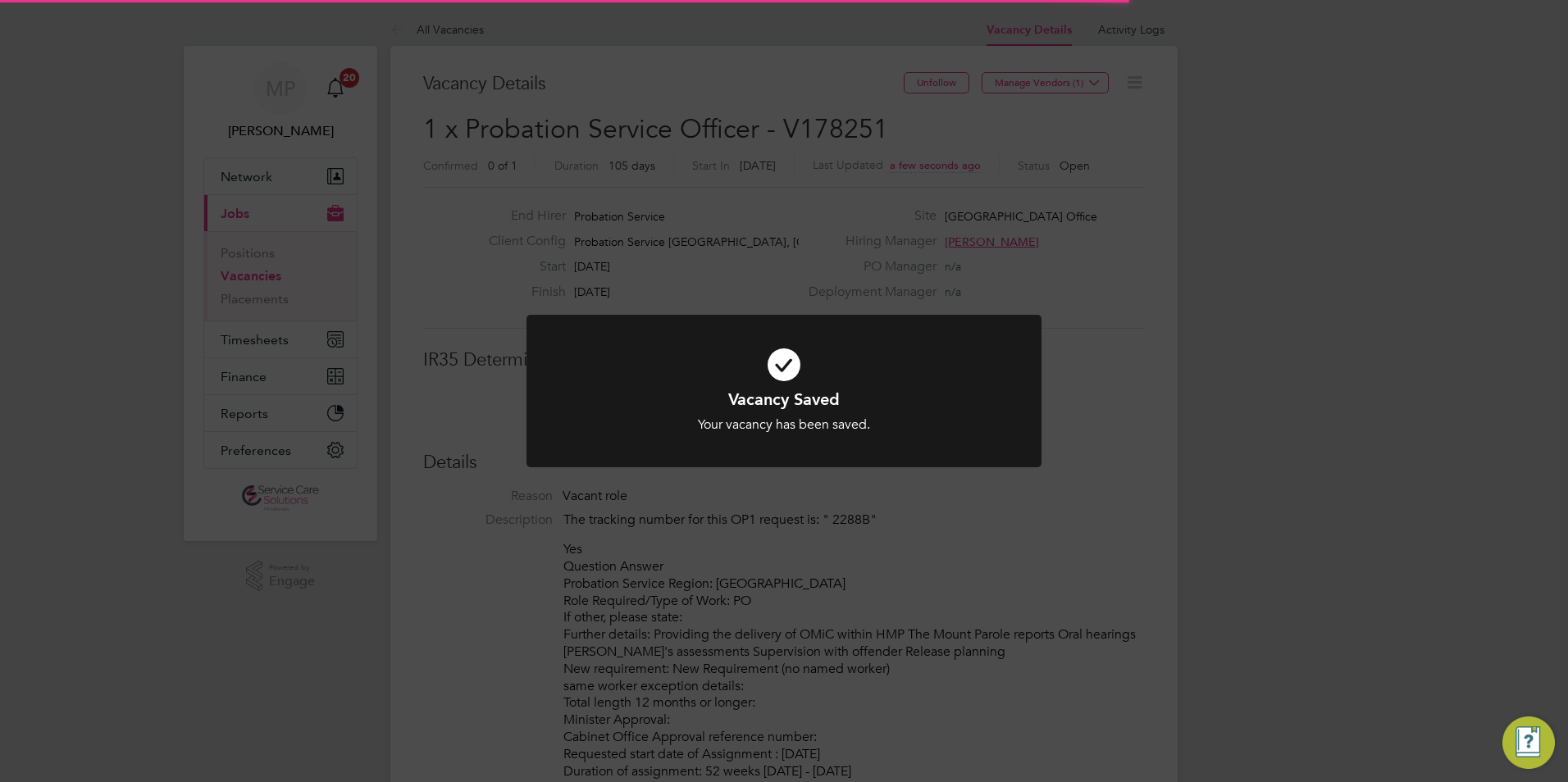
scroll to position [48, 143]
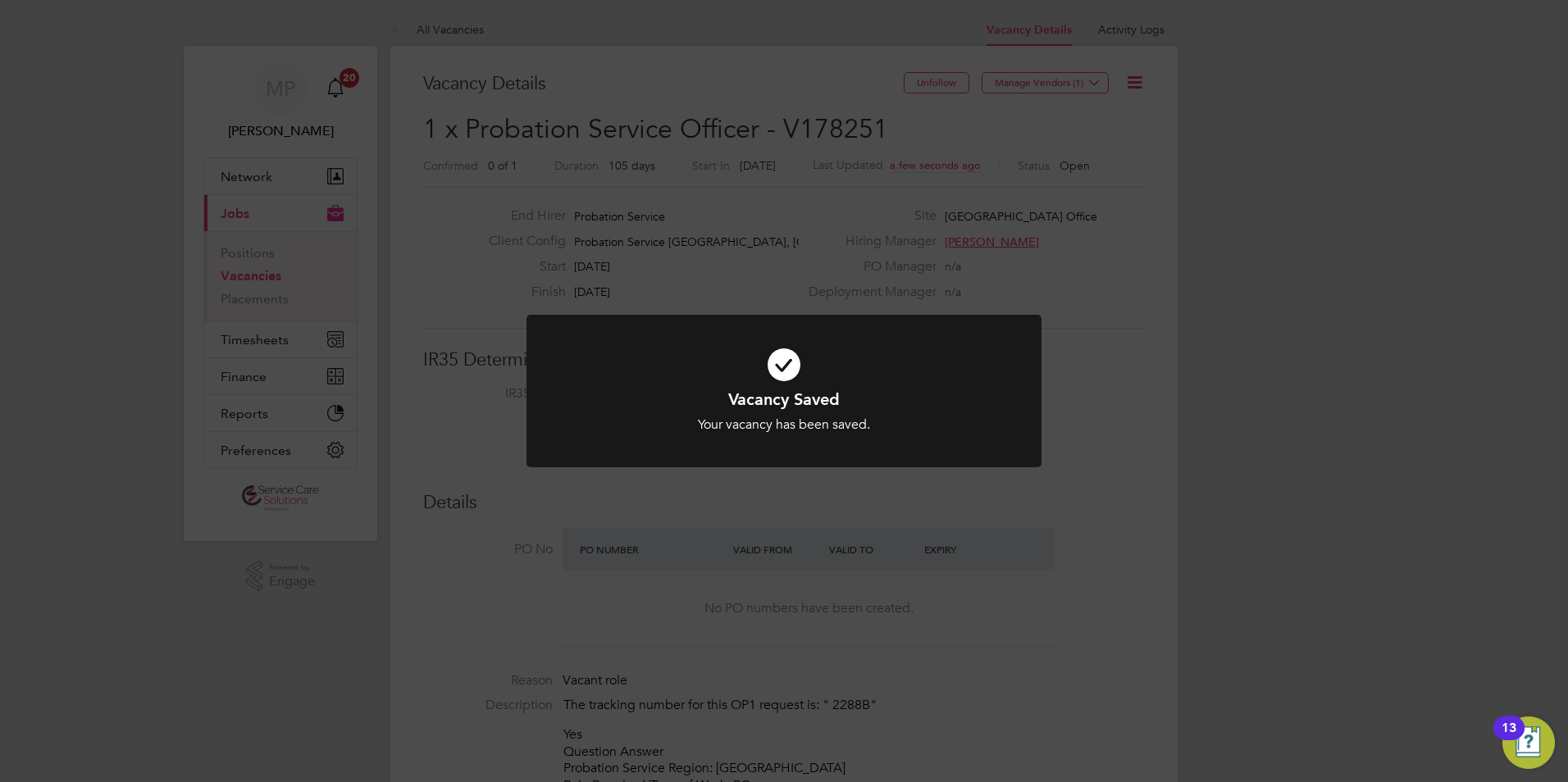
click at [809, 199] on div "Vacancy Saved Your vacancy has been saved. Cancel Okay" at bounding box center [784, 391] width 1568 height 782
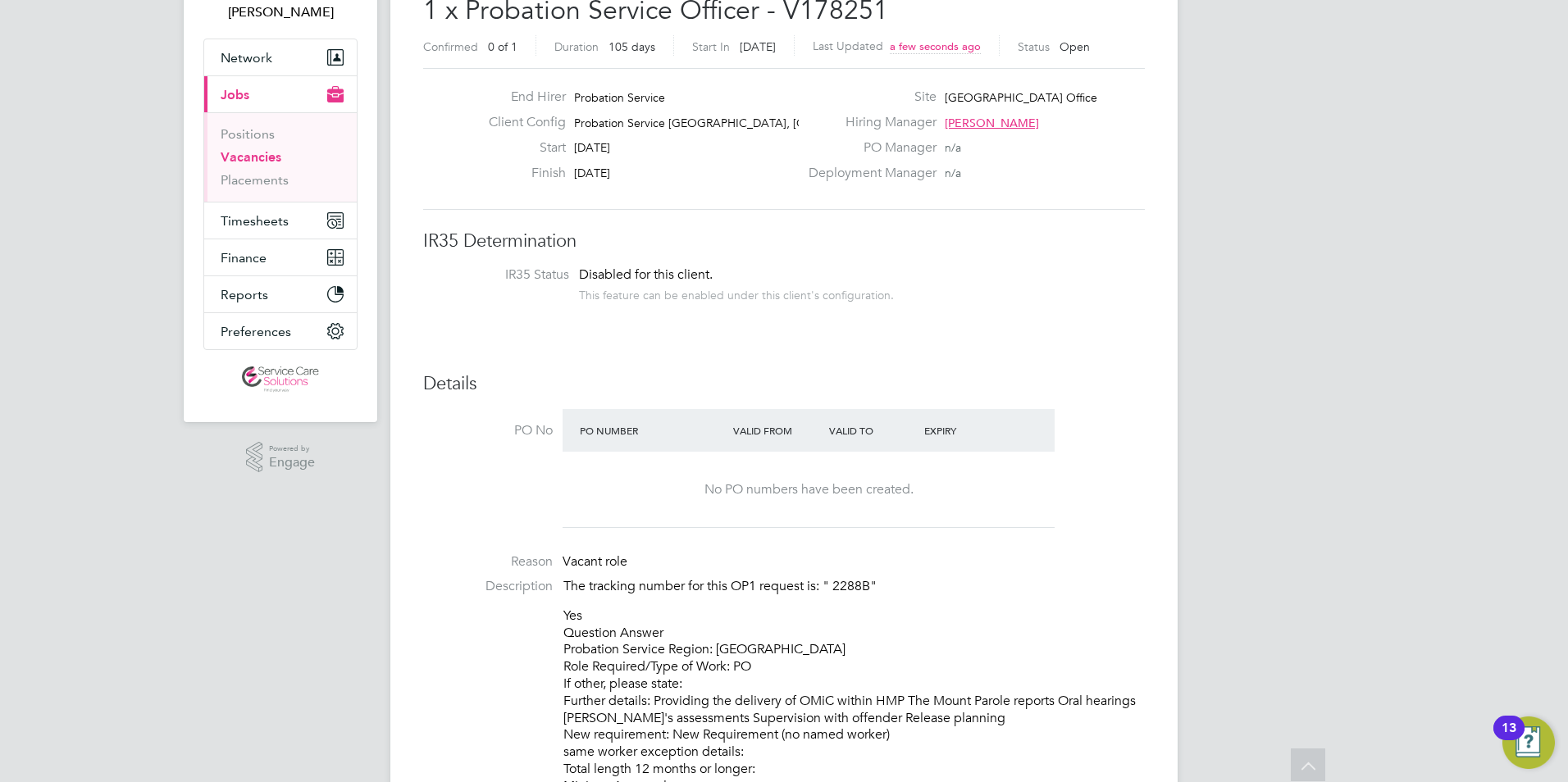
scroll to position [0, 0]
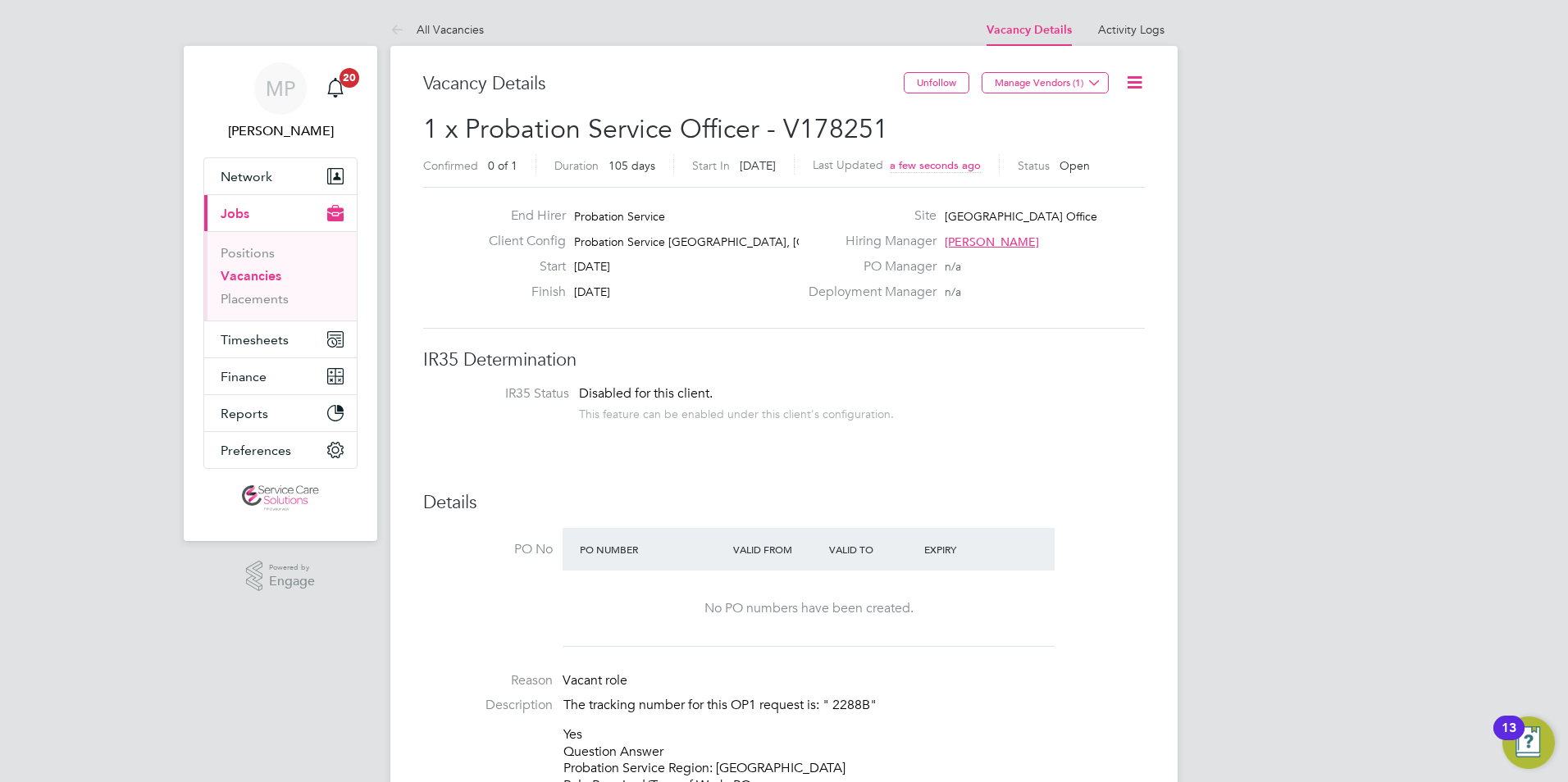
drag, startPoint x: 1138, startPoint y: 78, endPoint x: 1132, endPoint y: 89, distance: 12.5
click at [1138, 78] on icon at bounding box center [1135, 83] width 21 height 21
click at [1080, 120] on li "Edit Vacancy e" at bounding box center [1095, 122] width 95 height 23
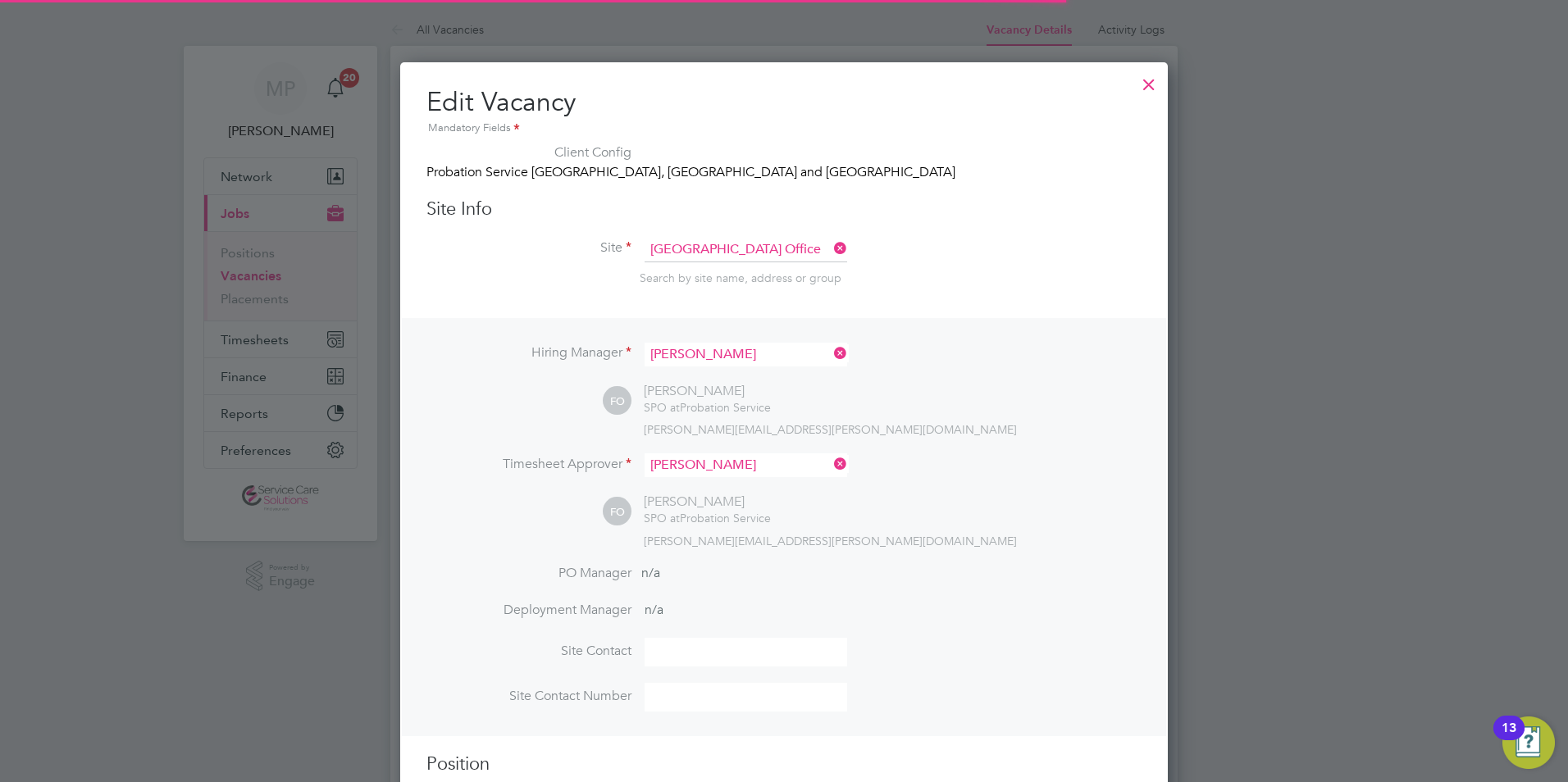
scroll to position [48, 114]
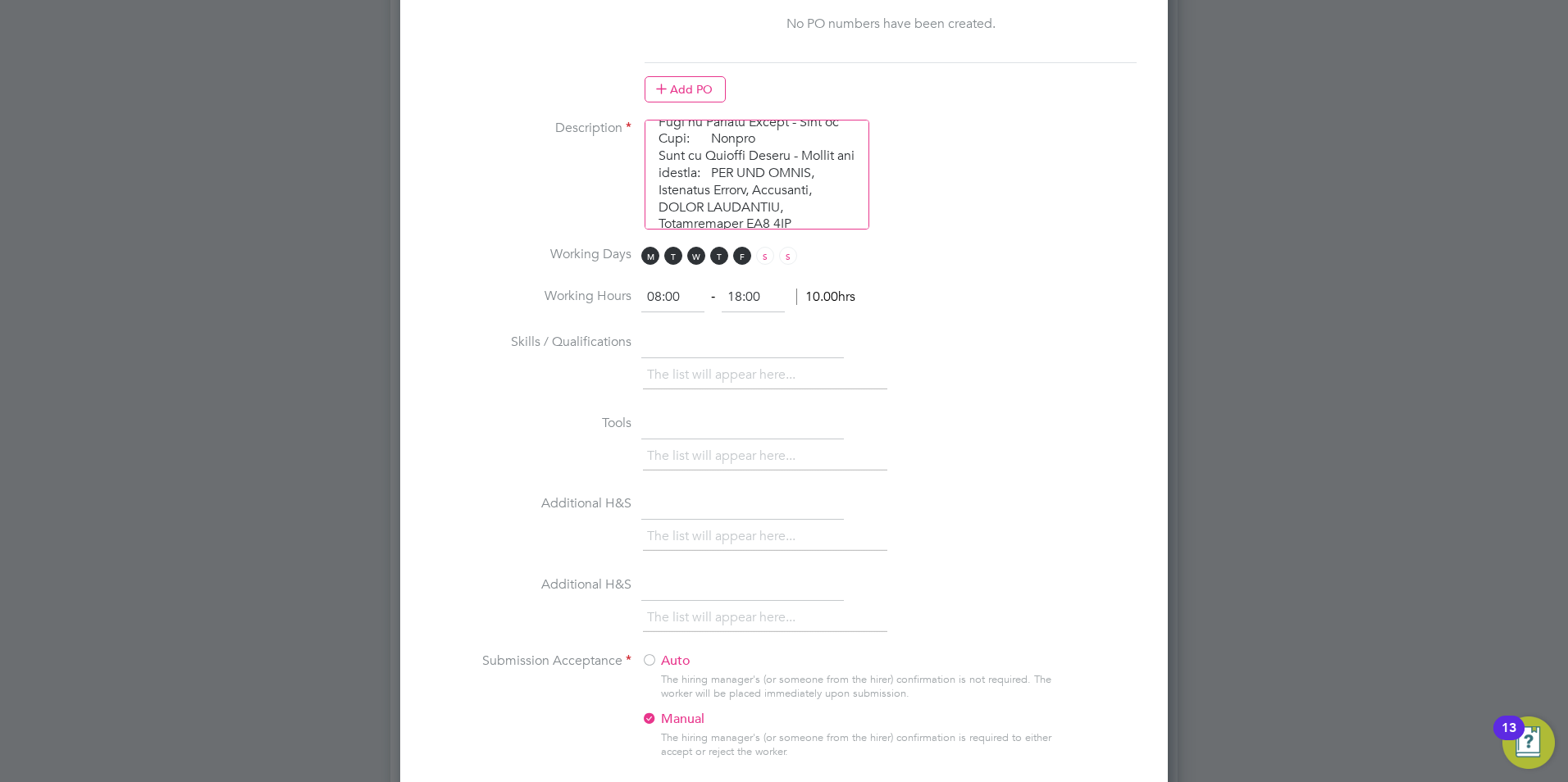
click at [683, 196] on textarea at bounding box center [756, 175] width 225 height 110
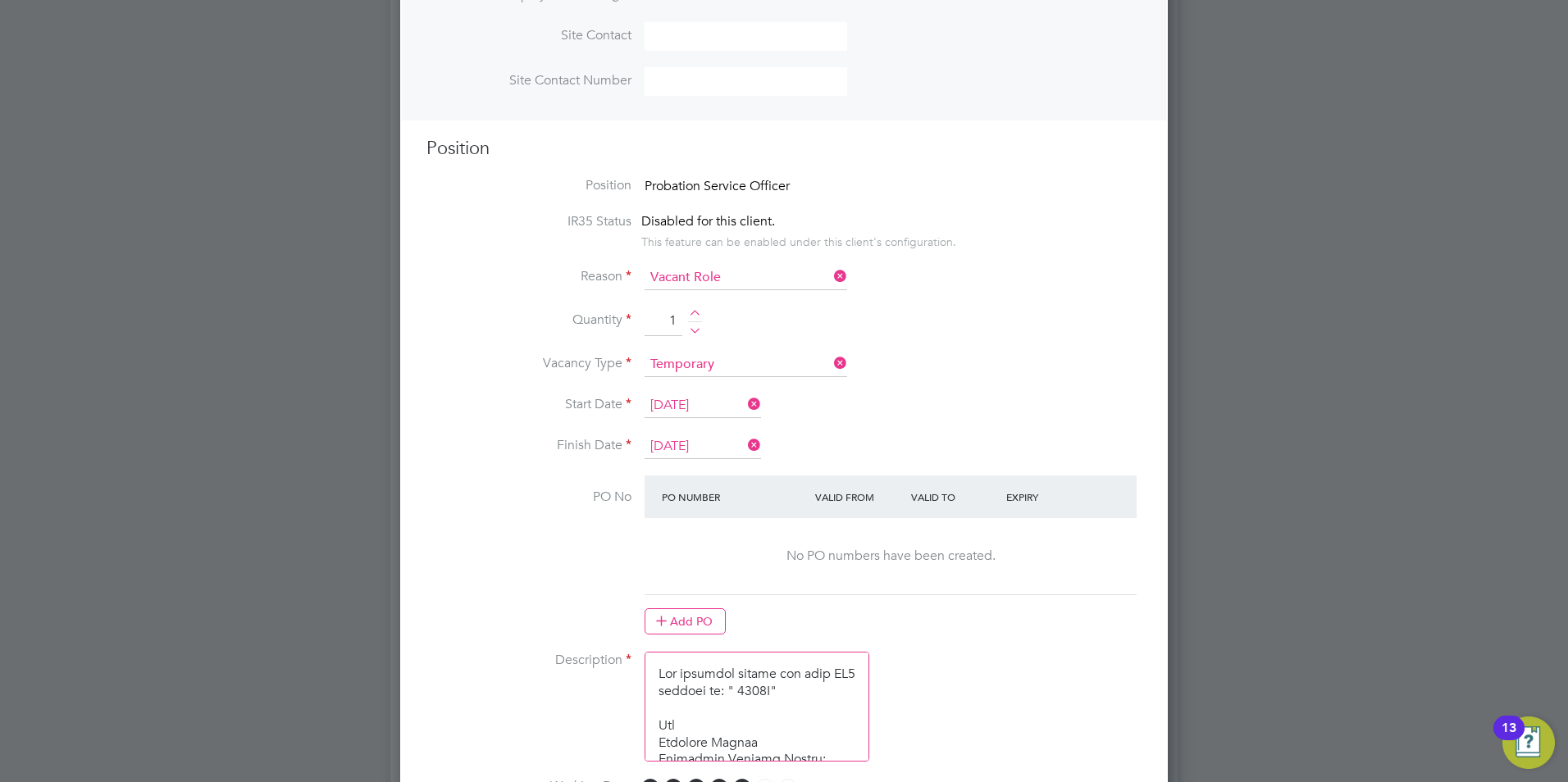
drag, startPoint x: 684, startPoint y: 194, endPoint x: 545, endPoint y: -27, distance: 261.1
click at [545, 0] on html "MP Michael Potts Notifications 20 Applications: Network Team Members Businesses…" at bounding box center [784, 764] width 1568 height 2760
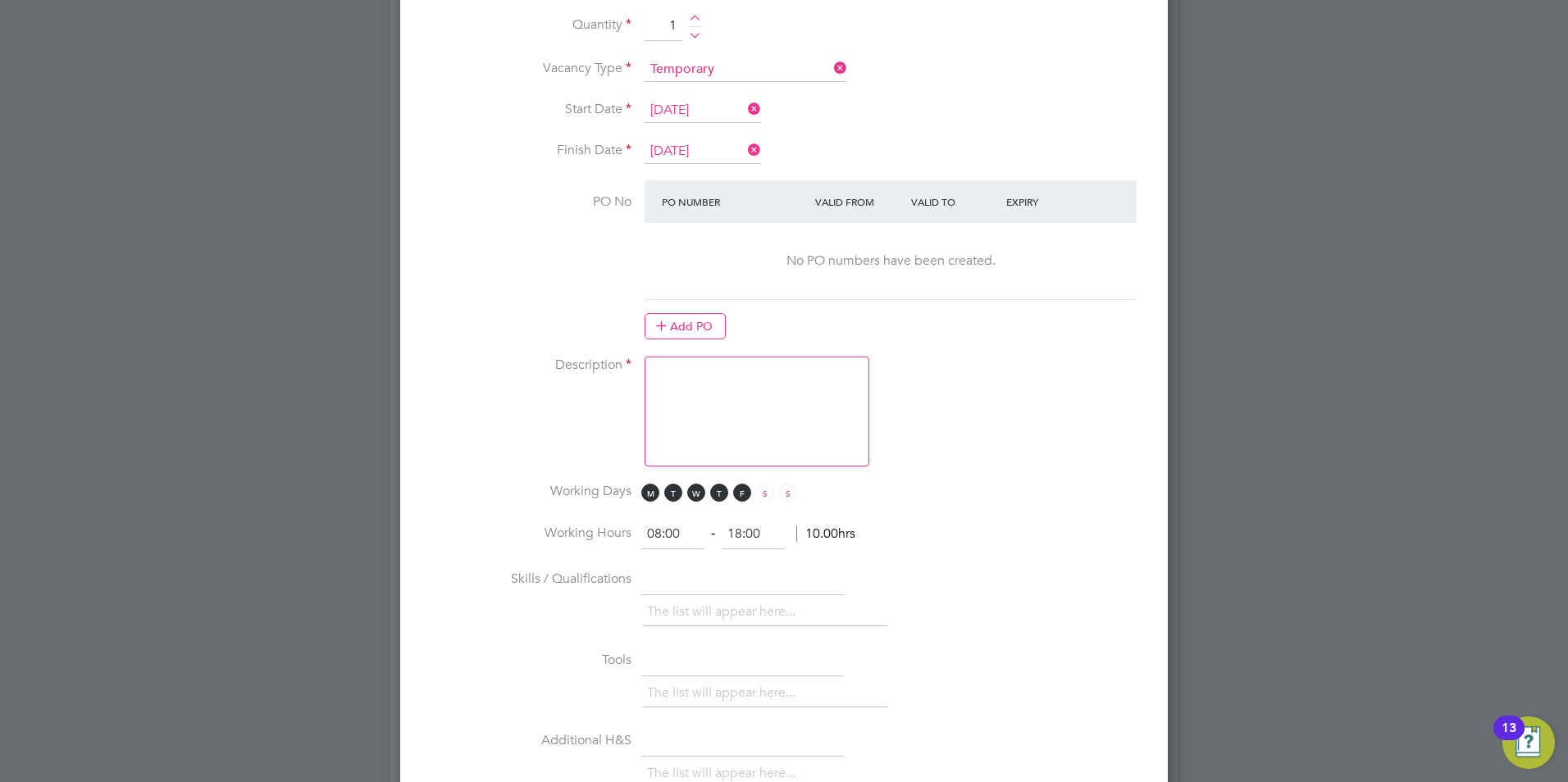
click at [733, 366] on textarea at bounding box center [756, 411] width 225 height 110
click at [673, 365] on textarea at bounding box center [756, 411] width 225 height 110
paste textarea "The tracking number for this OP1 request is: " 2290B" Yes Question Answer Proba…"
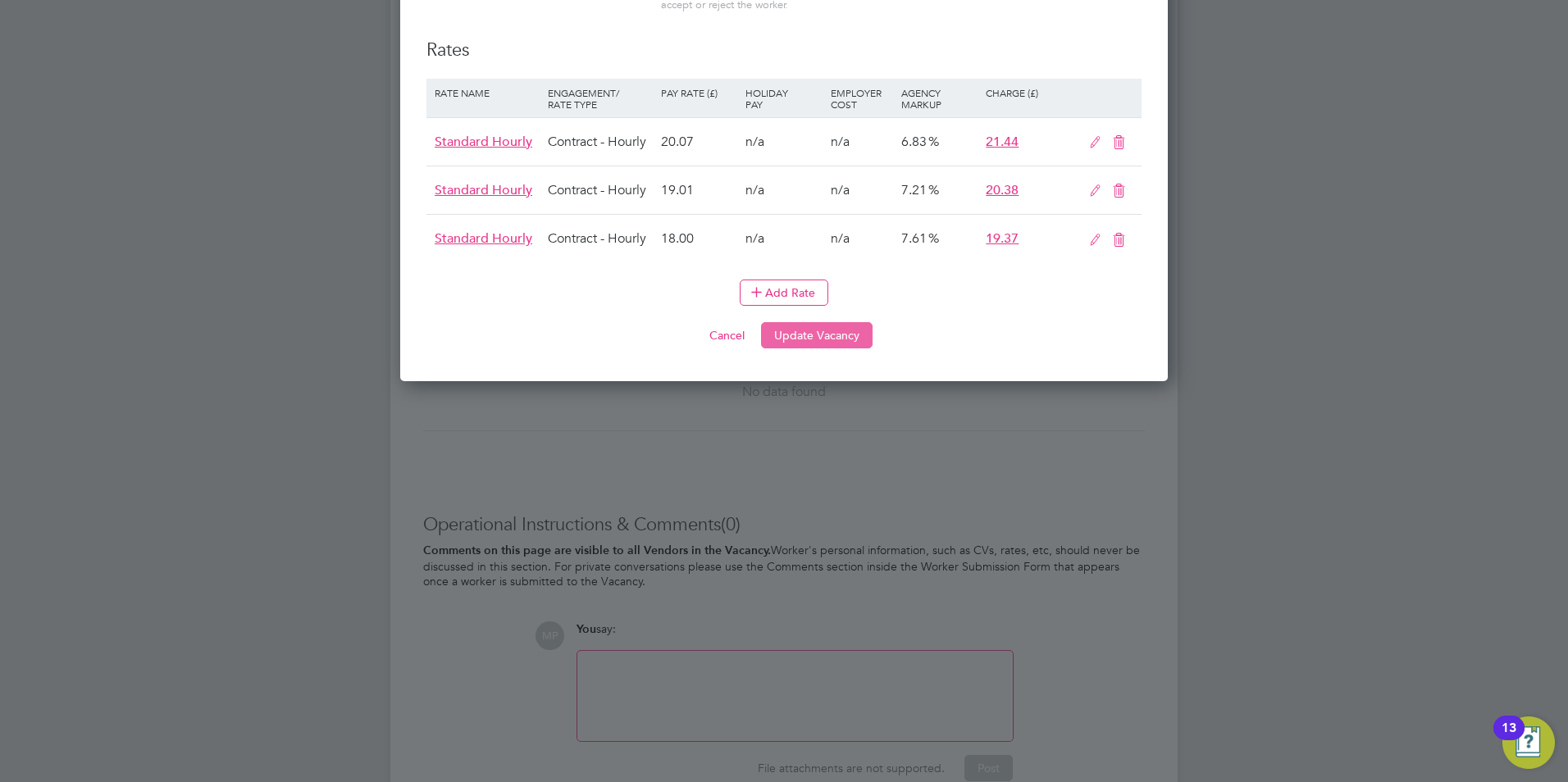
type textarea "The tracking number for this OP1 request is: " 2290B" Yes Question Answer Proba…"
click at [810, 330] on button "Update Vacancy" at bounding box center [816, 335] width 111 height 27
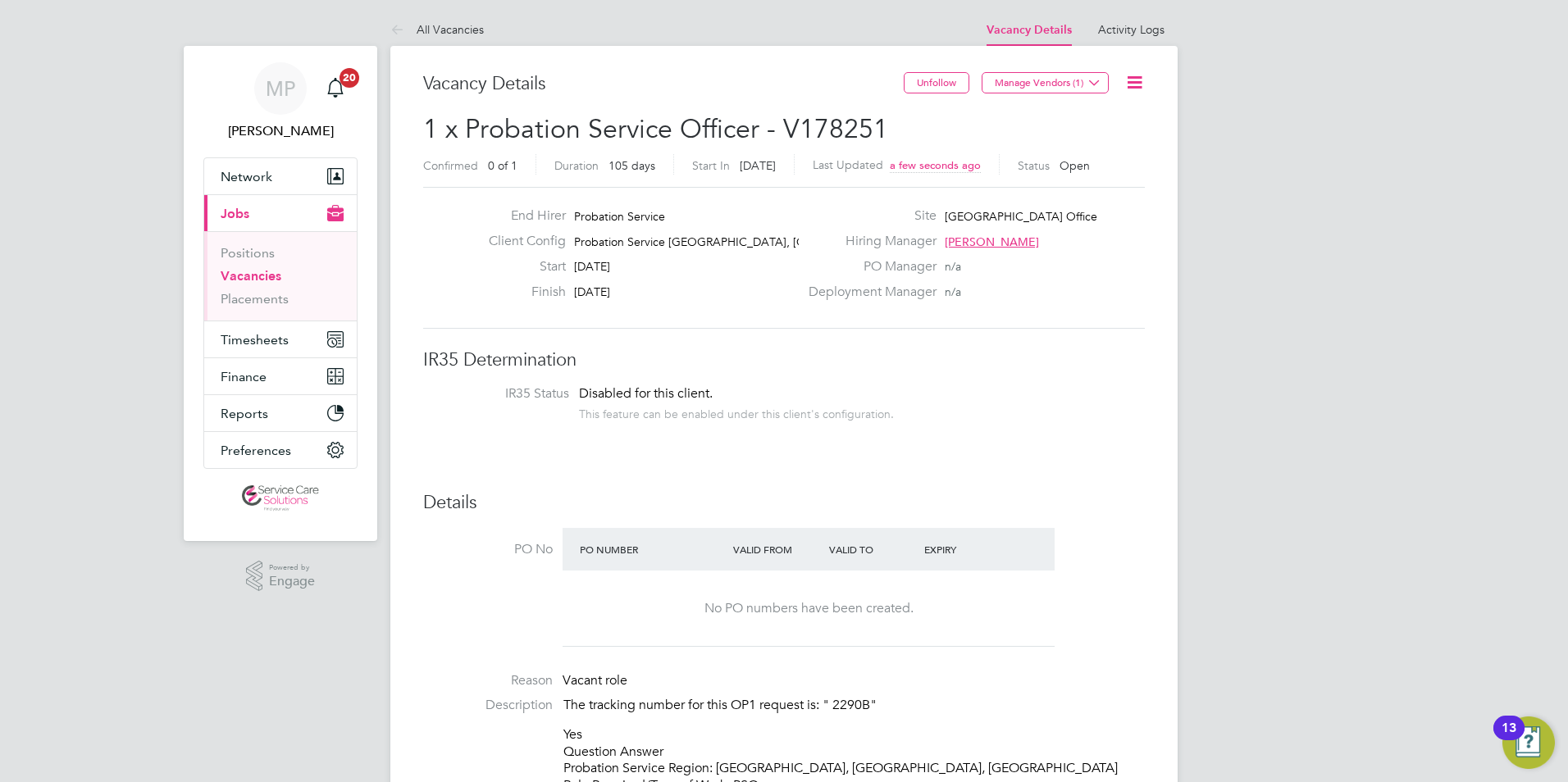
drag, startPoint x: 249, startPoint y: 273, endPoint x: 290, endPoint y: 275, distance: 41.0
click at [249, 273] on link "Vacancies" at bounding box center [251, 276] width 61 height 15
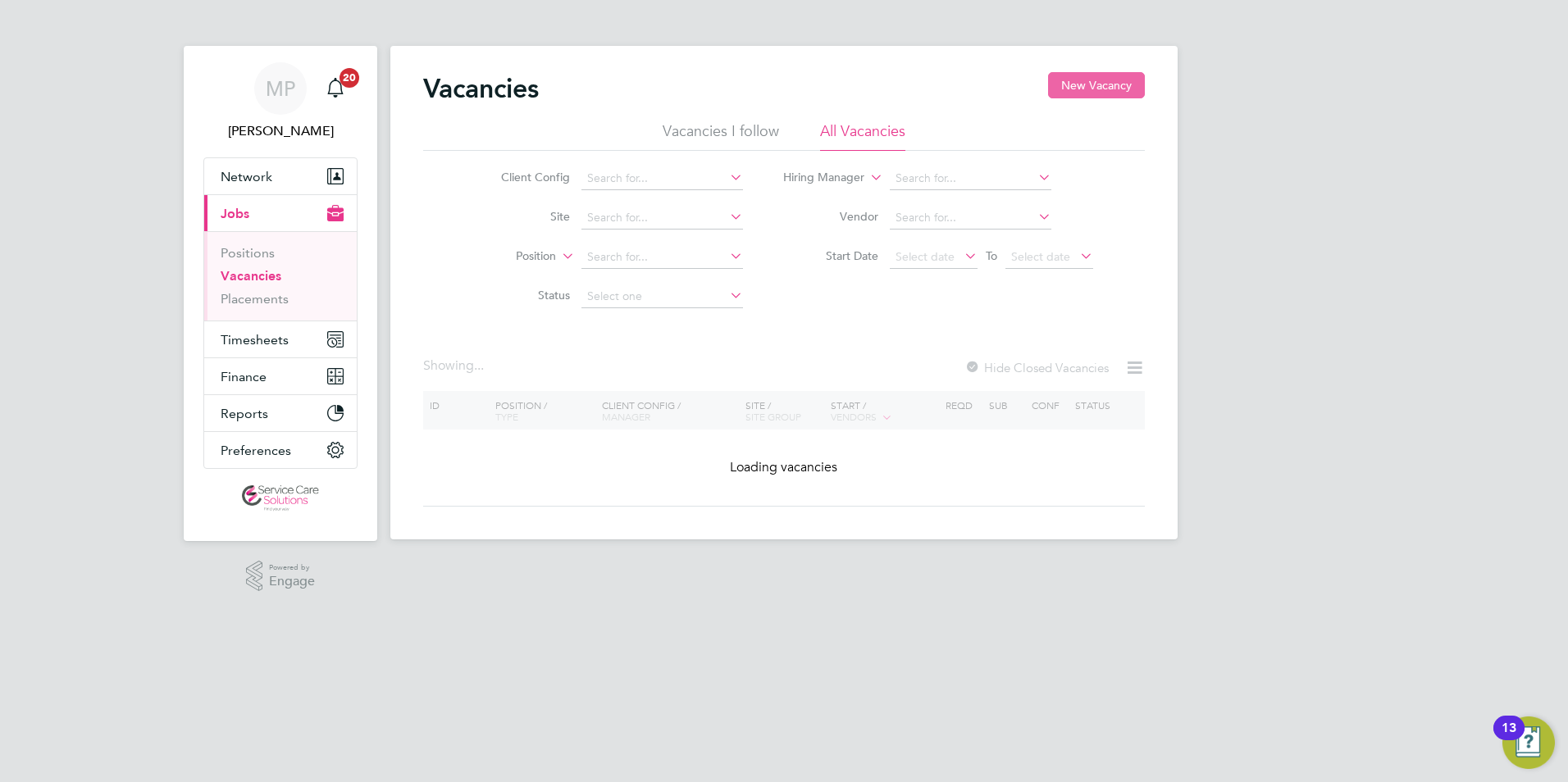
click at [1110, 82] on button "New Vacancy" at bounding box center [1097, 86] width 97 height 27
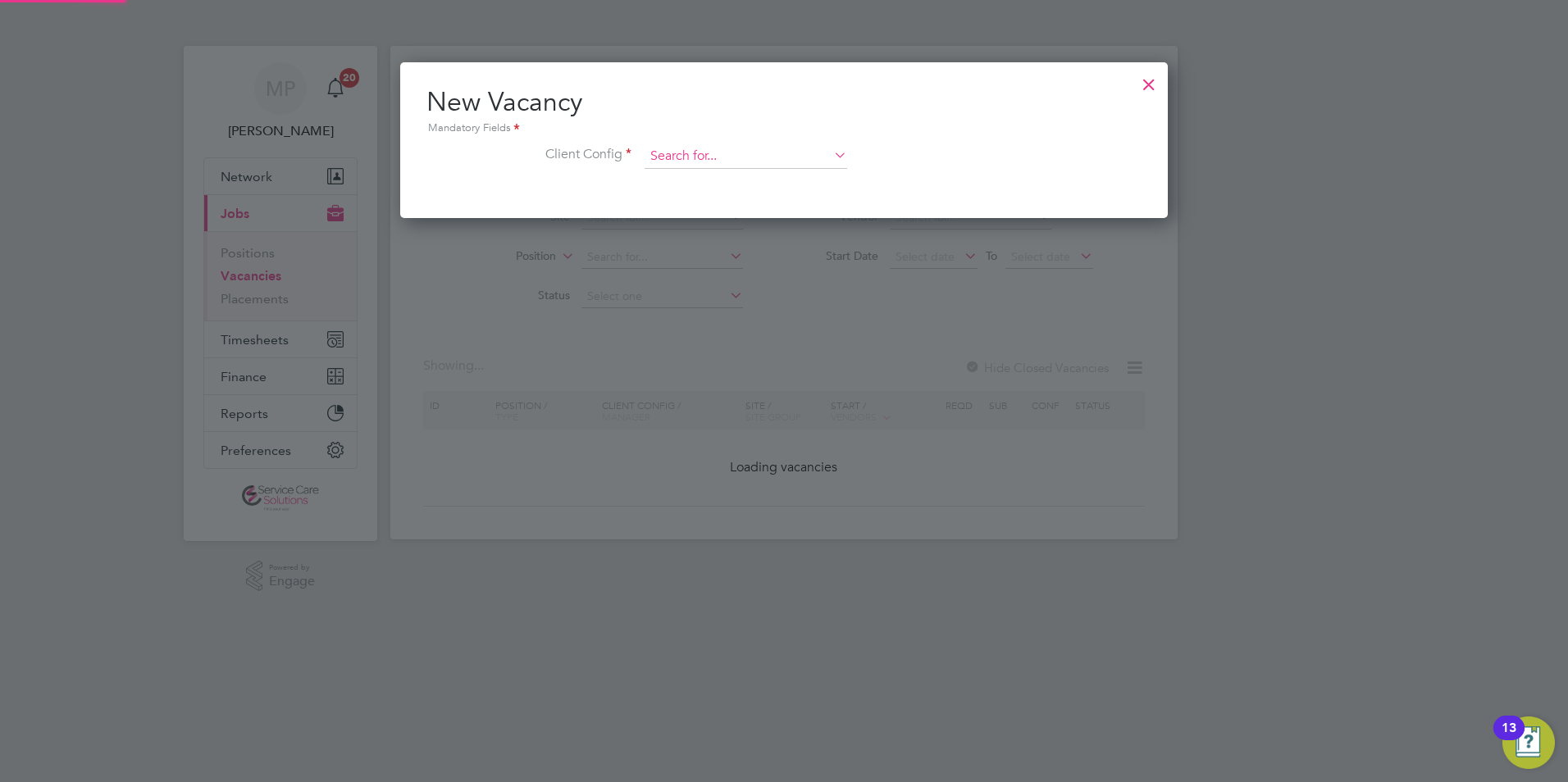
click at [723, 155] on input at bounding box center [745, 157] width 202 height 25
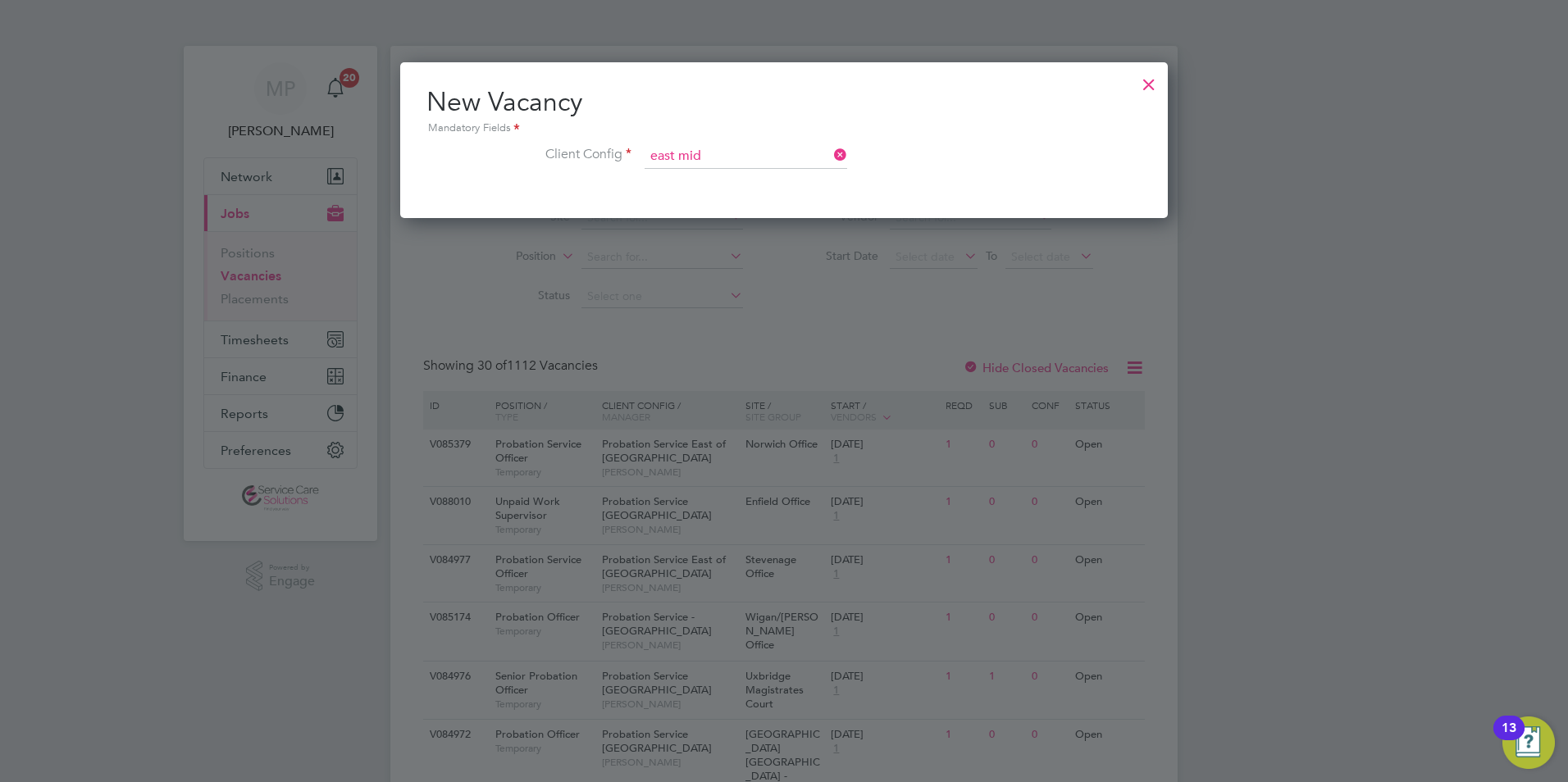
click at [749, 175] on b "East" at bounding box center [753, 180] width 23 height 14
type input "Probation Service East Midlands"
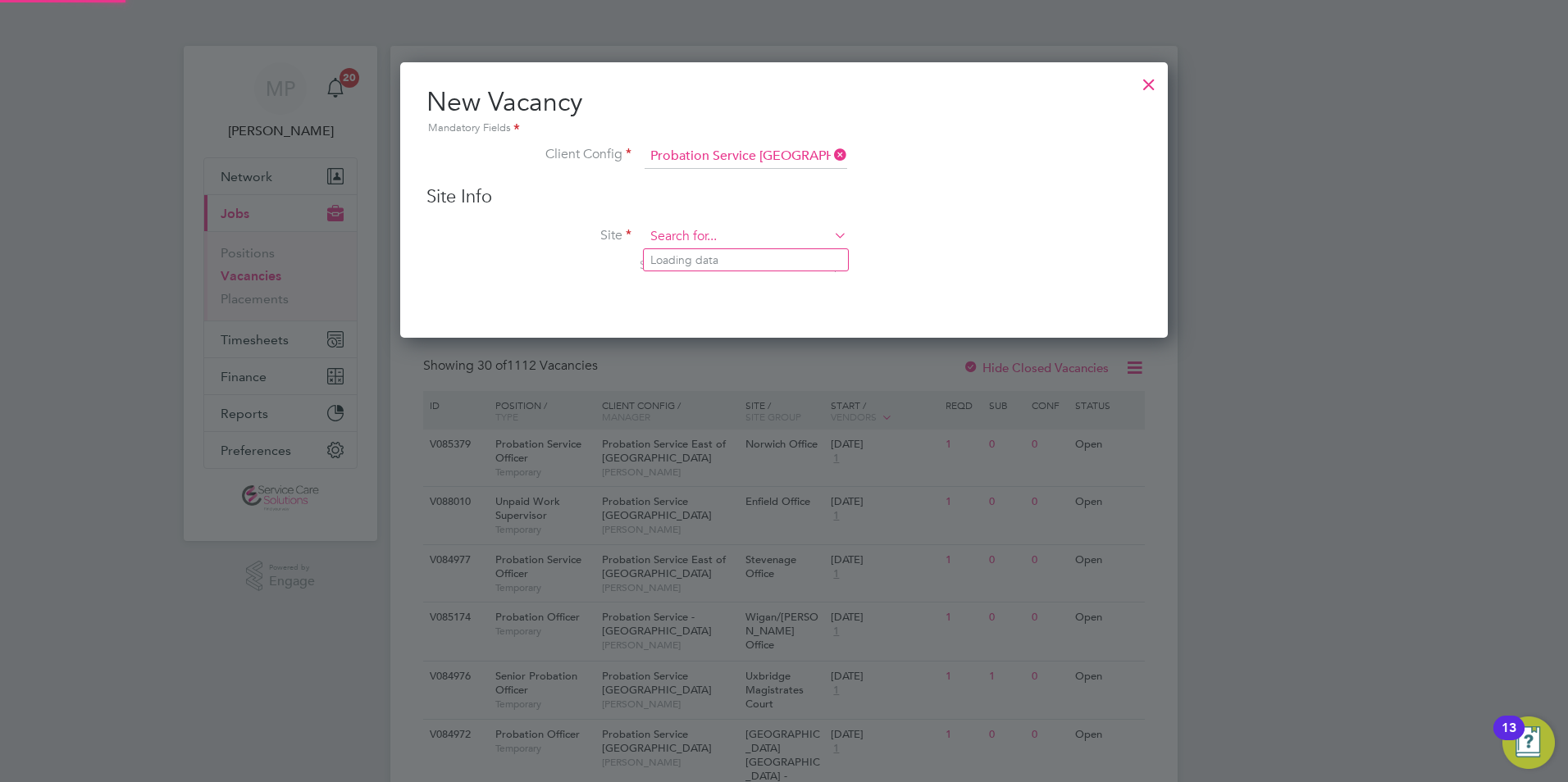
click at [690, 234] on input at bounding box center [745, 238] width 202 height 25
type input "e"
type input "b"
click at [675, 257] on b "Lincol" at bounding box center [667, 260] width 32 height 14
type input "Lincoln Office"
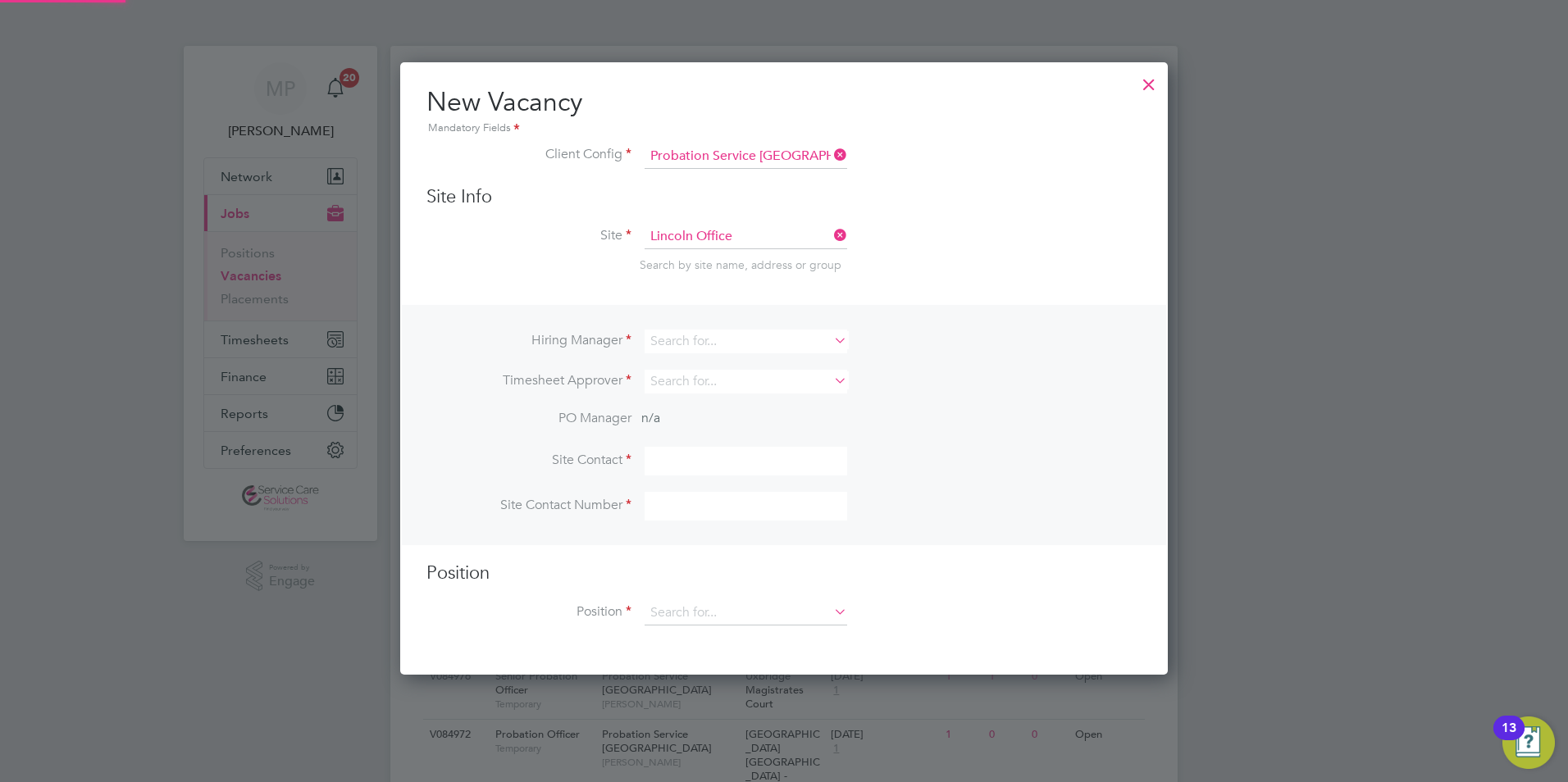
scroll to position [615, 769]
click at [739, 337] on input at bounding box center [745, 341] width 202 height 24
type input "e"
click at [1142, 81] on div at bounding box center [1149, 80] width 29 height 29
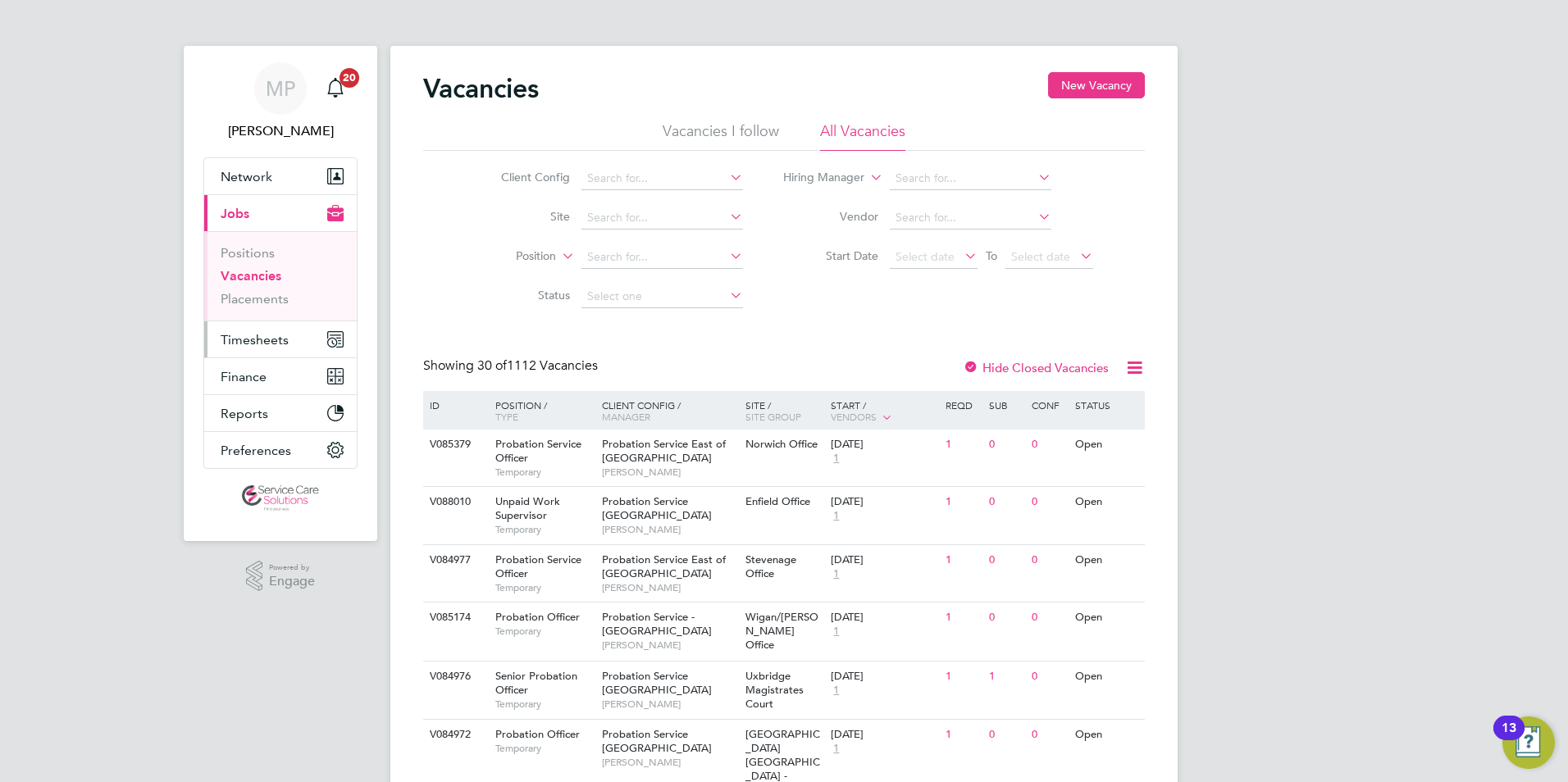
click at [249, 338] on span "Timesheets" at bounding box center [255, 340] width 68 height 15
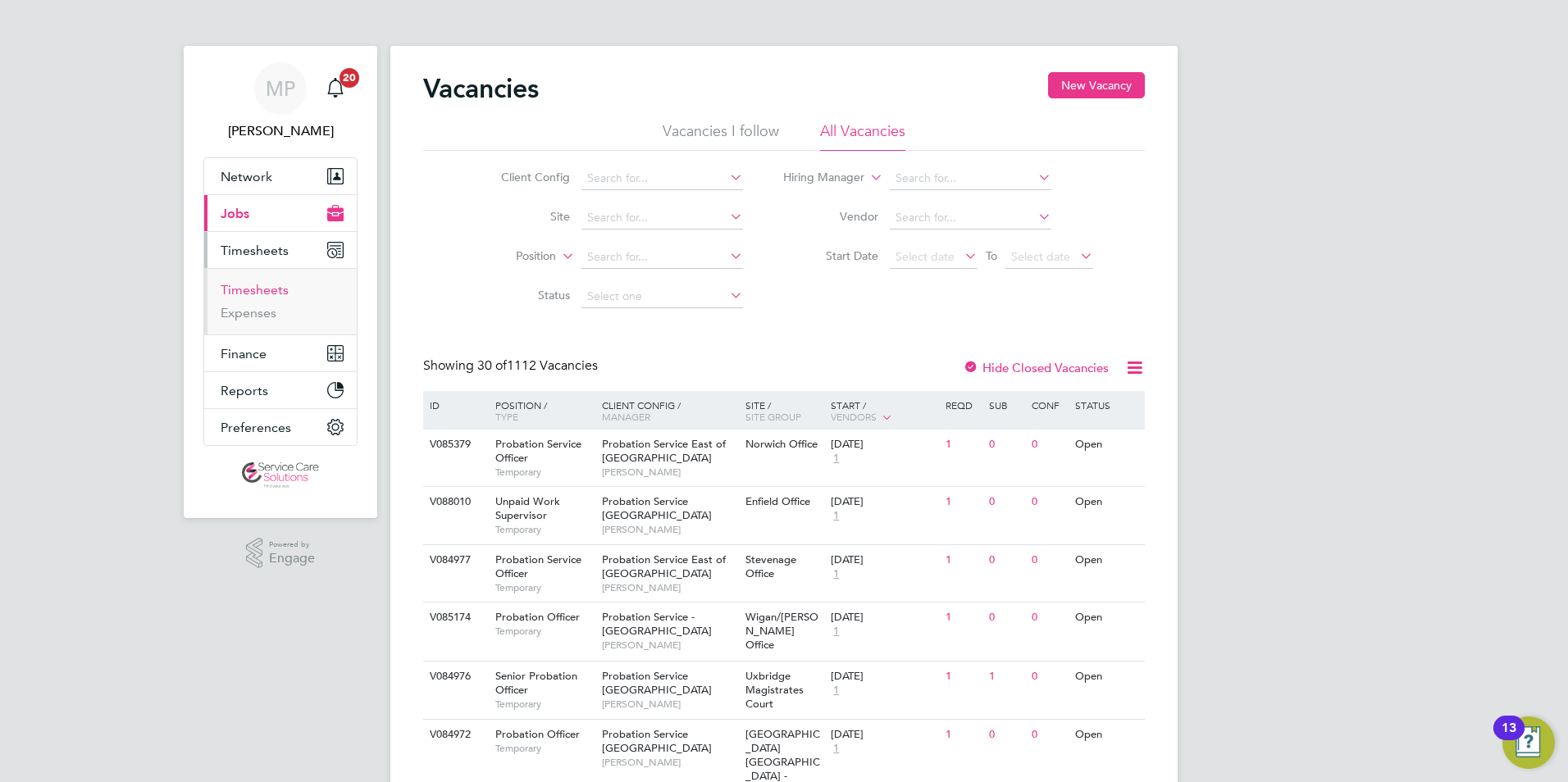
click at [268, 291] on link "Timesheets" at bounding box center [255, 290] width 68 height 15
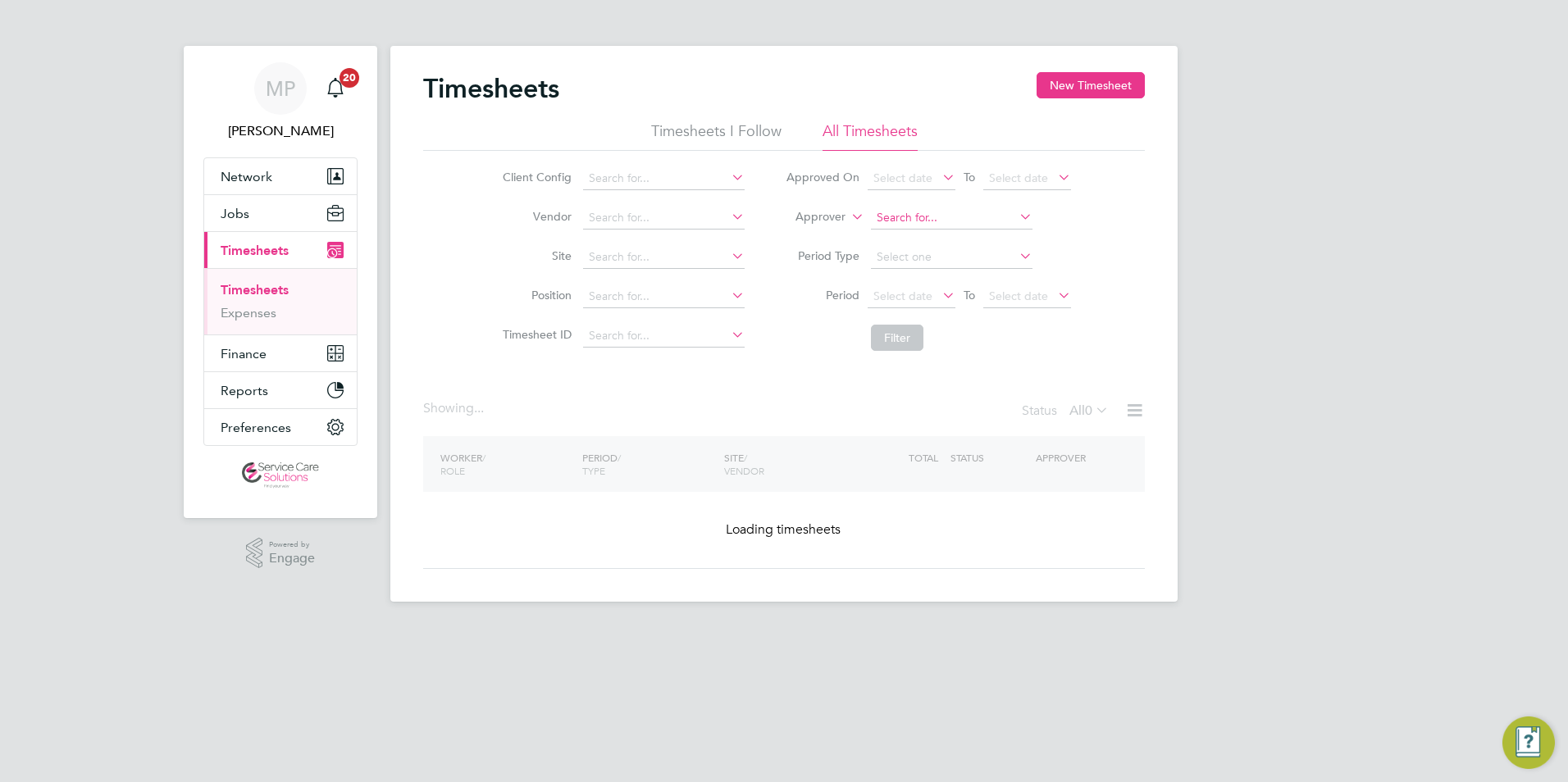
click at [915, 219] on input at bounding box center [952, 219] width 162 height 23
click at [849, 213] on icon at bounding box center [849, 213] width 0 height 15
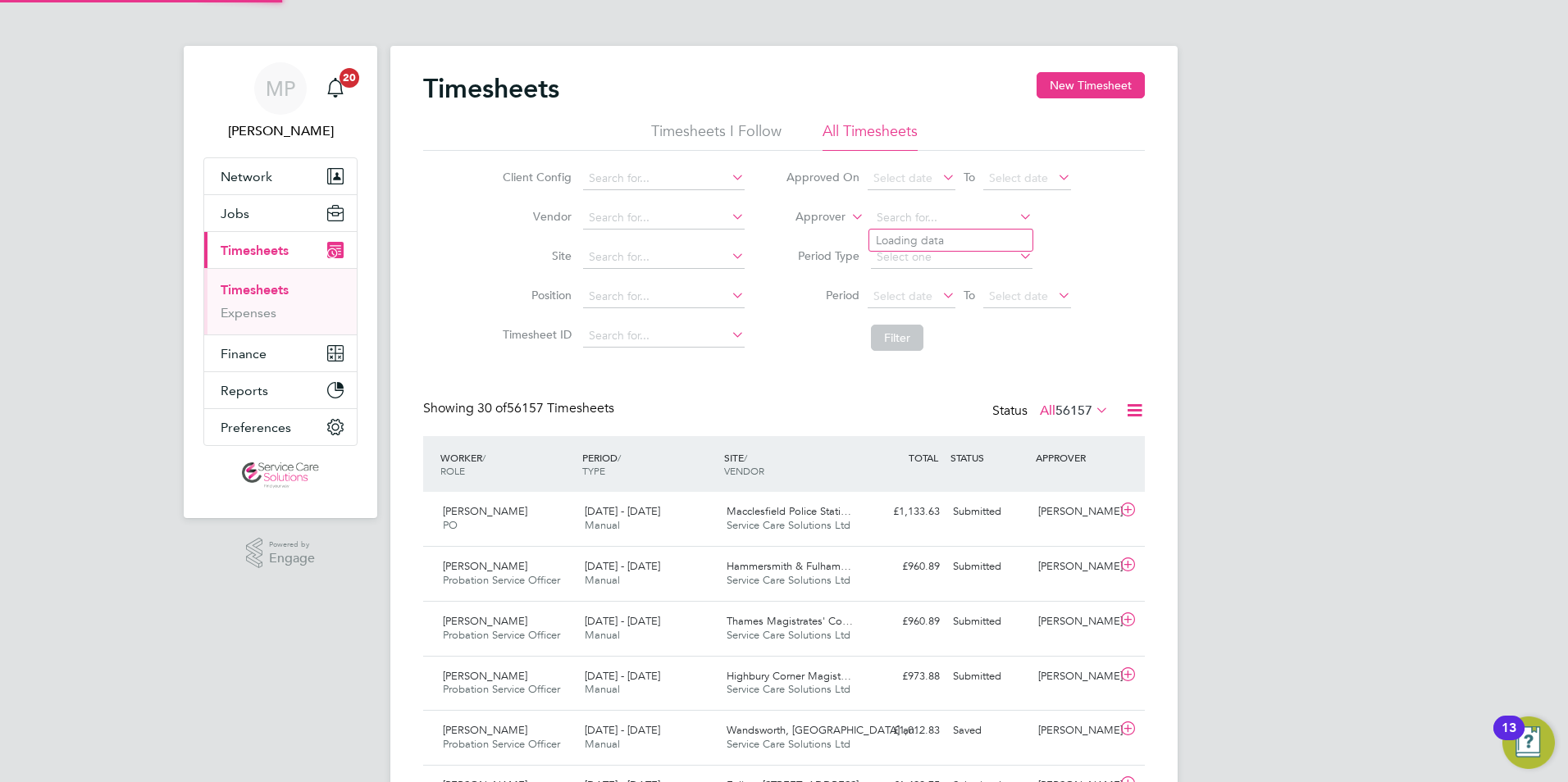
scroll to position [42, 143]
click at [807, 229] on li "Worker" at bounding box center [804, 236] width 81 height 21
click at [916, 218] on input at bounding box center [952, 219] width 162 height 23
click at [926, 238] on li "Mihael a Southgate" at bounding box center [963, 240] width 187 height 22
type input "Mihaela Southgate"
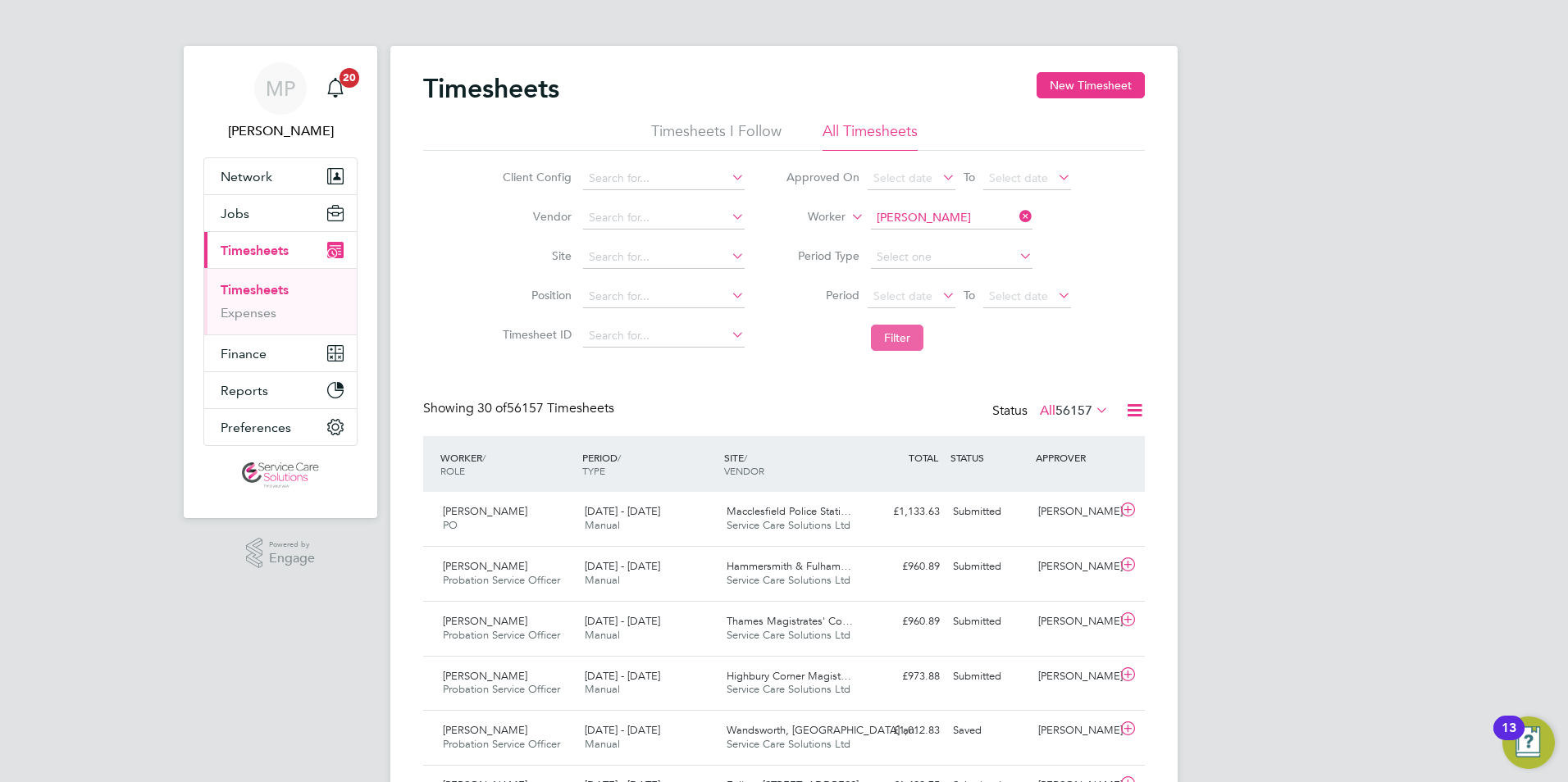
click at [897, 328] on button "Filter" at bounding box center [897, 338] width 52 height 27
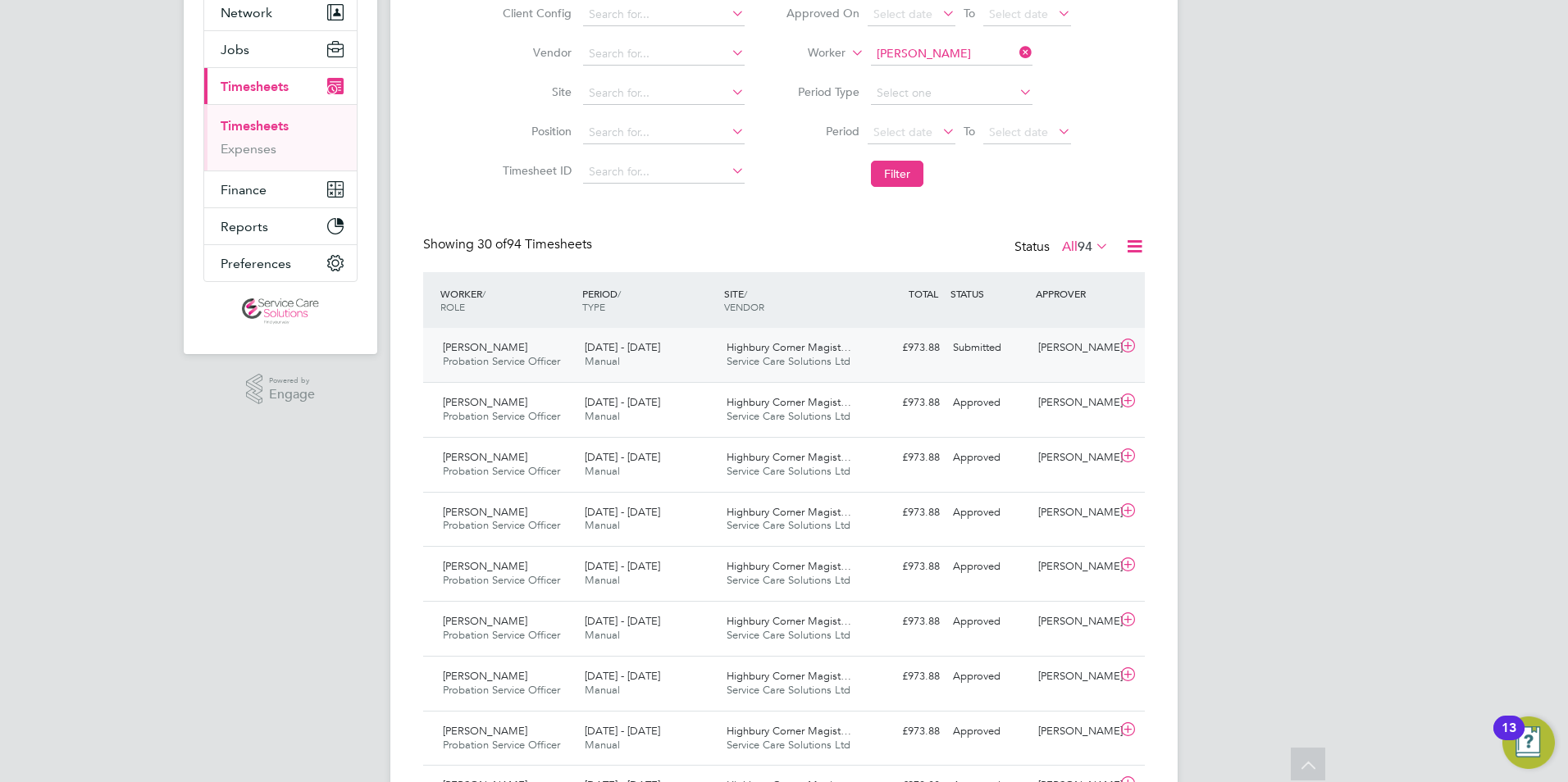
click at [776, 357] on span "Service Care Solutions Ltd" at bounding box center [789, 361] width 124 height 14
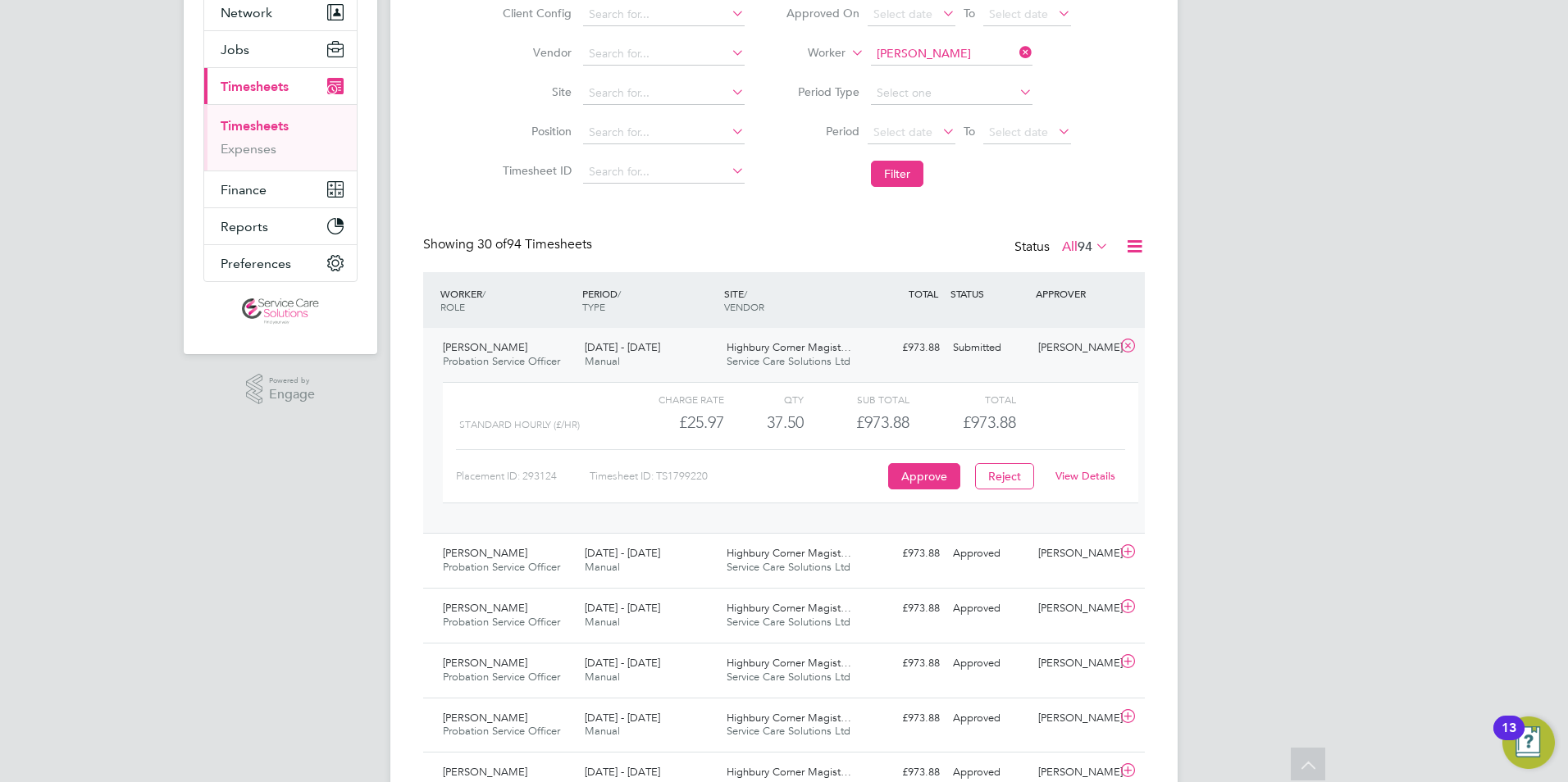
click at [1081, 477] on link "View Details" at bounding box center [1085, 476] width 60 height 14
click at [935, 51] on input at bounding box center [952, 54] width 162 height 23
click at [932, 78] on li "Lurel le Edwin" at bounding box center [951, 76] width 163 height 22
type input "Lurelle Edwin"
click at [901, 175] on button "Filter" at bounding box center [897, 174] width 52 height 27
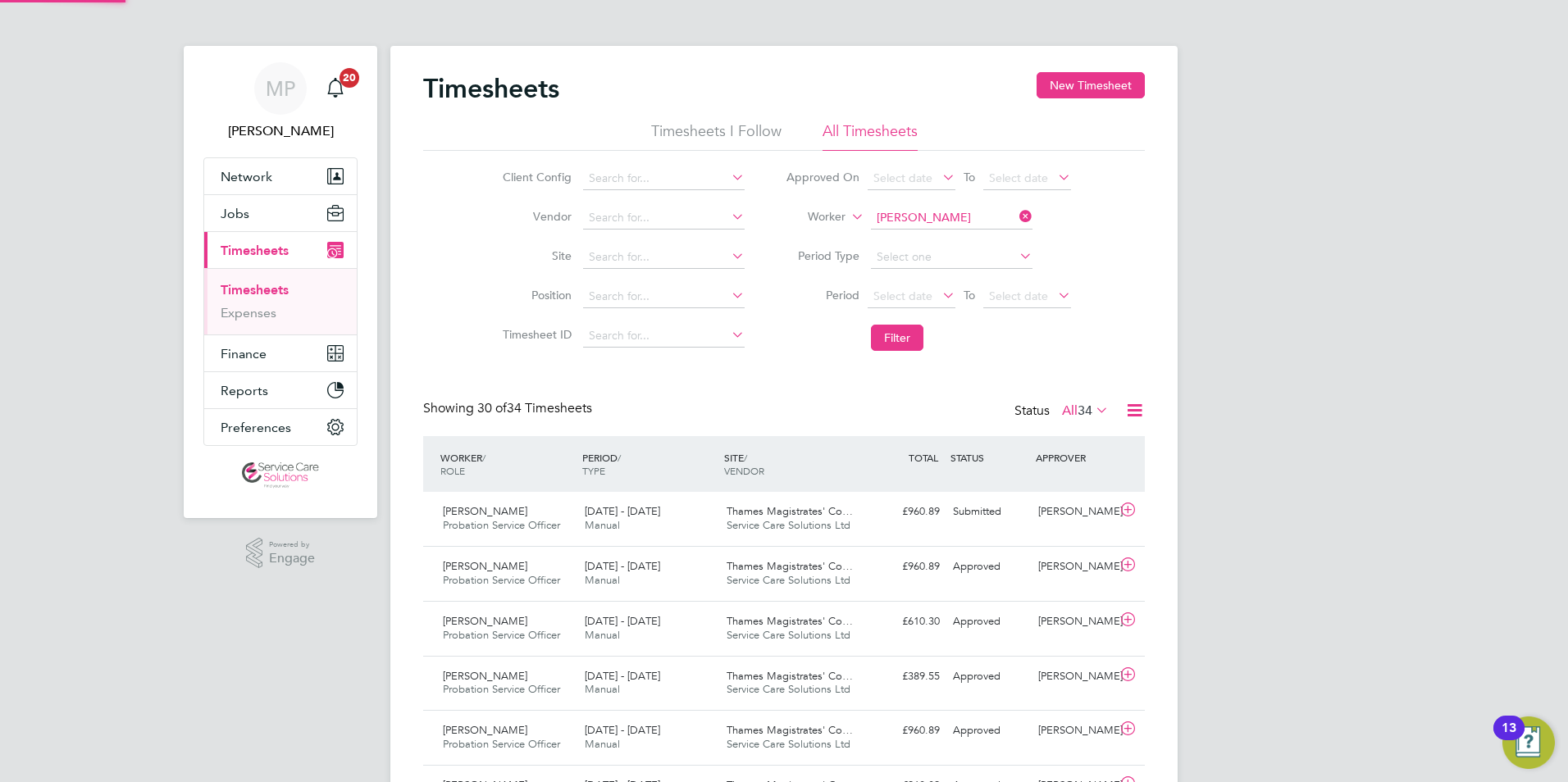
scroll to position [9, 9]
click at [1001, 537] on div "Lurelle Edwin Probation Service Officer 4 - 10 Aug 2025 4 - 10 Aug 2025 Manual …" at bounding box center [784, 519] width 722 height 54
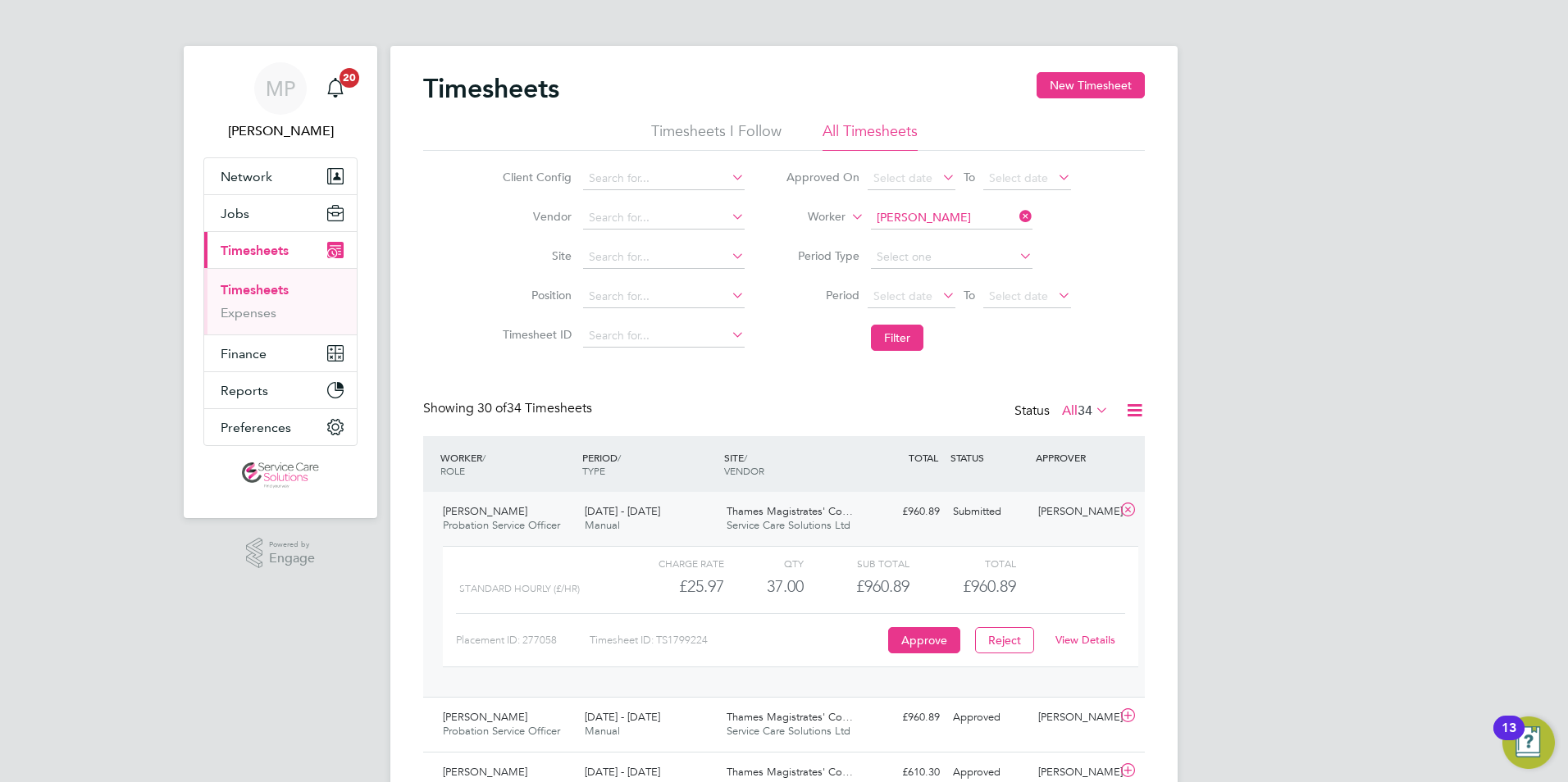
click at [1064, 642] on link "View Details" at bounding box center [1085, 639] width 60 height 14
click at [265, 175] on span "Network" at bounding box center [246, 177] width 51 height 15
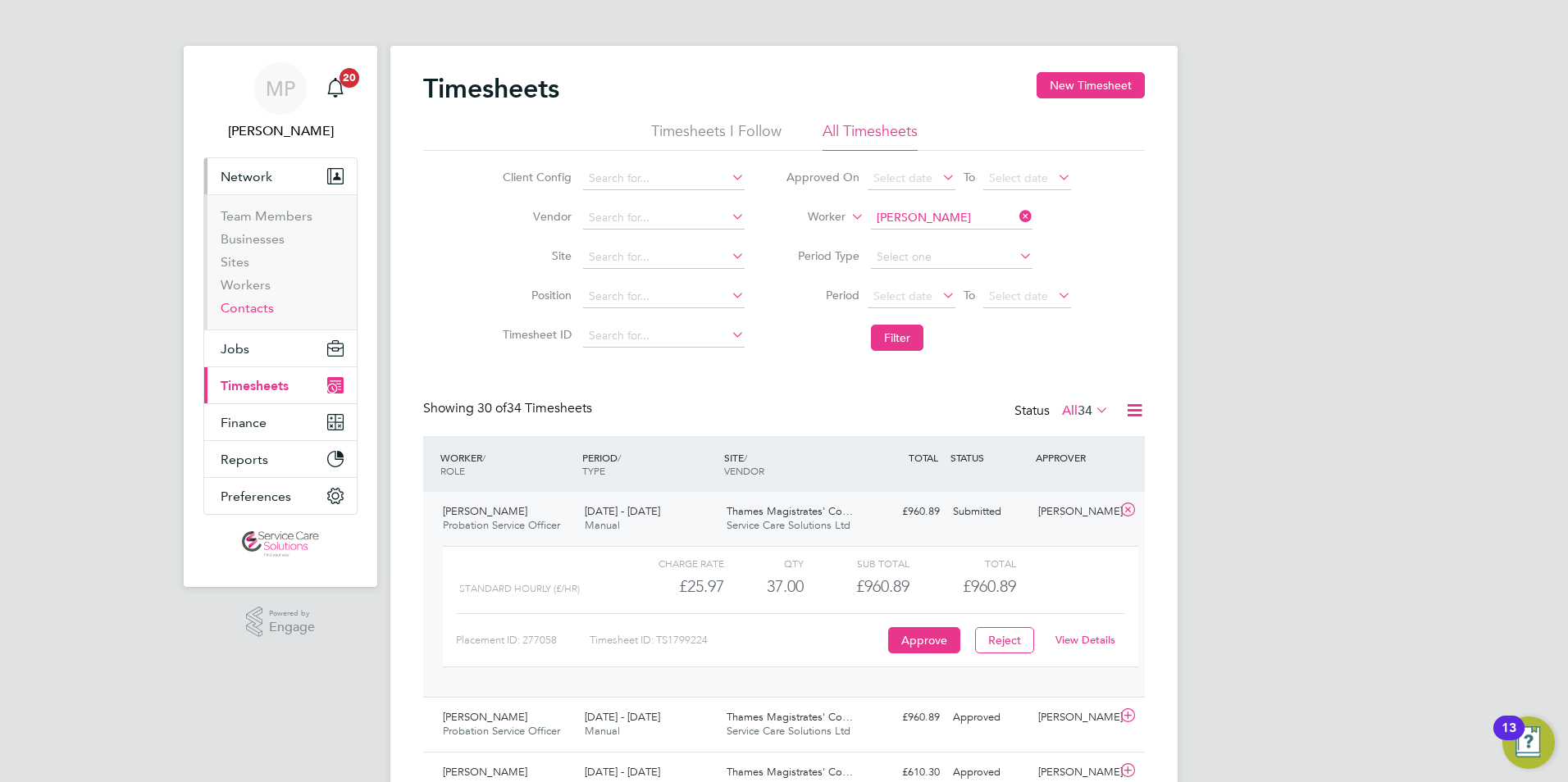
drag, startPoint x: 253, startPoint y: 308, endPoint x: 267, endPoint y: 304, distance: 14.6
click at [253, 308] on link "Contacts" at bounding box center [247, 308] width 53 height 15
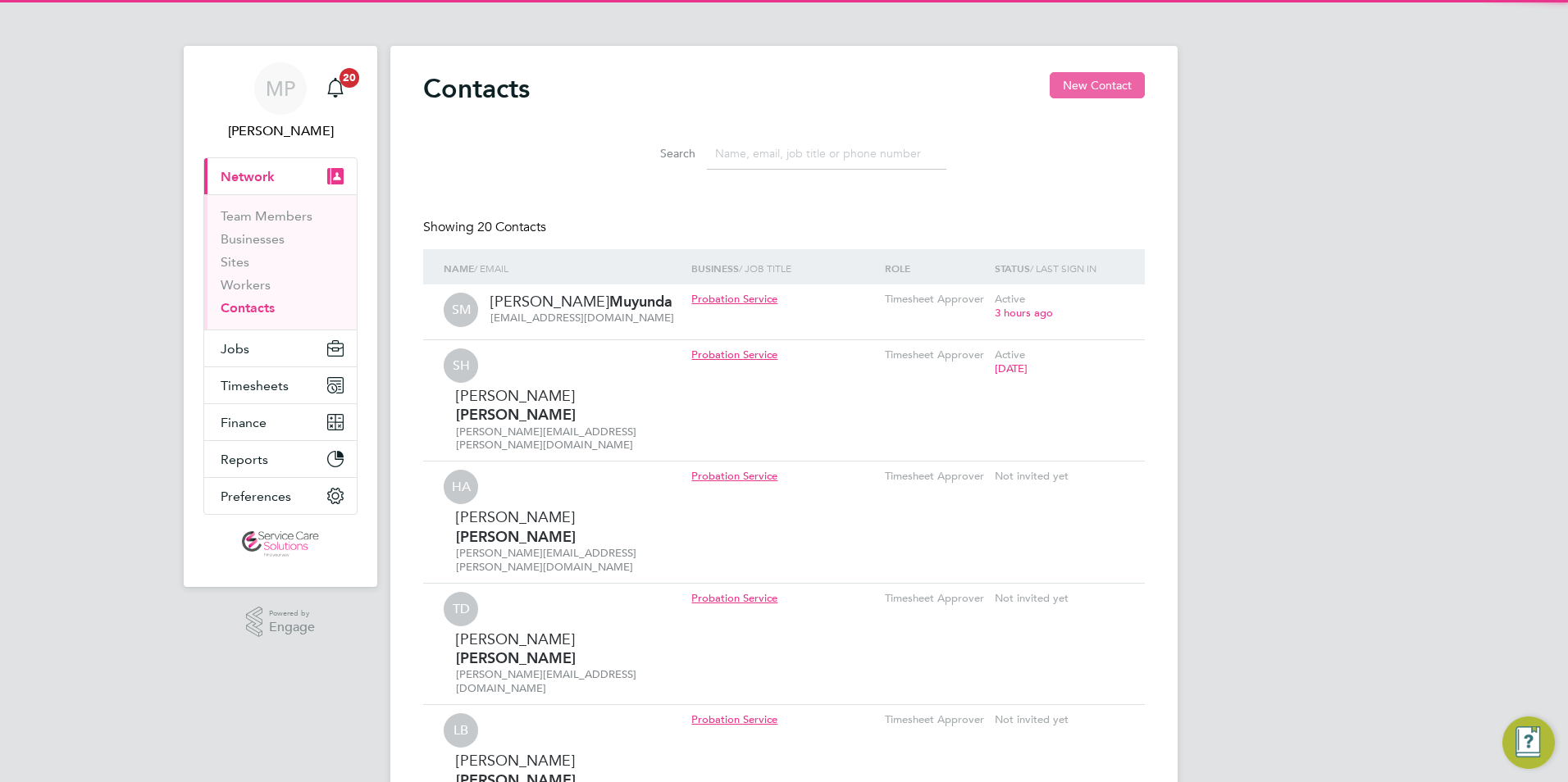
click at [1090, 84] on button "New Contact" at bounding box center [1098, 86] width 95 height 27
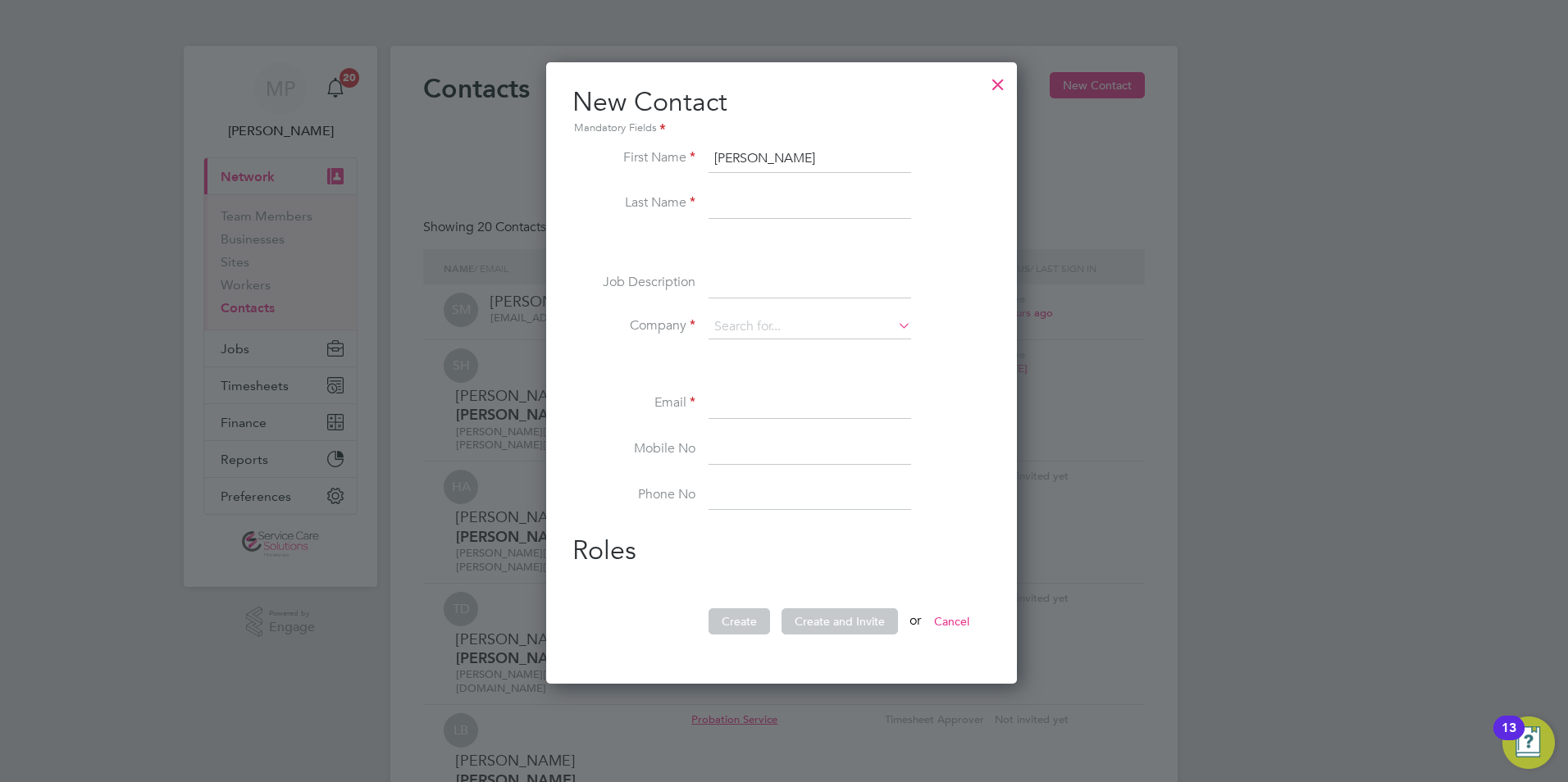
type input "Ellie"
type input "Reddish"
drag, startPoint x: 830, startPoint y: 324, endPoint x: 835, endPoint y: 315, distance: 10.3
click at [830, 324] on input at bounding box center [810, 327] width 202 height 25
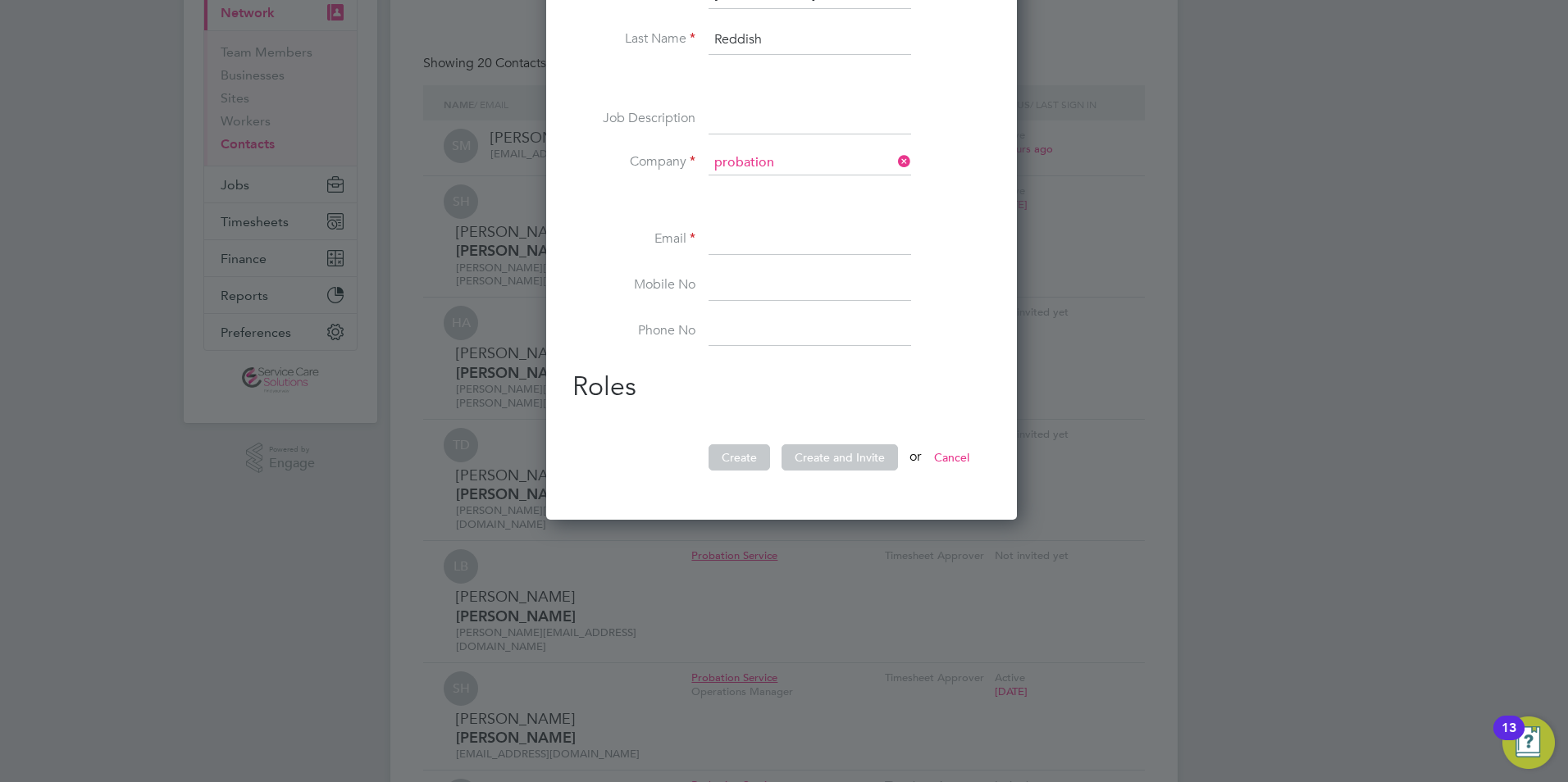
click at [713, 184] on li "Probation Service" at bounding box center [810, 186] width 204 height 22
type input "Probation Service"
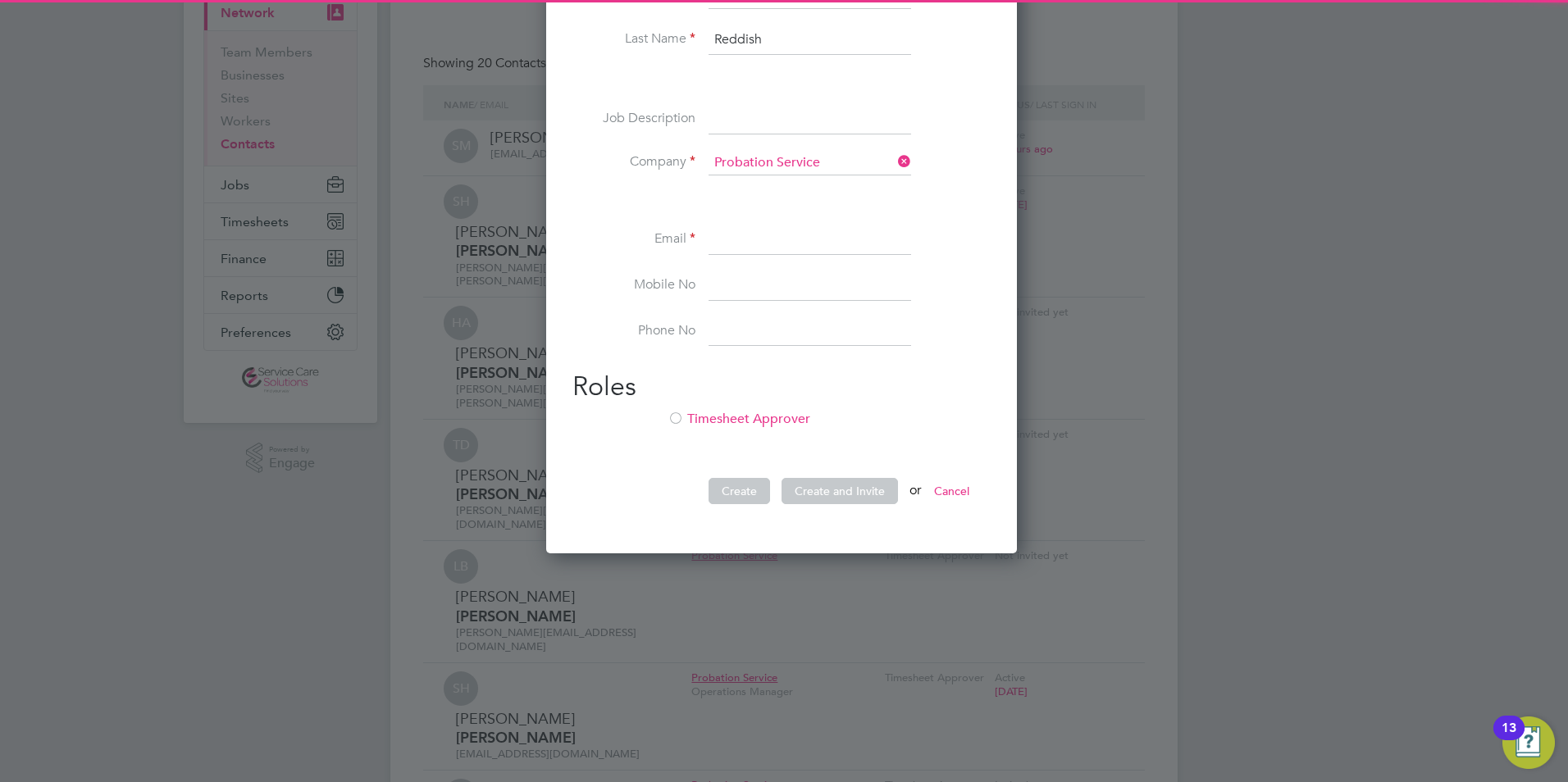
click at [728, 243] on input at bounding box center [810, 239] width 202 height 29
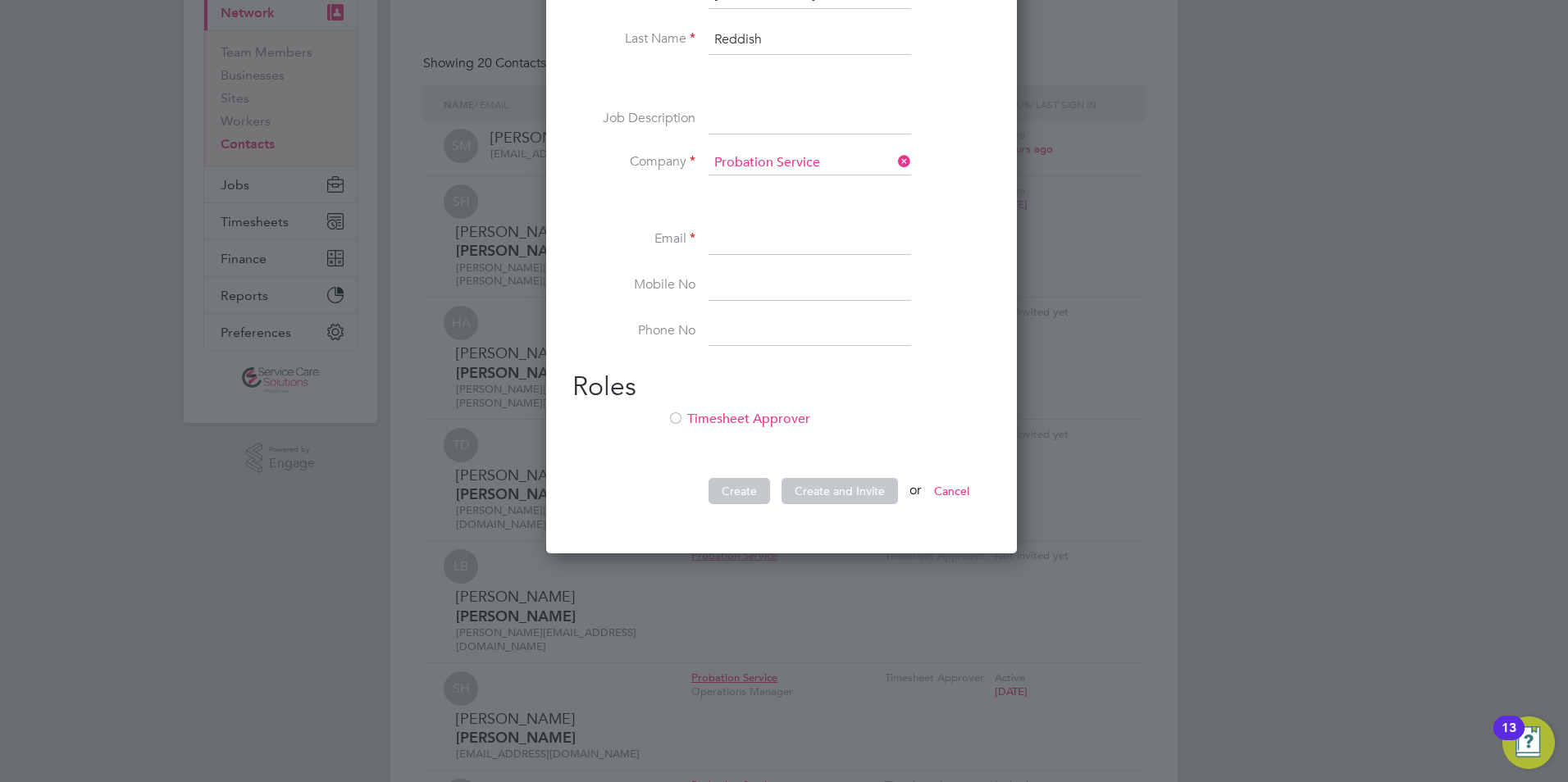
click at [750, 237] on input at bounding box center [810, 239] width 202 height 29
paste input "ellie.reddish@justice.gov.uk"
click at [717, 242] on input "ellie.reddish@justice.gov.uk" at bounding box center [810, 239] width 202 height 29
type input "ellie.reddish@justice.gov.uk"
click at [743, 416] on li "Timesheet Approver" at bounding box center [782, 427] width 418 height 33
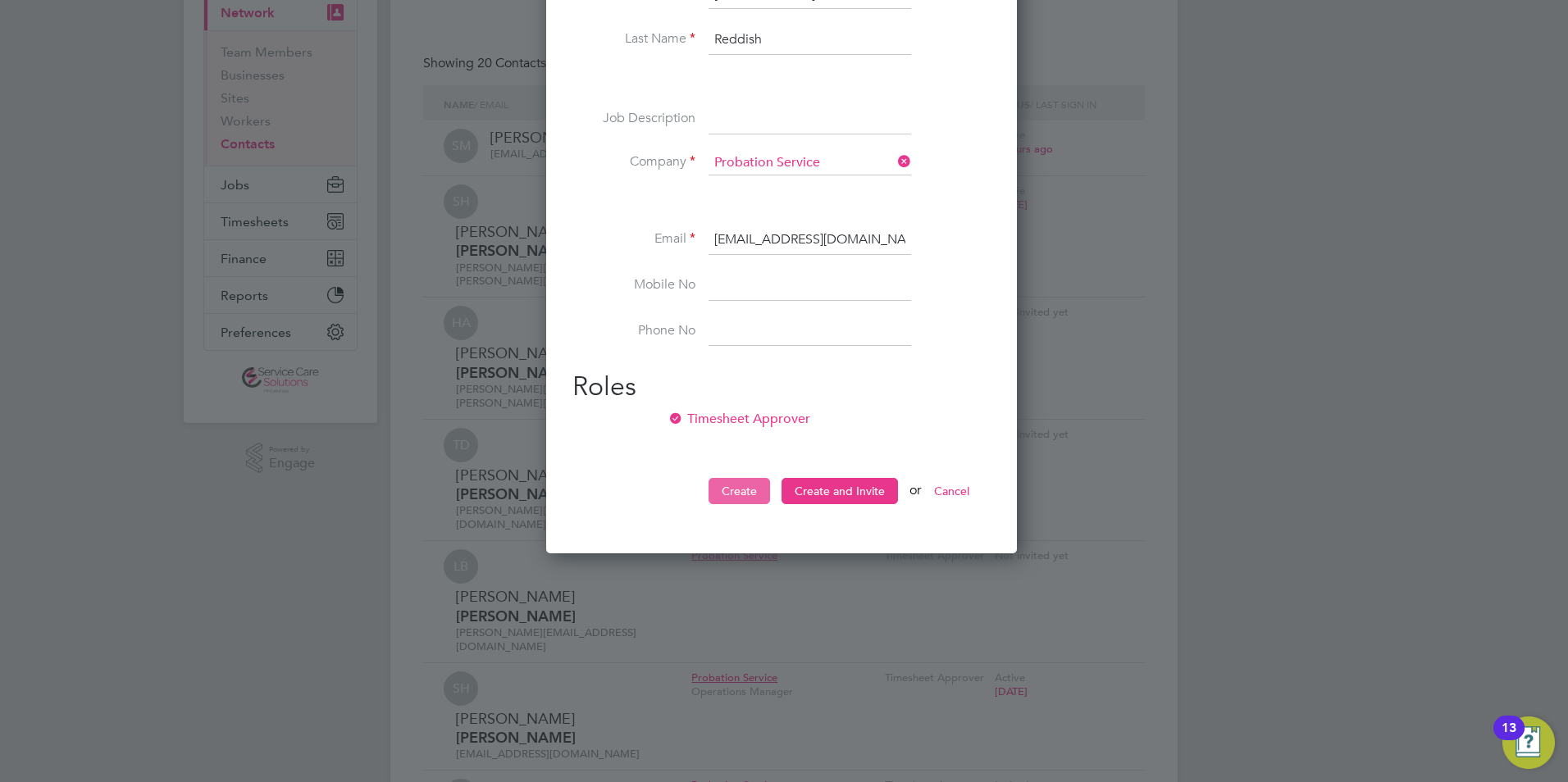
click at [735, 488] on button "Create" at bounding box center [739, 491] width 62 height 27
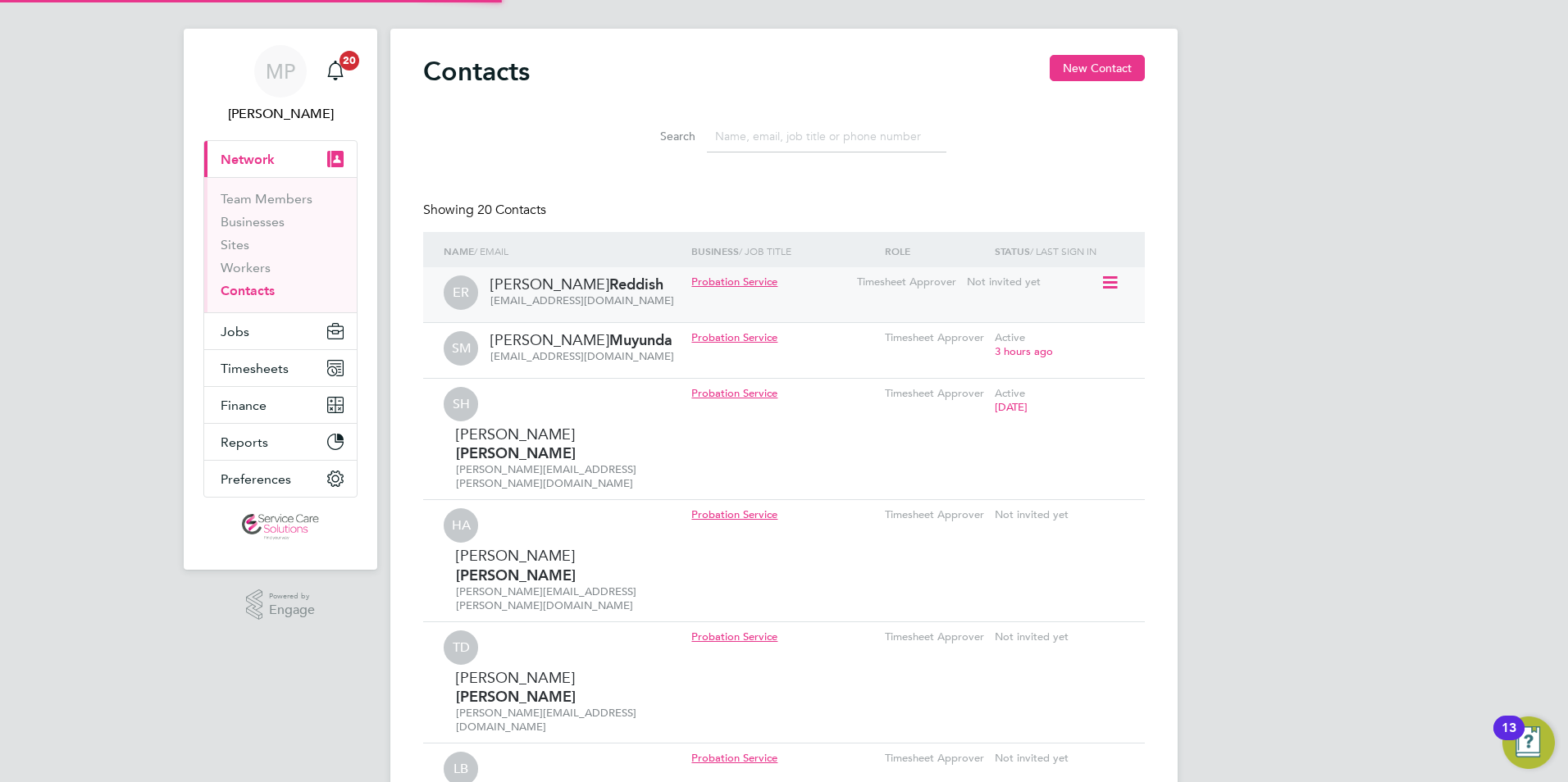
scroll to position [0, 0]
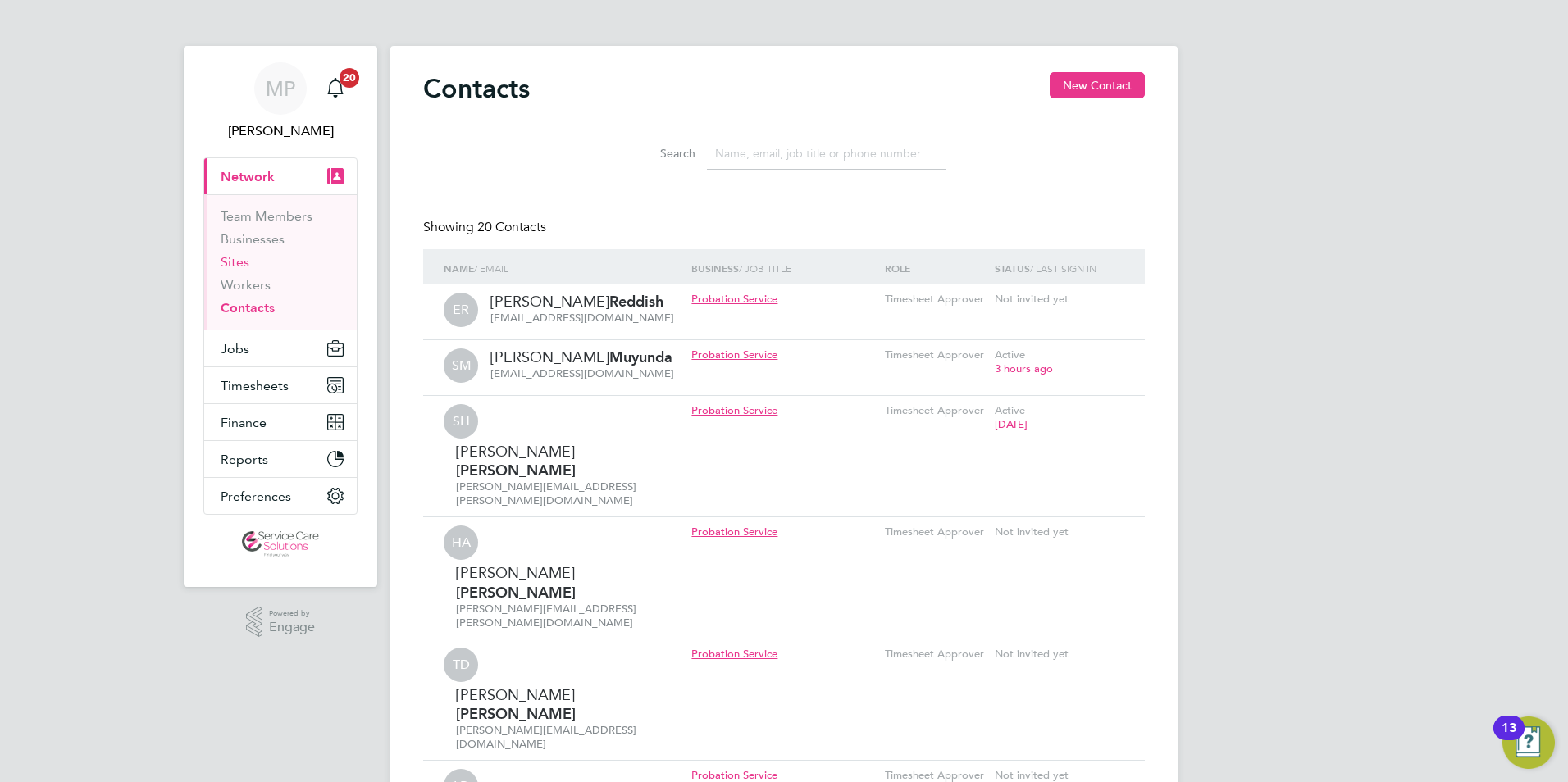
drag, startPoint x: 235, startPoint y: 260, endPoint x: 1548, endPoint y: 363, distance: 1317.0
click at [235, 260] on link "Sites" at bounding box center [235, 262] width 29 height 15
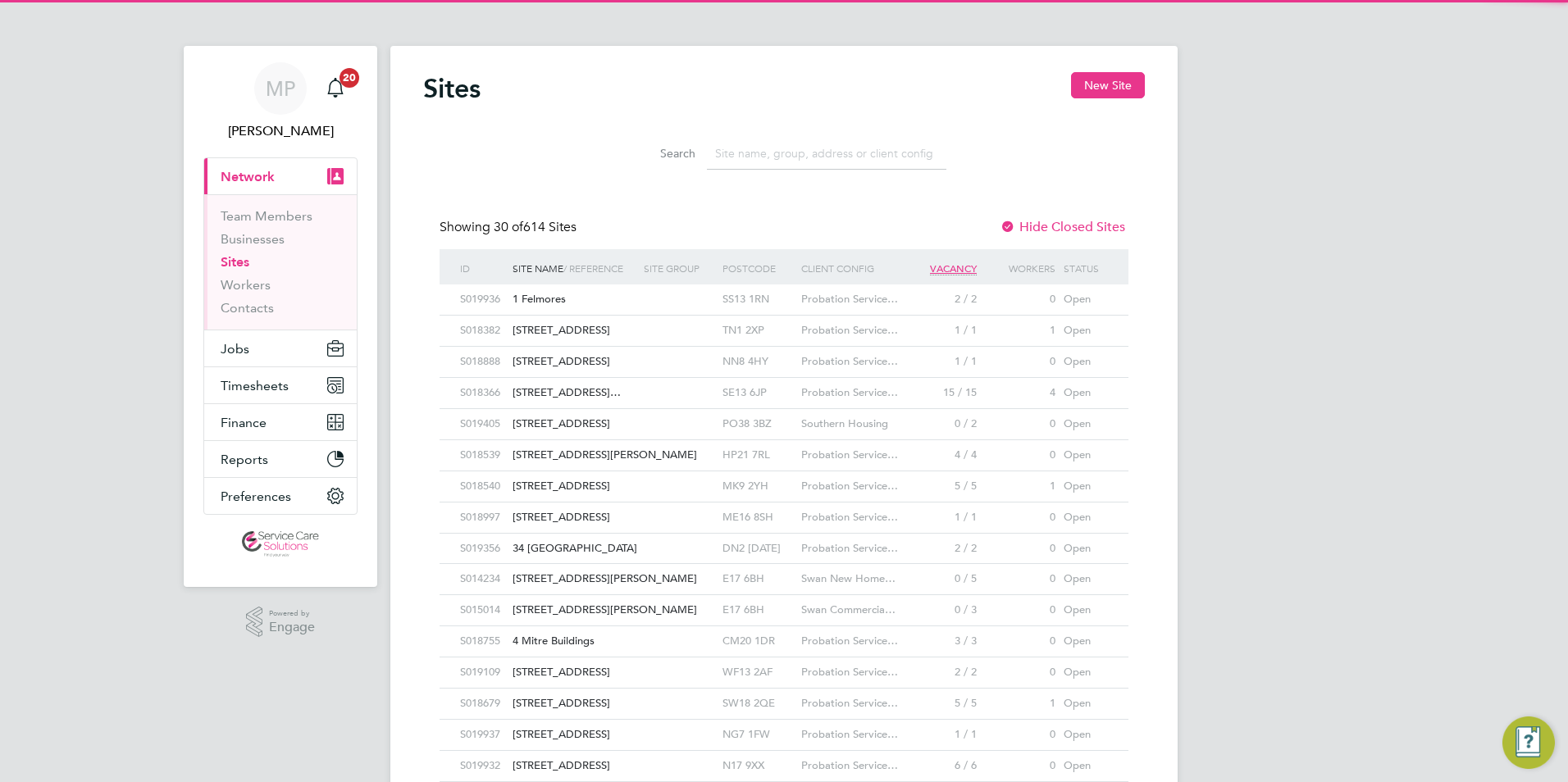
scroll to position [31, 80]
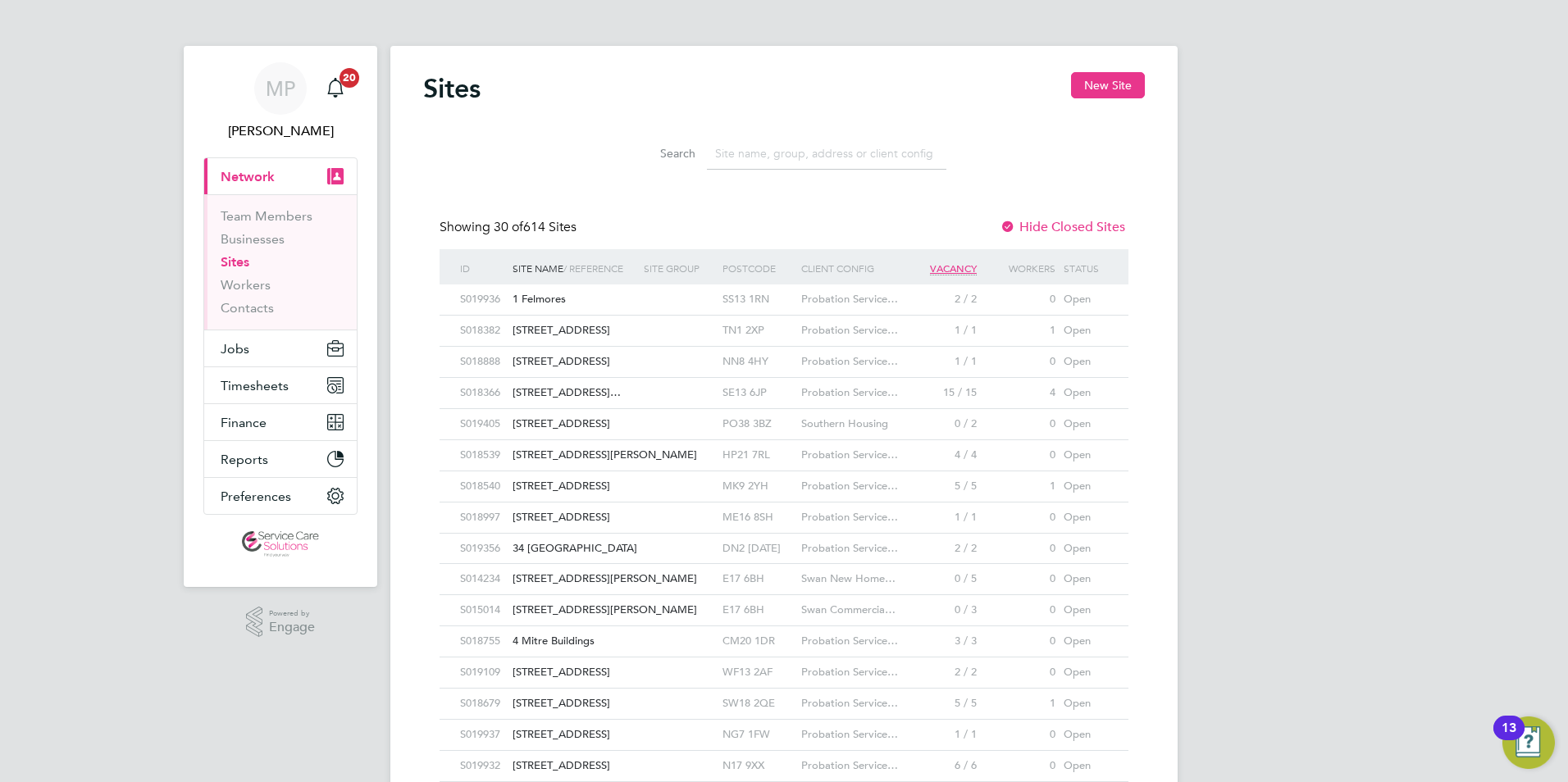
drag, startPoint x: 1107, startPoint y: 83, endPoint x: 1008, endPoint y: 135, distance: 111.8
click at [1106, 81] on button "New Site" at bounding box center [1108, 86] width 74 height 27
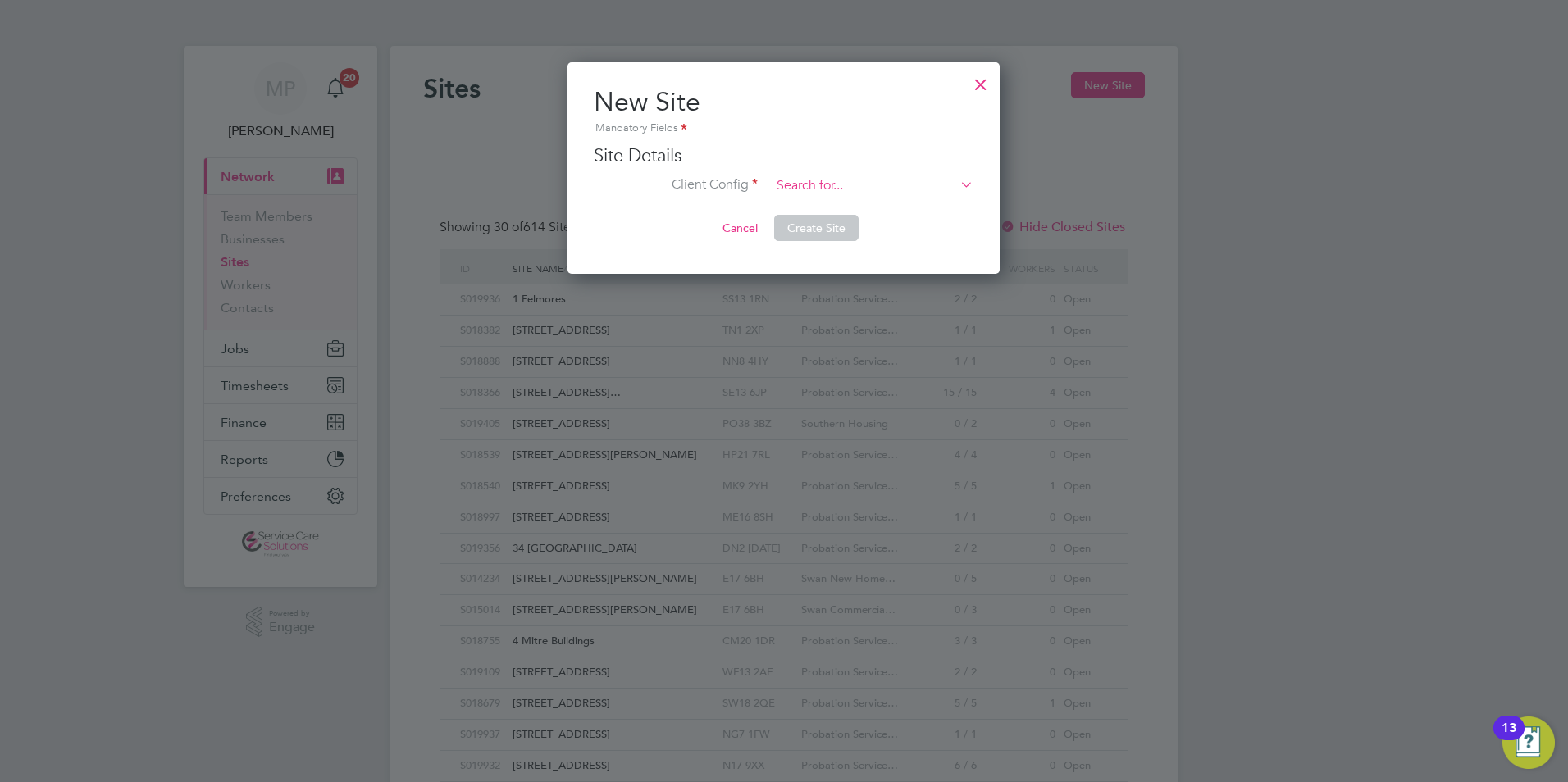
click at [805, 181] on input at bounding box center [871, 186] width 202 height 25
click at [859, 213] on li "Probation Service East Midlands" at bounding box center [900, 209] width 259 height 22
type input "Probation Service East Midlands"
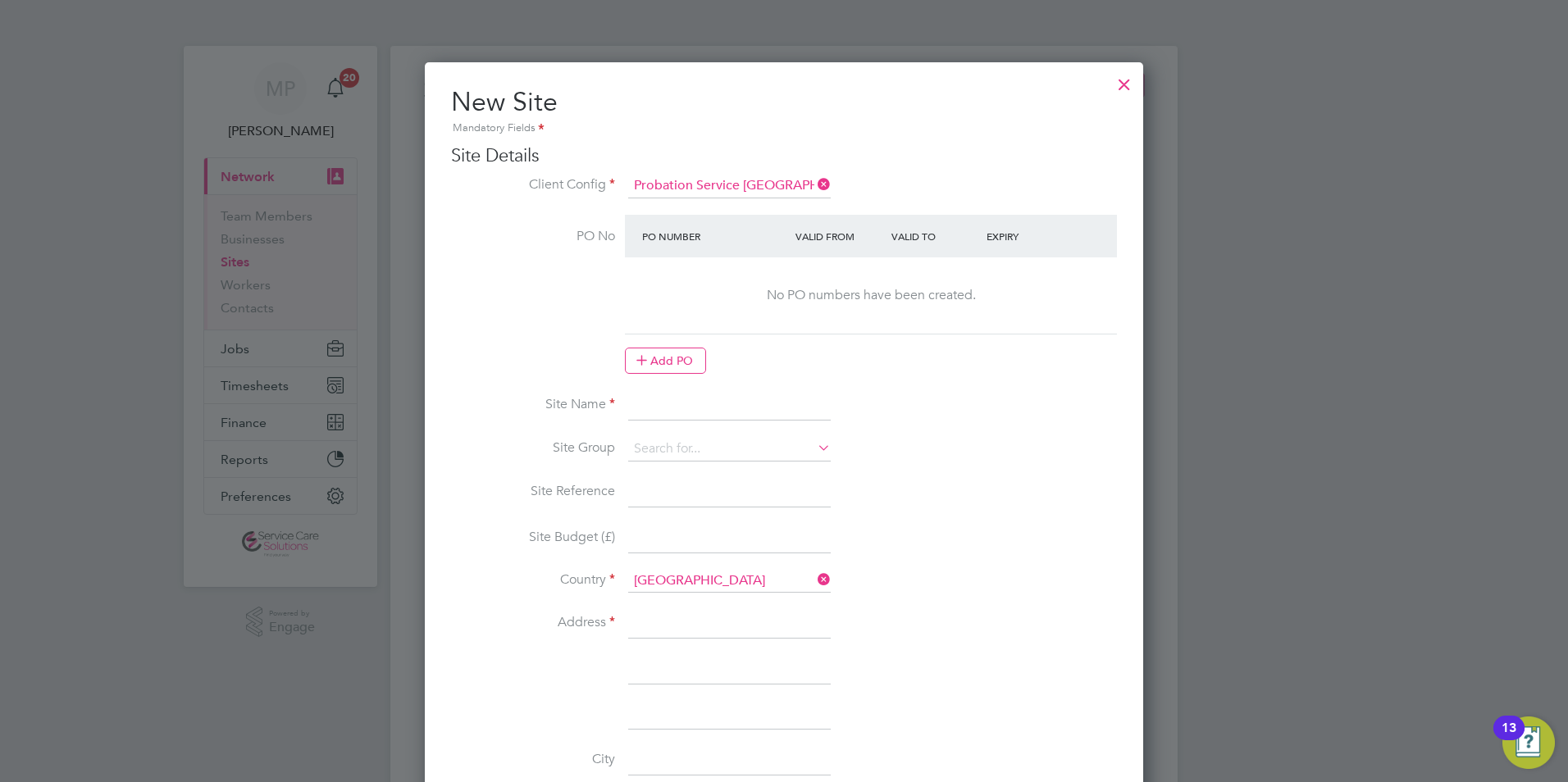
click at [662, 410] on input at bounding box center [729, 407] width 202 height 29
click at [632, 633] on input at bounding box center [729, 623] width 202 height 29
paste input "Probation Centre U1 Carlton Centre Carlton Road, BOSTON, Lincolnshire, PE21 8LN"
drag, startPoint x: 770, startPoint y: 620, endPoint x: 824, endPoint y: 620, distance: 54.0
click at [824, 620] on input "Probation Centre U1 Carlton Centre Carlton Road, BOSTON, Lincolnshire, PE21 8LN" at bounding box center [729, 623] width 202 height 29
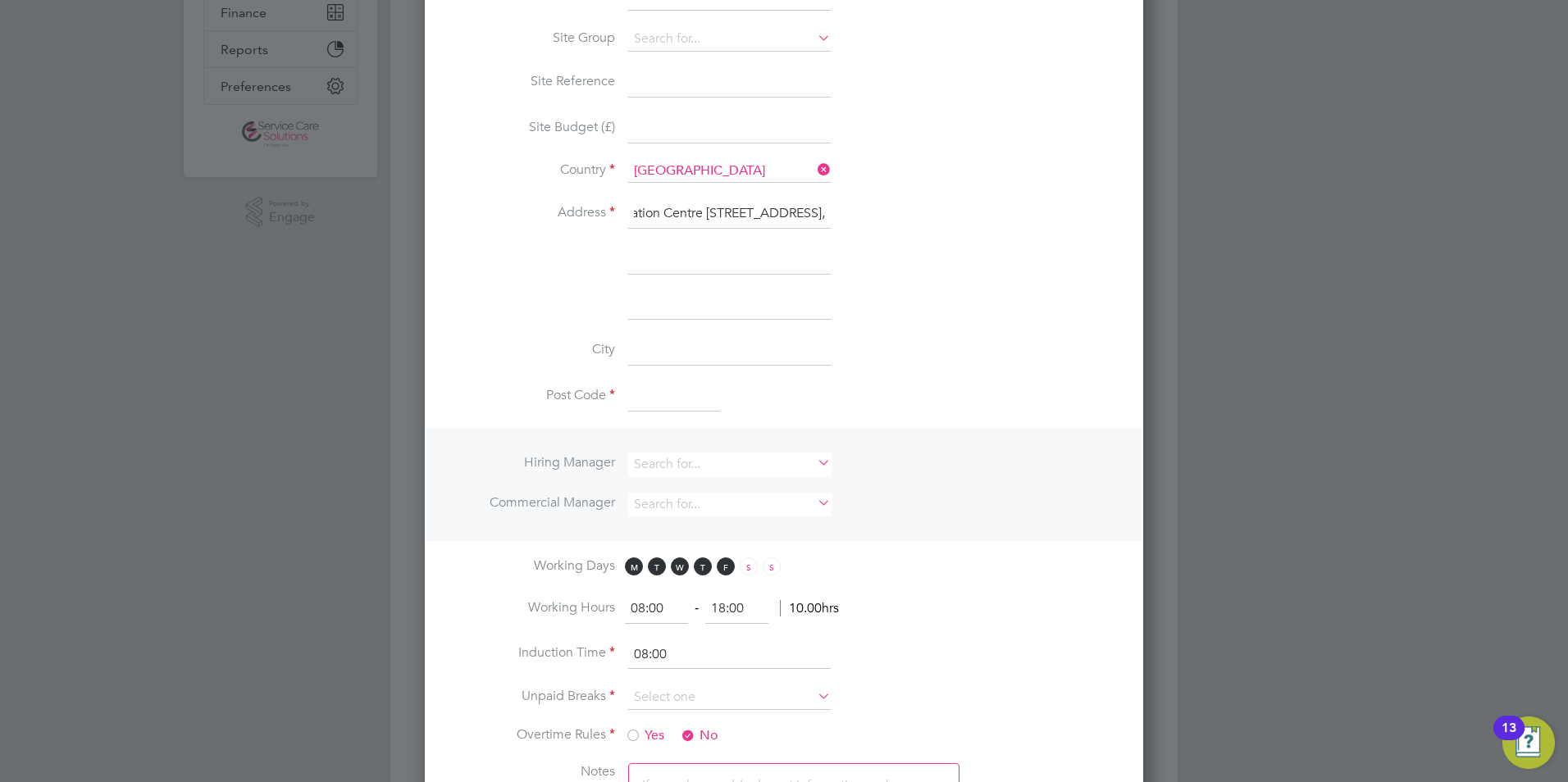
type input "Probation Centre U1 Carlton Centre Carlton Road, BOSTON, Lincolnshire,"
click at [651, 393] on input at bounding box center [674, 396] width 92 height 29
paste input "PE21 8LN"
type input "PE21 8LN"
click at [760, 207] on input "Probation Centre U1 Carlton Centre Carlton Road, BOSTON, Lincolnshire," at bounding box center [729, 214] width 202 height 29
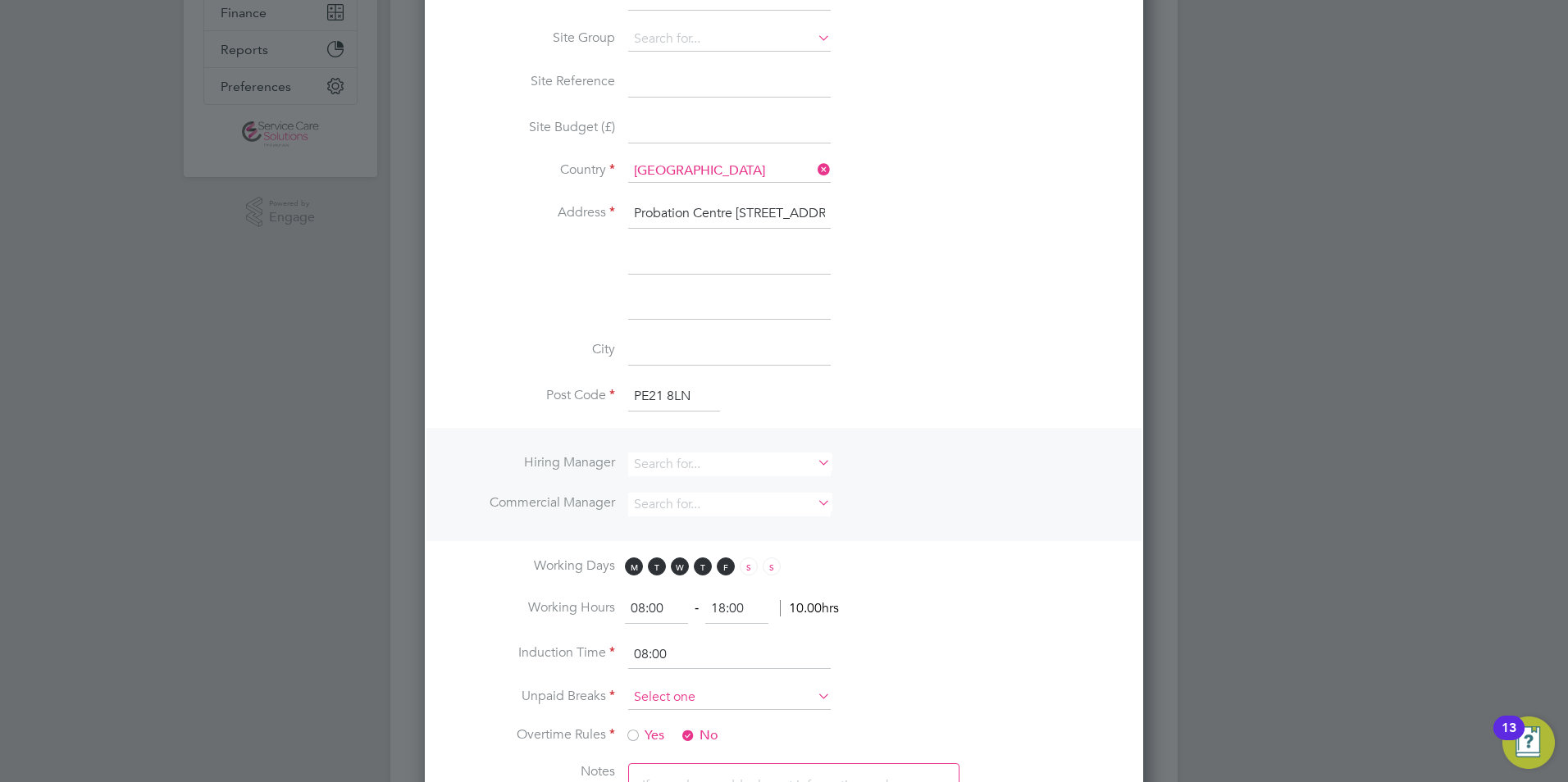
click at [648, 698] on input at bounding box center [729, 698] width 202 height 25
click at [672, 753] on li "30 mins" at bounding box center [729, 763] width 204 height 21
type input "30 mins"
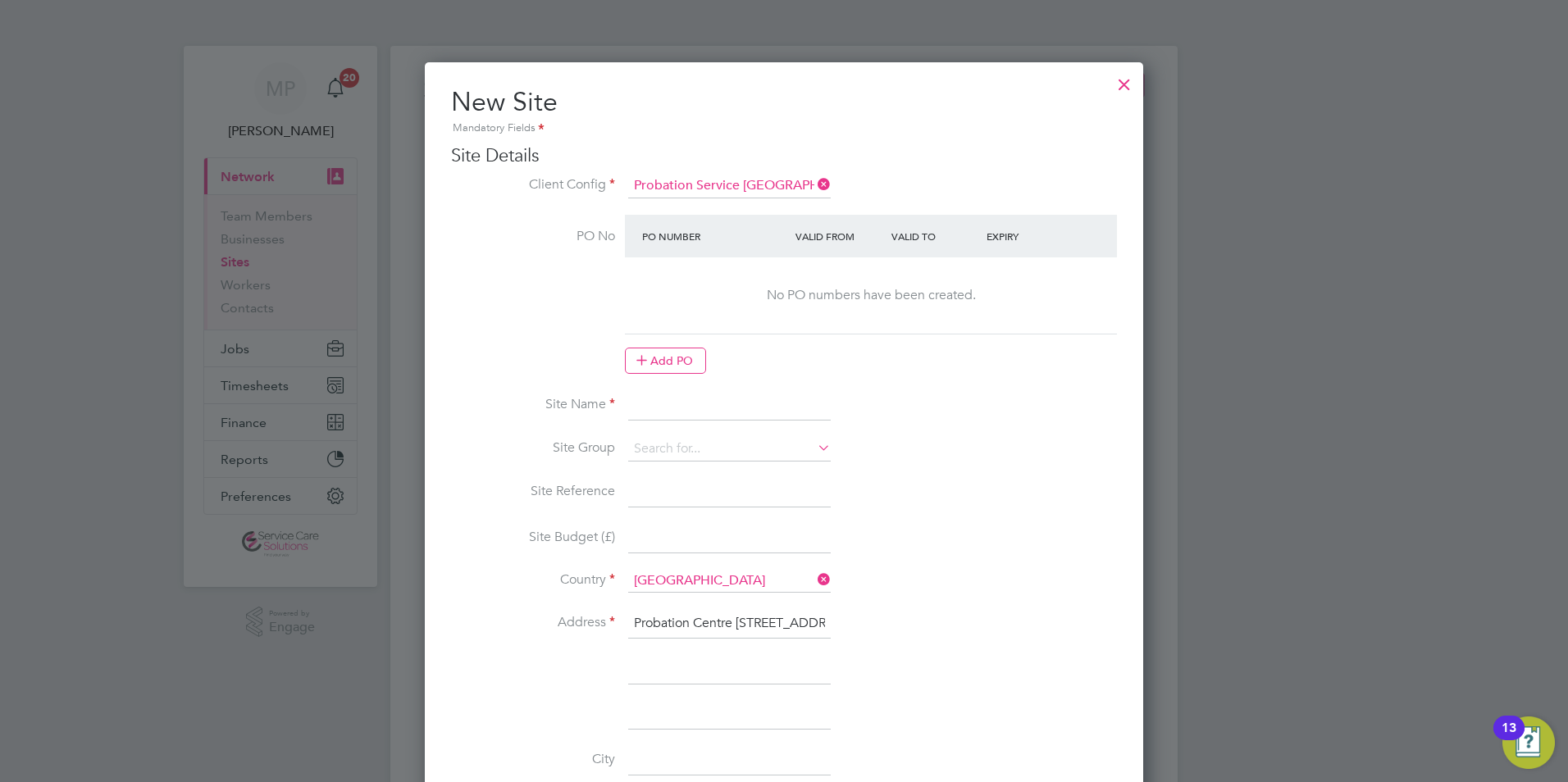
click at [661, 408] on input at bounding box center [729, 407] width 202 height 29
drag, startPoint x: 664, startPoint y: 422, endPoint x: 659, endPoint y: 412, distance: 11.2
click at [664, 422] on li "Site Name" at bounding box center [784, 415] width 666 height 46
click at [658, 410] on input at bounding box center [729, 407] width 202 height 29
paste input "East Lincolnshire PDU"
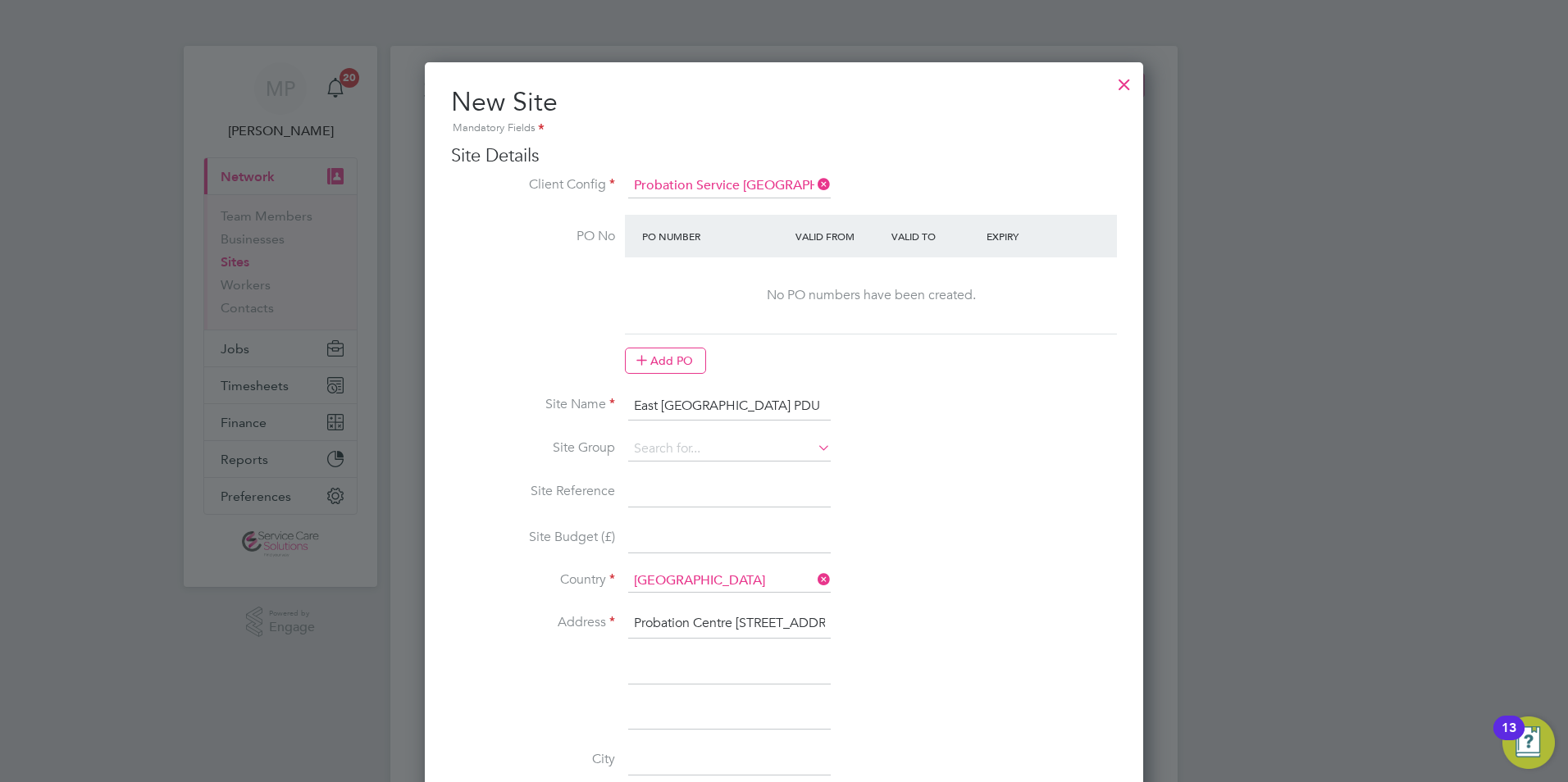
type input "East Lincolnshire PDU"
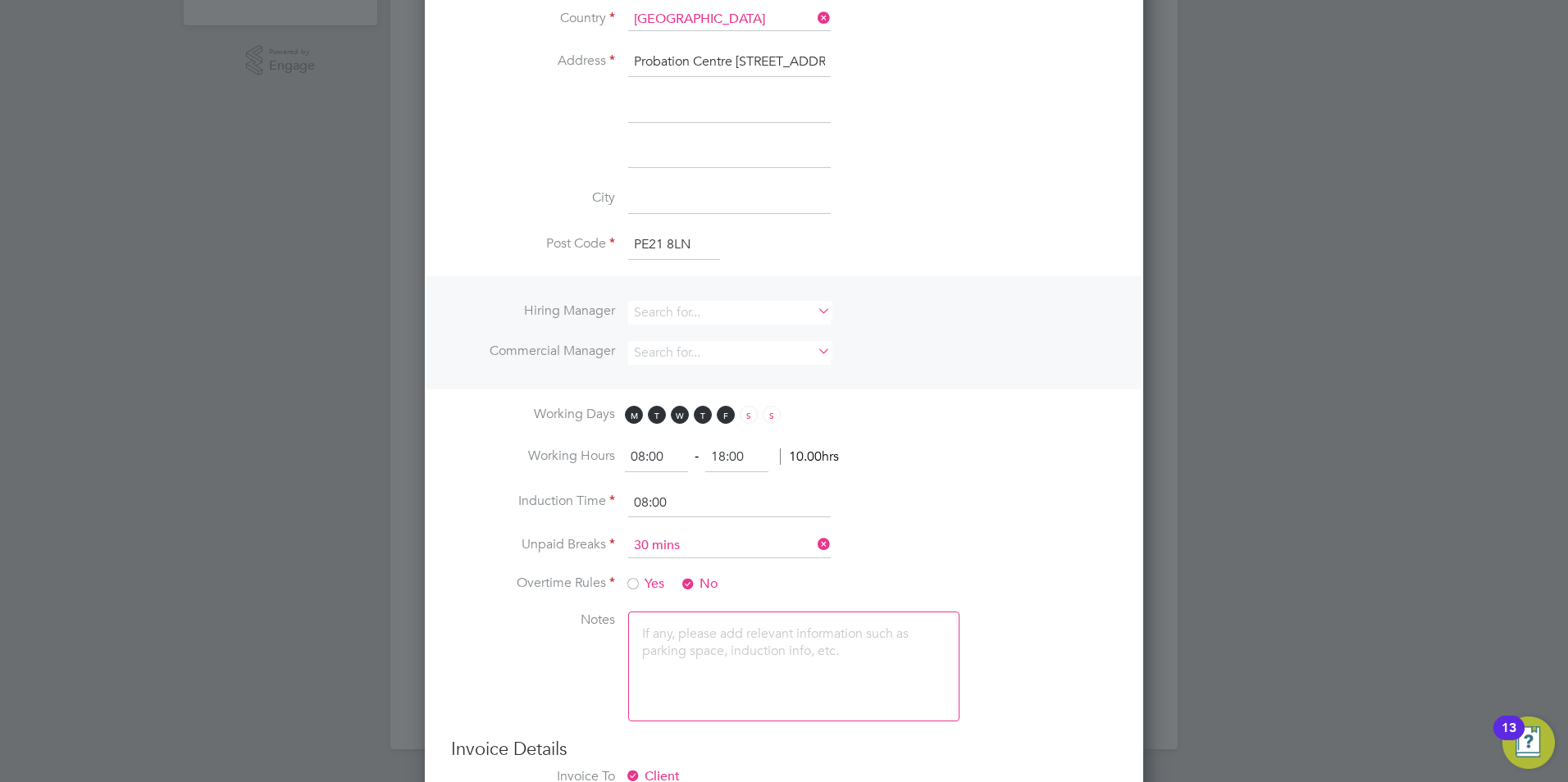
scroll to position [739, 0]
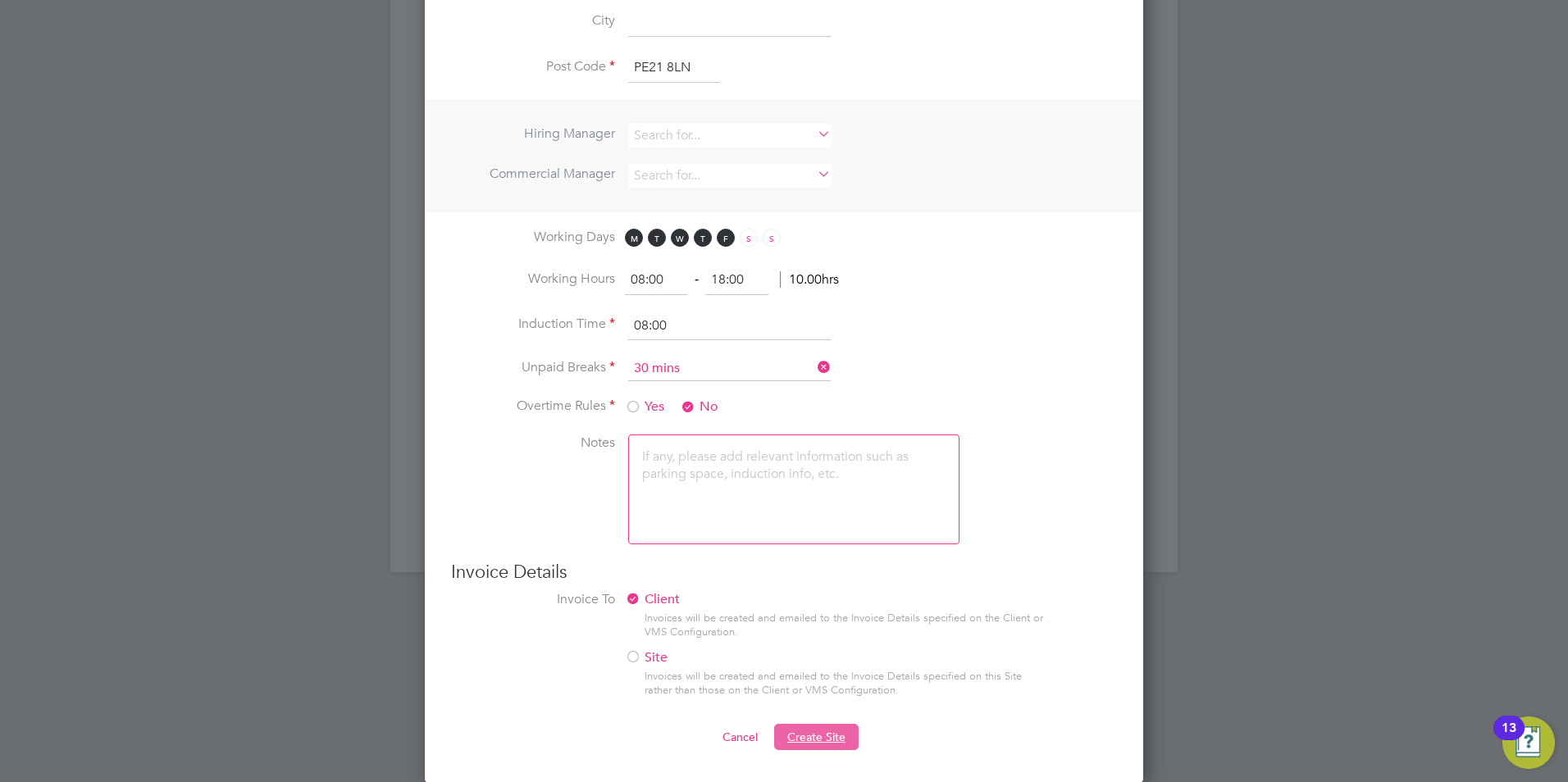
click at [824, 734] on span "Create Site" at bounding box center [816, 737] width 58 height 15
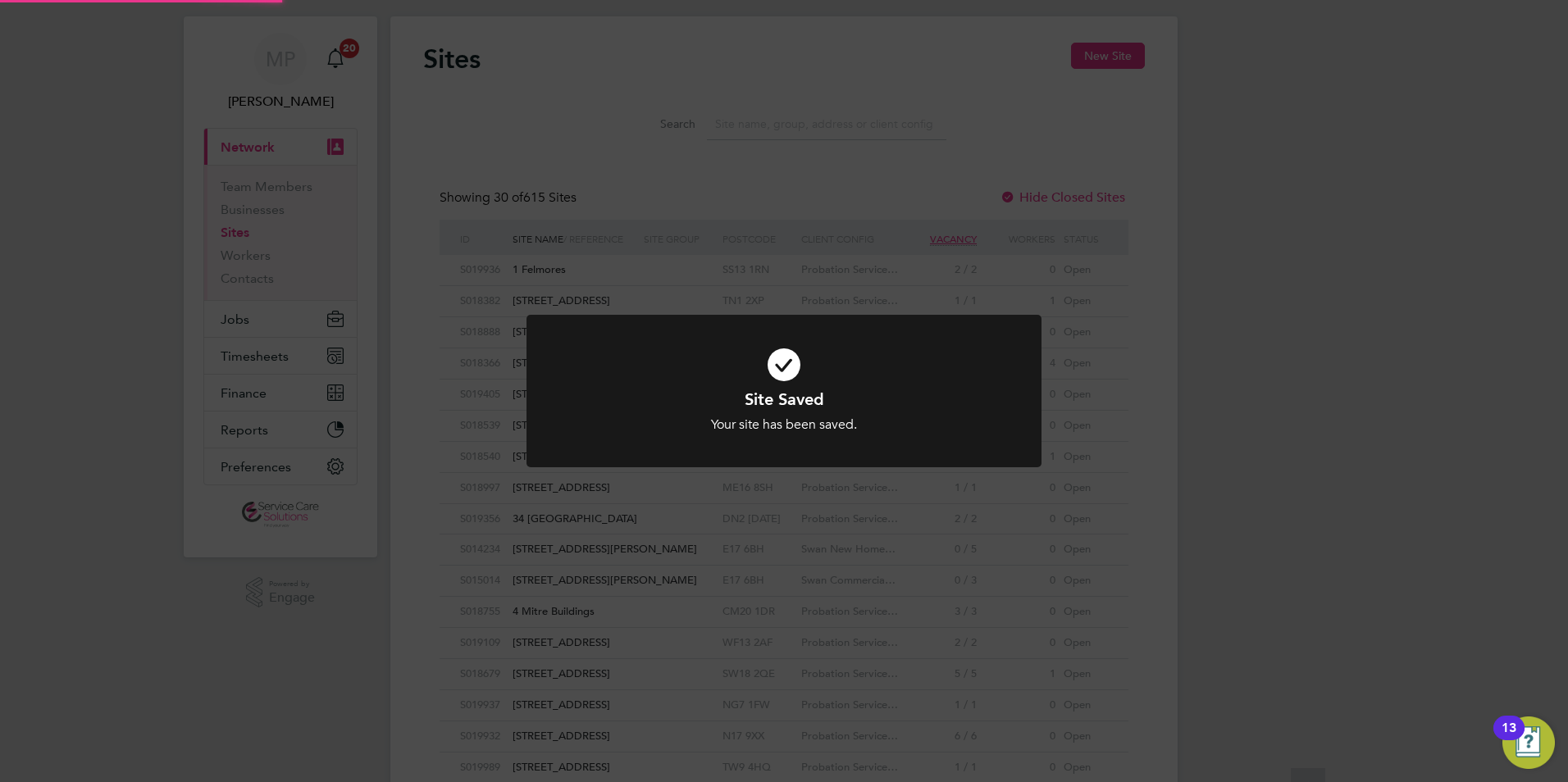
scroll to position [0, 0]
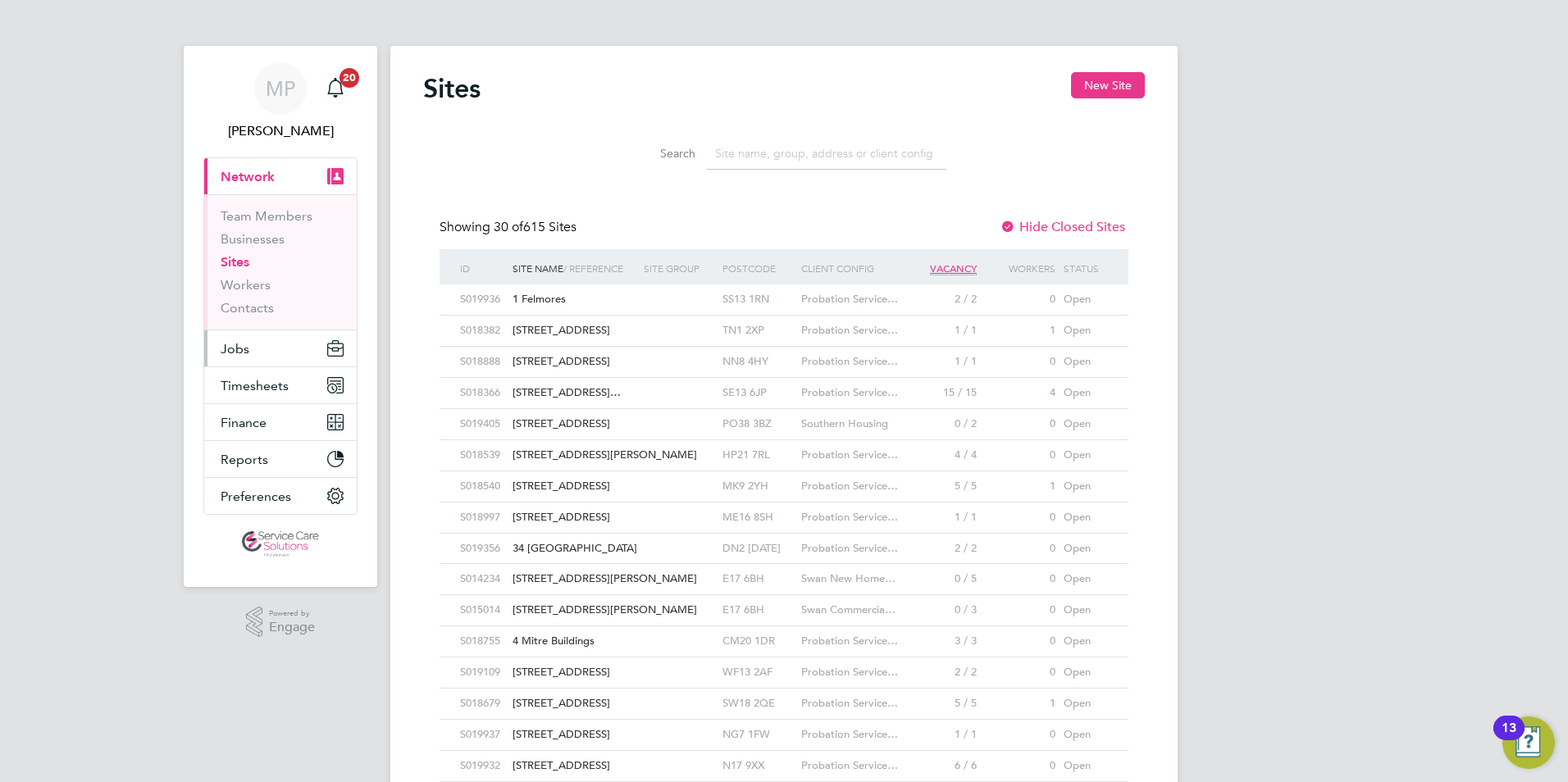
click at [234, 345] on span "Jobs" at bounding box center [235, 349] width 29 height 15
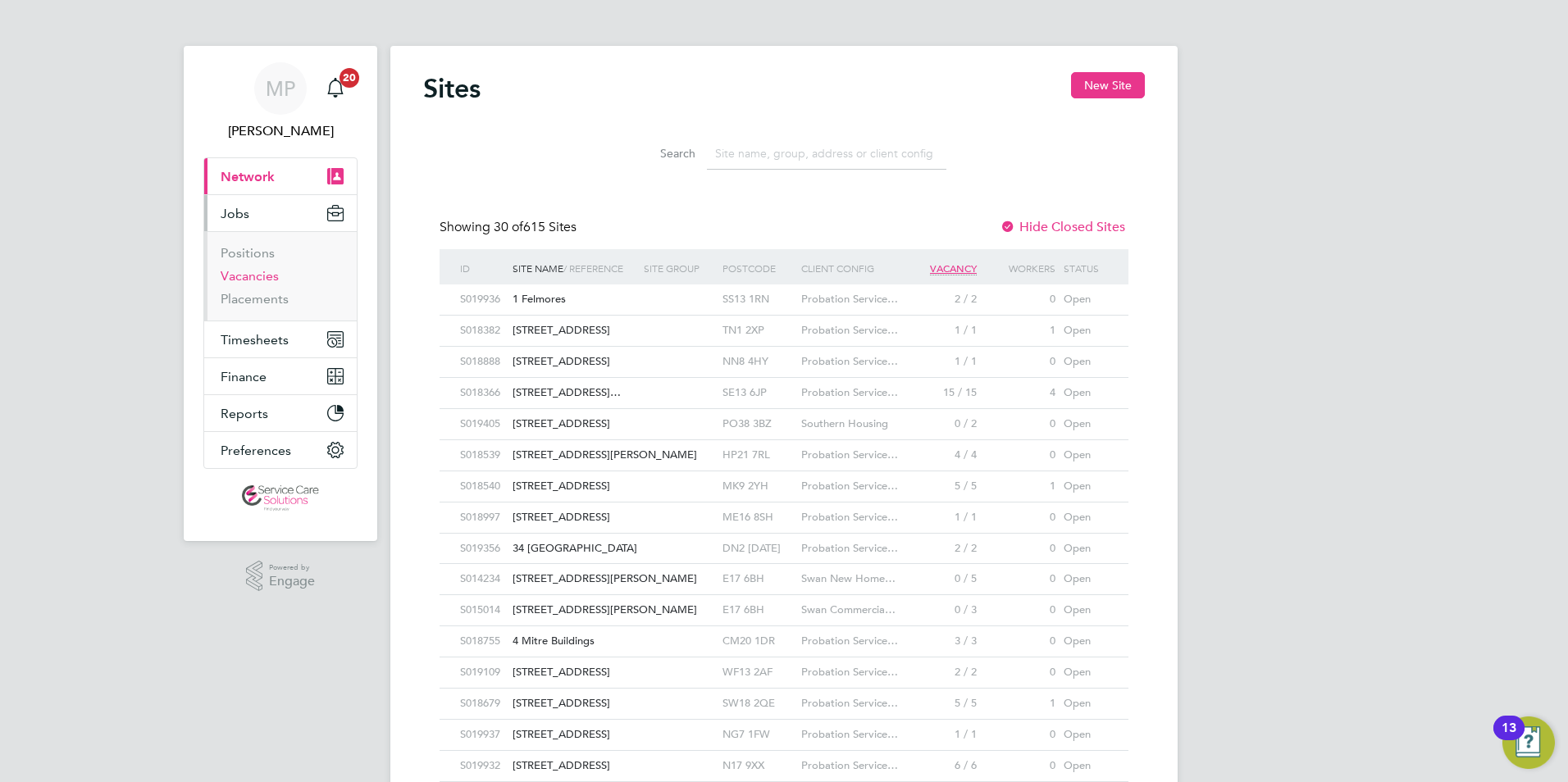
click at [246, 277] on link "Vacancies" at bounding box center [249, 276] width 58 height 15
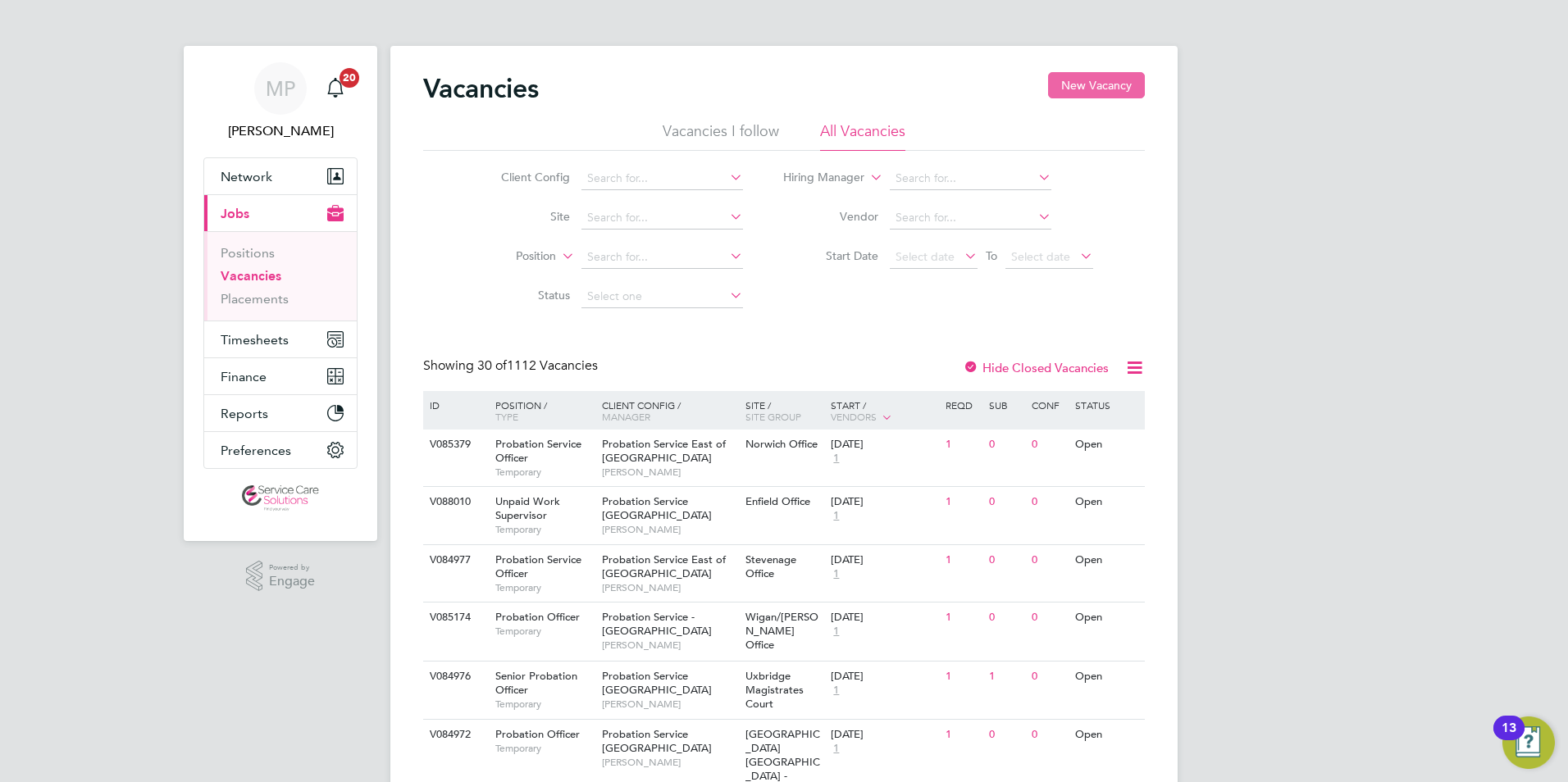
drag, startPoint x: 1094, startPoint y: 87, endPoint x: 846, endPoint y: 171, distance: 261.8
click at [1092, 87] on button "New Vacancy" at bounding box center [1097, 86] width 97 height 27
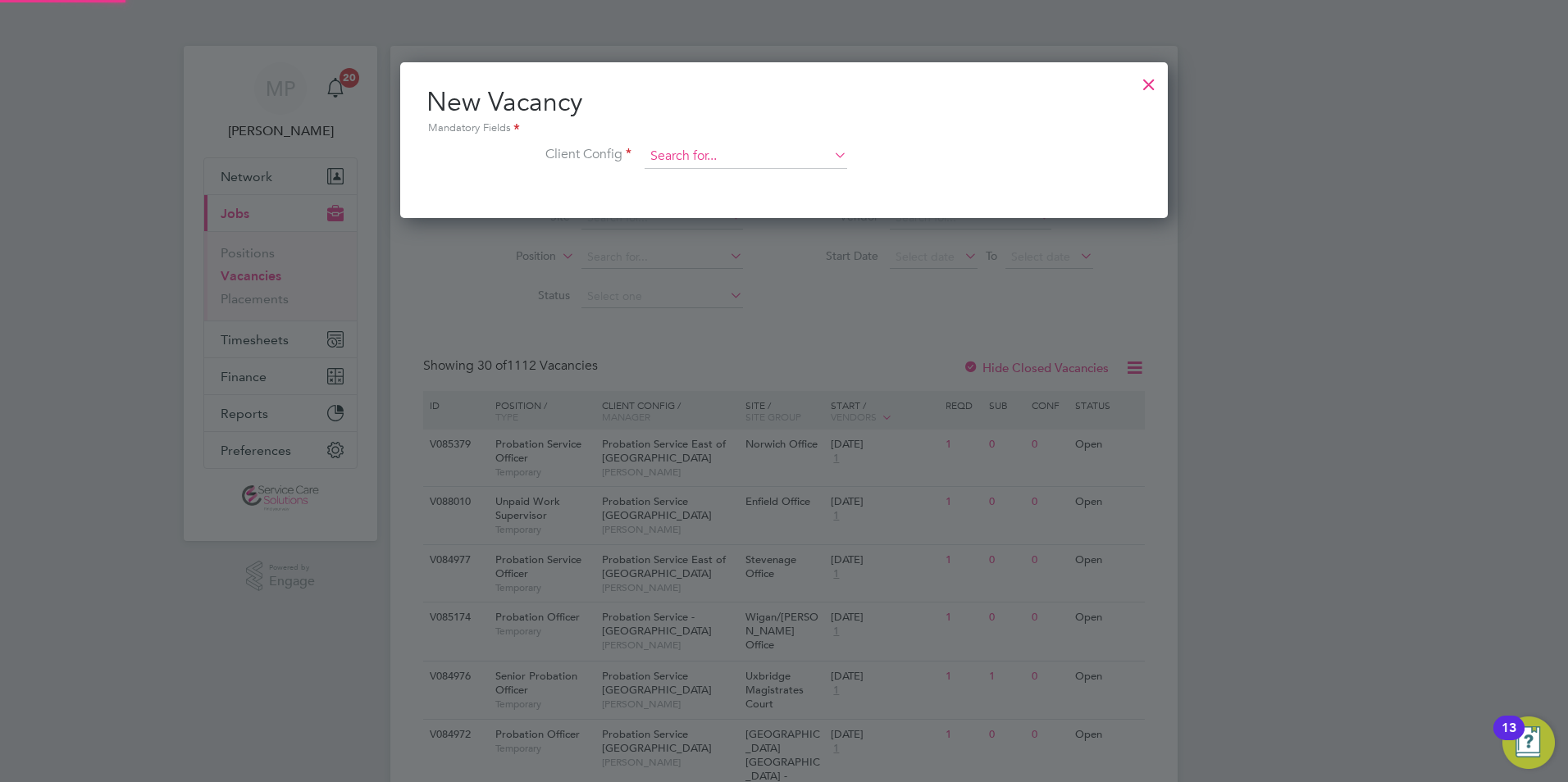
scroll to position [156, 769]
click at [698, 161] on input at bounding box center [745, 157] width 202 height 25
click at [744, 181] on li "Probation Service East Mid lands" at bounding box center [746, 180] width 204 height 22
type input "Probation Service East Midlands"
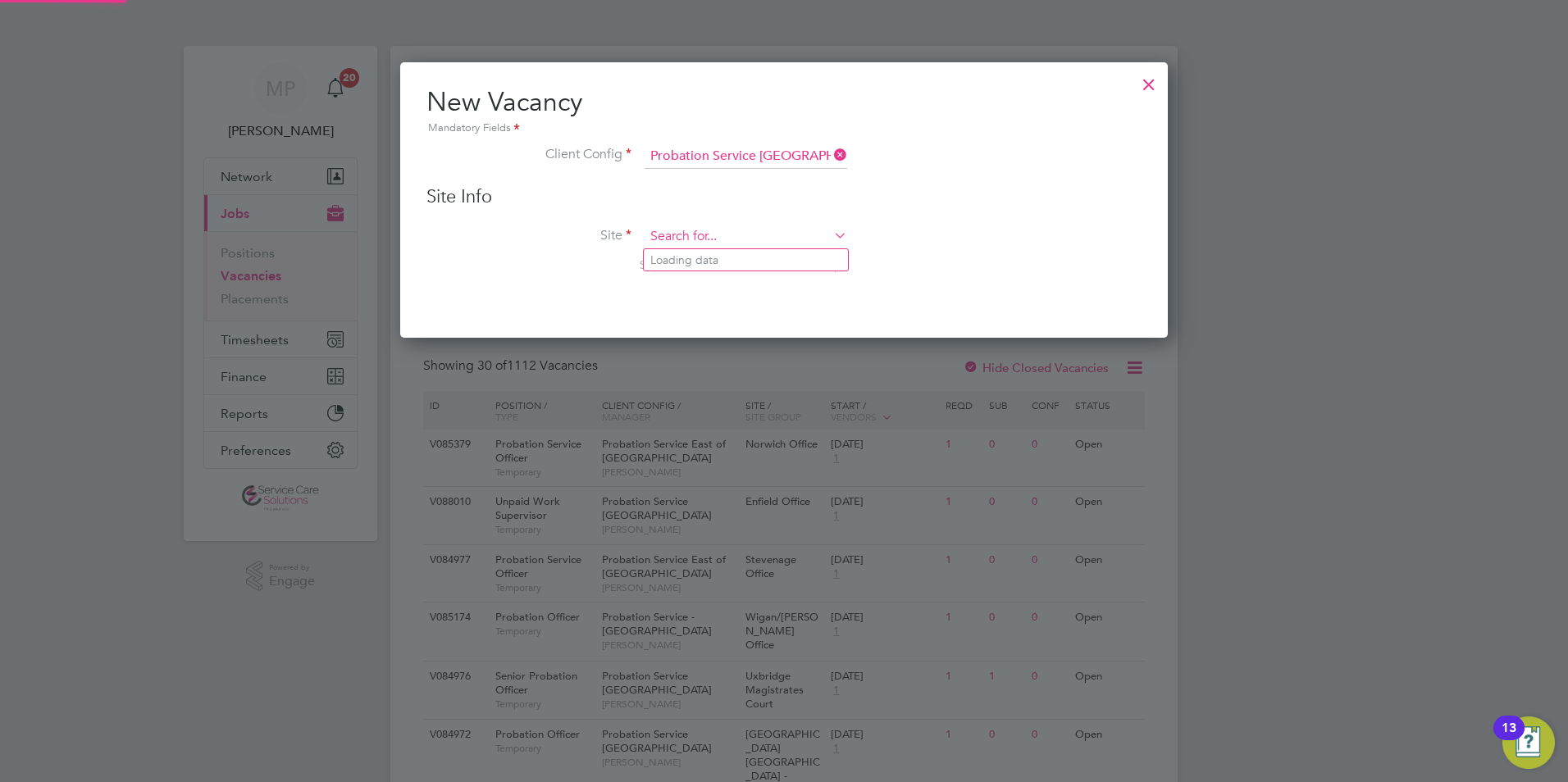
drag, startPoint x: 703, startPoint y: 237, endPoint x: 901, endPoint y: 243, distance: 198.1
click at [703, 237] on input at bounding box center [745, 238] width 202 height 25
click at [731, 255] on li "East Li ncolnshire PDU" at bounding box center [746, 259] width 204 height 22
type input "East Lincolnshire PDU"
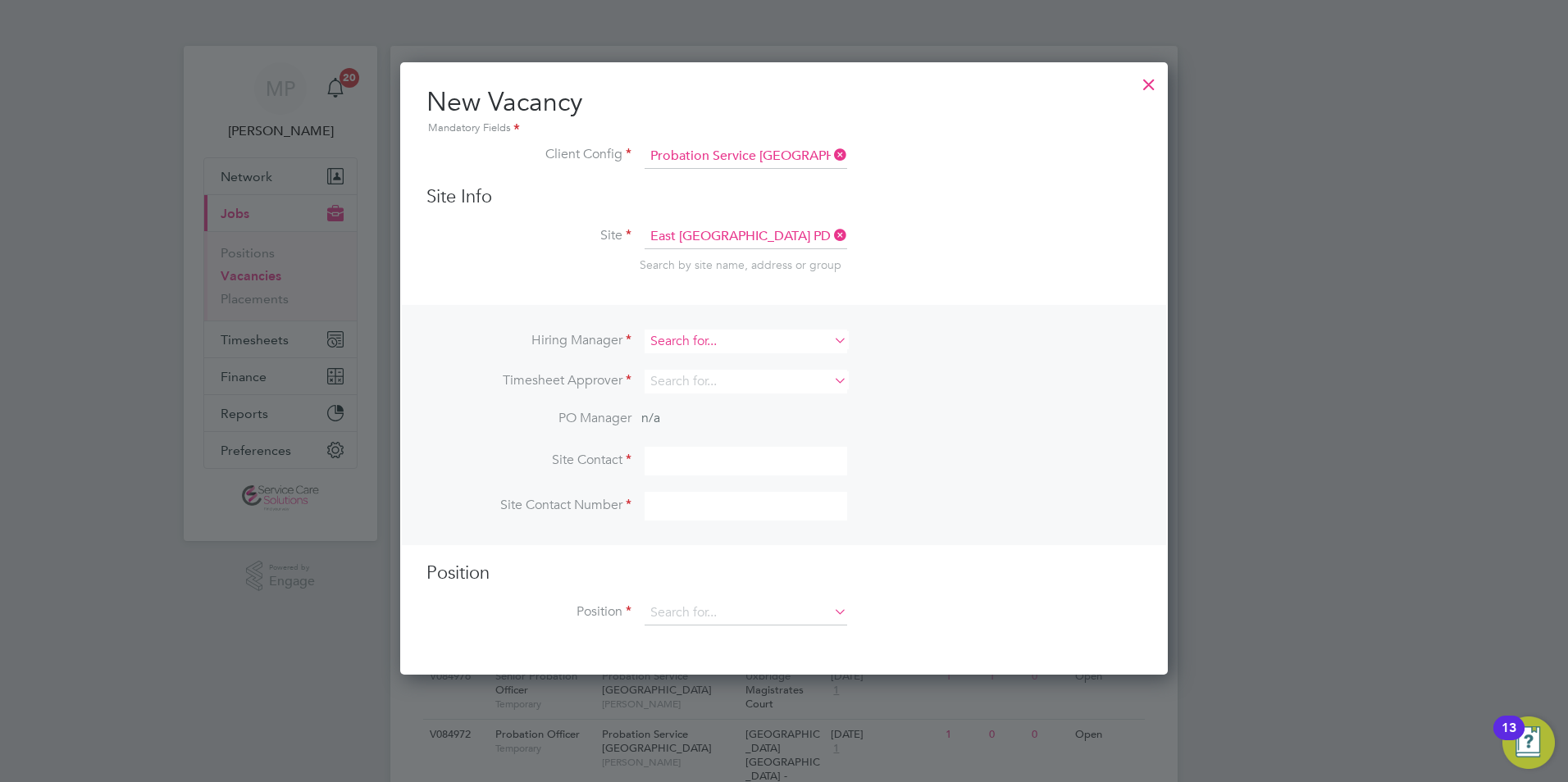
click at [668, 338] on input at bounding box center [745, 341] width 202 height 24
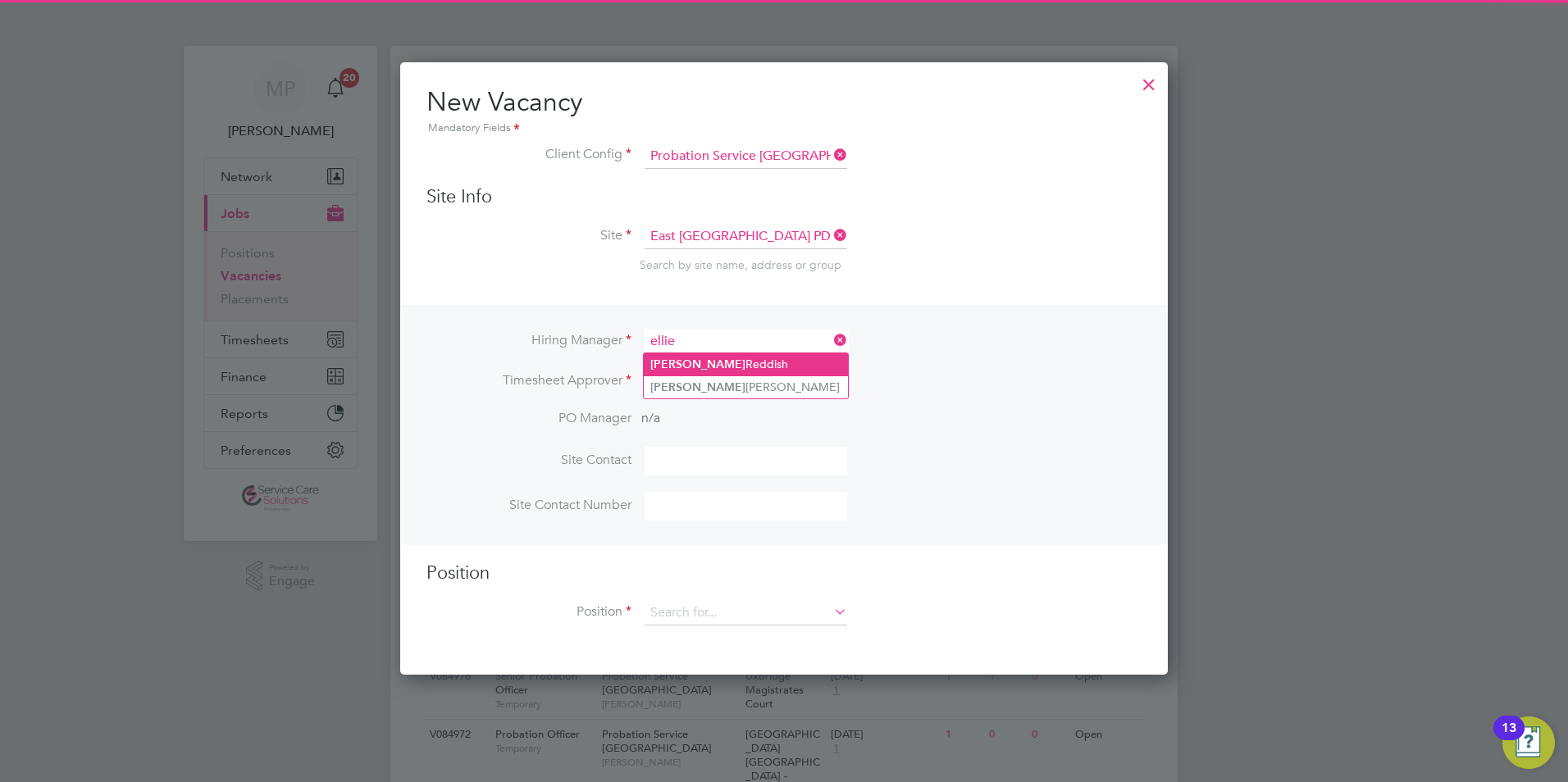
click at [707, 359] on li "Ellie Reddish" at bounding box center [746, 364] width 204 height 22
type input "Ellie Reddish"
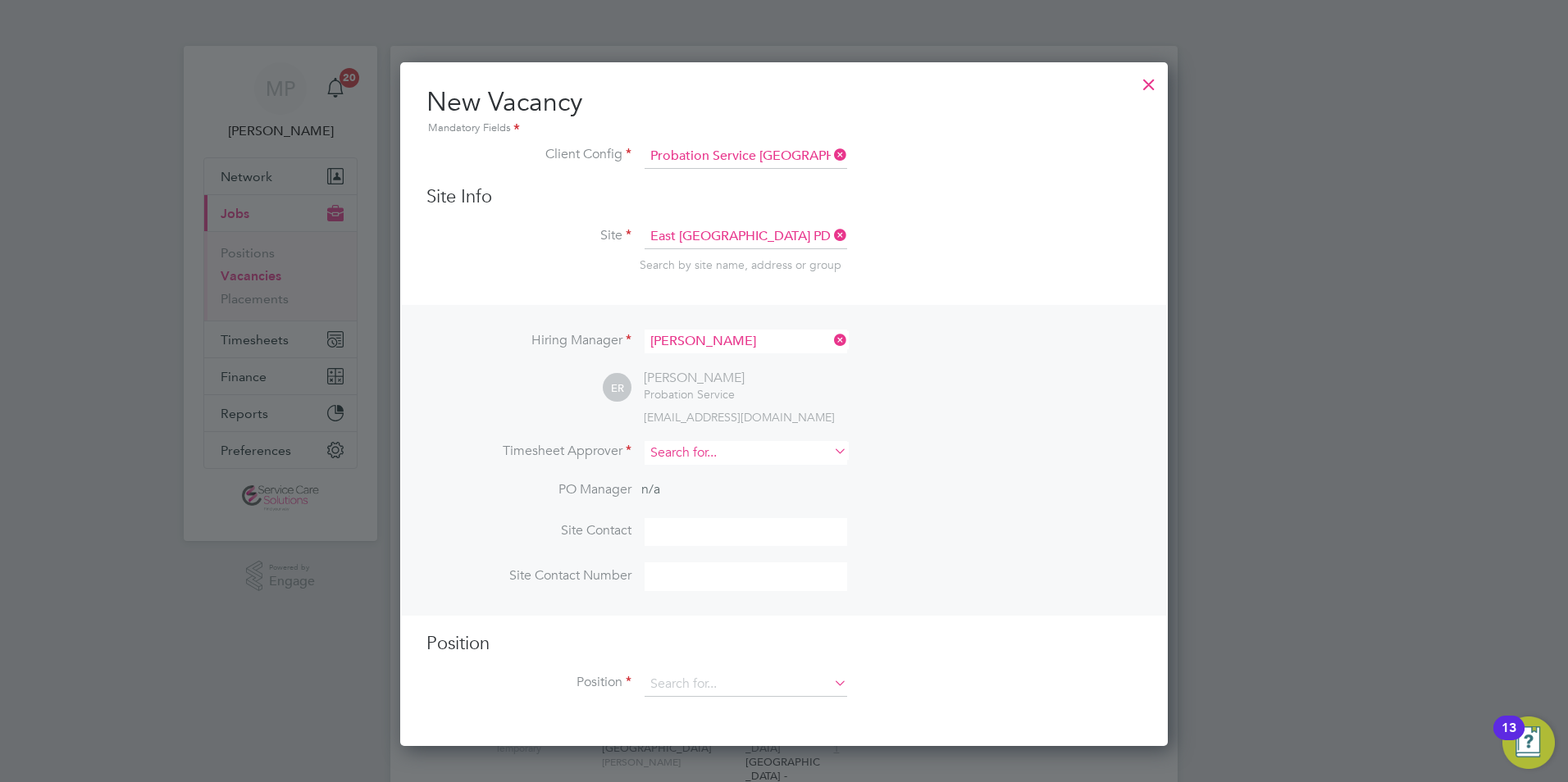
click at [668, 457] on input at bounding box center [745, 452] width 202 height 24
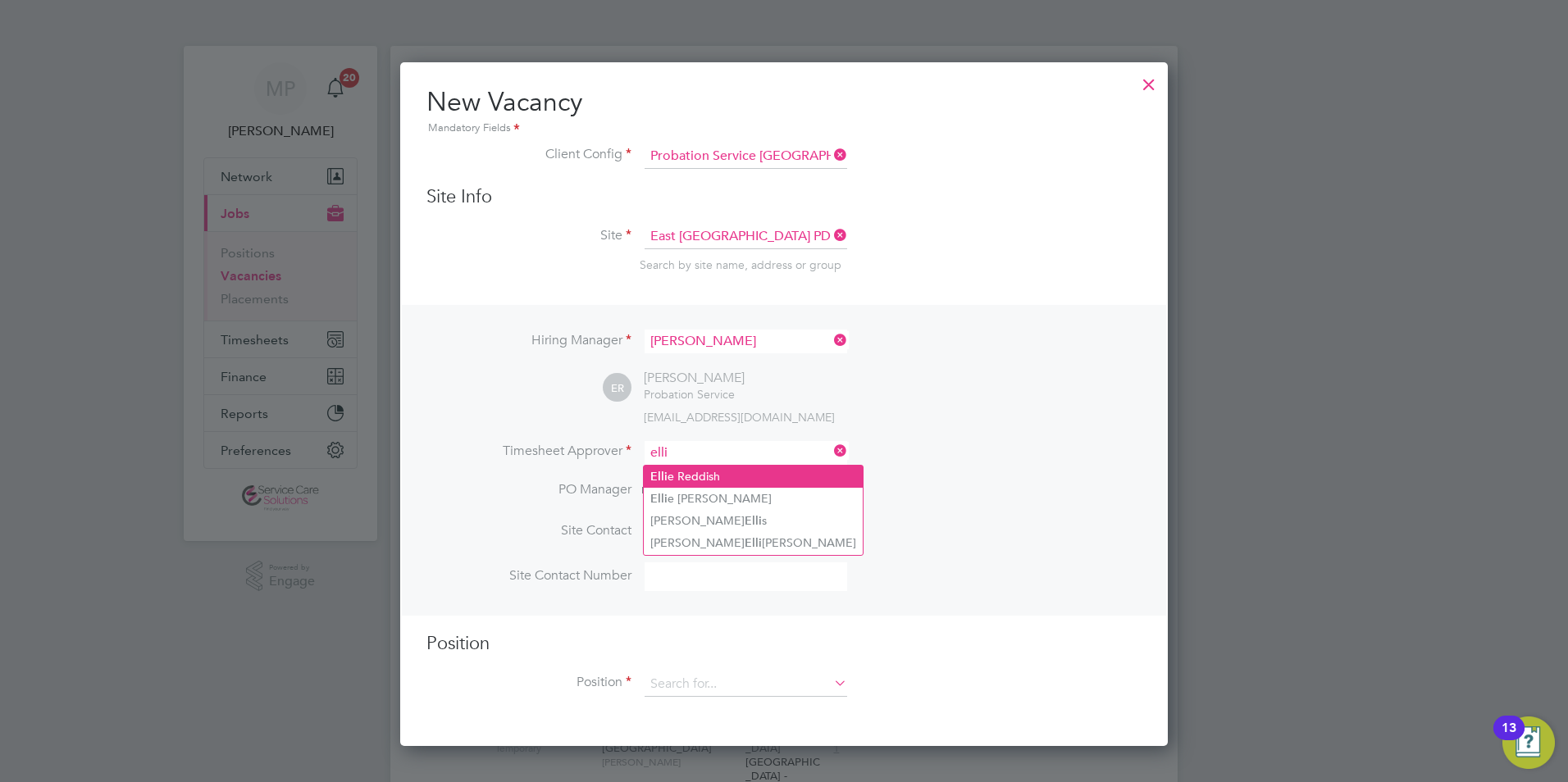
click at [684, 471] on li "Elli e Reddish" at bounding box center [754, 476] width 219 height 22
type input "Ellie Reddish"
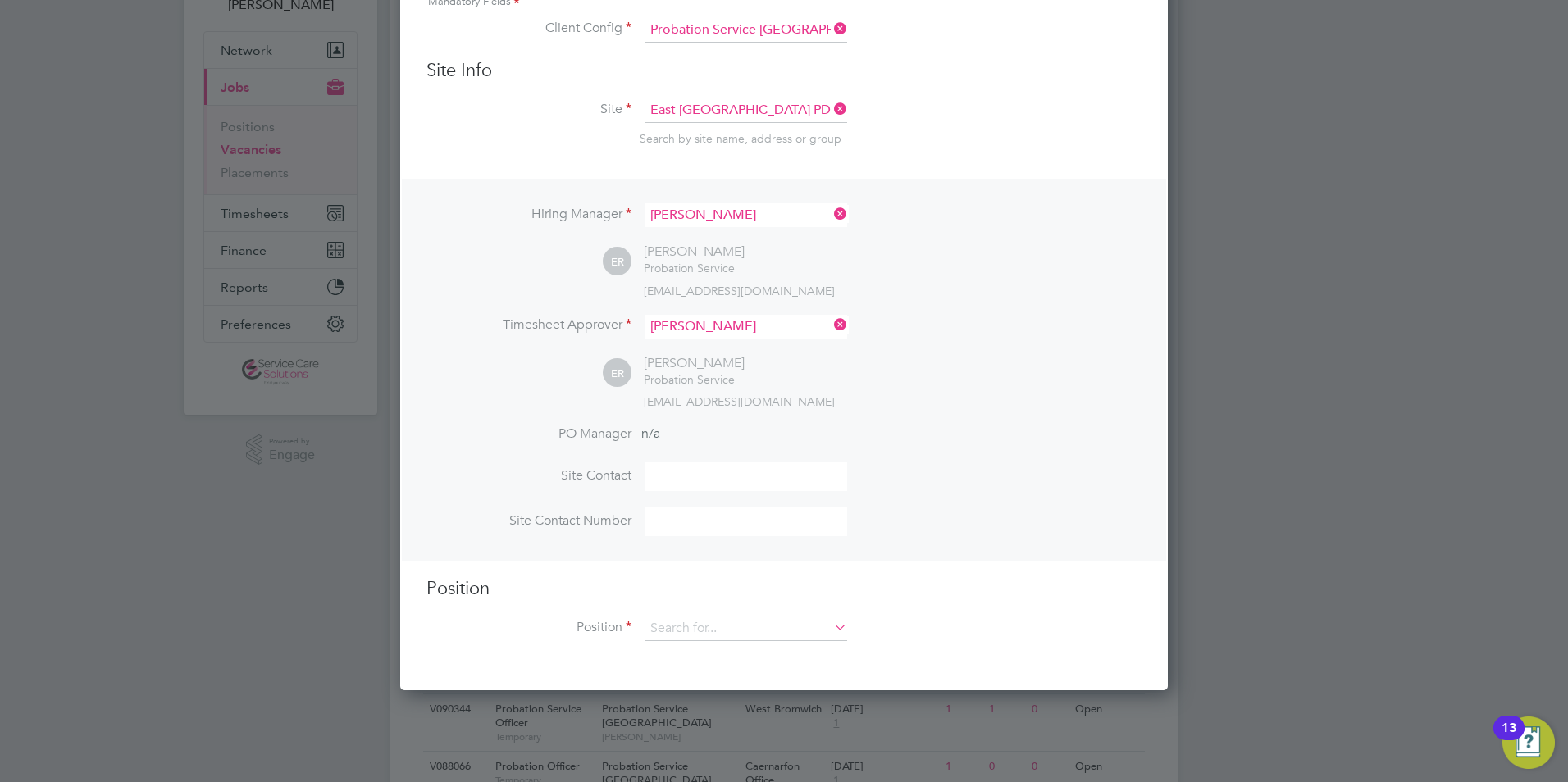
scroll to position [246, 0]
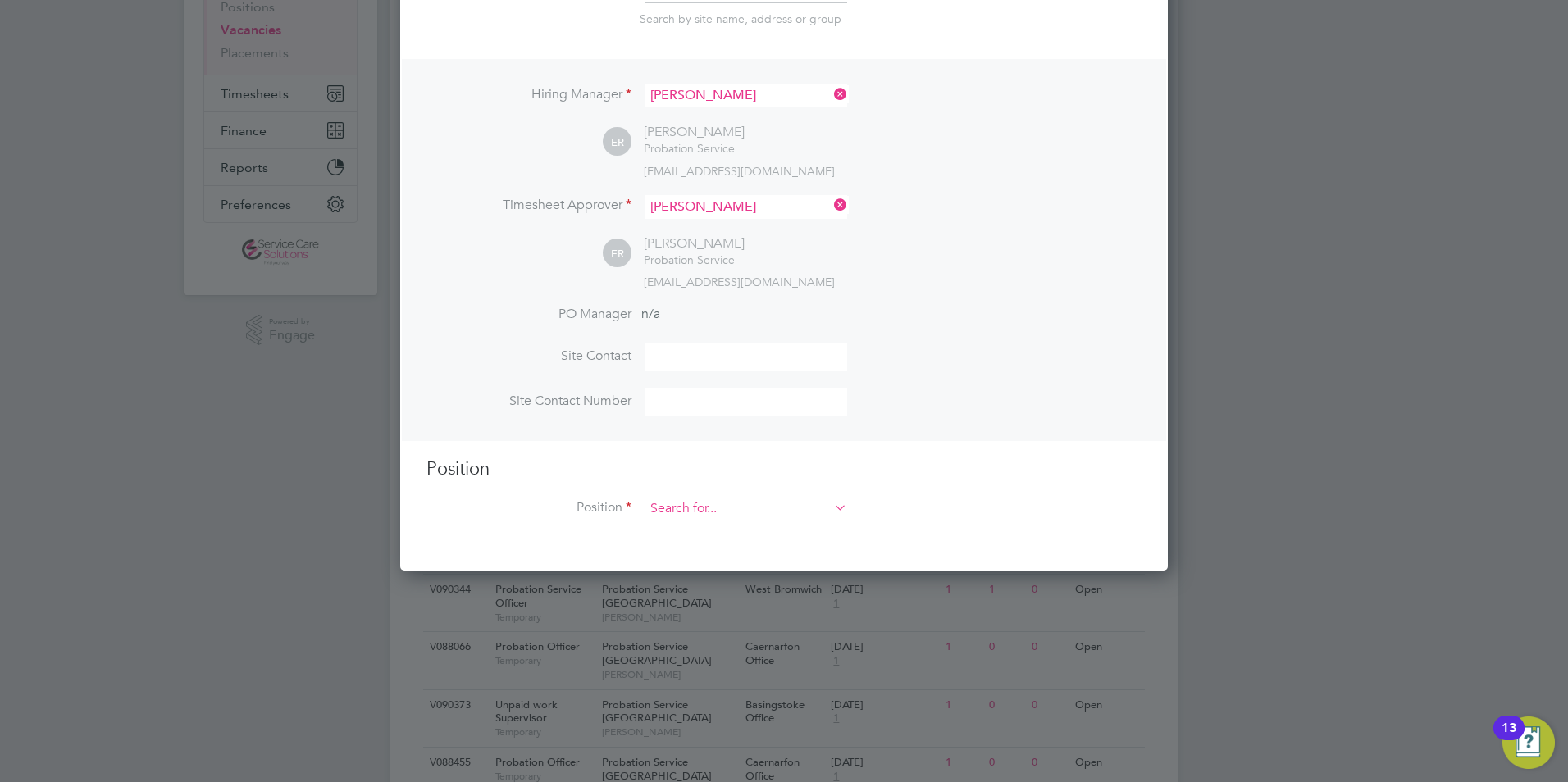
click at [697, 508] on input at bounding box center [745, 509] width 202 height 25
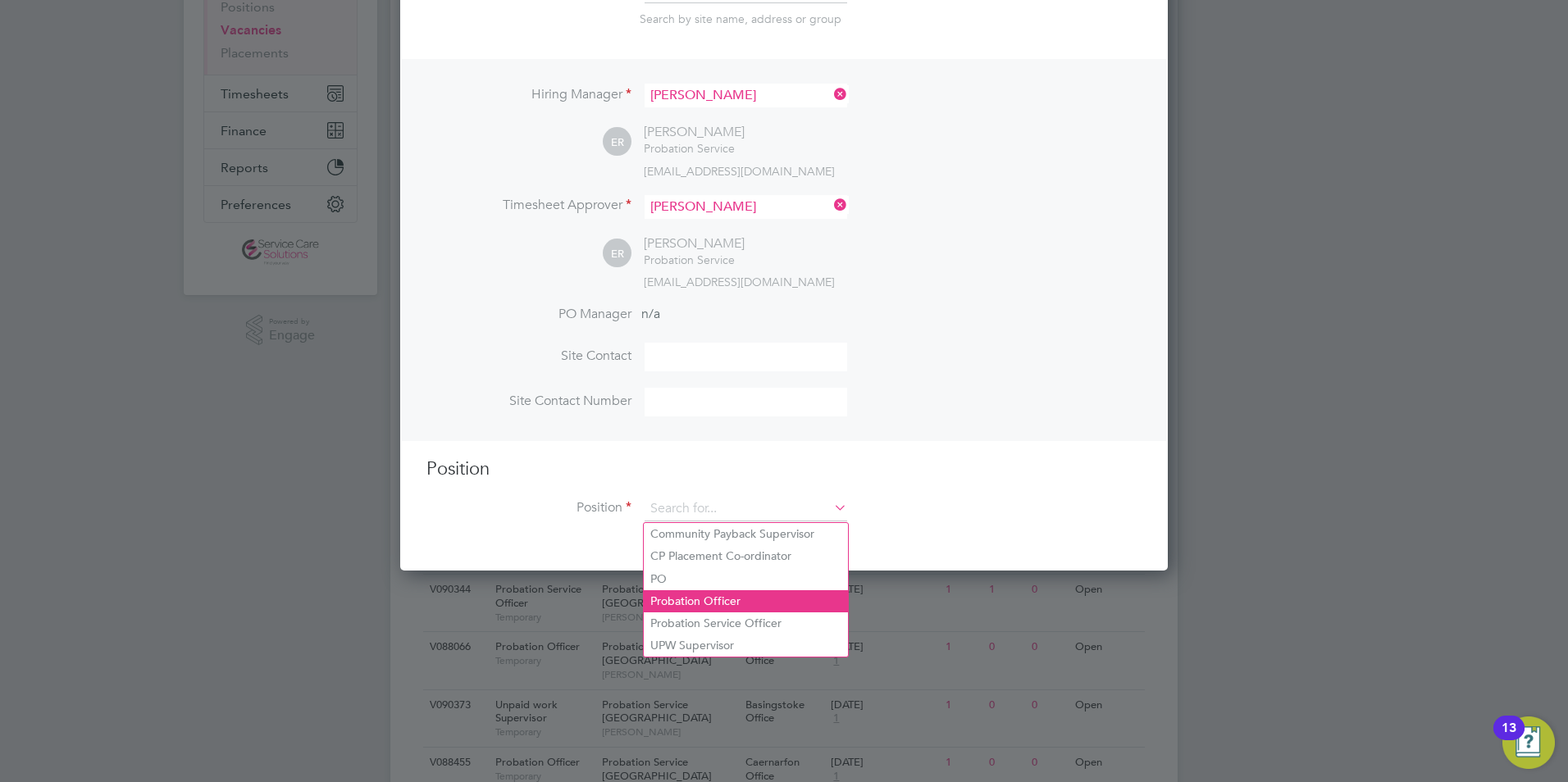
click at [691, 593] on li "Probation Officer" at bounding box center [746, 601] width 204 height 22
type input "Probation Officer"
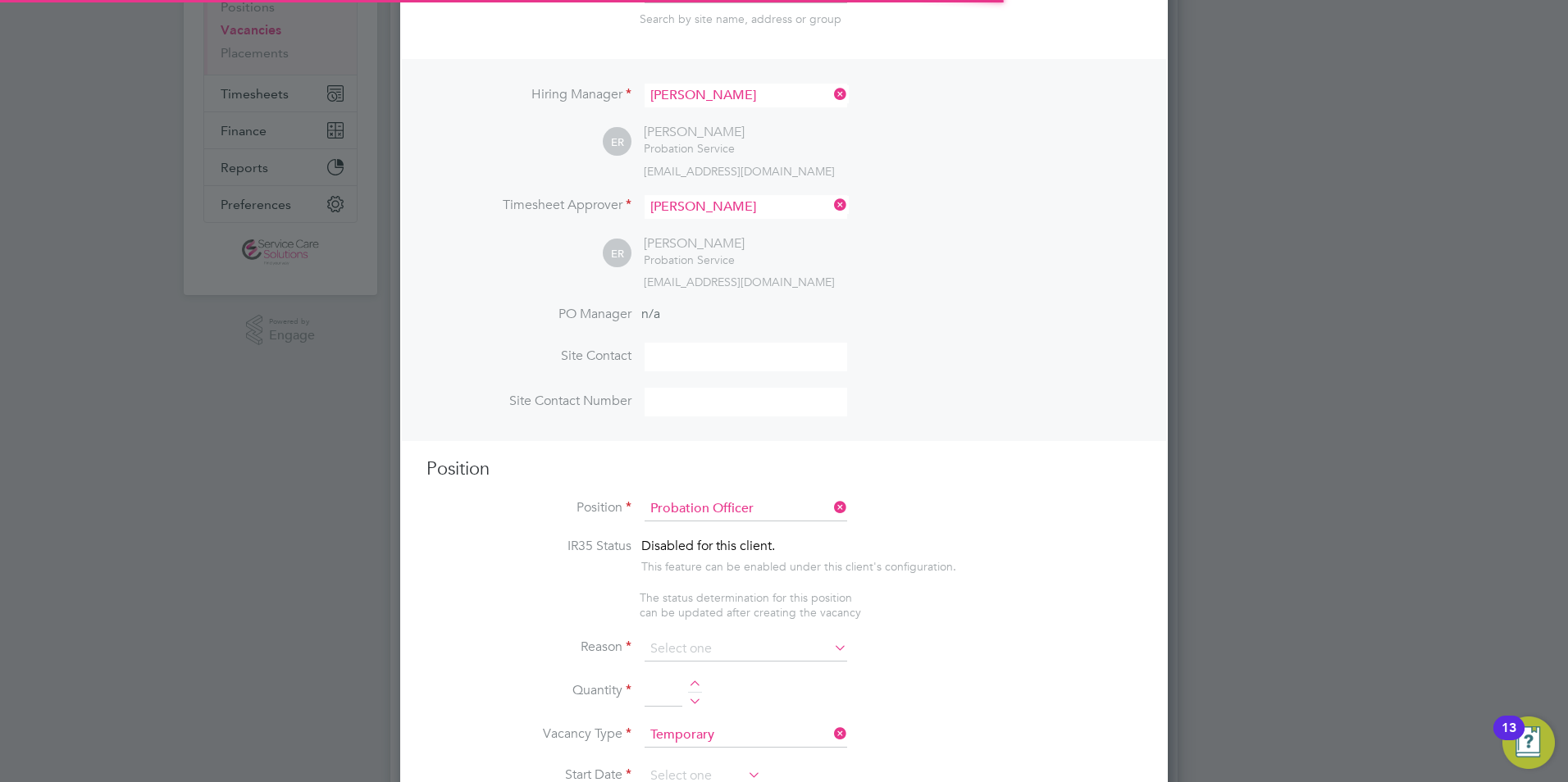
scroll to position [48, 114]
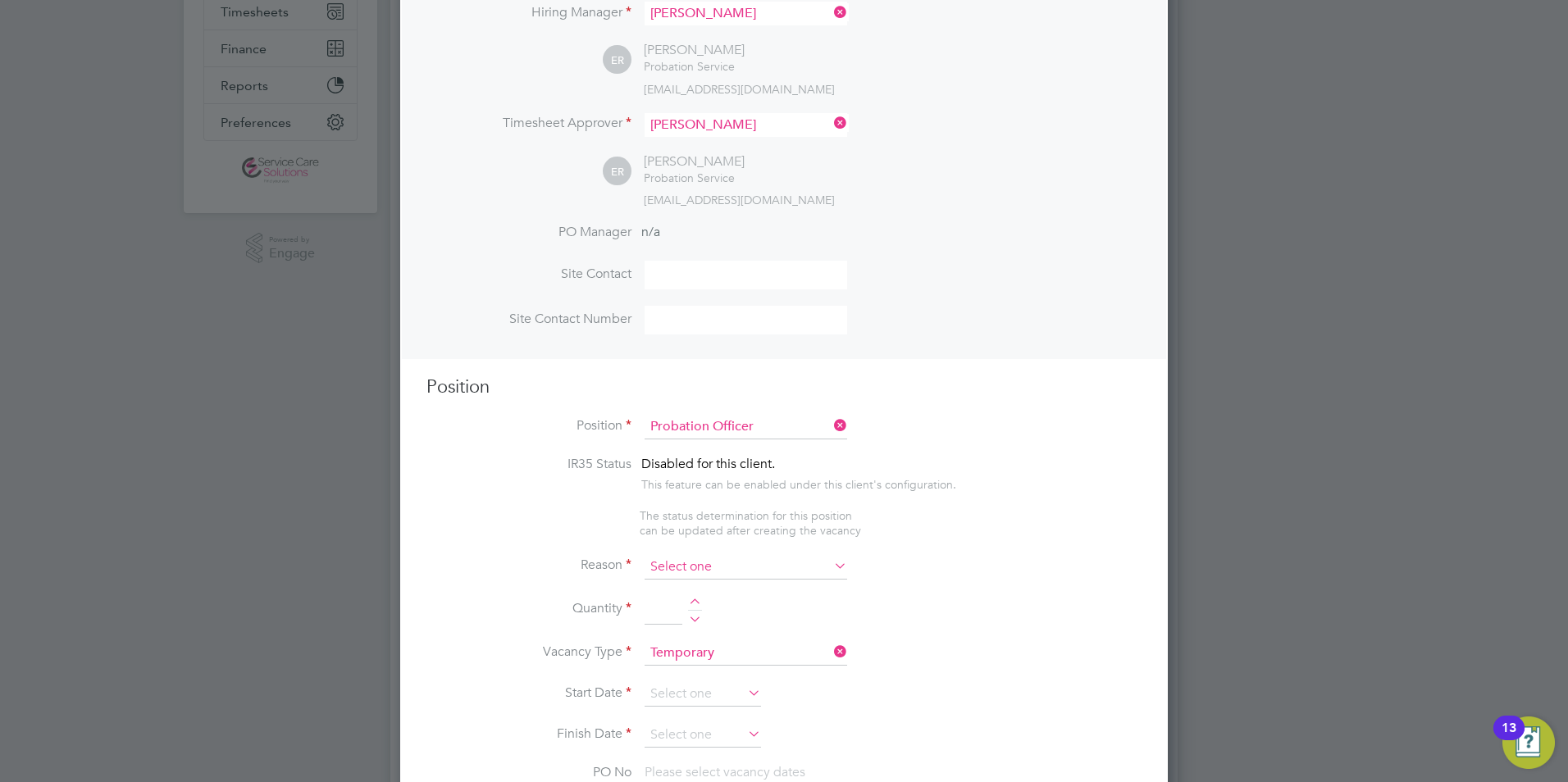
click at [680, 576] on input at bounding box center [745, 567] width 202 height 25
click at [676, 721] on li "Vacant Role" at bounding box center [746, 721] width 204 height 21
type input "Vacant Role"
click at [692, 603] on div at bounding box center [695, 604] width 14 height 11
type input "1"
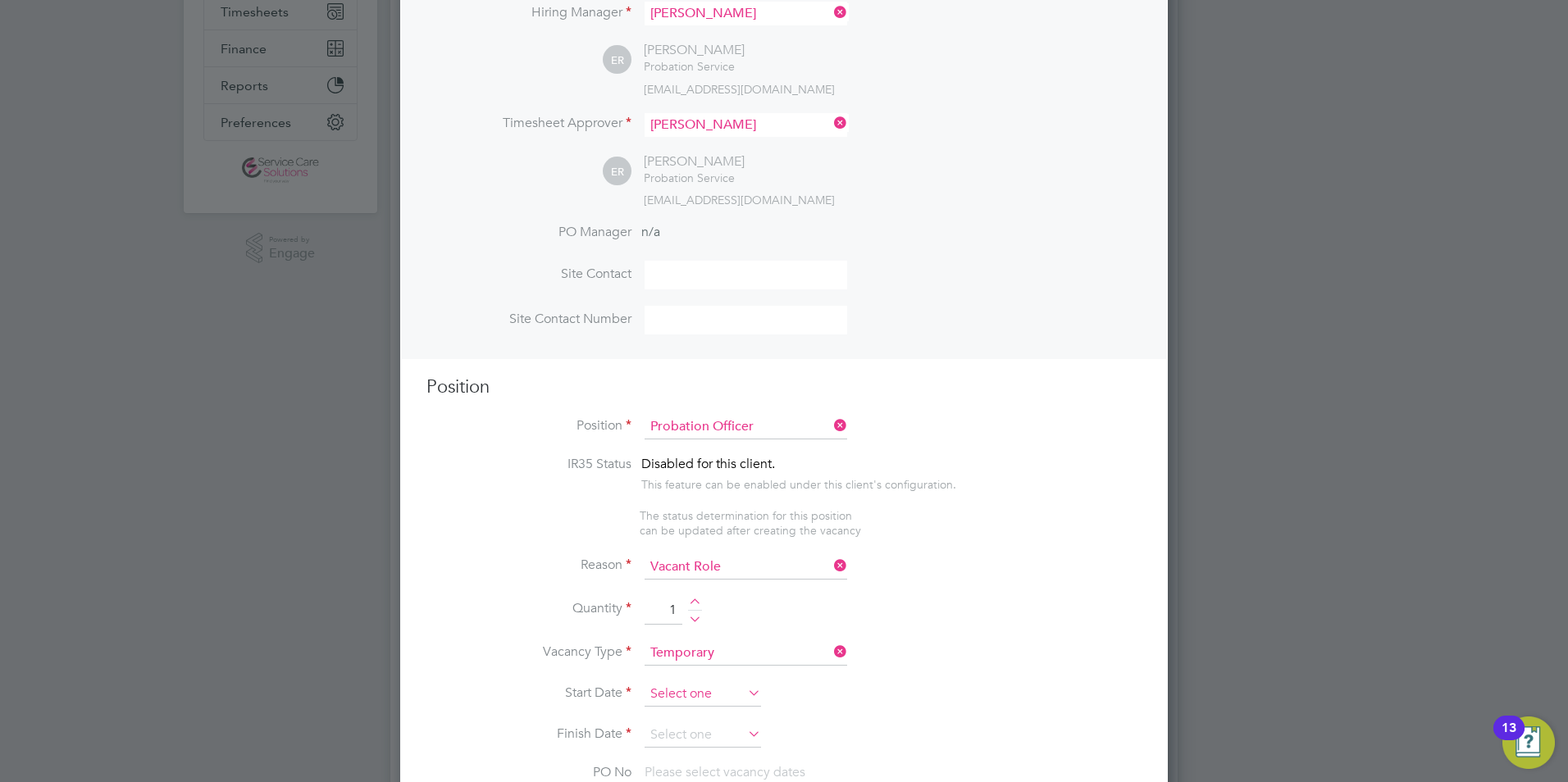
click at [675, 692] on input at bounding box center [702, 695] width 117 height 25
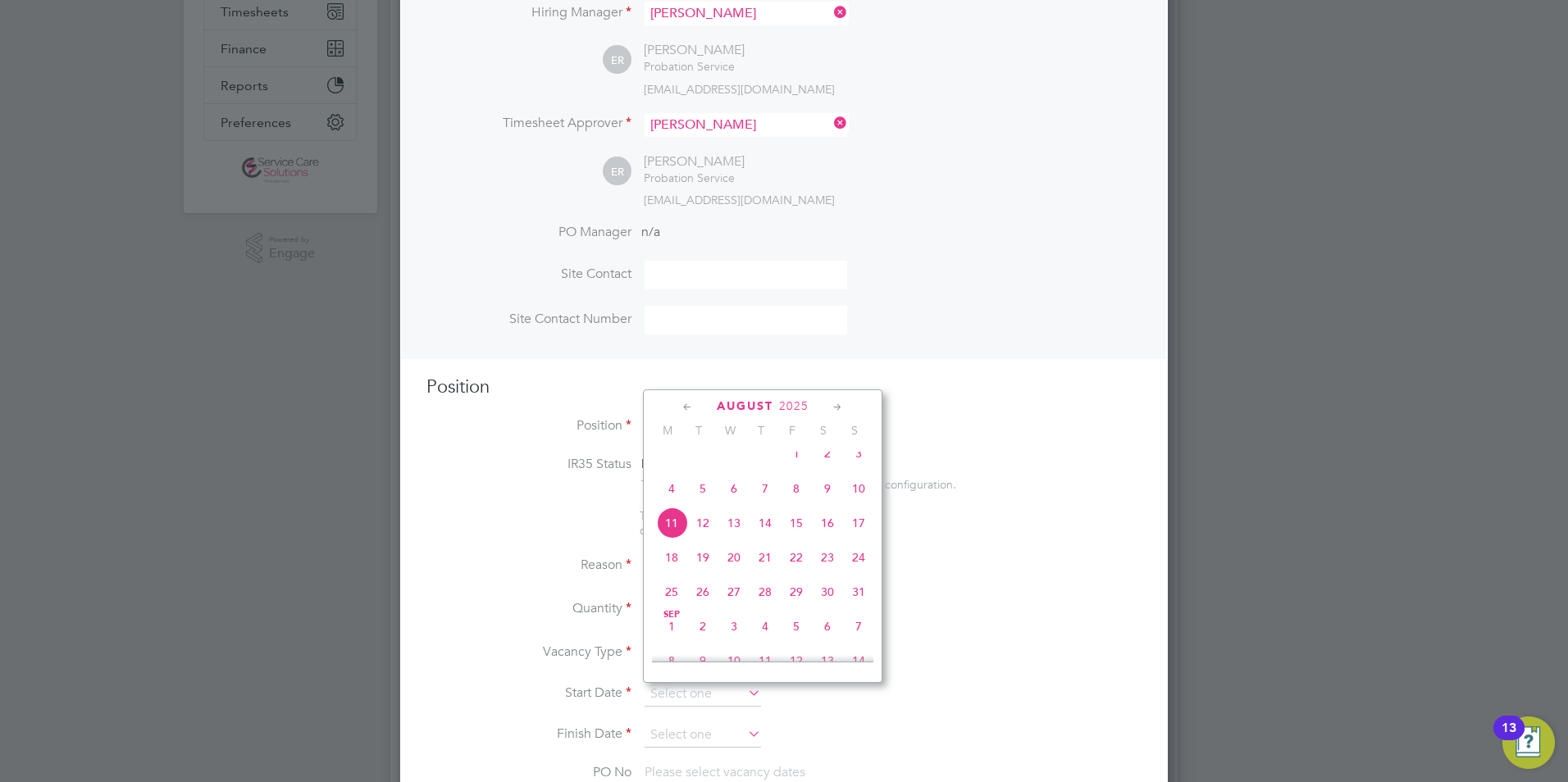
drag, startPoint x: 678, startPoint y: 566, endPoint x: 676, endPoint y: 579, distance: 13.2
click at [678, 568] on span "18" at bounding box center [672, 558] width 31 height 31
type input "18 Aug 2025"
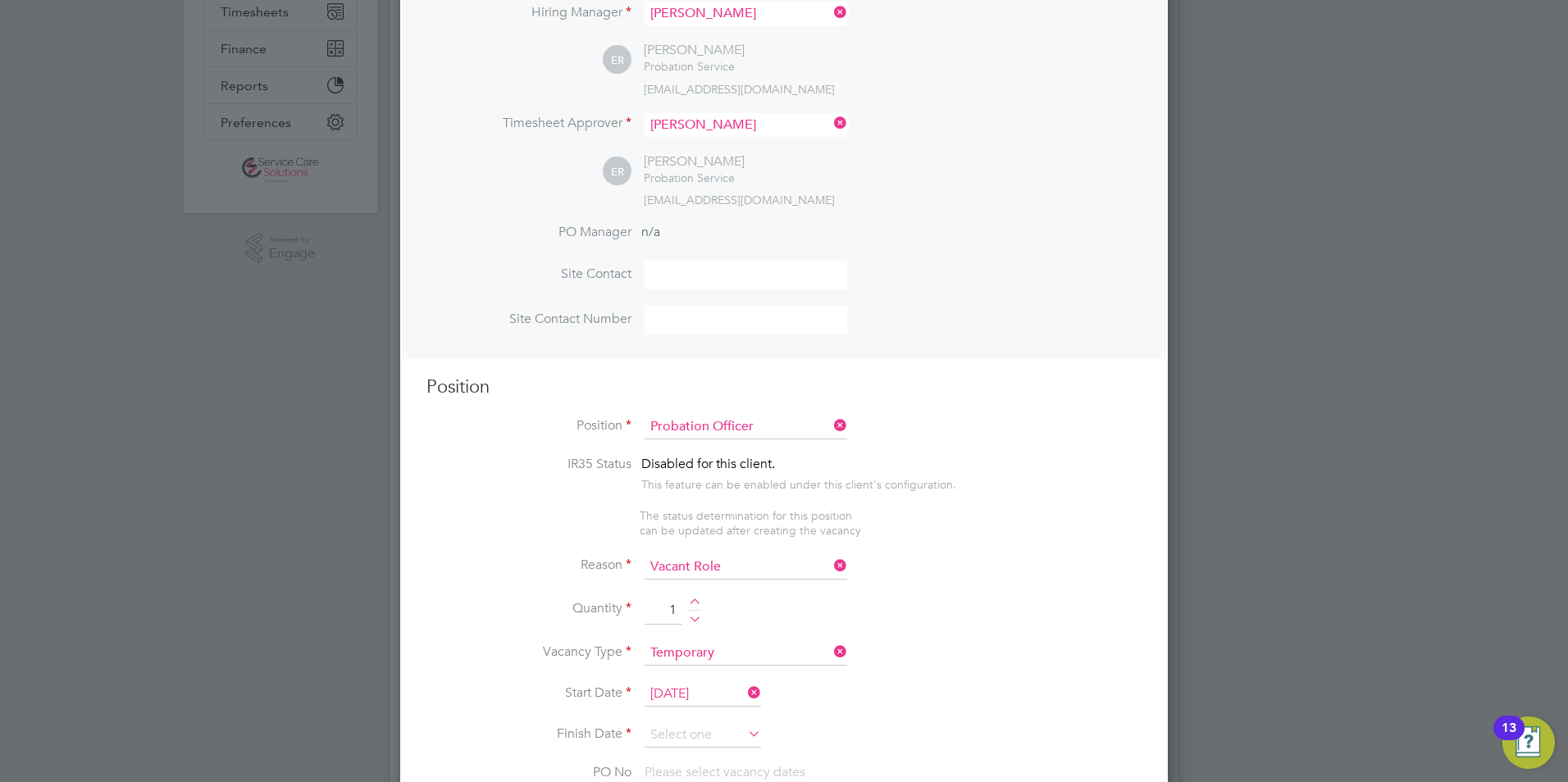
drag, startPoint x: 677, startPoint y: 738, endPoint x: 668, endPoint y: 699, distance: 40.0
click at [672, 735] on input at bounding box center [702, 735] width 117 height 25
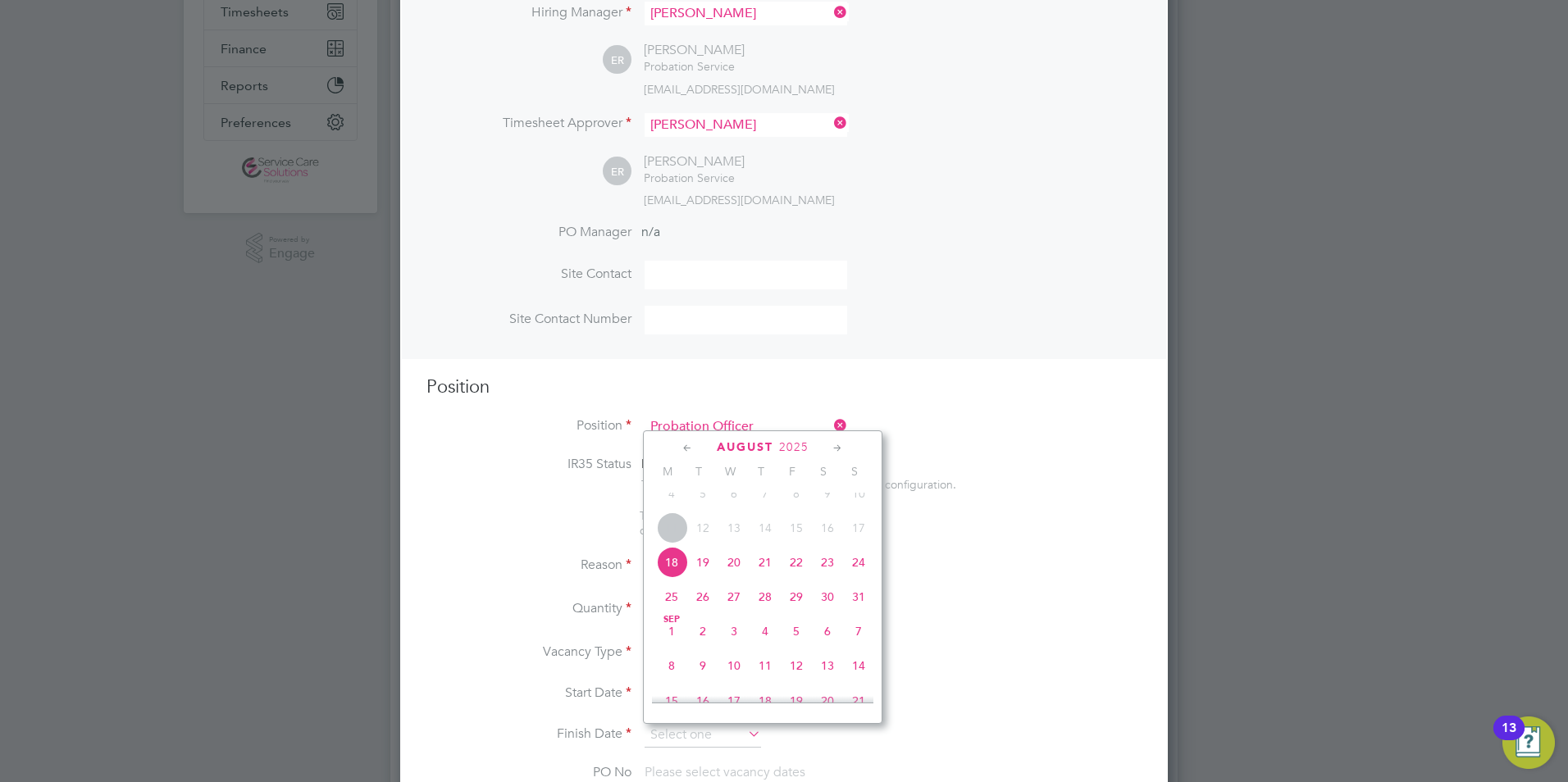
click at [836, 448] on icon at bounding box center [838, 448] width 15 height 18
click at [860, 638] on span "30" at bounding box center [858, 621] width 31 height 31
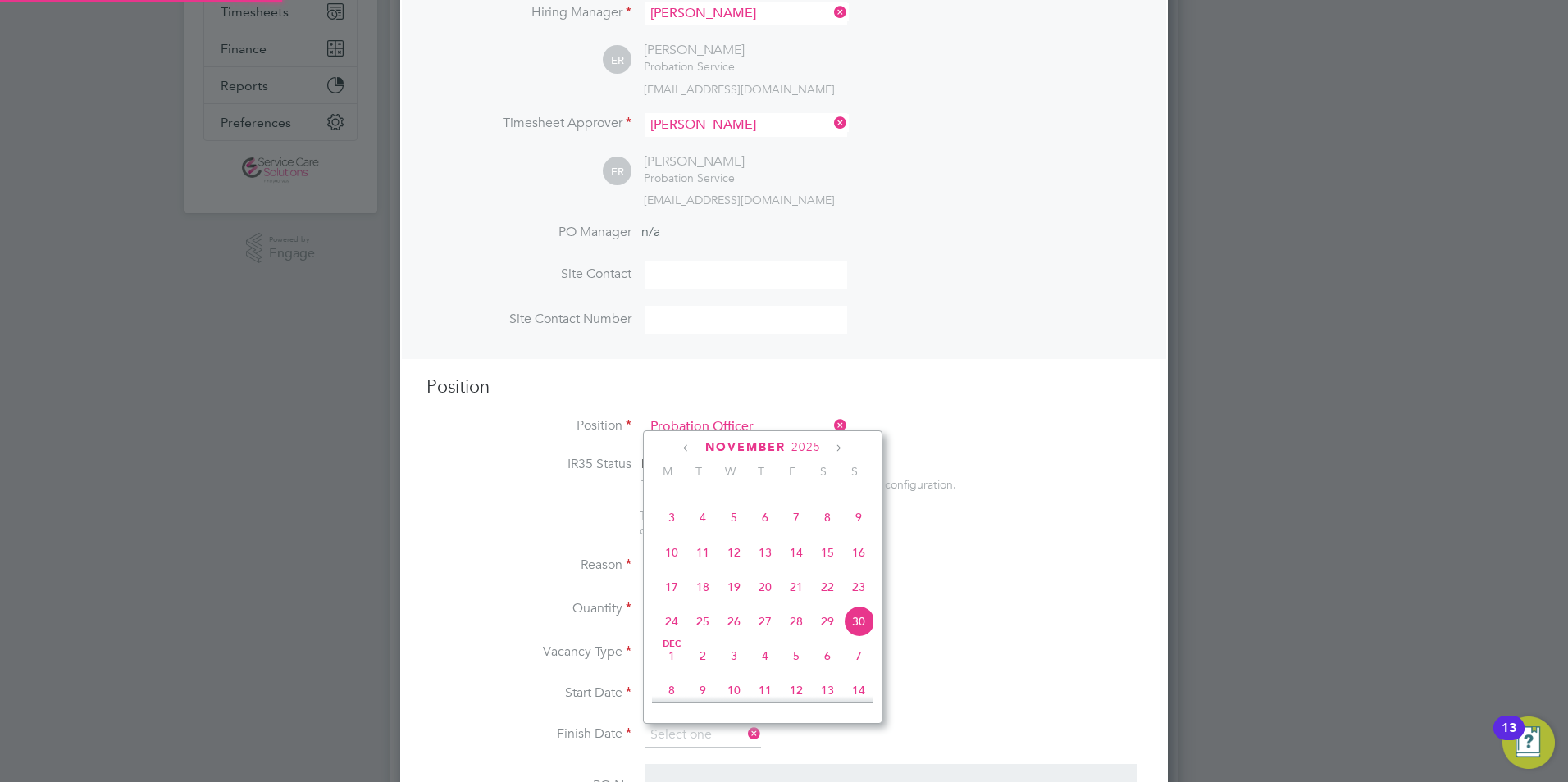
type input "30 Nov 2025"
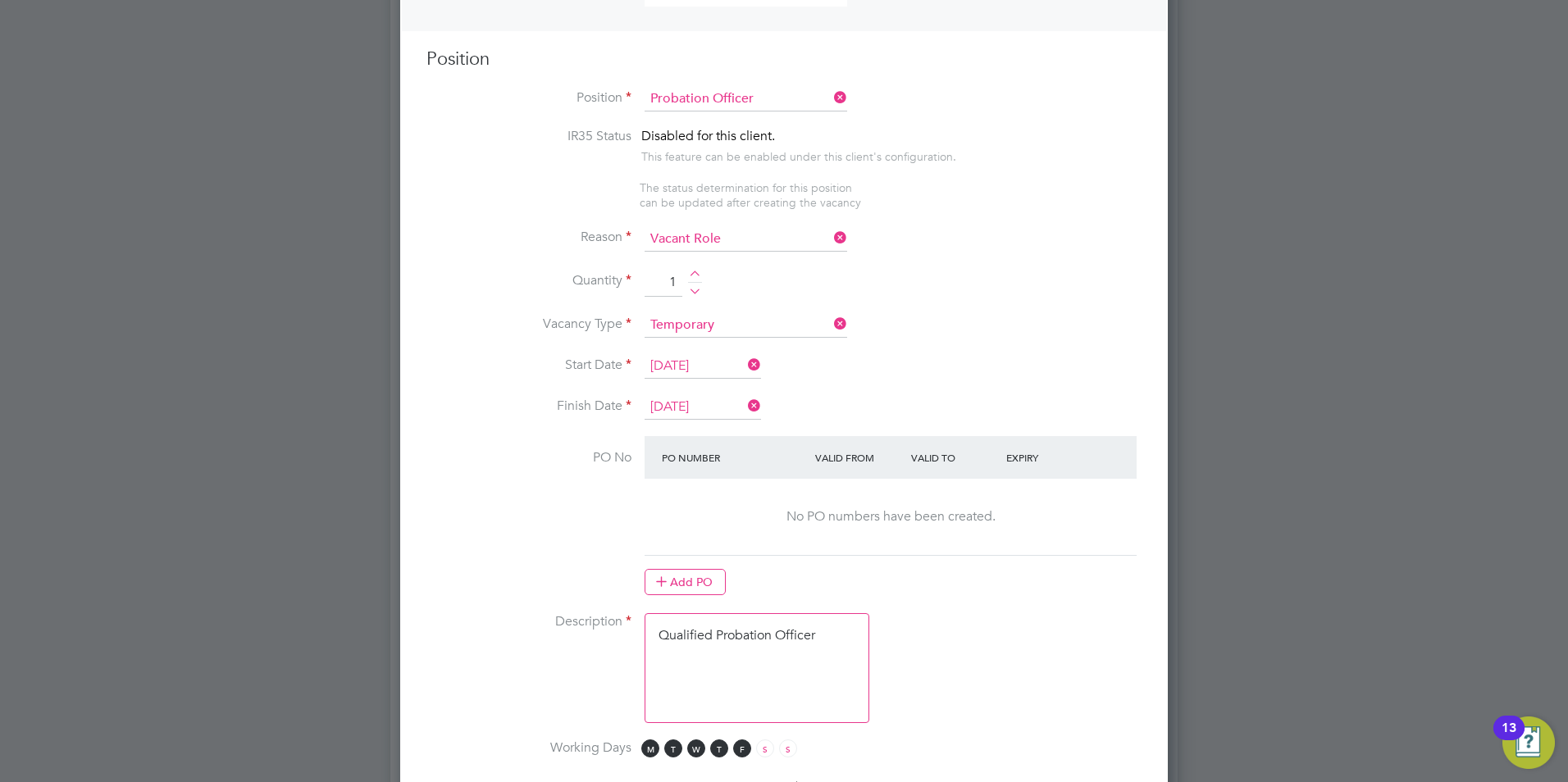
drag, startPoint x: 675, startPoint y: 643, endPoint x: 816, endPoint y: 644, distance: 141.0
click at [675, 644] on textarea "Qualified Probation Officer" at bounding box center [756, 669] width 225 height 110
drag, startPoint x: 847, startPoint y: 679, endPoint x: 823, endPoint y: 638, distance: 47.5
click at [842, 672] on textarea "Qualified Probation Officer" at bounding box center [756, 669] width 225 height 110
drag, startPoint x: 824, startPoint y: 636, endPoint x: 559, endPoint y: 626, distance: 265.2
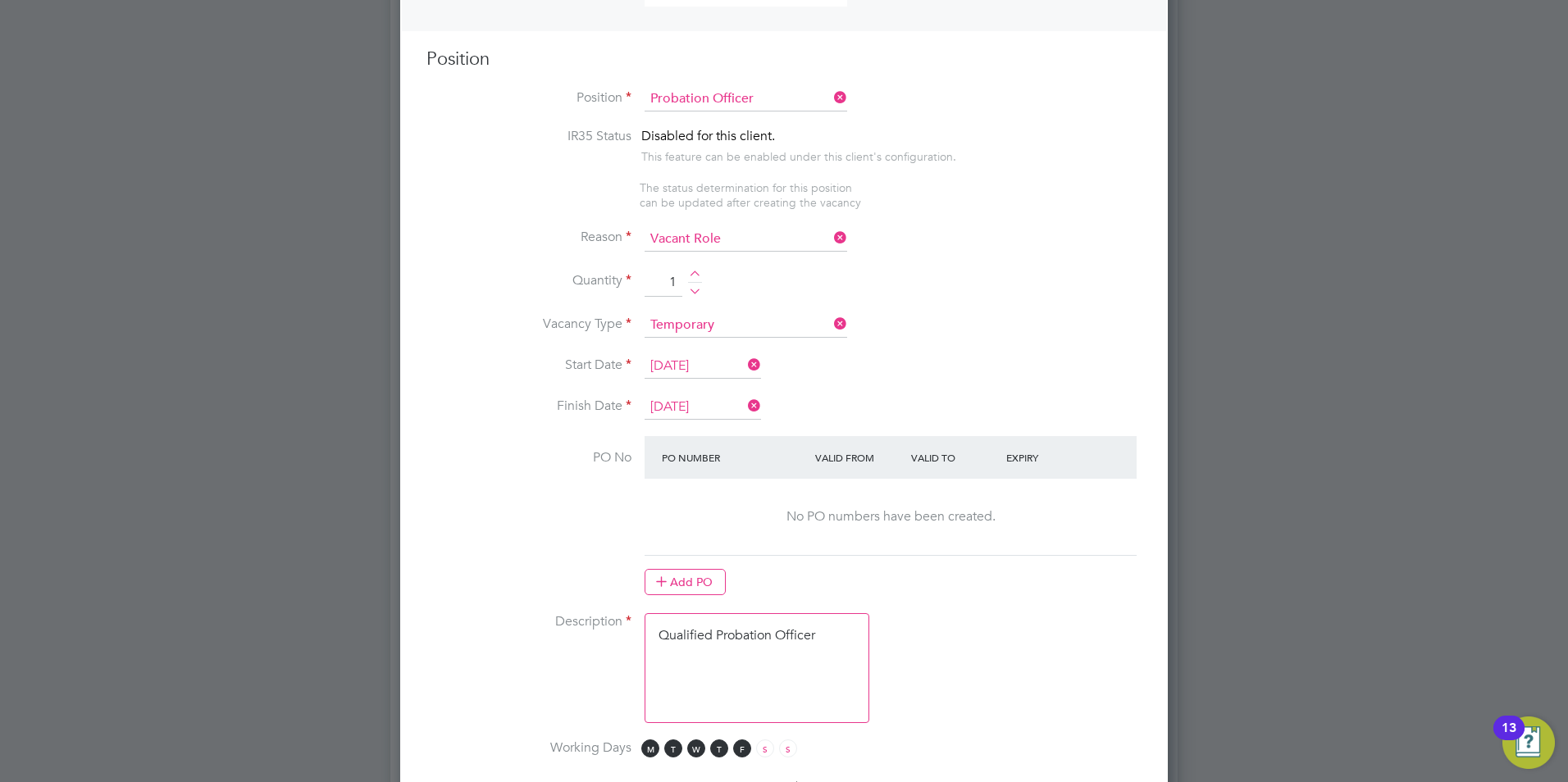
click at [562, 626] on li "Description Qualified Probation Officer" at bounding box center [784, 677] width 716 height 126
paste textarea "The tracking number for this OP1 request is: " 2292B" Yes Question Answer Proba…"
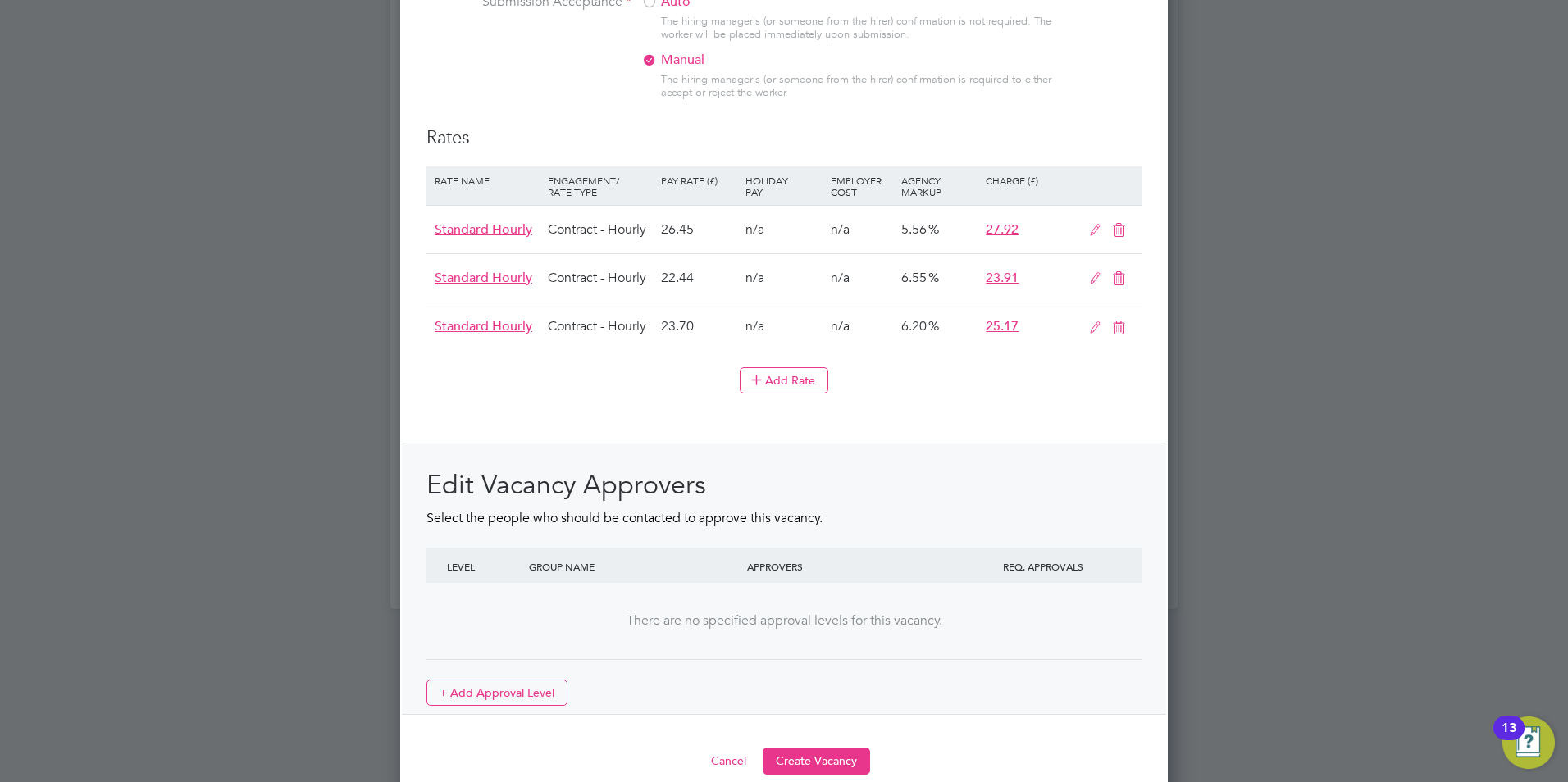
scroll to position [1835, 0]
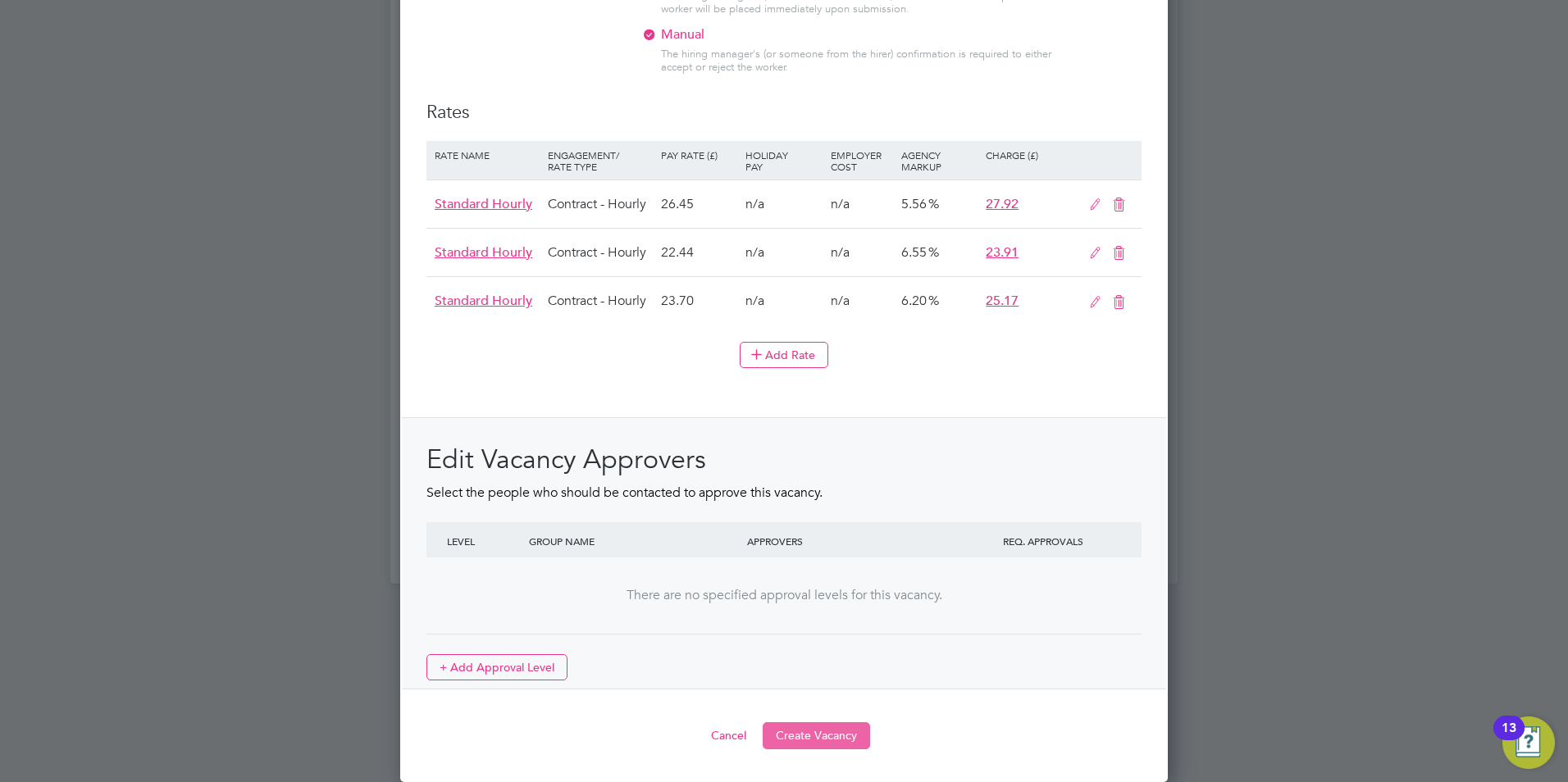
type textarea "The tracking number for this OP1 request is: " 2292B" Yes Question Answer Proba…"
click at [807, 734] on button "Create Vacancy" at bounding box center [816, 735] width 107 height 27
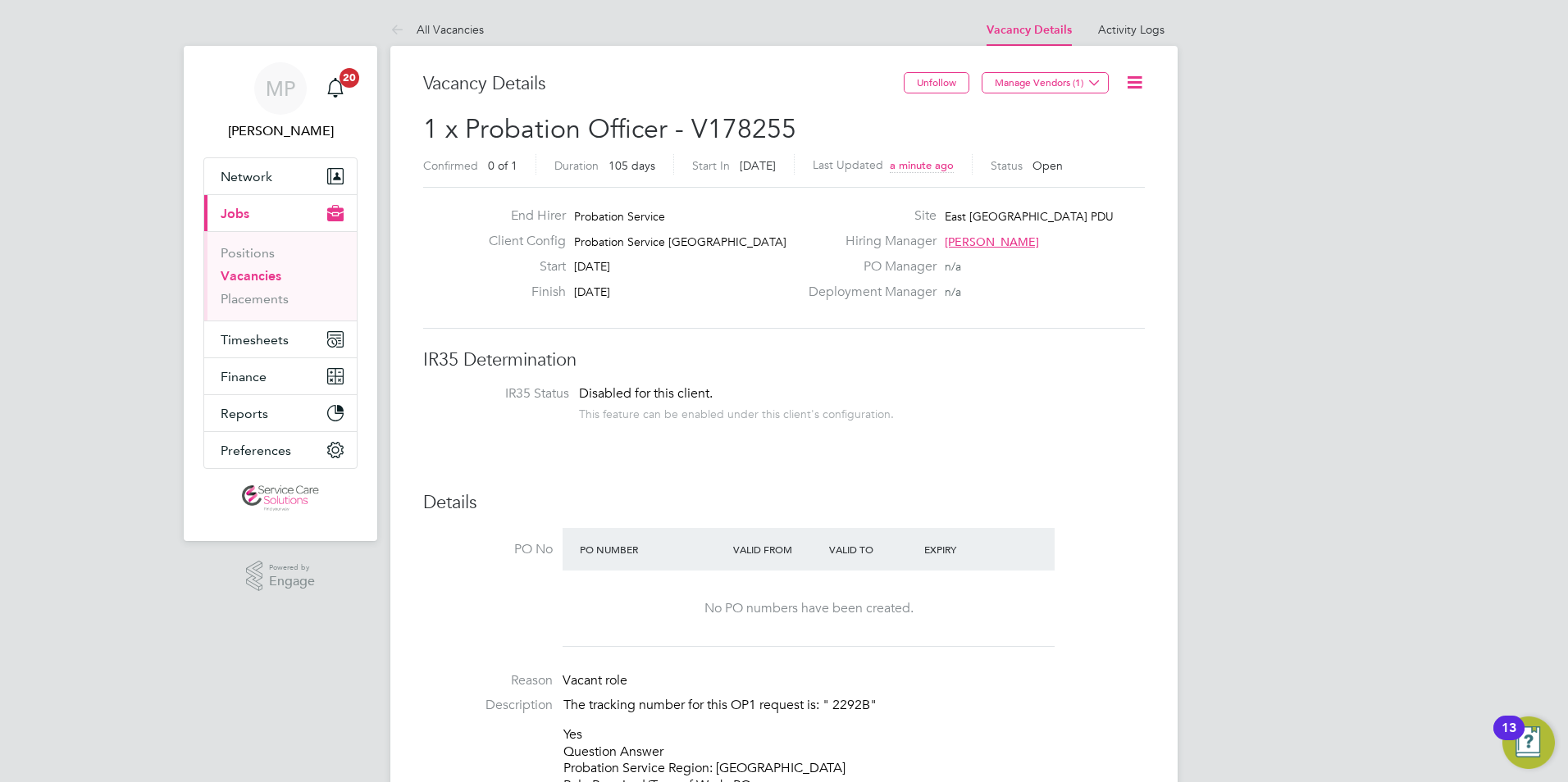
click at [436, 27] on link "All Vacancies" at bounding box center [437, 29] width 93 height 15
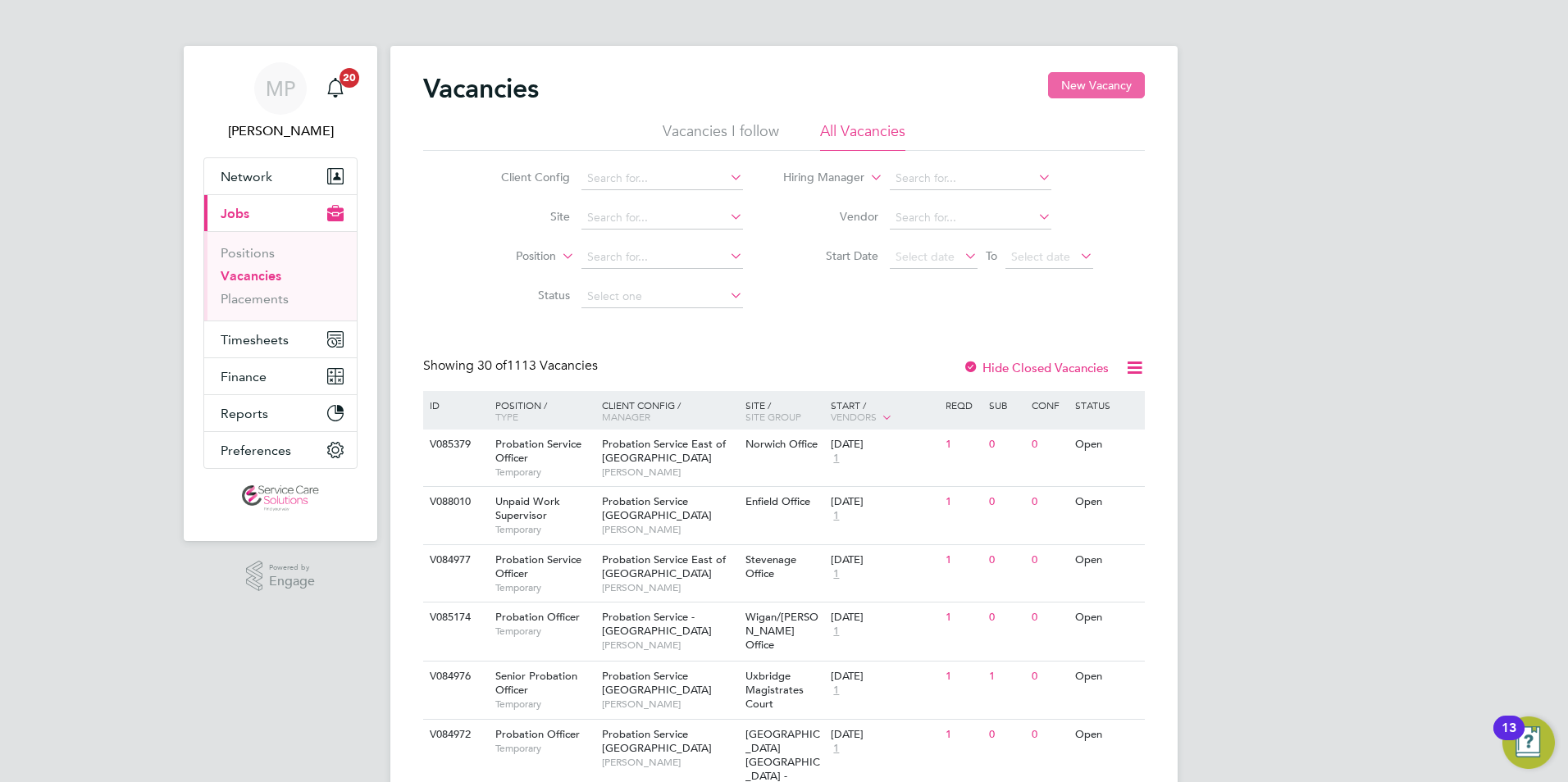
click at [1094, 84] on button "New Vacancy" at bounding box center [1097, 86] width 97 height 27
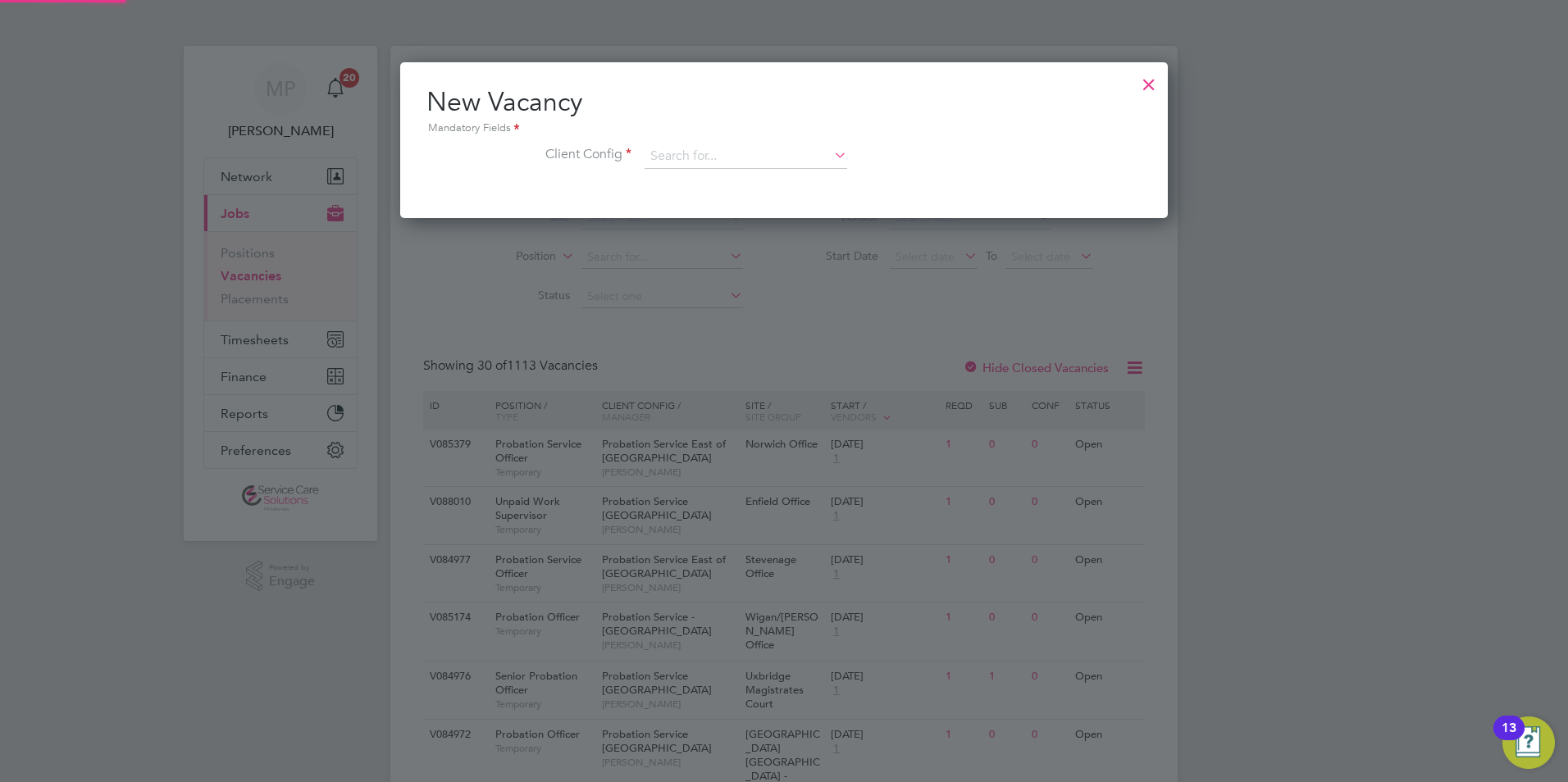
scroll to position [156, 769]
click at [667, 153] on input at bounding box center [745, 157] width 202 height 25
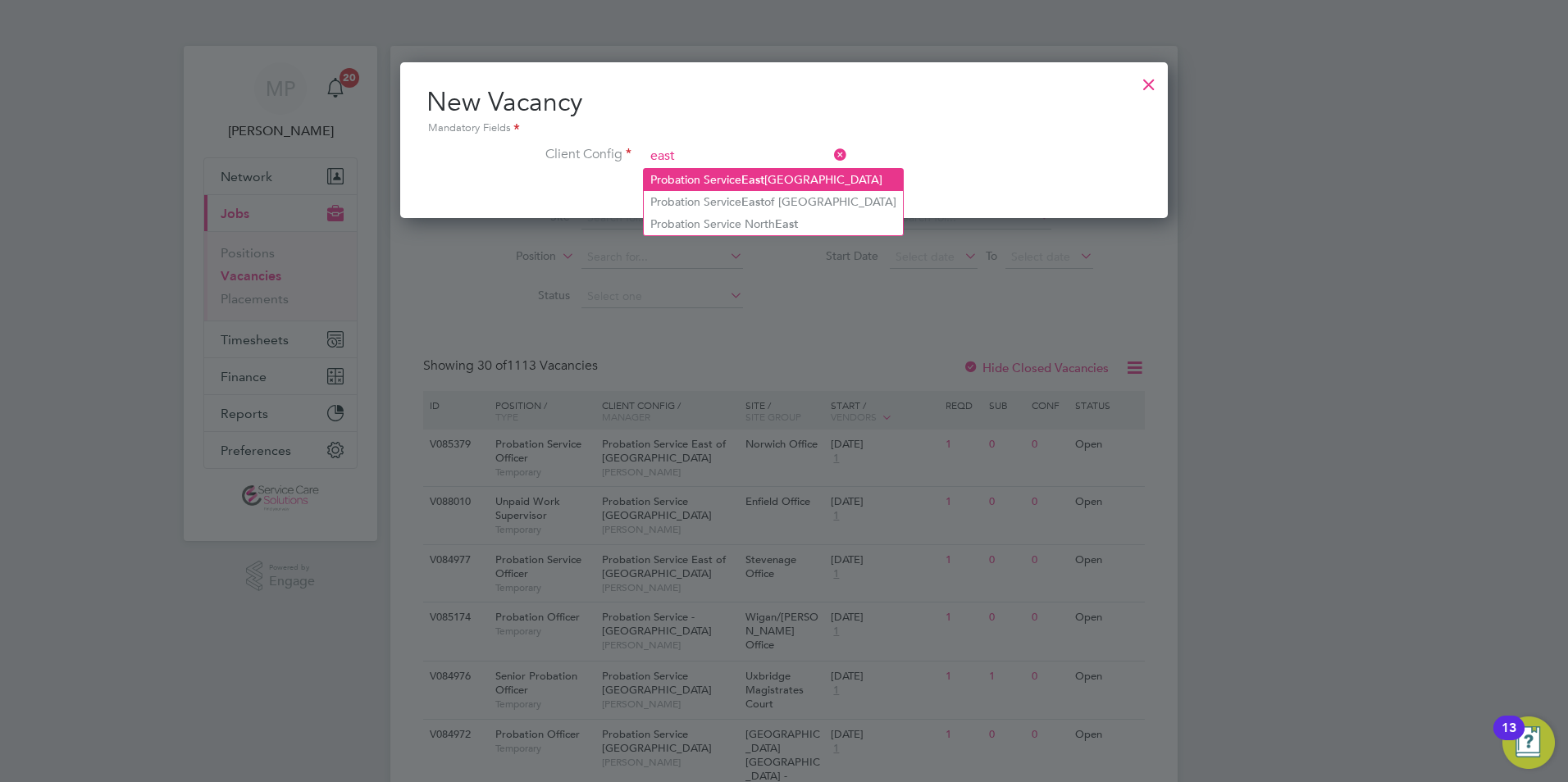
click at [701, 177] on li "Probation Service East Midlands" at bounding box center [774, 180] width 259 height 22
type input "Probation Service East Midlands"
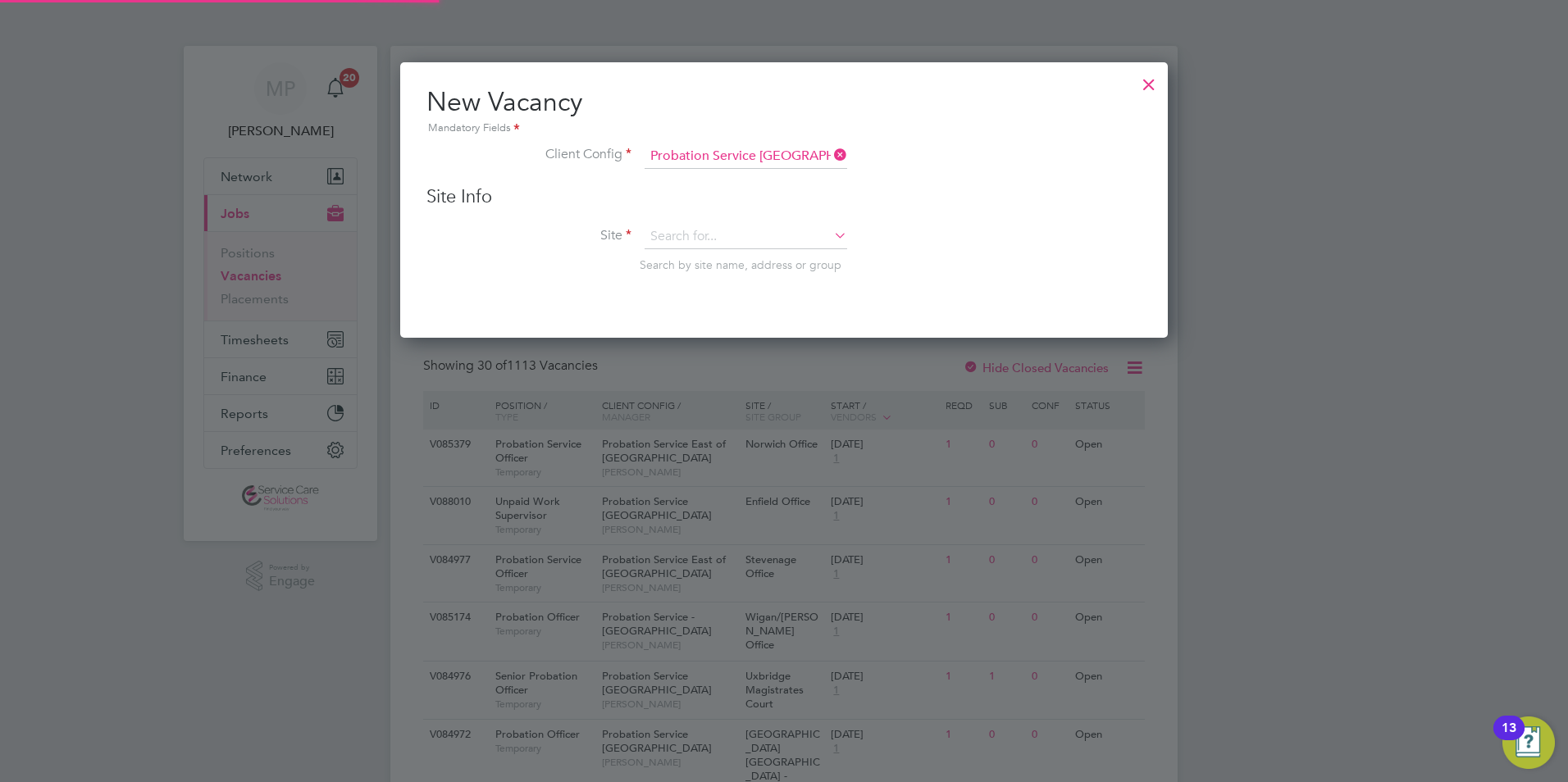
scroll to position [277, 769]
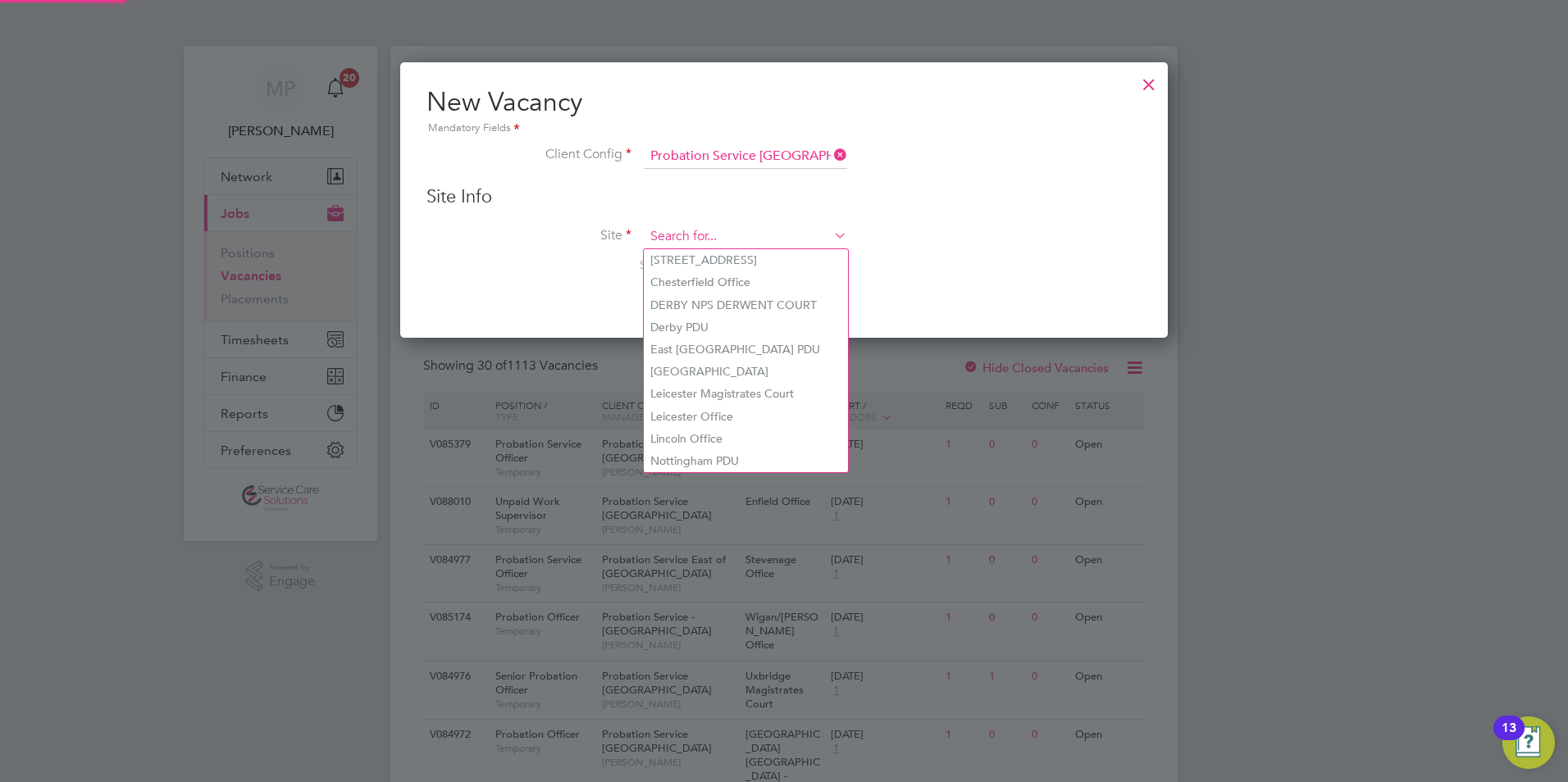
click at [688, 238] on input at bounding box center [745, 238] width 202 height 25
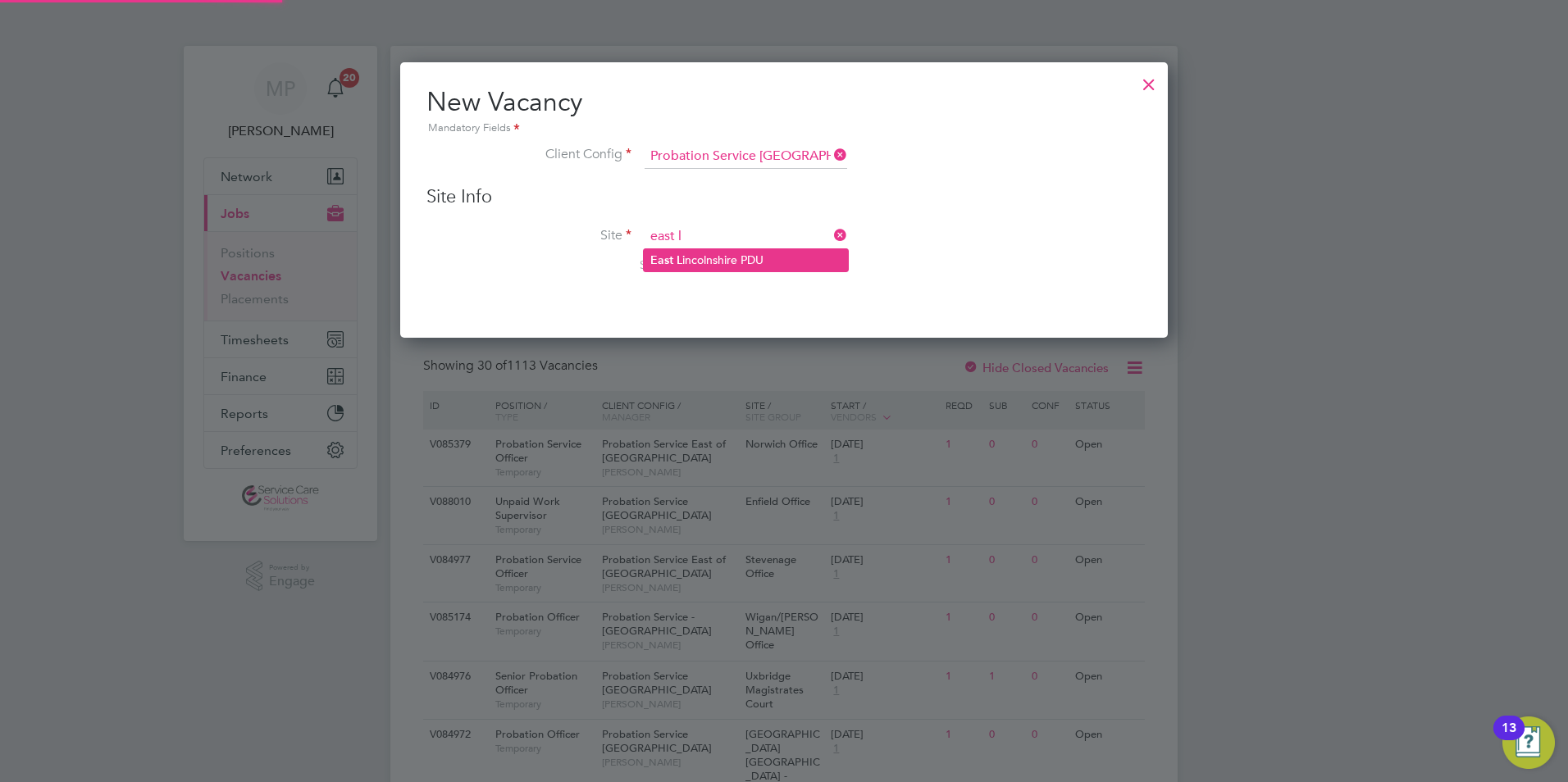
click at [724, 257] on li "East L incolnshire PDU" at bounding box center [746, 259] width 204 height 22
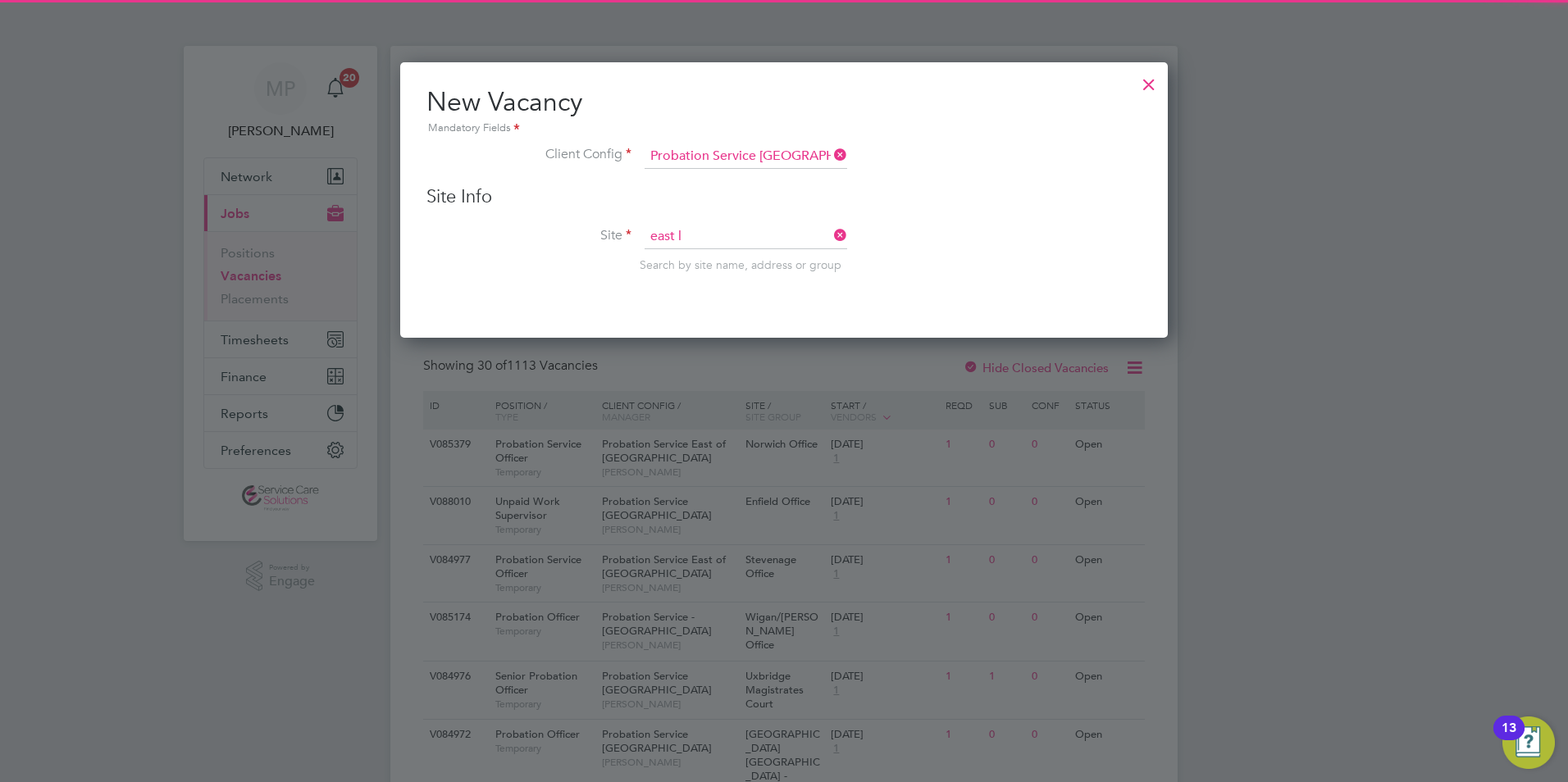
type input "East Lincolnshire PDU"
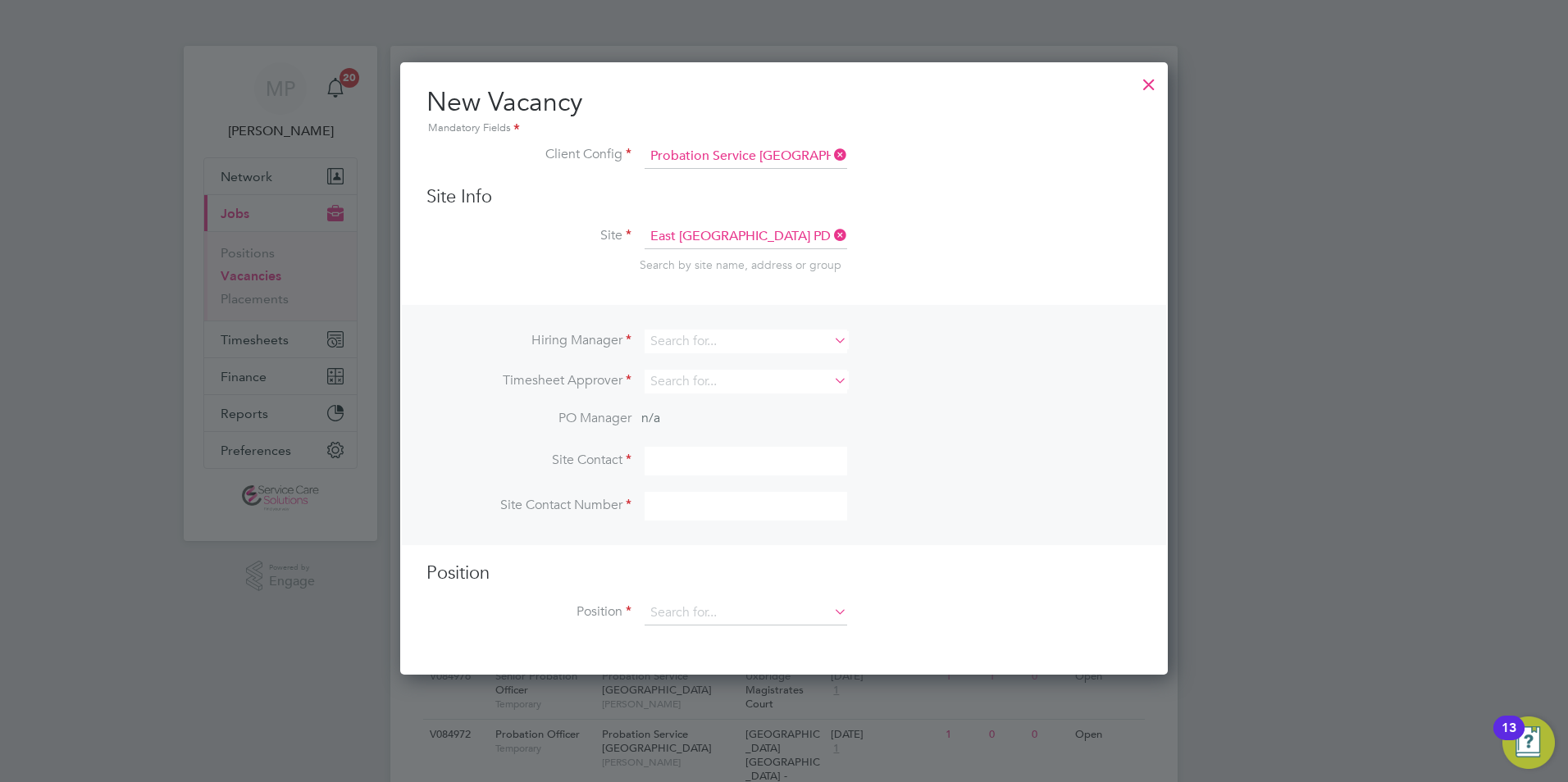
scroll to position [615, 769]
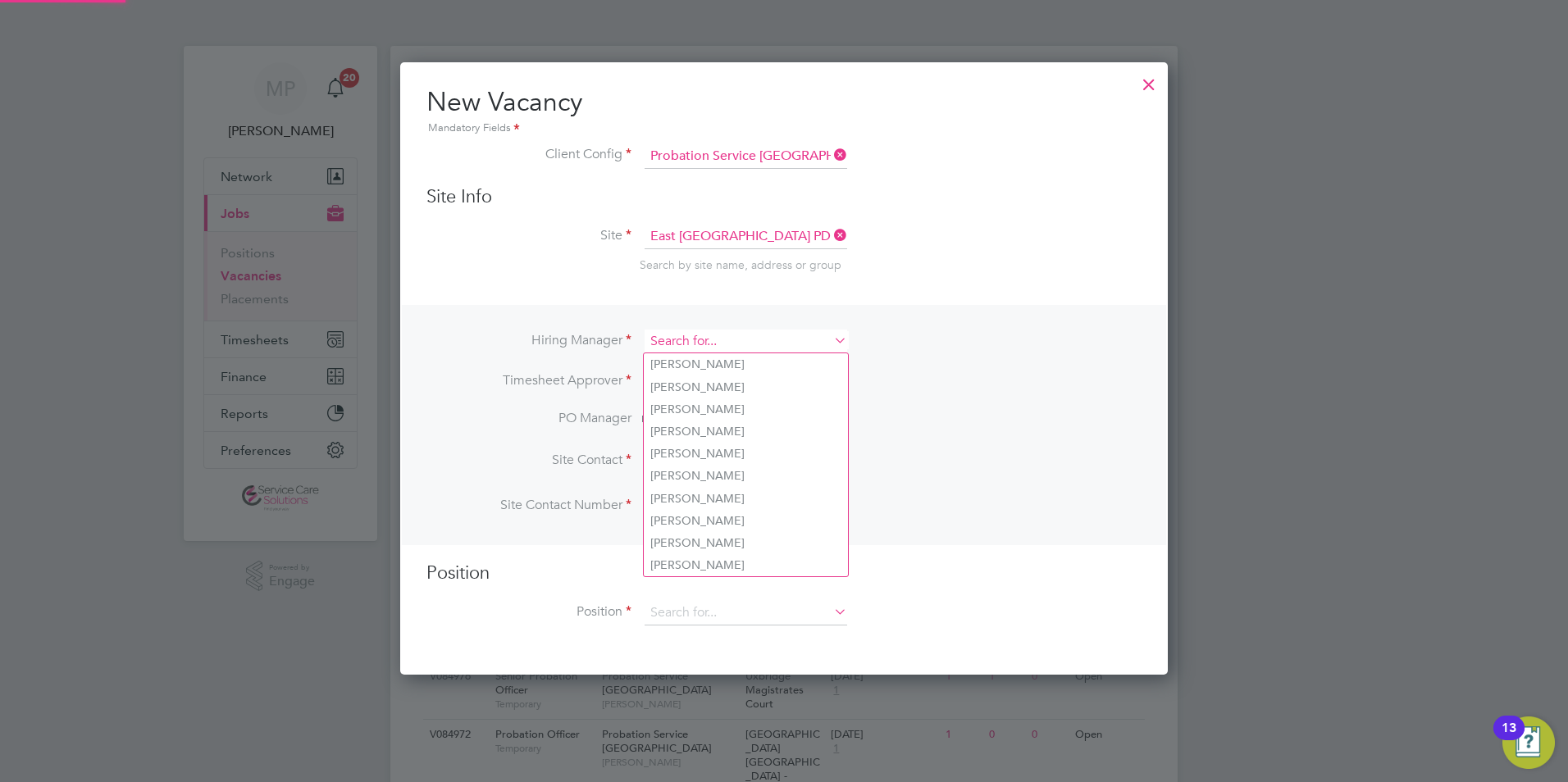
click at [691, 345] on input at bounding box center [745, 341] width 202 height 24
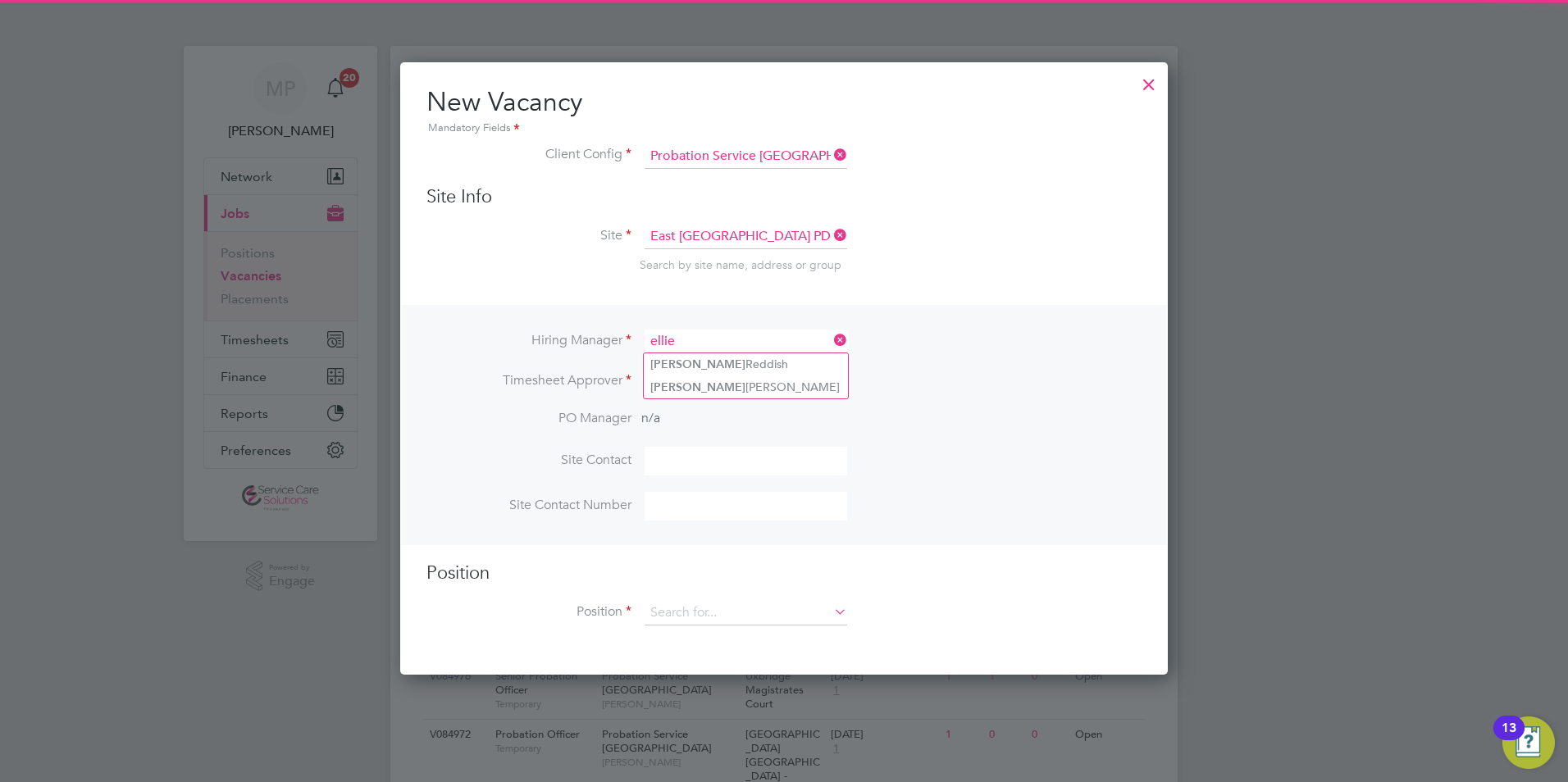
type input "ellie"
click at [701, 353] on ul "Ellie Reddish Ellie Taylor" at bounding box center [746, 375] width 206 height 46
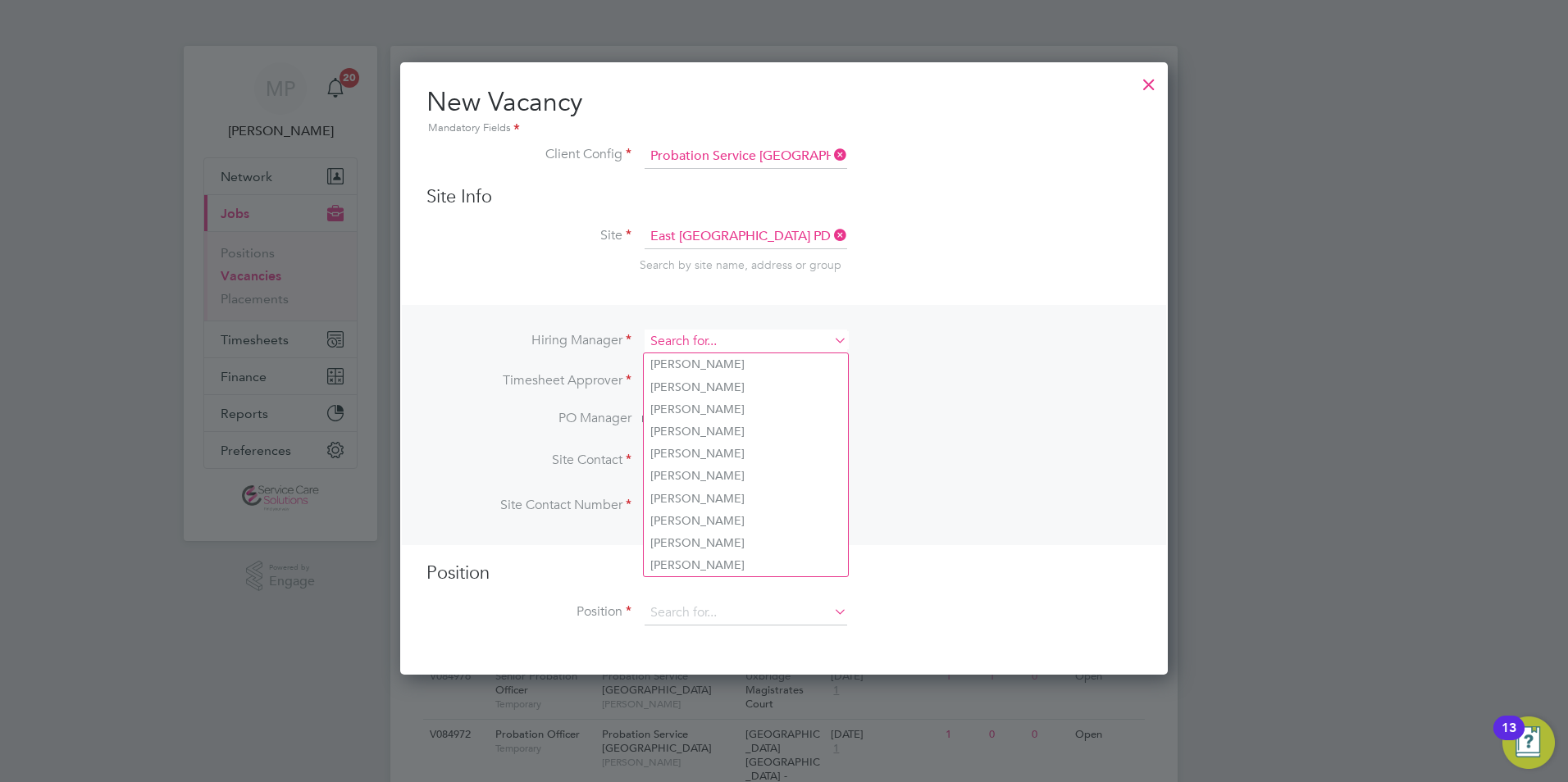
click at [695, 338] on input at bounding box center [745, 341] width 202 height 24
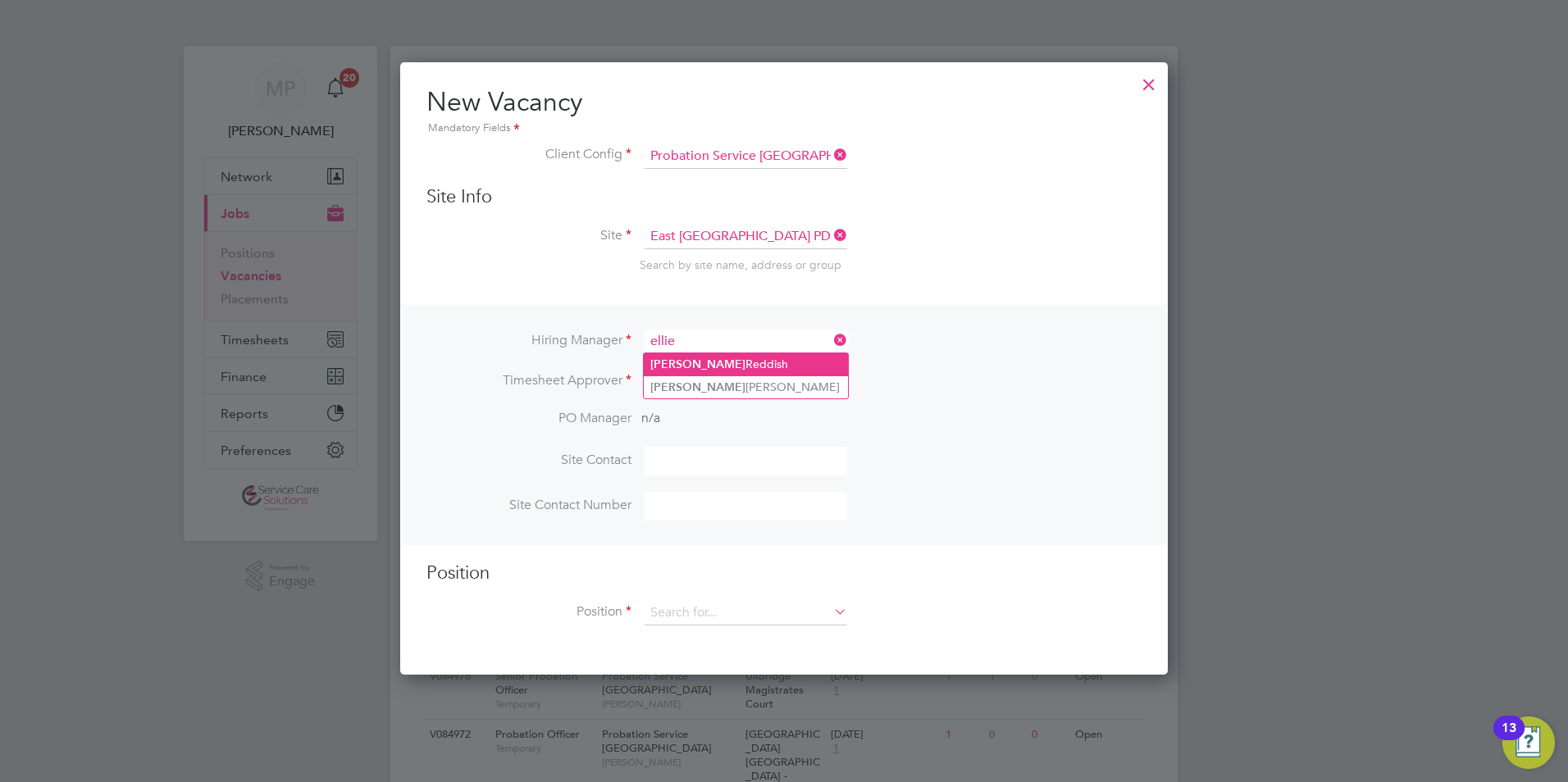
click at [708, 365] on li "Ellie Reddish" at bounding box center [746, 364] width 204 height 22
type input "Ellie Reddish"
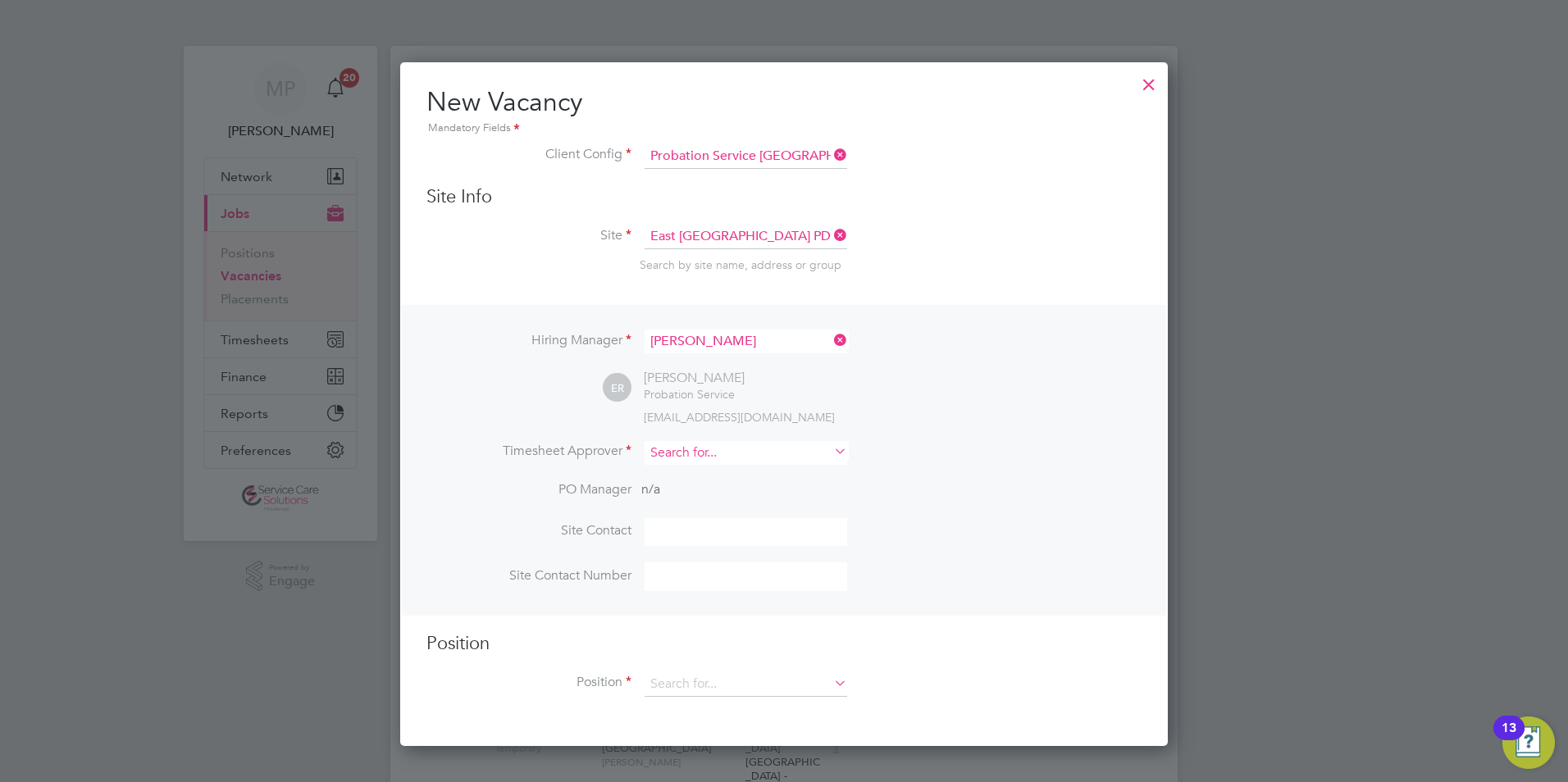
click at [688, 461] on input at bounding box center [745, 452] width 202 height 24
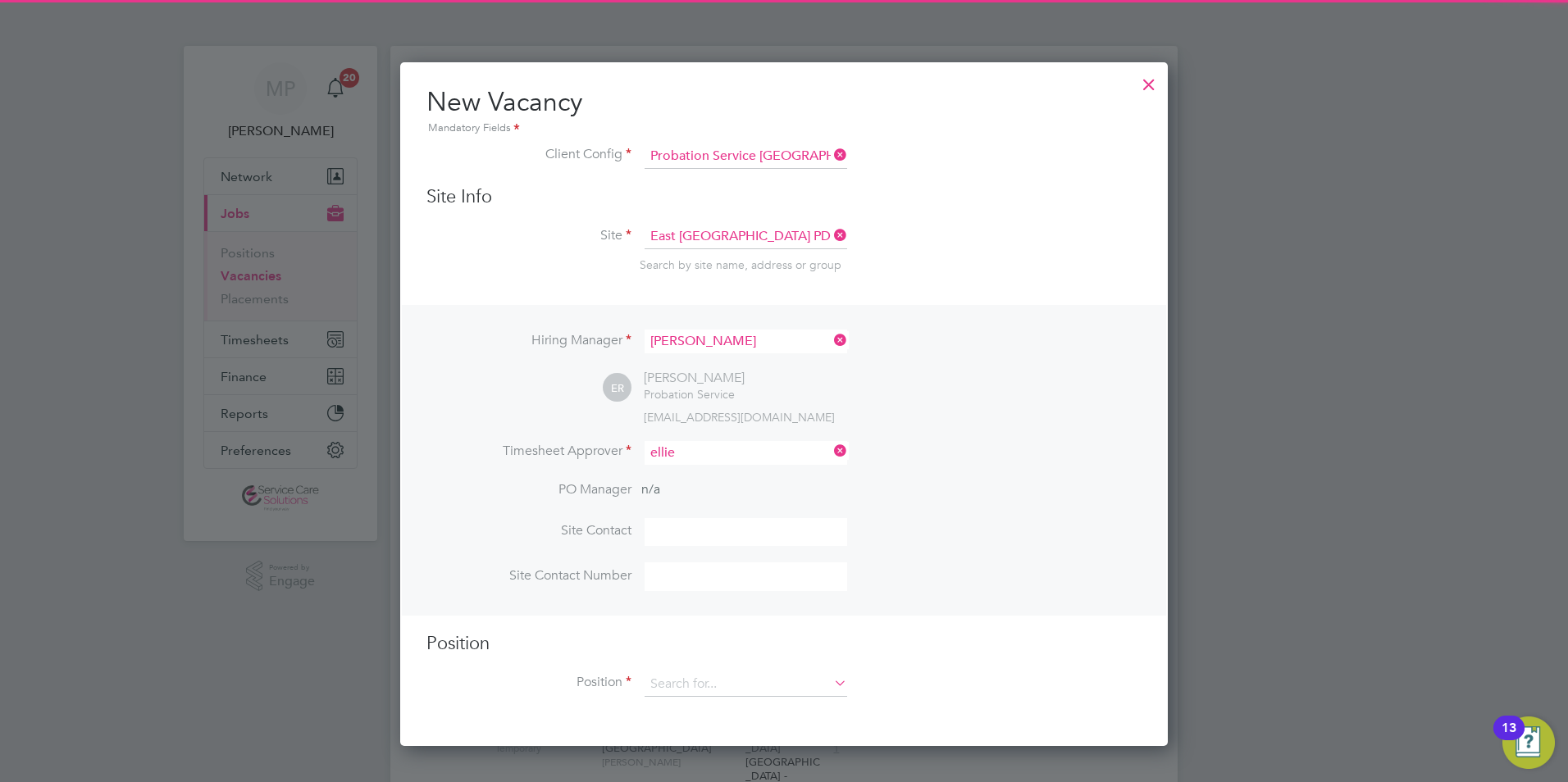
click at [703, 477] on li "Ellie Reddish" at bounding box center [746, 476] width 204 height 22
type input "Ellie Reddish"
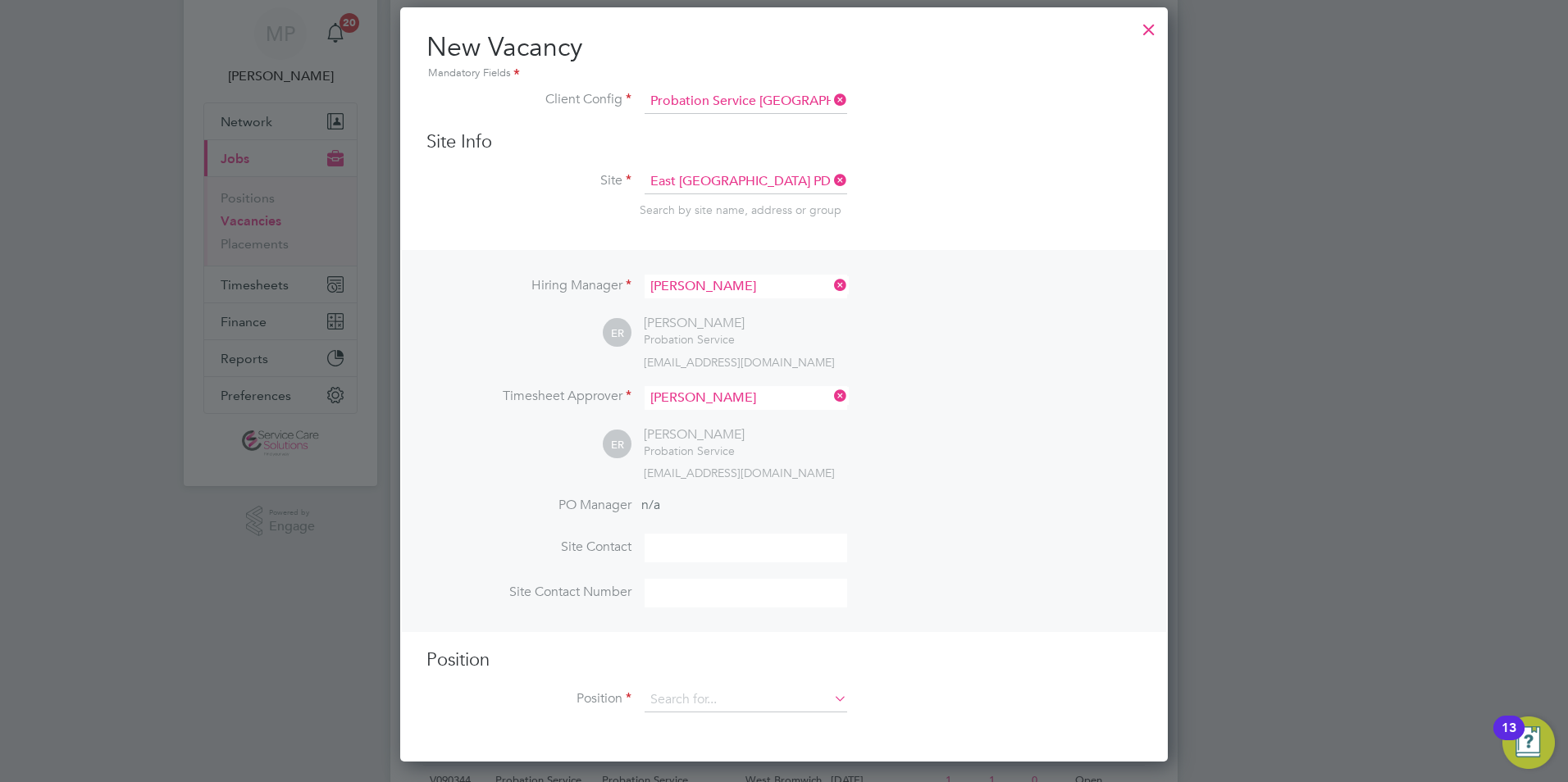
scroll to position [82, 0]
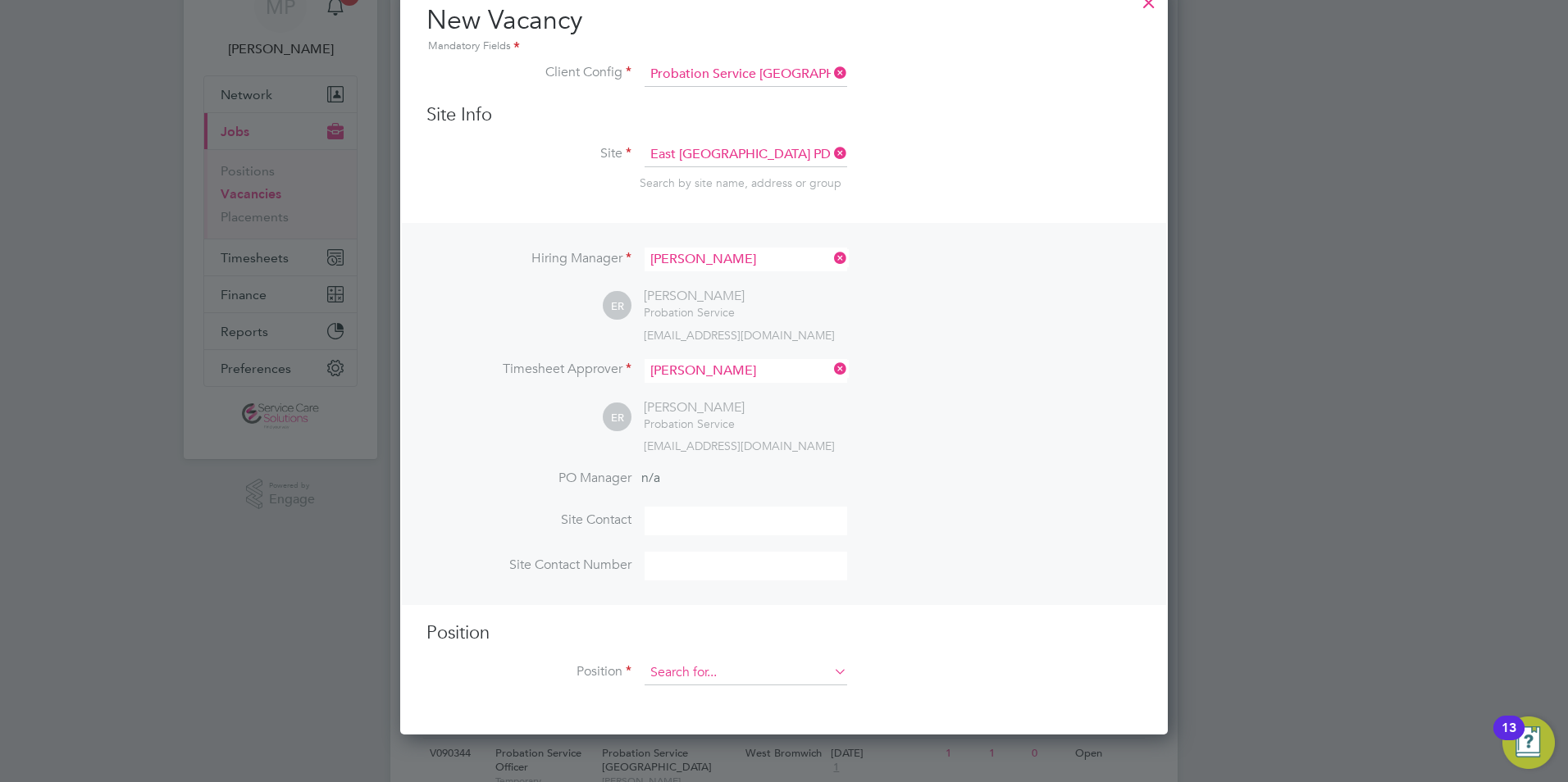
click at [711, 677] on input at bounding box center [745, 674] width 202 height 25
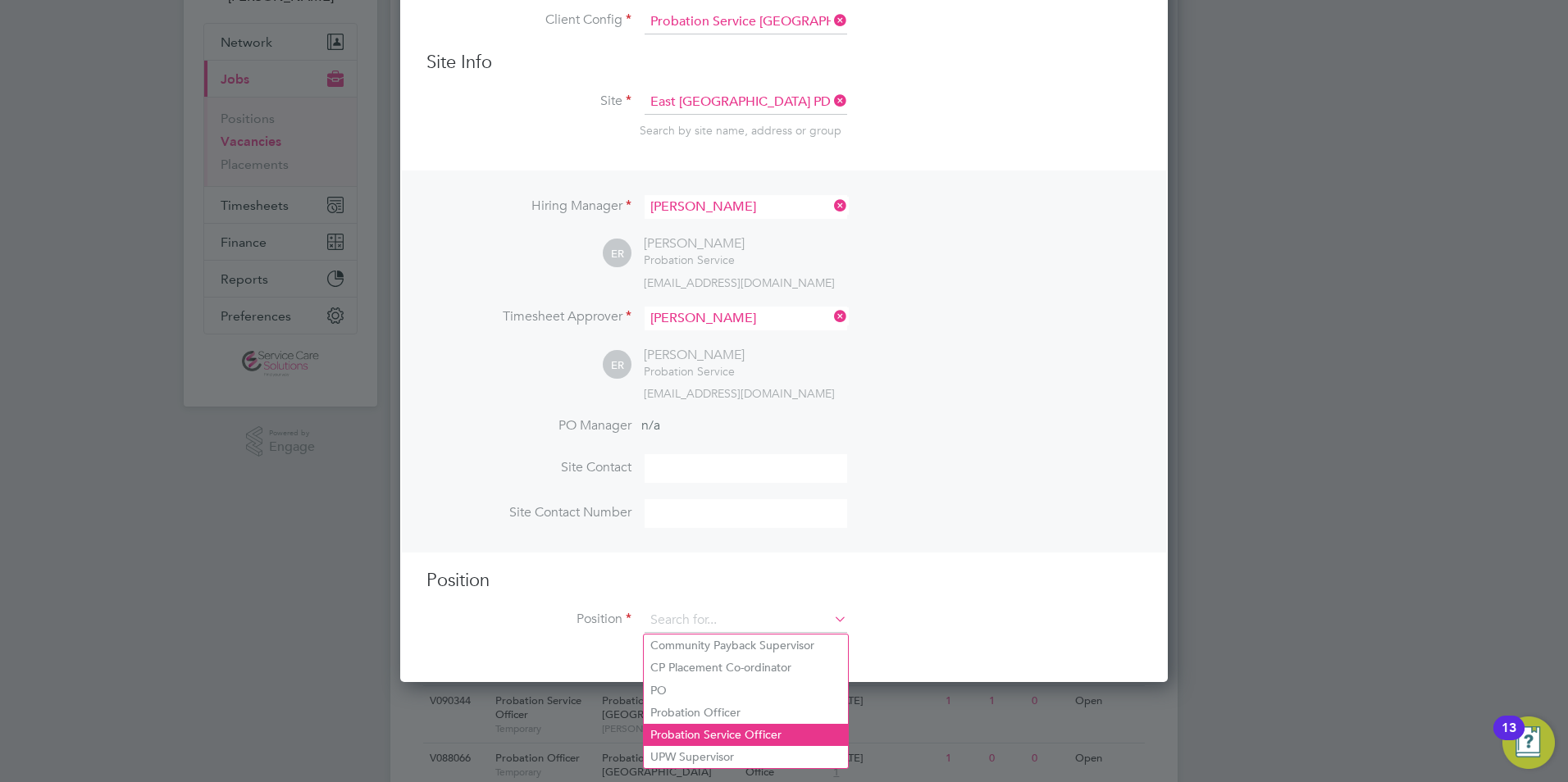
scroll to position [164, 0]
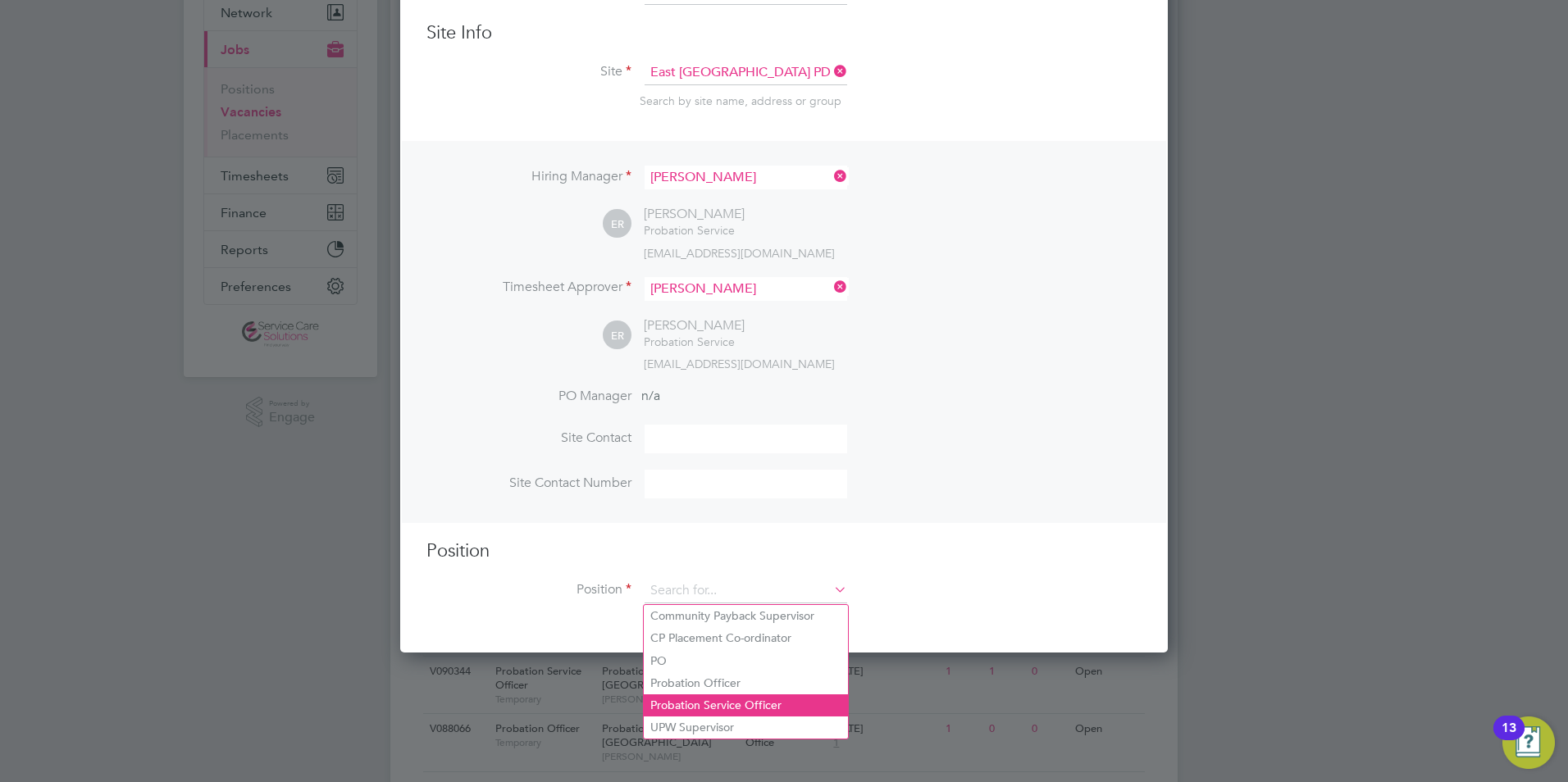
click at [704, 703] on li "Probation Service Officer" at bounding box center [746, 705] width 204 height 22
type input "Probation Service Officer"
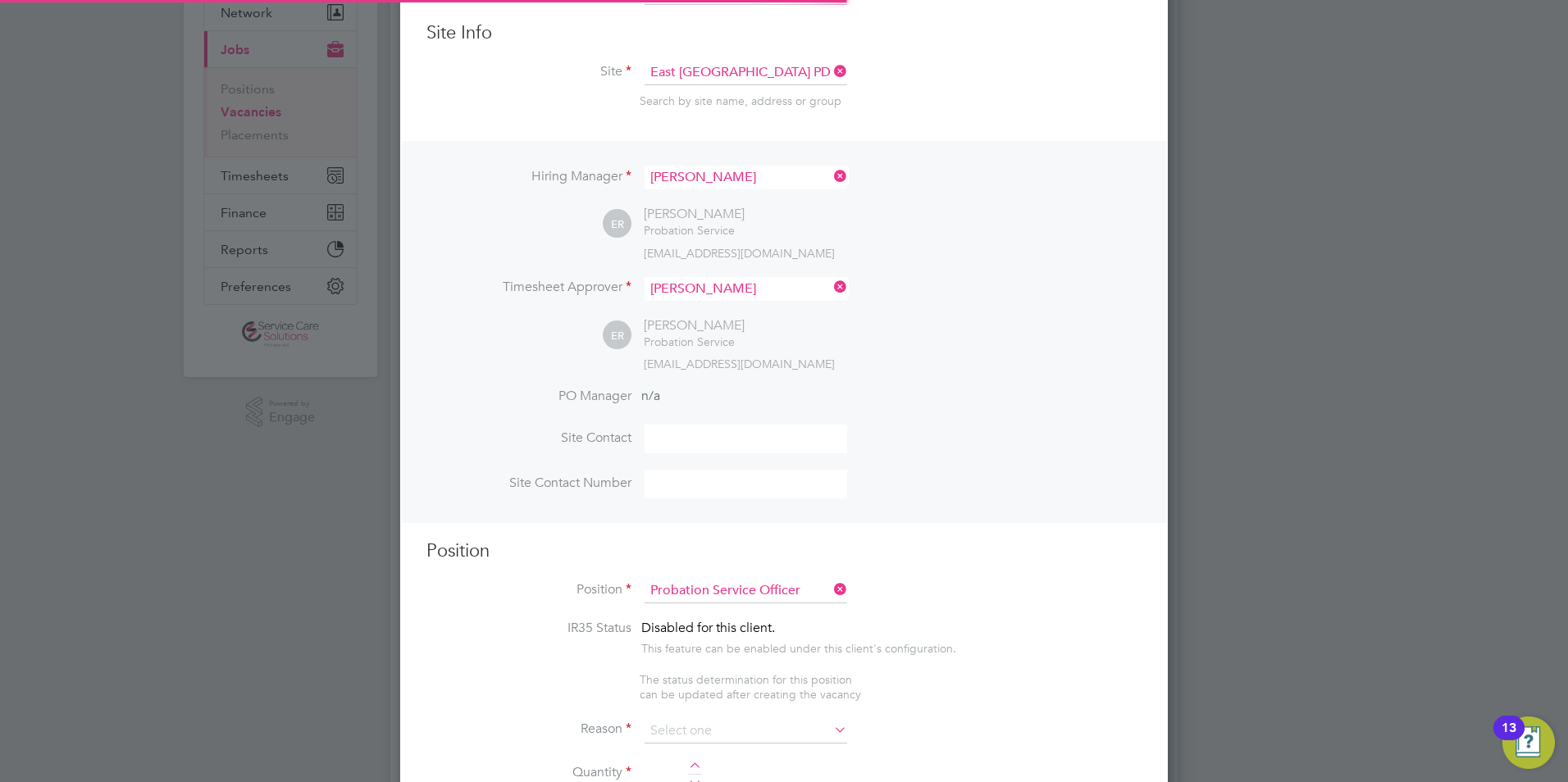
type textarea "PSO Role"
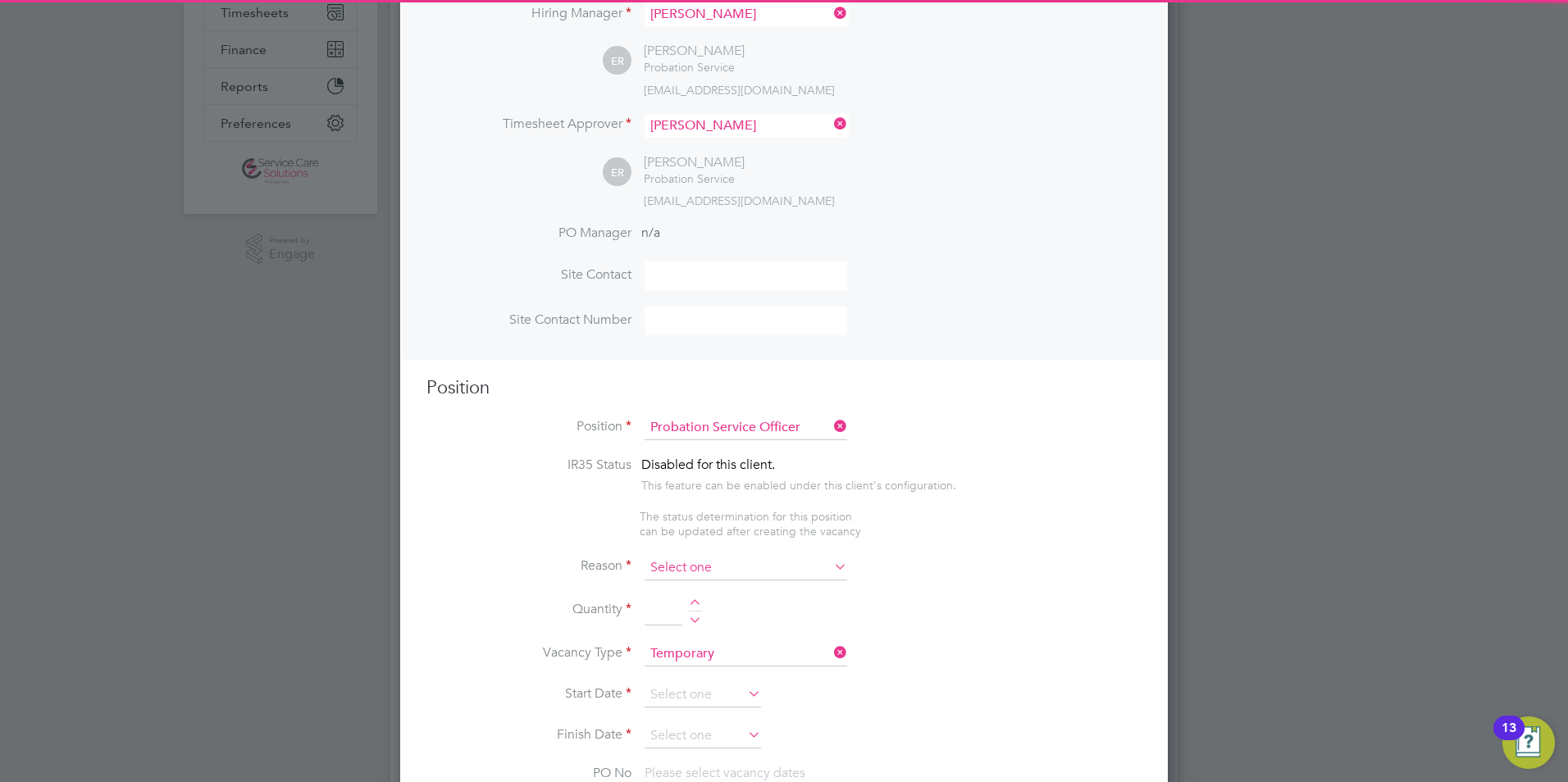
scroll to position [328, 0]
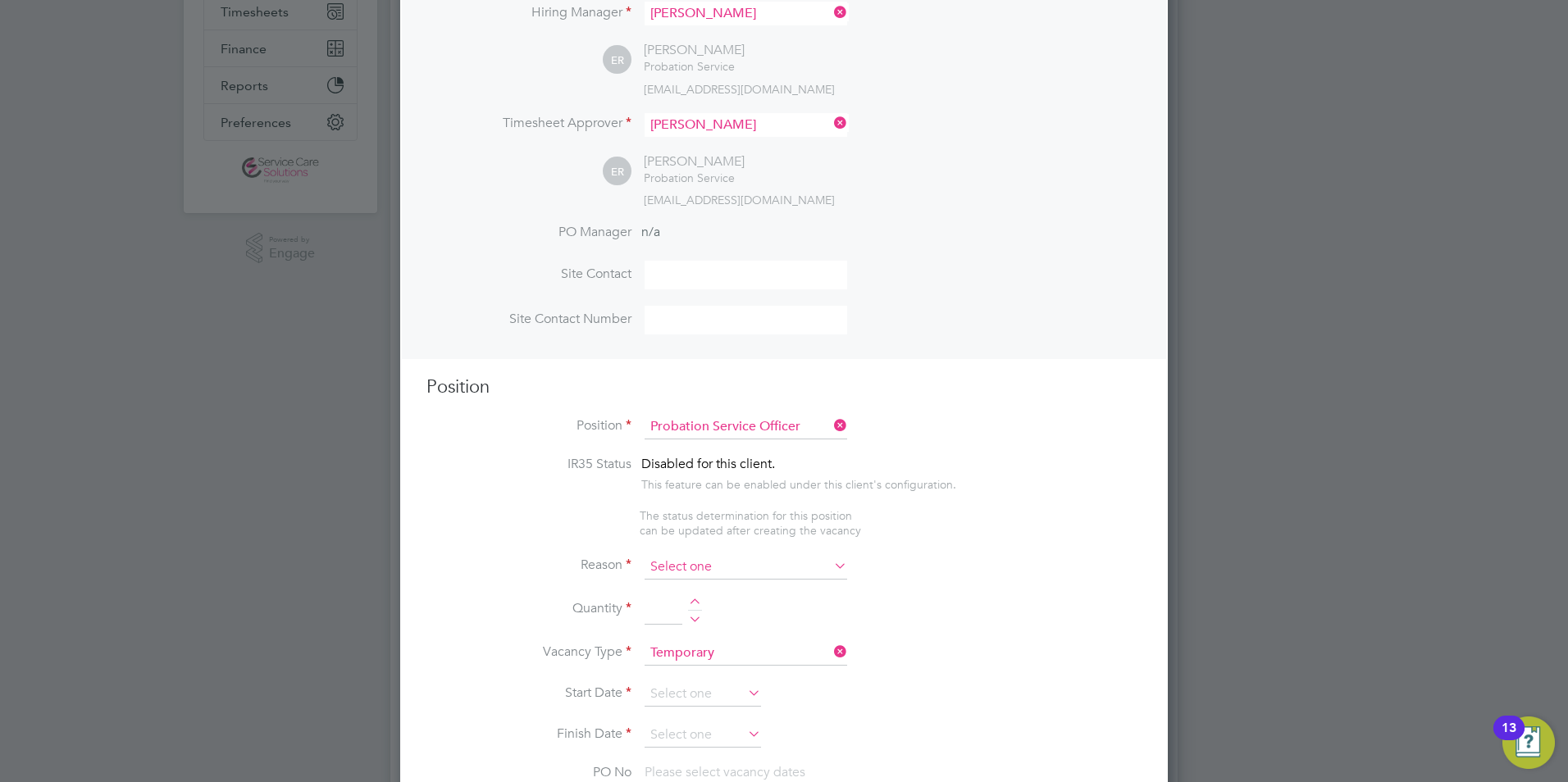
click at [671, 570] on input at bounding box center [745, 567] width 202 height 25
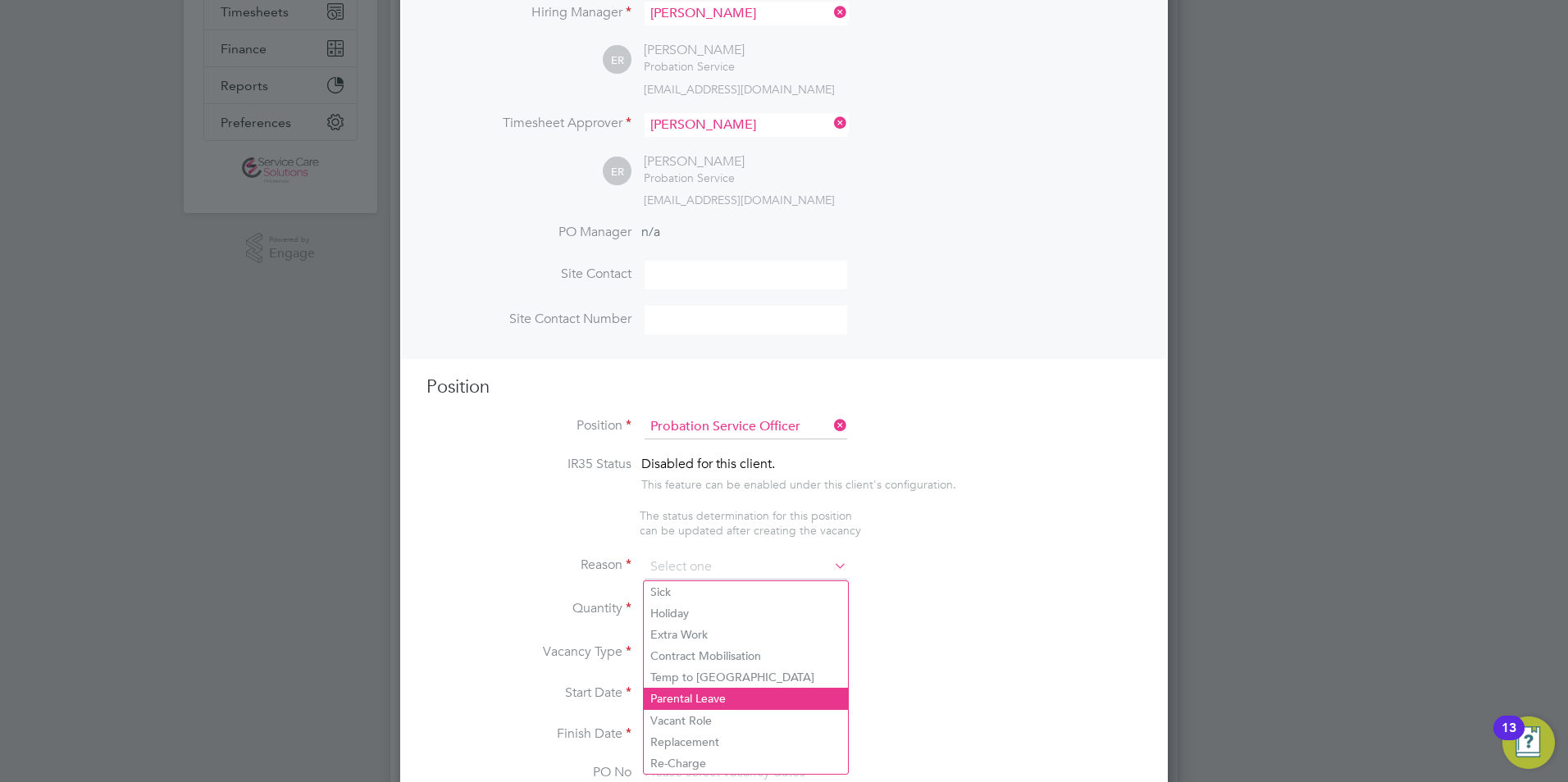
drag, startPoint x: 675, startPoint y: 714, endPoint x: 673, endPoint y: 693, distance: 21.1
click at [676, 715] on li "Vacant Role" at bounding box center [746, 721] width 204 height 21
type input "Vacant Role"
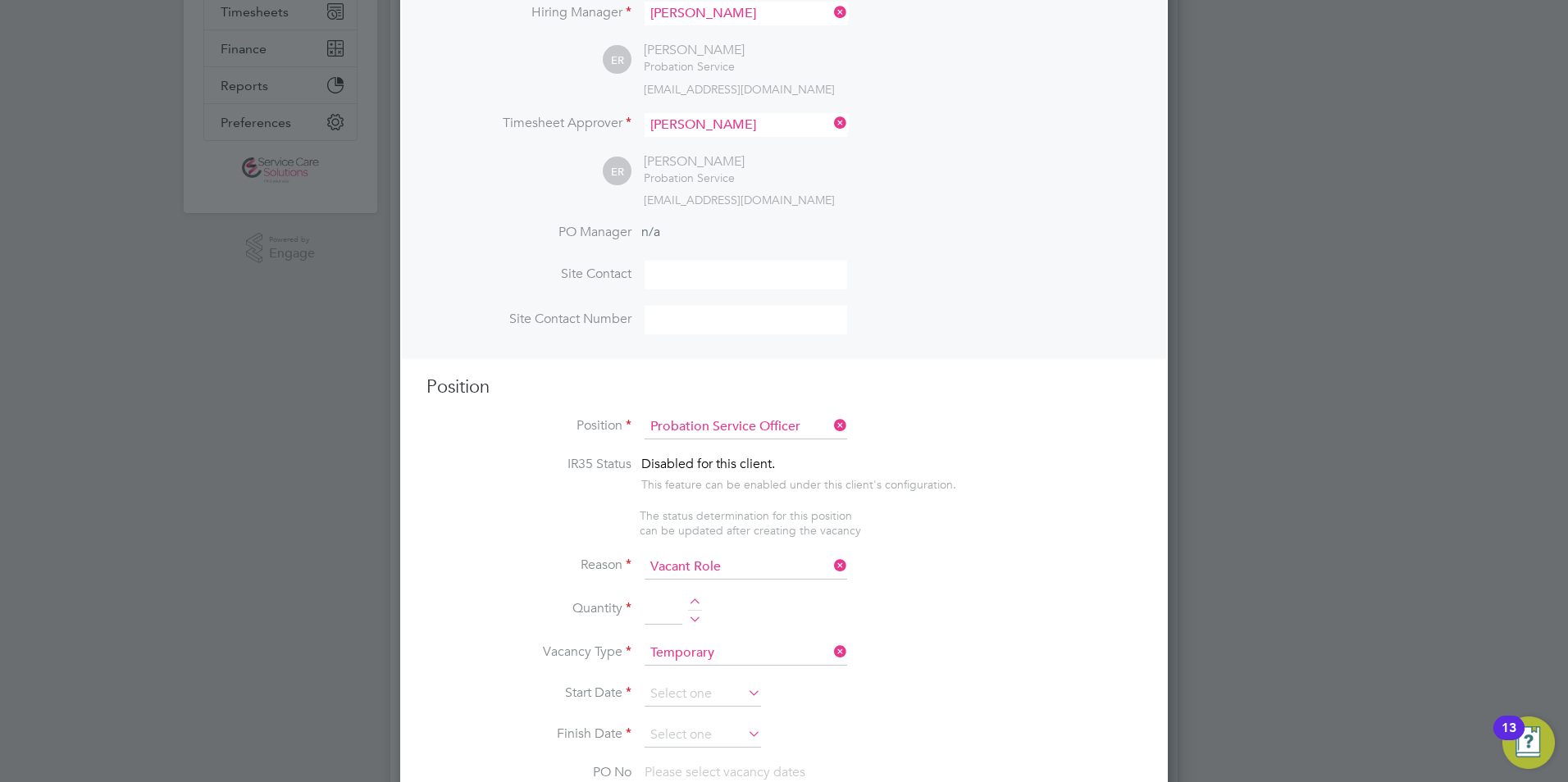
click at [694, 602] on div at bounding box center [695, 604] width 14 height 11
type input "1"
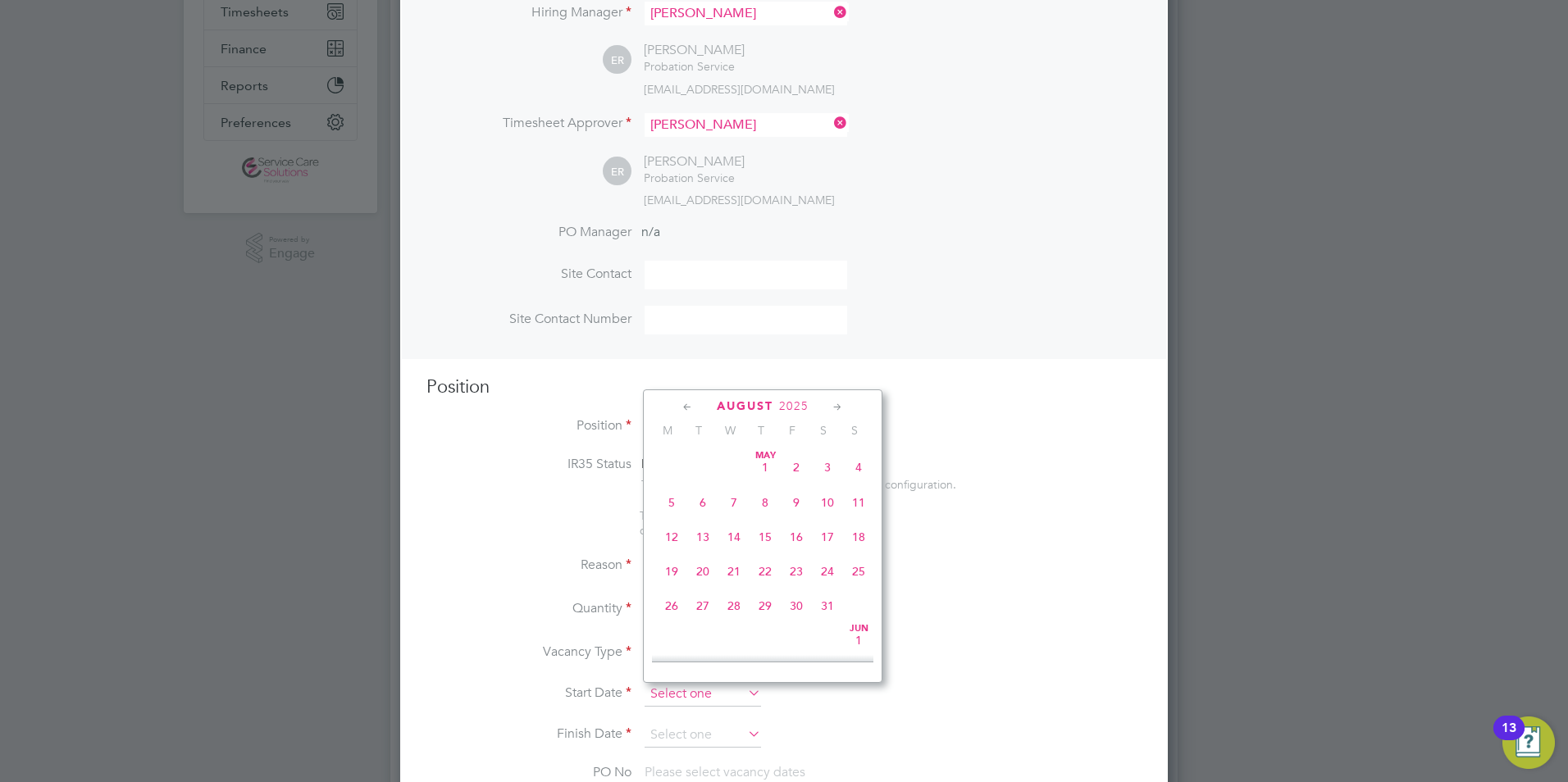
click at [670, 696] on input at bounding box center [702, 695] width 117 height 25
click at [671, 569] on span "18" at bounding box center [672, 558] width 31 height 31
type input "18 Aug 2025"
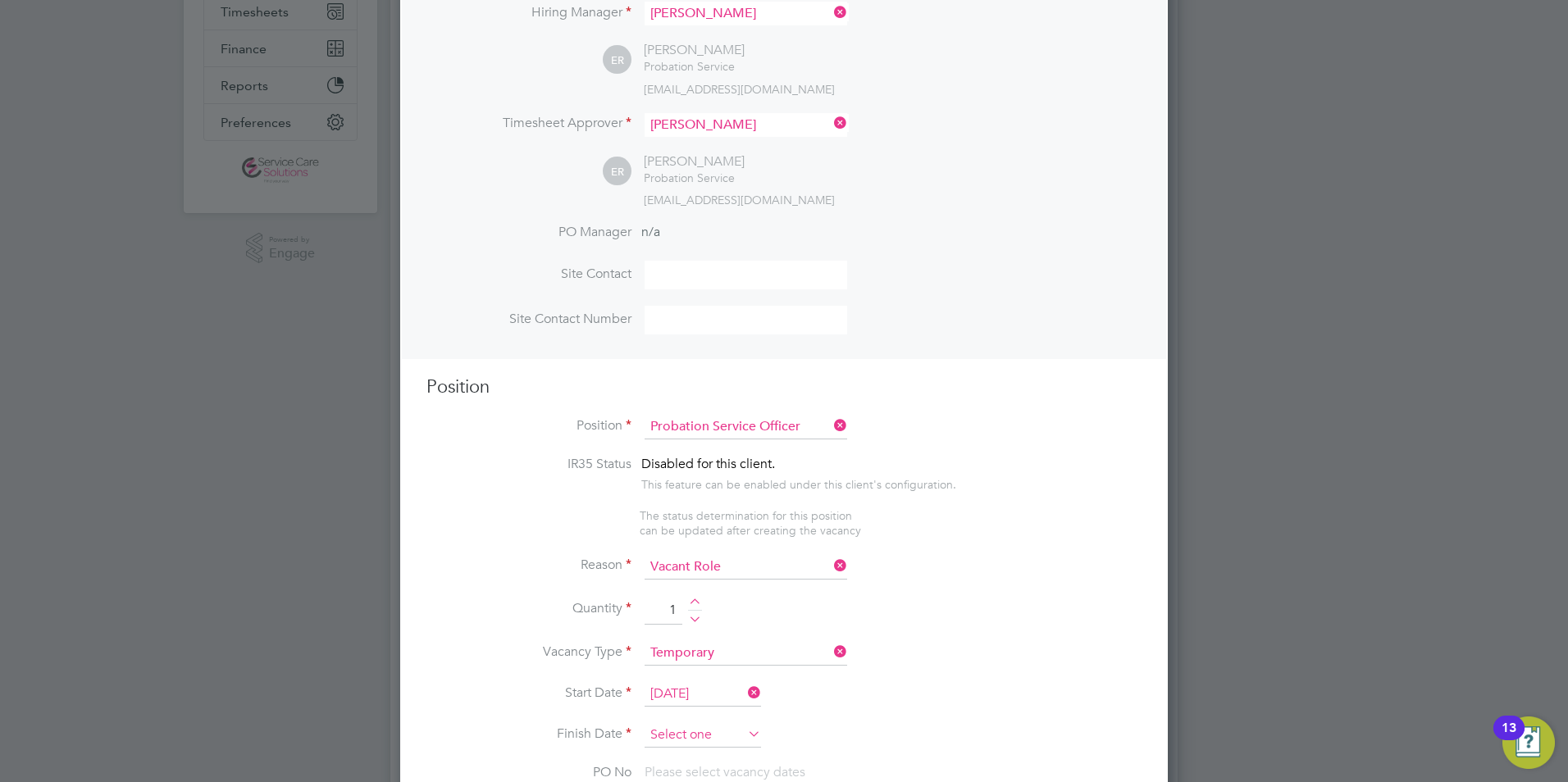
click at [686, 735] on input at bounding box center [702, 735] width 117 height 25
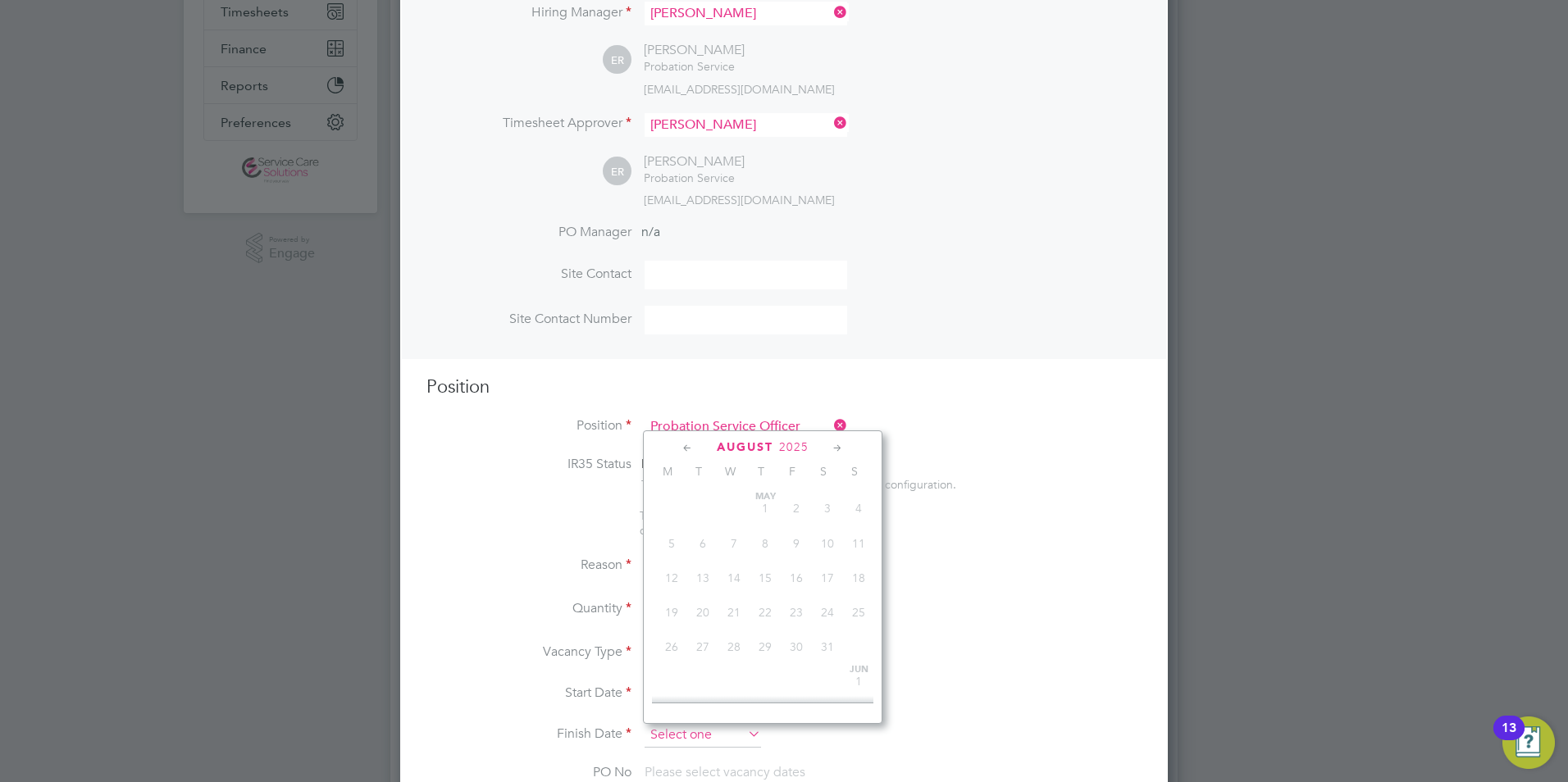
scroll to position [603, 0]
click at [841, 448] on icon at bounding box center [838, 448] width 15 height 18
click at [841, 448] on icon at bounding box center [838, 448] width 15 height 18
click at [841, 449] on icon at bounding box center [838, 448] width 15 height 18
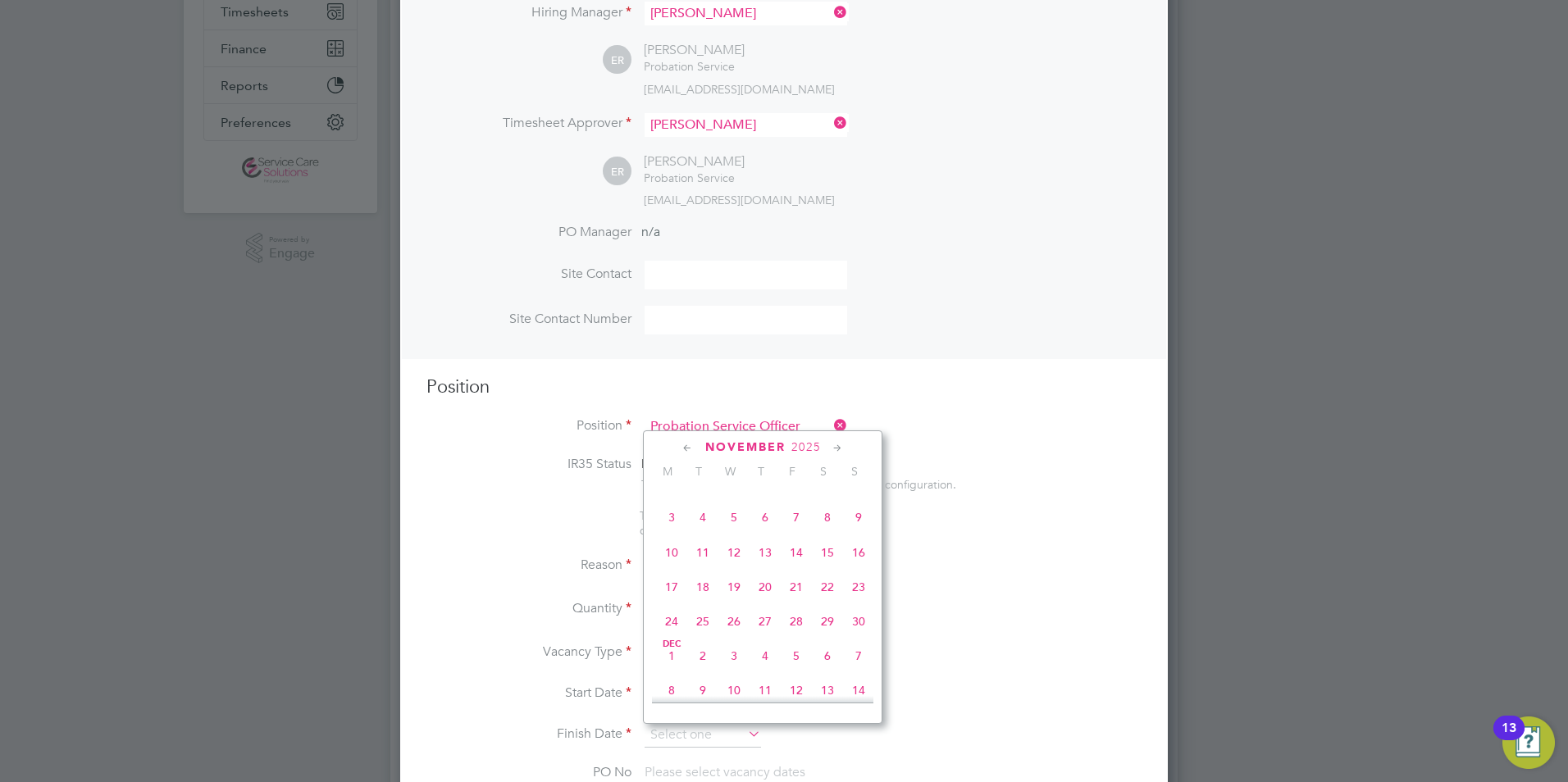
drag, startPoint x: 859, startPoint y: 651, endPoint x: 758, endPoint y: 668, distance: 102.4
click at [858, 638] on span "30" at bounding box center [858, 621] width 31 height 31
type input "30 Nov 2025"
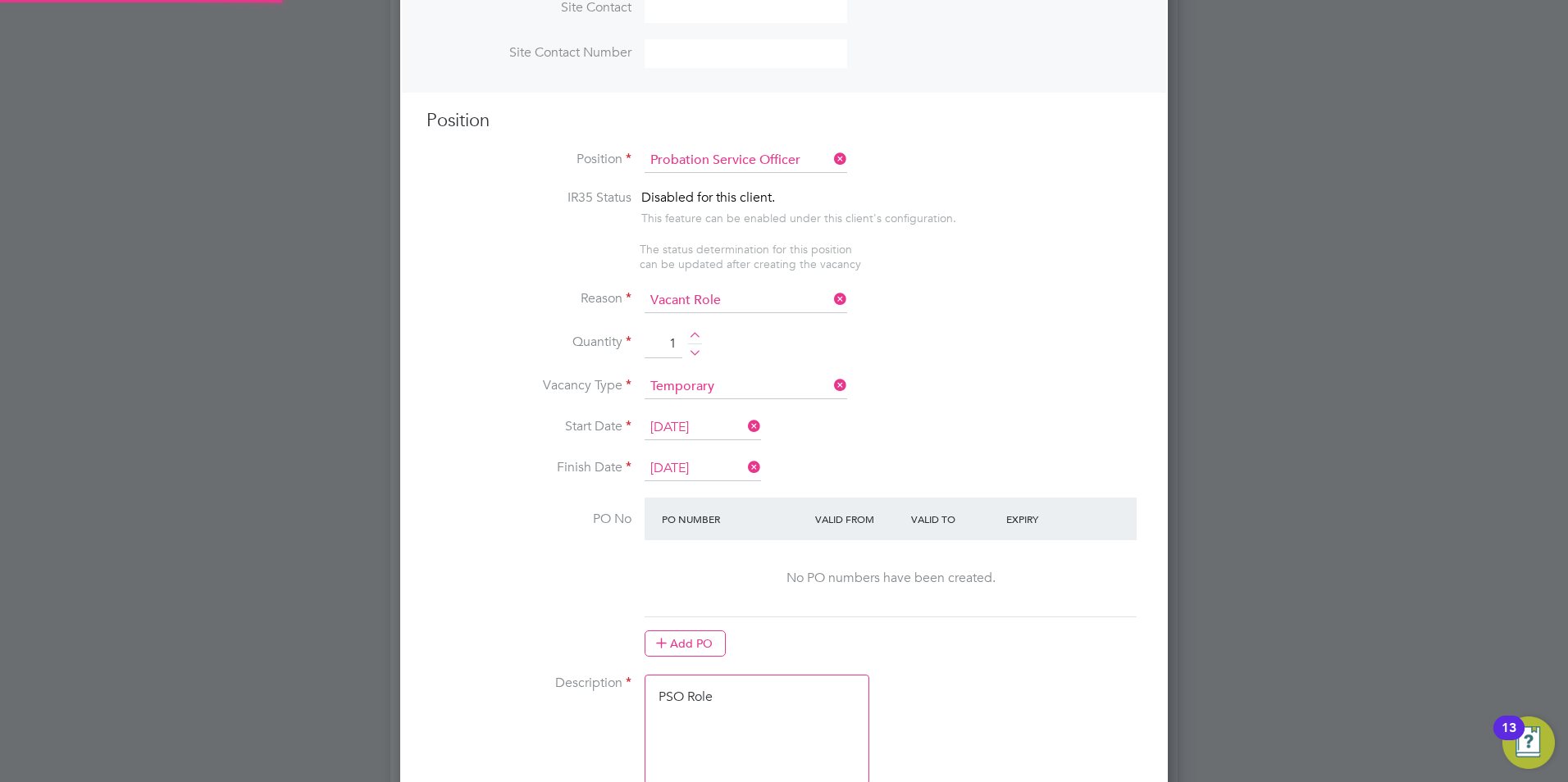
scroll to position [820, 0]
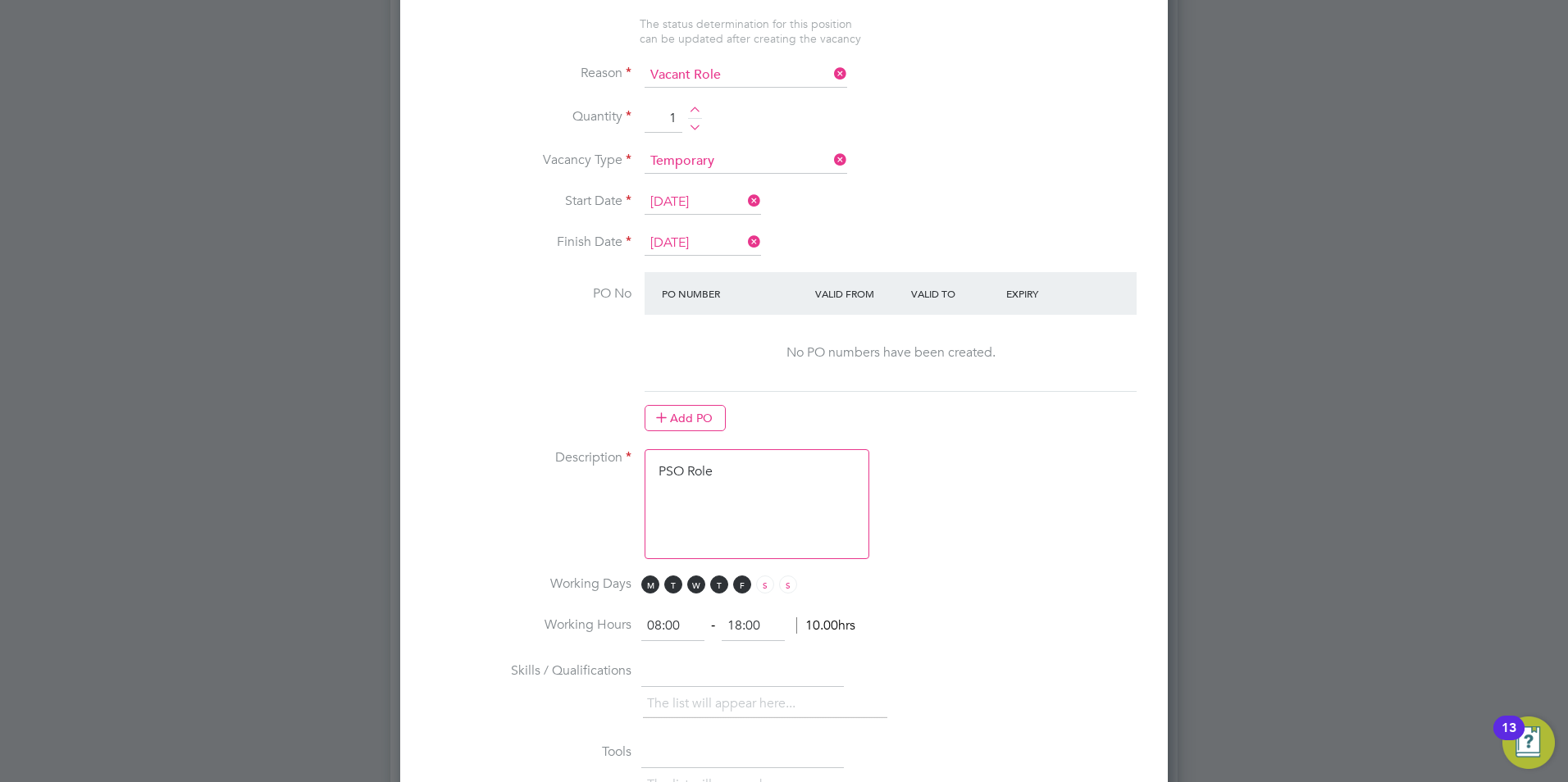
click at [729, 527] on textarea "PSO Role" at bounding box center [756, 505] width 225 height 110
click at [771, 497] on textarea "PSO Role" at bounding box center [756, 505] width 225 height 110
click at [704, 467] on textarea "PSO Role" at bounding box center [756, 505] width 225 height 110
drag, startPoint x: 714, startPoint y: 470, endPoint x: 617, endPoint y: 465, distance: 97.1
click at [617, 465] on li "Description PSO Role" at bounding box center [784, 512] width 716 height 126
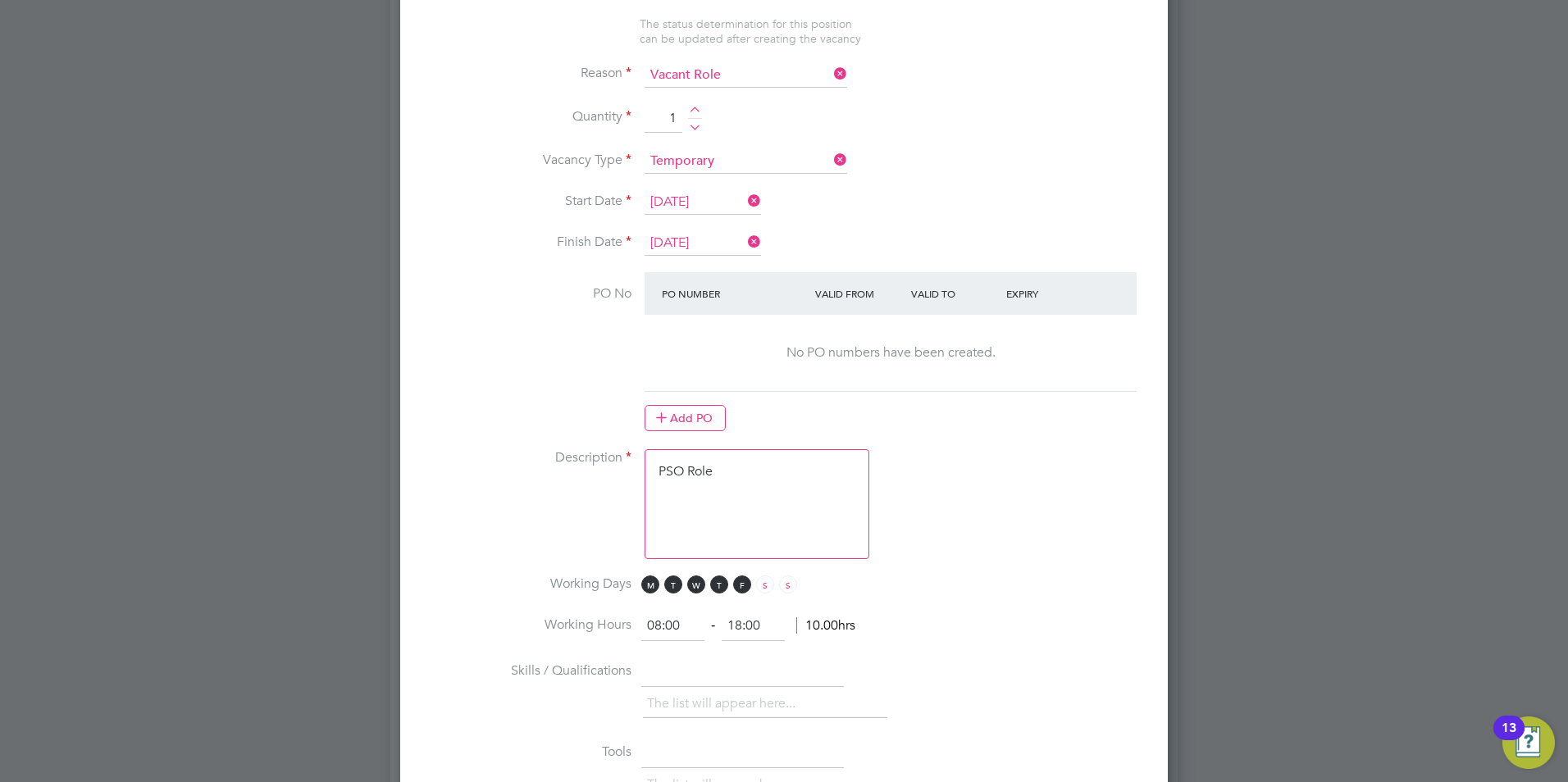
paste textarea "The tracking number for this OP1 request is: " 2293B" Yes Question Answer Proba…"
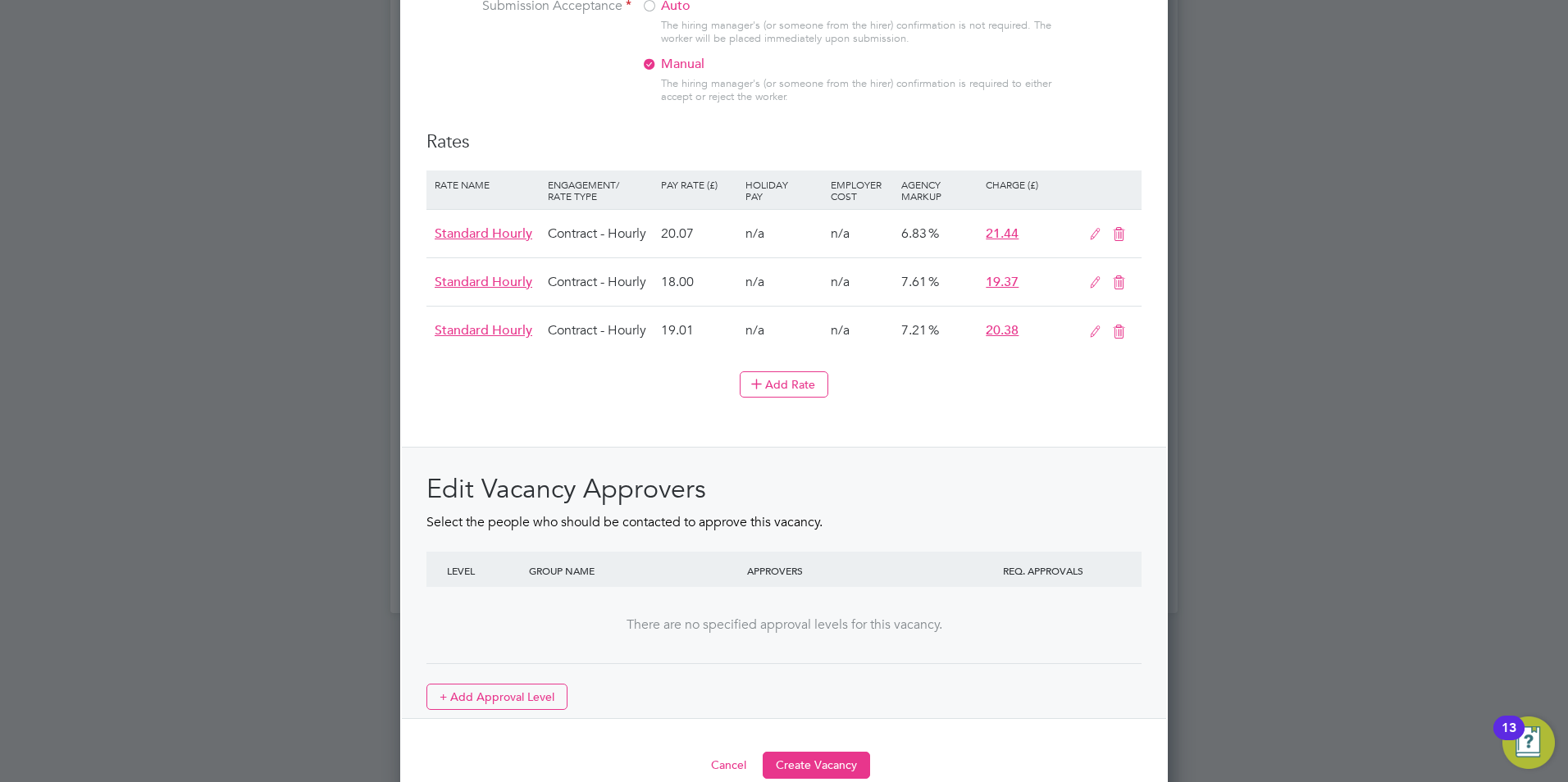
scroll to position [1835, 0]
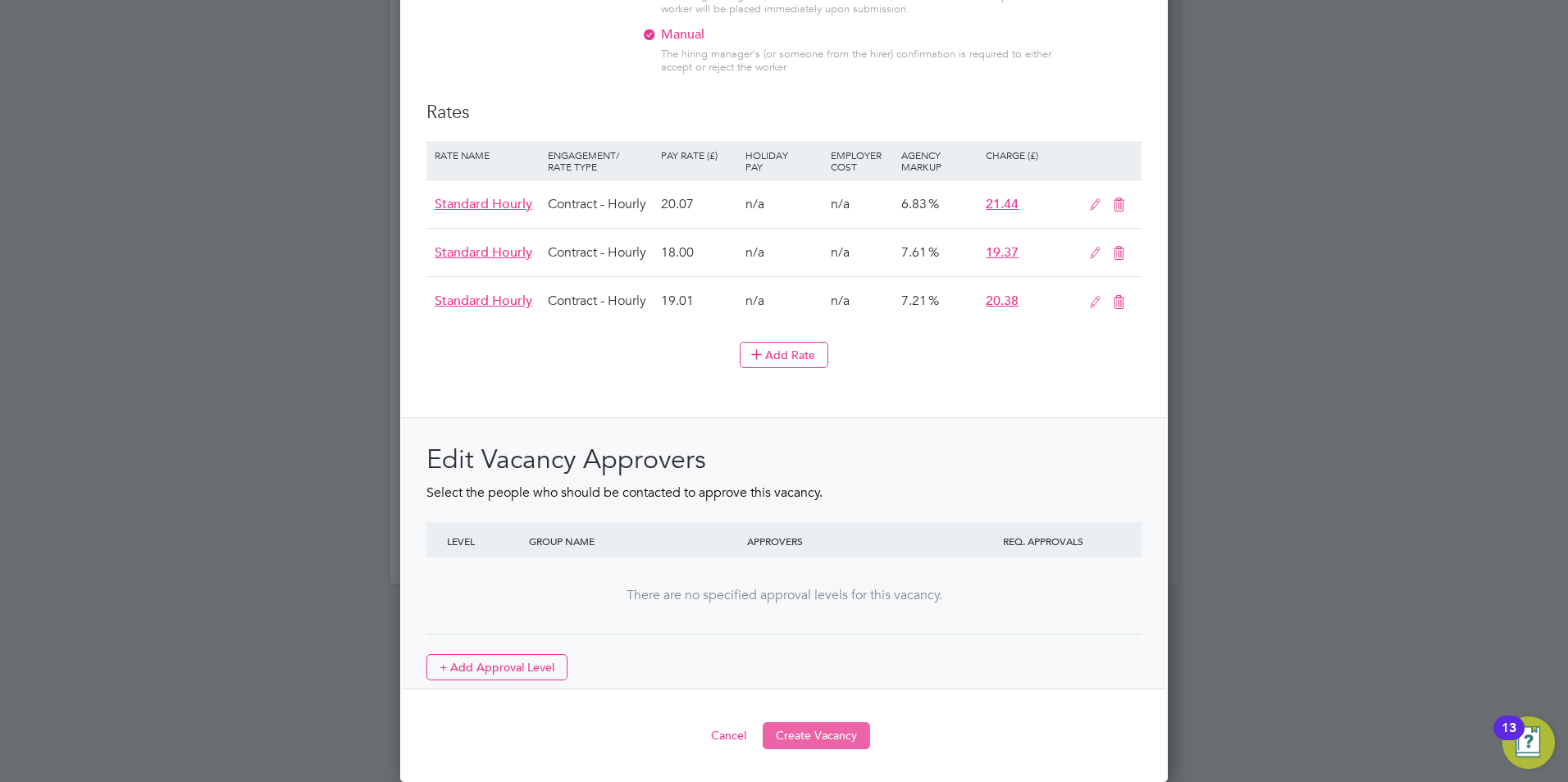
type textarea "The tracking number for this OP1 request is: " 2293B" Yes Question Answer Proba…"
click at [813, 731] on button "Create Vacancy" at bounding box center [816, 735] width 107 height 27
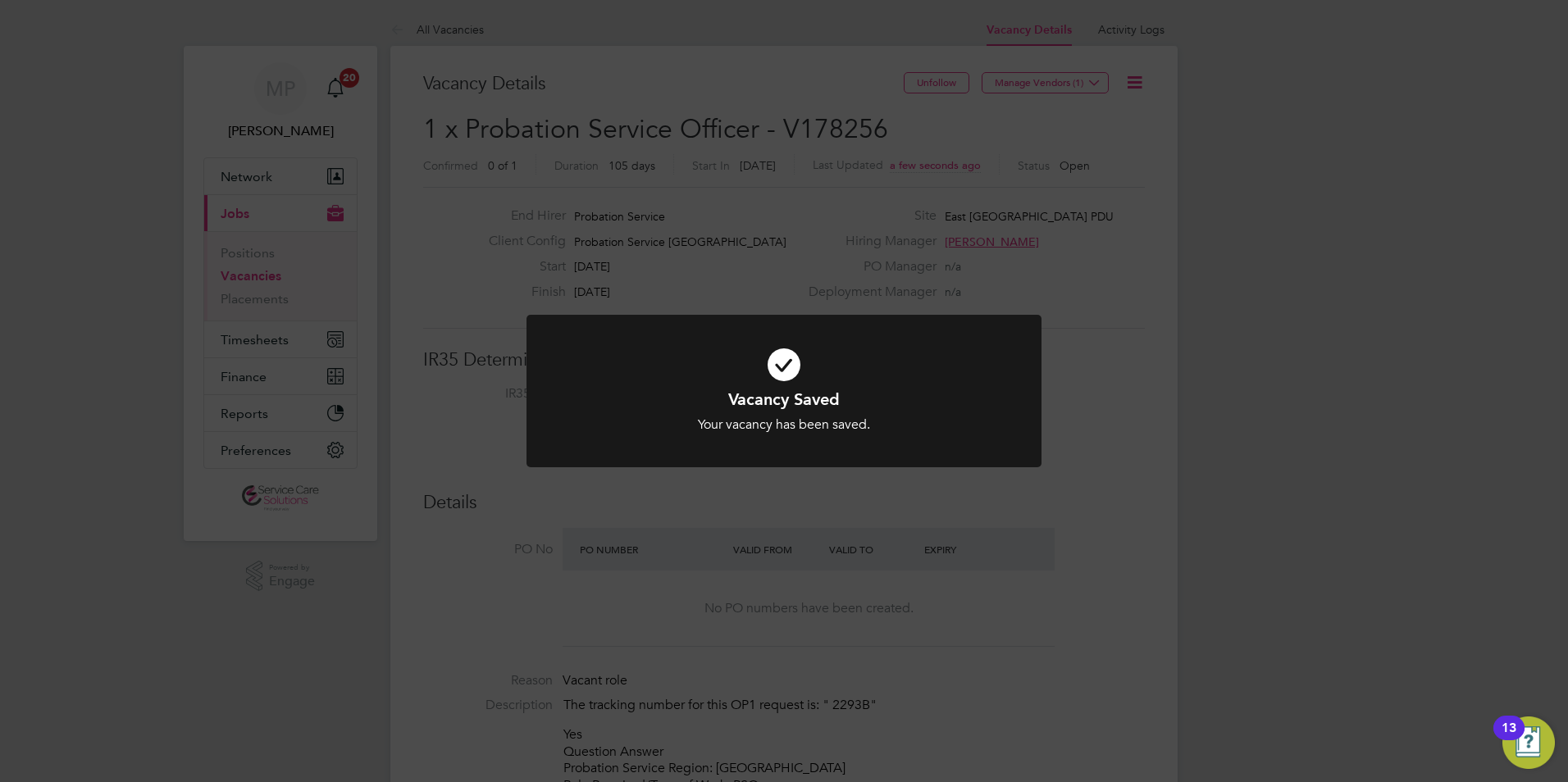
click at [719, 214] on div "Vacancy Saved Your vacancy has been saved. Cancel Okay" at bounding box center [784, 391] width 1568 height 782
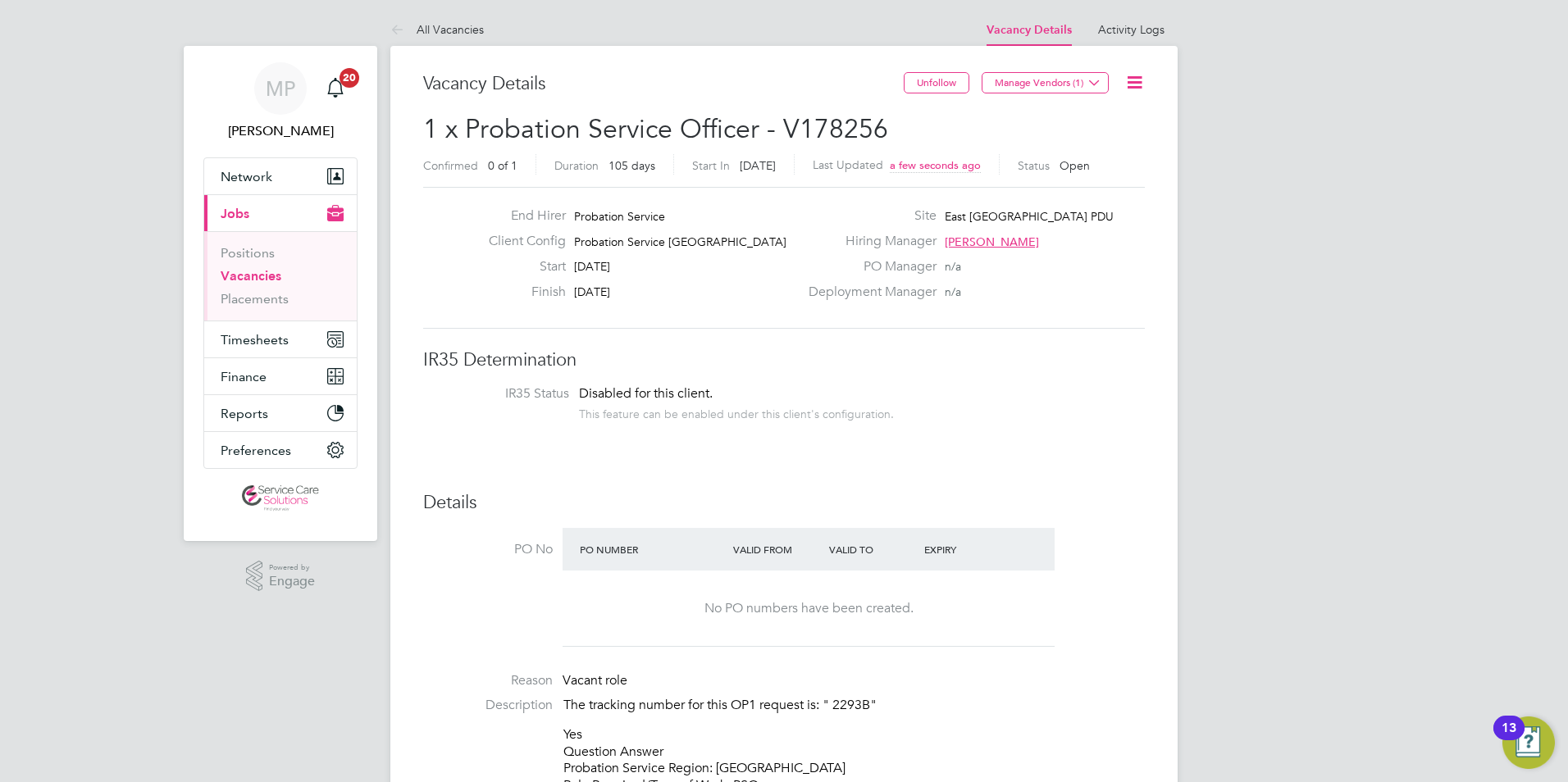
click at [395, 24] on icon at bounding box center [401, 31] width 21 height 21
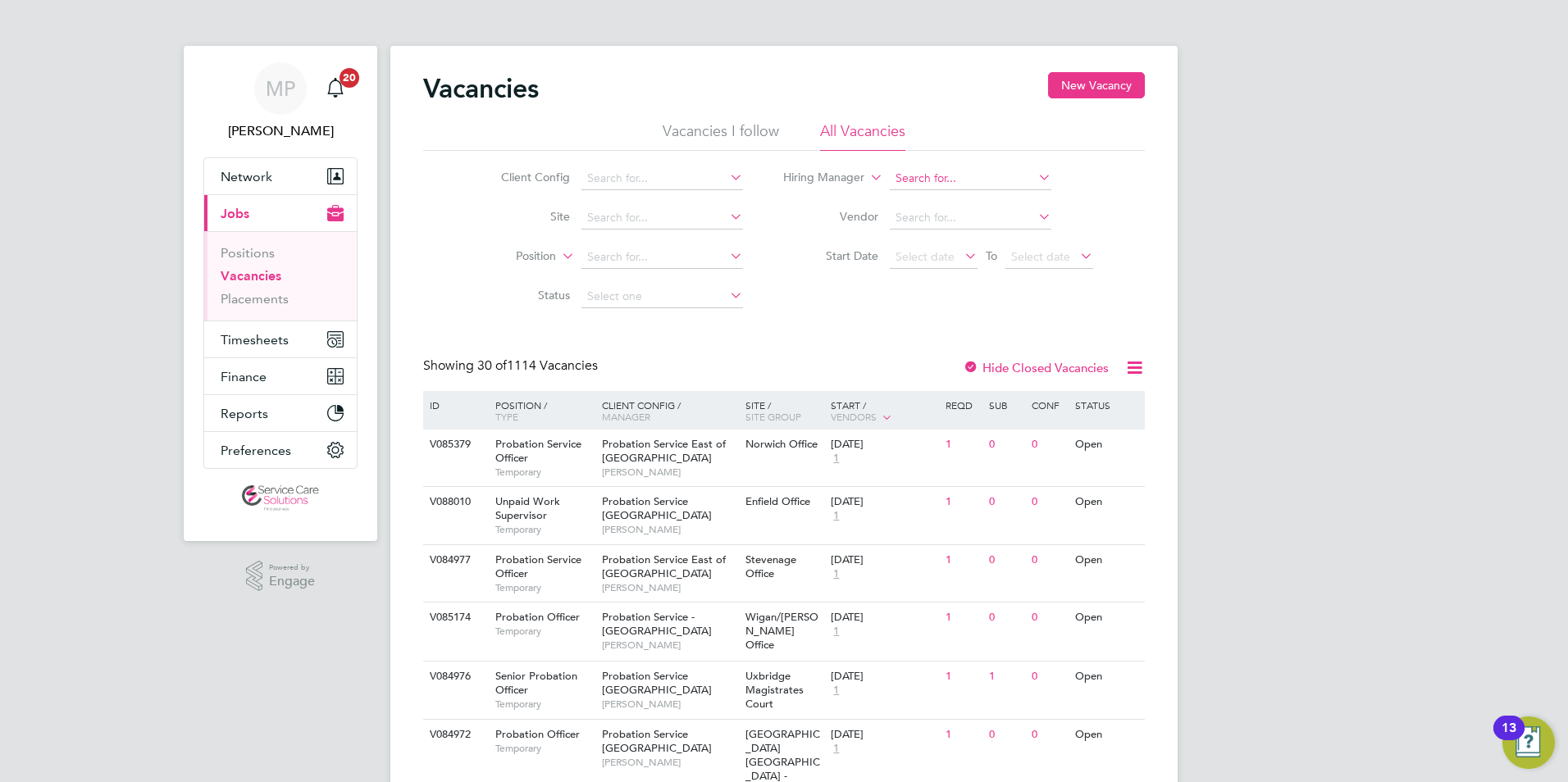
drag, startPoint x: 1081, startPoint y: 81, endPoint x: 899, endPoint y: 184, distance: 209.1
click at [1082, 81] on button "New Vacancy" at bounding box center [1097, 86] width 97 height 27
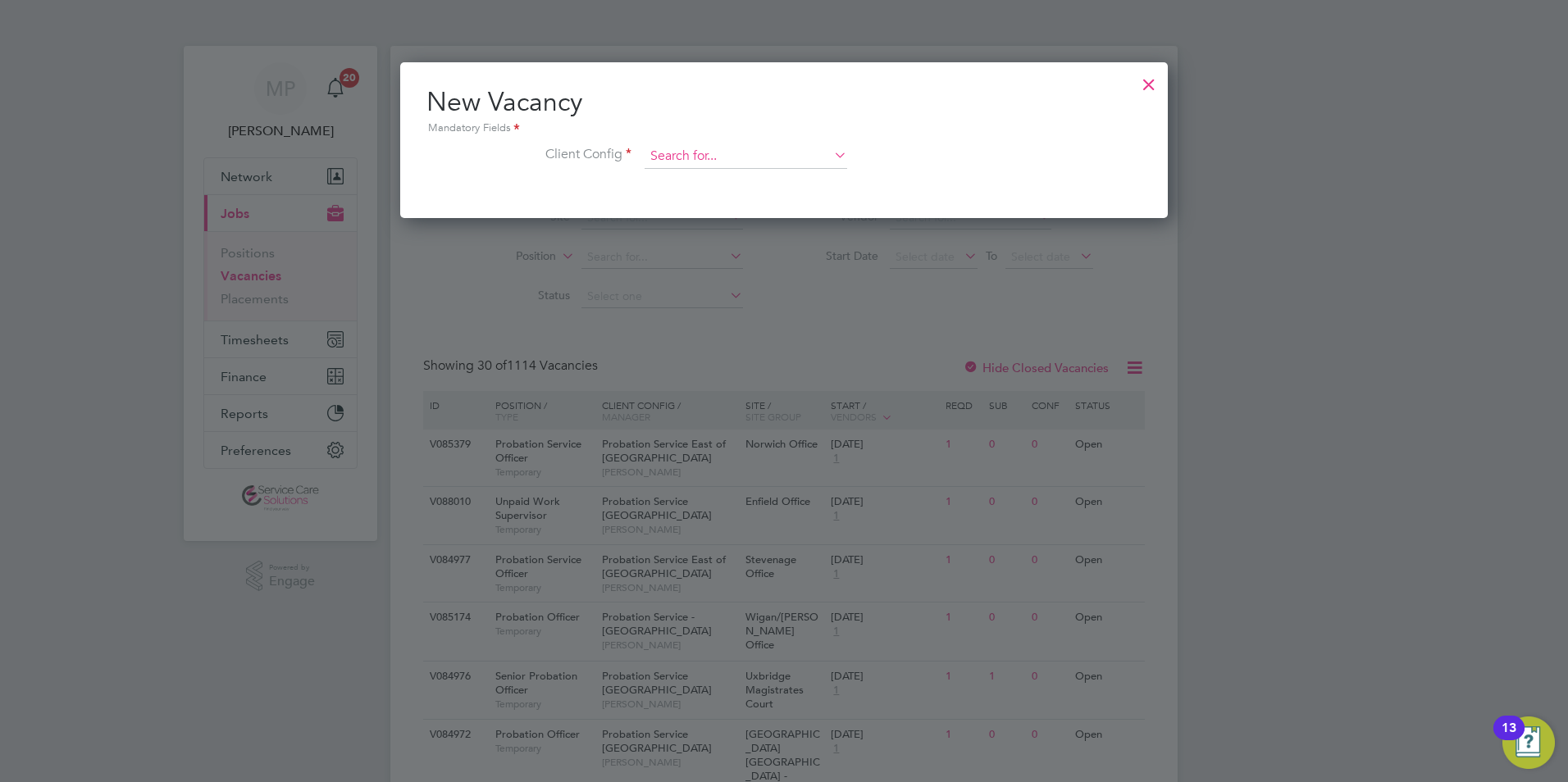
click at [698, 158] on input at bounding box center [745, 157] width 202 height 25
click at [739, 191] on li "Probation Service Lond on" at bounding box center [746, 201] width 204 height 22
type input "Probation Service London"
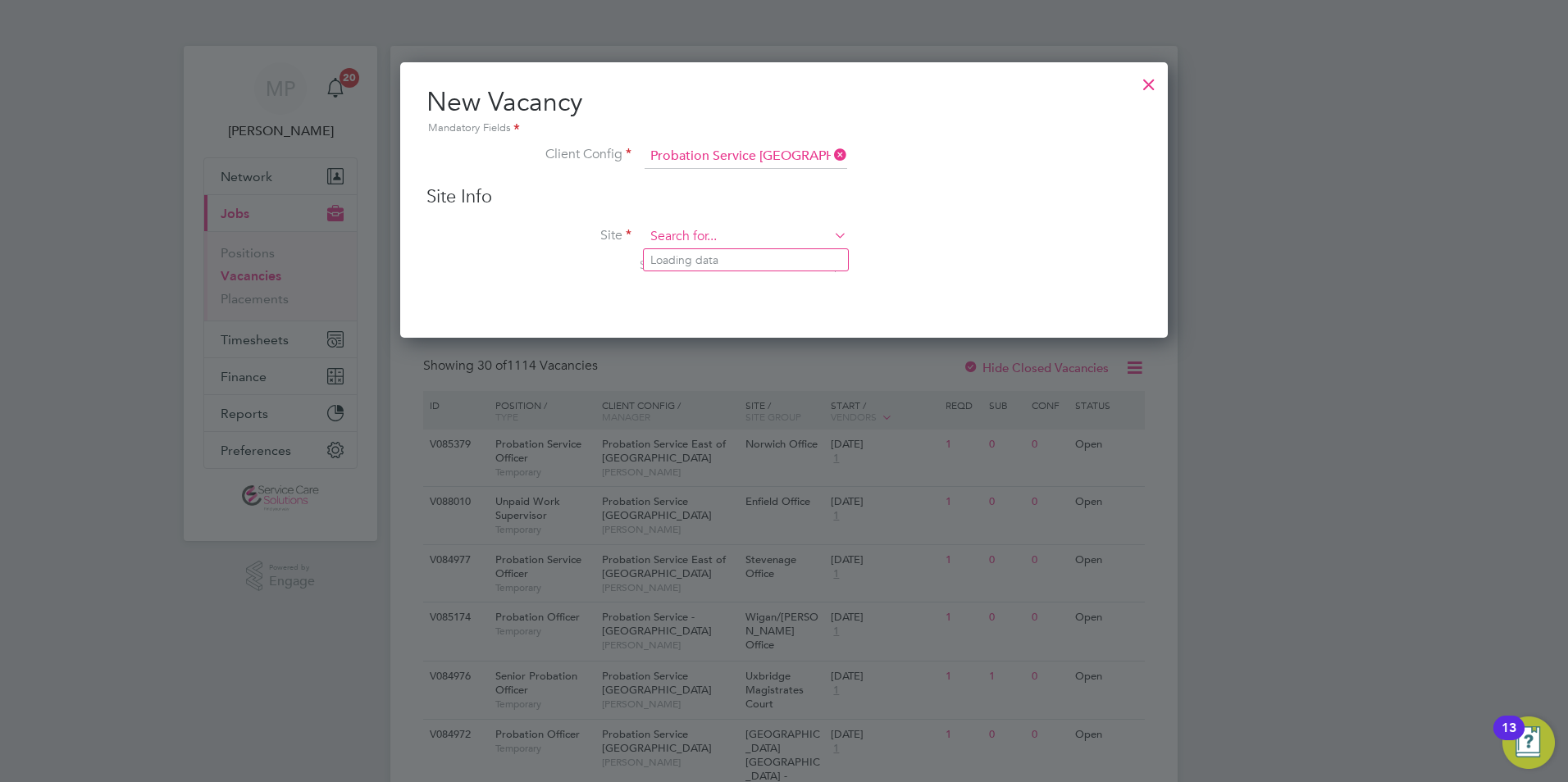
click at [742, 236] on input at bounding box center [745, 238] width 202 height 25
click at [725, 255] on li "ISLE WORTH CROWN COURT" at bounding box center [746, 259] width 204 height 22
type input "ISLEWORTH CROWN COURT"
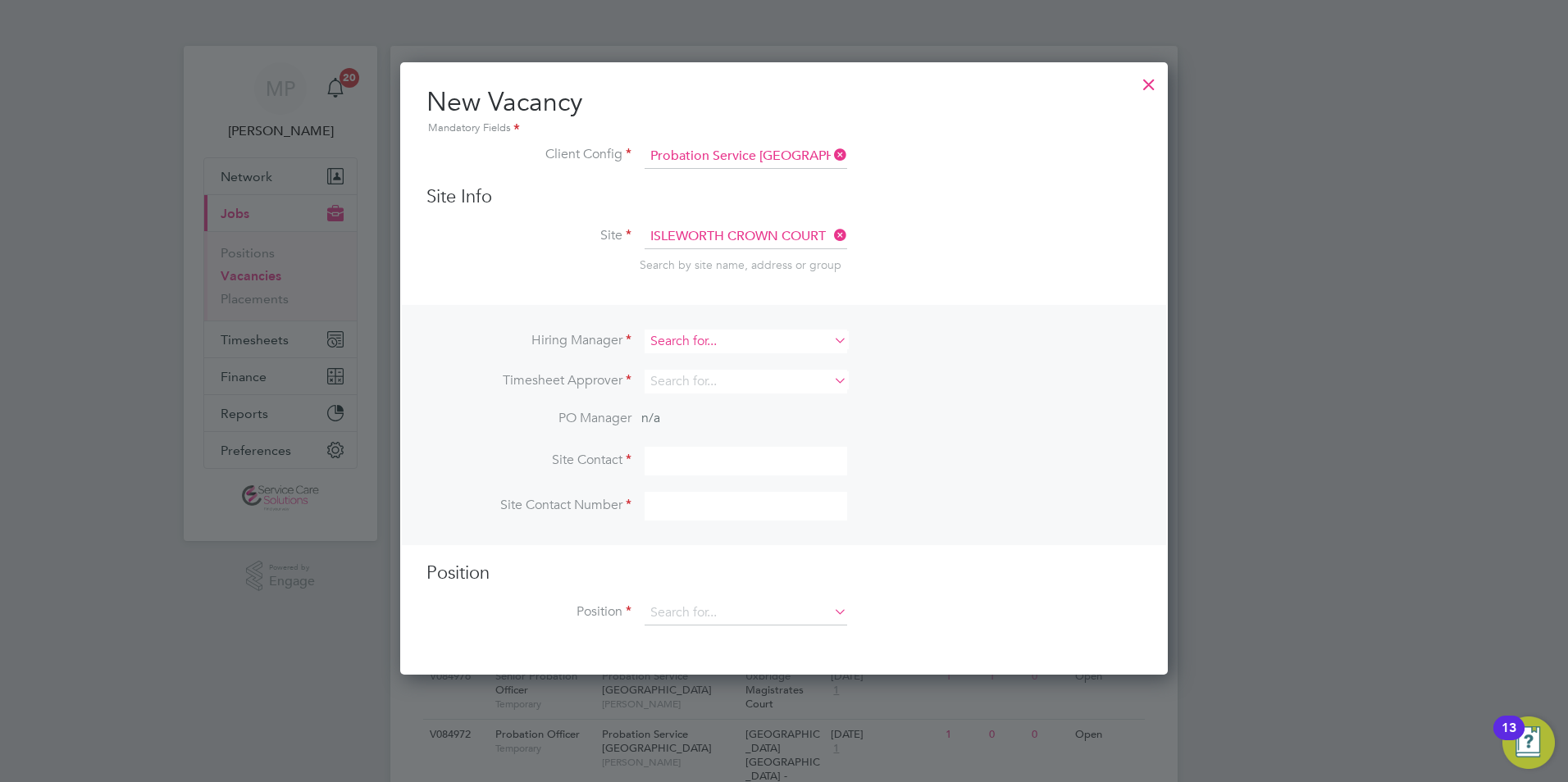
click at [716, 345] on input at bounding box center [745, 341] width 202 height 24
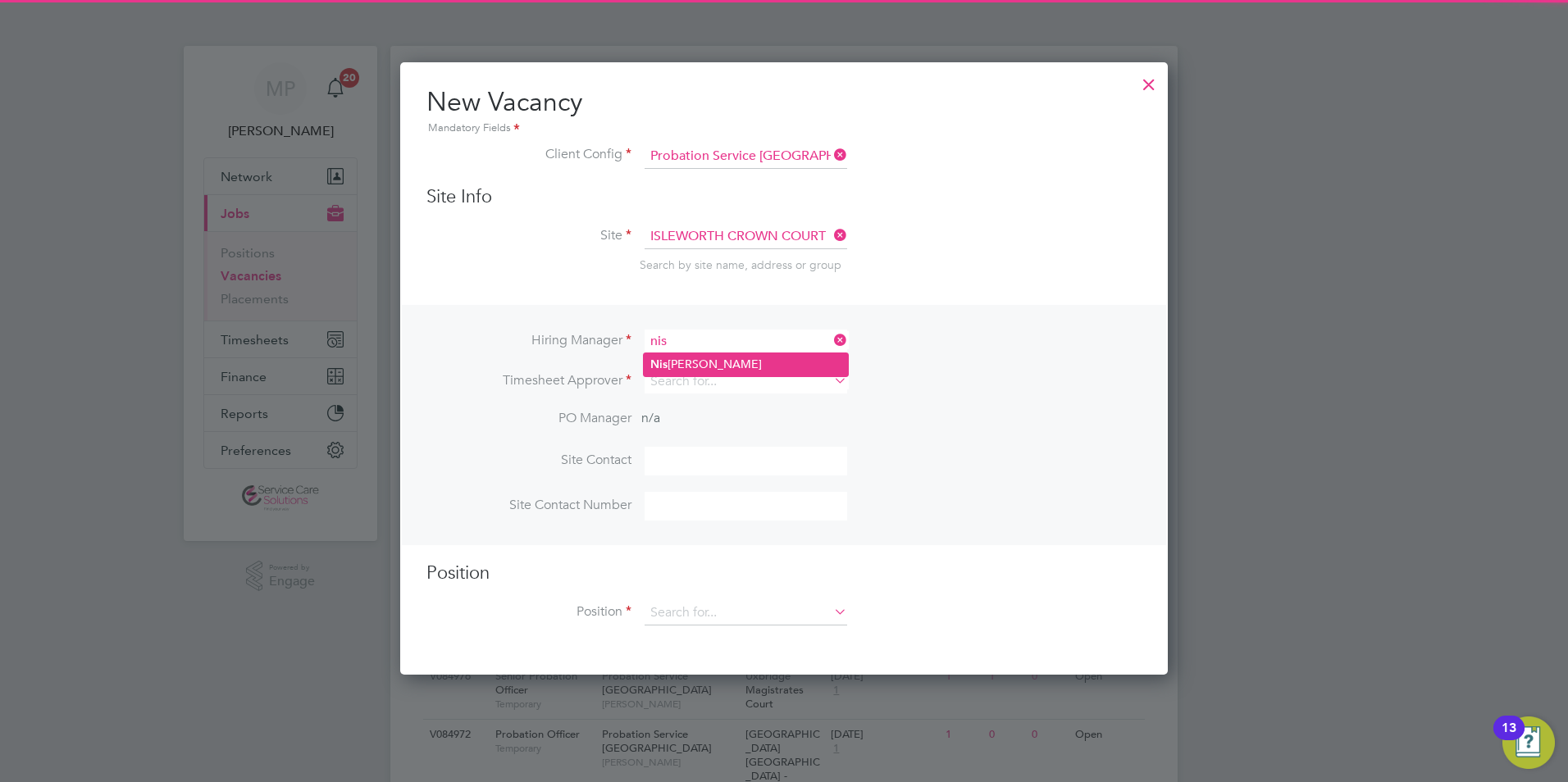
click at [701, 367] on li "Nis ha Bhogal" at bounding box center [746, 364] width 204 height 22
type input "Nisha Bhogal"
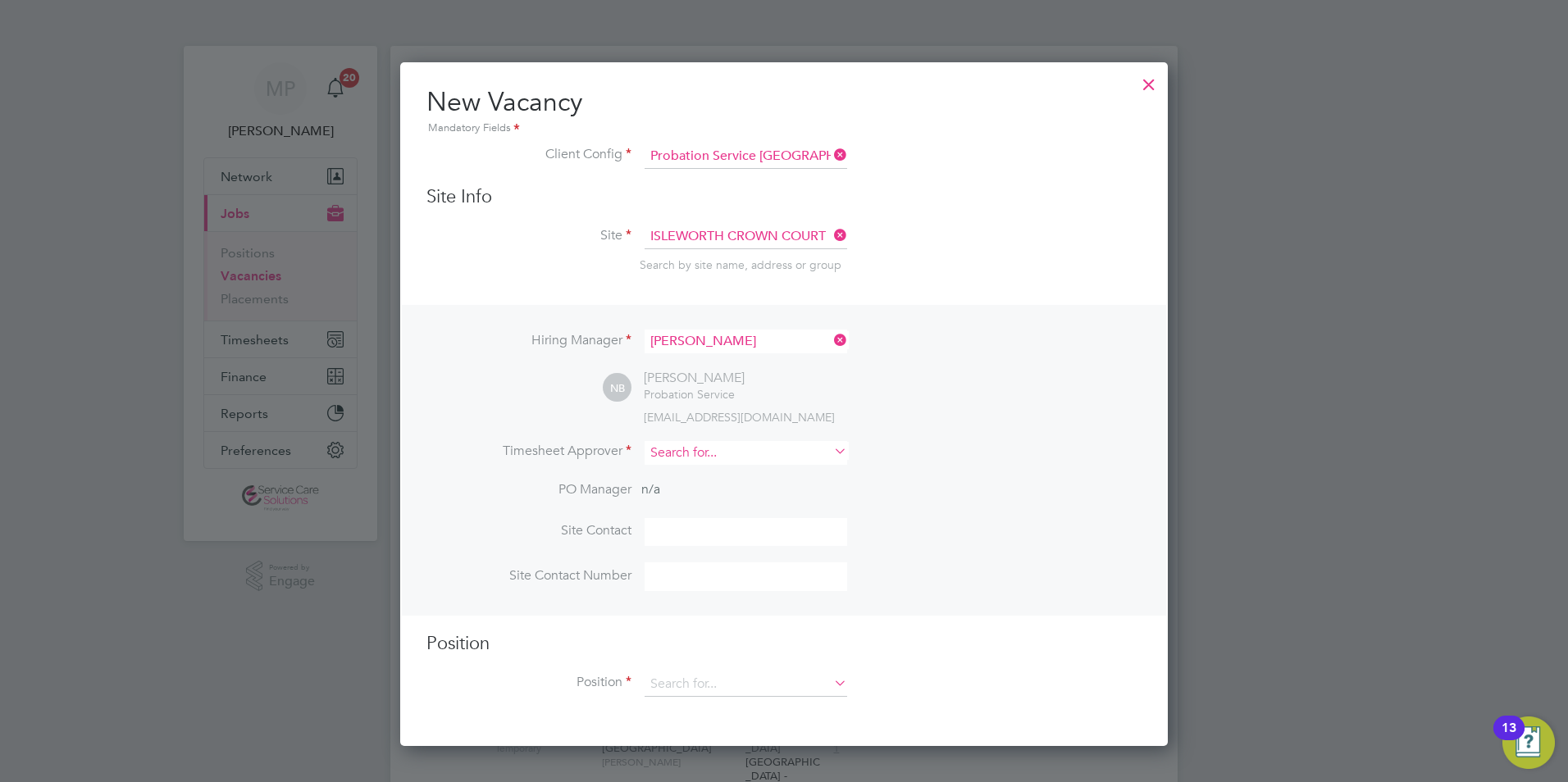
click at [680, 453] on input at bounding box center [745, 452] width 202 height 24
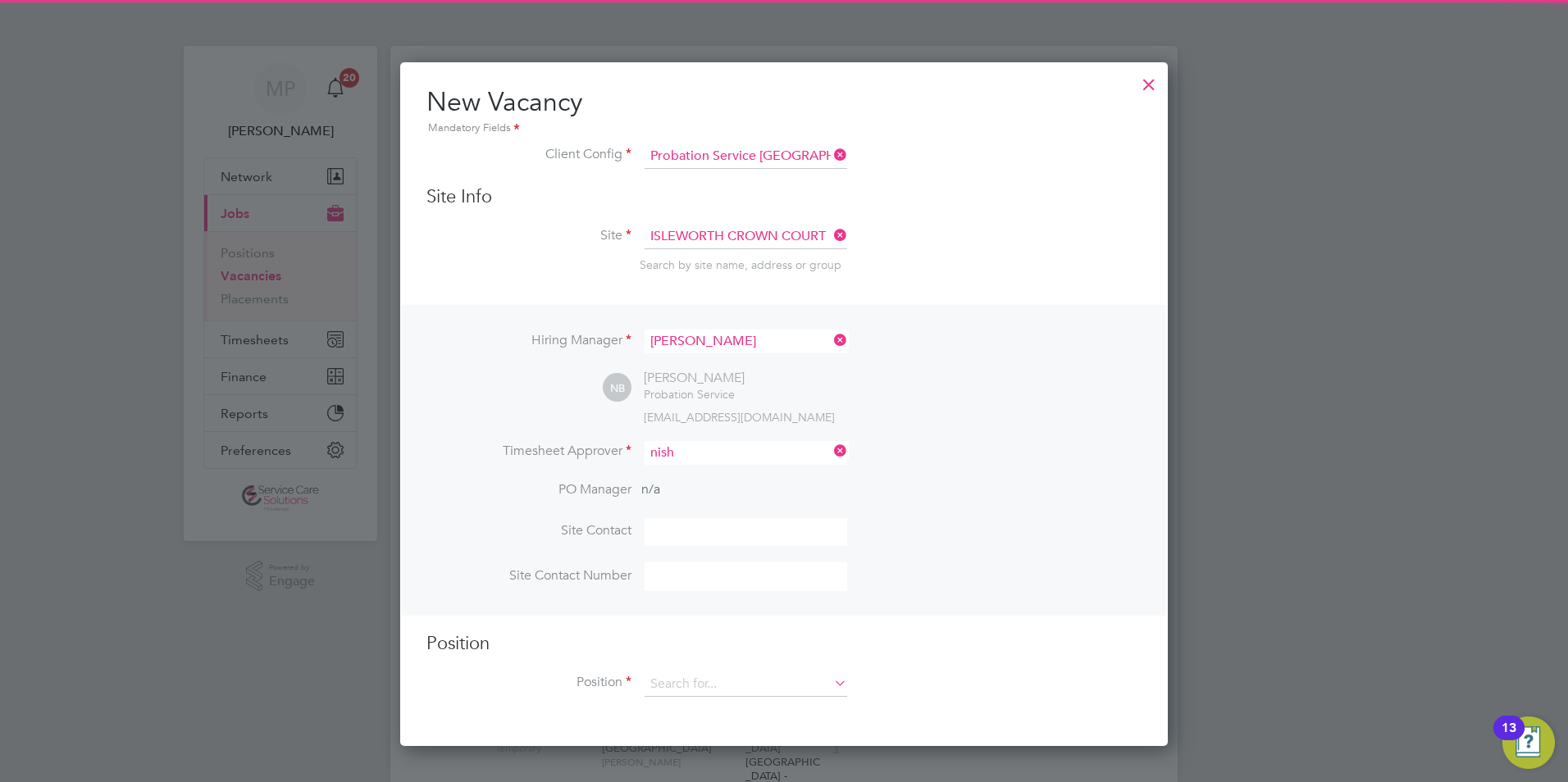
click at [698, 477] on li "Nish a Bhogal" at bounding box center [746, 476] width 204 height 22
type input "Nisha Bhogal"
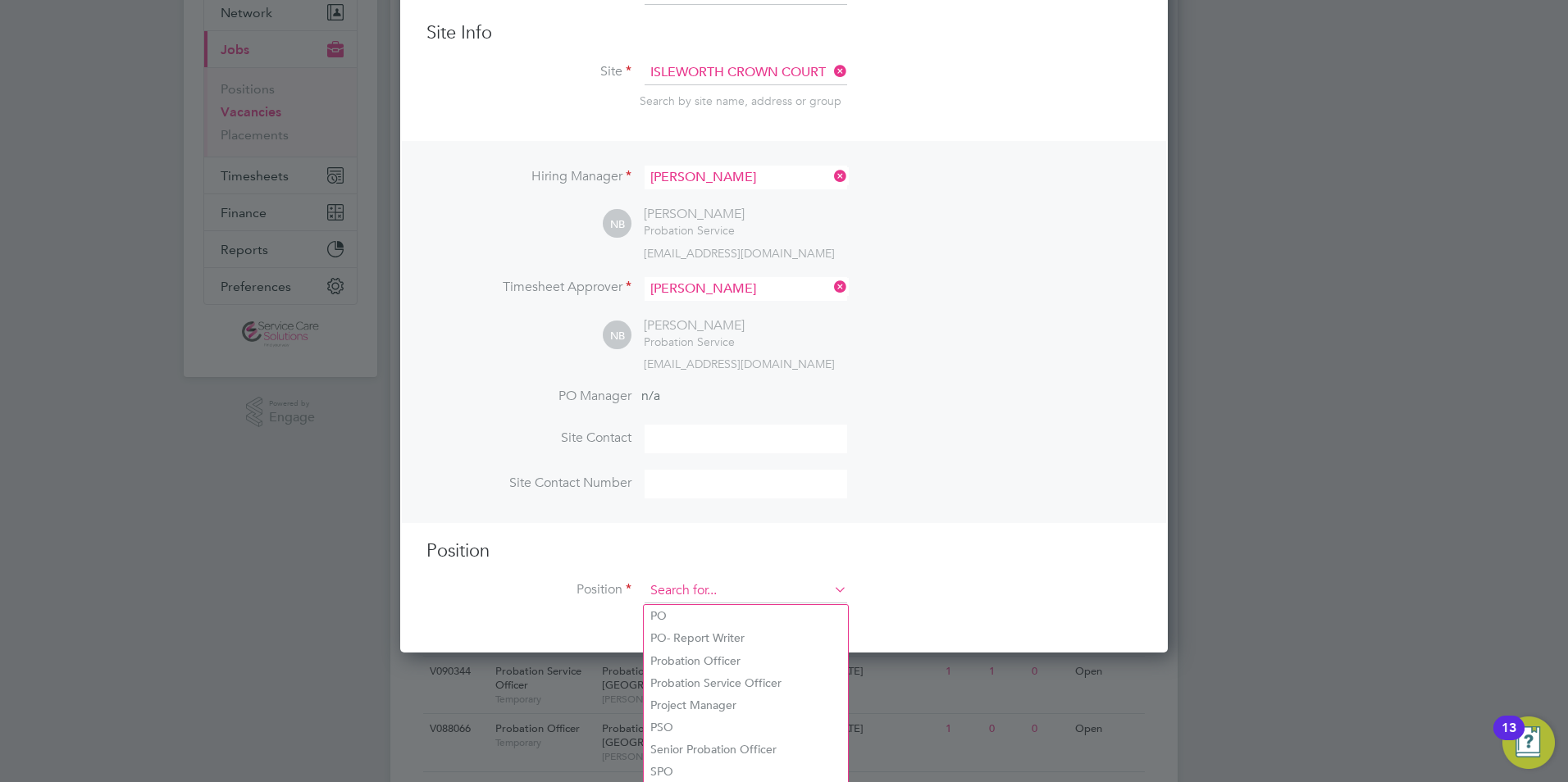
click at [711, 591] on input at bounding box center [745, 591] width 202 height 25
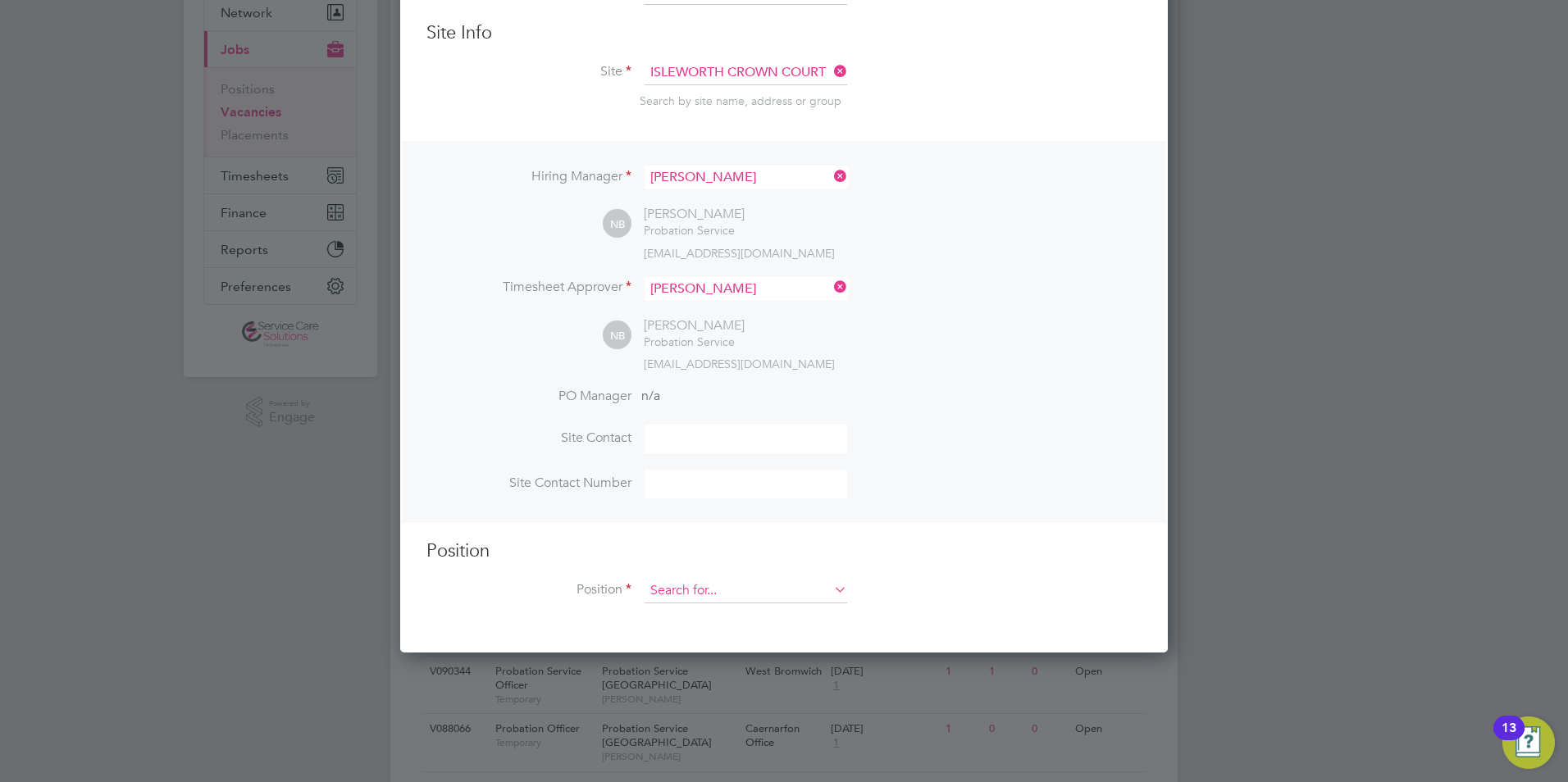
click at [736, 598] on input at bounding box center [745, 591] width 202 height 25
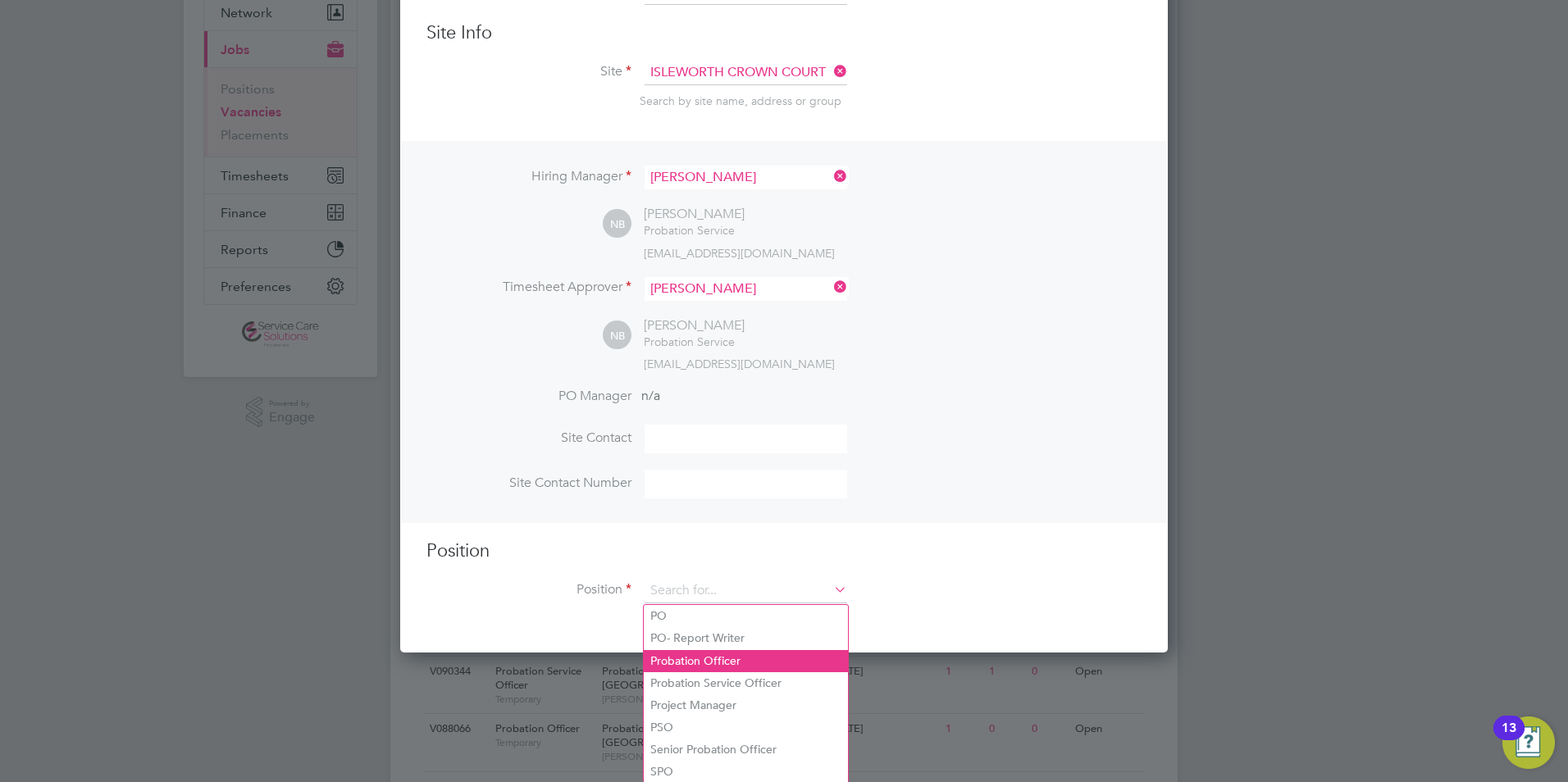
click at [690, 668] on li "Probation Officer" at bounding box center [746, 661] width 204 height 22
type input "Probation Officer"
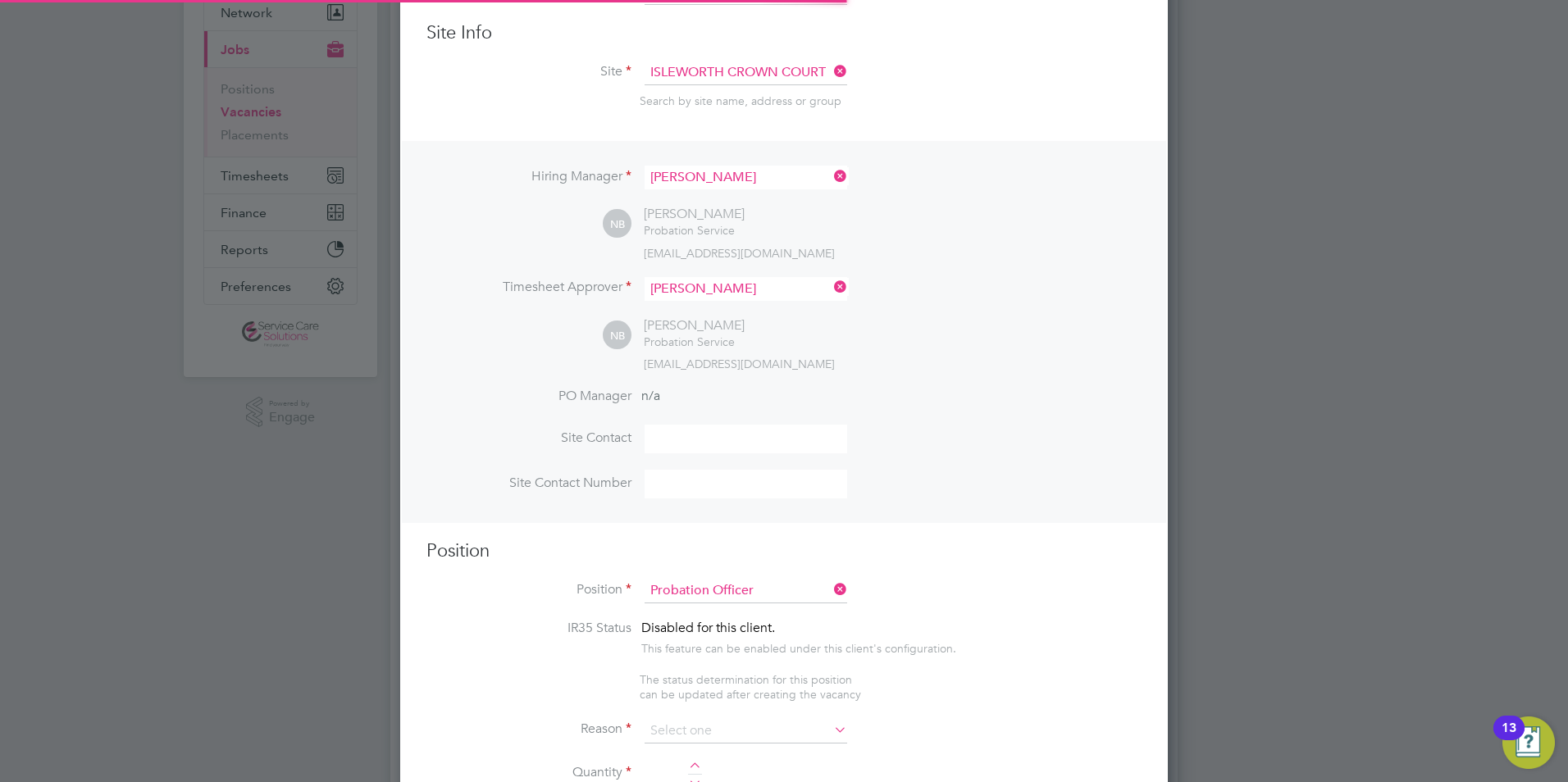
type textarea "Qualified Probation Officer"
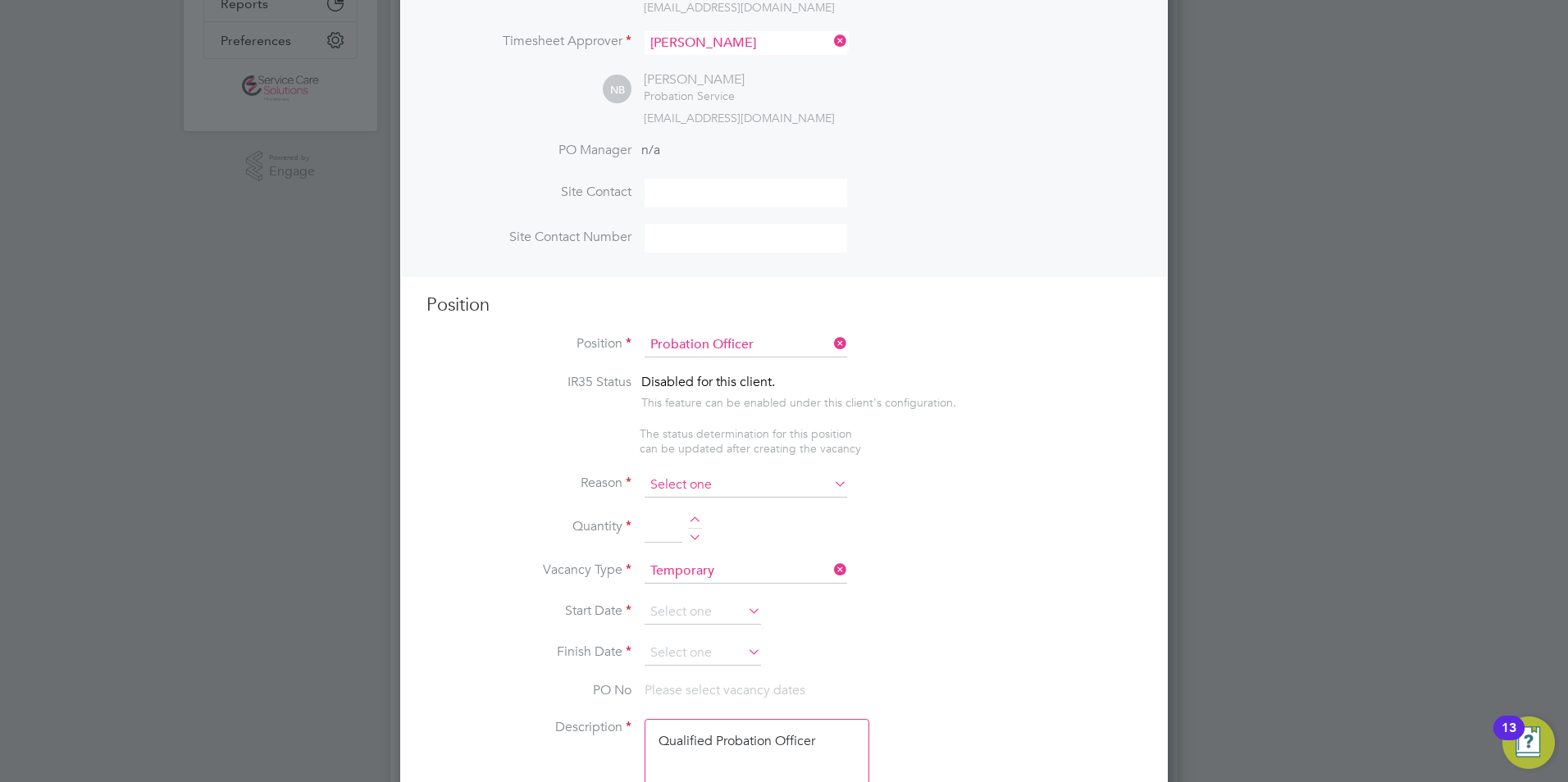
click at [670, 475] on input at bounding box center [745, 486] width 202 height 25
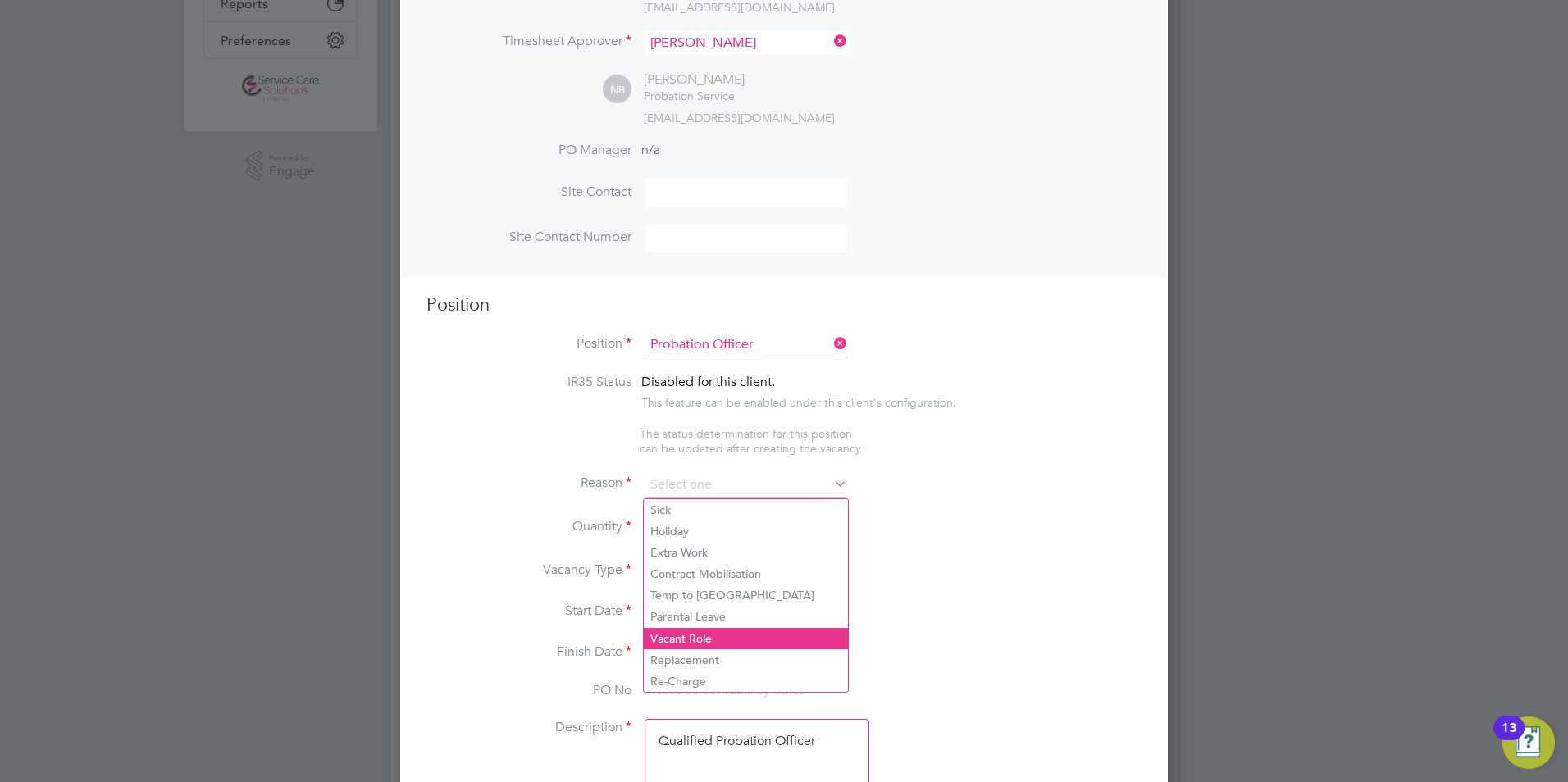
click at [683, 636] on li "Vacant Role" at bounding box center [746, 639] width 204 height 21
type input "Vacant Role"
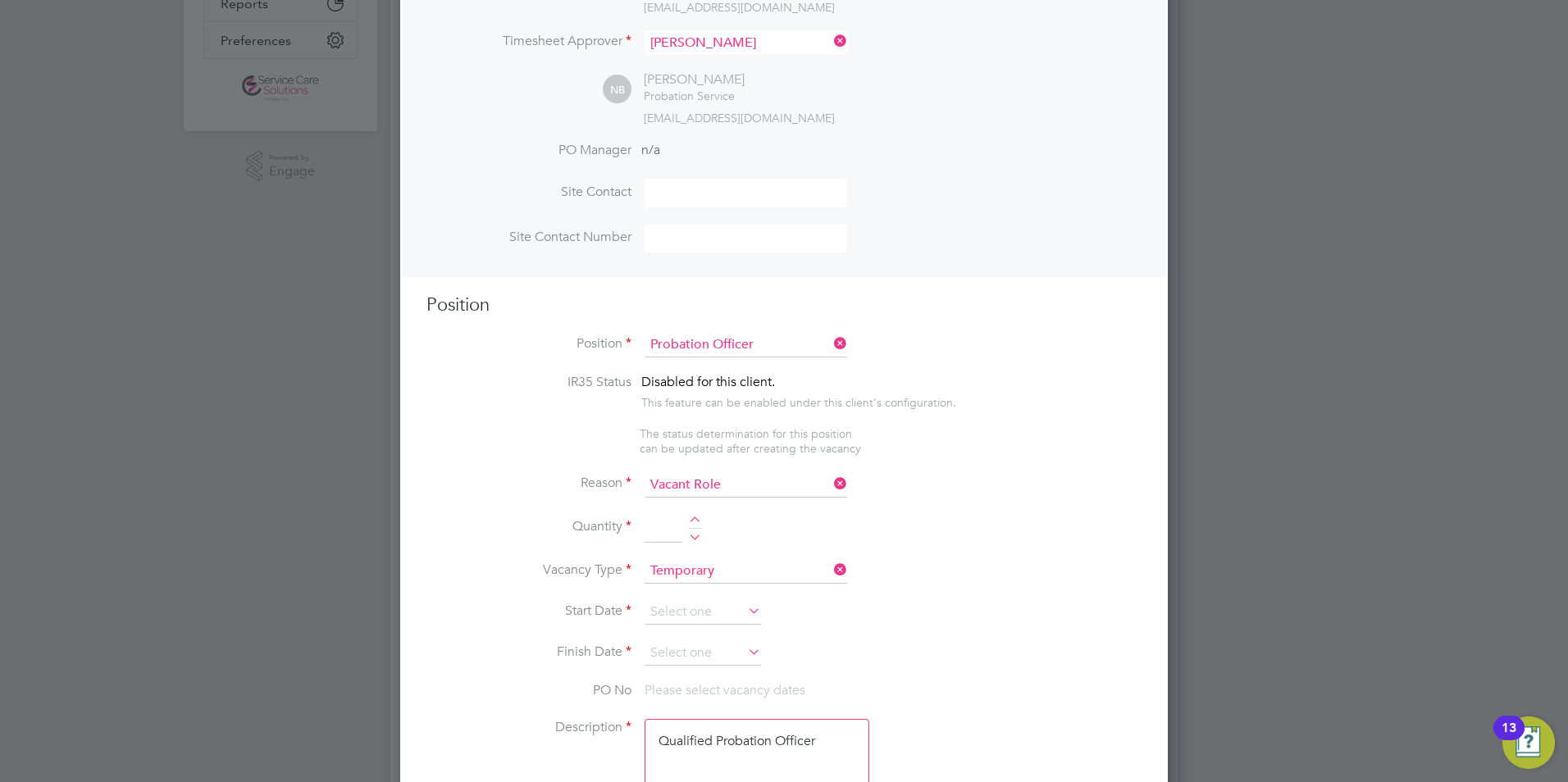
drag, startPoint x: 695, startPoint y: 520, endPoint x: 698, endPoint y: 530, distance: 10.4
click at [694, 520] on div at bounding box center [695, 523] width 14 height 11
type input "1"
click at [666, 610] on input at bounding box center [702, 613] width 117 height 25
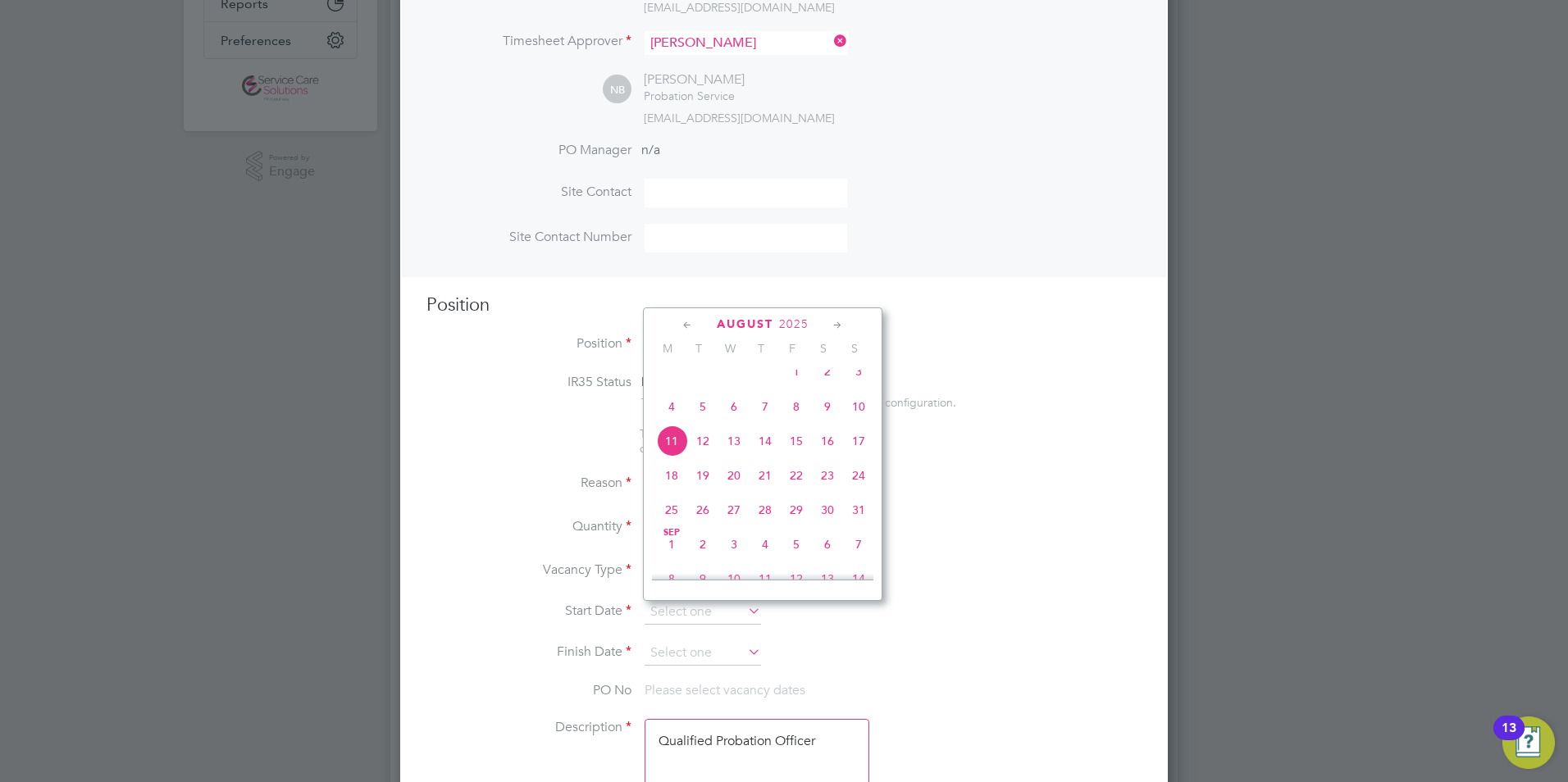
click at [672, 455] on span "11" at bounding box center [672, 441] width 31 height 31
type input "11 Aug 2025"
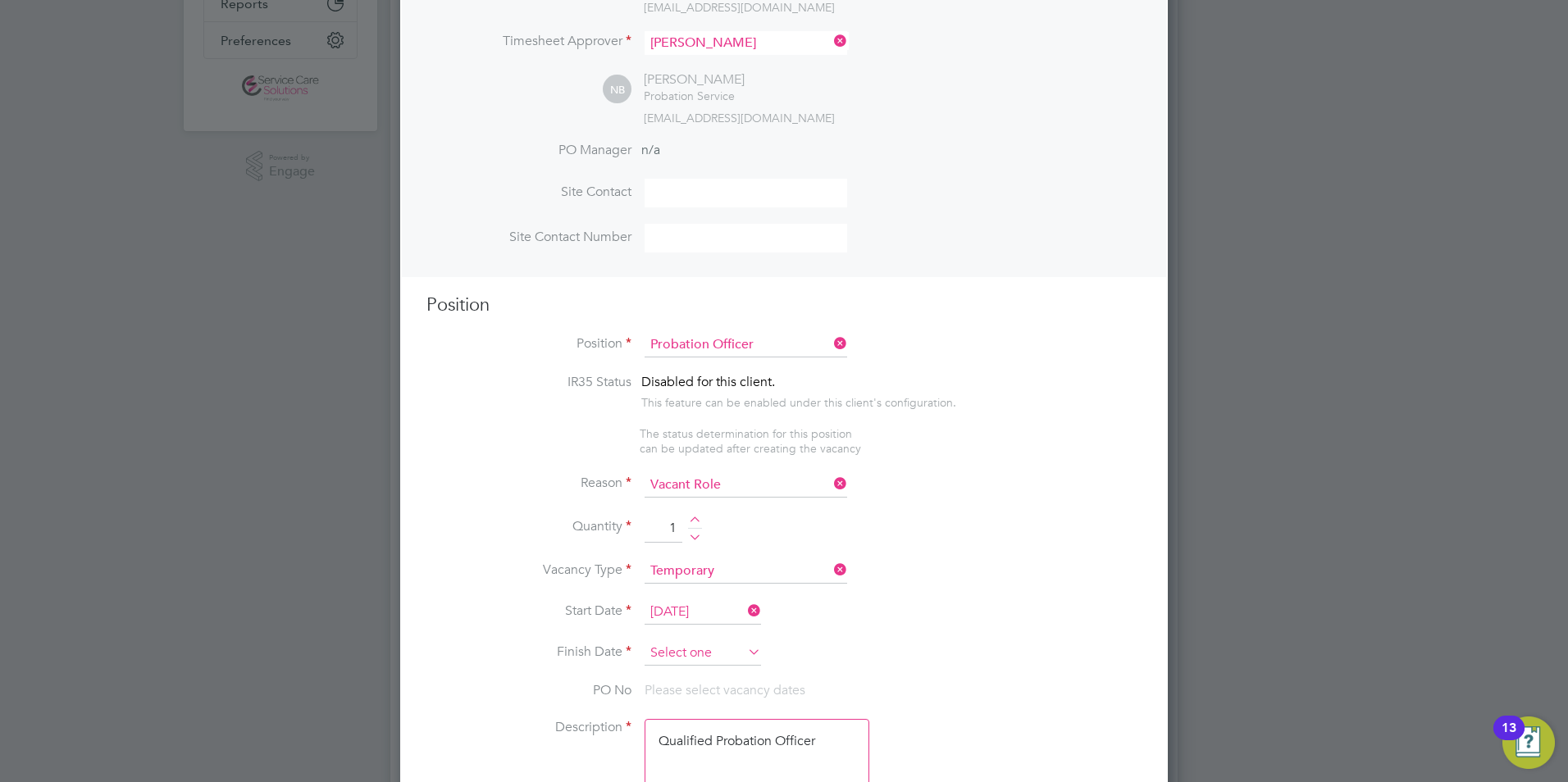
click at [677, 651] on input at bounding box center [702, 654] width 117 height 25
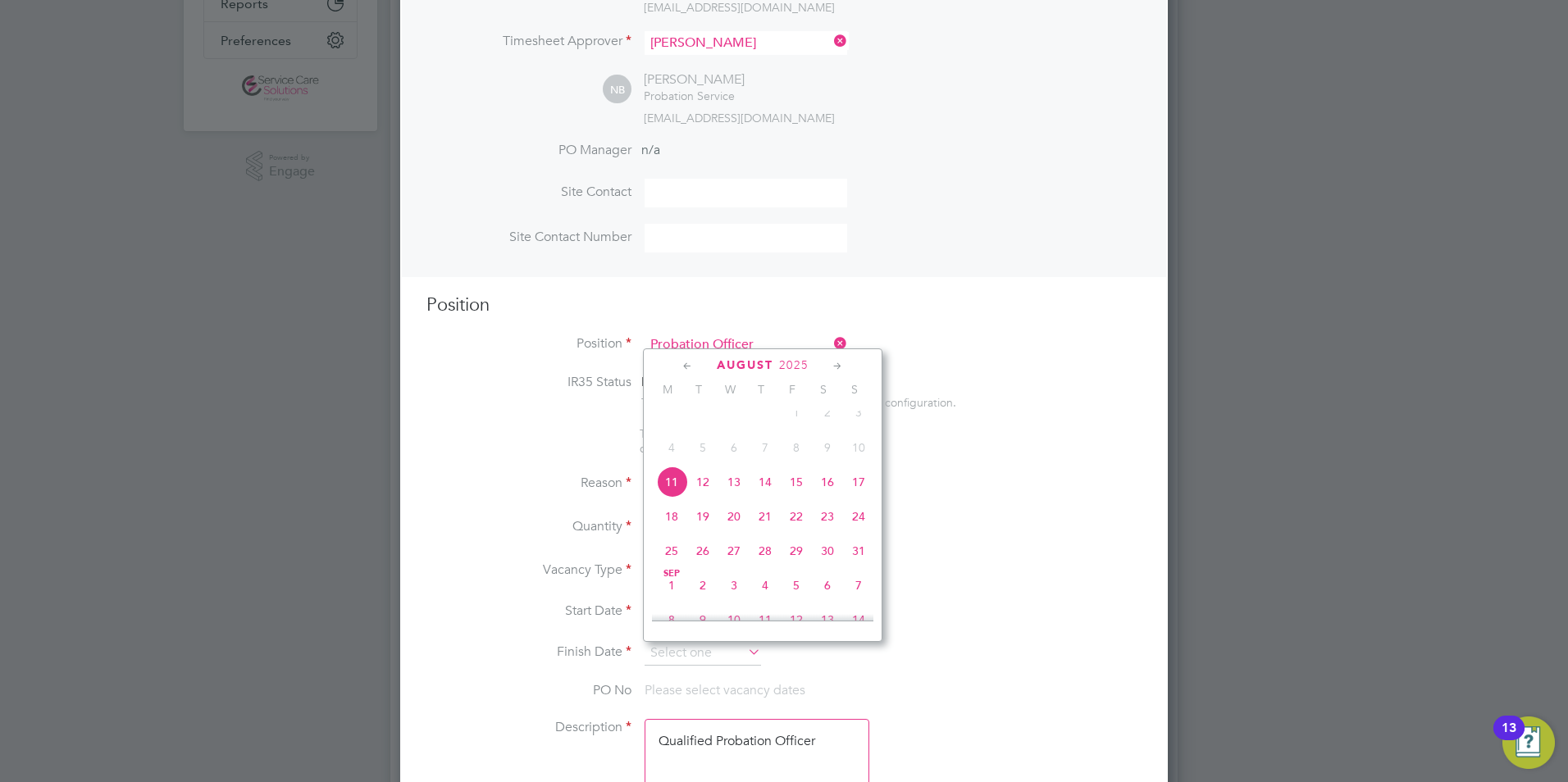
click at [836, 365] on icon at bounding box center [838, 366] width 15 height 18
click at [836, 366] on icon at bounding box center [838, 366] width 15 height 18
click at [860, 555] on span "30" at bounding box center [858, 540] width 31 height 31
type input "30 Nov 2025"
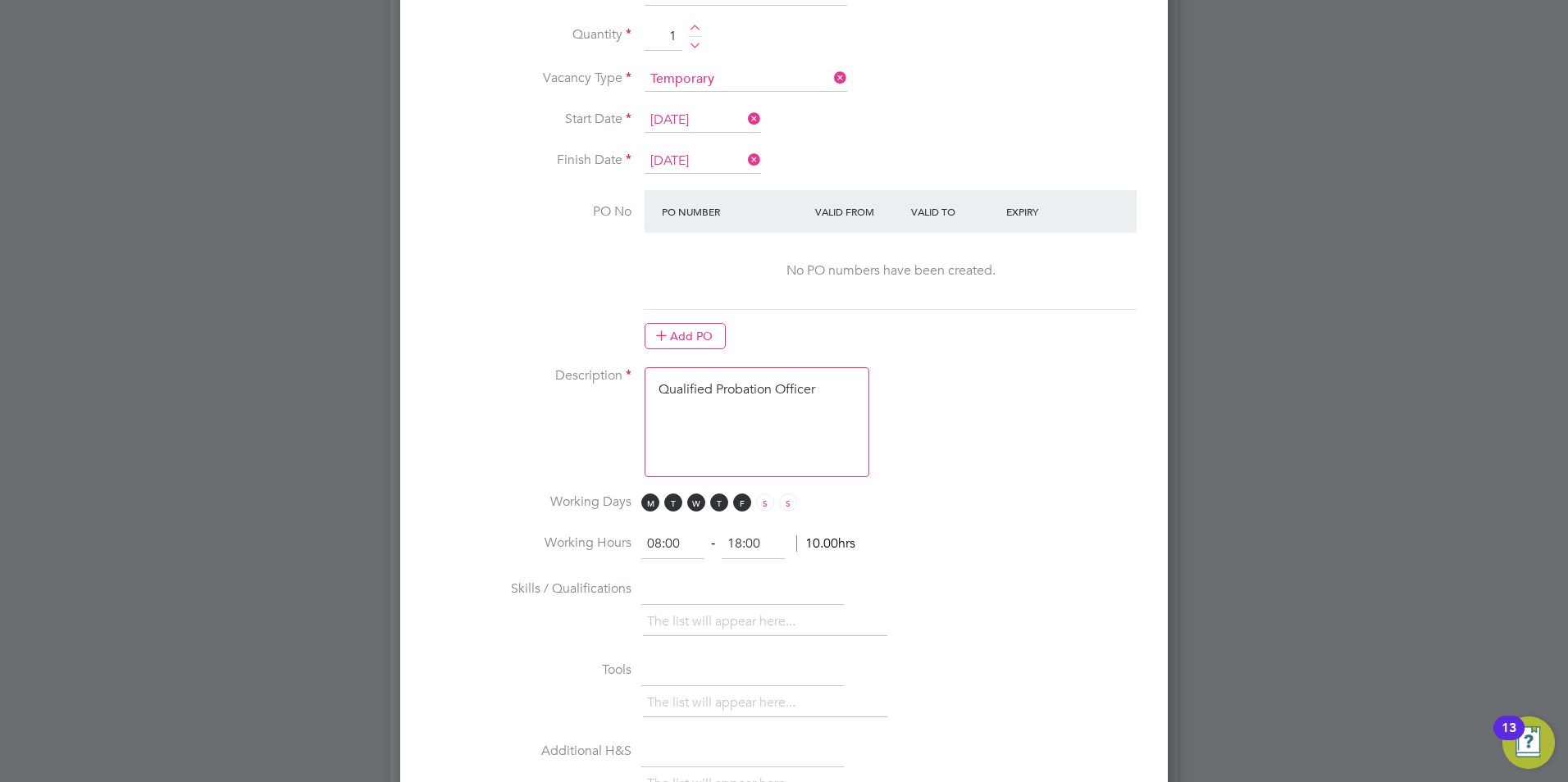
click at [733, 455] on textarea "Qualified Probation Officer" at bounding box center [756, 423] width 225 height 110
drag, startPoint x: 827, startPoint y: 383, endPoint x: 638, endPoint y: 380, distance: 189.0
click at [638, 380] on li "Description Qualified Probation Officer" at bounding box center [784, 430] width 716 height 126
paste textarea "The tracking number for this OP1 request is: " 2294B" No Question Answer Probat…"
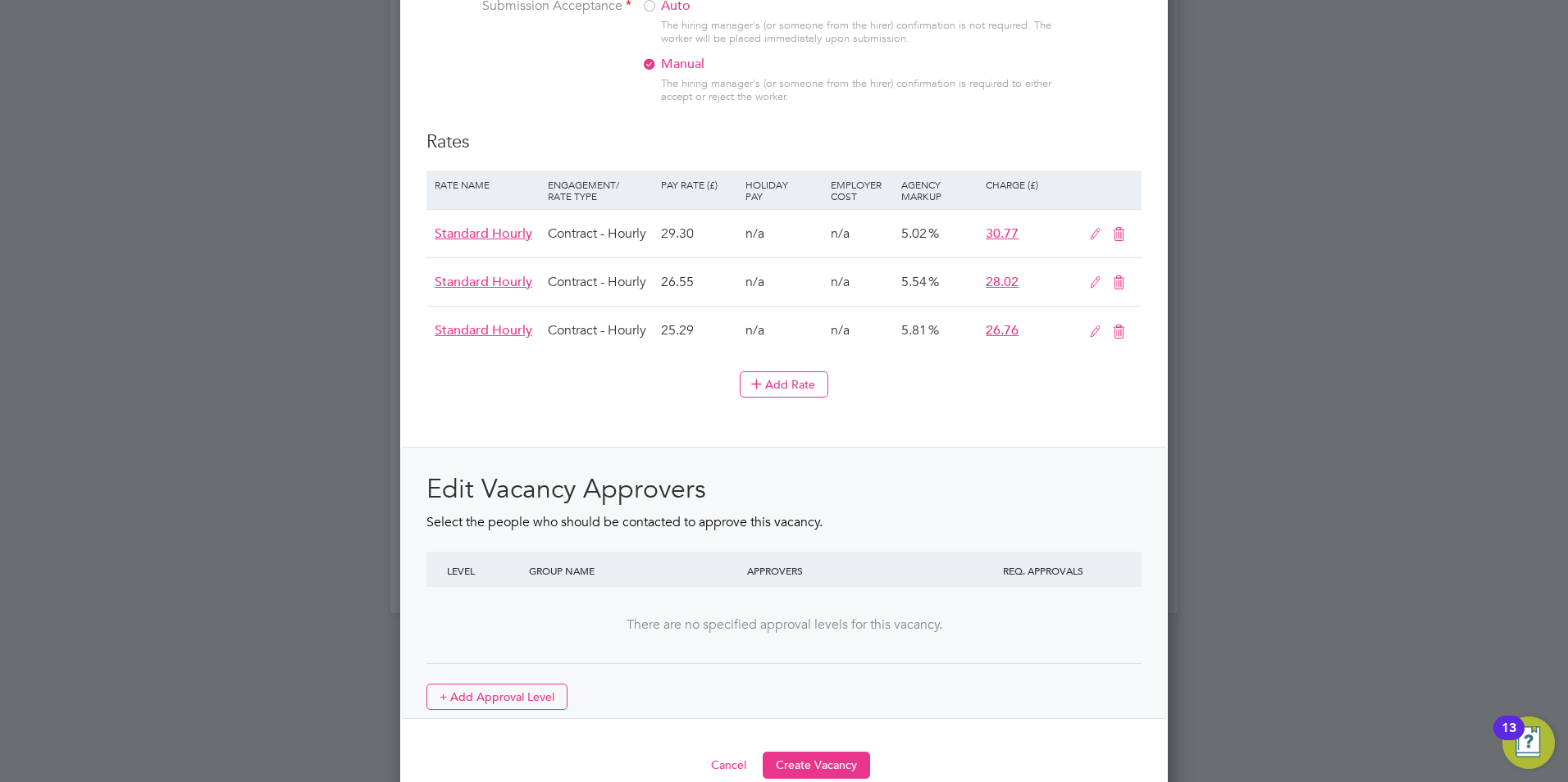
scroll to position [1835, 0]
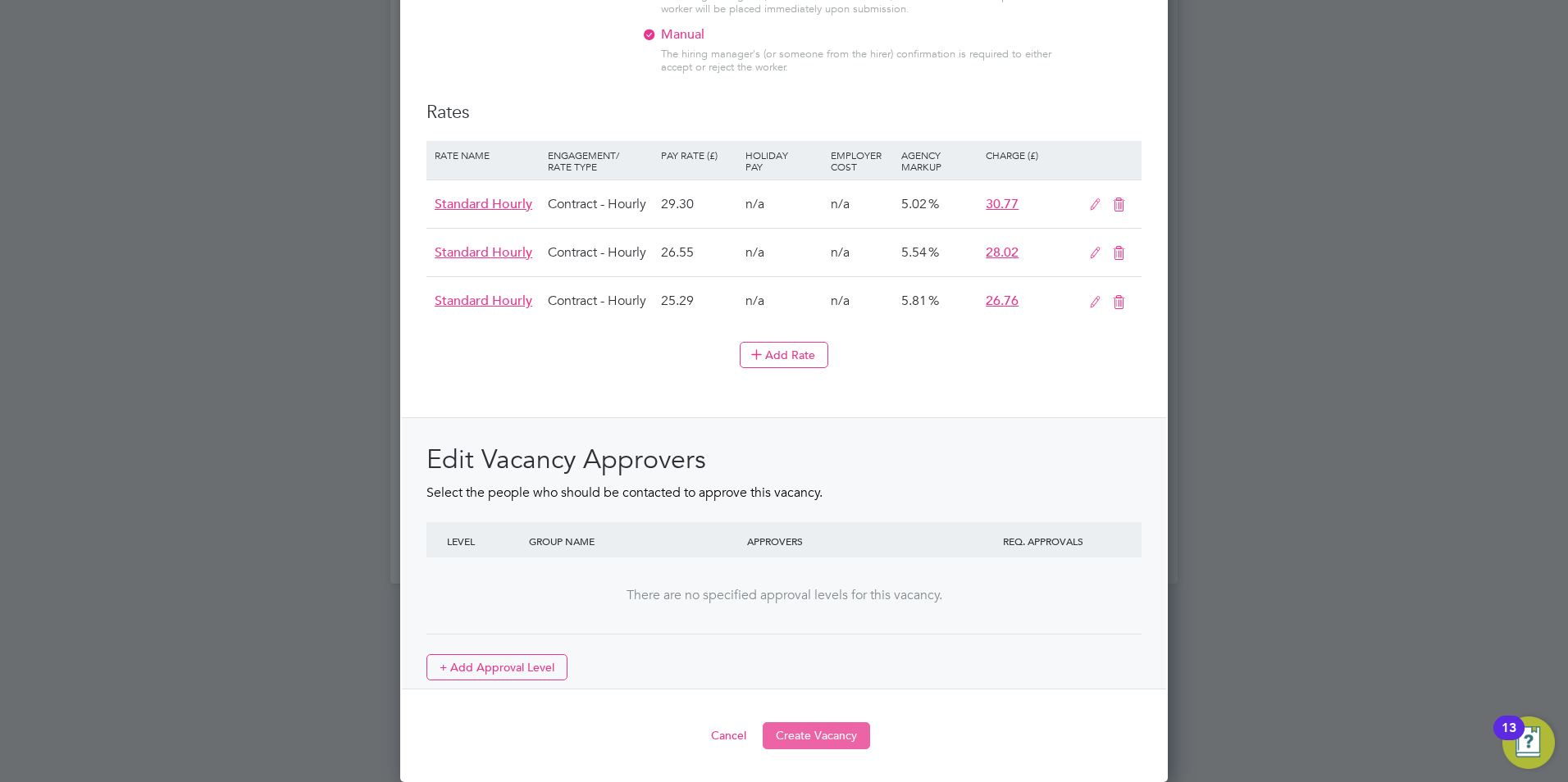
type textarea "The tracking number for this OP1 request is: " 2294B" No Question Answer Probat…"
click at [817, 740] on button "Create Vacancy" at bounding box center [816, 735] width 107 height 27
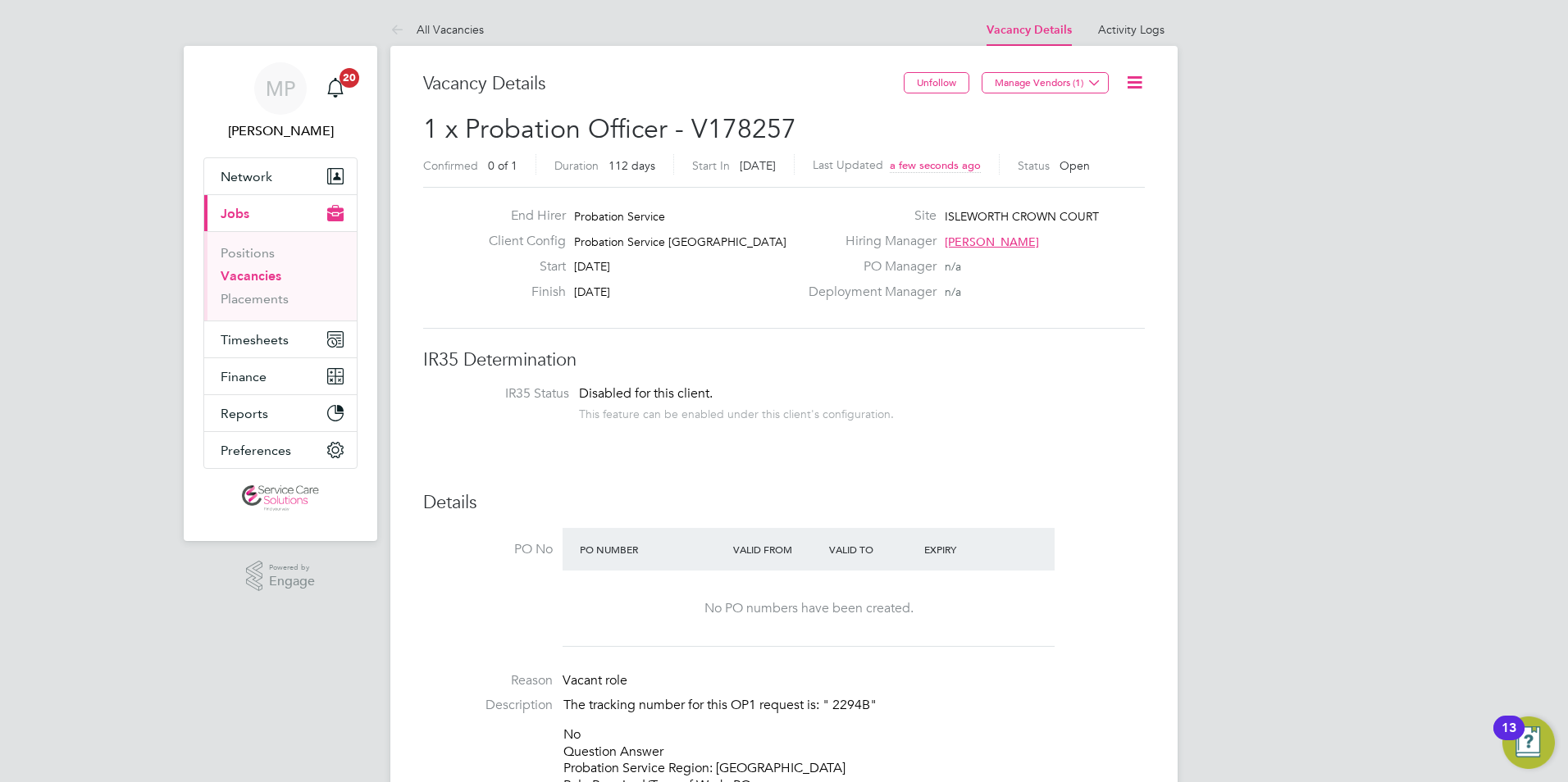
click at [422, 28] on link "All Vacancies" at bounding box center [437, 29] width 93 height 15
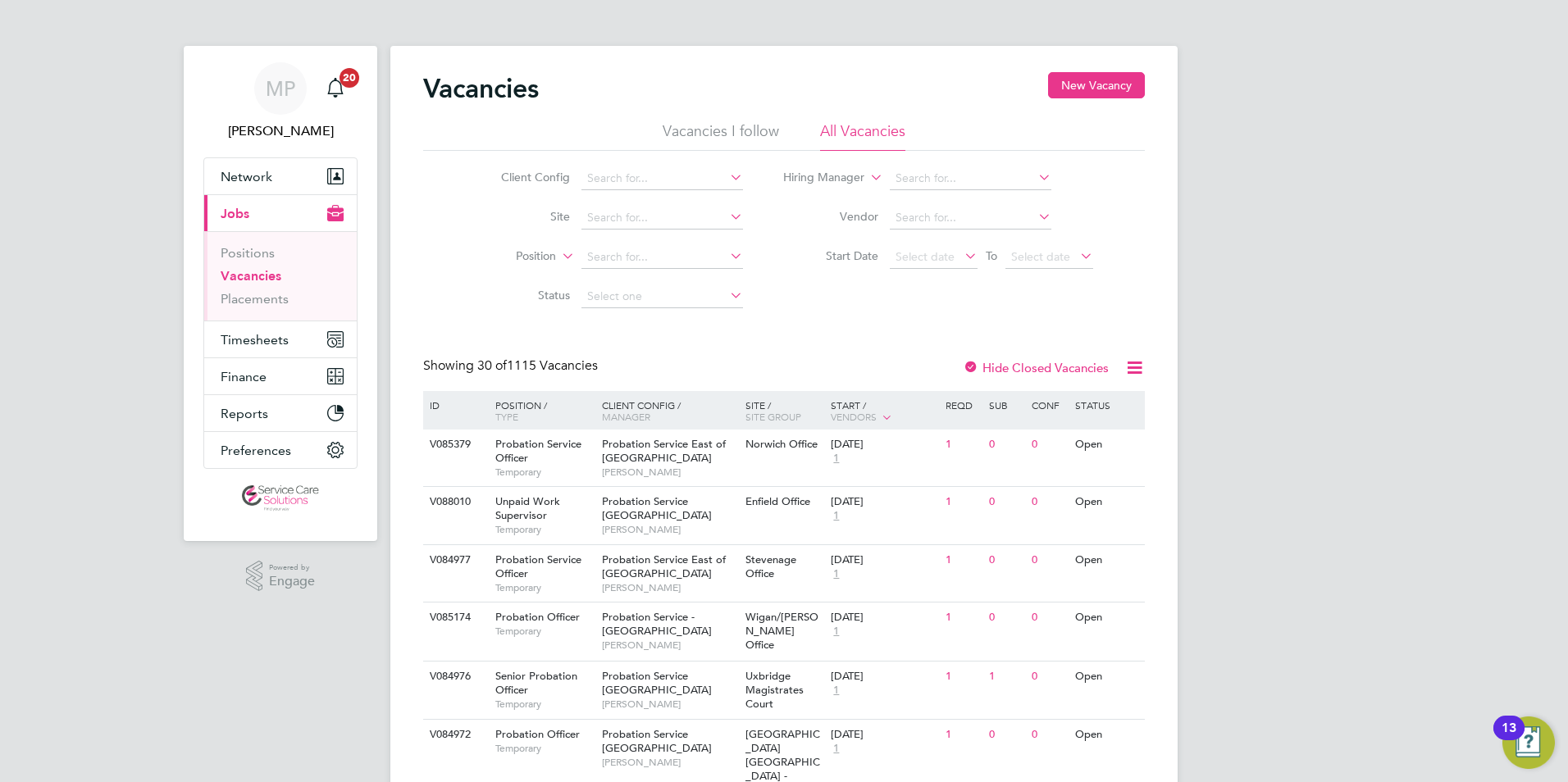
drag, startPoint x: 1089, startPoint y: 87, endPoint x: 1080, endPoint y: 101, distance: 16.6
click at [1086, 90] on button "New Vacancy" at bounding box center [1097, 86] width 97 height 27
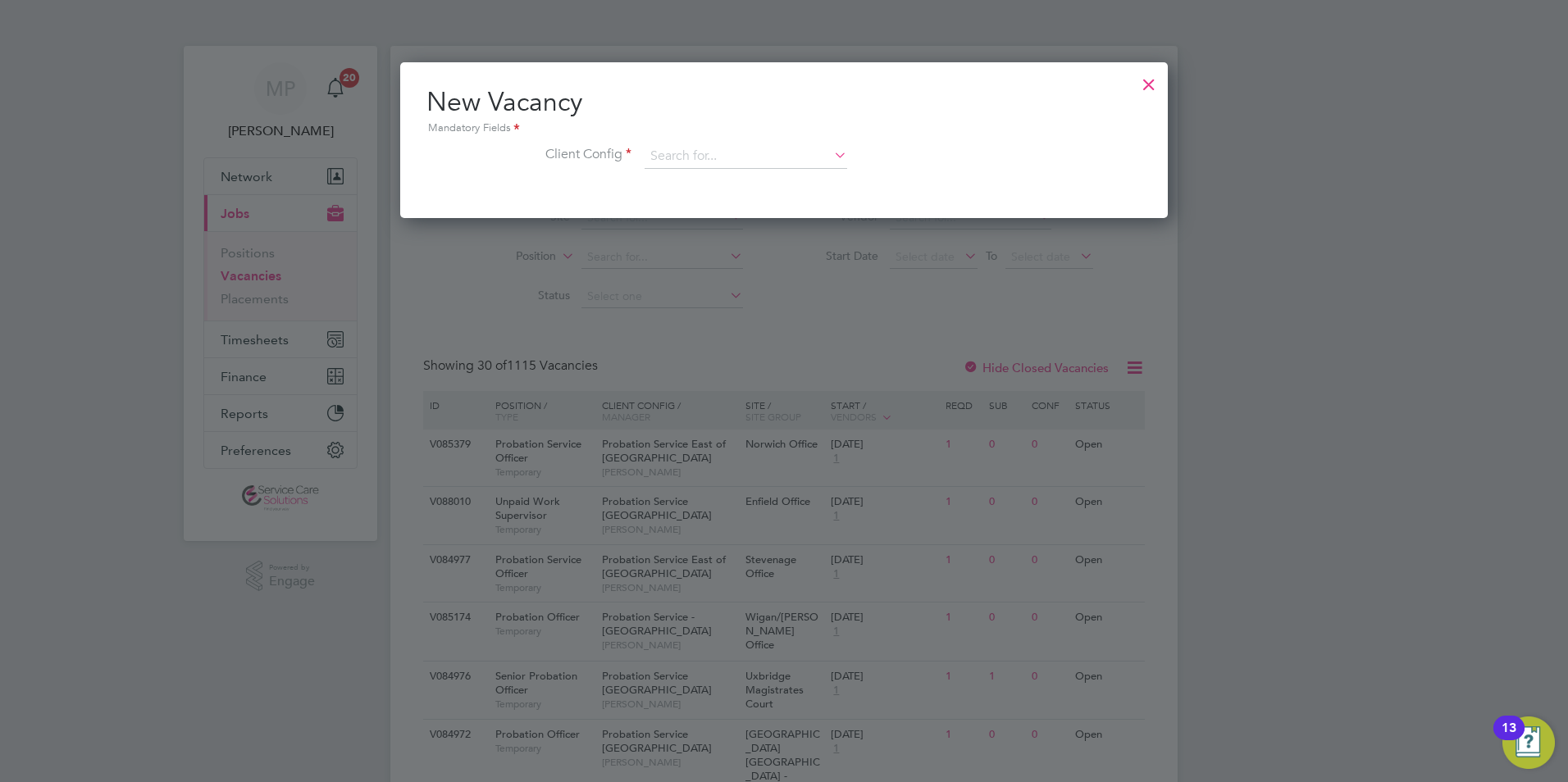
click at [677, 136] on div "Mandatory Fields" at bounding box center [784, 128] width 716 height 18
click at [667, 157] on input at bounding box center [745, 157] width 202 height 25
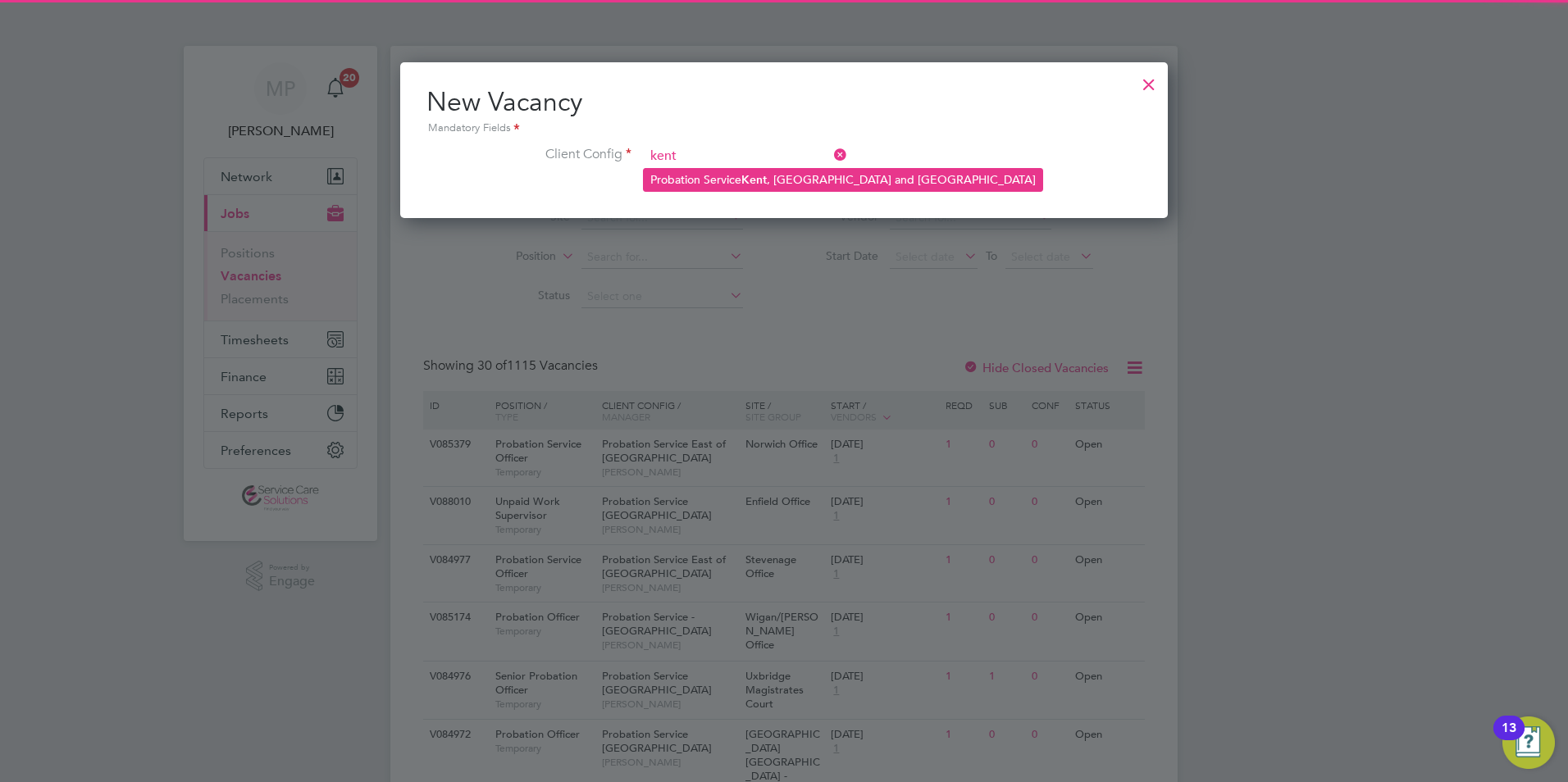
click at [742, 189] on li "Probation Service Kent , Surrey and Sussex" at bounding box center [844, 180] width 399 height 22
type input "Probation Service Kent, Surrey and Sussex"
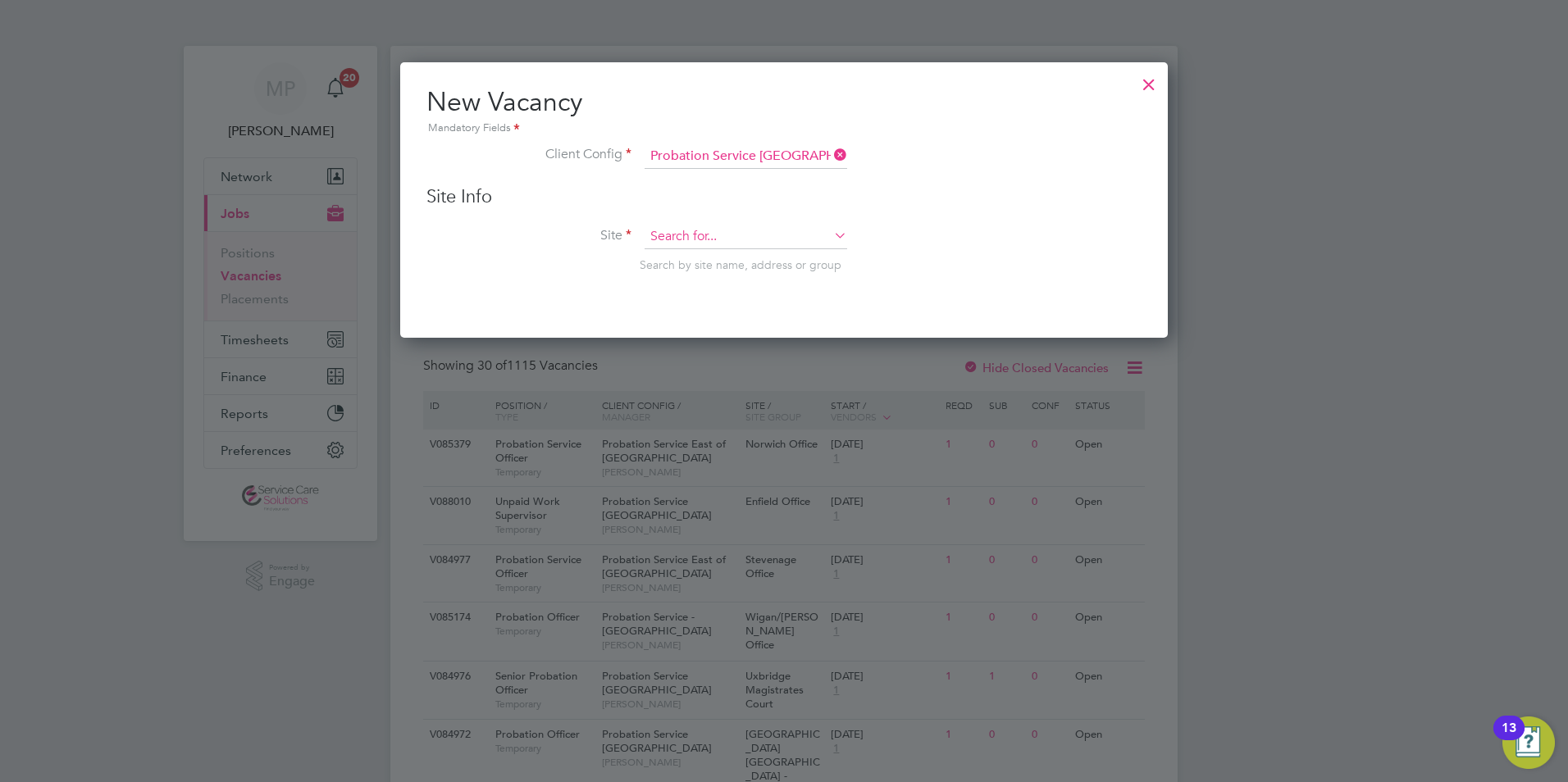
click at [688, 243] on input at bounding box center [745, 238] width 202 height 25
click at [711, 461] on li "Forum House" at bounding box center [762, 453] width 237 height 21
type input "Forum House"
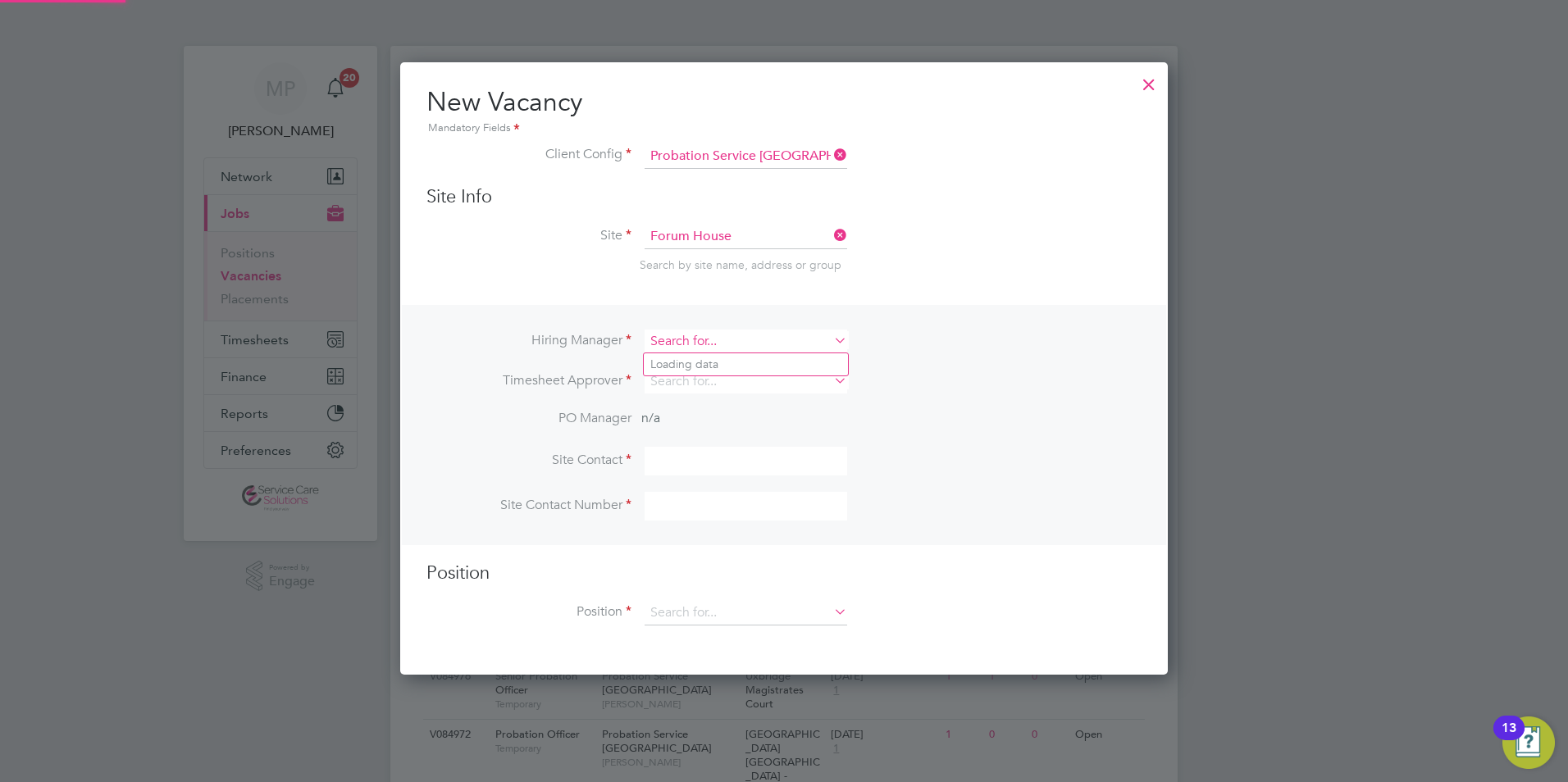
click at [685, 347] on input at bounding box center [745, 341] width 202 height 24
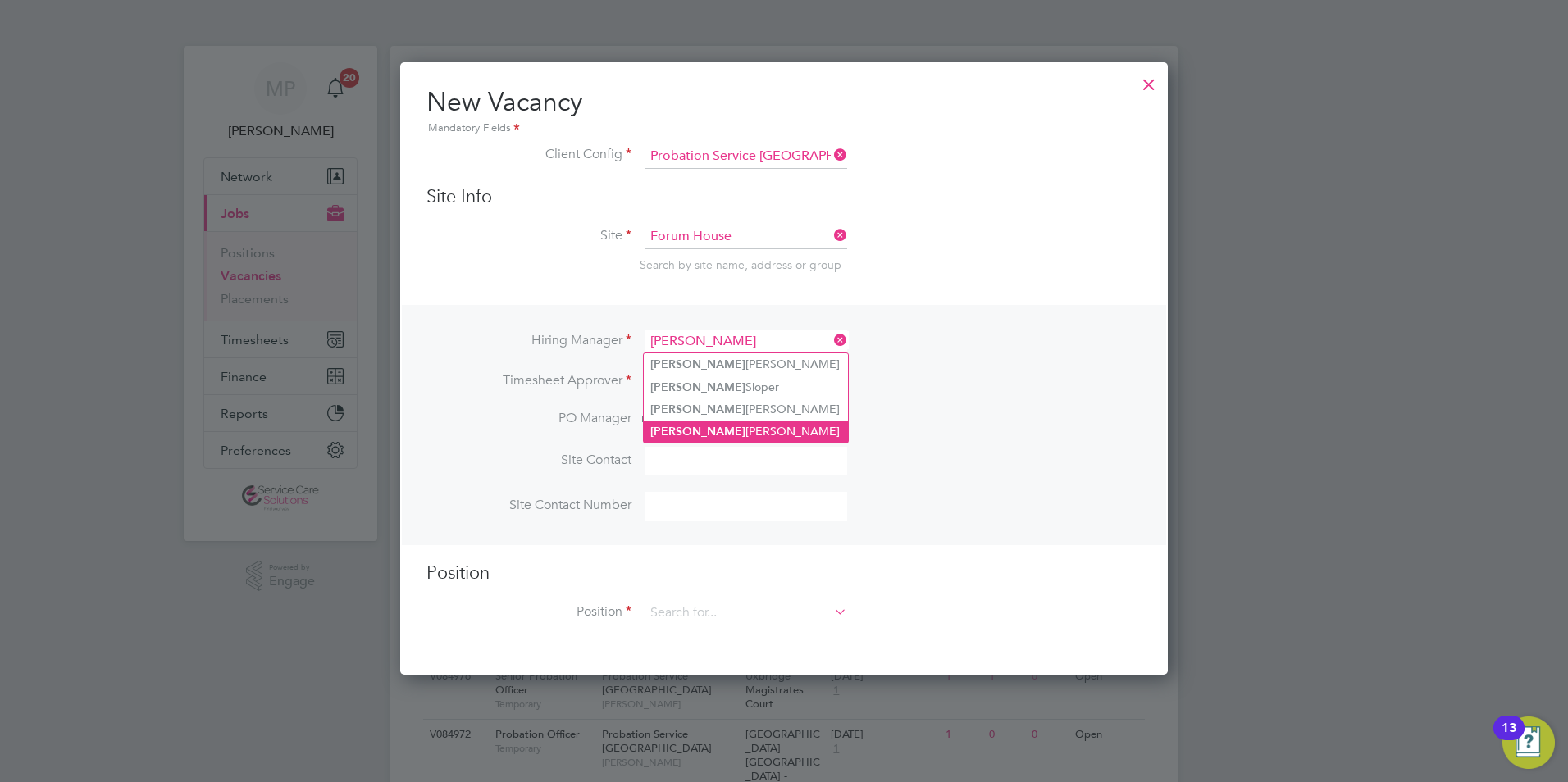
click at [698, 427] on li "Fiona Oshea" at bounding box center [746, 431] width 204 height 22
type input "Fiona Oshea"
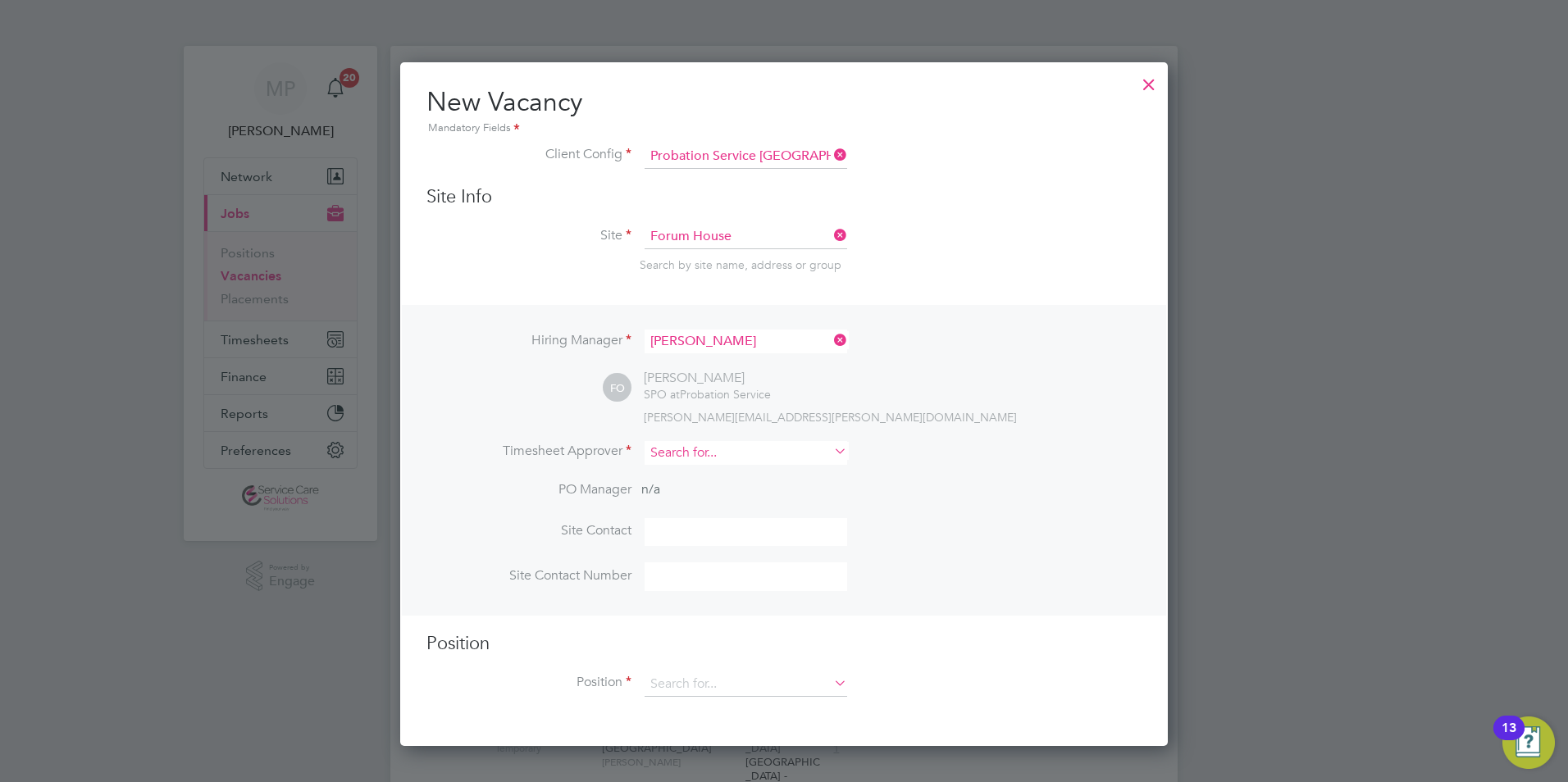
click at [700, 454] on input at bounding box center [745, 452] width 202 height 24
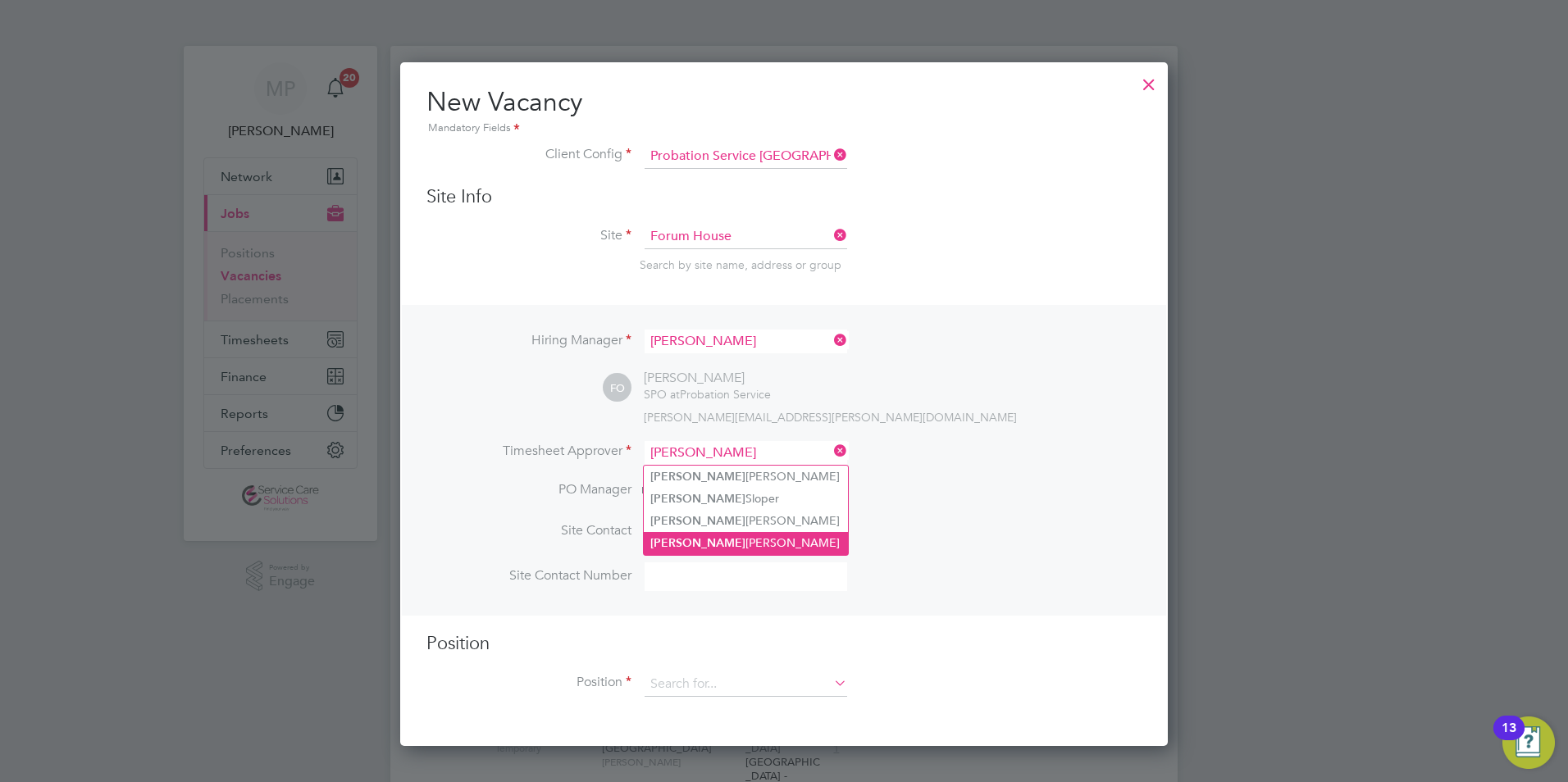
click at [680, 537] on li "Fiona Oshea" at bounding box center [746, 543] width 204 height 22
type input "Fiona Oshea"
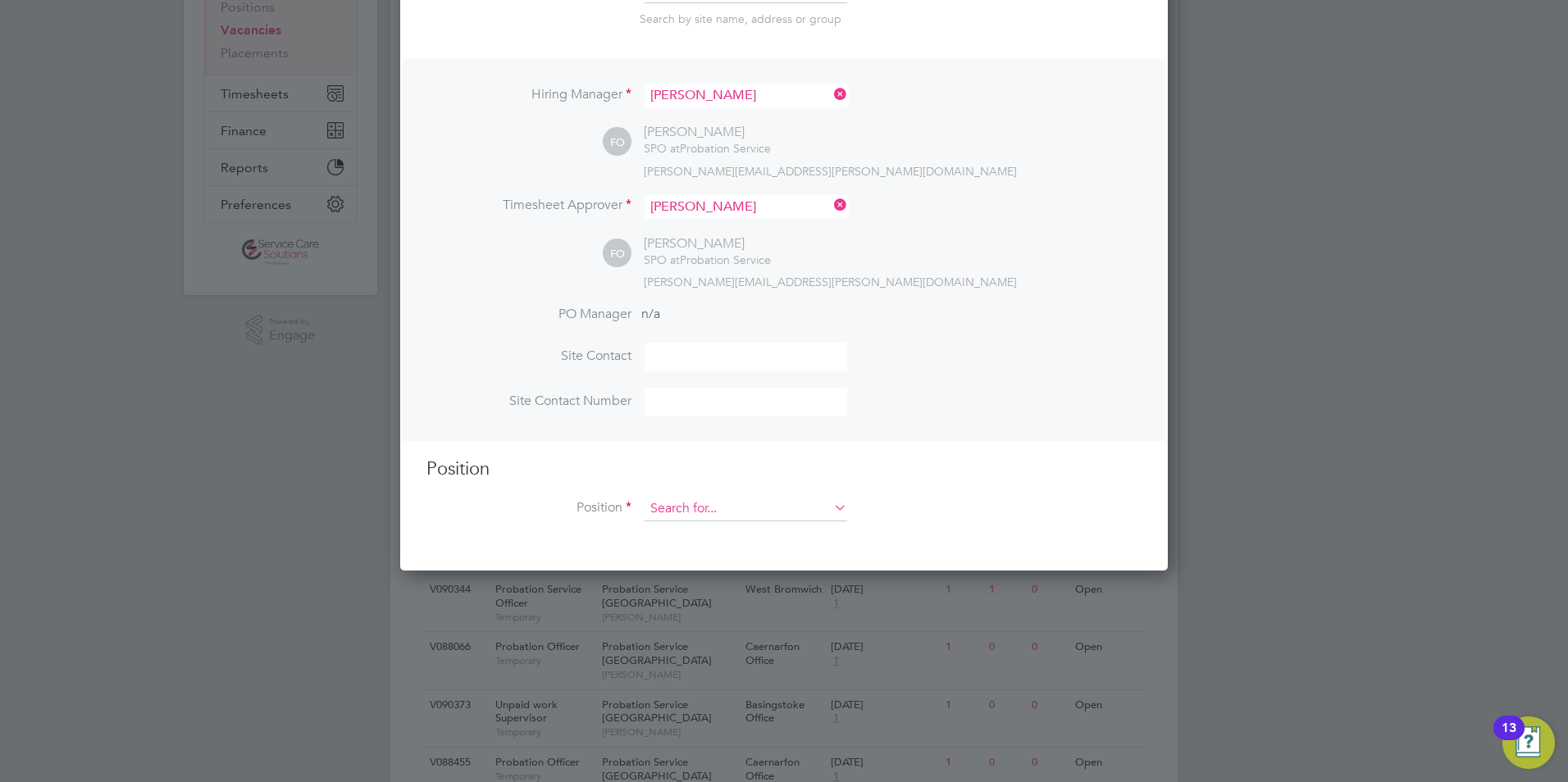
click at [683, 512] on input at bounding box center [745, 509] width 202 height 25
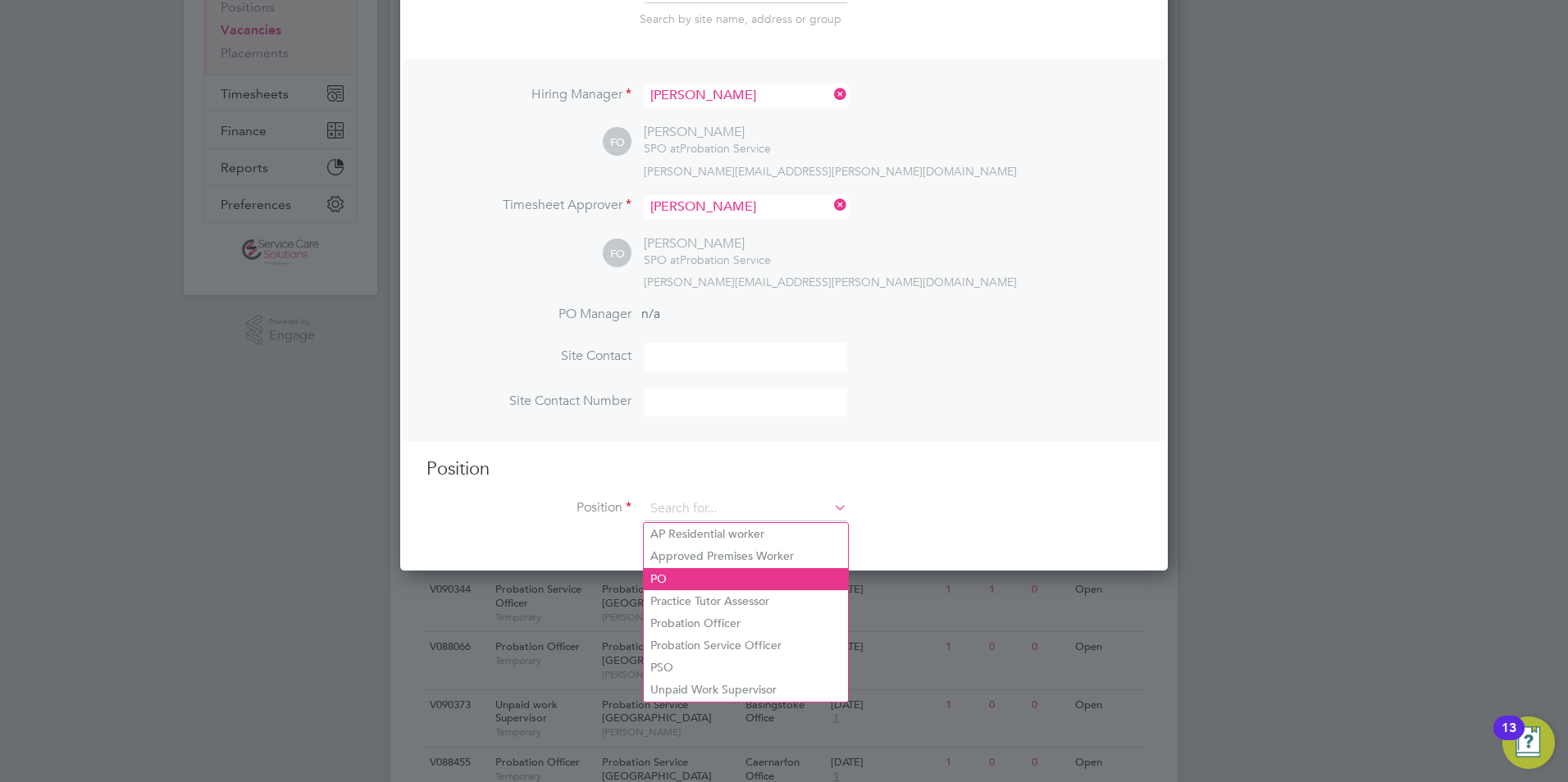
drag, startPoint x: 709, startPoint y: 633, endPoint x: 683, endPoint y: 573, distance: 65.4
click at [710, 635] on li "Probation Service Officer" at bounding box center [746, 645] width 204 height 22
type input "Probation Service Officer"
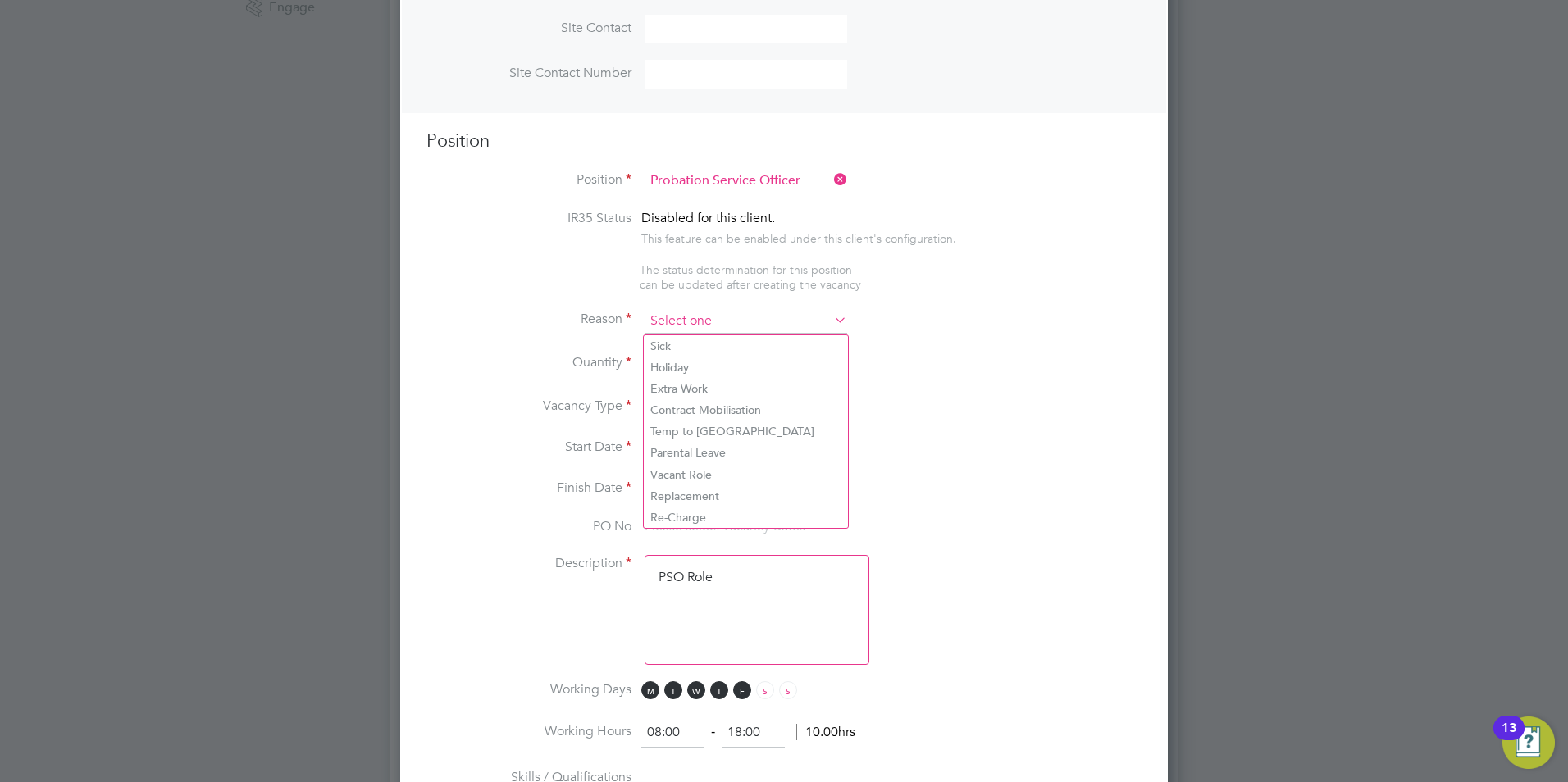
click at [682, 319] on input at bounding box center [745, 321] width 202 height 25
drag, startPoint x: 693, startPoint y: 472, endPoint x: 645, endPoint y: 389, distance: 95.9
click at [691, 470] on li "Vacant Role" at bounding box center [746, 475] width 204 height 21
type input "Vacant Role"
drag, startPoint x: 697, startPoint y: 353, endPoint x: 694, endPoint y: 362, distance: 9.5
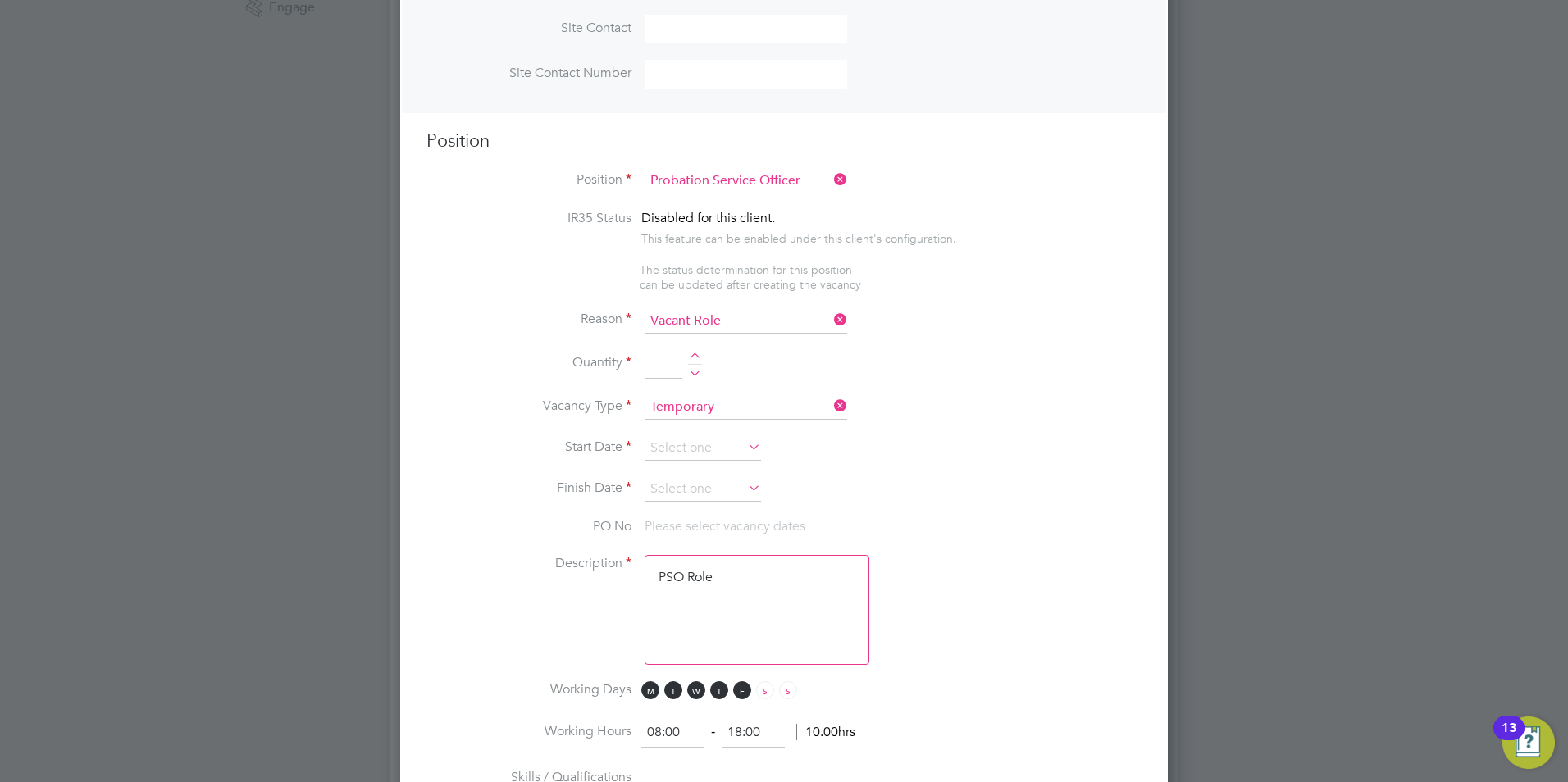
click at [698, 353] on li "Quantity" at bounding box center [784, 373] width 716 height 46
drag, startPoint x: 695, startPoint y: 354, endPoint x: 693, endPoint y: 369, distance: 15.1
click at [695, 362] on div at bounding box center [695, 358] width 14 height 11
type input "1"
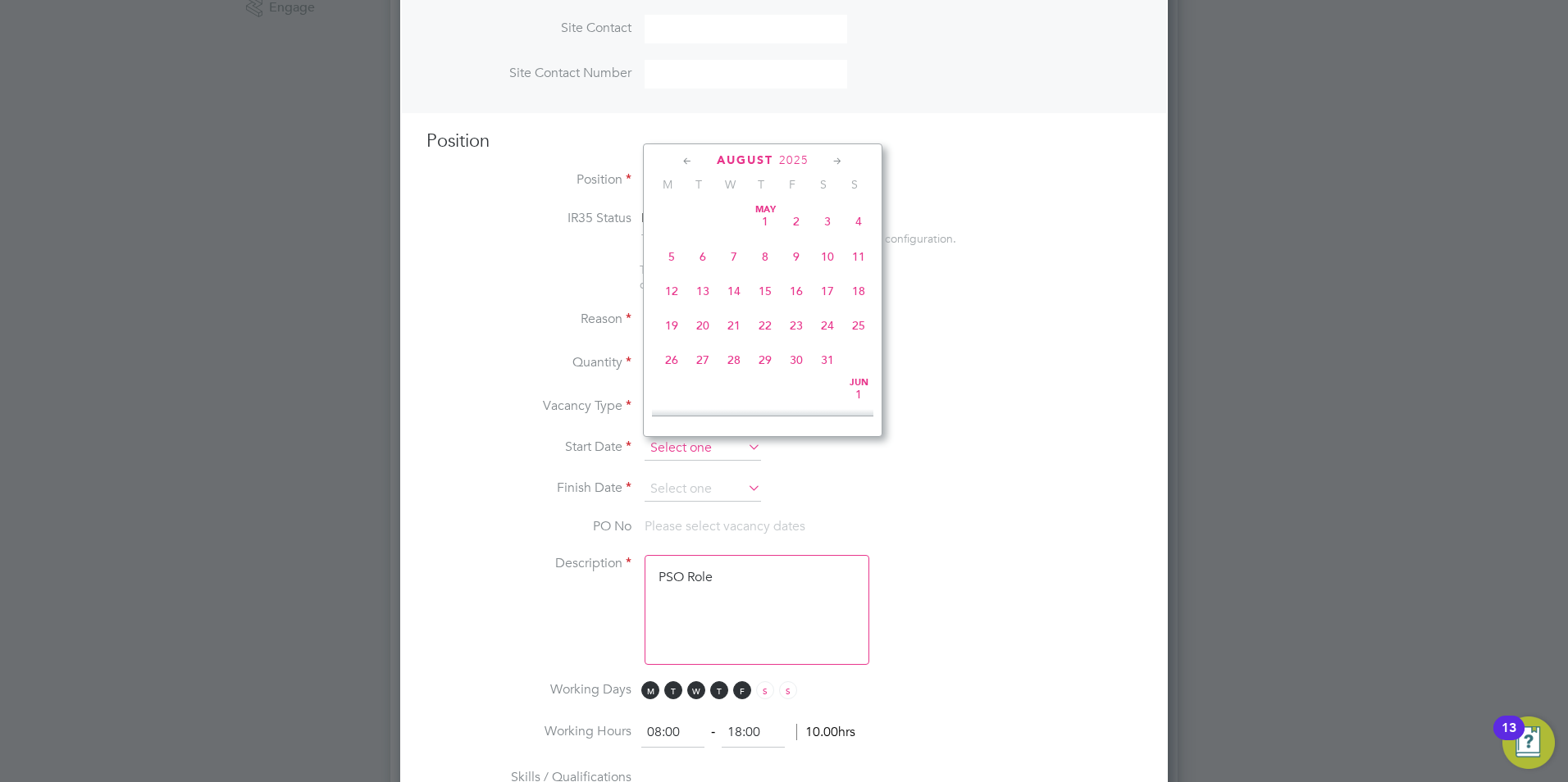
click at [673, 440] on input at bounding box center [702, 448] width 117 height 25
drag, startPoint x: 669, startPoint y: 322, endPoint x: 662, endPoint y: 424, distance: 102.2
click at [669, 324] on span "18" at bounding box center [672, 312] width 31 height 31
type input "18 Aug 2025"
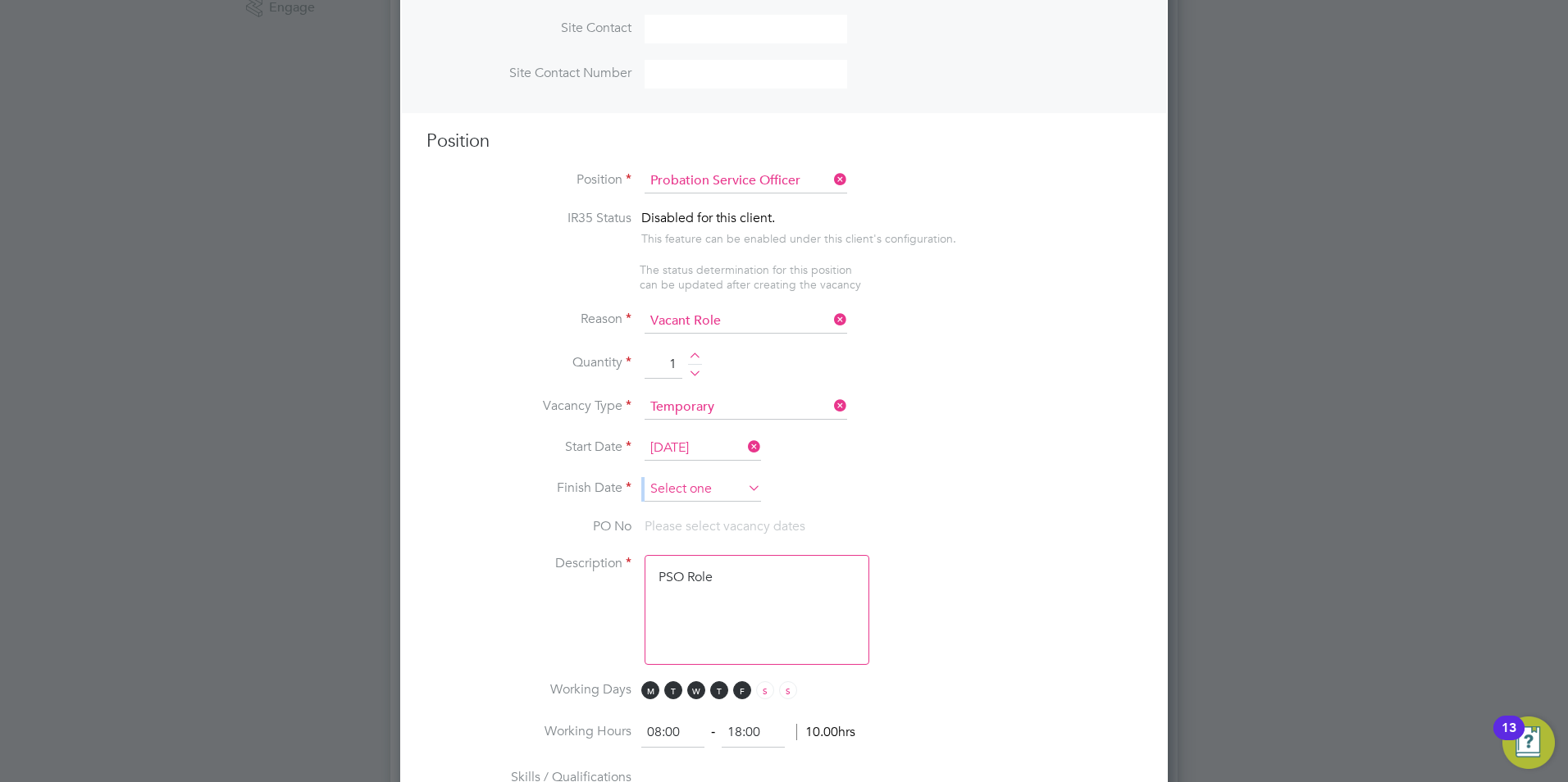
click at [669, 482] on ng-container "IR35 Status Disabled for this client. This feature can be enabled under this cl…" at bounding box center [784, 715] width 716 height 1011
click at [673, 491] on input at bounding box center [702, 489] width 117 height 25
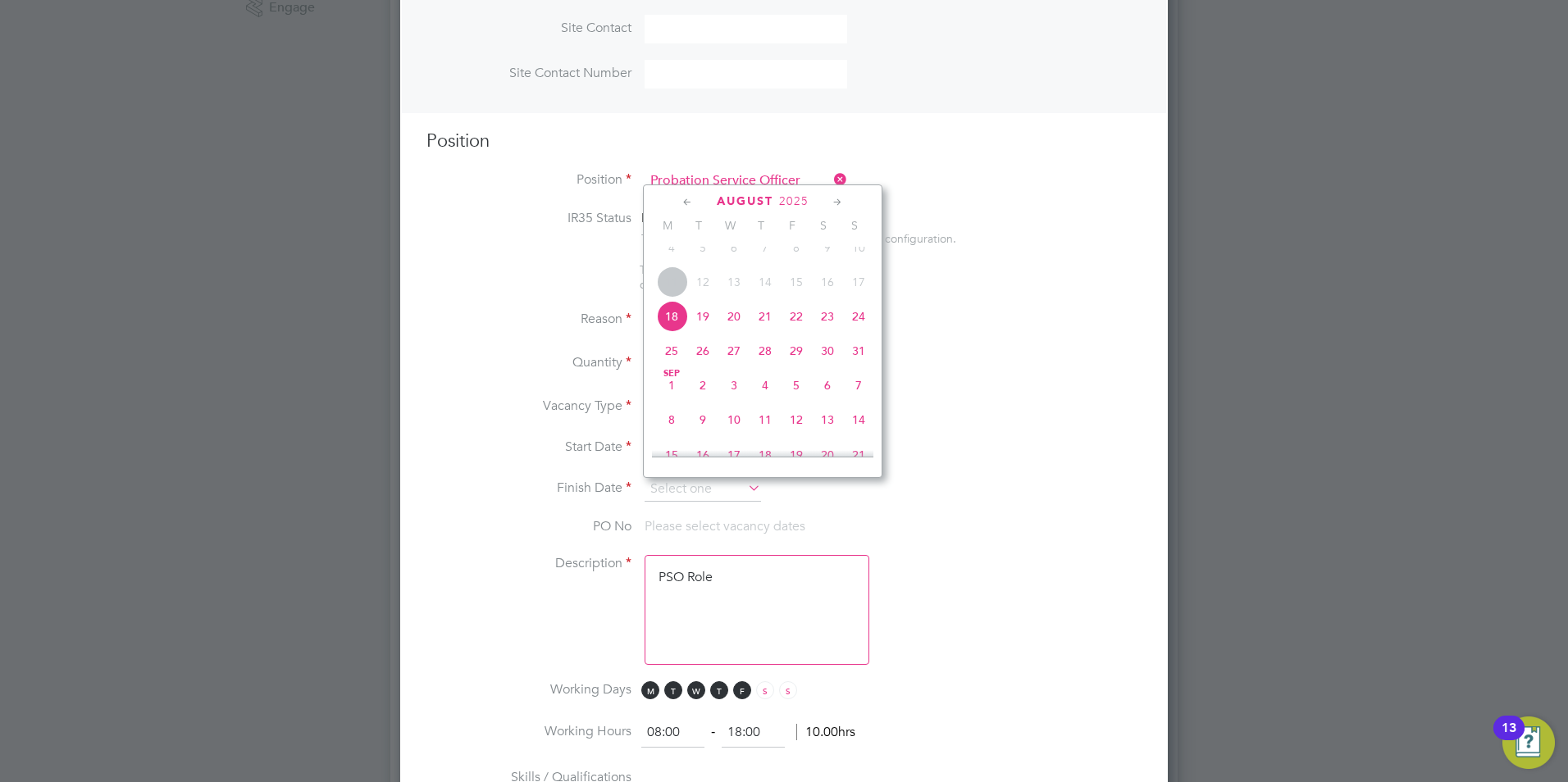
click at [838, 206] on icon at bounding box center [838, 202] width 15 height 18
click at [835, 201] on icon at bounding box center [838, 202] width 15 height 18
click at [856, 391] on span "30" at bounding box center [858, 375] width 31 height 31
type input "30 Nov 2025"
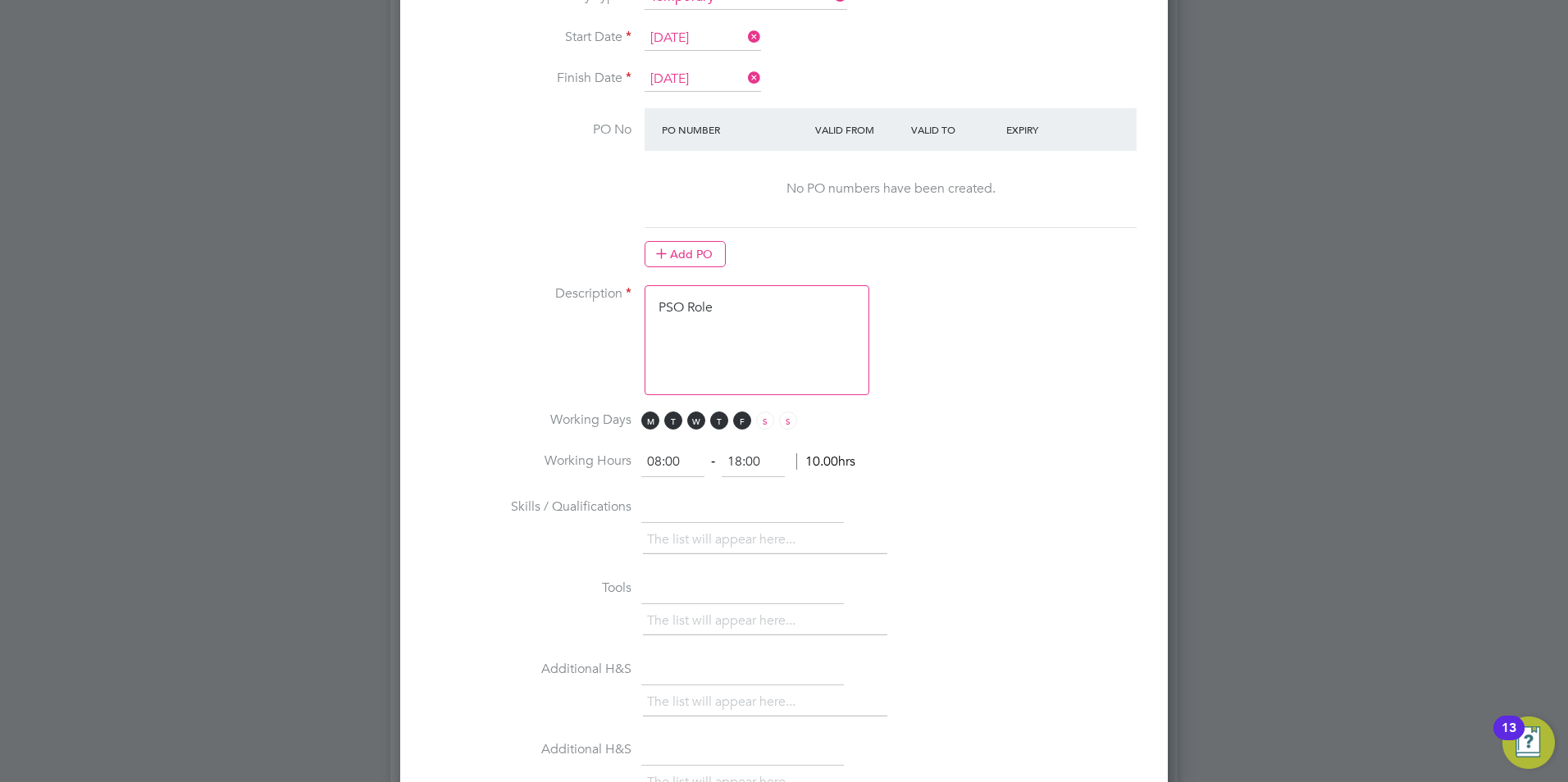
drag, startPoint x: 745, startPoint y: 338, endPoint x: 925, endPoint y: 373, distance: 183.4
click at [746, 338] on textarea "PSO Role" at bounding box center [756, 340] width 225 height 110
click at [755, 374] on textarea "PSO Role" at bounding box center [756, 340] width 225 height 110
drag, startPoint x: 728, startPoint y: 315, endPoint x: 604, endPoint y: 288, distance: 126.9
click at [604, 288] on li "Description PSO Role" at bounding box center [784, 348] width 716 height 126
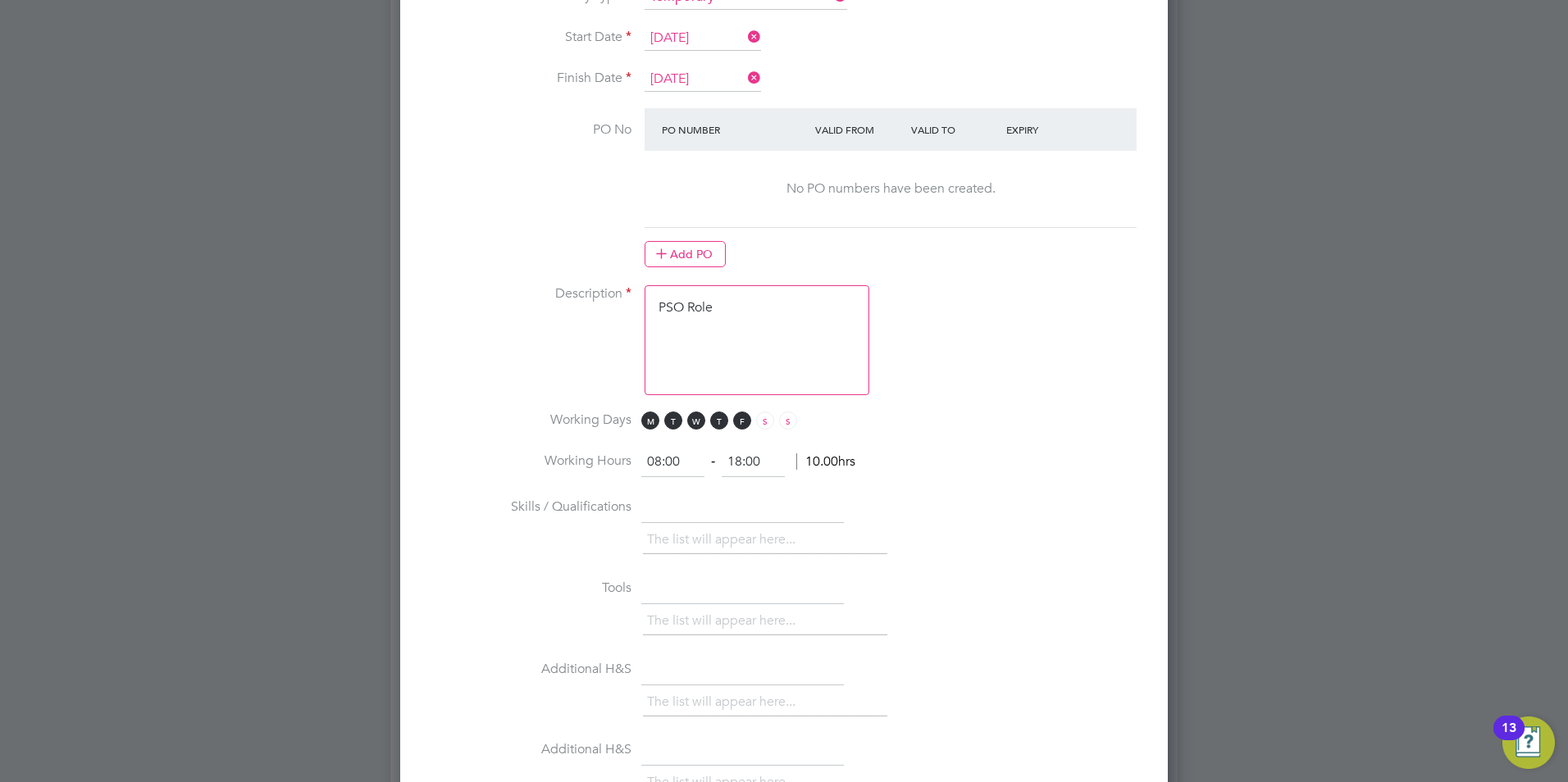
paste textarea "The tracking number for this OP1 request is: " 2294B" No Question Answer Probat…"
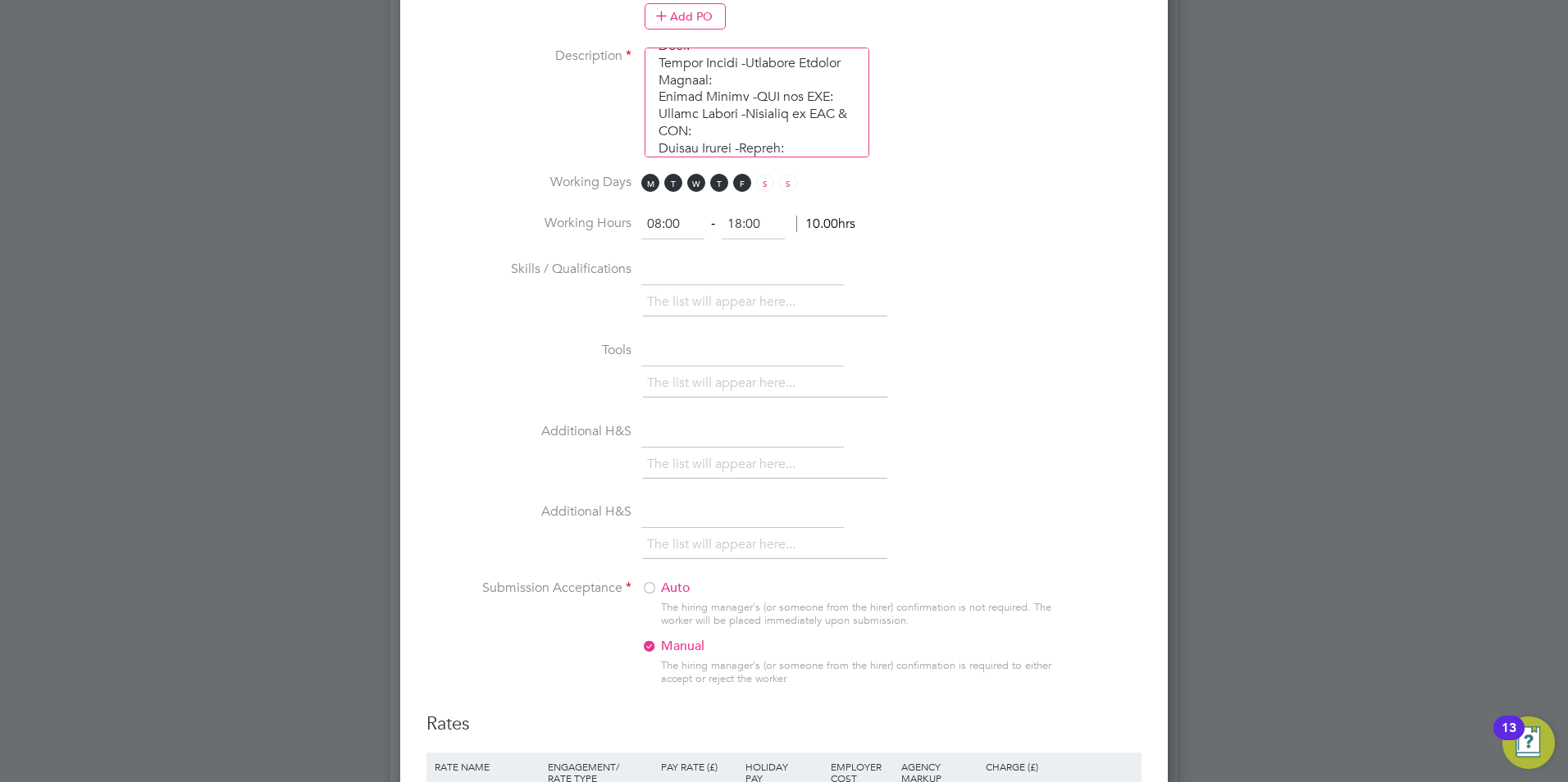
scroll to position [1230, 0]
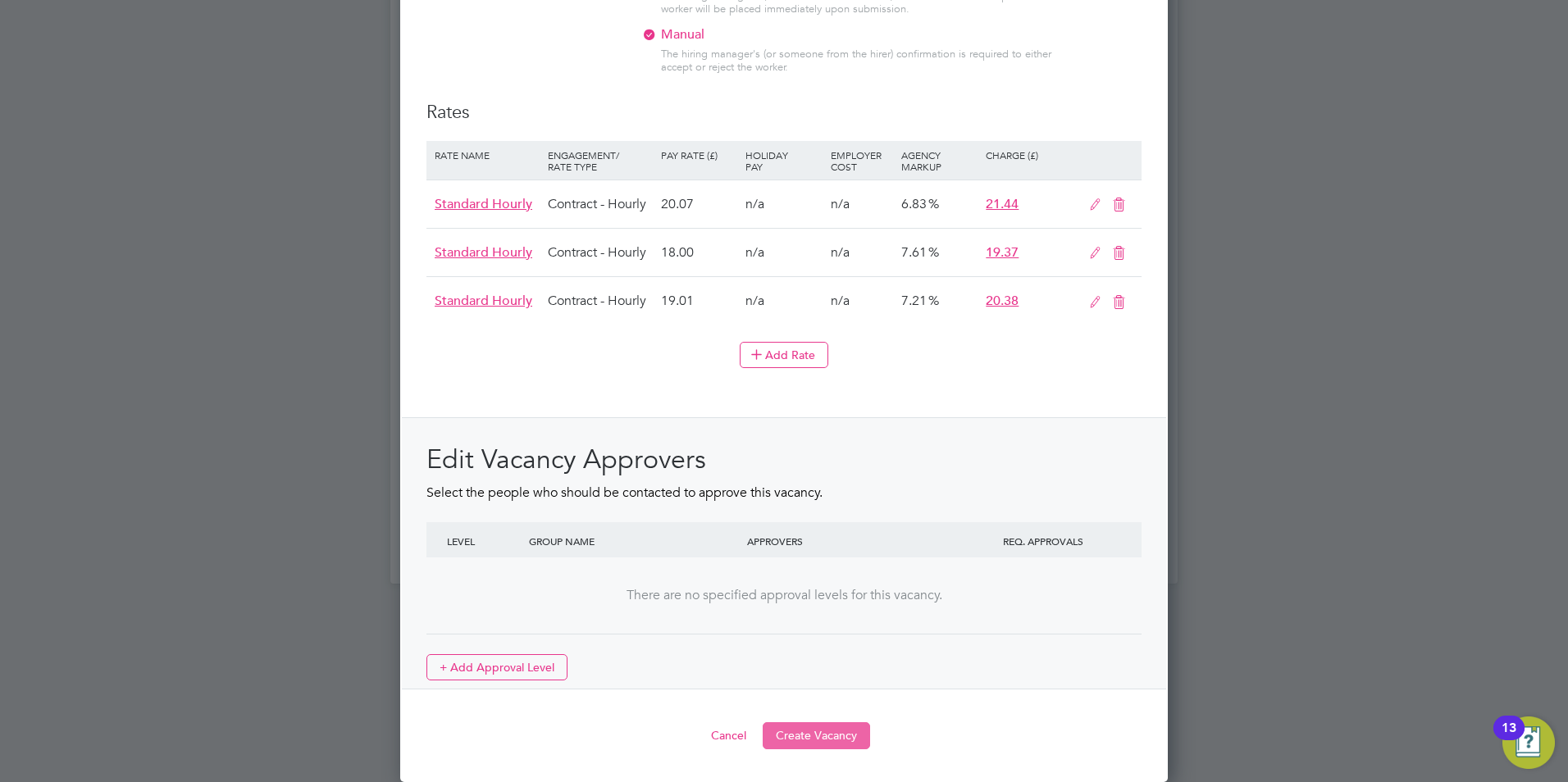
type textarea "The tracking number for this OP1 request is: " 2294B" No Question Answer Probat…"
click at [831, 734] on button "Create Vacancy" at bounding box center [816, 735] width 107 height 27
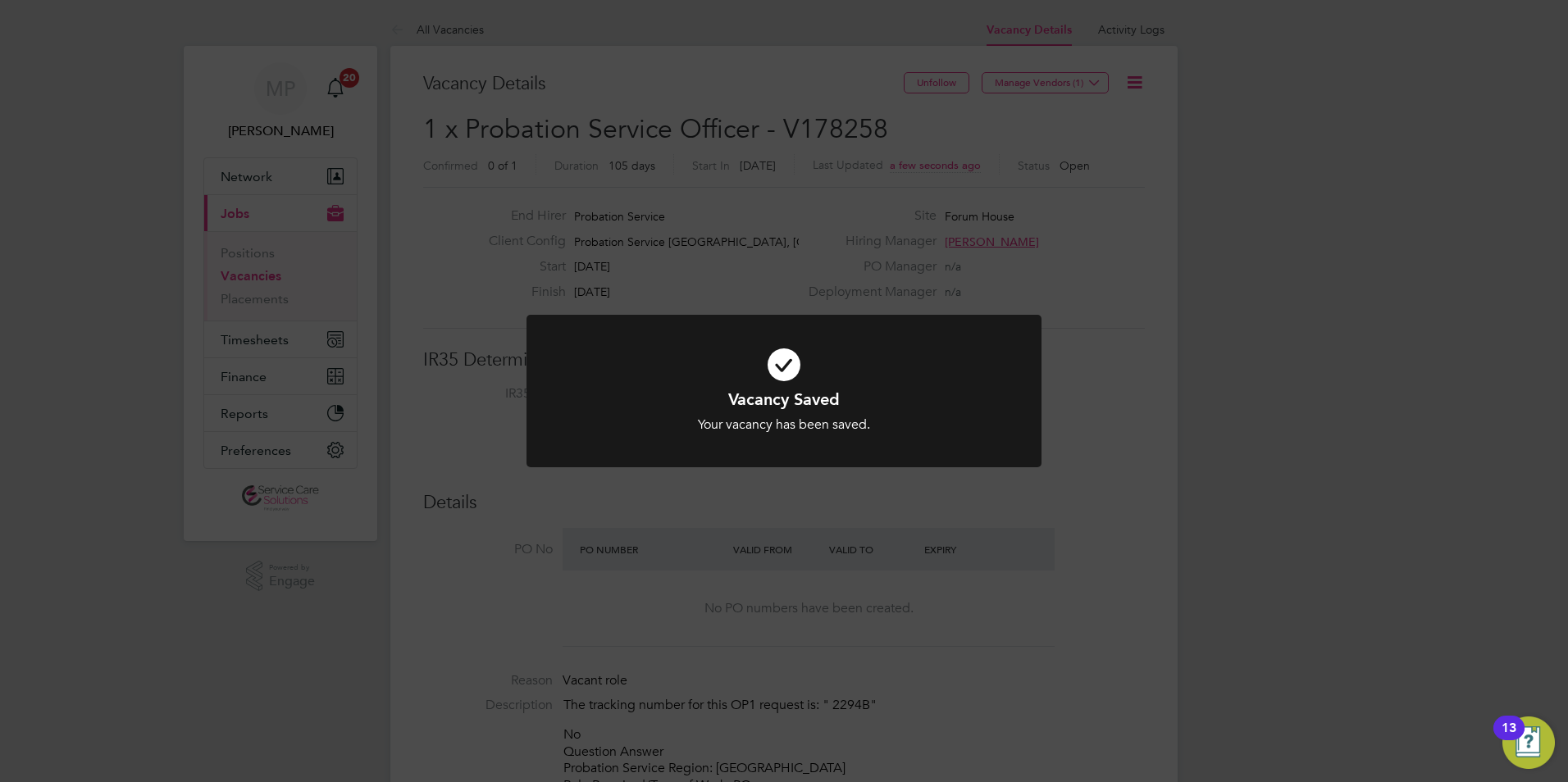
click at [1074, 504] on div "Vacancy Saved Your vacancy has been saved. Cancel Okay" at bounding box center [784, 391] width 1568 height 782
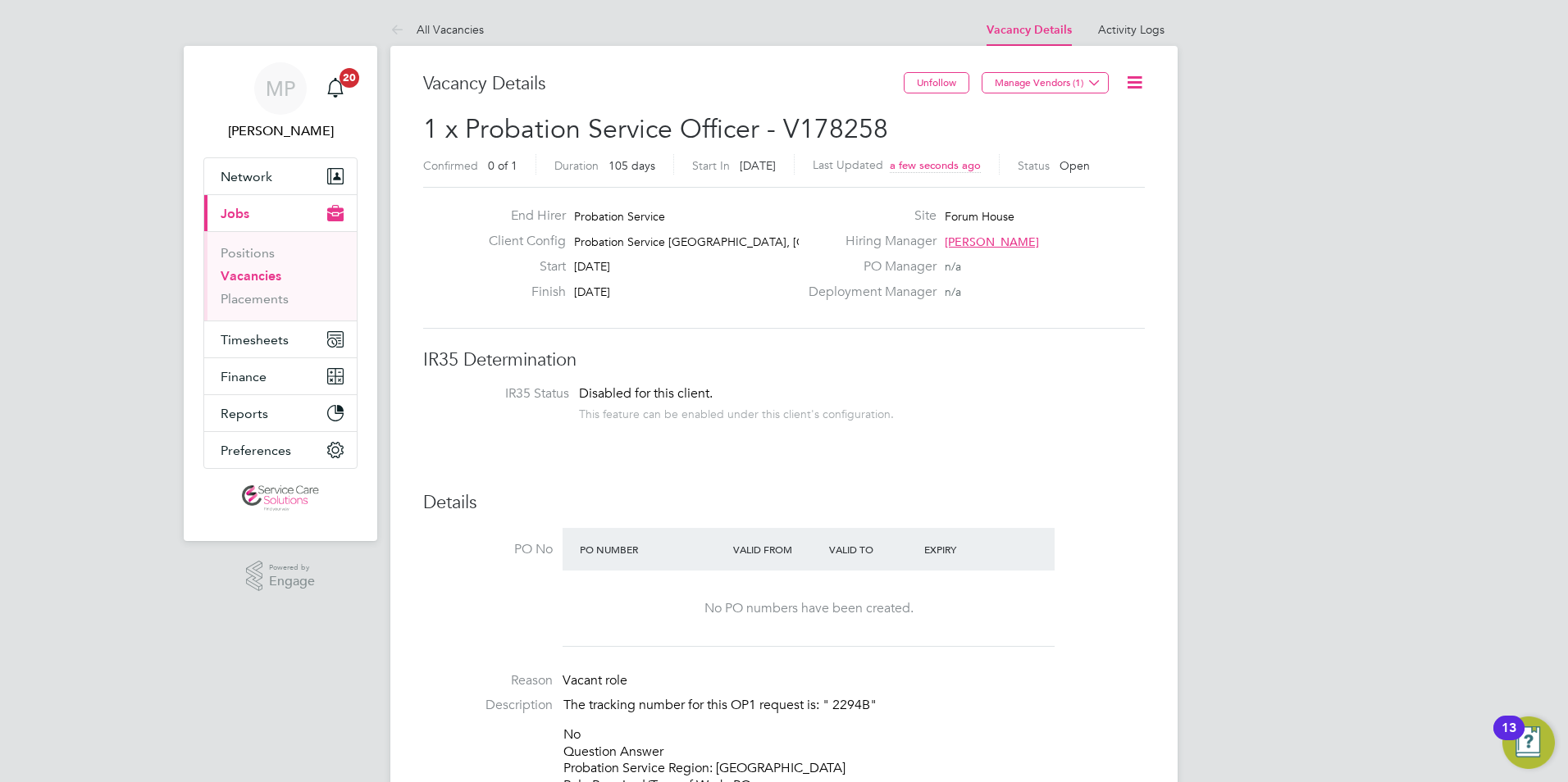
click at [1136, 79] on icon at bounding box center [1135, 83] width 21 height 21
click at [1100, 121] on li "Edit Vacancy e" at bounding box center [1095, 122] width 95 height 23
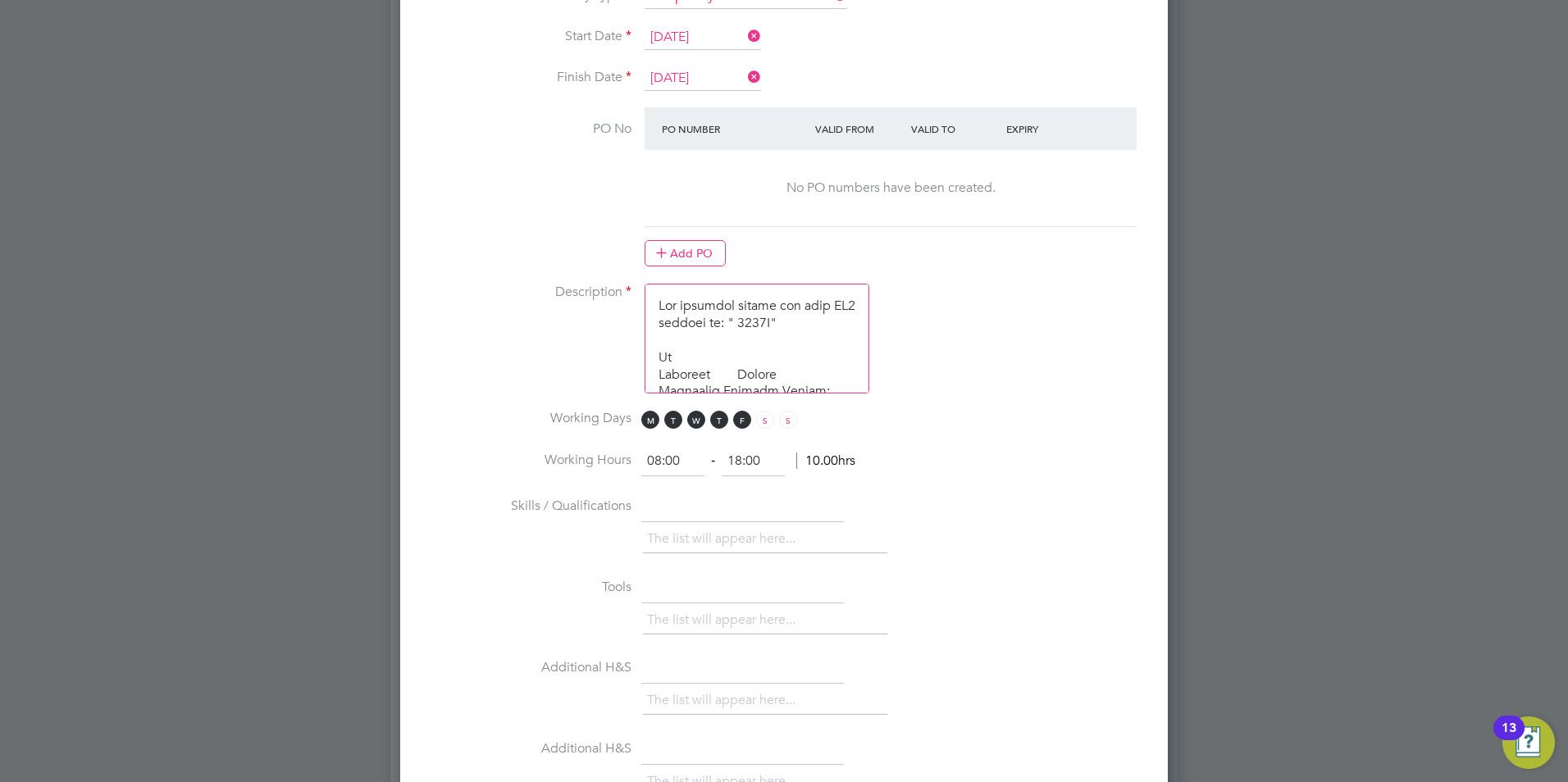
click at [668, 288] on textarea at bounding box center [756, 339] width 225 height 110
click at [717, 305] on textarea at bounding box center [756, 339] width 225 height 110
paste textarea "The tracking number for this OP1 request is: " 2294B" No Question Answer Probat…"
type textarea "The tracking number for this OP1 request is: " 2294B" No Question Answer Probat…"
click at [755, 305] on textarea at bounding box center [756, 339] width 225 height 110
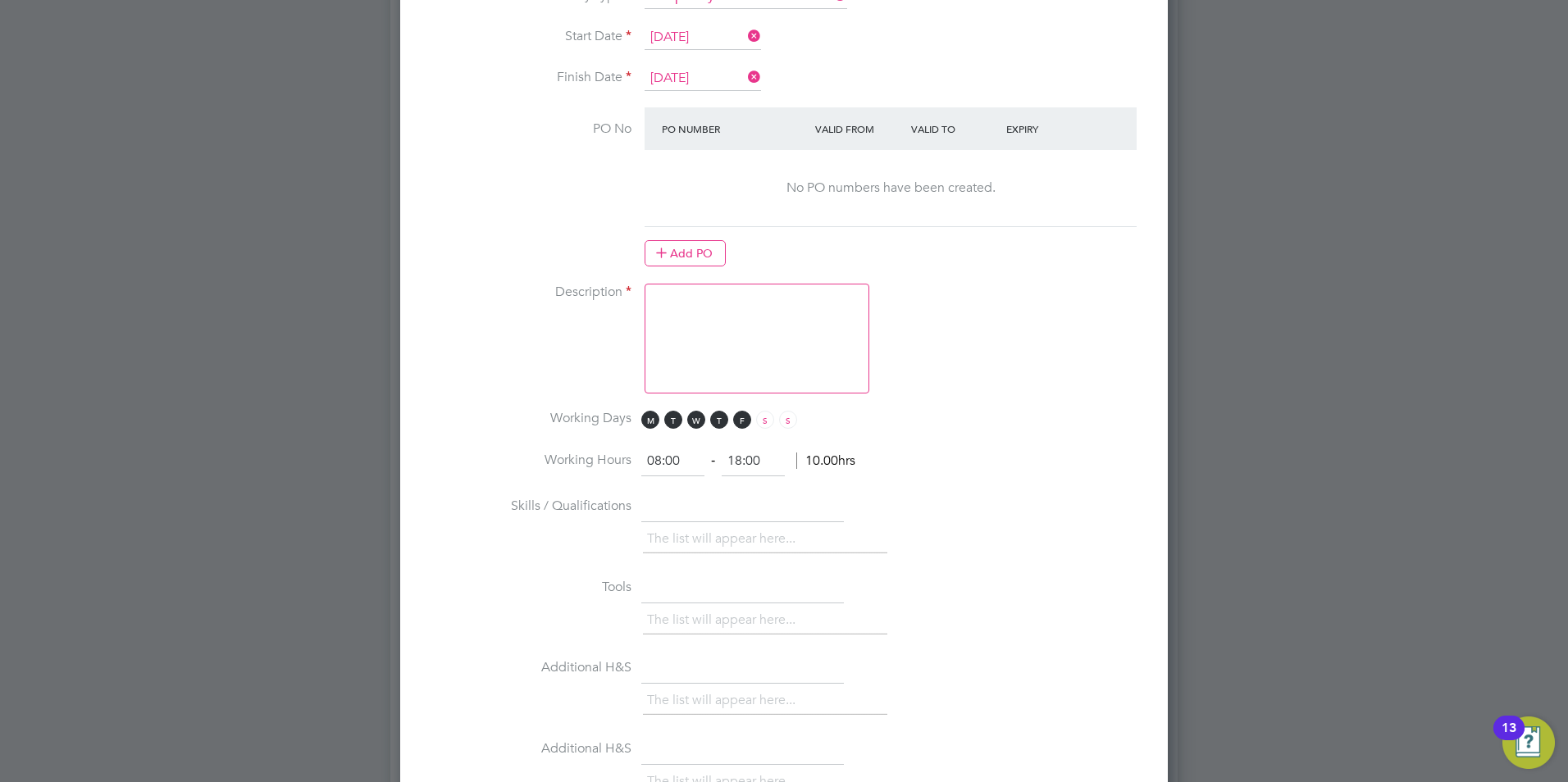
paste textarea "The tracking number for this OP1 request is: " 2295B" Yes Question Answer Proba…"
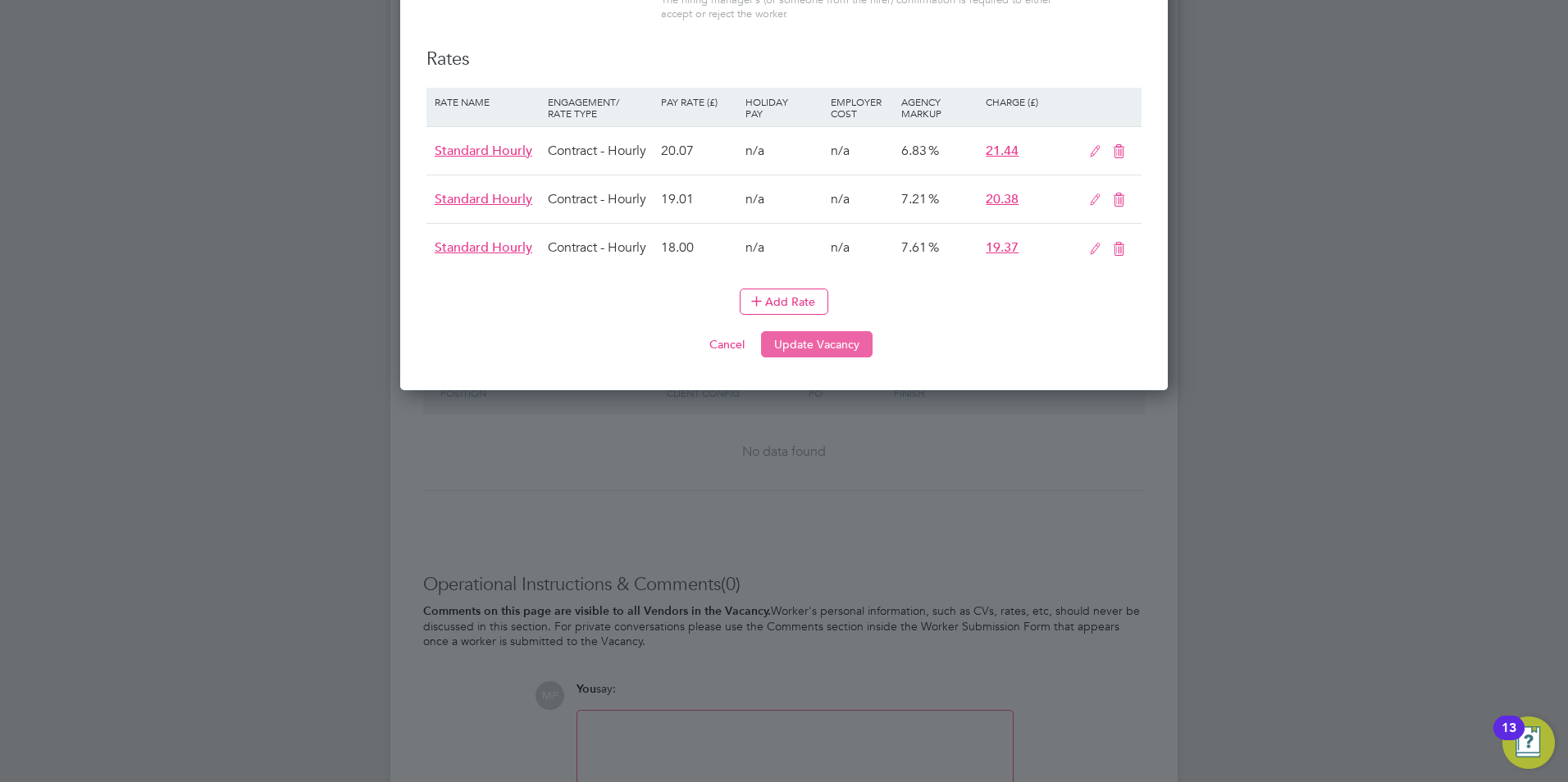
type textarea "The tracking number for this OP1 request is: " 2295B" Yes Question Answer Proba…"
click at [799, 332] on button "Update Vacancy" at bounding box center [816, 345] width 111 height 27
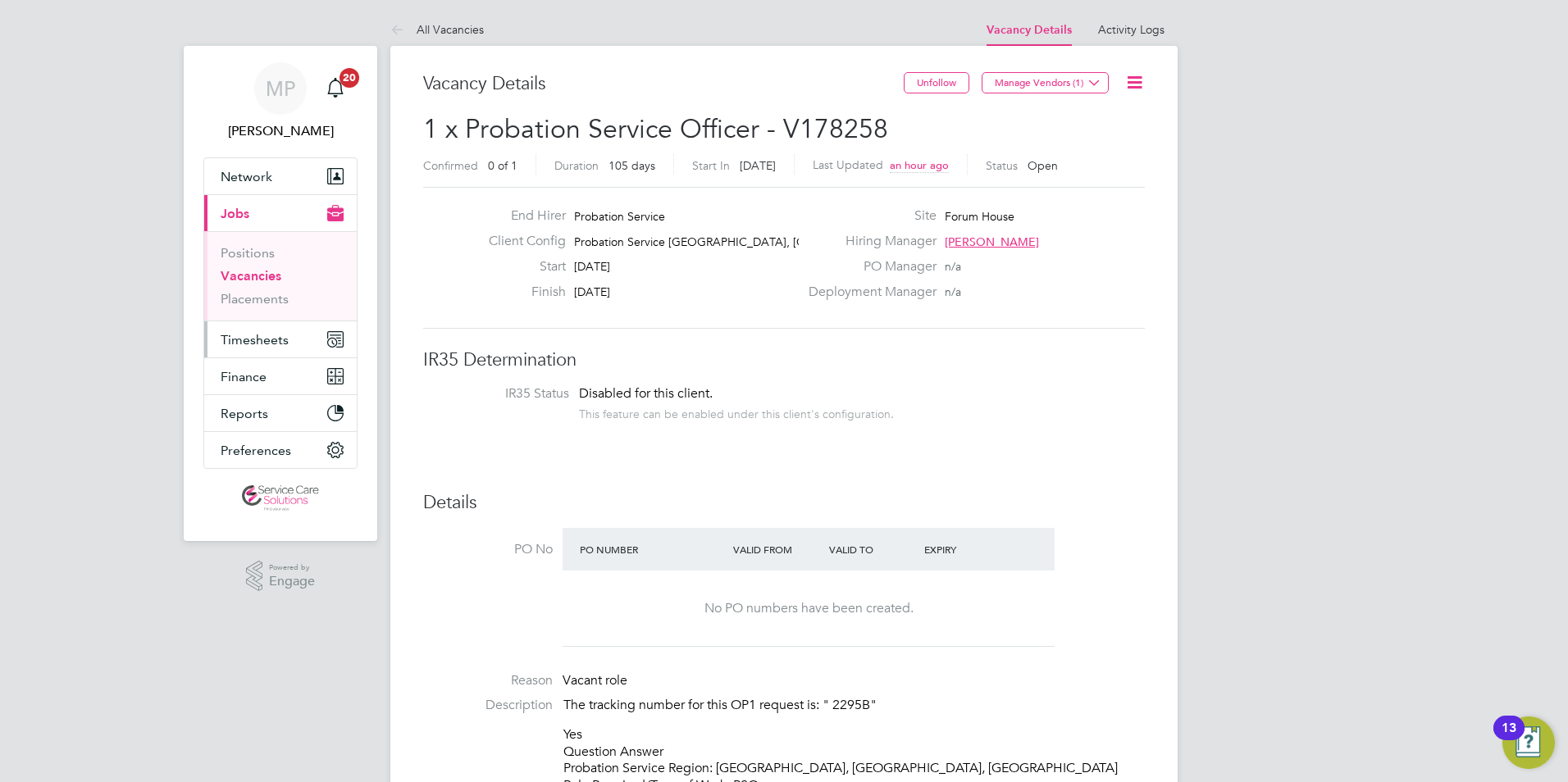
click at [249, 339] on span "Timesheets" at bounding box center [255, 340] width 68 height 15
click at [250, 335] on span "Timesheets" at bounding box center [255, 340] width 68 height 15
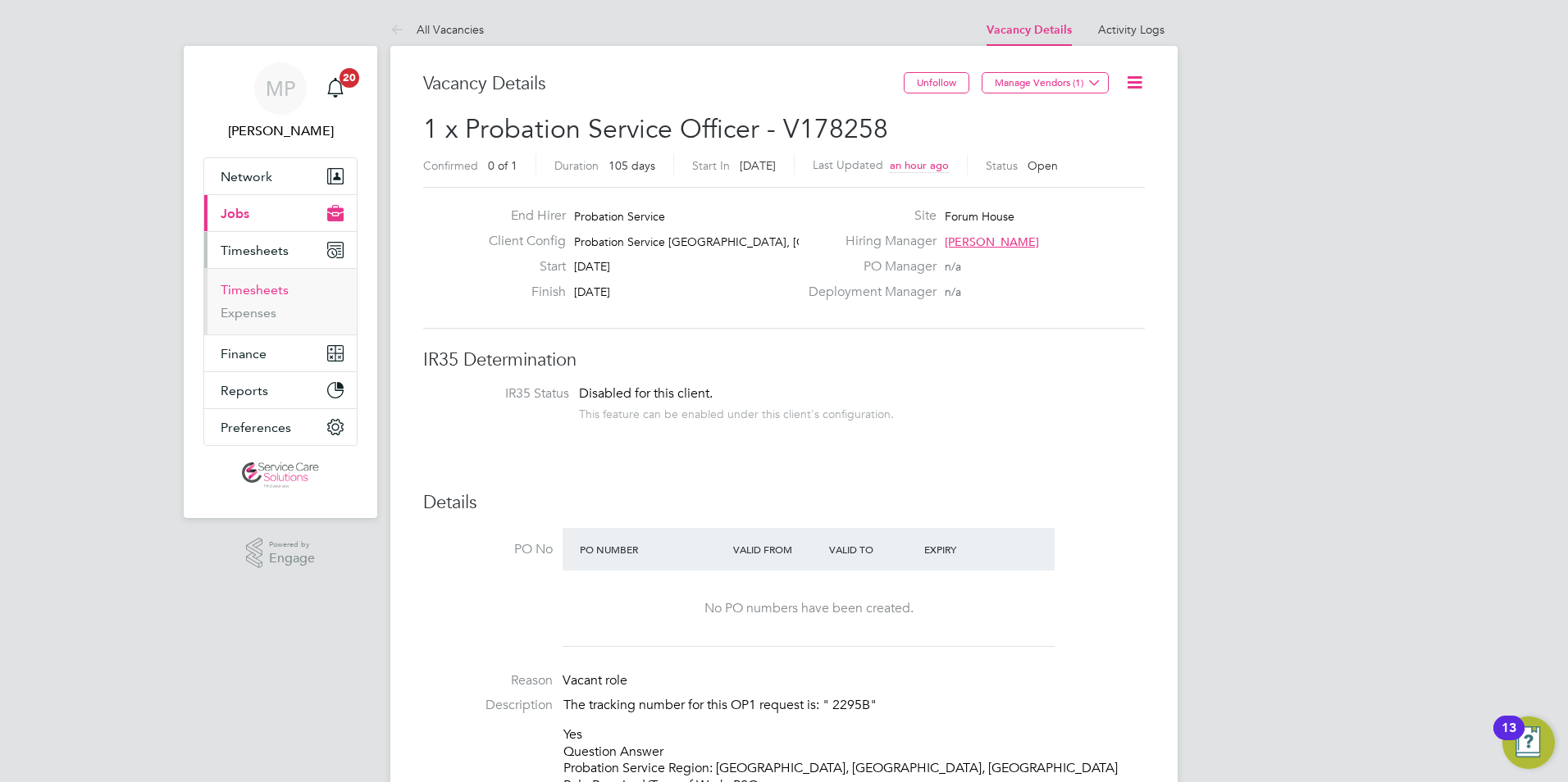
click at [254, 291] on link "Timesheets" at bounding box center [255, 290] width 68 height 15
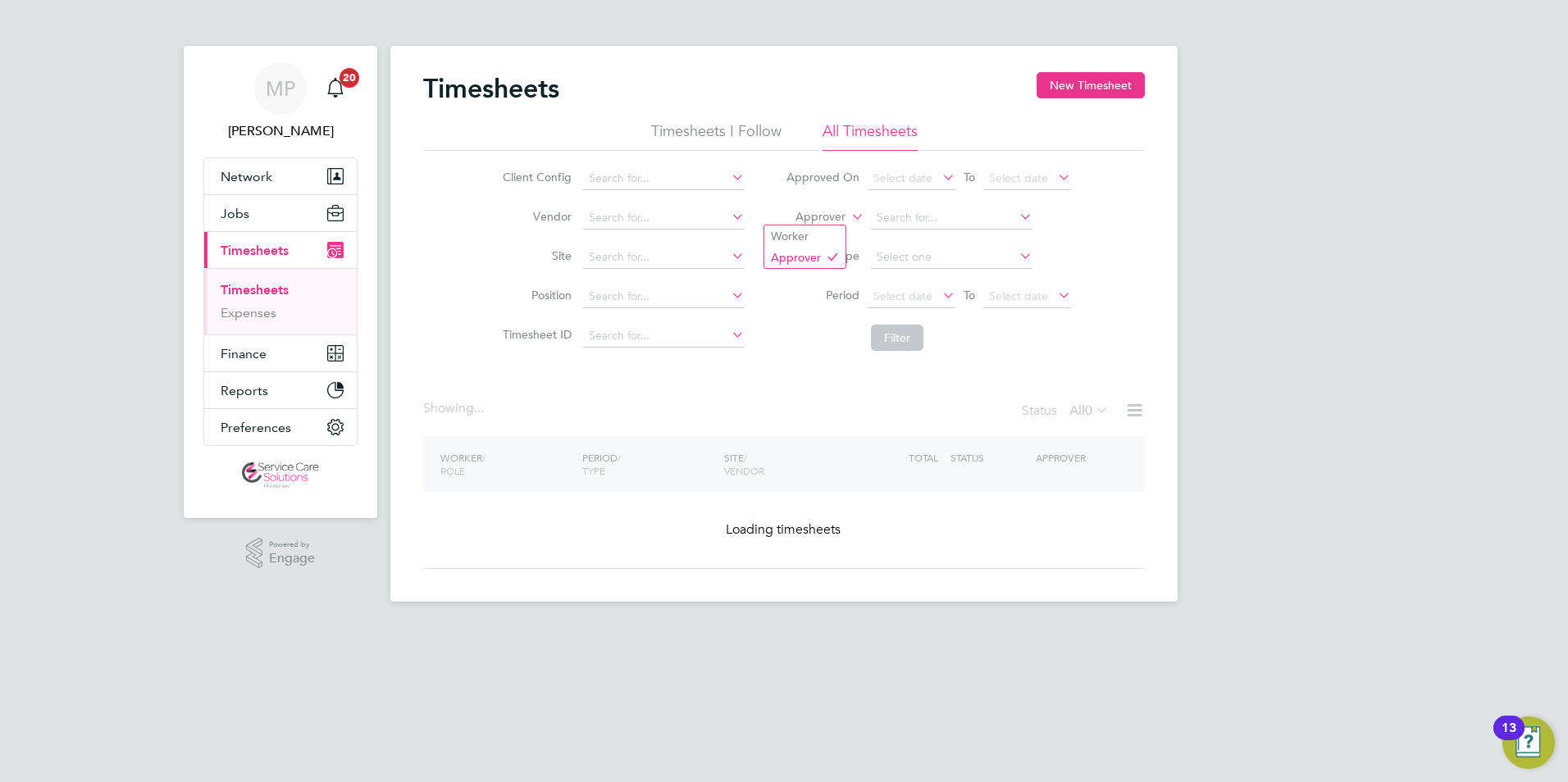
click at [849, 218] on icon at bounding box center [849, 213] width 0 height 15
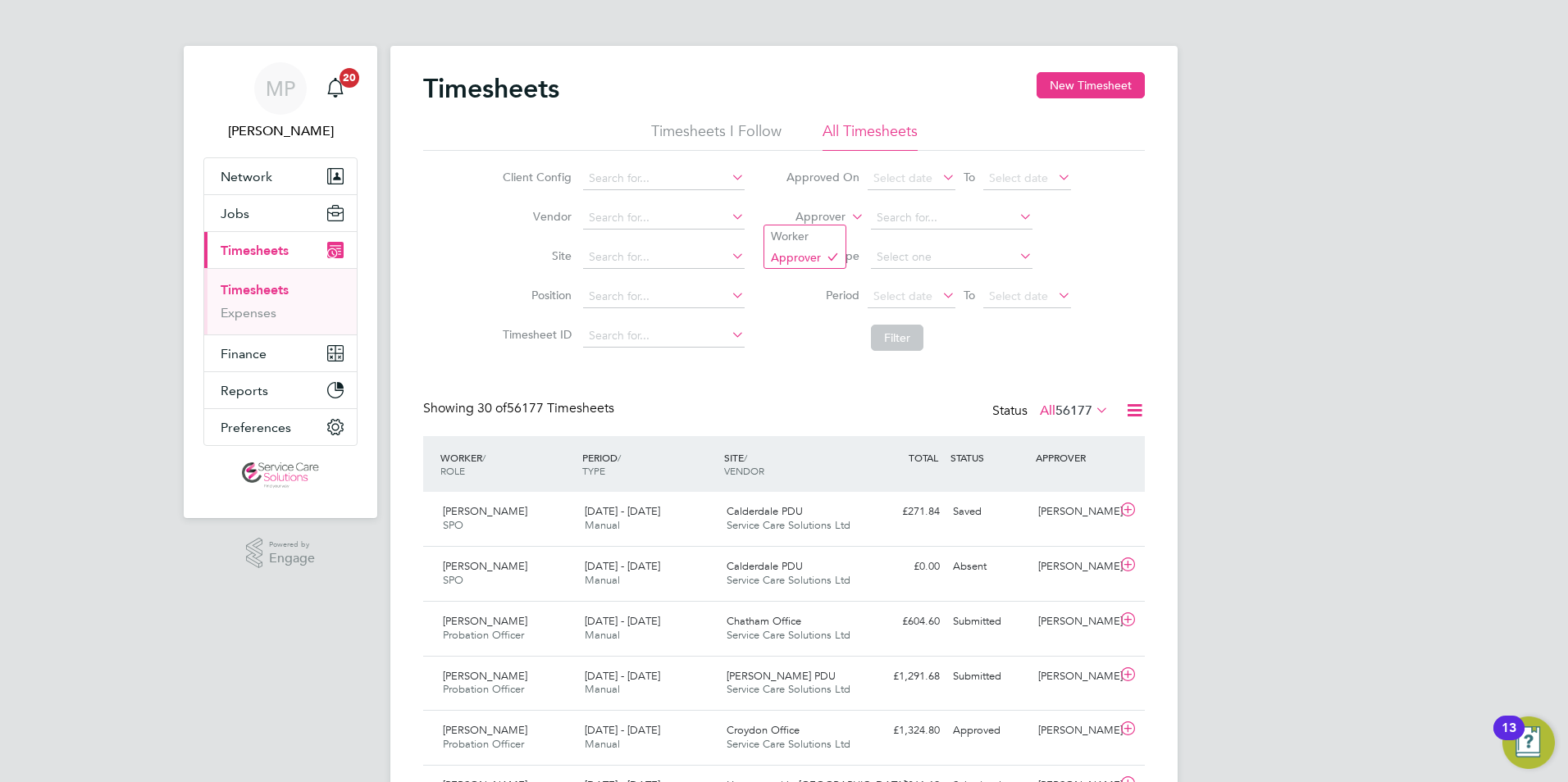
click at [762, 236] on li "Vendor" at bounding box center [621, 218] width 288 height 39
click at [849, 209] on icon at bounding box center [849, 213] width 0 height 15
drag, startPoint x: 793, startPoint y: 233, endPoint x: 856, endPoint y: 225, distance: 63.5
click at [796, 231] on li "Worker" at bounding box center [804, 236] width 81 height 21
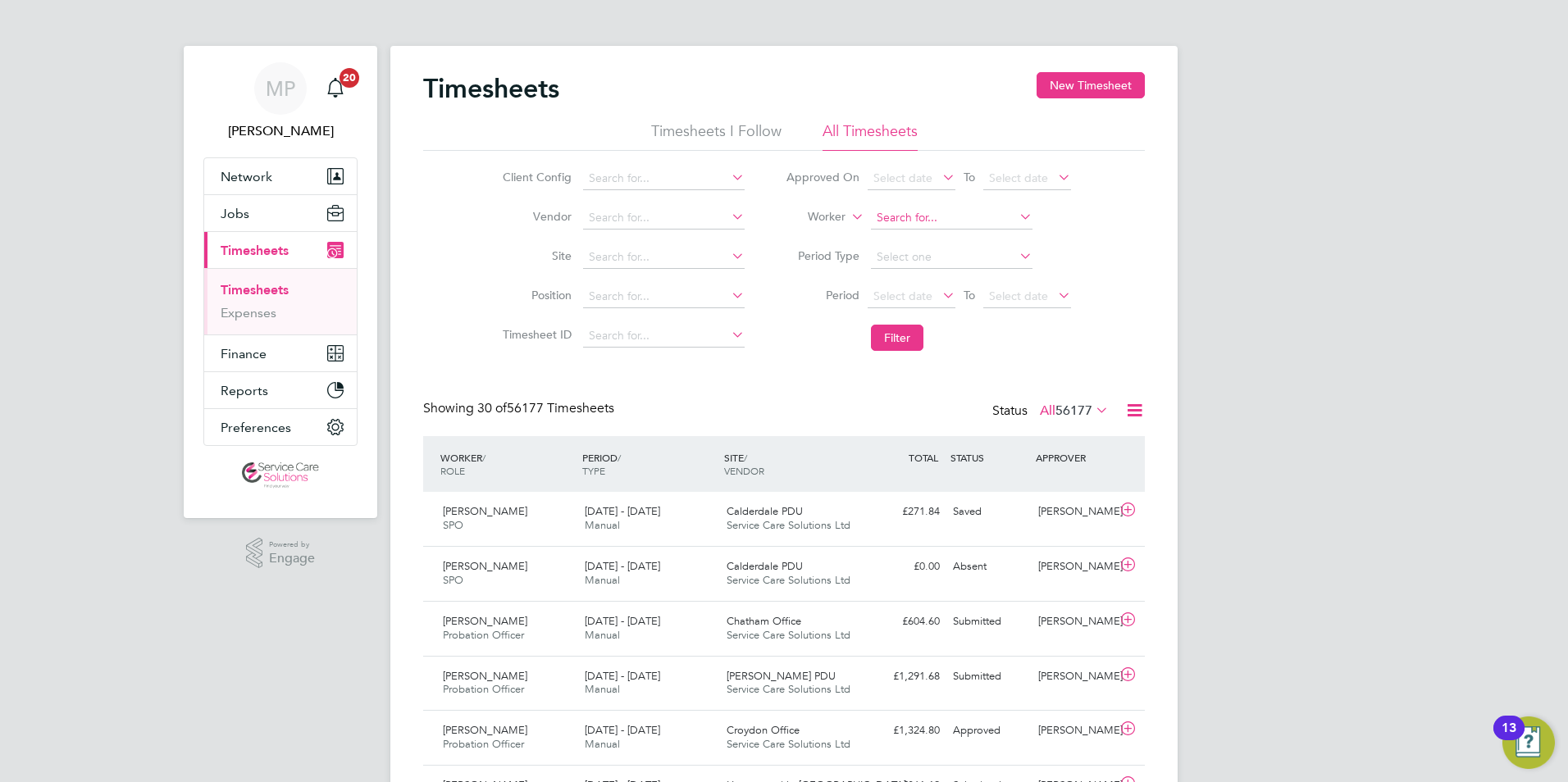
click at [934, 216] on input at bounding box center [952, 219] width 162 height 23
click at [931, 230] on li "Anna Ev ans" at bounding box center [951, 240] width 163 height 22
type input "Anna Evans"
click at [897, 342] on button "Filter" at bounding box center [897, 338] width 52 height 27
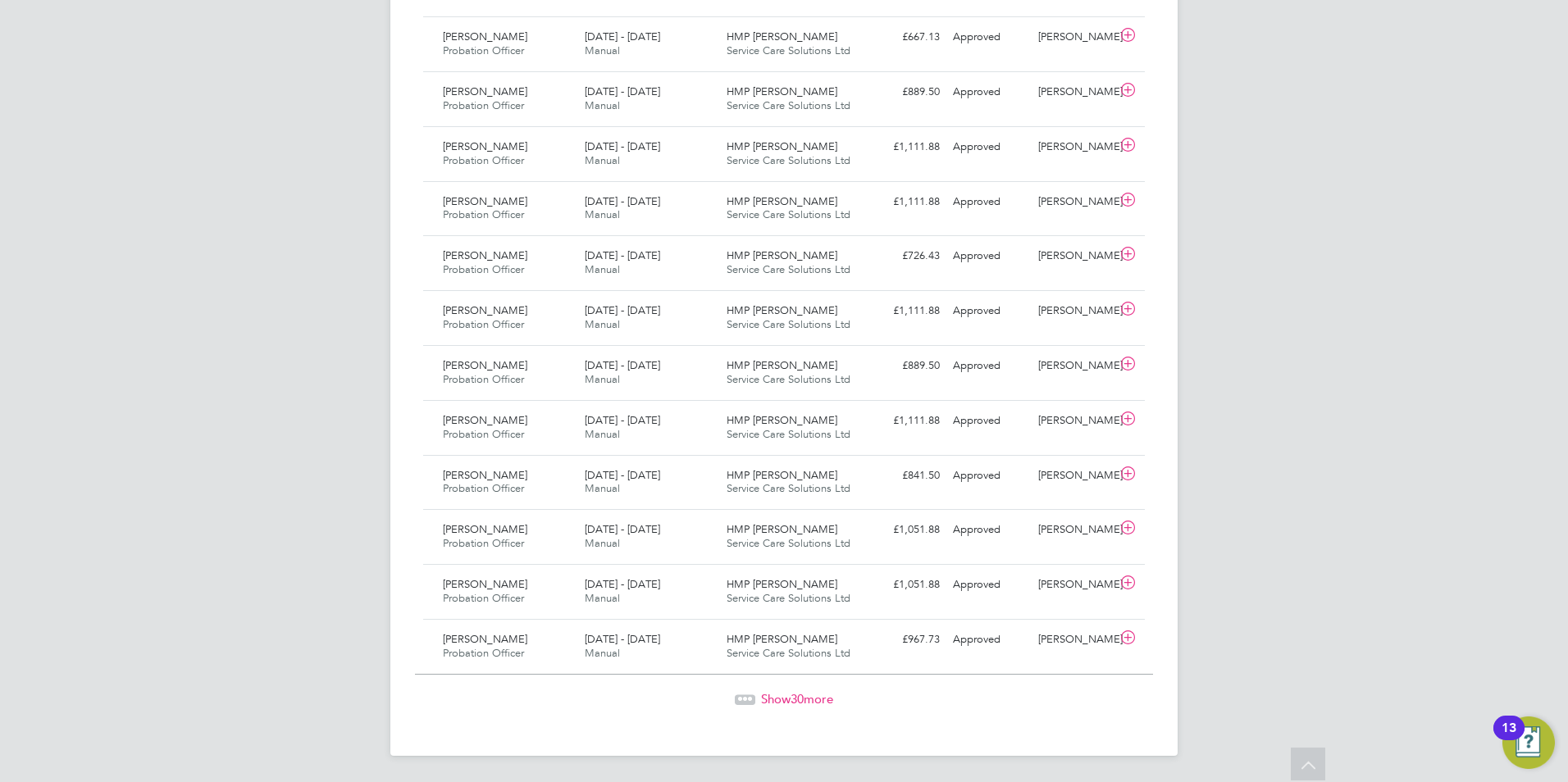
click at [813, 694] on span "Show 30 more" at bounding box center [797, 699] width 72 height 15
click at [813, 704] on span "Show 30 more" at bounding box center [797, 698] width 72 height 15
click at [809, 693] on span "Show 30 more" at bounding box center [797, 699] width 72 height 15
click at [813, 701] on span "Show 21 more" at bounding box center [797, 699] width 72 height 15
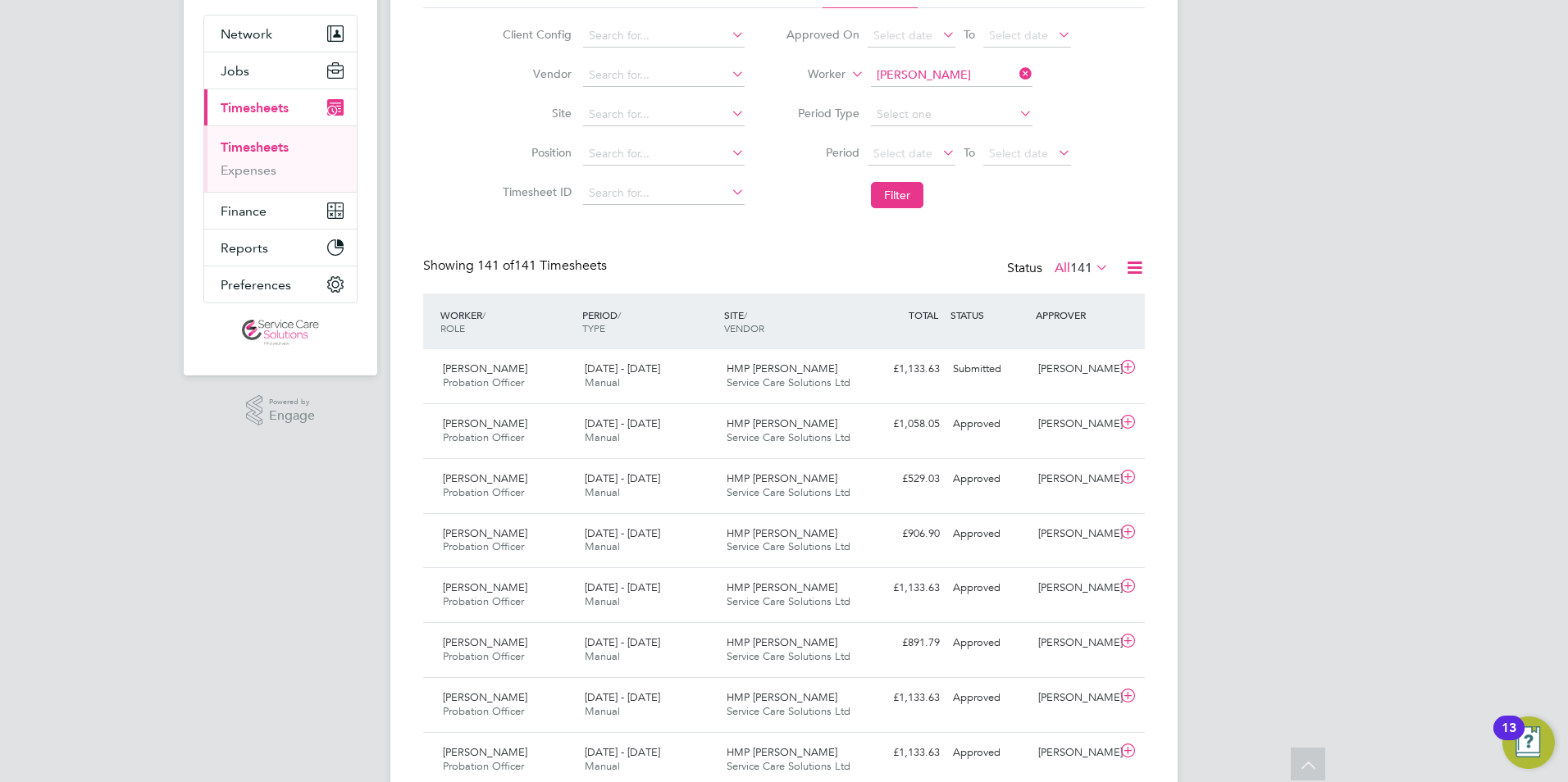
scroll to position [0, 0]
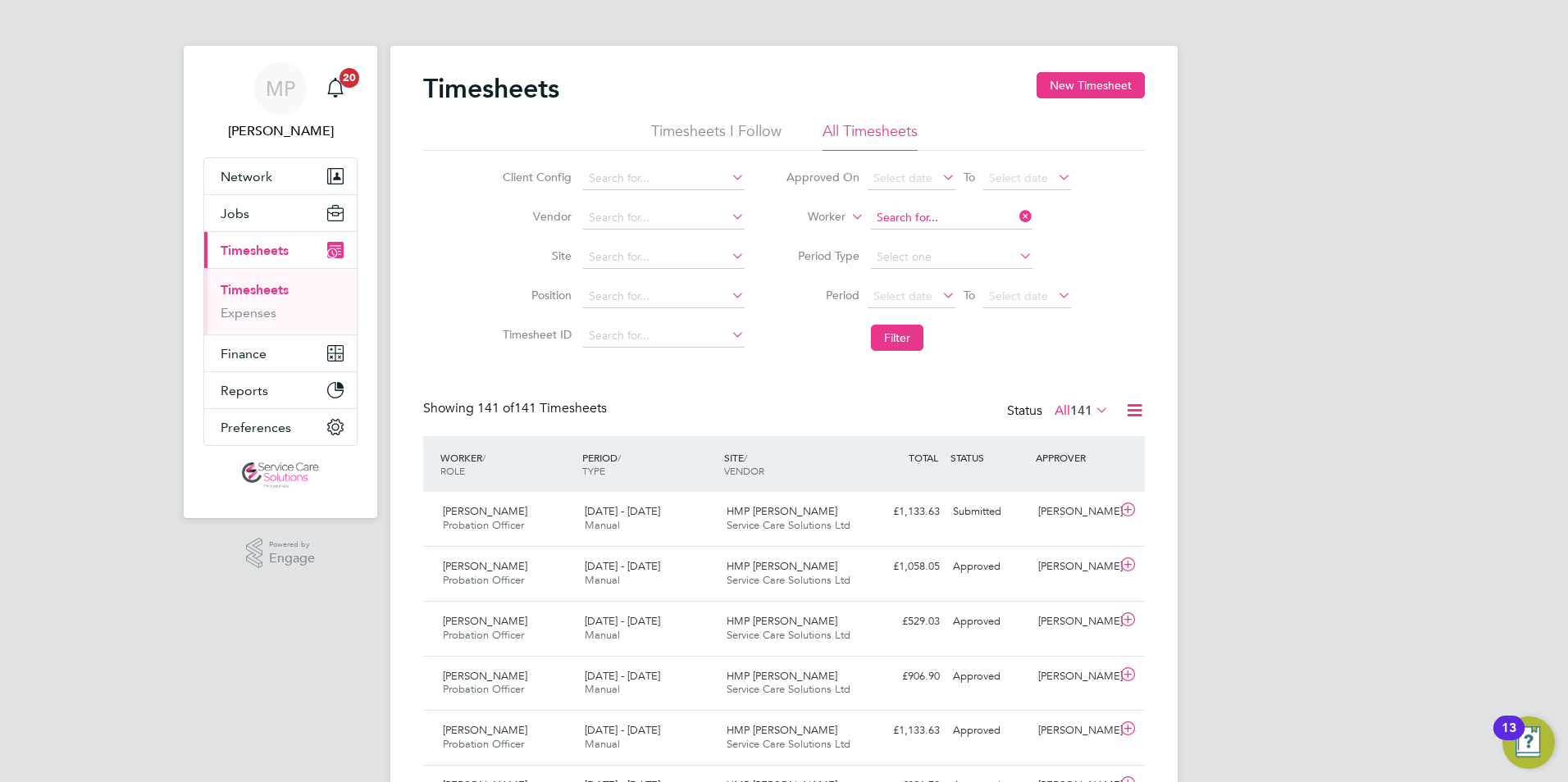
click at [909, 208] on input at bounding box center [952, 219] width 162 height 23
click at [974, 237] on b "Shearman" at bounding box center [1022, 240] width 95 height 14
type input "[PERSON_NAME]"
click at [893, 343] on button "Filter" at bounding box center [897, 338] width 52 height 27
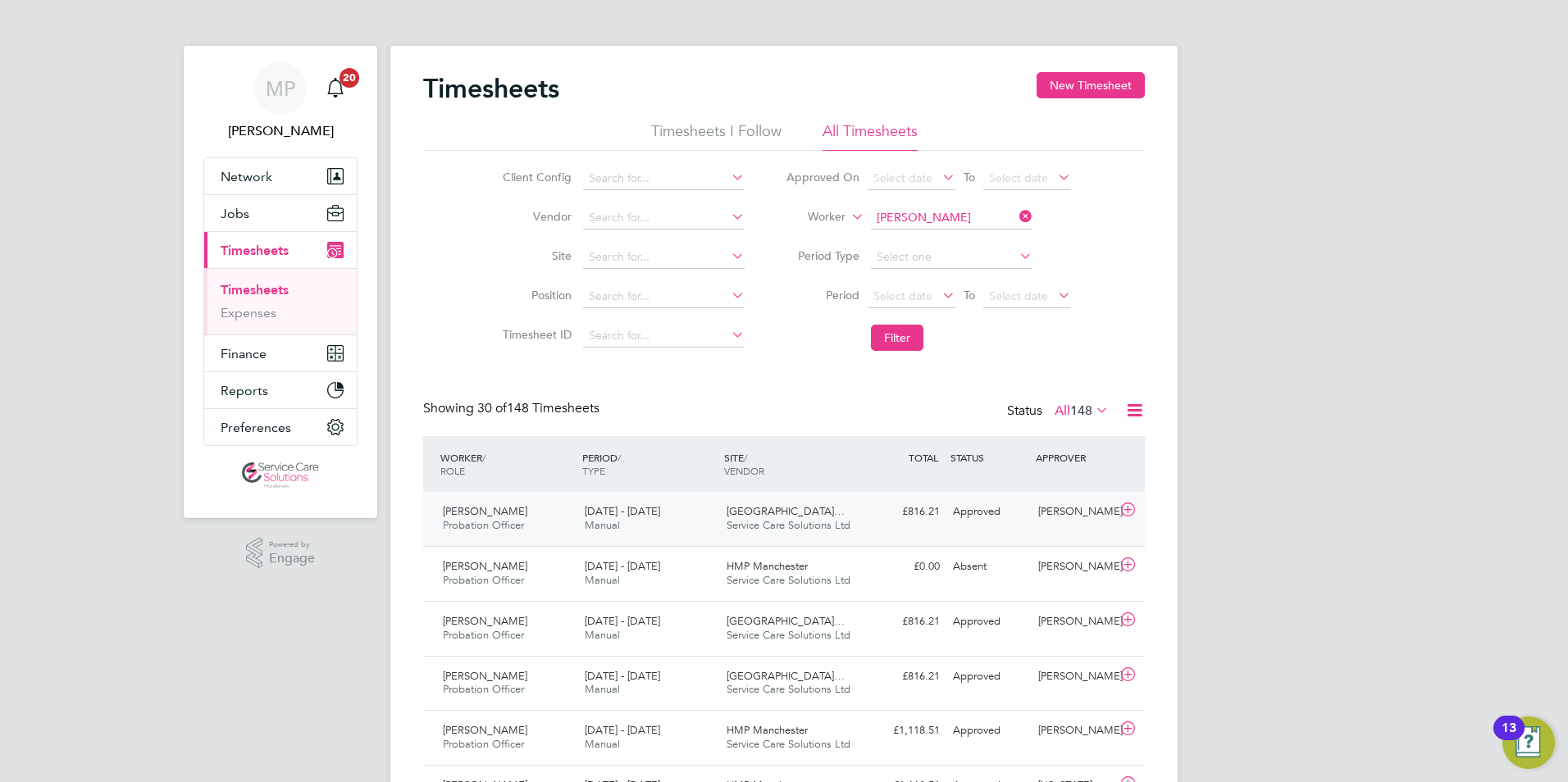
click at [672, 528] on div "4 - 10 Aug 2025 Manual" at bounding box center [649, 519] width 142 height 41
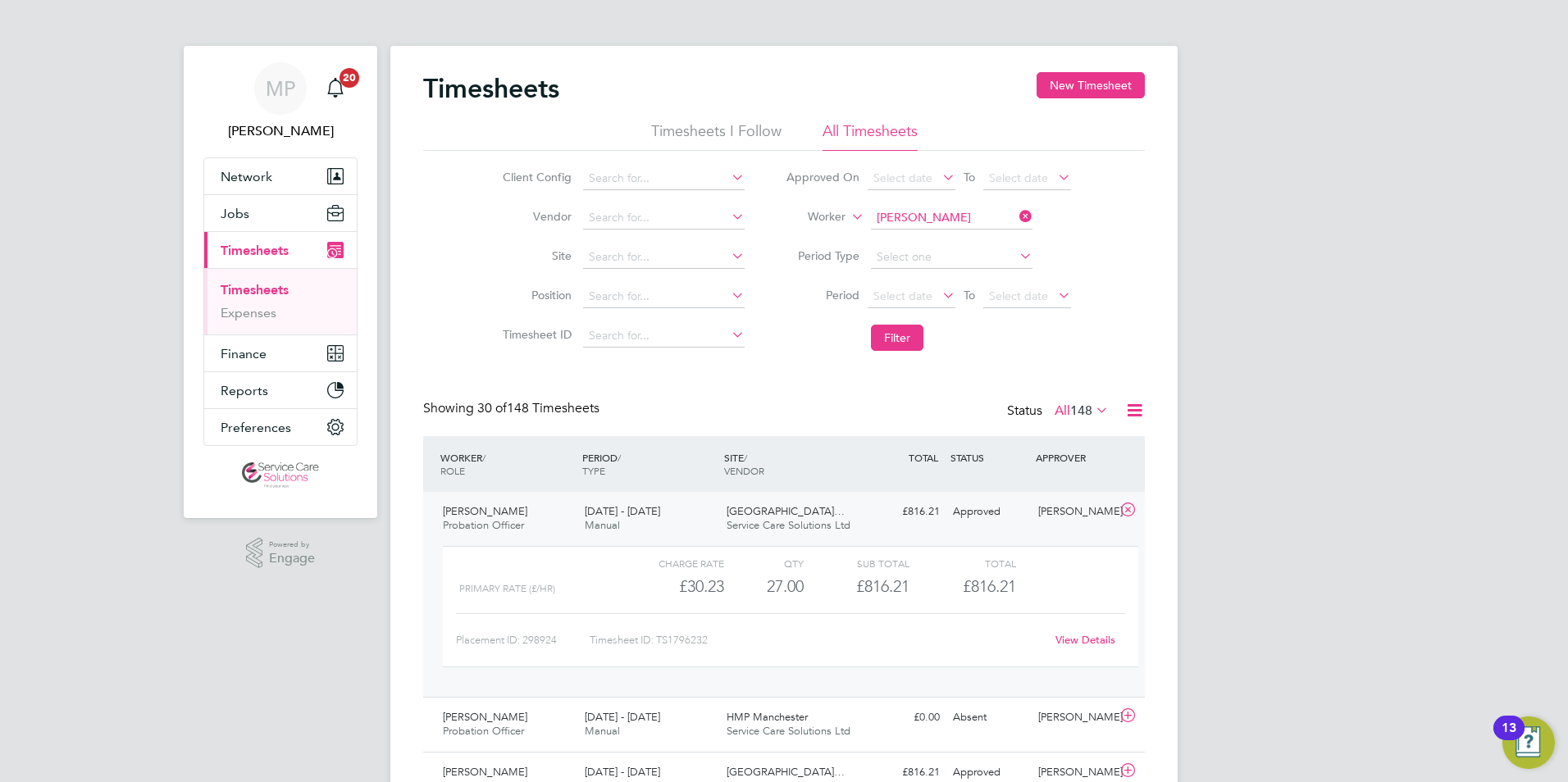
click at [1081, 640] on link "View Details" at bounding box center [1085, 639] width 60 height 14
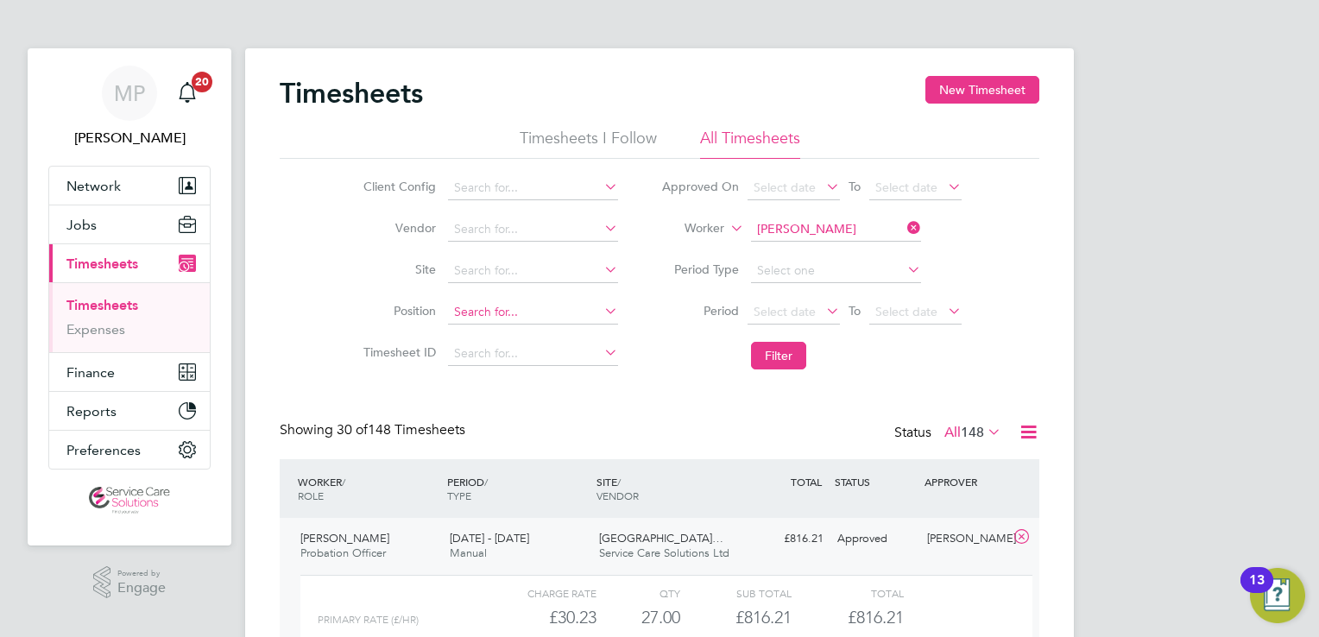
scroll to position [43, 150]
click at [659, 309] on li "Period Select date To Select date" at bounding box center [812, 312] width 344 height 41
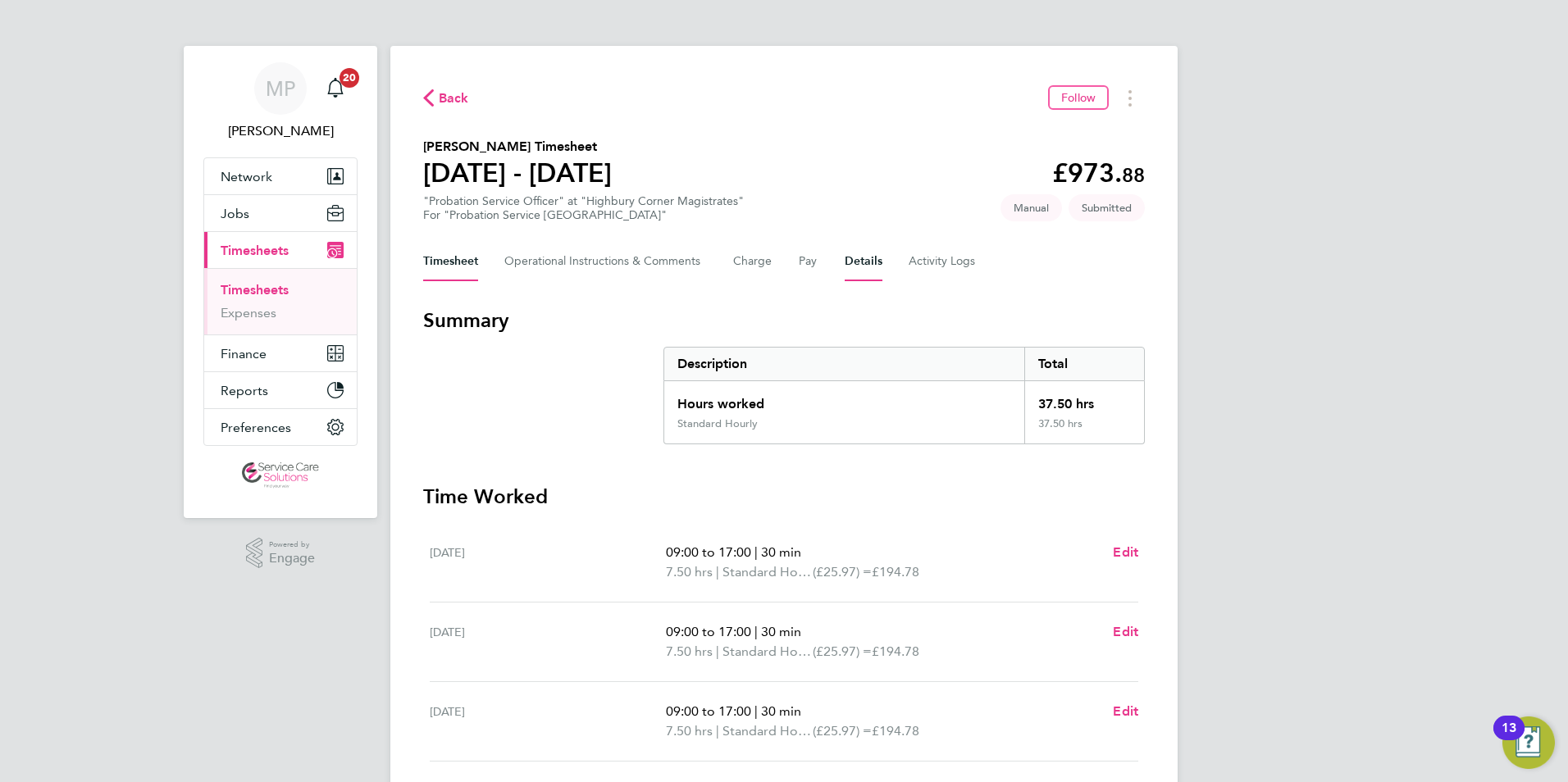
click at [873, 260] on button "Details" at bounding box center [864, 261] width 38 height 39
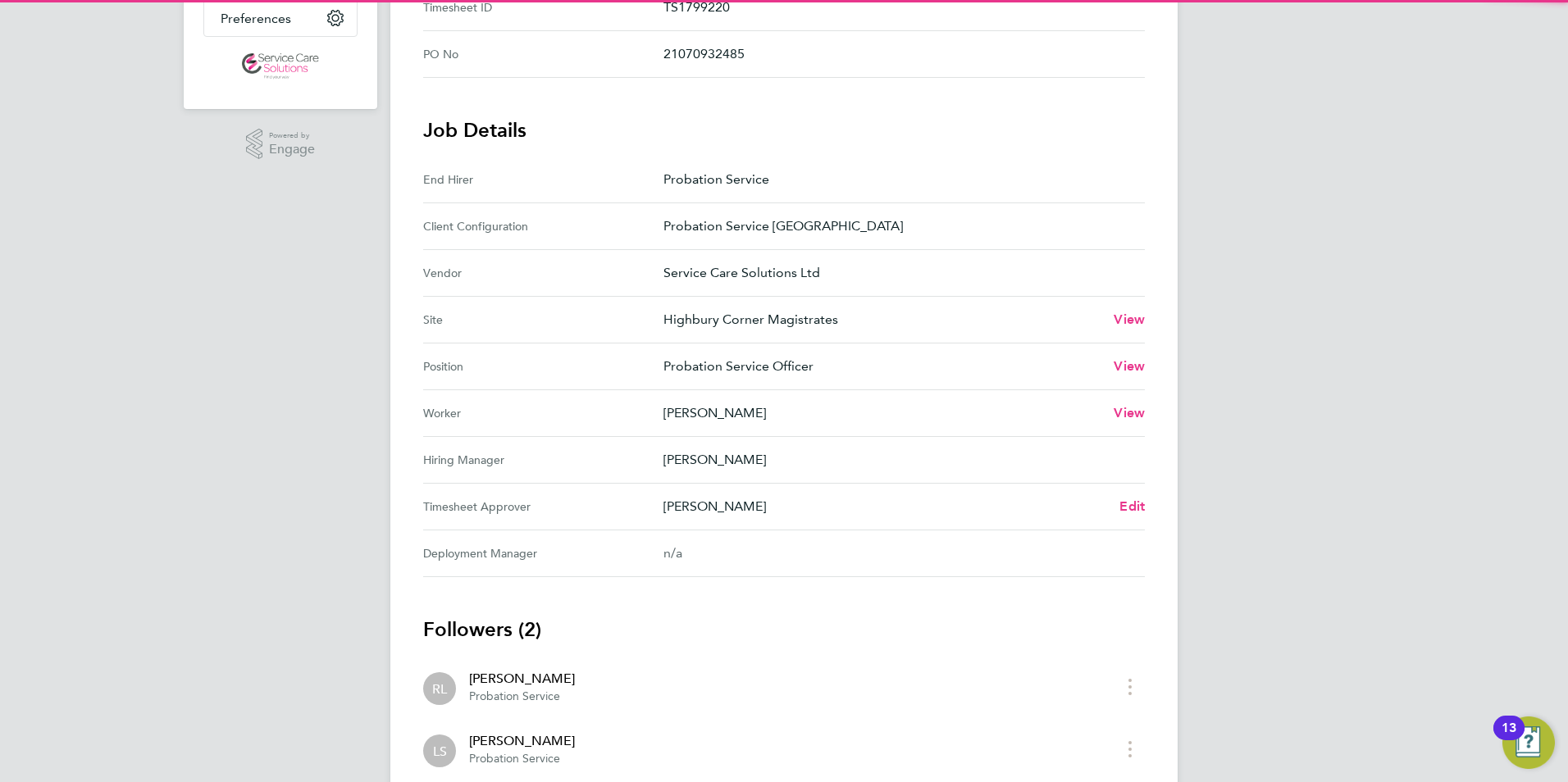
scroll to position [519, 0]
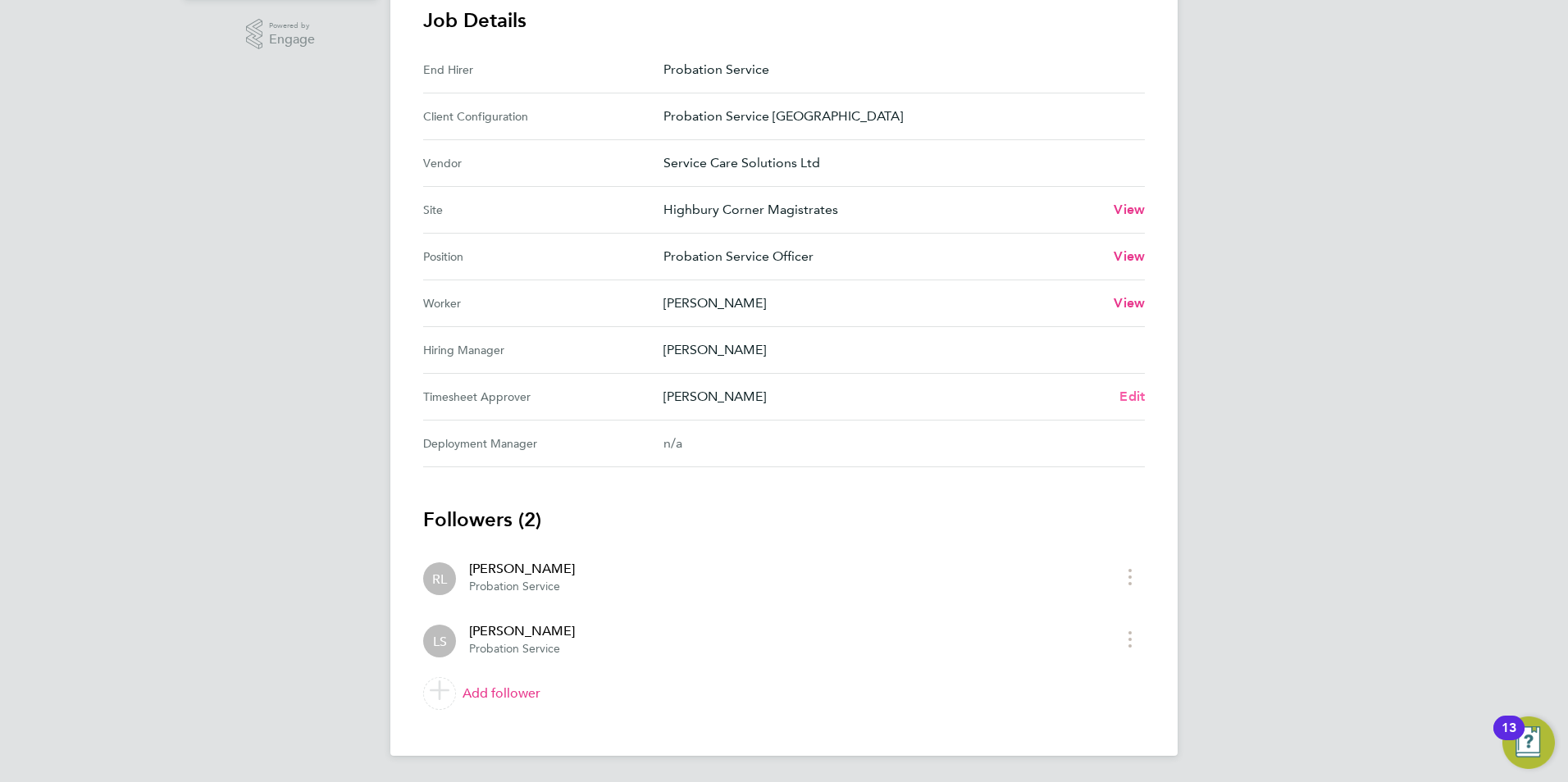
click at [1135, 398] on span "Edit" at bounding box center [1132, 396] width 26 height 15
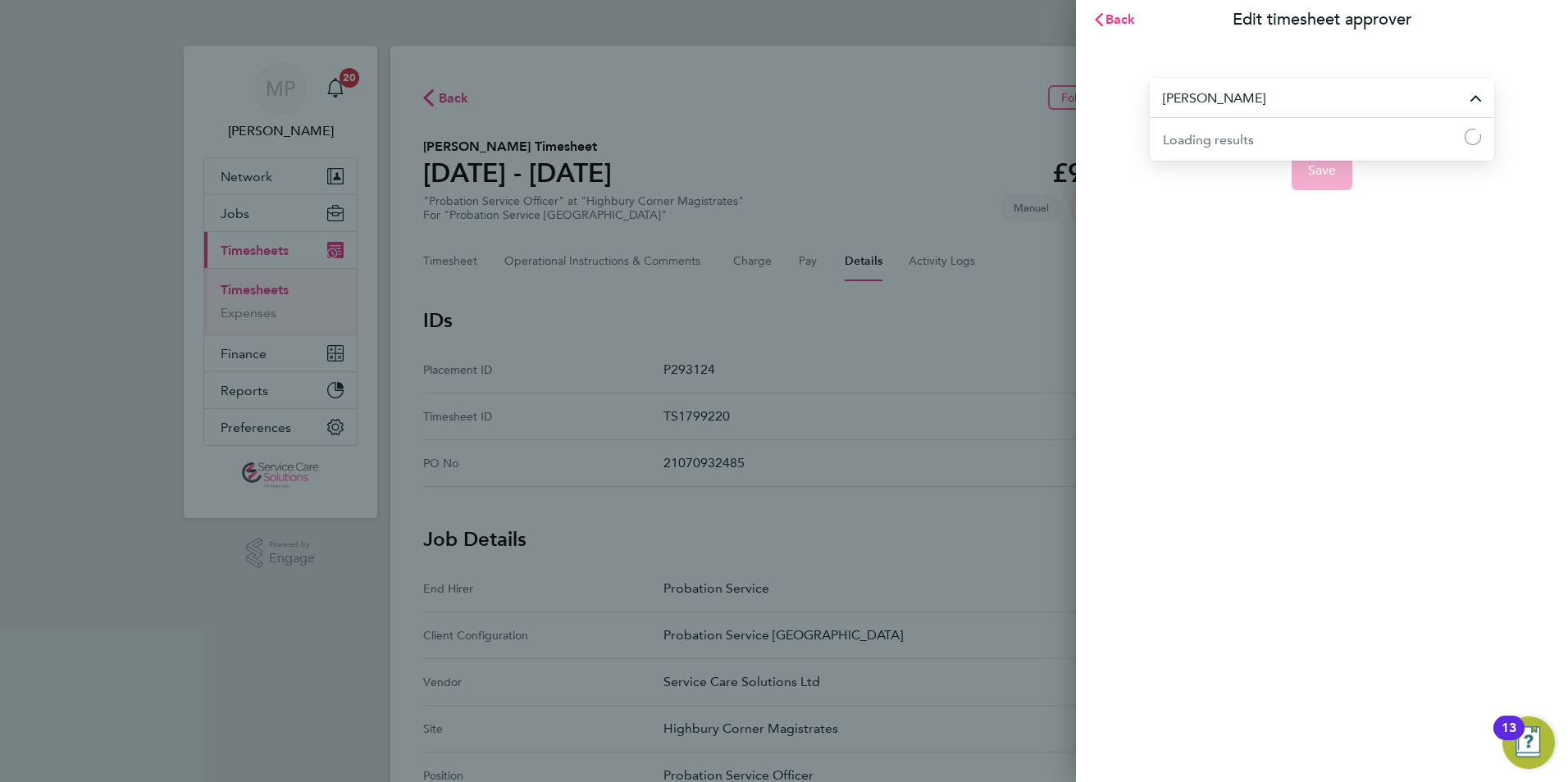
click at [1252, 109] on input "[PERSON_NAME]" at bounding box center [1322, 98] width 345 height 39
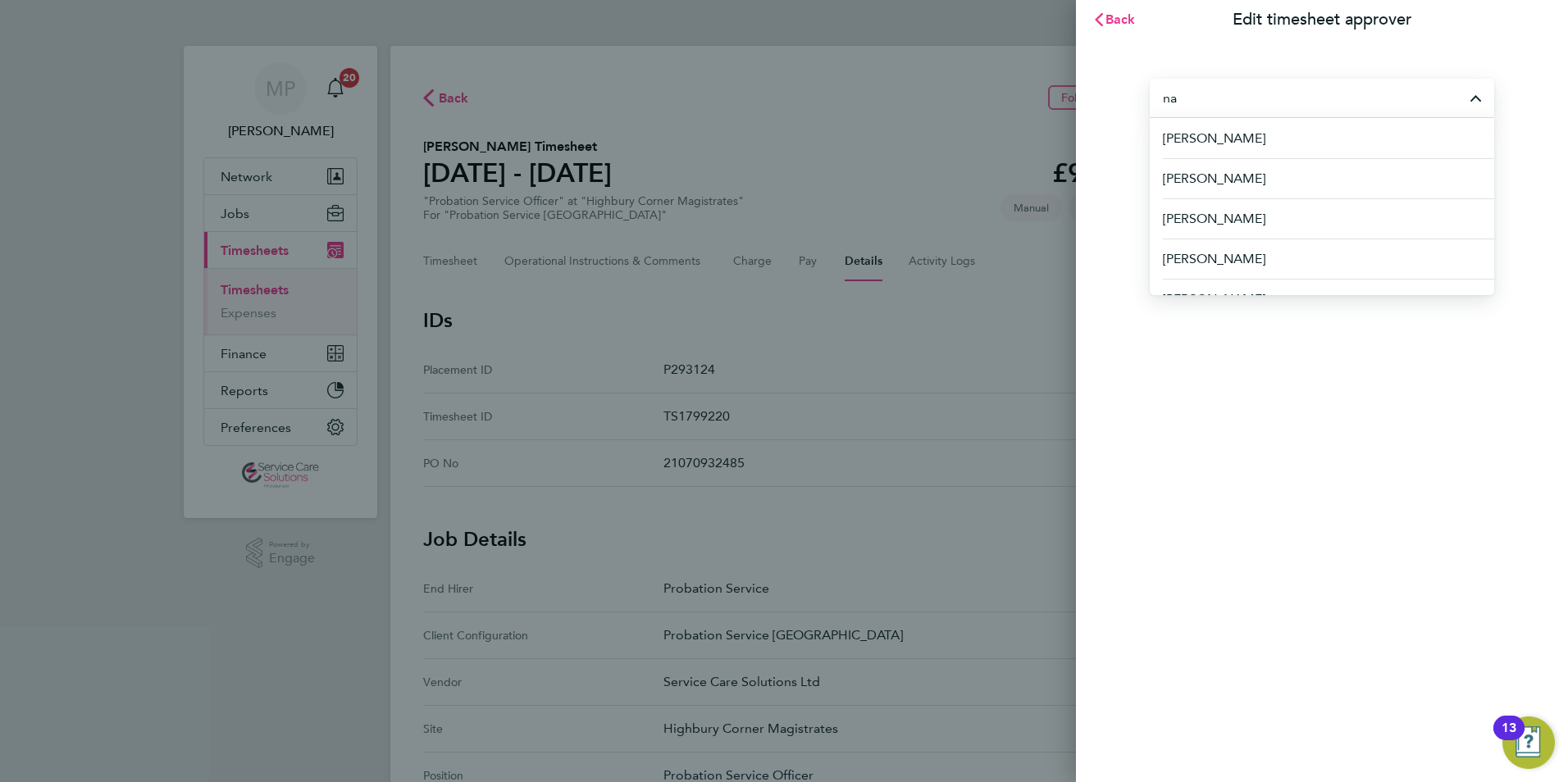
type input "n"
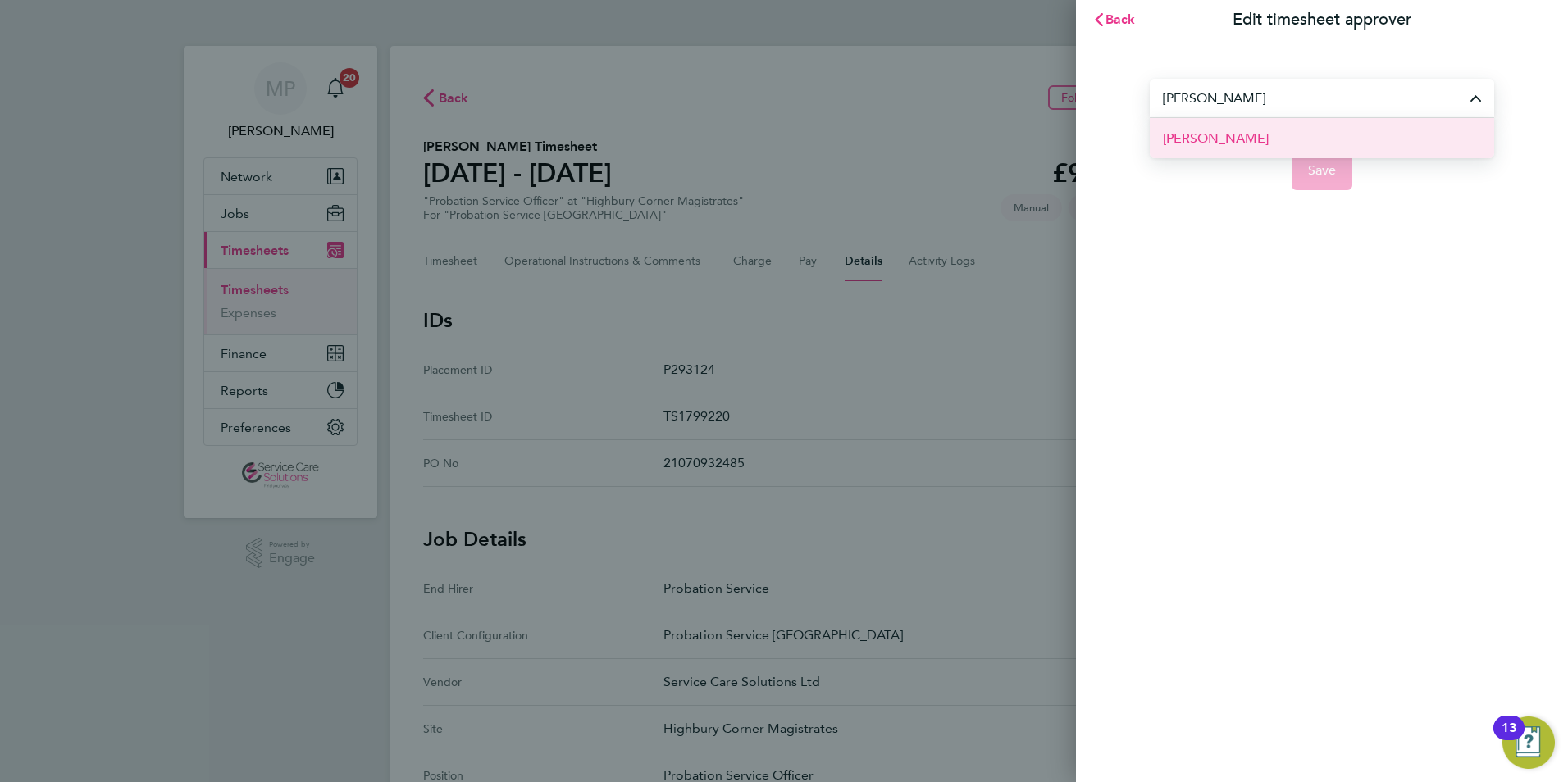
click at [1263, 143] on li "[PERSON_NAME]" at bounding box center [1322, 138] width 345 height 40
type input "[PERSON_NAME]"
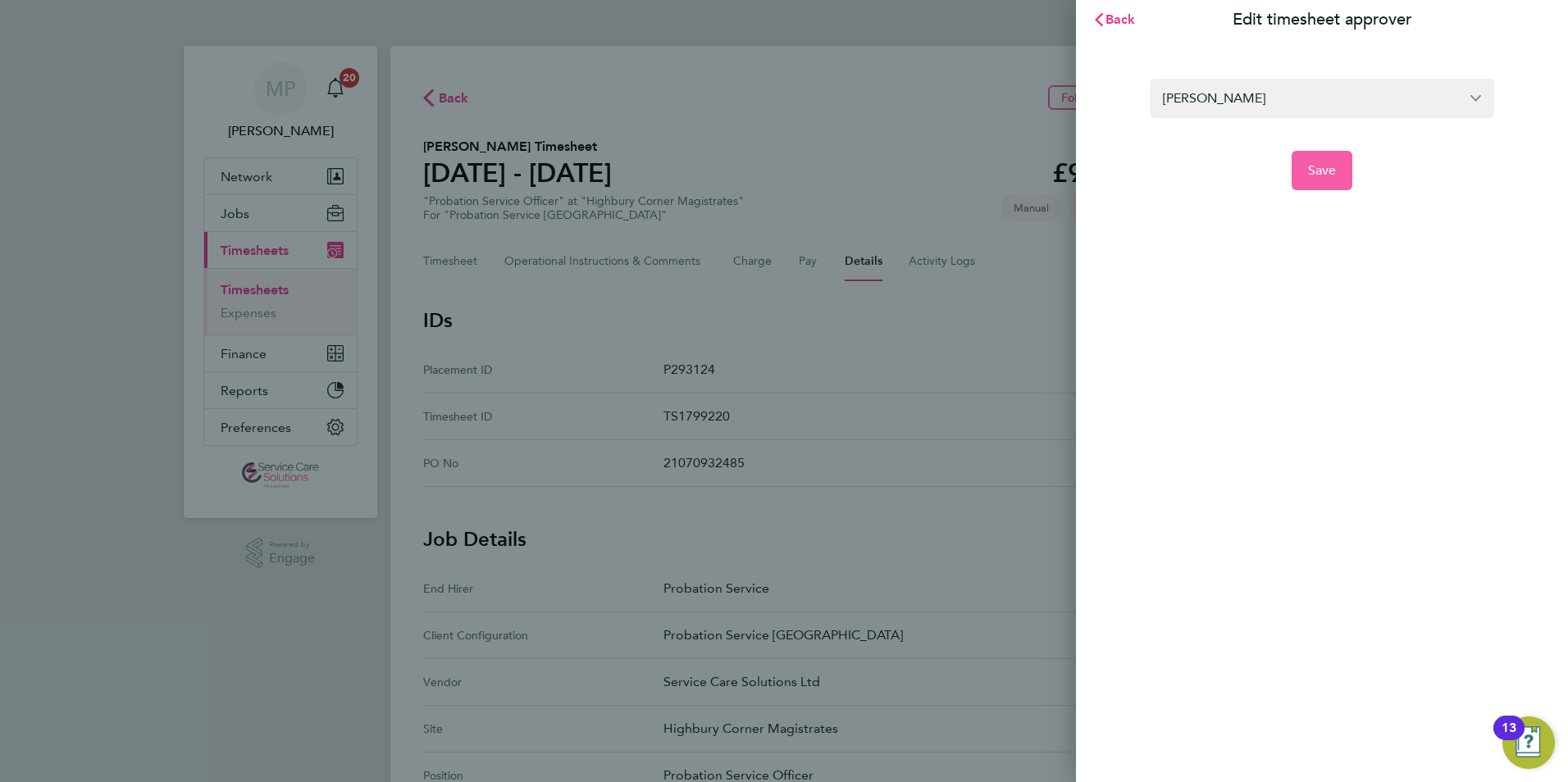
click at [1310, 175] on span "Save" at bounding box center [1323, 170] width 29 height 16
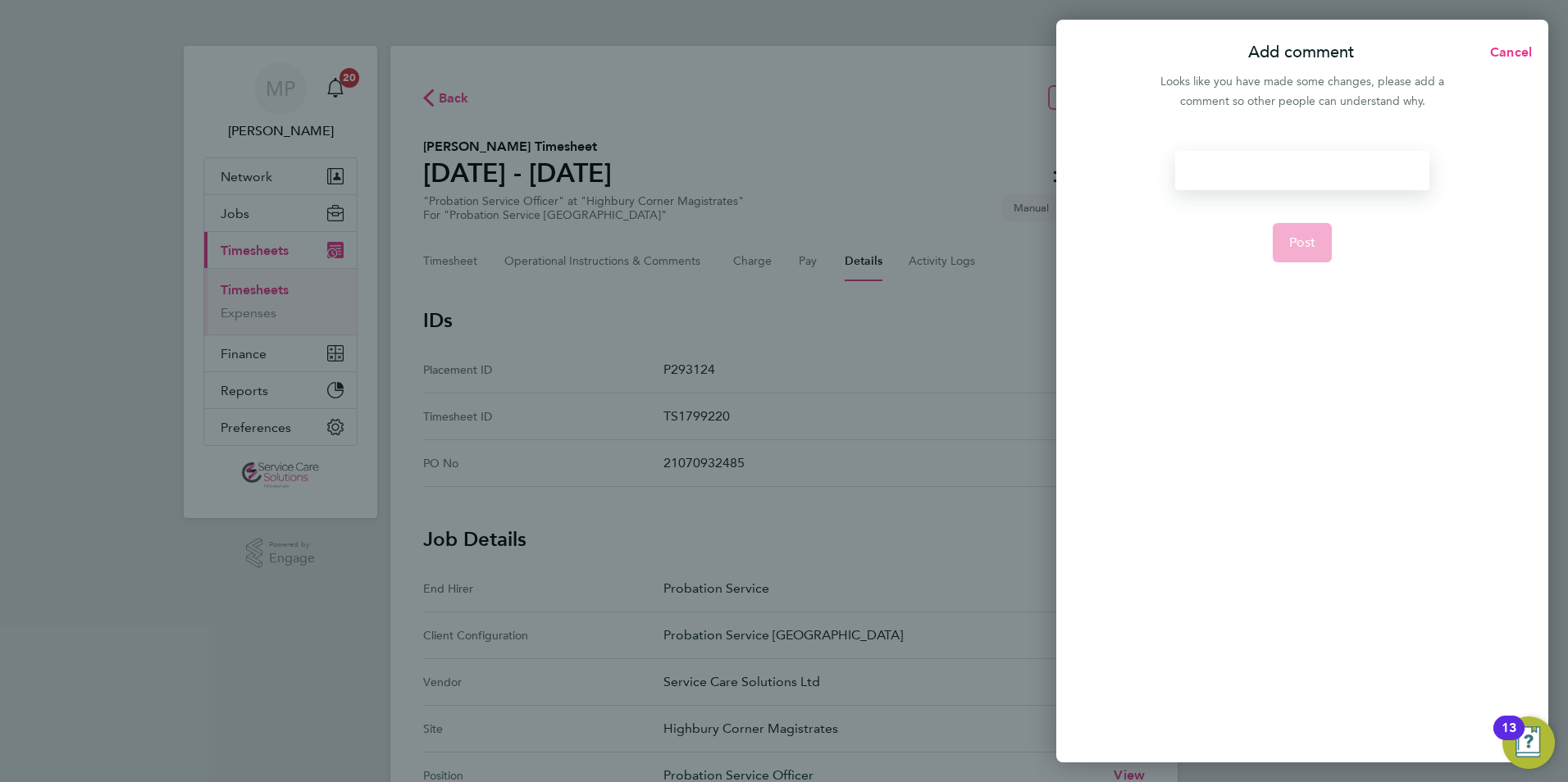
click at [1218, 176] on div at bounding box center [1302, 170] width 254 height 39
click at [1217, 175] on div at bounding box center [1302, 170] width 254 height 39
click at [1301, 236] on span "Post" at bounding box center [1303, 242] width 27 height 16
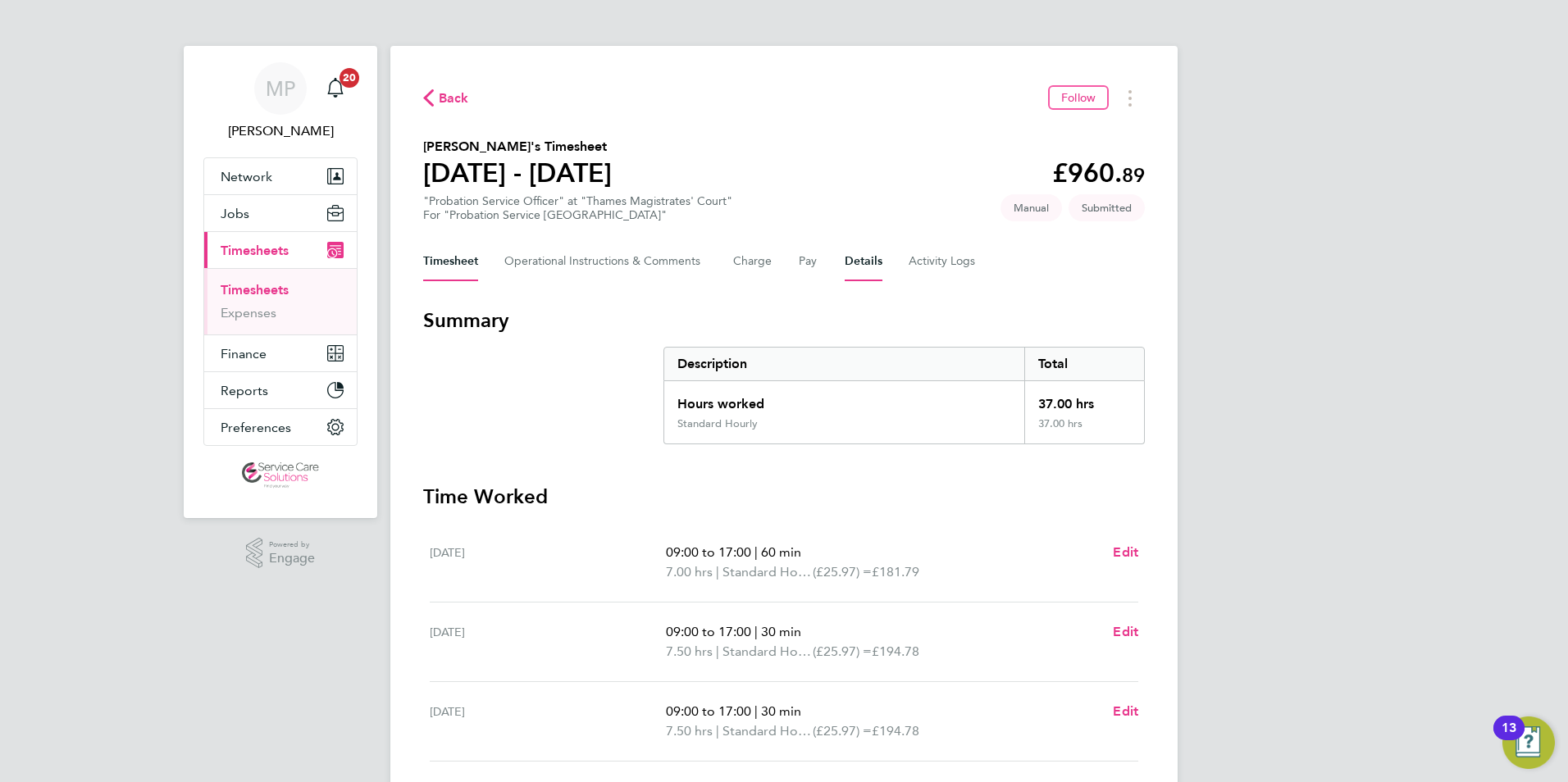
click at [849, 262] on button "Details" at bounding box center [864, 261] width 38 height 39
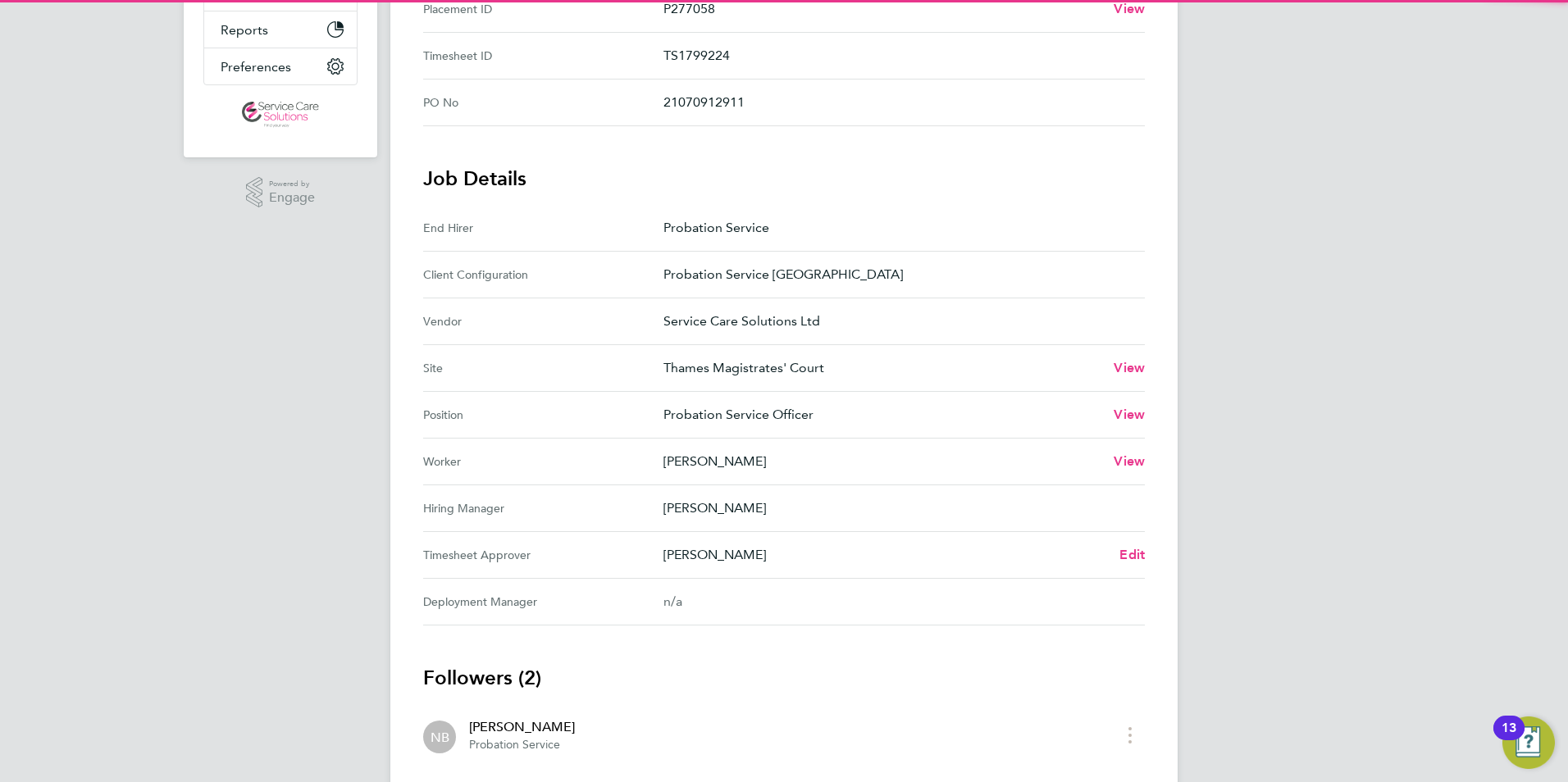
scroll to position [519, 0]
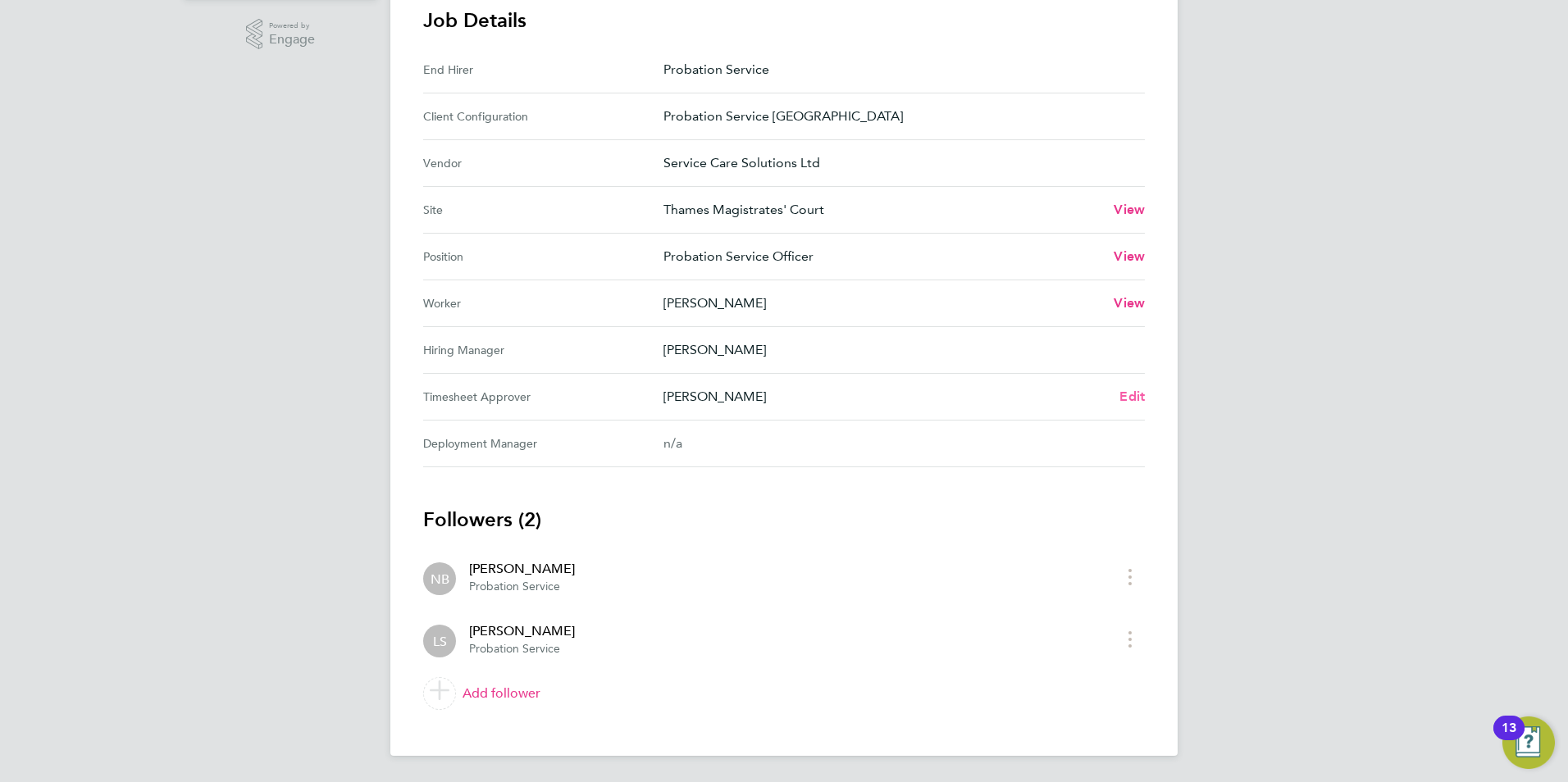
click at [1137, 392] on span "Edit" at bounding box center [1132, 396] width 26 height 15
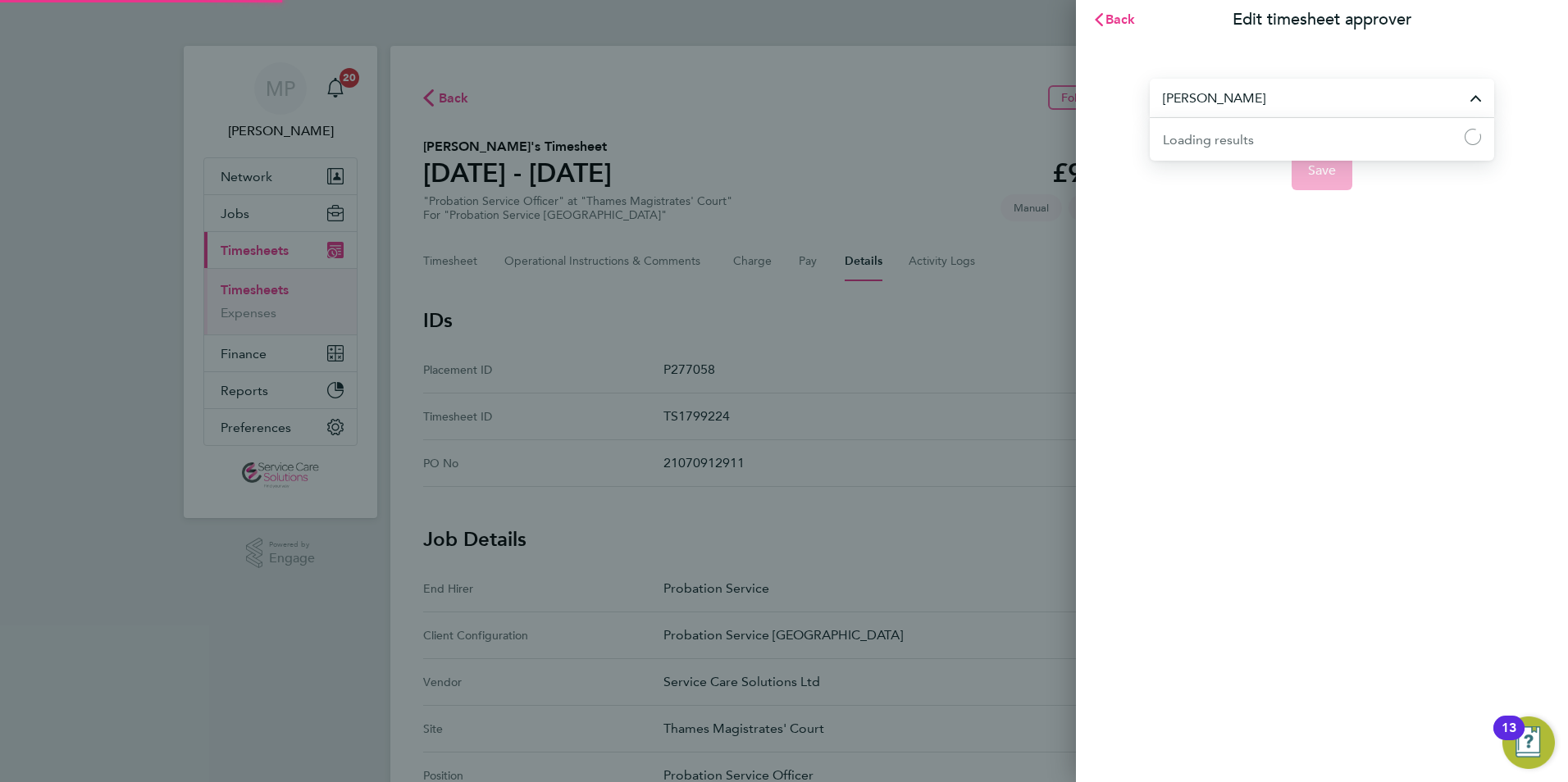
click at [1280, 103] on input "Louise Scott" at bounding box center [1322, 98] width 345 height 39
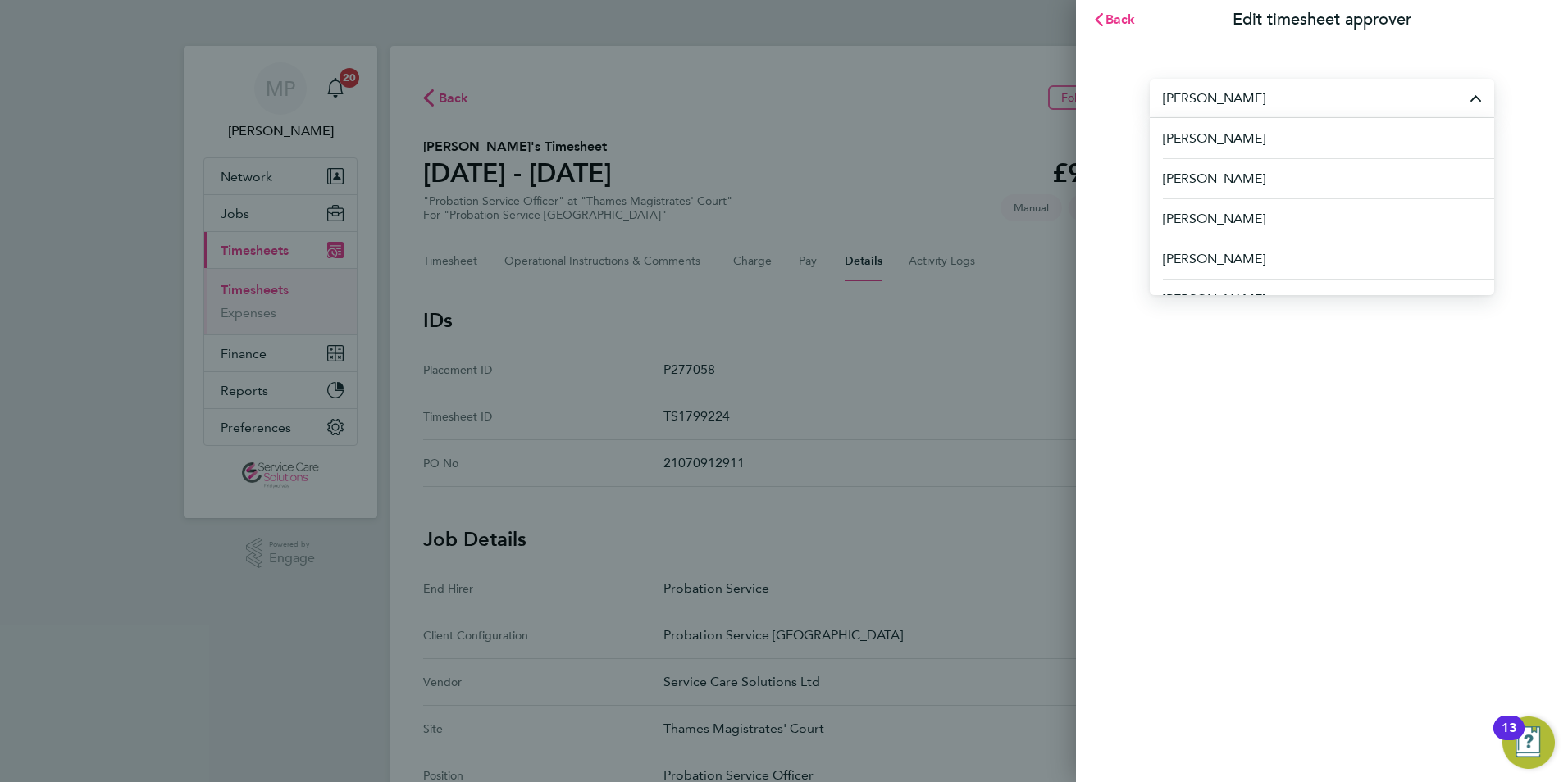
click at [956, 105] on div "Back Edit timesheet approver Louise Scott Abdullah Khan Abigail Strich Adam Bre…" at bounding box center [784, 391] width 1568 height 782
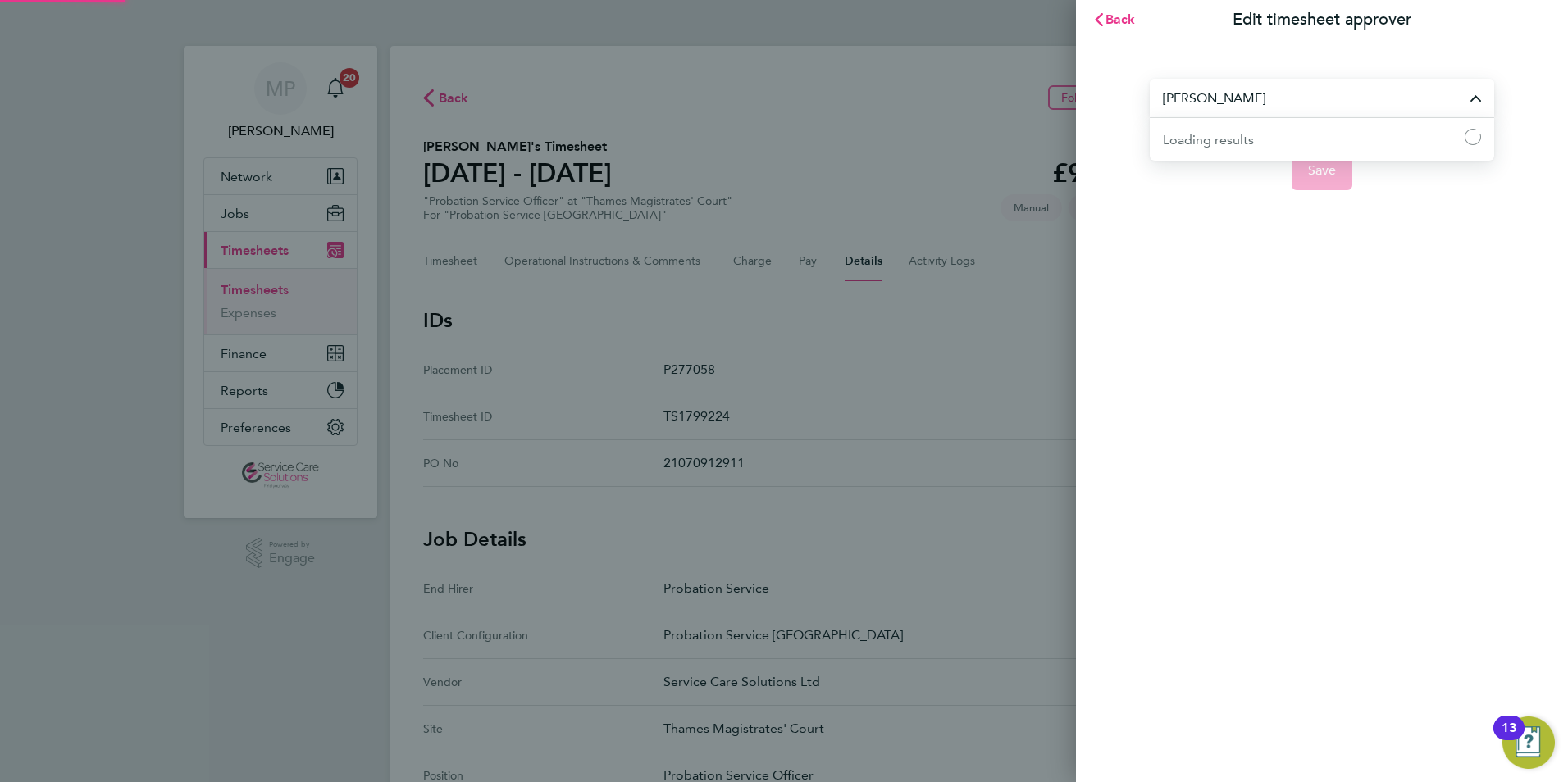
click at [1271, 105] on input "Louise Scott" at bounding box center [1322, 98] width 345 height 39
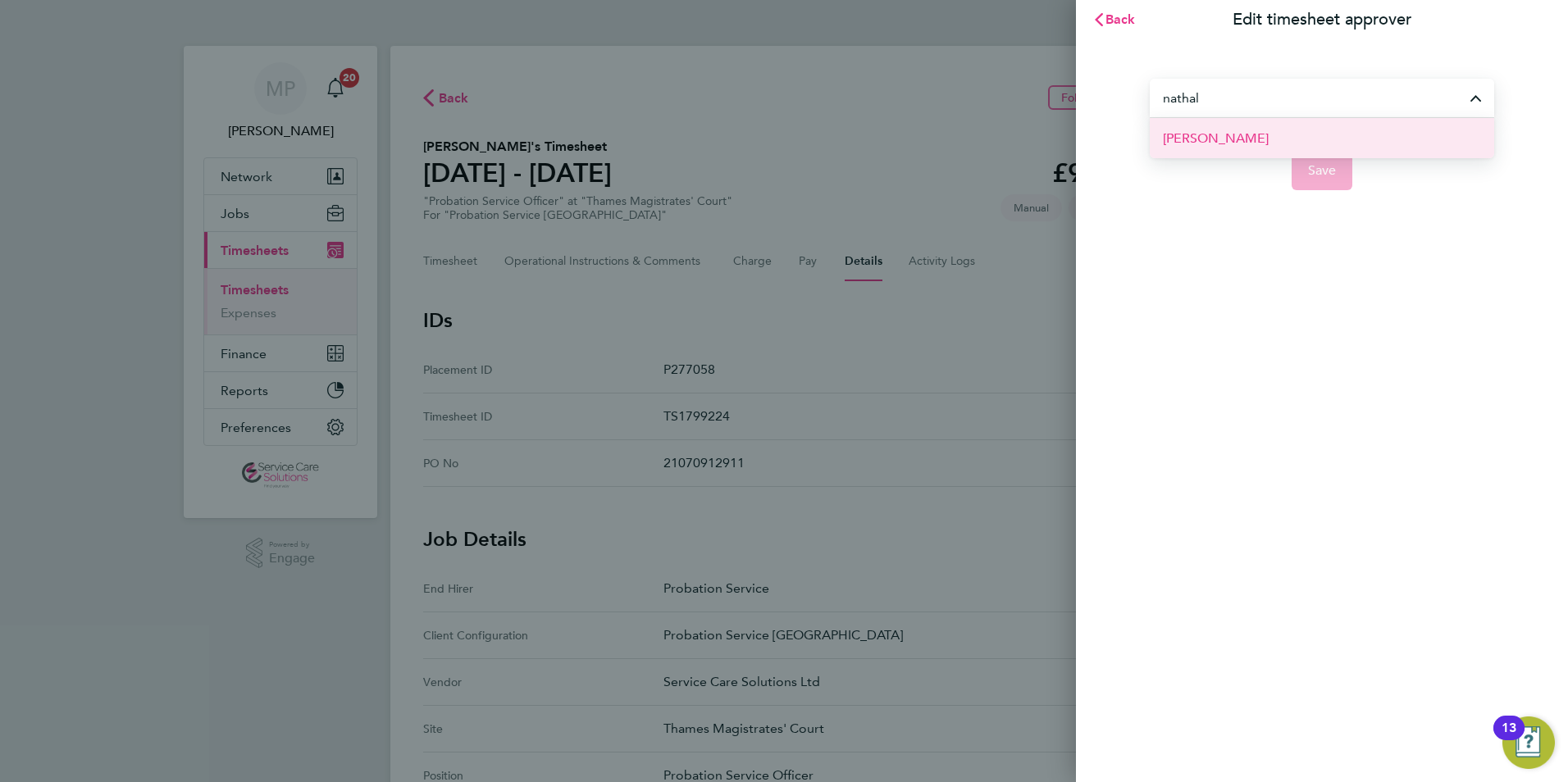
click at [1263, 138] on li "Nathalie Sharpe" at bounding box center [1322, 138] width 345 height 40
type input "Nathalie Sharpe"
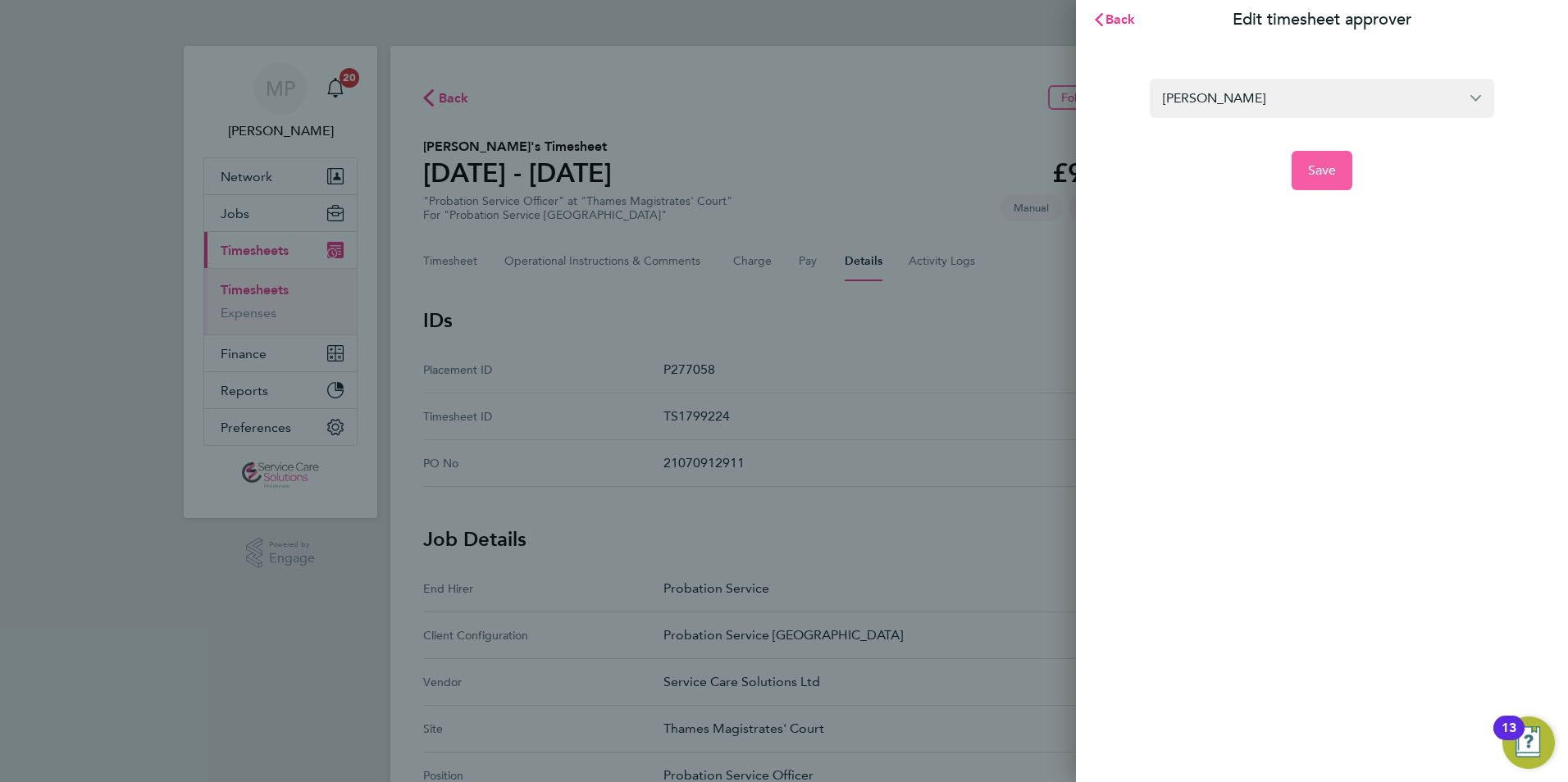
click at [1321, 167] on span "Save" at bounding box center [1323, 170] width 29 height 16
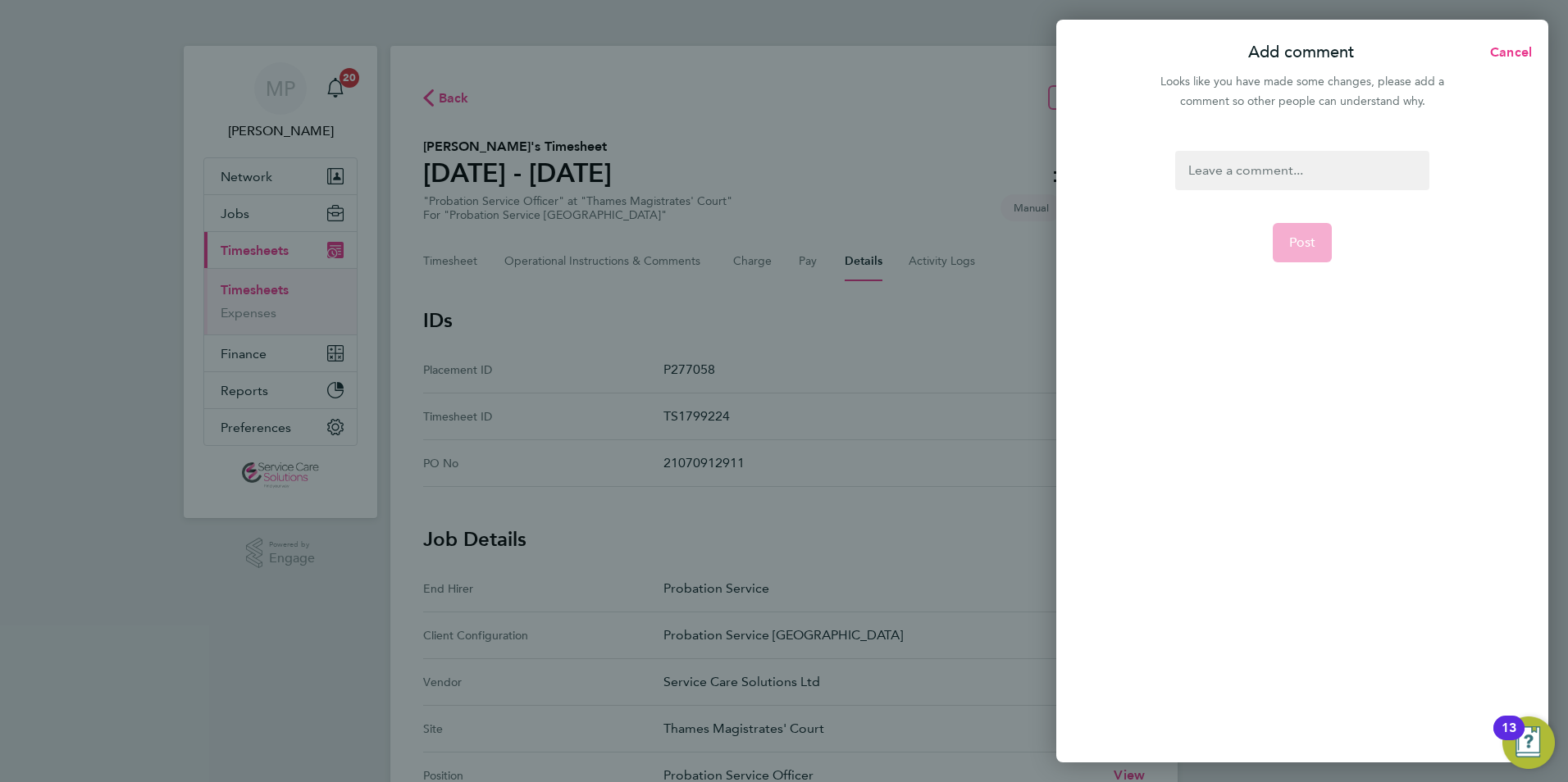
click at [1214, 164] on div at bounding box center [1302, 170] width 254 height 39
click at [1217, 168] on div at bounding box center [1302, 170] width 254 height 39
click at [1314, 243] on span "Post" at bounding box center [1303, 242] width 27 height 16
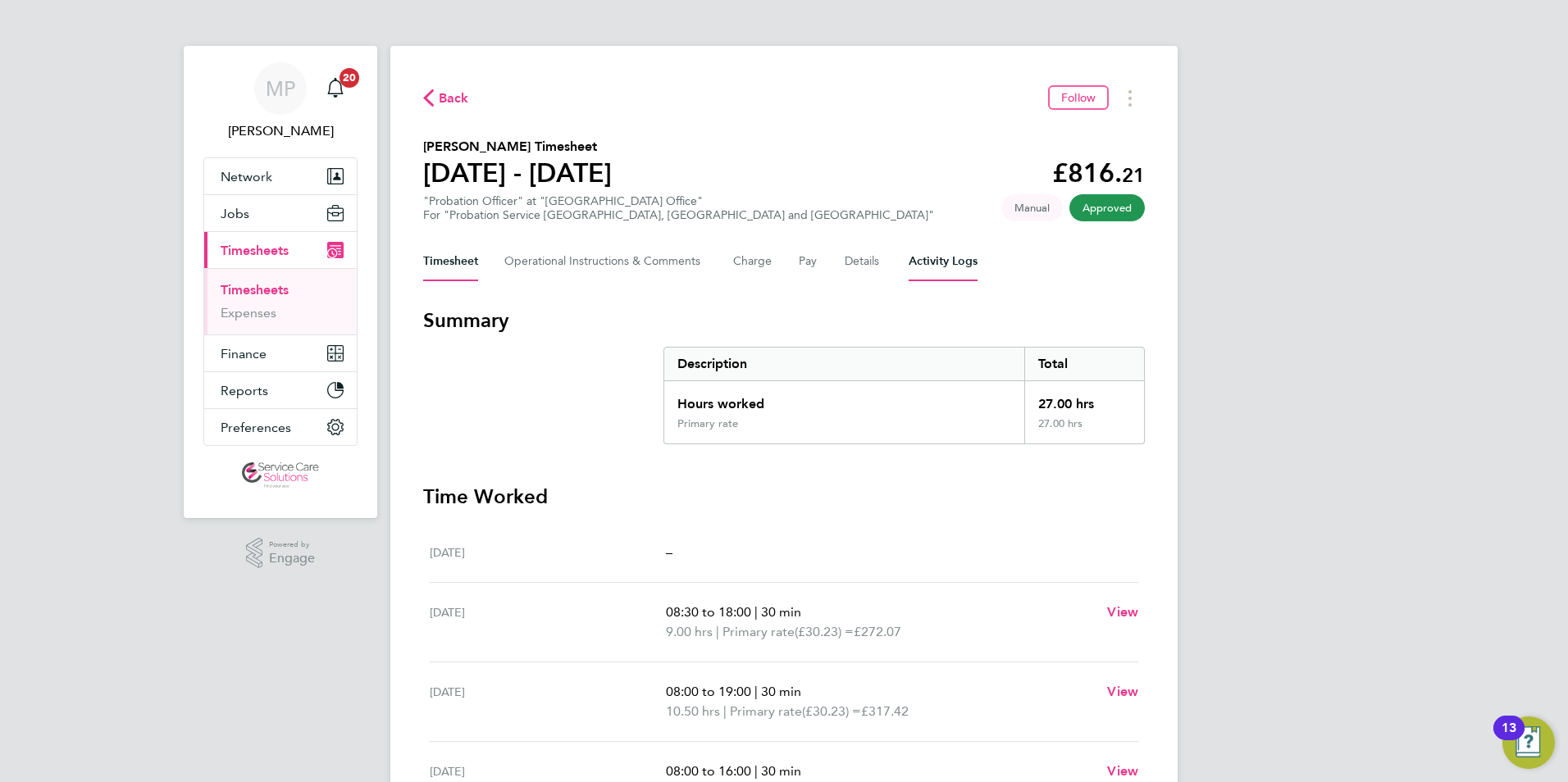
click at [932, 260] on Logs-tab "Activity Logs" at bounding box center [943, 261] width 69 height 39
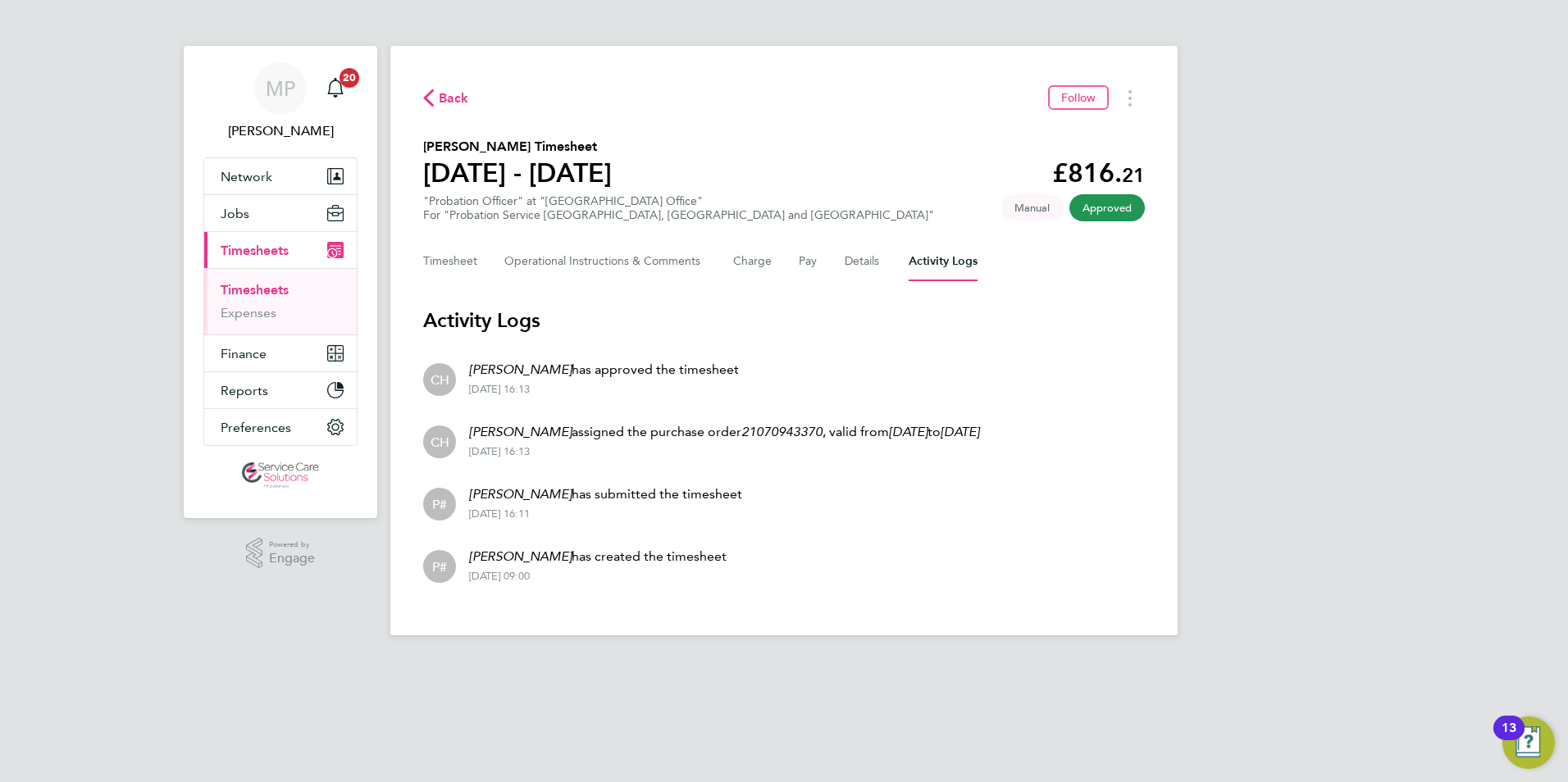
click at [858, 527] on li "P# [PERSON_NAME] has submitted the timesheet [DATE] 16:11" at bounding box center [784, 503] width 722 height 63
click at [429, 261] on button "Timesheet" at bounding box center [450, 261] width 55 height 39
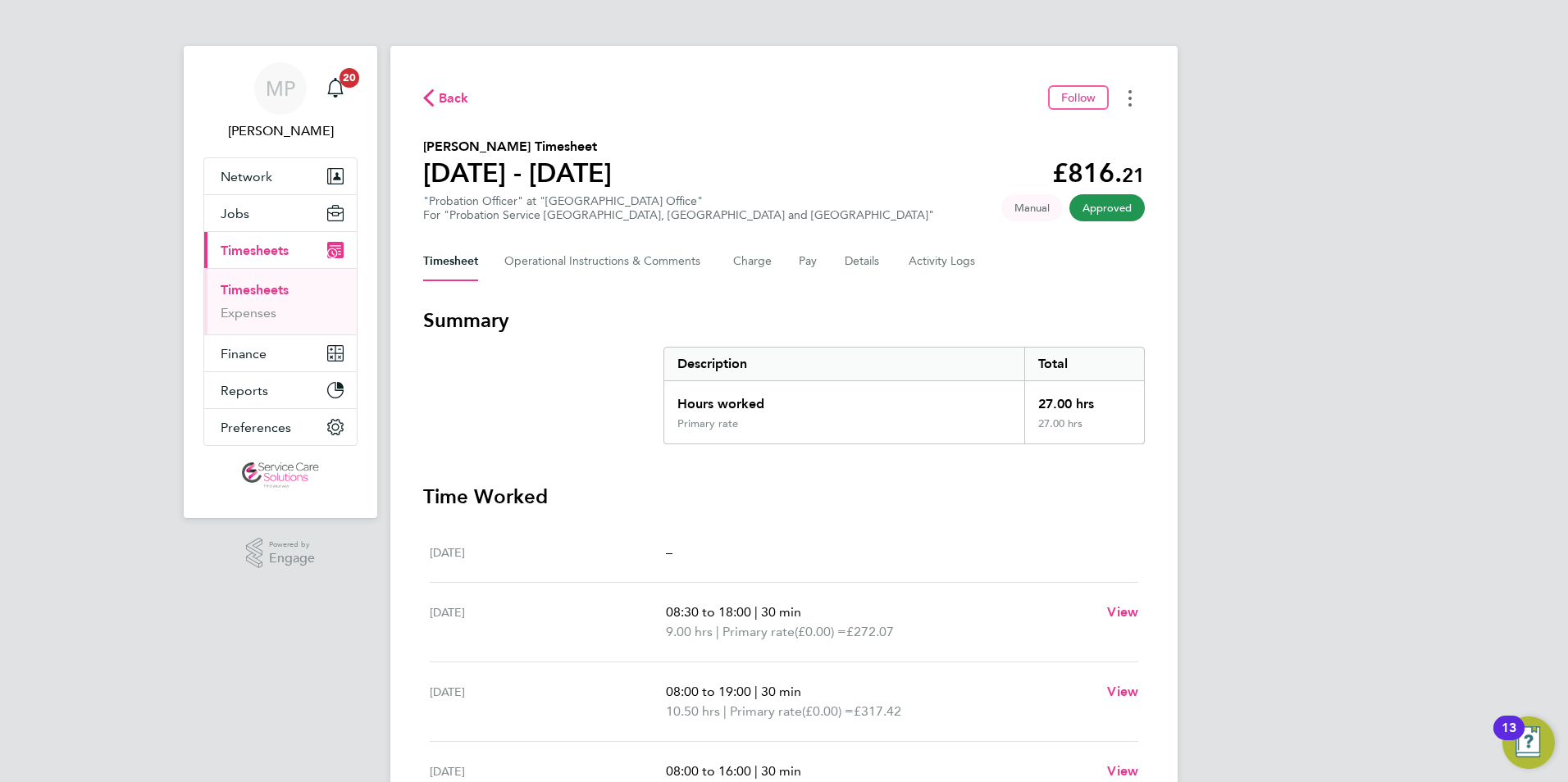
click at [1134, 92] on button "Timesheets Menu" at bounding box center [1130, 98] width 29 height 26
click at [992, 141] on link "Download timesheet" at bounding box center [1046, 134] width 197 height 33
